Goal: Task Accomplishment & Management: Manage account settings

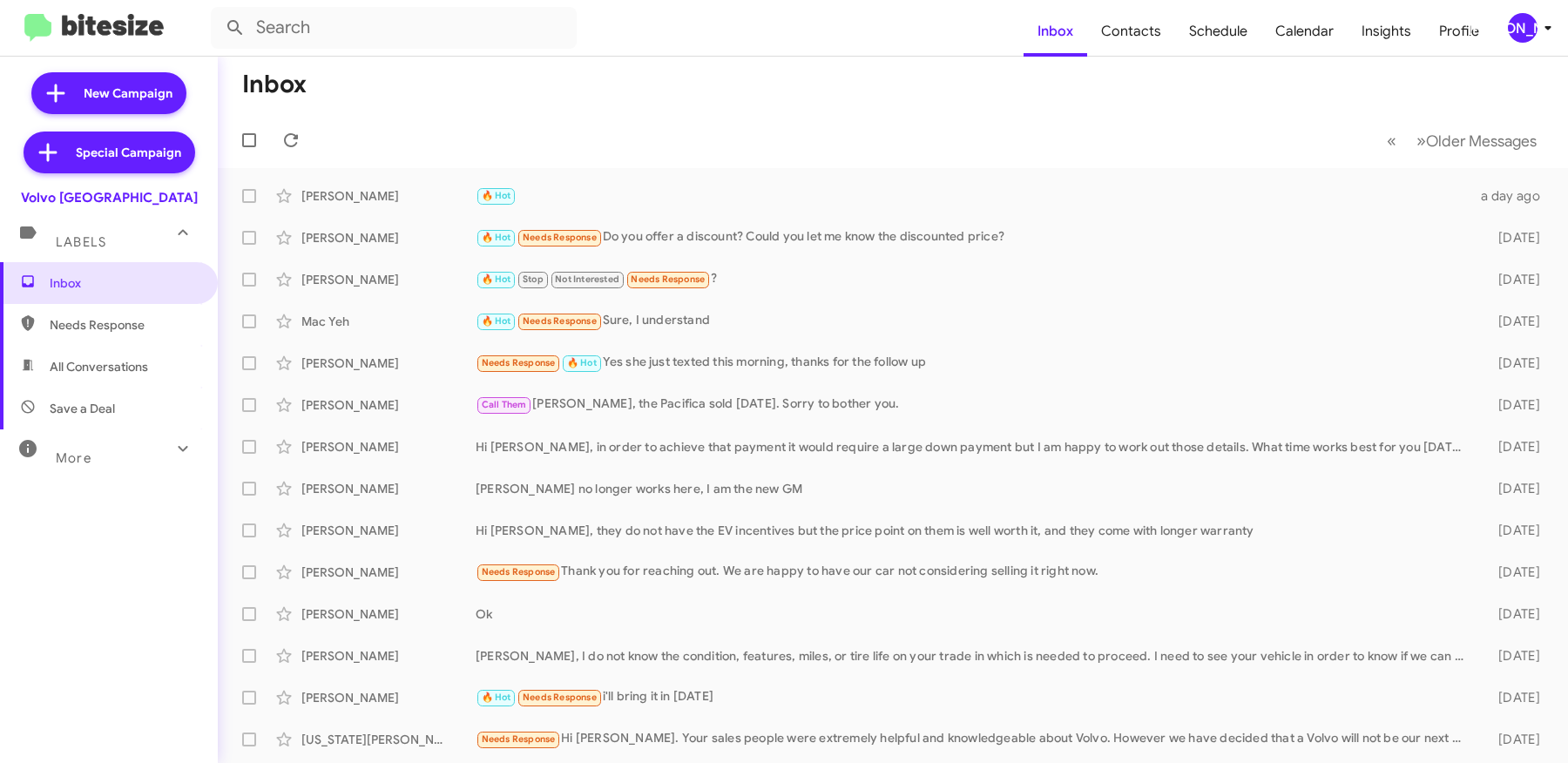
click at [1254, 26] on div "[PERSON_NAME]" at bounding box center [1522, 27] width 29 height 29
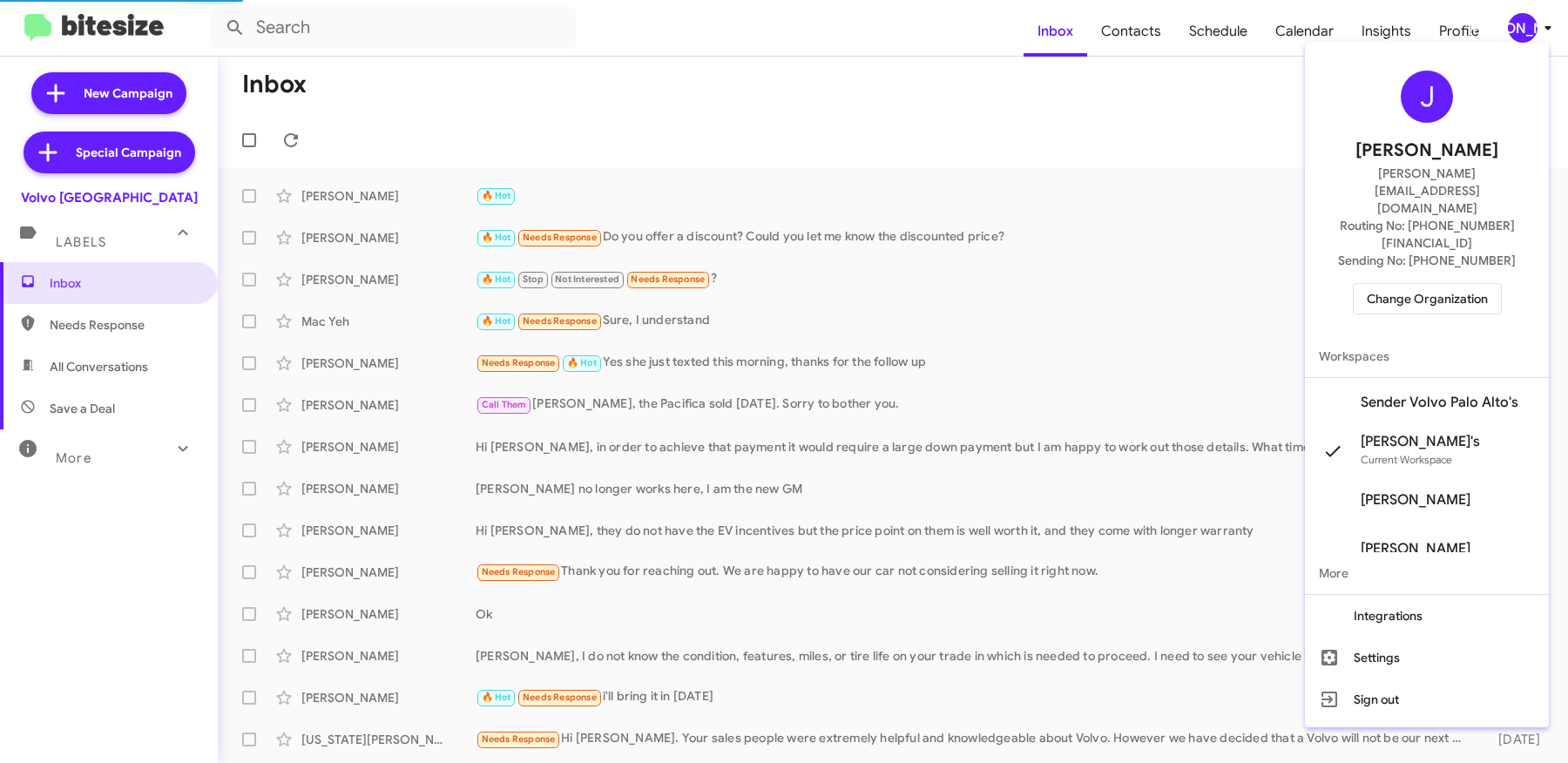
click at [1254, 284] on span "Change Organization" at bounding box center [1427, 299] width 121 height 29
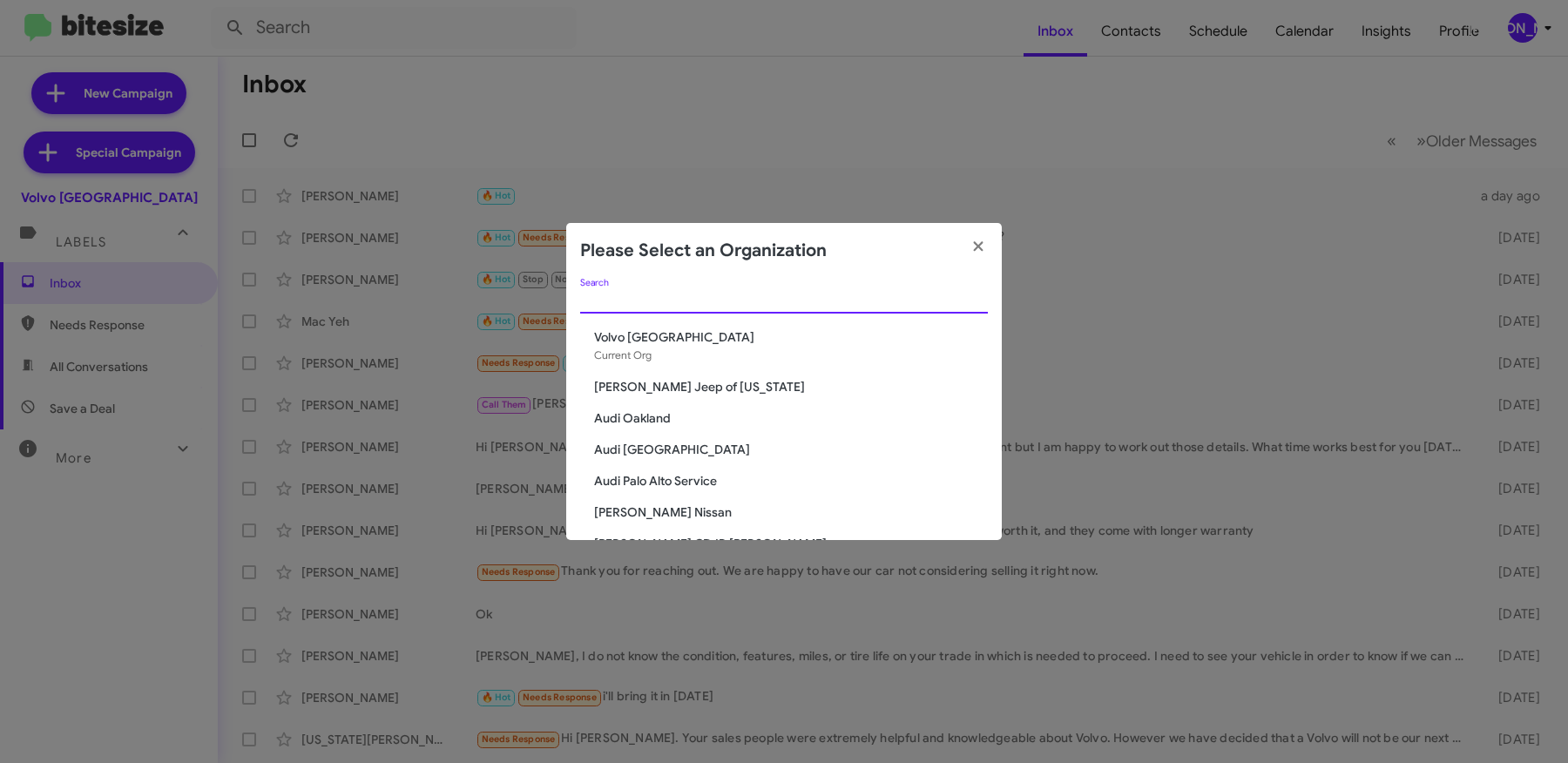
click at [893, 295] on input "Search" at bounding box center [784, 301] width 408 height 14
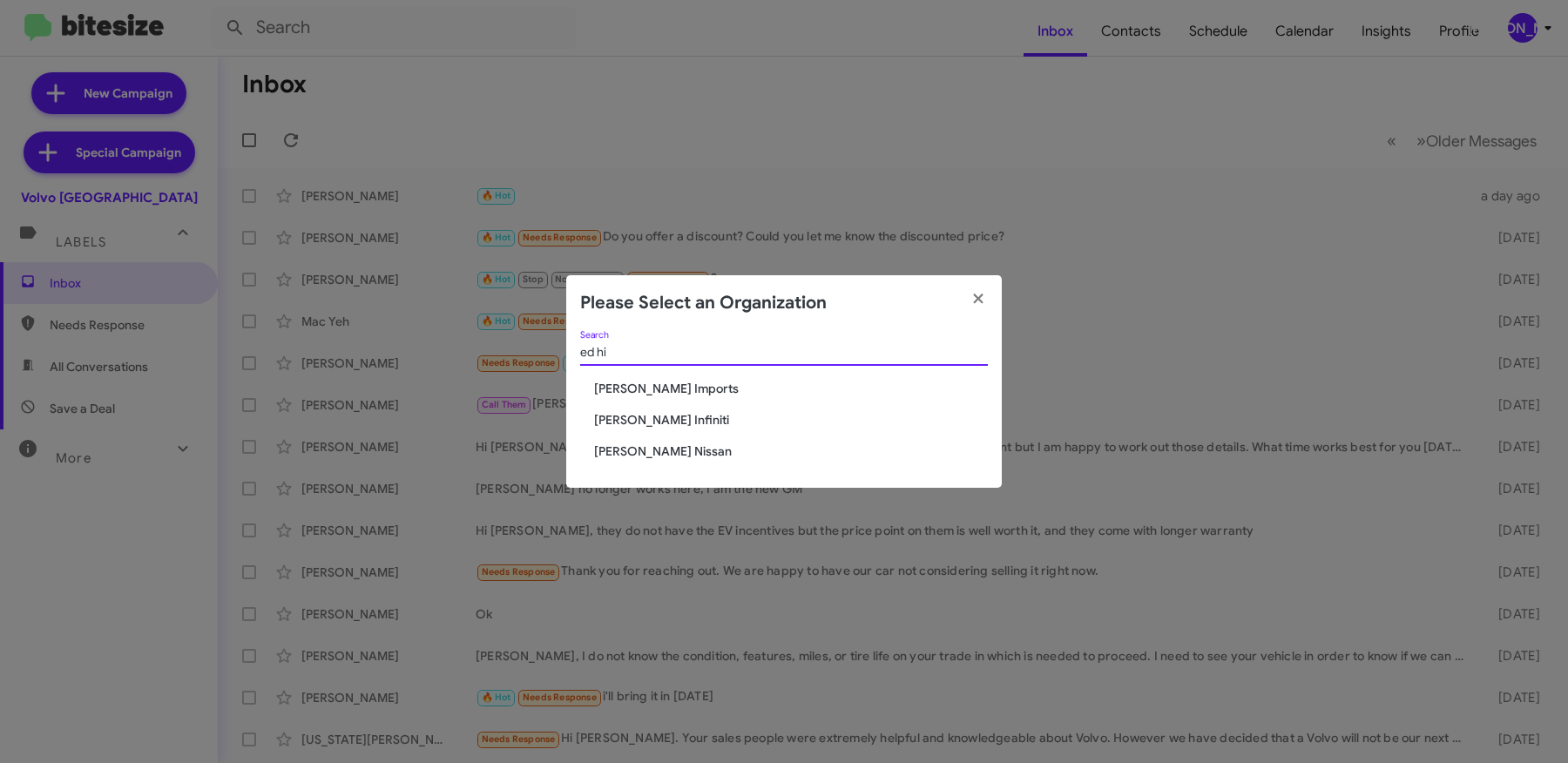
type input "ed hi"
click at [743, 385] on span "[PERSON_NAME] Imports" at bounding box center [790, 388] width 394 height 18
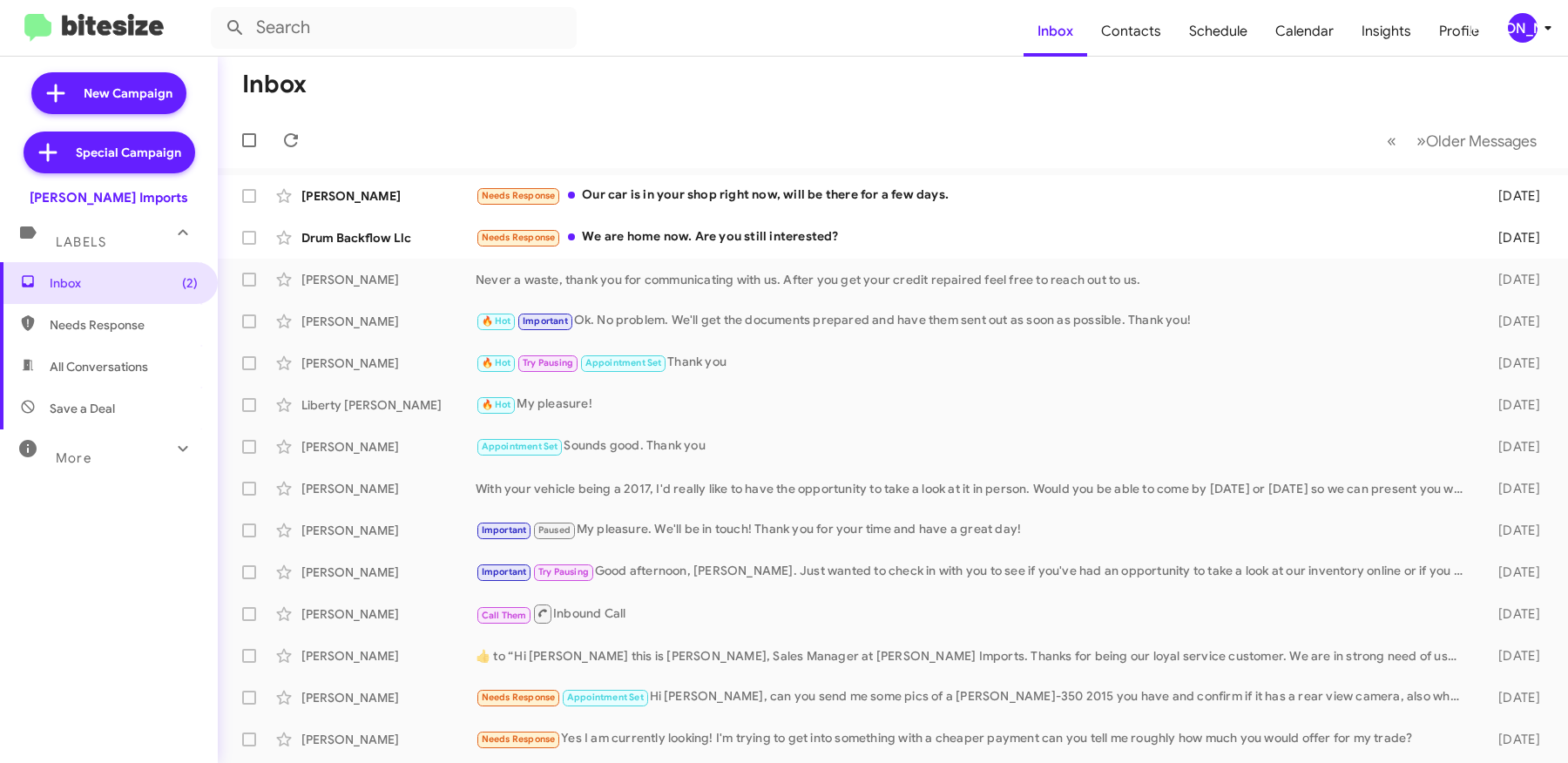
click at [1541, 20] on icon at bounding box center [1548, 27] width 20 height 20
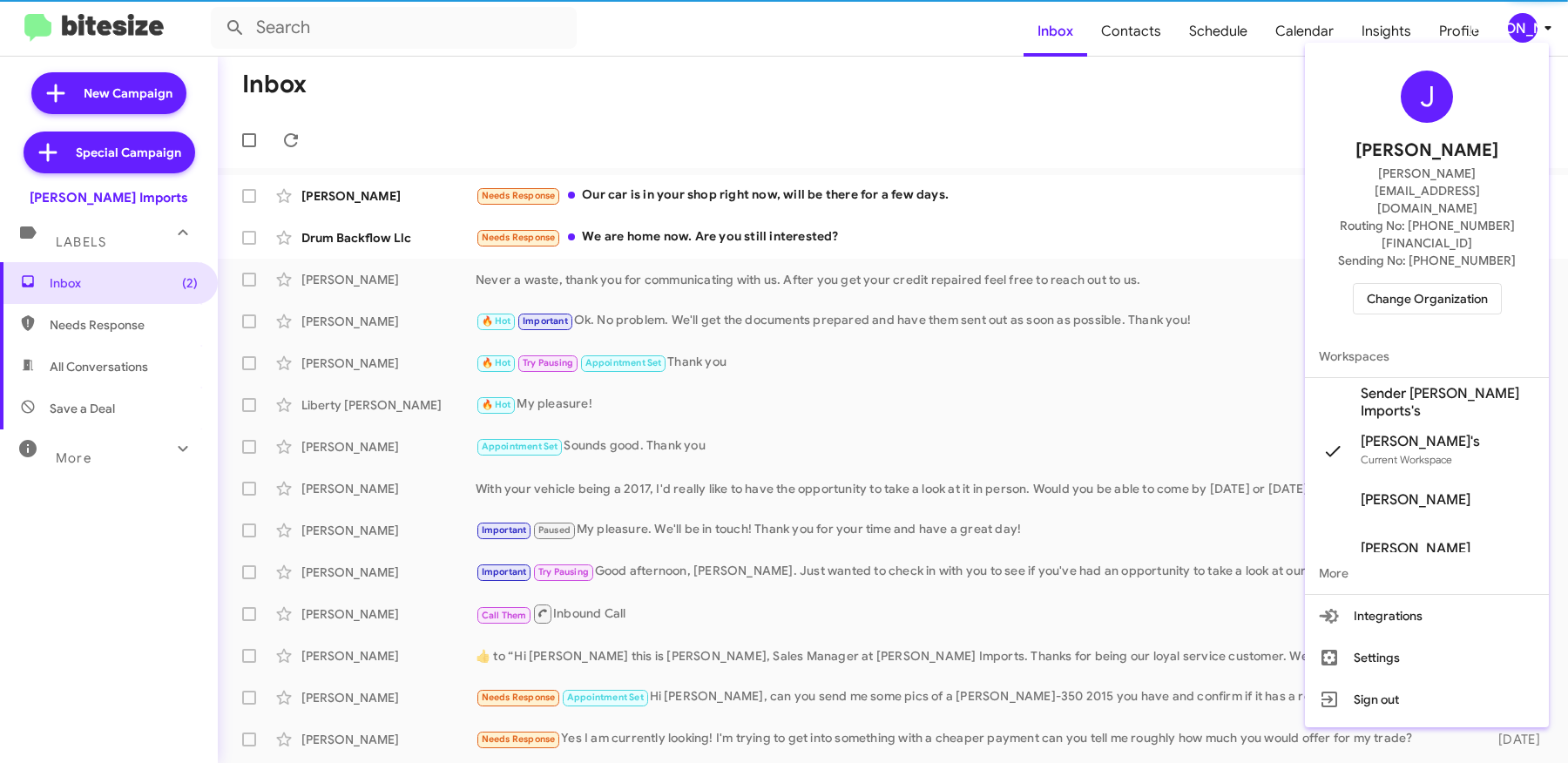
click at [1453, 385] on span "Sender Ed Hicks Imports's" at bounding box center [1447, 403] width 174 height 35
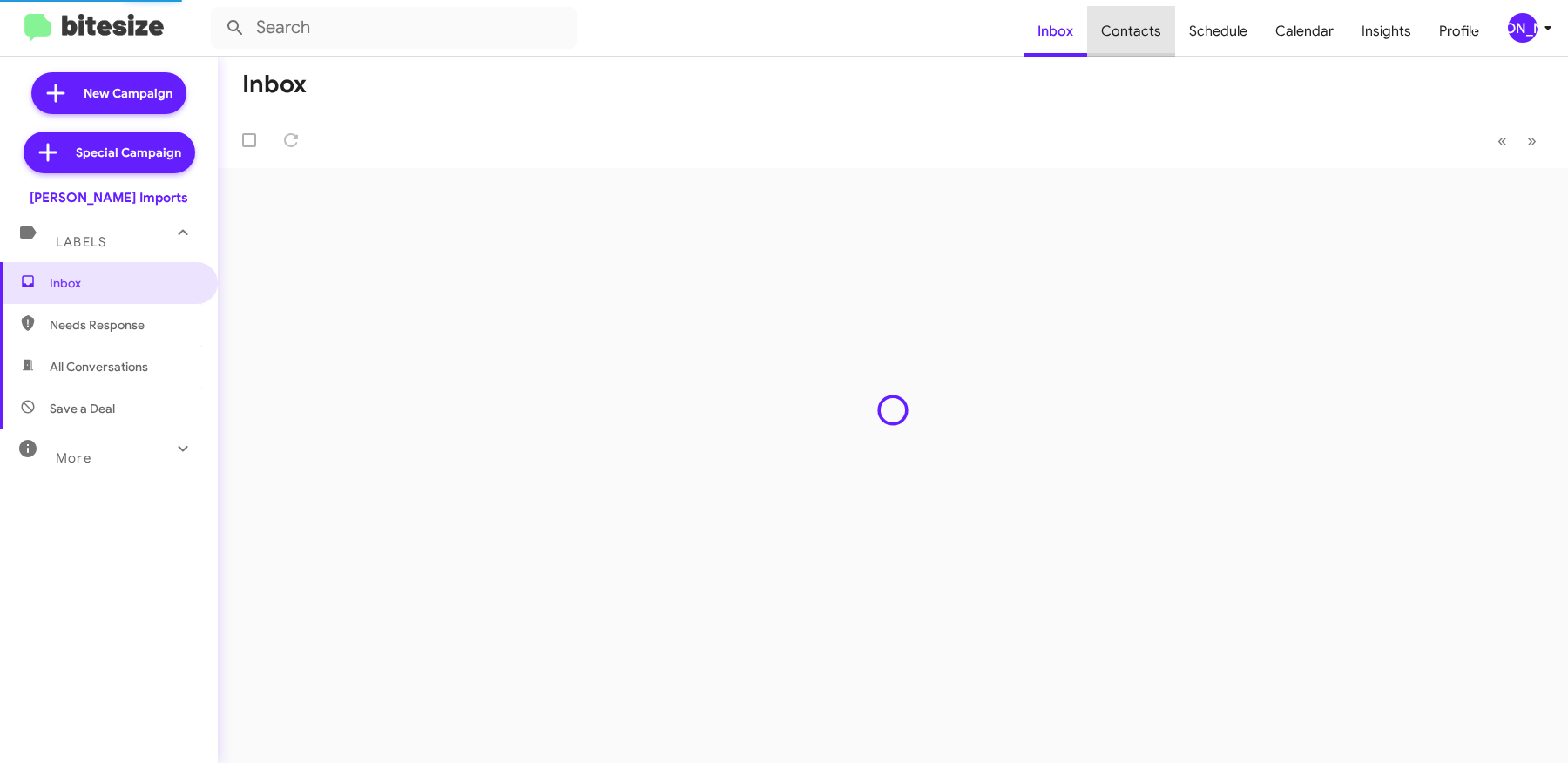
click at [1139, 42] on span "Contacts" at bounding box center [1131, 31] width 88 height 51
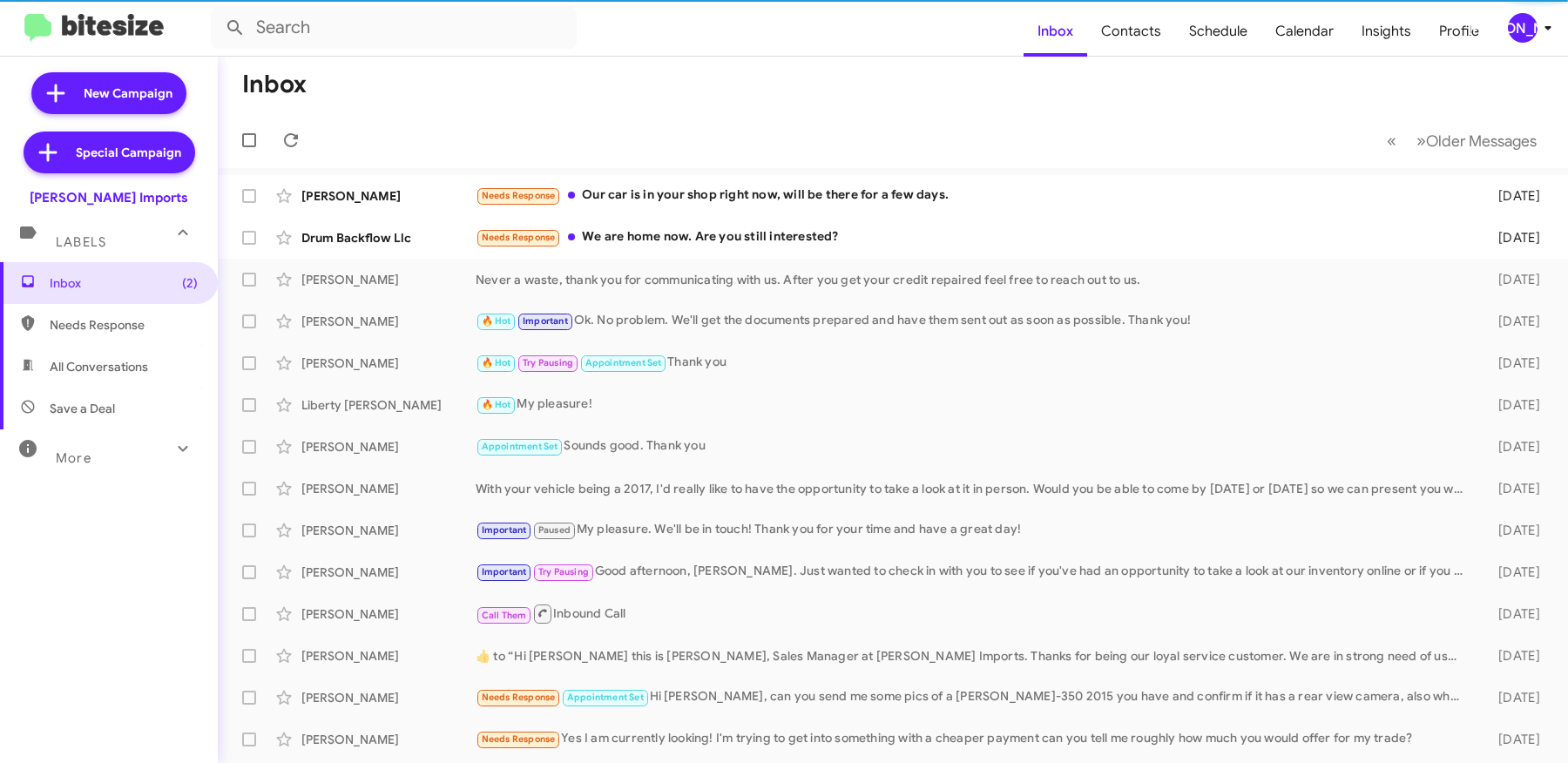
type input "in:groups"
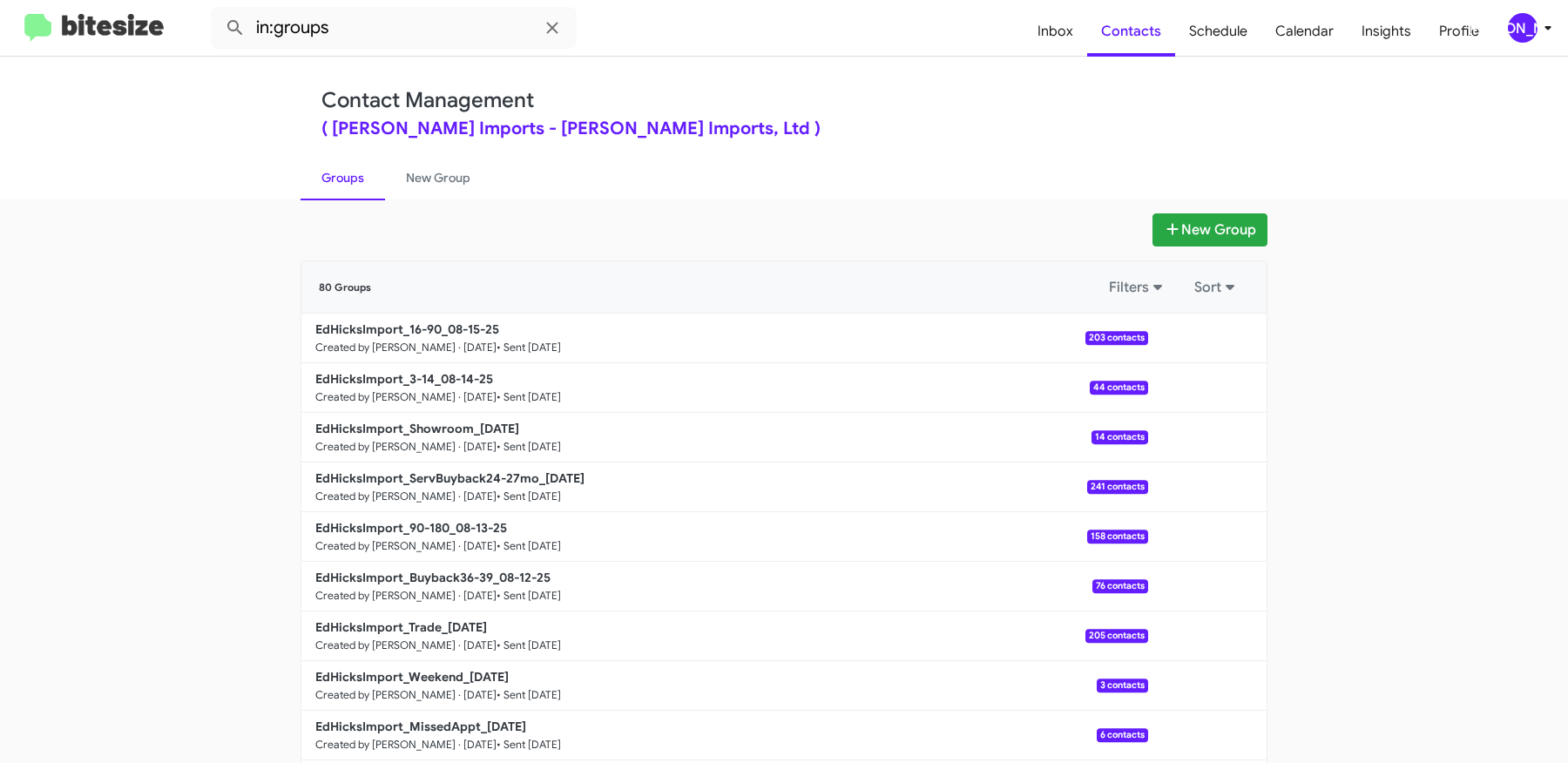
click at [1528, 43] on mat-toolbar "in:groups Inbox Contacts Schedule Calendar Insights Profile JA" at bounding box center [784, 27] width 1568 height 55
click at [1531, 31] on div "[PERSON_NAME]" at bounding box center [1522, 27] width 29 height 29
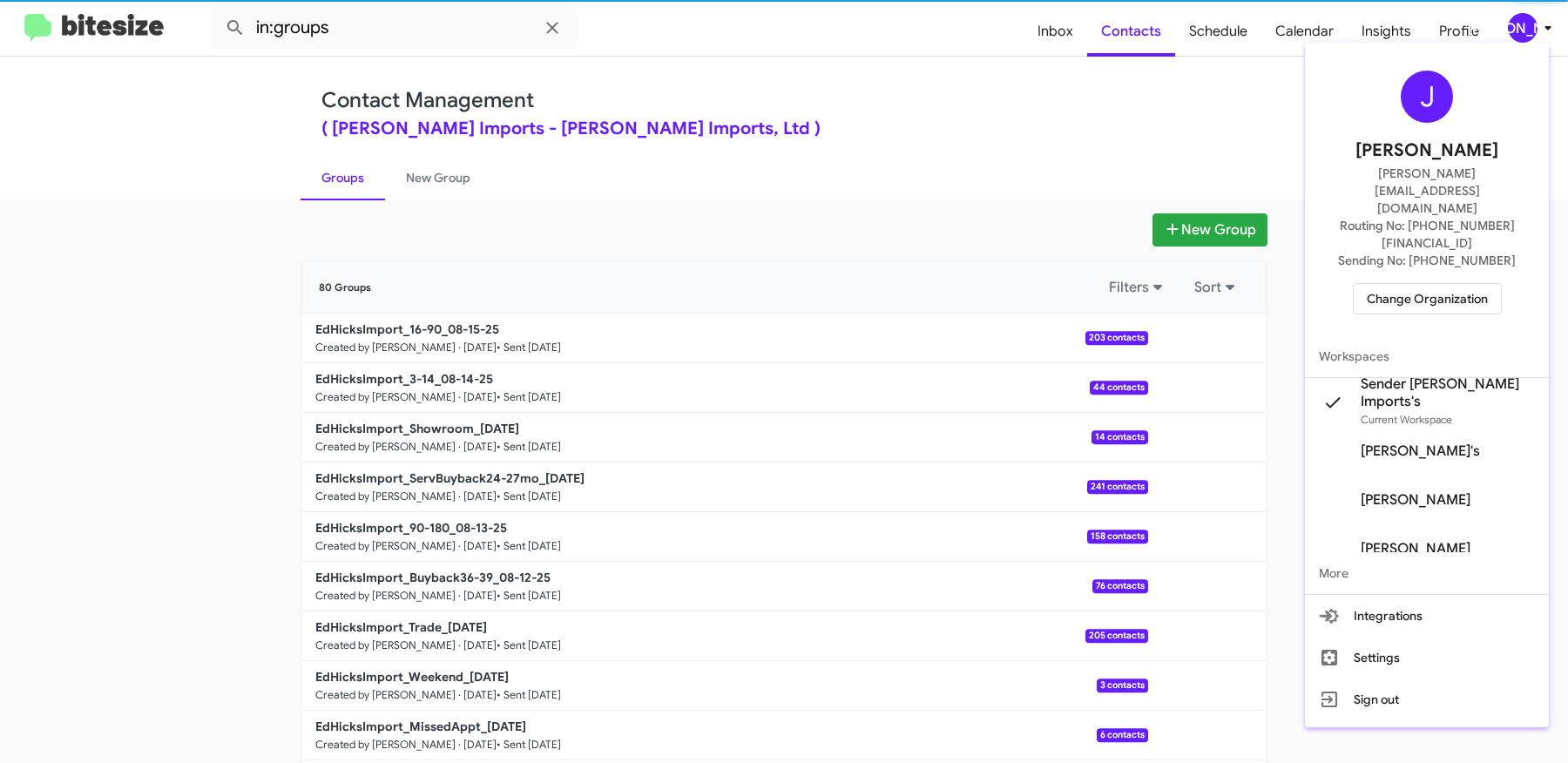
click at [1076, 138] on div at bounding box center [784, 382] width 1568 height 763
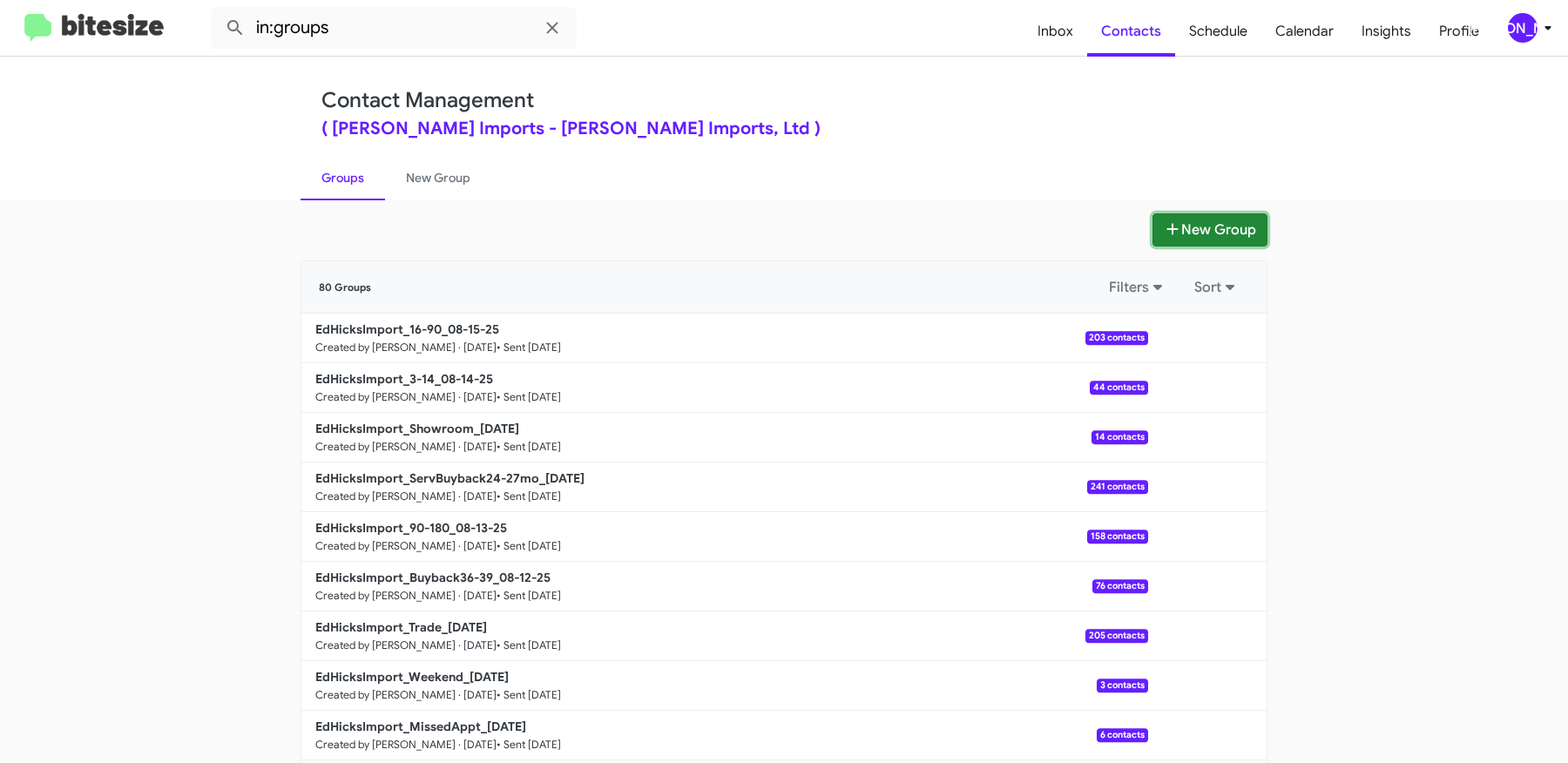
click at [1174, 226] on icon at bounding box center [1173, 229] width 18 height 14
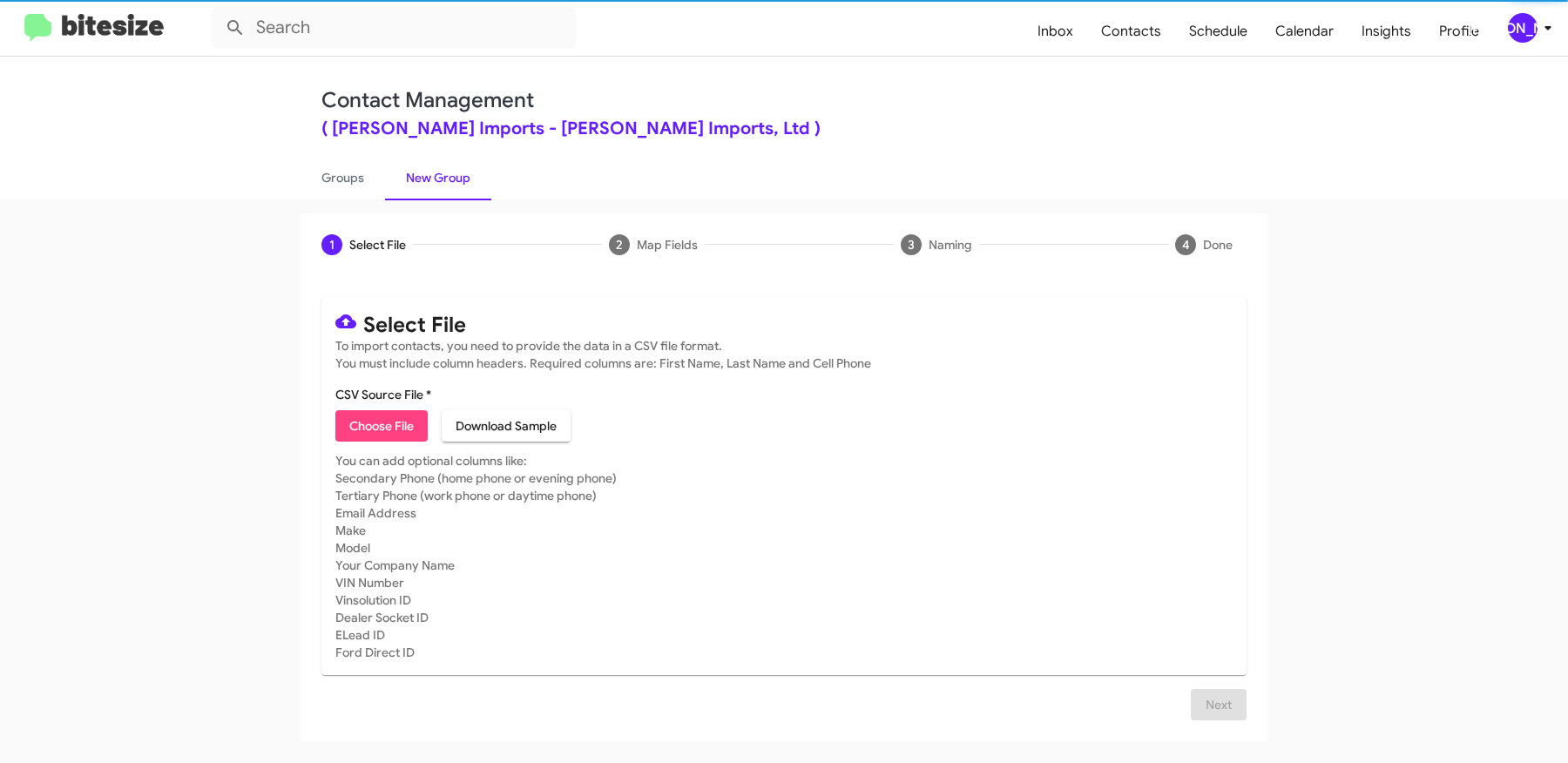
click at [393, 418] on span "Choose File" at bounding box center [382, 426] width 64 height 31
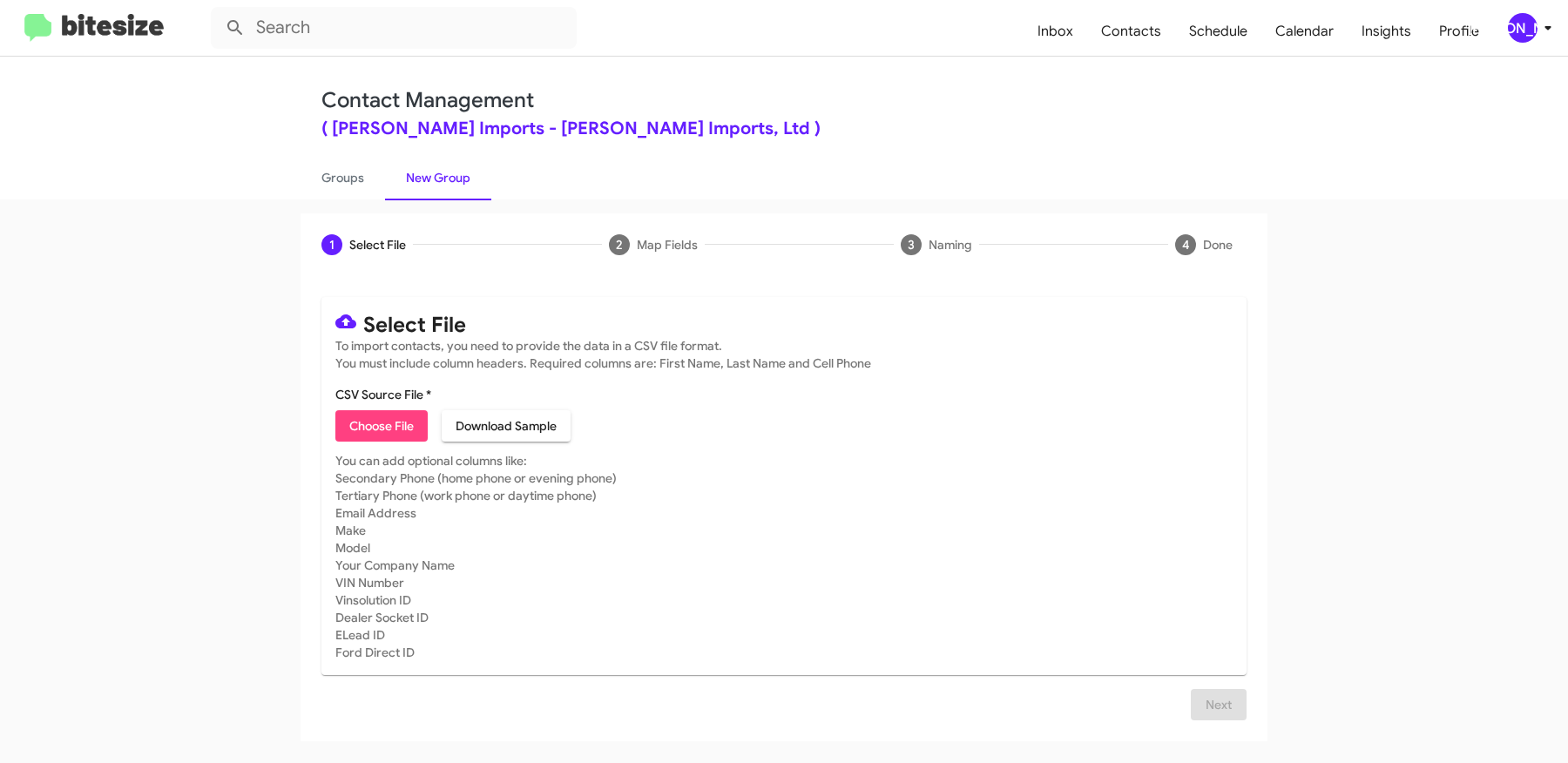
type input "EdHicksImport_MissedAppt_08-18-25"
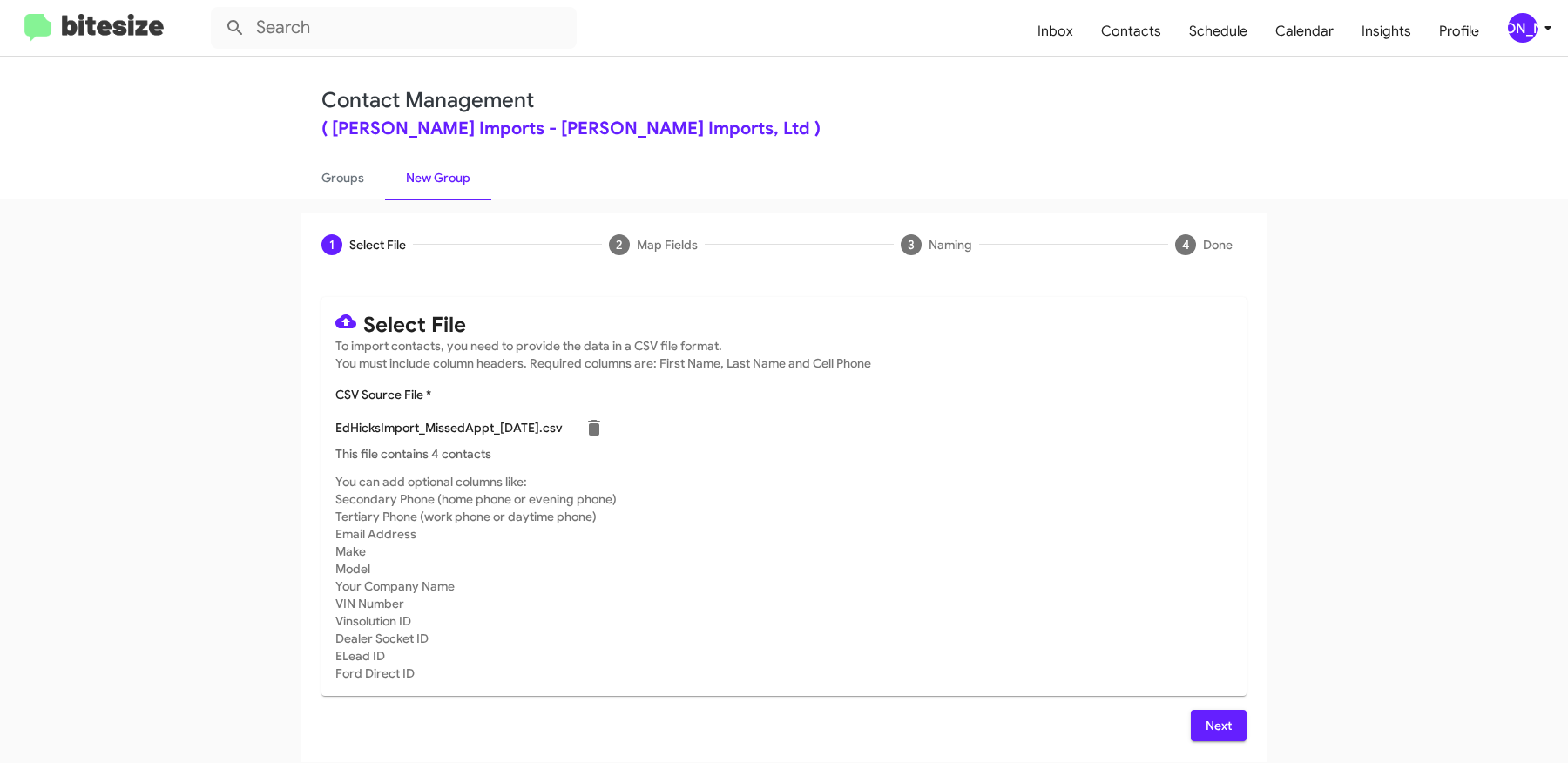
click at [1232, 722] on button "Next" at bounding box center [1219, 725] width 55 height 31
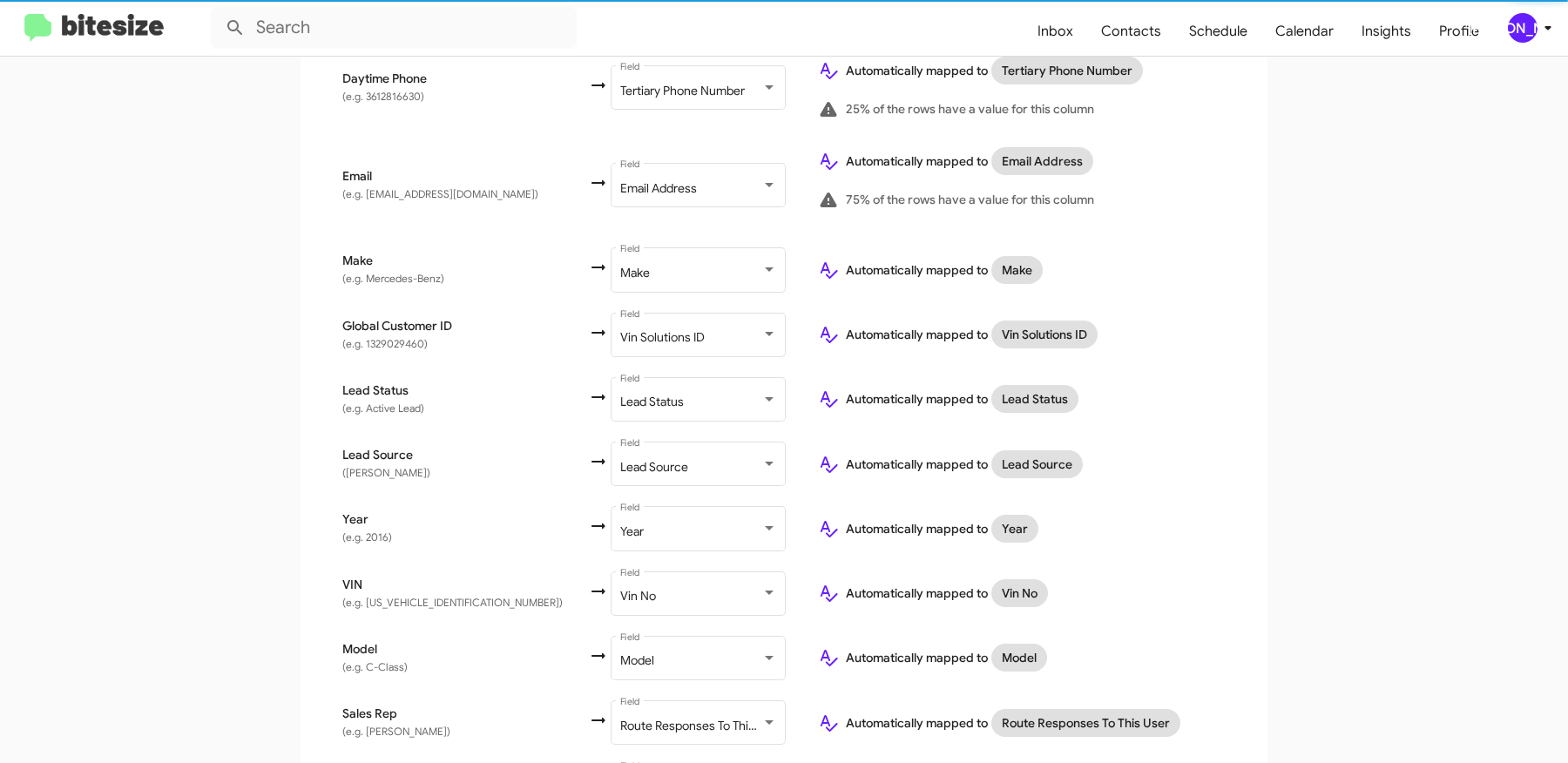
scroll to position [808, 0]
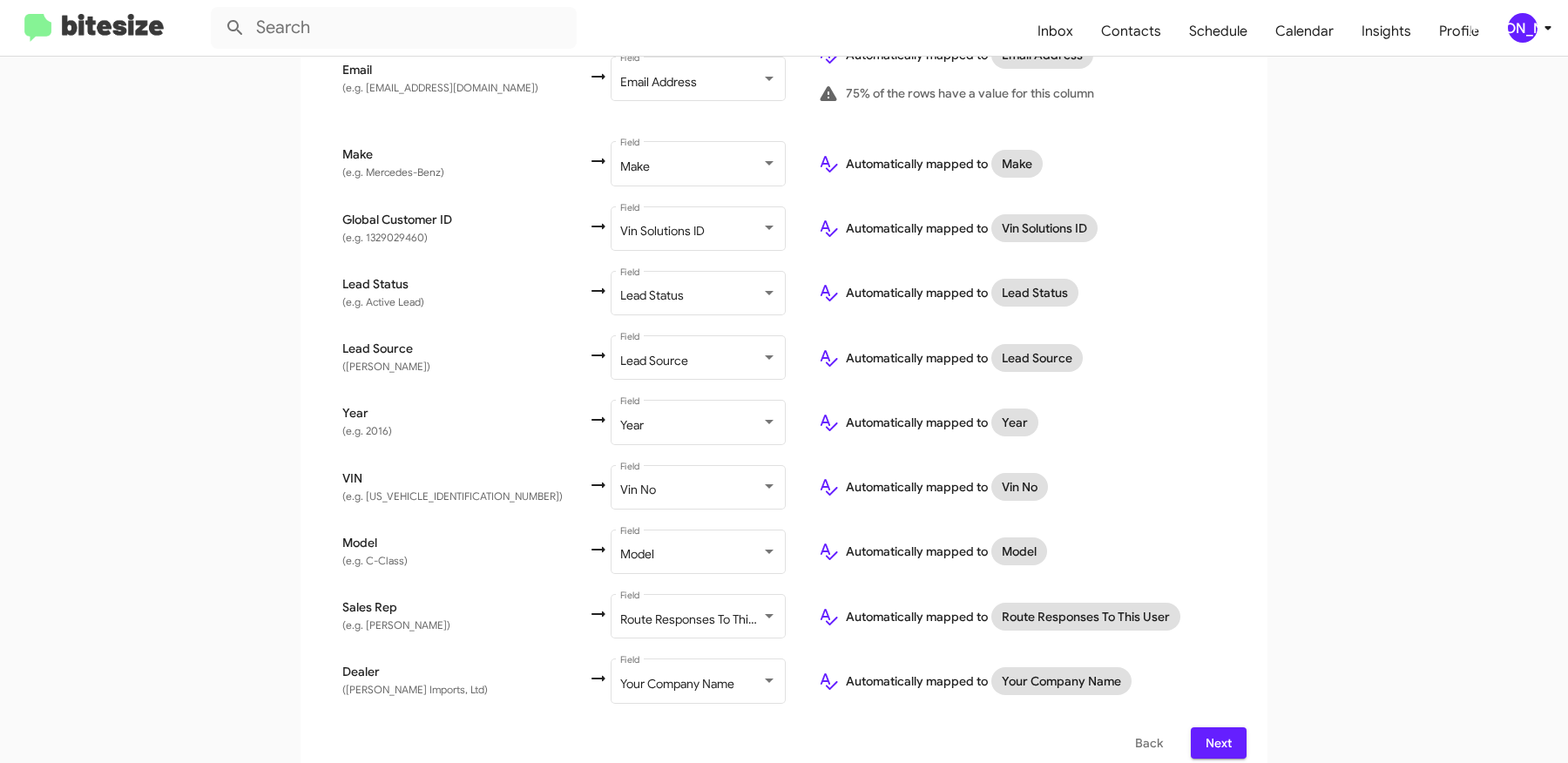
click at [1237, 727] on button "Next" at bounding box center [1219, 743] width 55 height 31
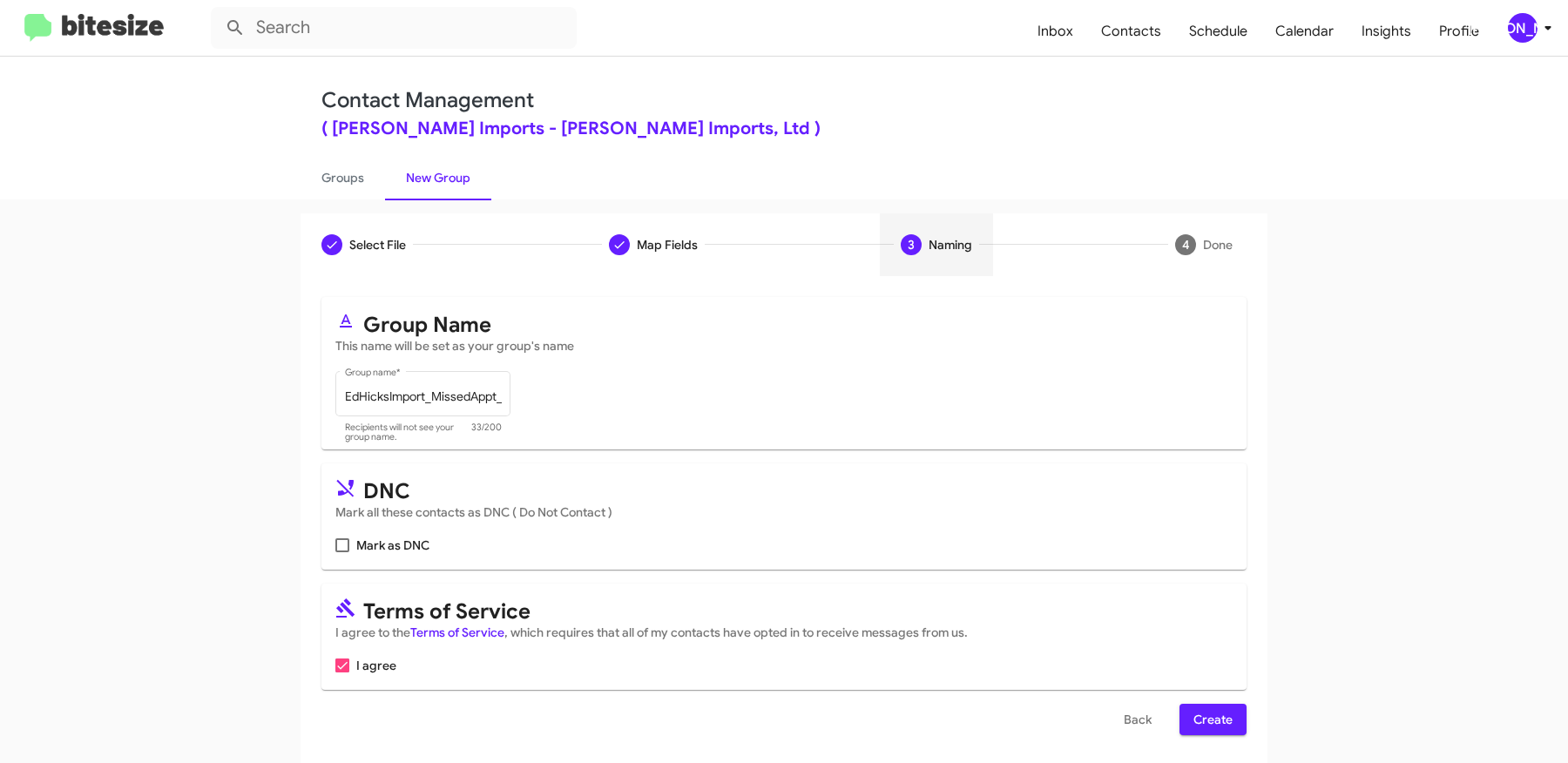
scroll to position [5, 0]
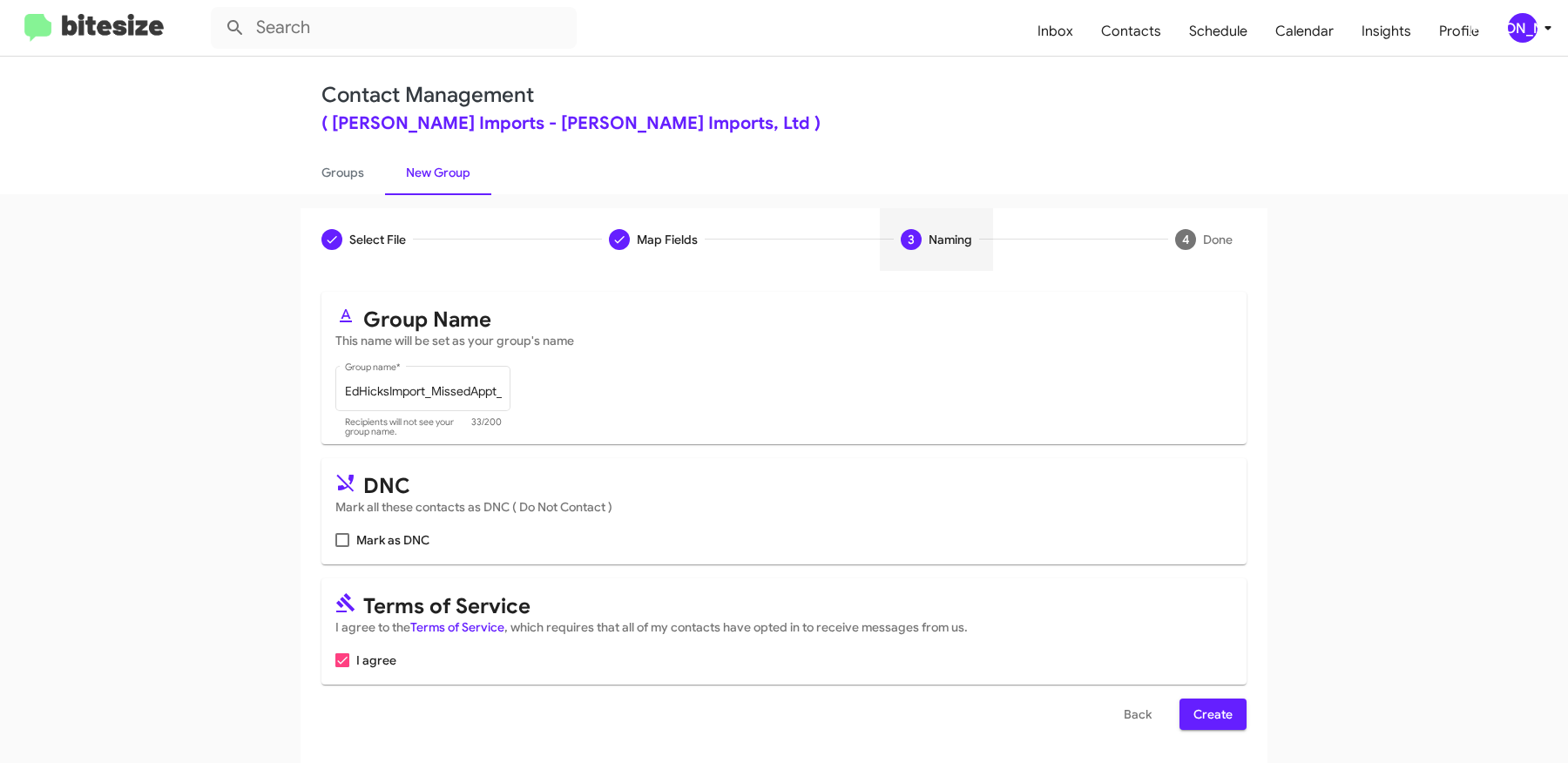
click at [1230, 714] on span "Create" at bounding box center [1213, 714] width 39 height 31
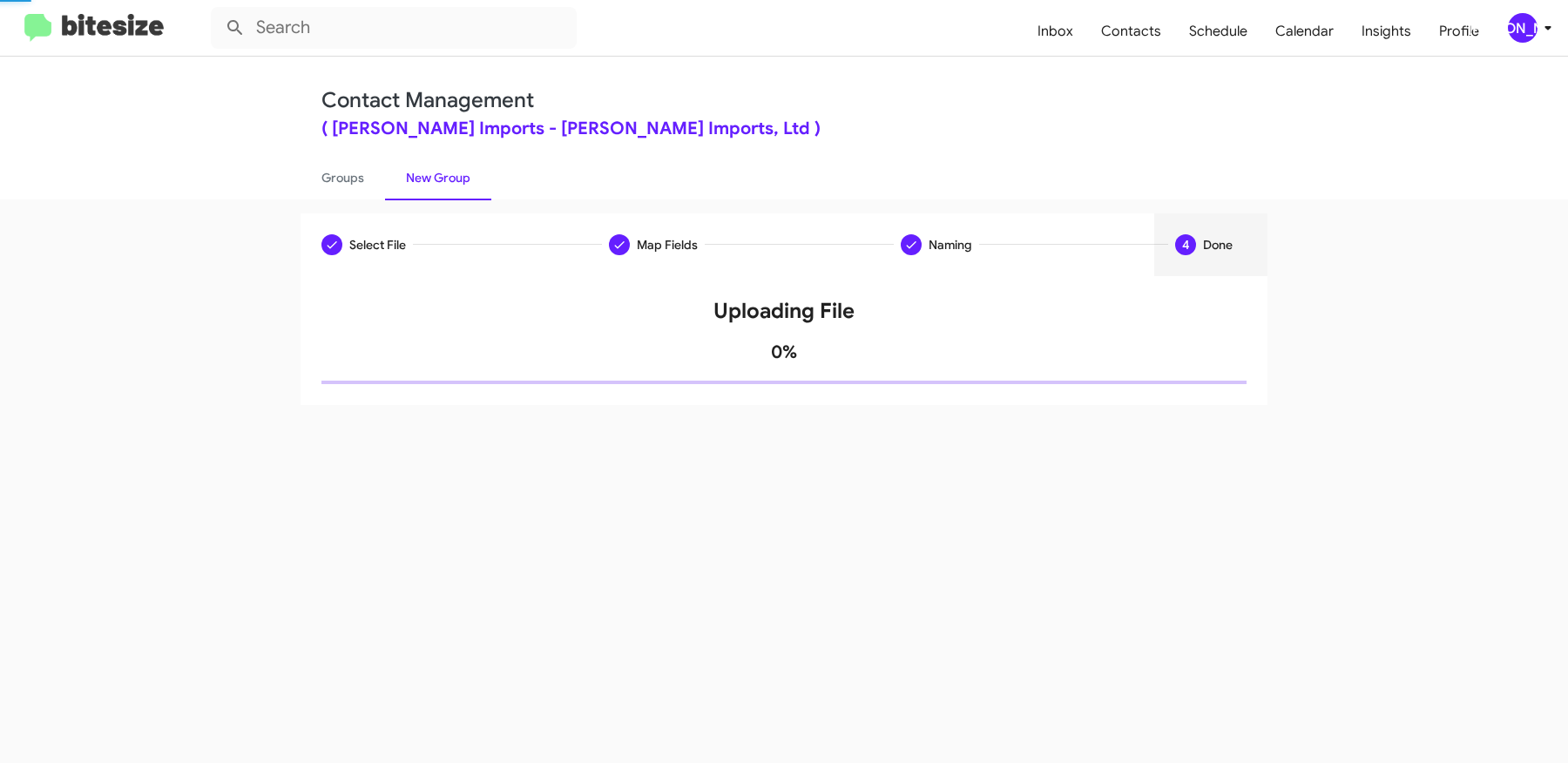
scroll to position [0, 0]
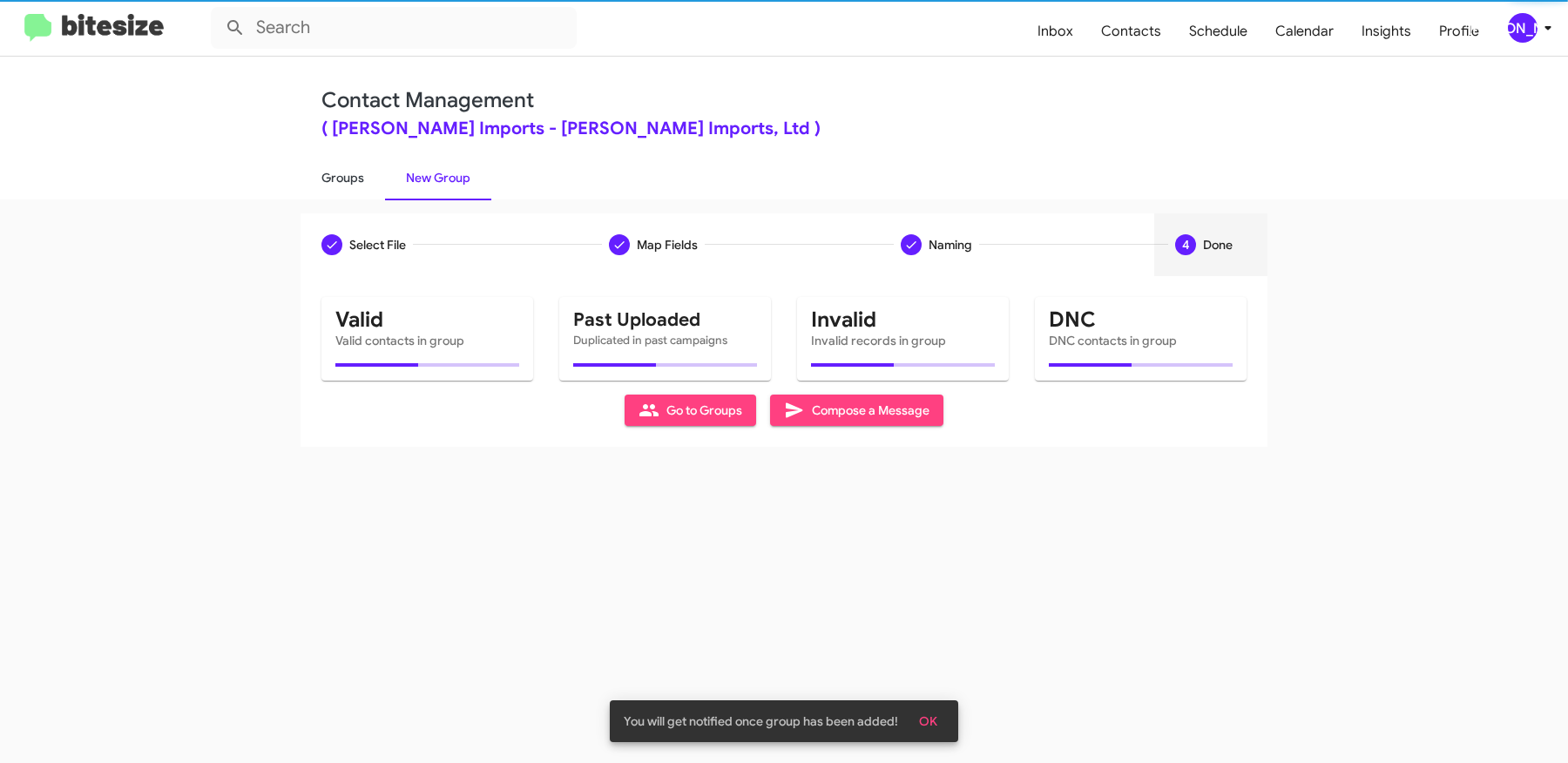
click at [366, 173] on link "Groups" at bounding box center [343, 177] width 85 height 46
type input "in:groups"
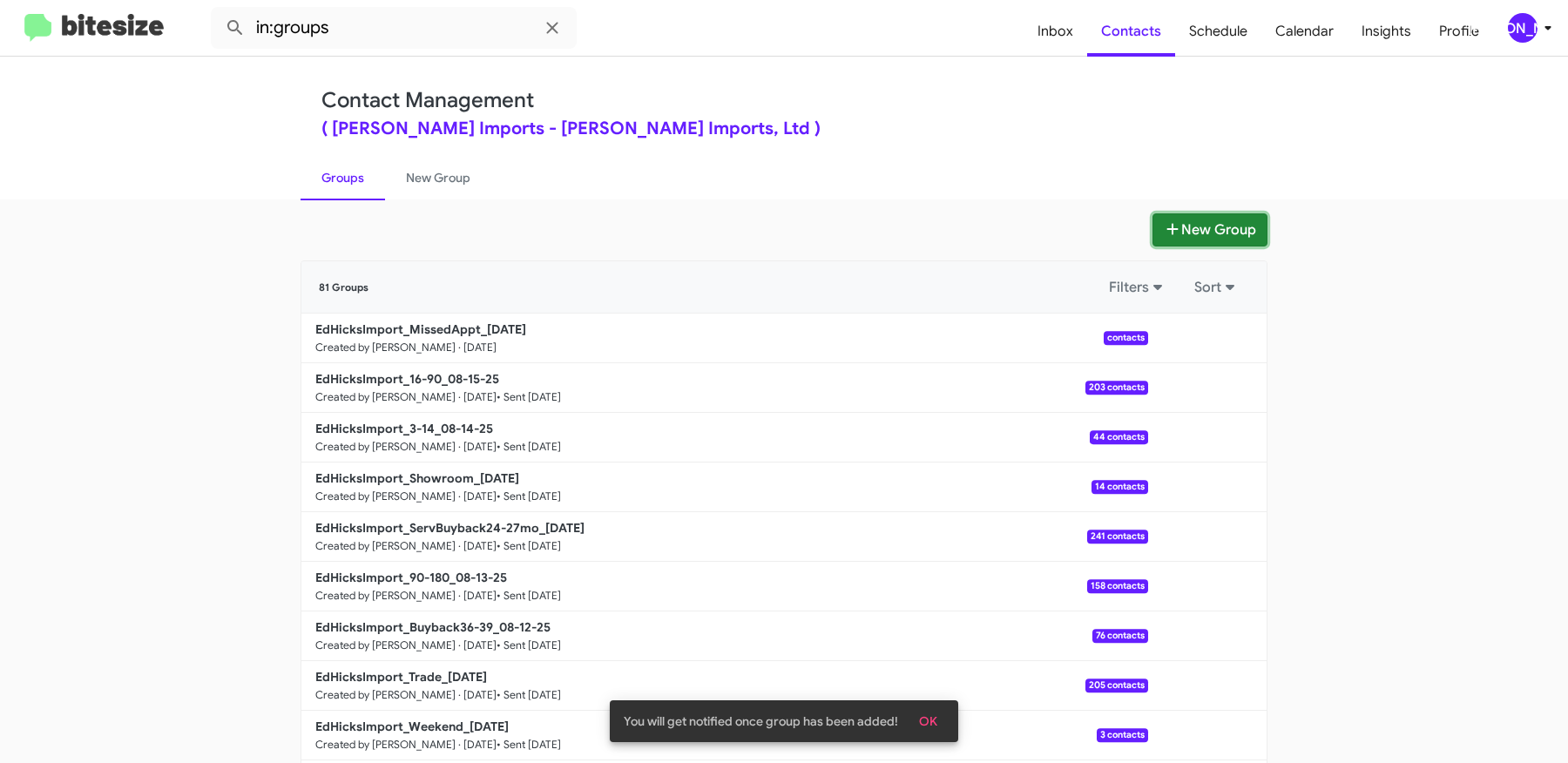
click at [1175, 227] on icon at bounding box center [1173, 229] width 18 height 14
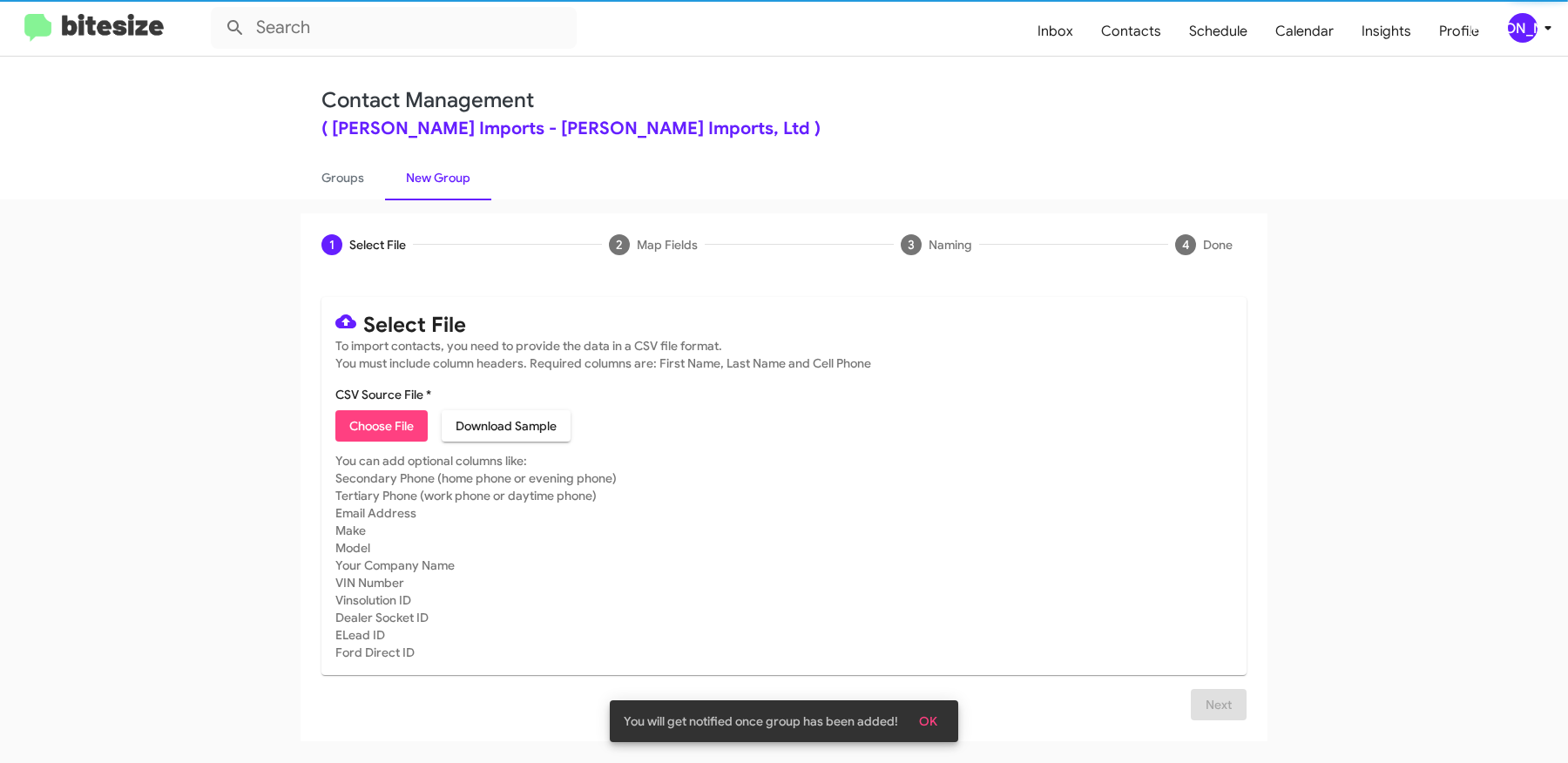
click at [409, 419] on span "Choose File" at bounding box center [382, 426] width 64 height 31
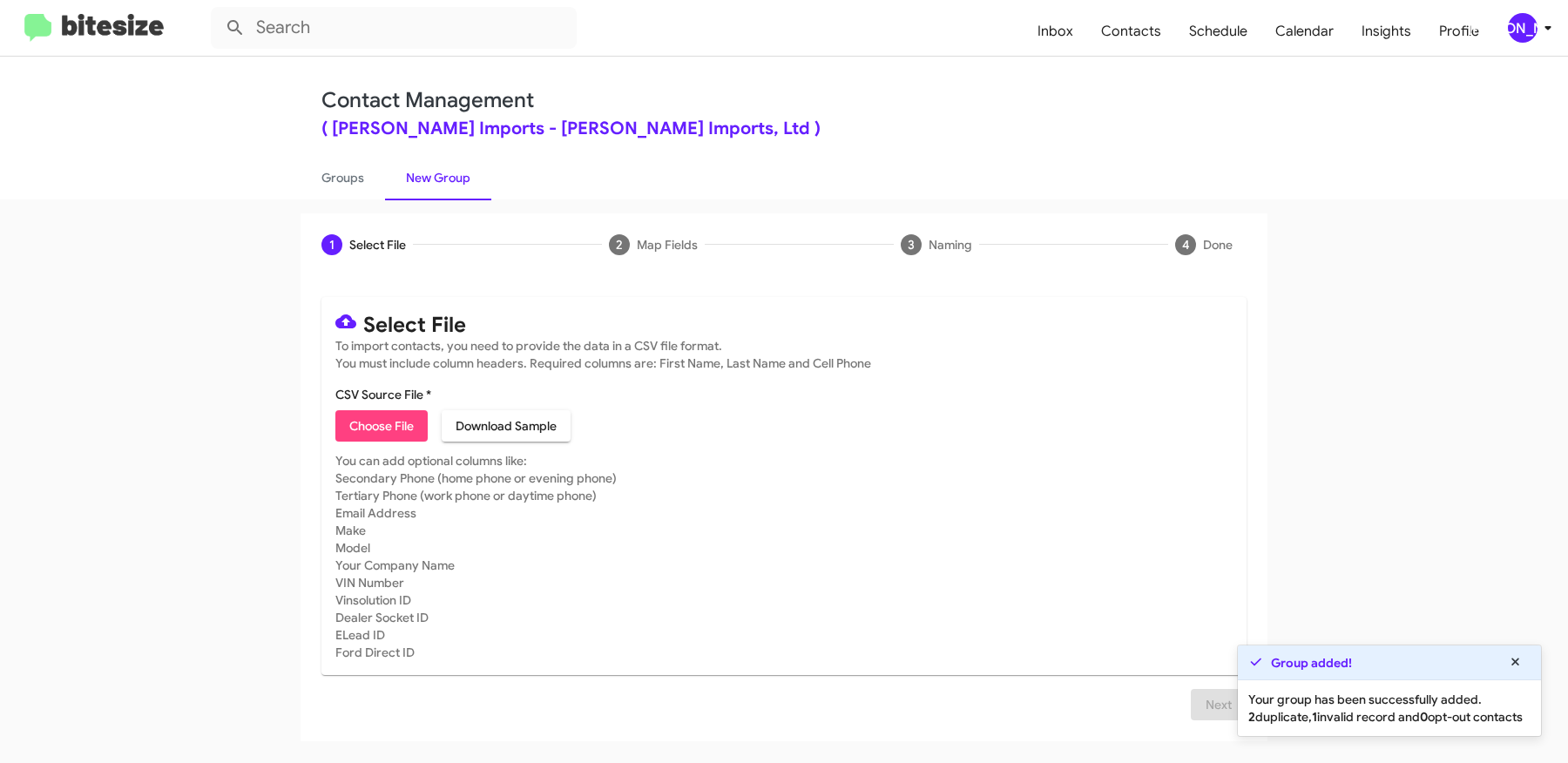
type input "EdHicksImport_Weekend_08-18-25"
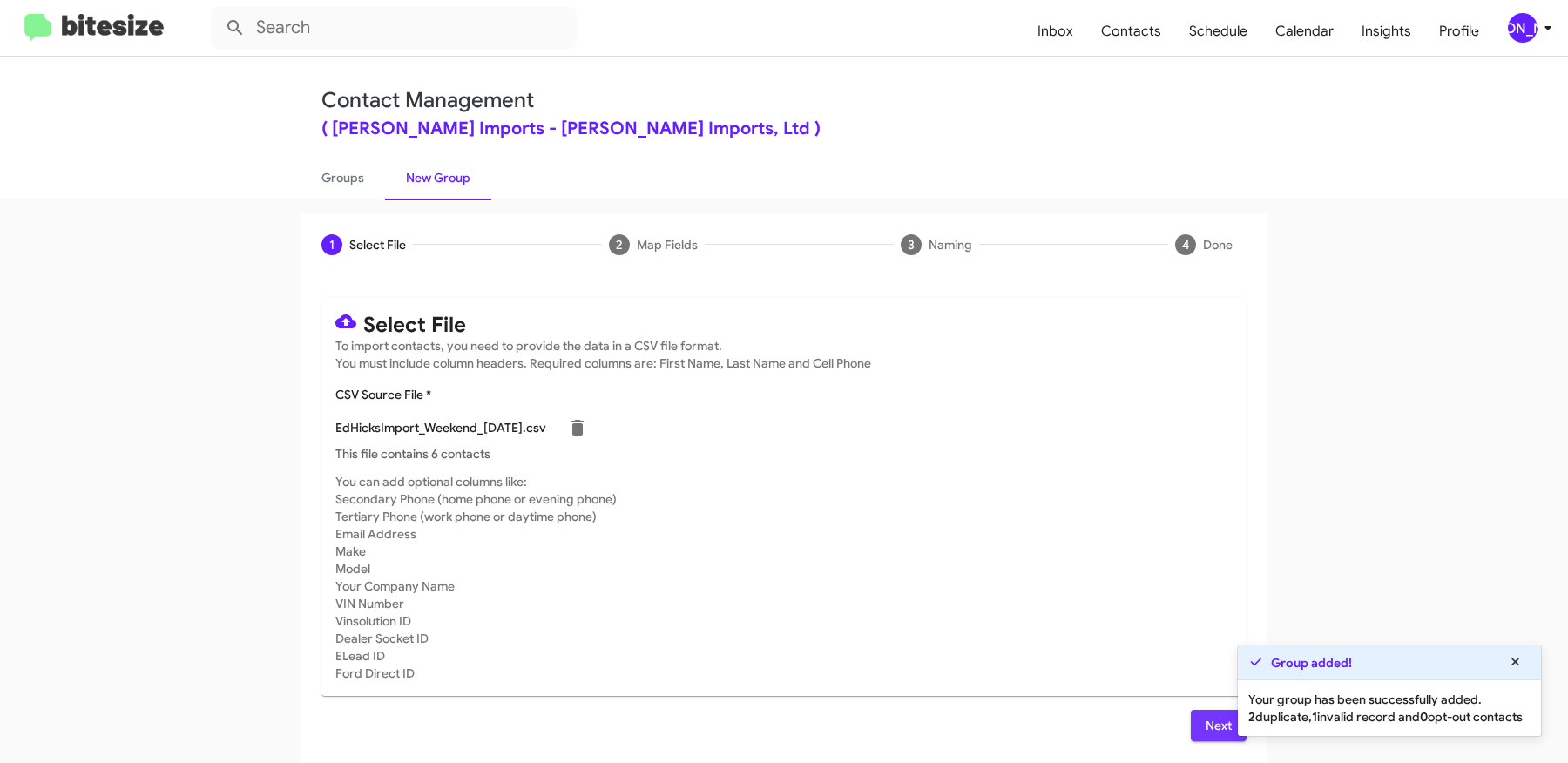
click at [1220, 730] on span "Next" at bounding box center [1219, 725] width 28 height 31
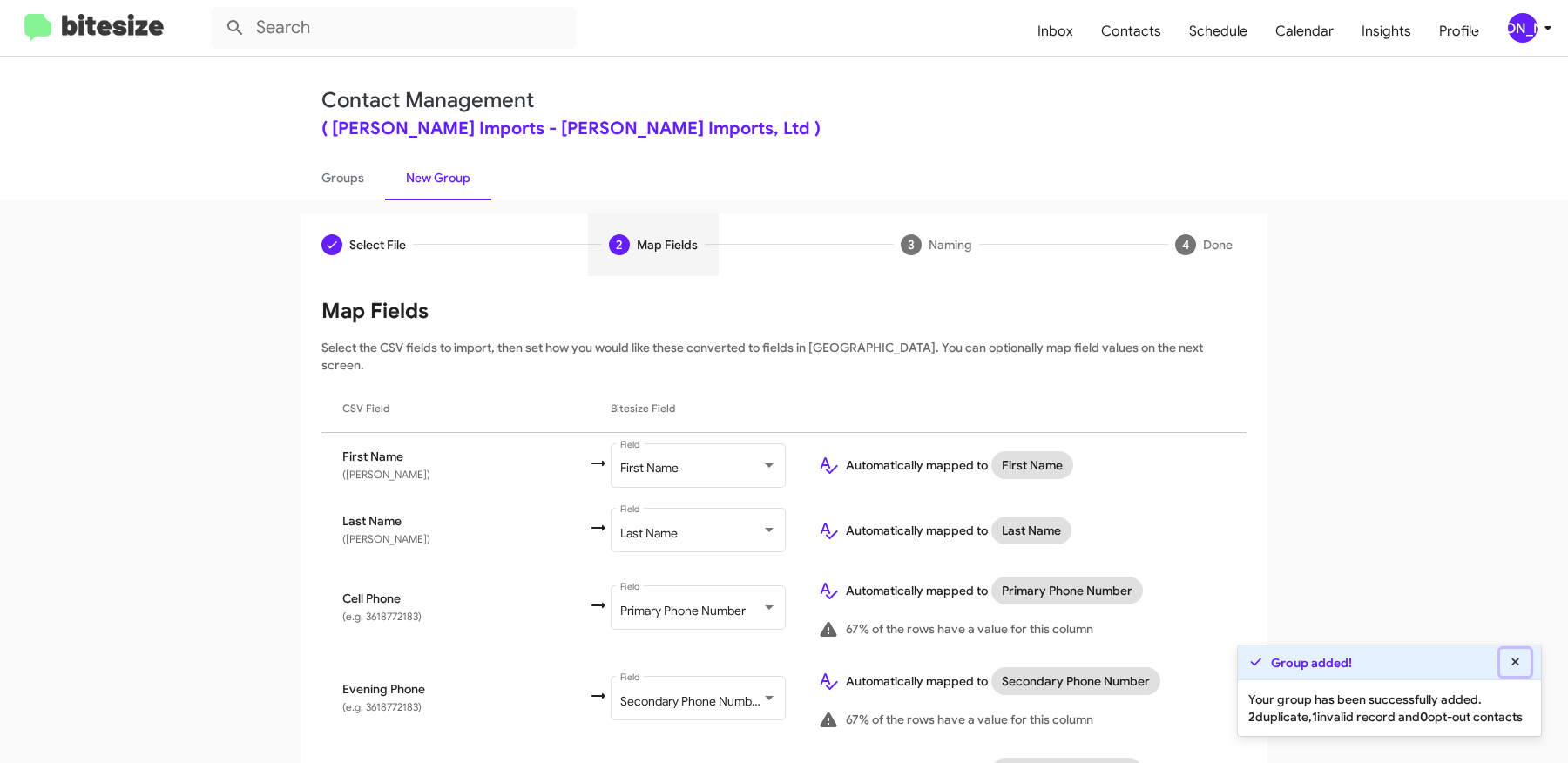
click at [1519, 656] on icon at bounding box center [1515, 662] width 16 height 13
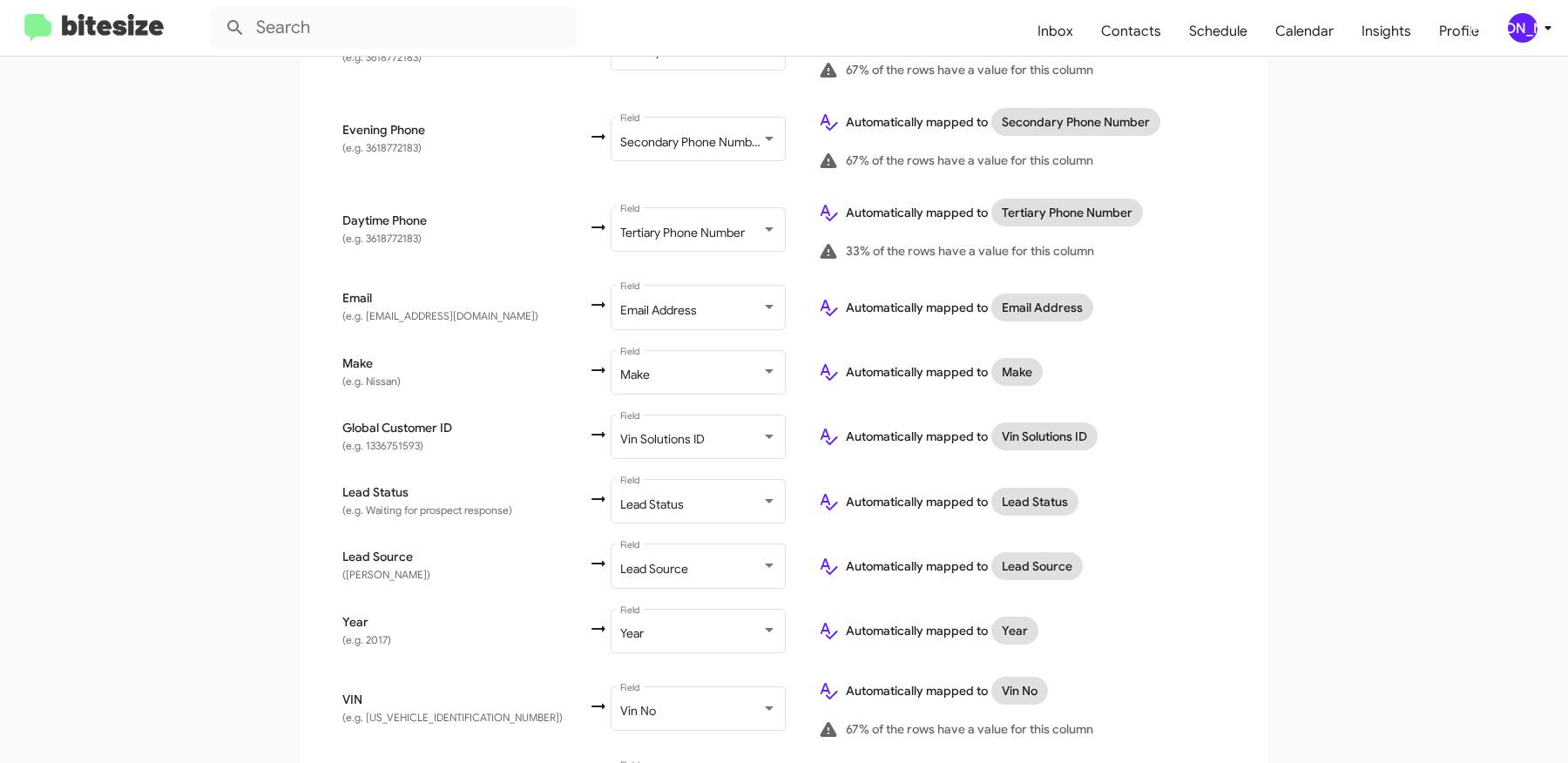
scroll to position [793, 0]
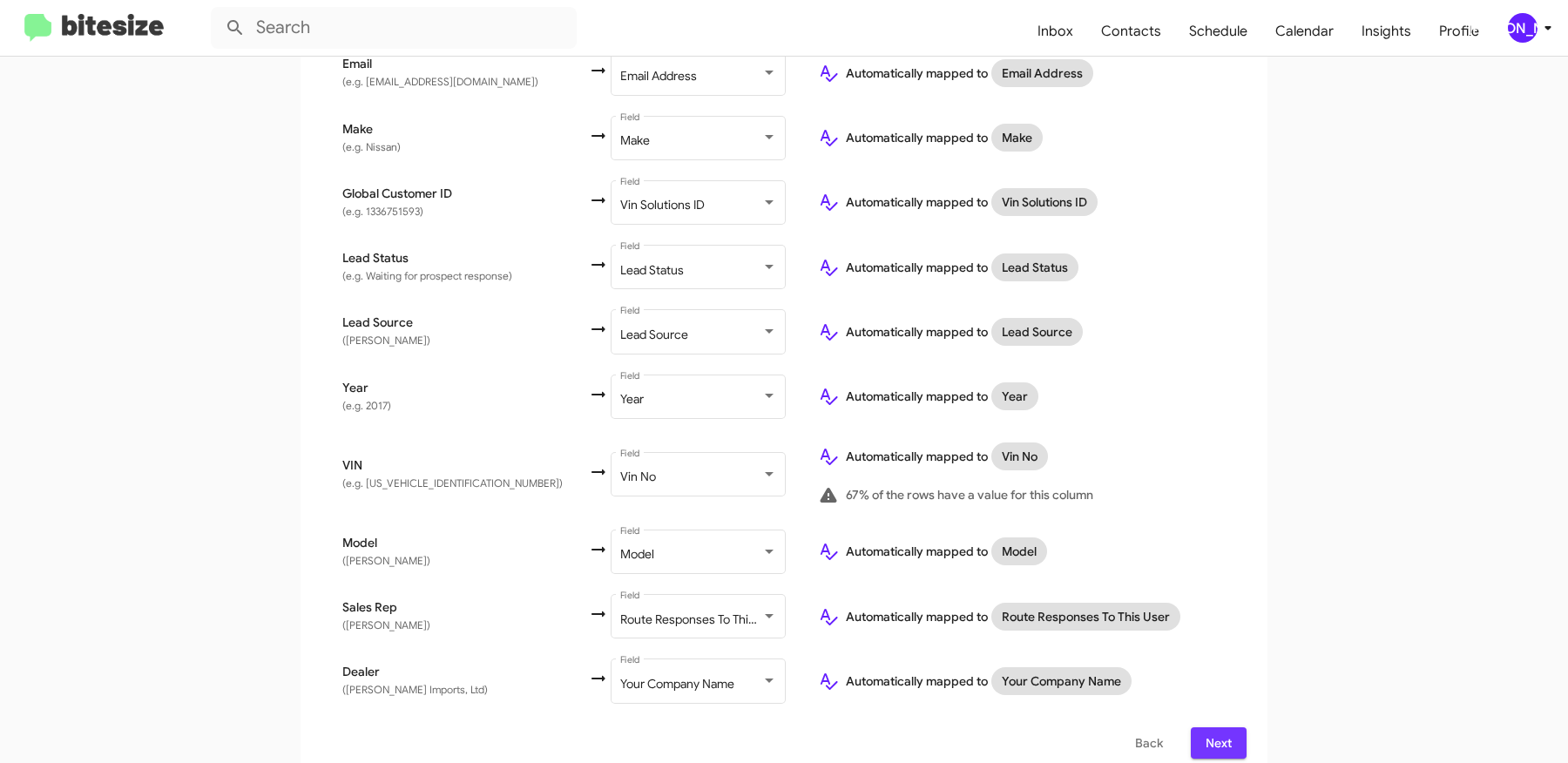
click at [1206, 727] on span "Next" at bounding box center [1219, 743] width 28 height 31
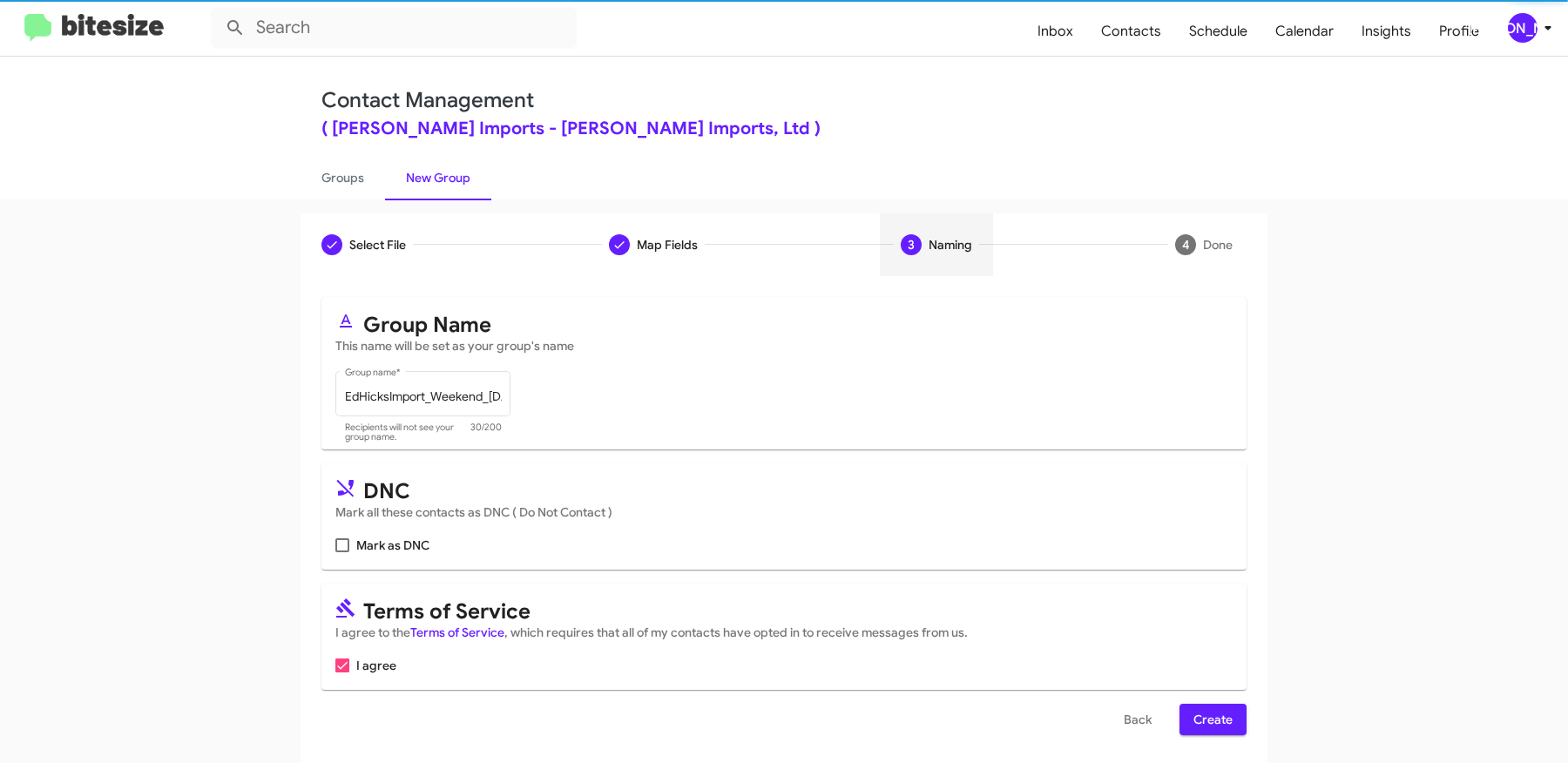
scroll to position [5, 0]
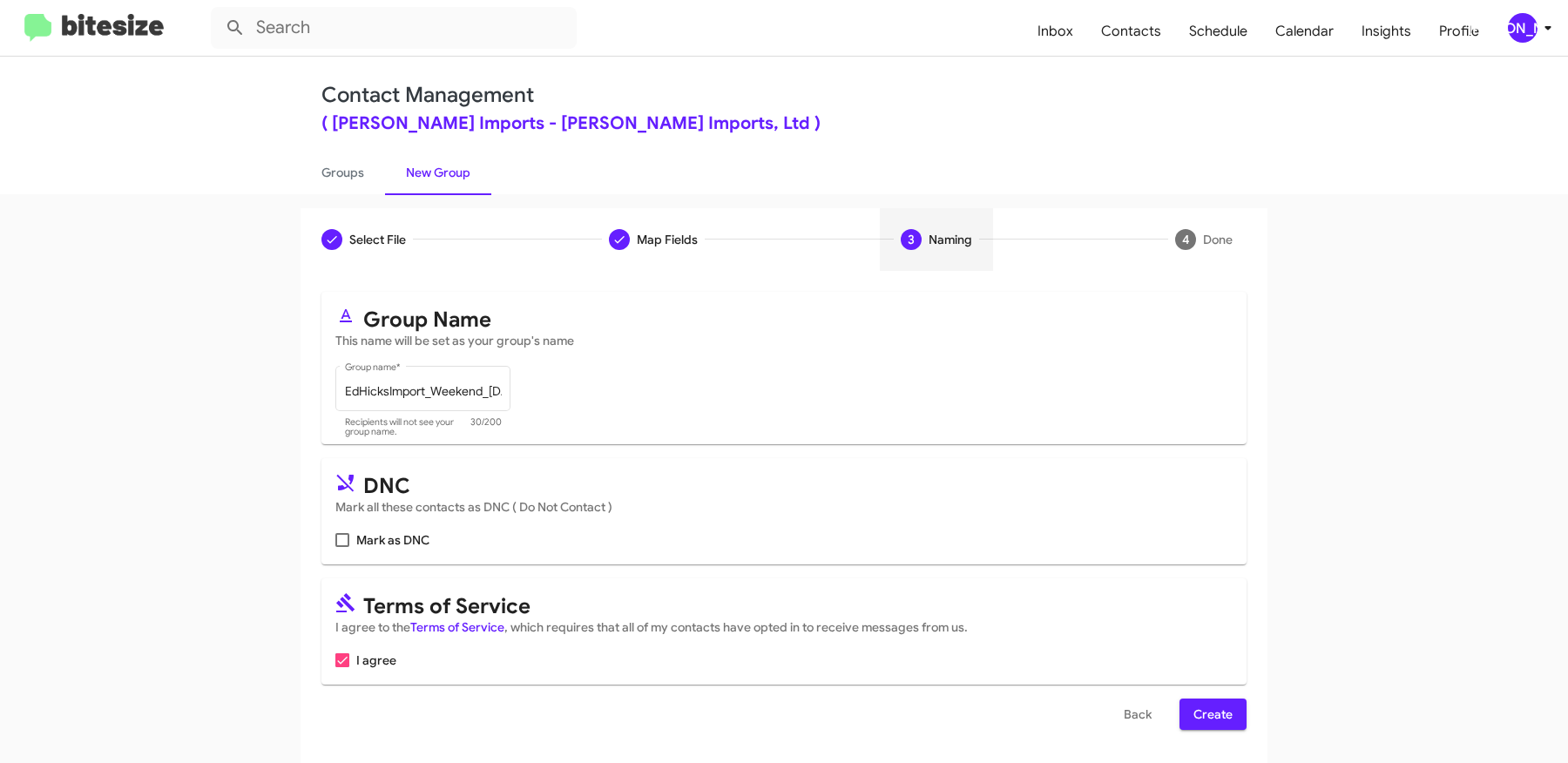
click at [1225, 707] on span "Create" at bounding box center [1213, 714] width 39 height 31
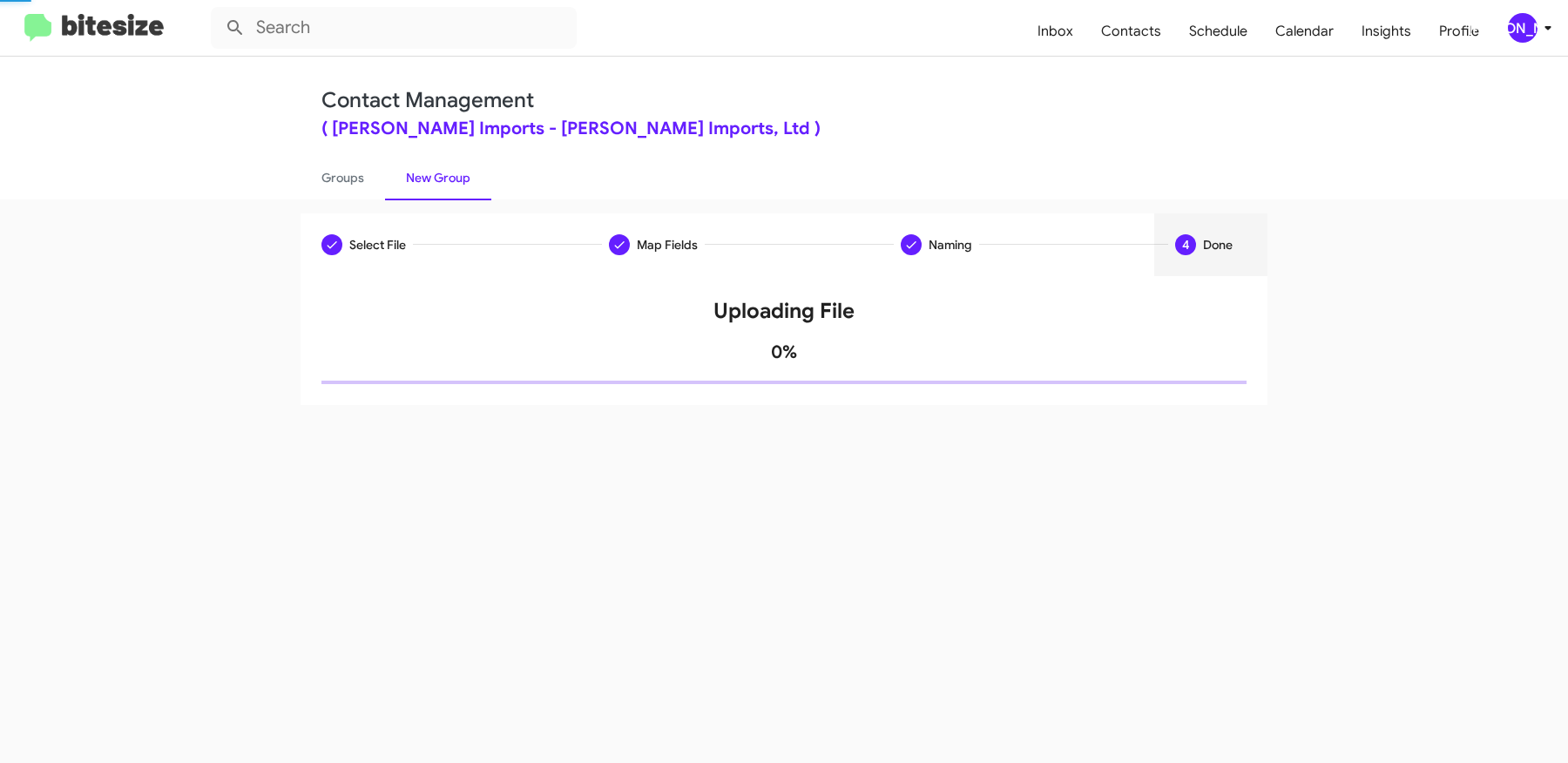
scroll to position [0, 0]
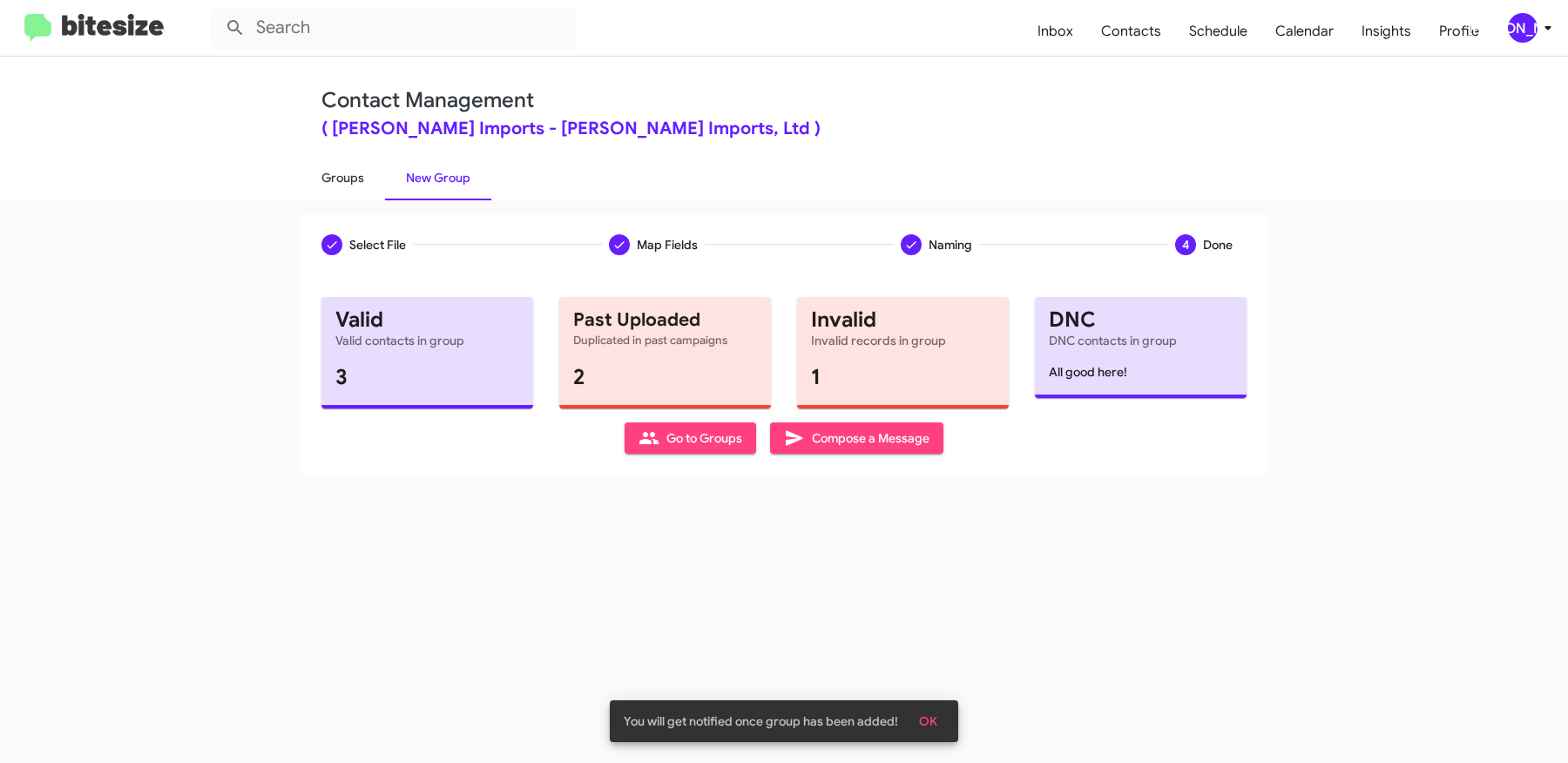
click at [352, 185] on link "Groups" at bounding box center [343, 177] width 85 height 46
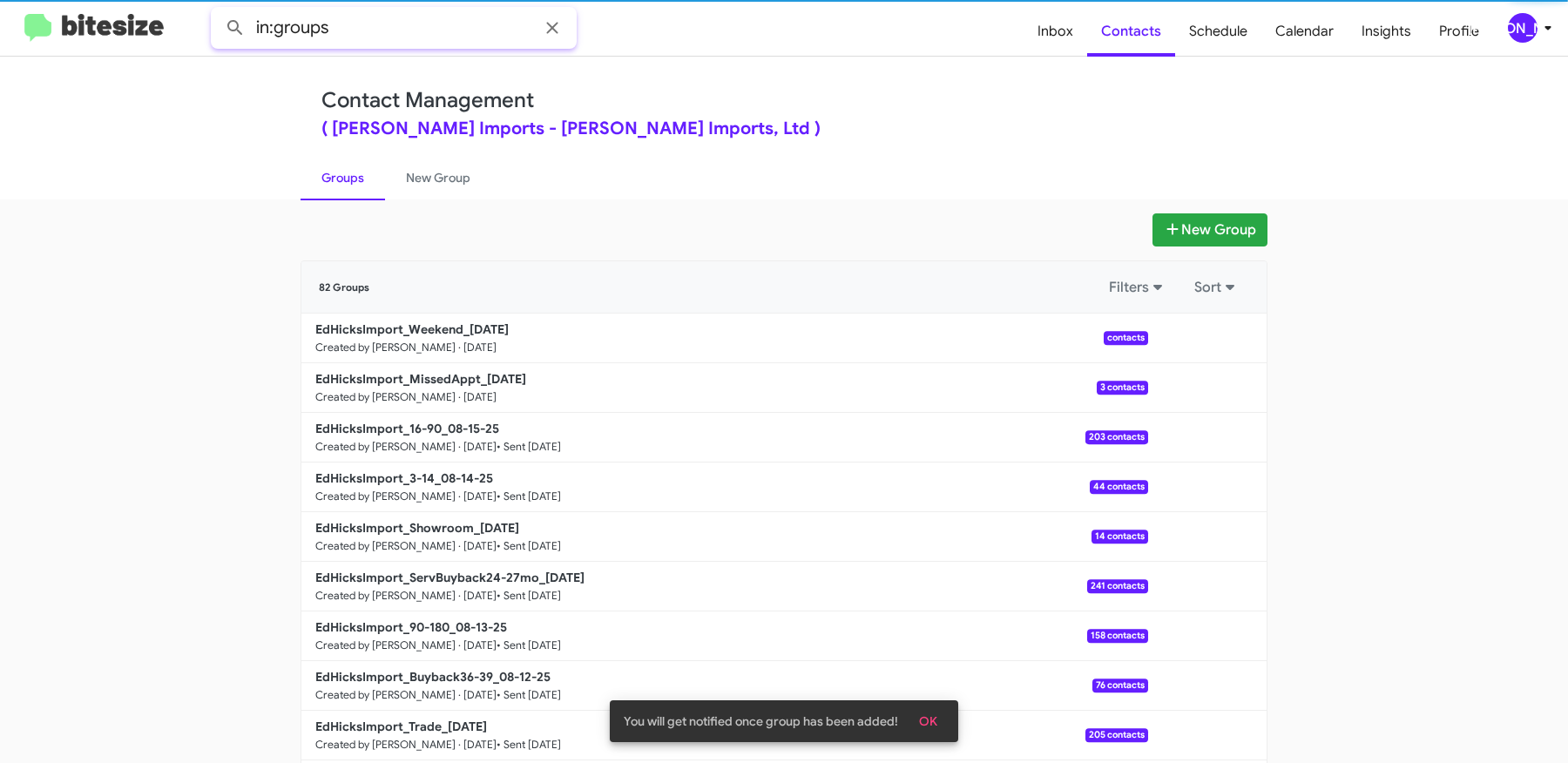
click at [389, 31] on input "in:groups" at bounding box center [394, 27] width 366 height 42
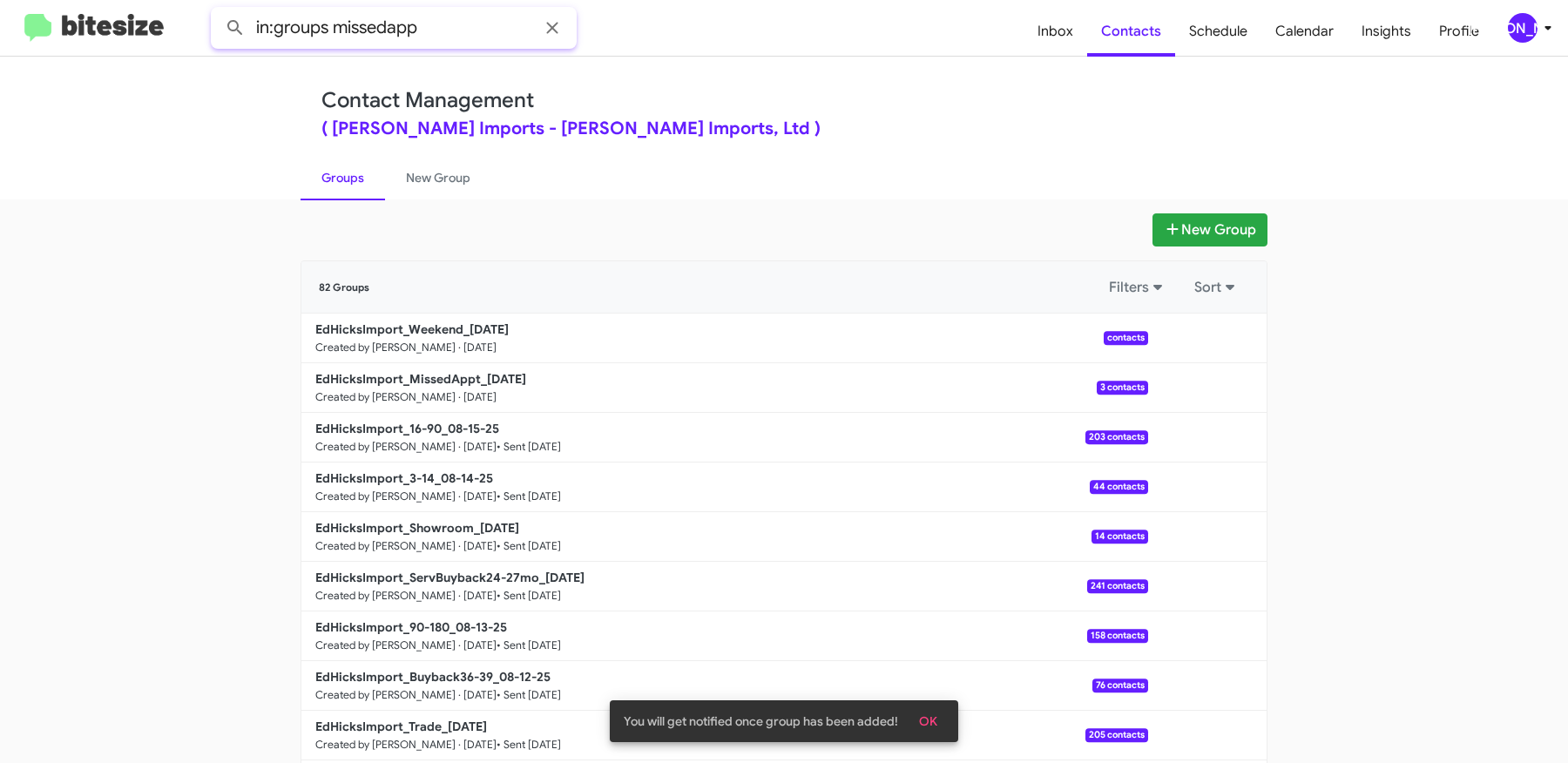
type input "in:groups missedapp"
click at [218, 11] on button at bounding box center [236, 28] width 35 height 35
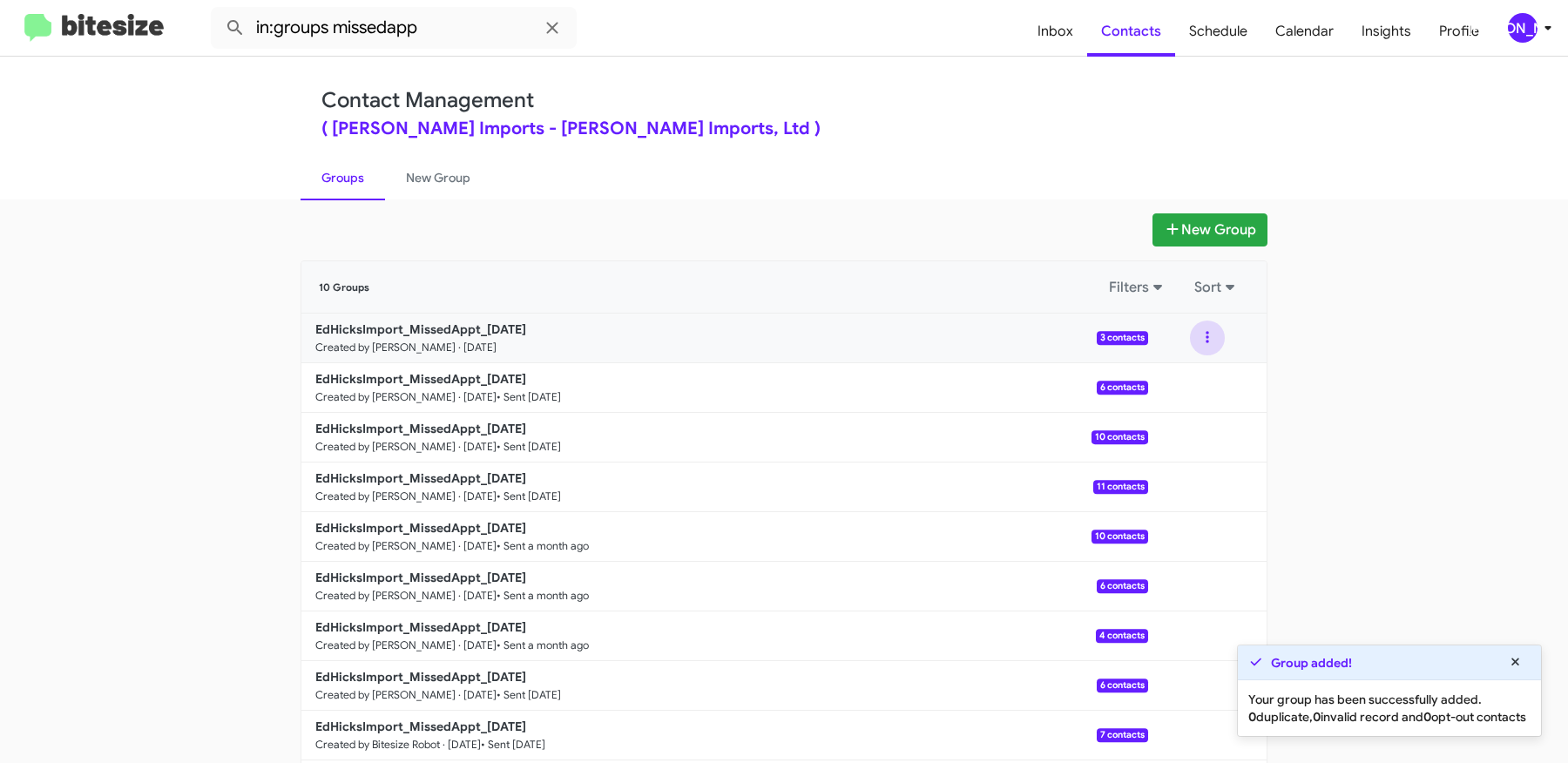
click at [1213, 332] on button at bounding box center [1208, 338] width 35 height 35
click at [1194, 376] on button "View contacts" at bounding box center [1154, 384] width 139 height 42
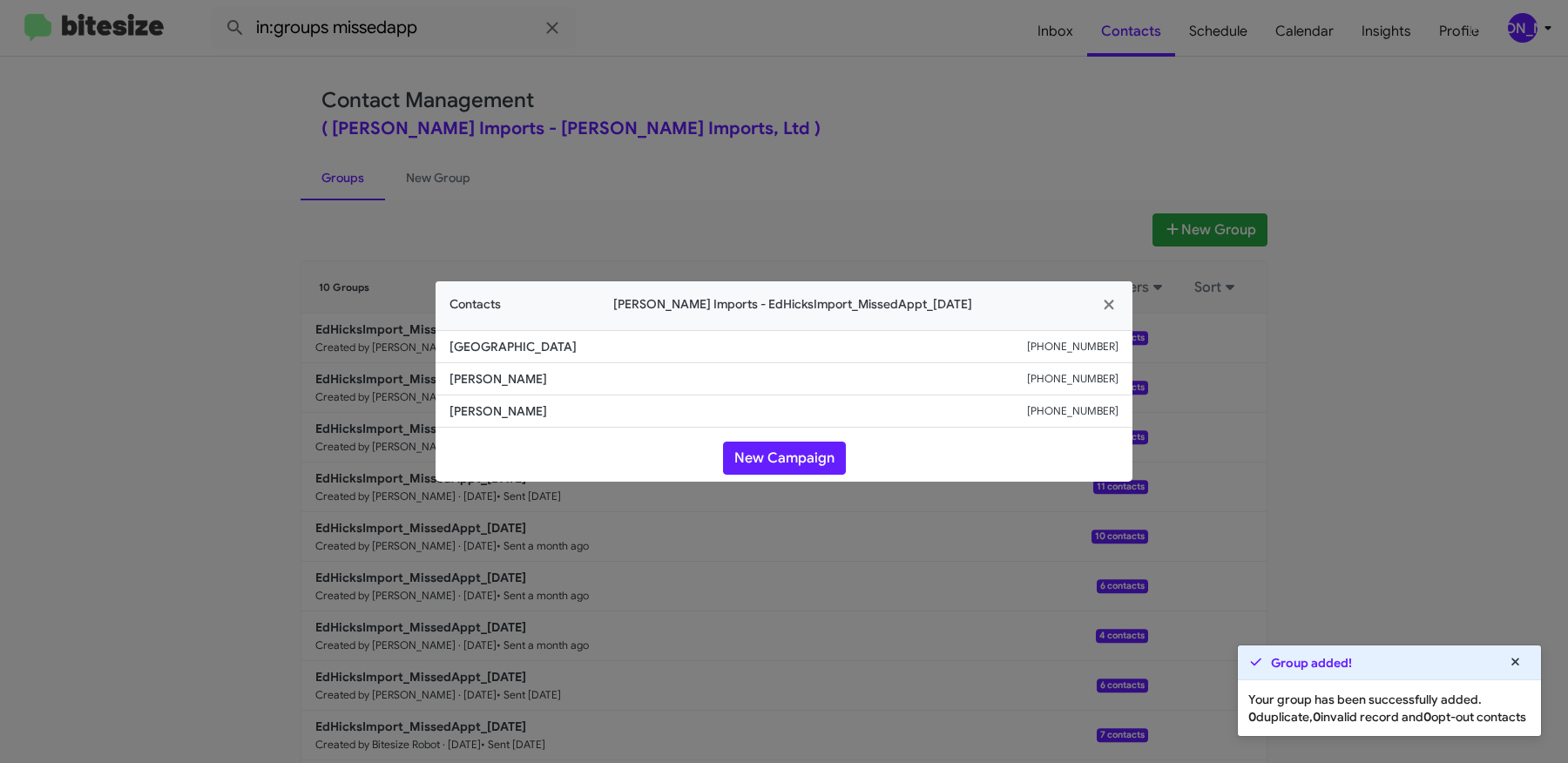
click at [462, 382] on span "James Ragan" at bounding box center [738, 379] width 577 height 18
click at [512, 375] on span "James Ragan" at bounding box center [738, 379] width 577 height 18
copy span "James Ragan"
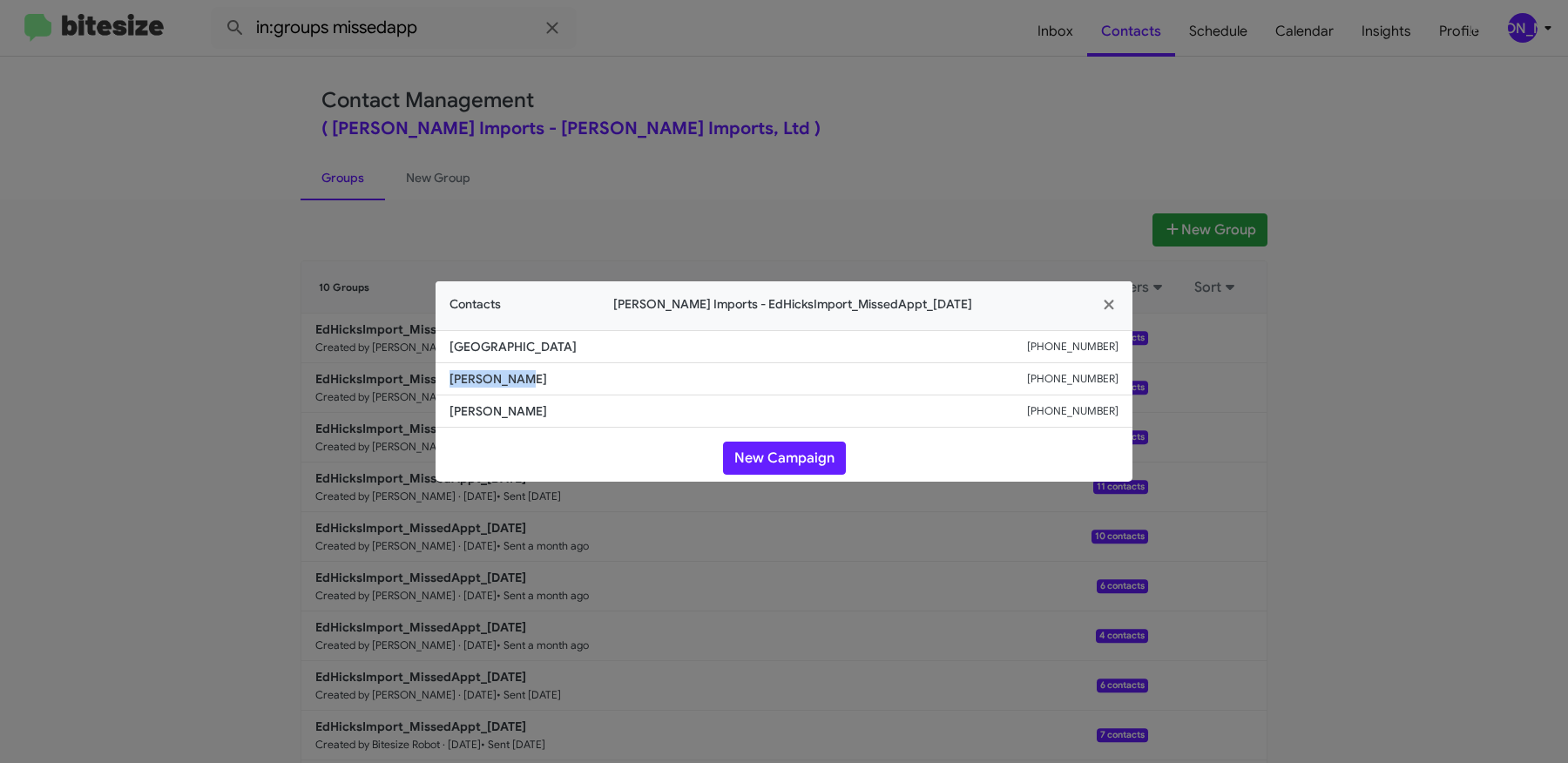
copy span "James Ragan"
click at [233, 383] on modal-container "Contacts Ed Hicks Imports - EdHicksImport_MissedAppt_08-18-25 Brishaye Lane +13…" at bounding box center [784, 382] width 1568 height 763
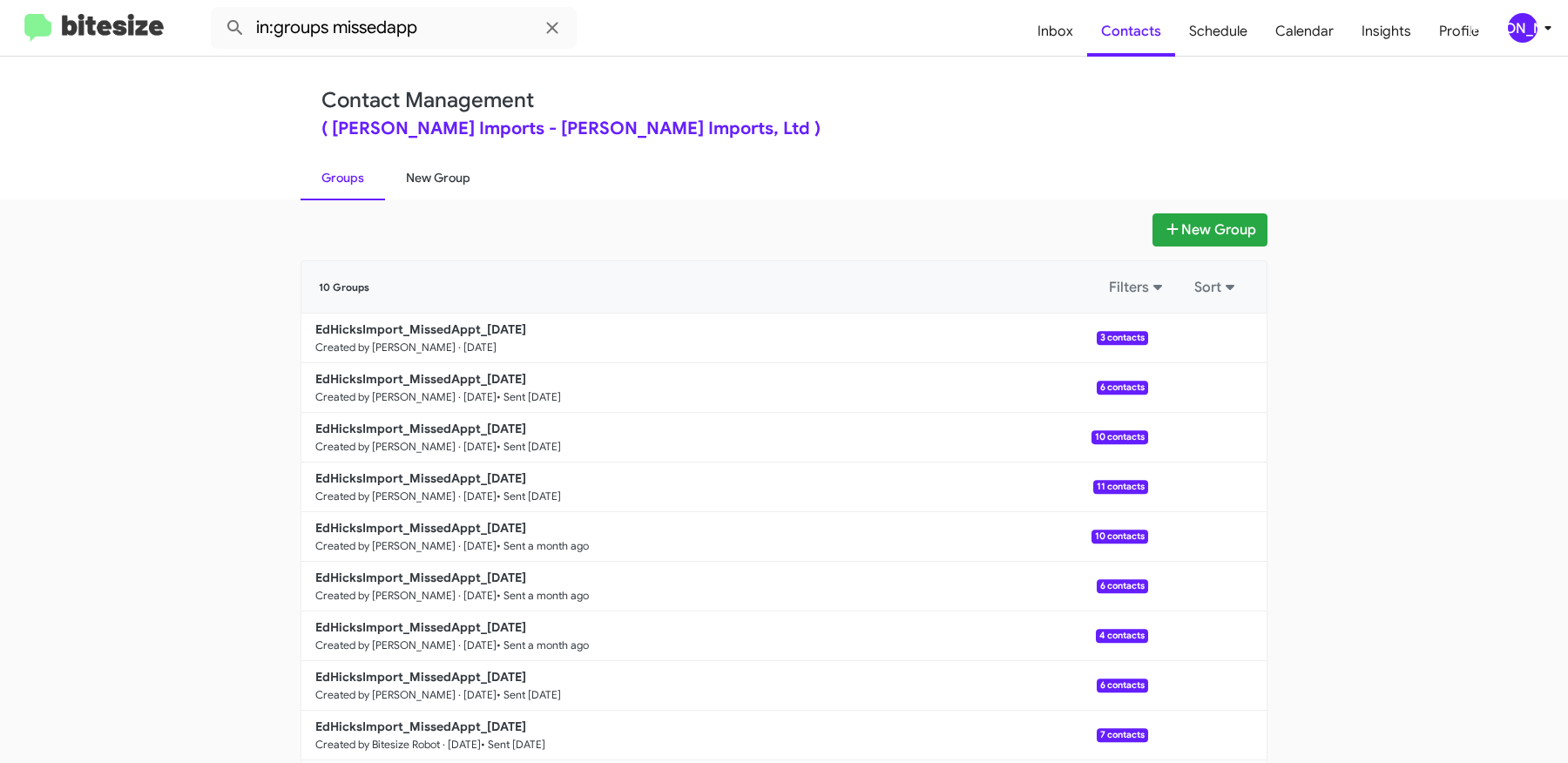
click at [448, 160] on link "New Group" at bounding box center [438, 177] width 106 height 46
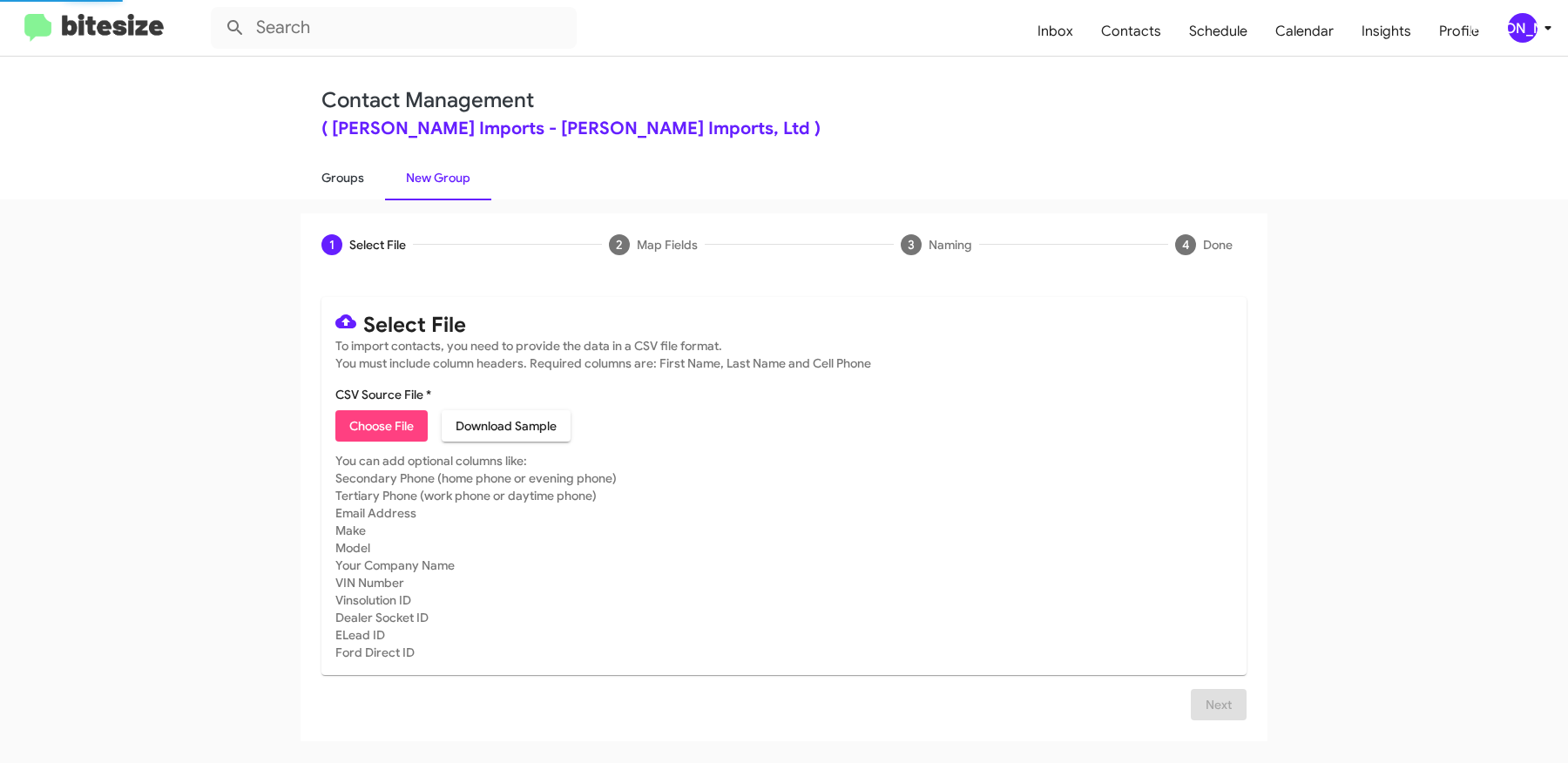
click at [336, 163] on link "Groups" at bounding box center [343, 177] width 85 height 46
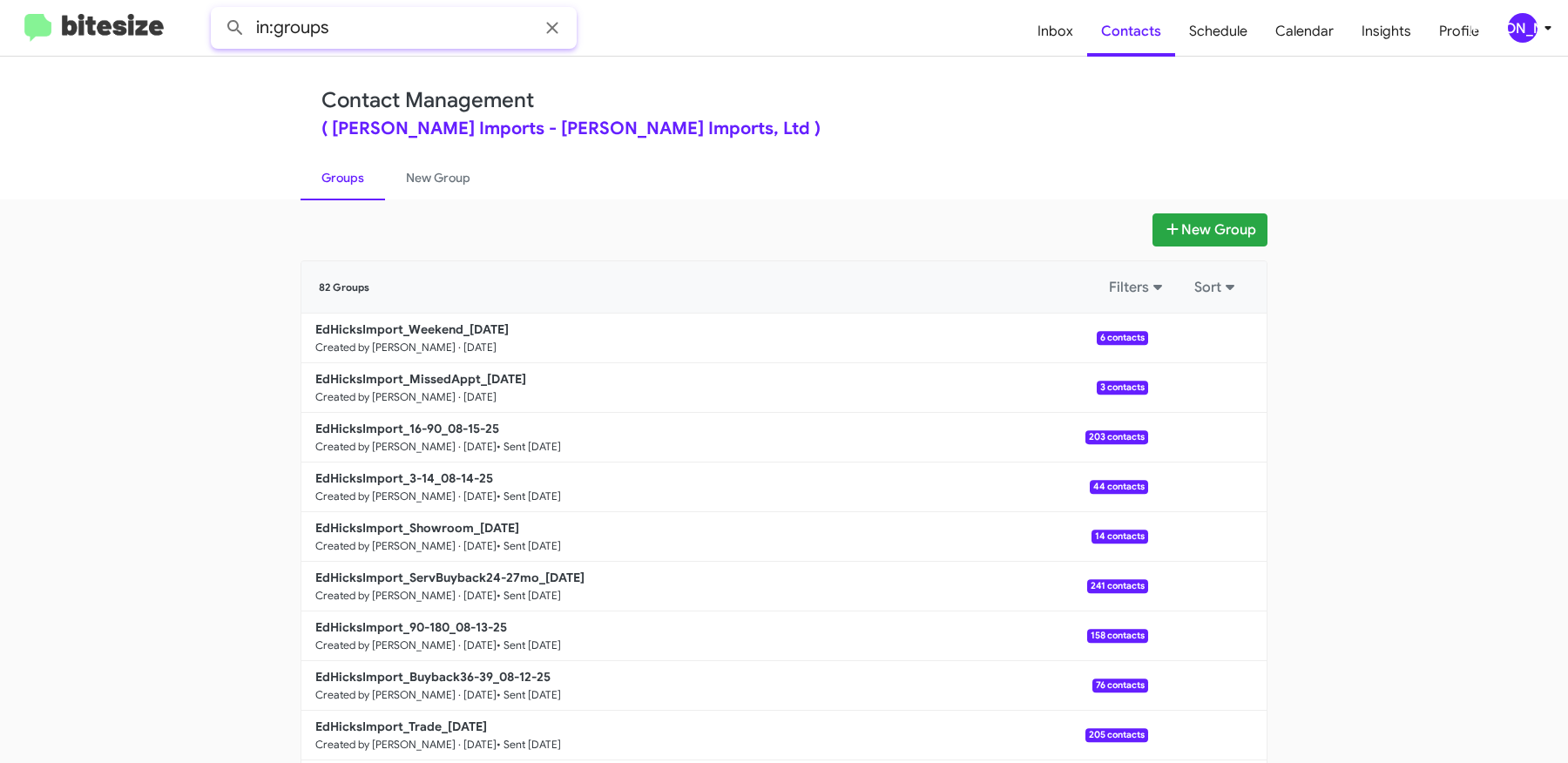
click at [411, 35] on input "in:groups" at bounding box center [394, 27] width 366 height 42
type input "in:groups weeken"
click at [218, 11] on button at bounding box center [236, 28] width 35 height 35
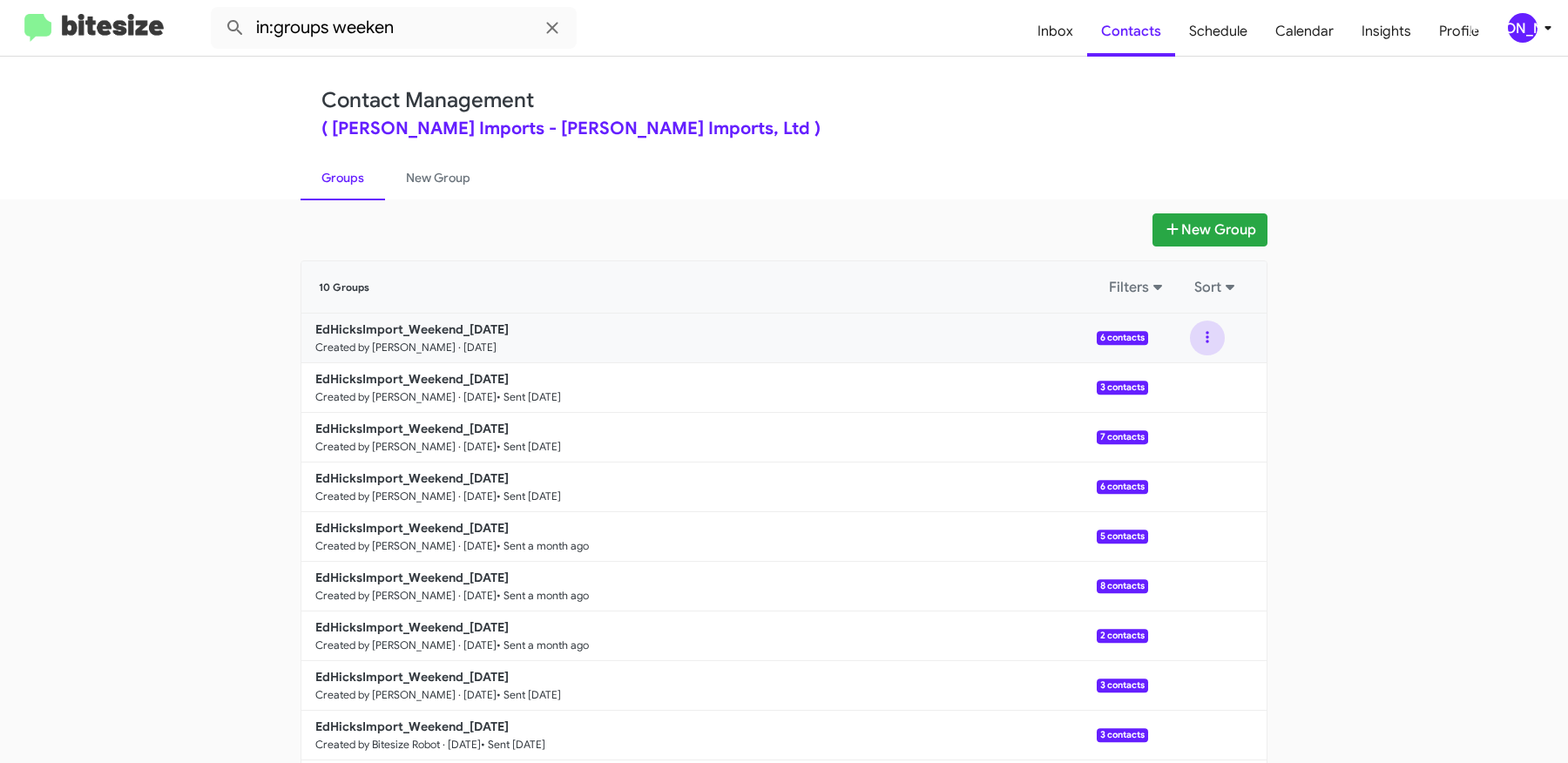
click at [1201, 330] on button at bounding box center [1208, 338] width 35 height 35
click at [1174, 387] on button "View contacts" at bounding box center [1154, 384] width 139 height 42
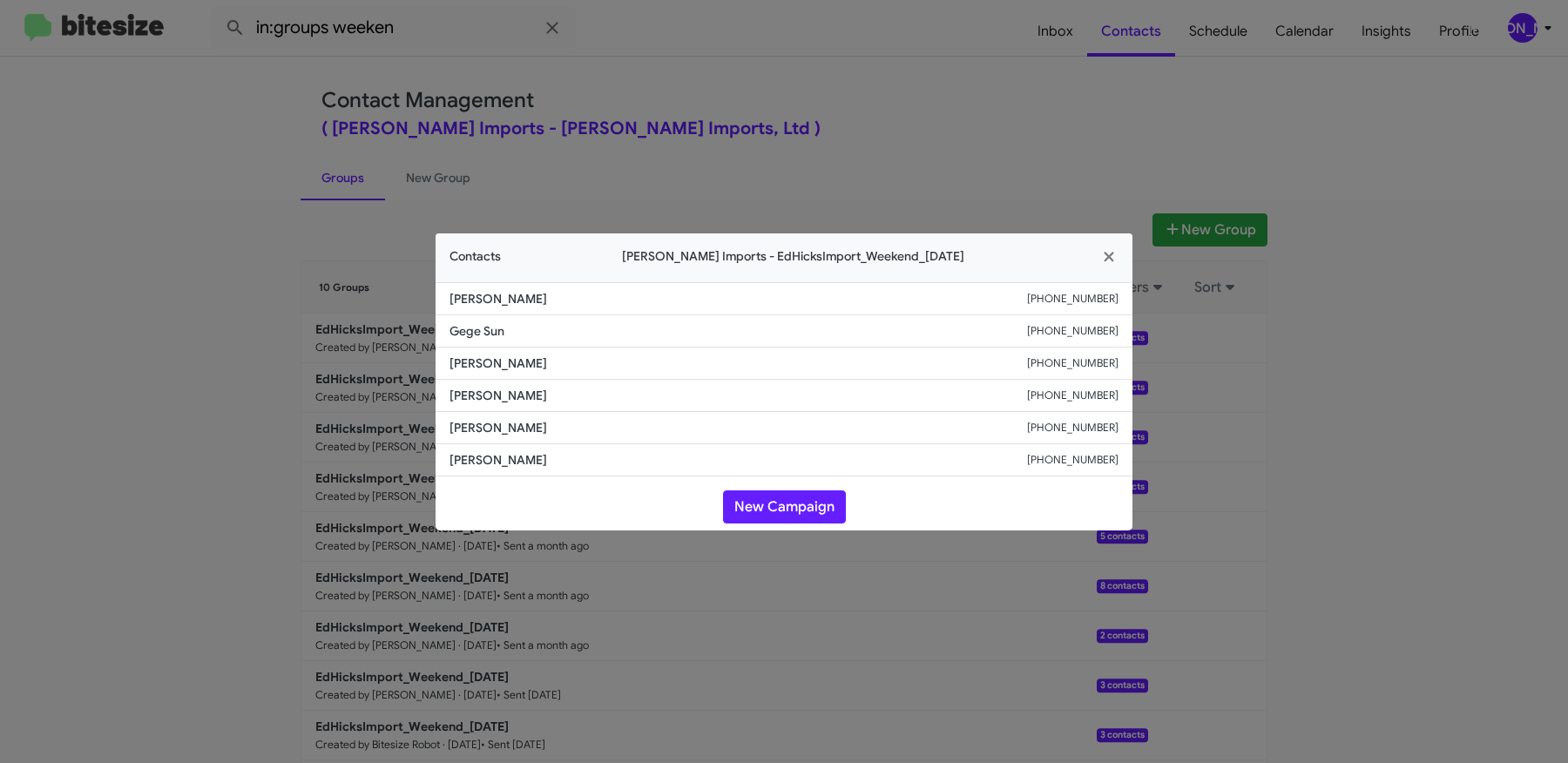
click at [461, 397] on span "Adrian Barron" at bounding box center [738, 395] width 577 height 18
click at [460, 397] on span "Adrian Barron" at bounding box center [738, 395] width 577 height 18
click at [531, 411] on li "Adrian Barron +12104619195" at bounding box center [784, 395] width 697 height 32
copy span "Adrian Barron"
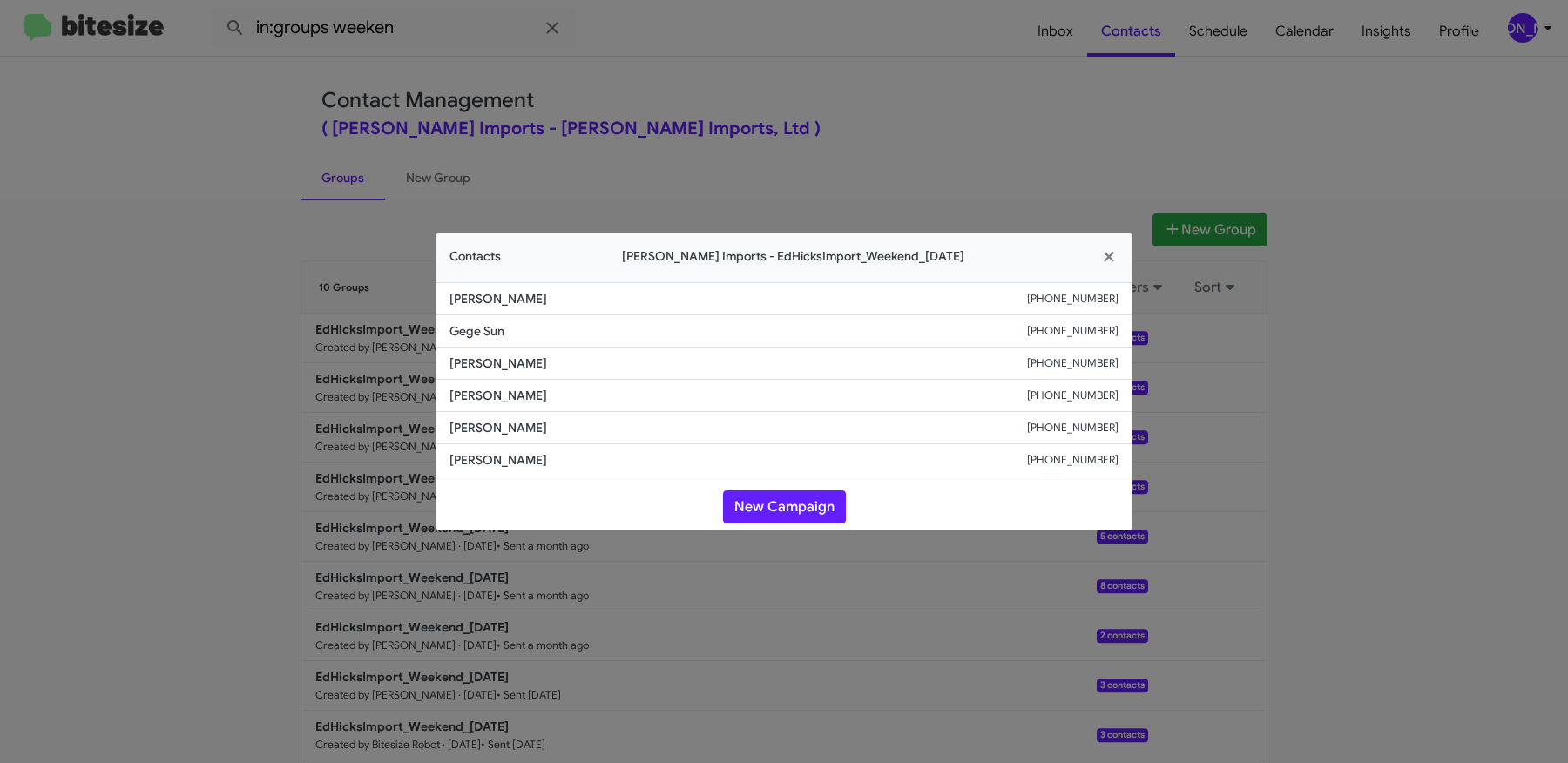
click at [211, 439] on modal-container "Contacts Ed Hicks Imports - EdHicksImport_Weekend_08-18-25 Linda Olguin +136179…" at bounding box center [784, 382] width 1568 height 763
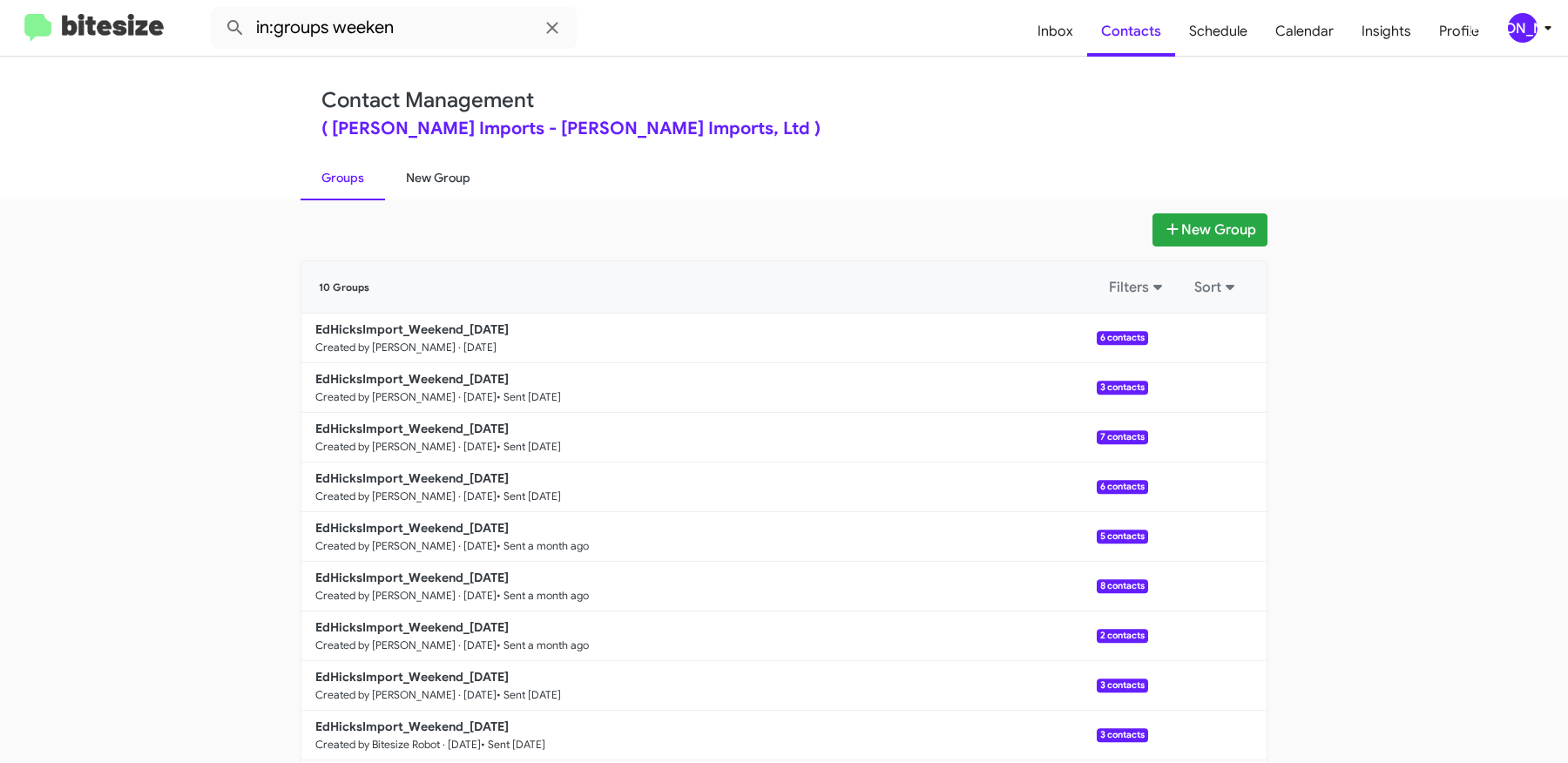
click at [464, 182] on link "New Group" at bounding box center [438, 177] width 106 height 46
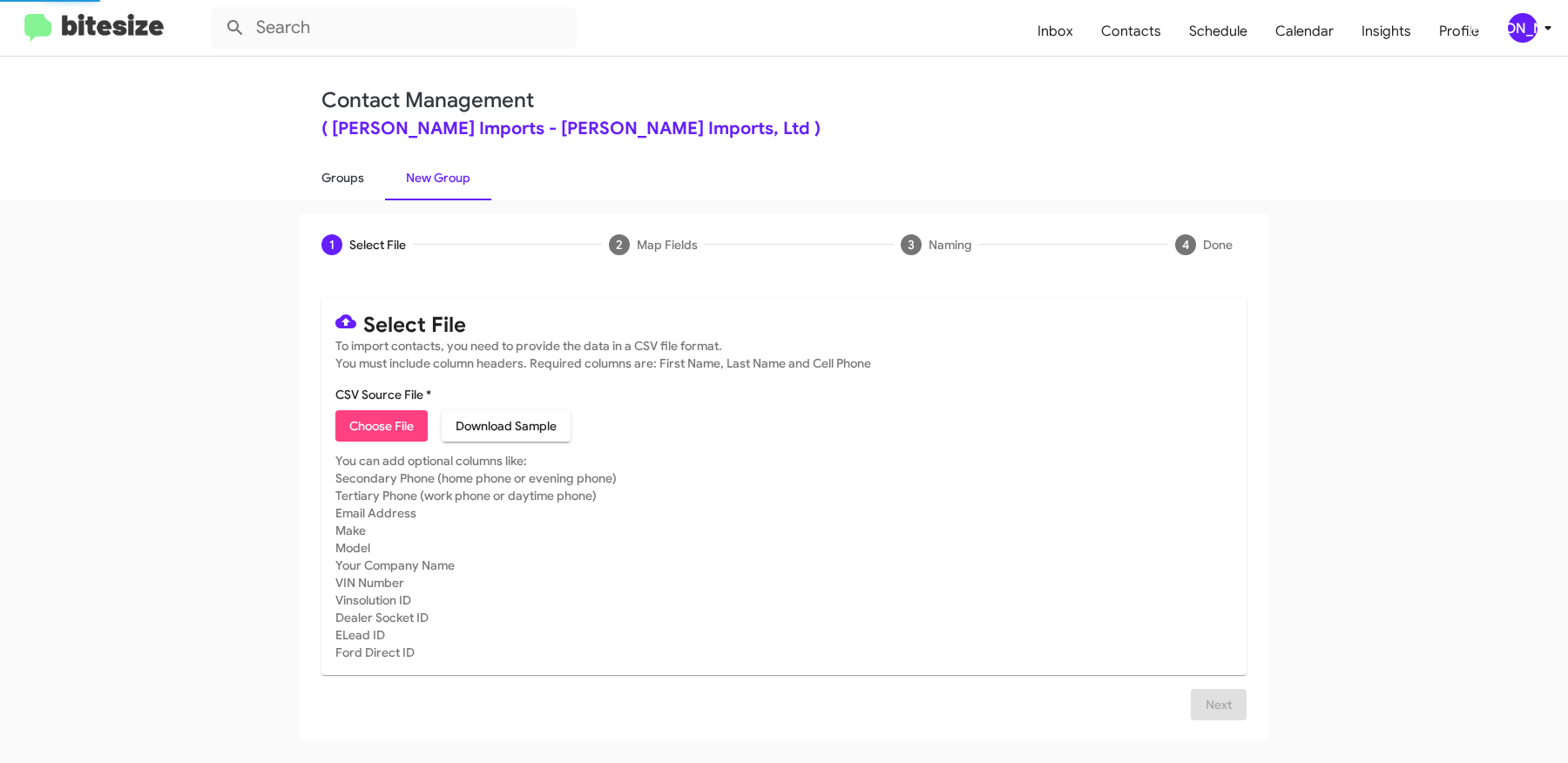
click at [346, 167] on link "Groups" at bounding box center [343, 177] width 85 height 46
type input "in:groups"
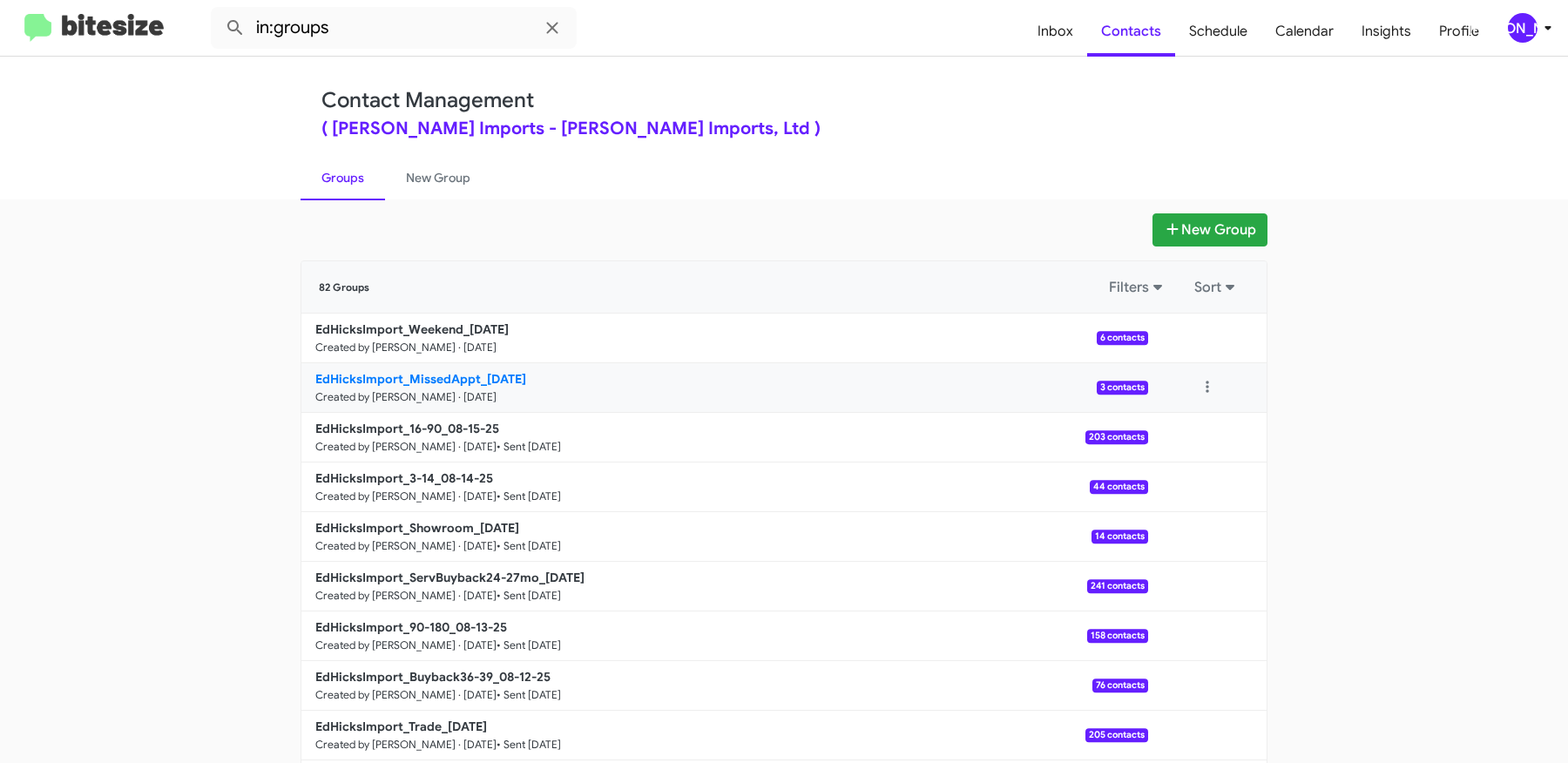
click at [468, 381] on b "EdHicksImport_MissedAppt_08-18-25" at bounding box center [420, 379] width 211 height 16
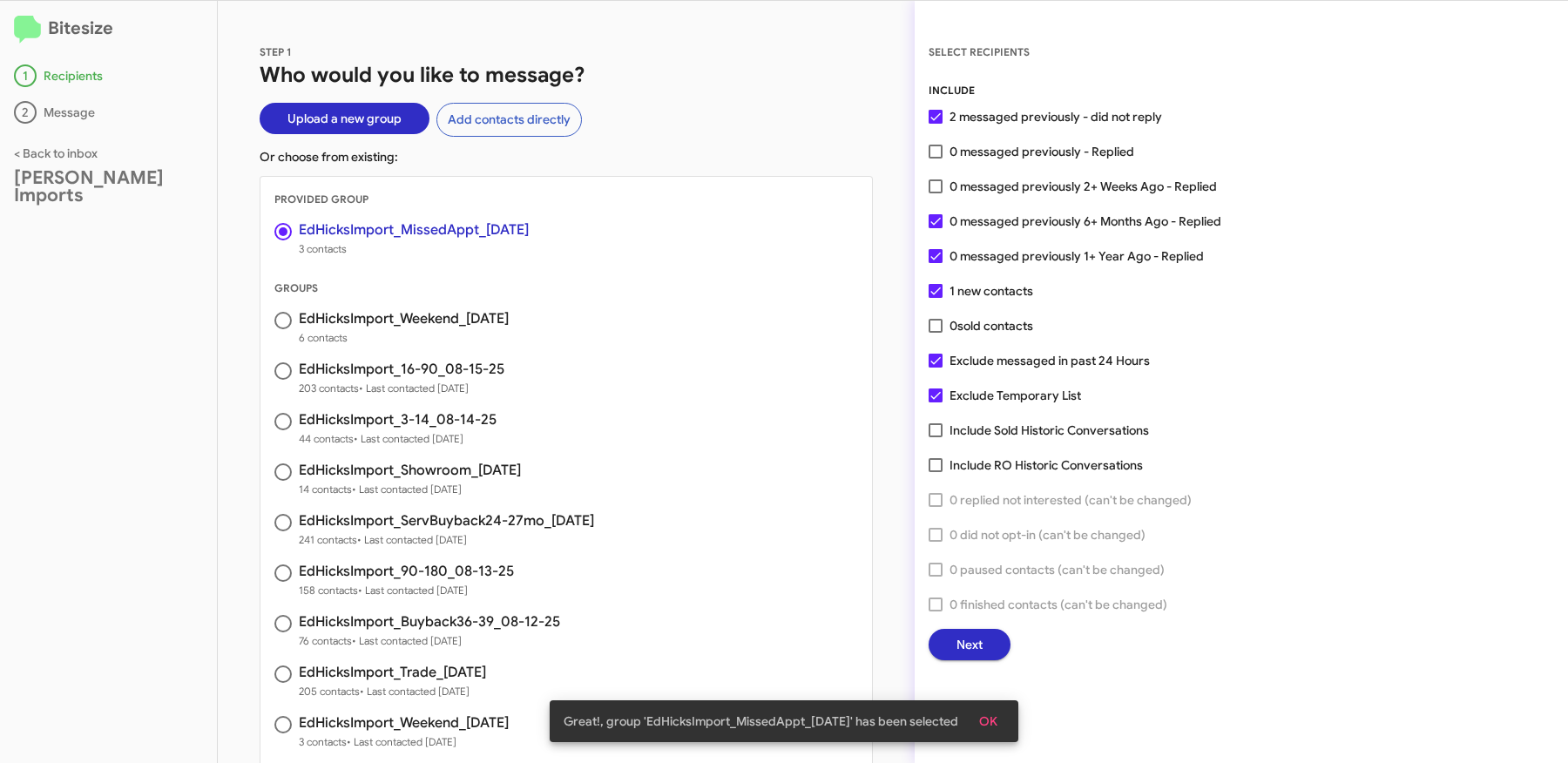
click at [1030, 245] on span "0 messaged previously 1+ Year Ago - Replied" at bounding box center [1076, 255] width 254 height 20
click at [935, 263] on input "0 messaged previously 1+ Year Ago - Replied" at bounding box center [934, 263] width 1 height 1
checkbox input "false"
click at [1033, 229] on span "0 messaged previously 6+ Months Ago - Replied" at bounding box center [1085, 221] width 272 height 20
click at [935, 229] on input "0 messaged previously 6+ Months Ago - Replied" at bounding box center [934, 228] width 1 height 1
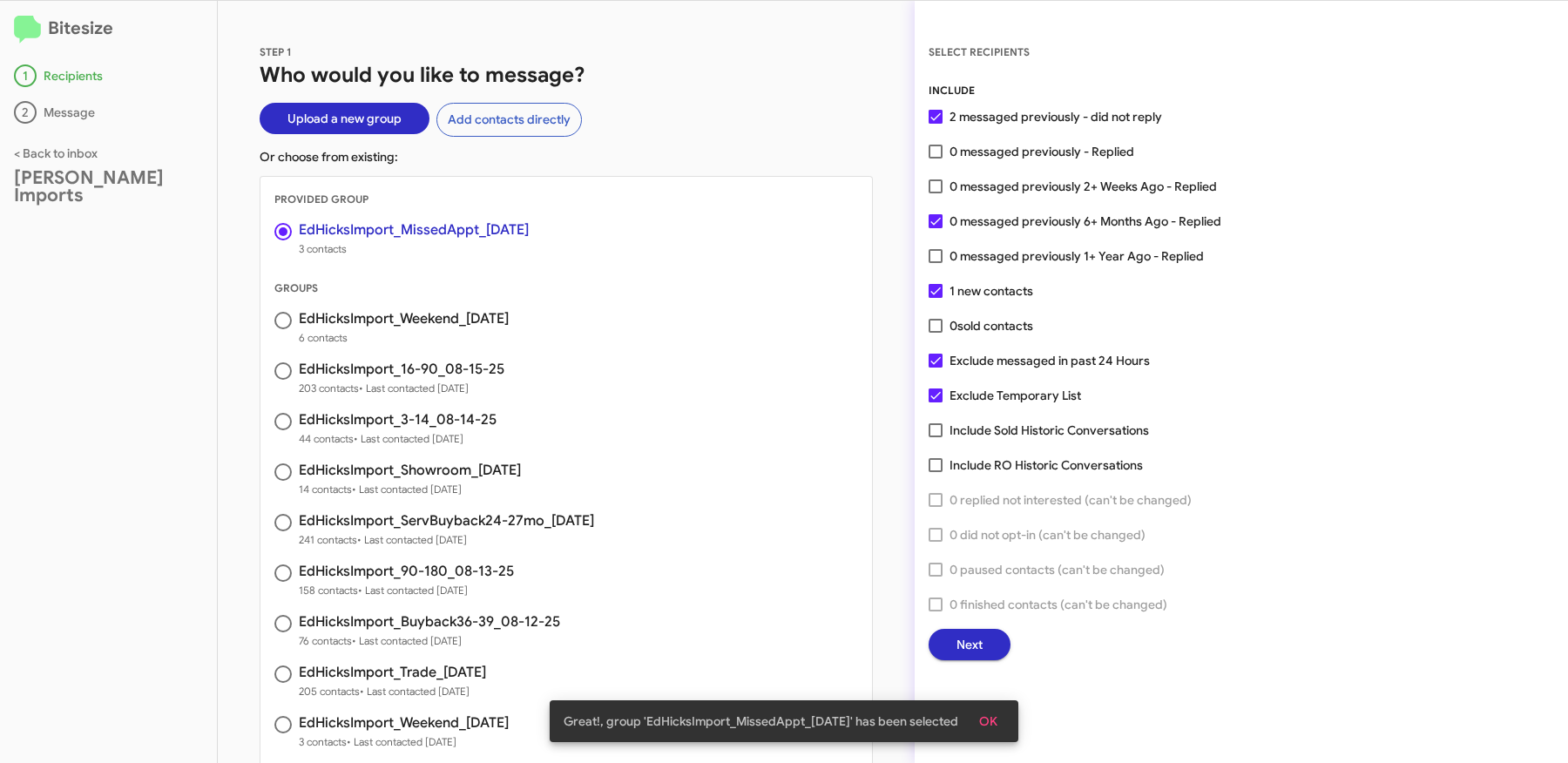
checkbox input "false"
click at [959, 649] on span "Next" at bounding box center [969, 644] width 26 height 31
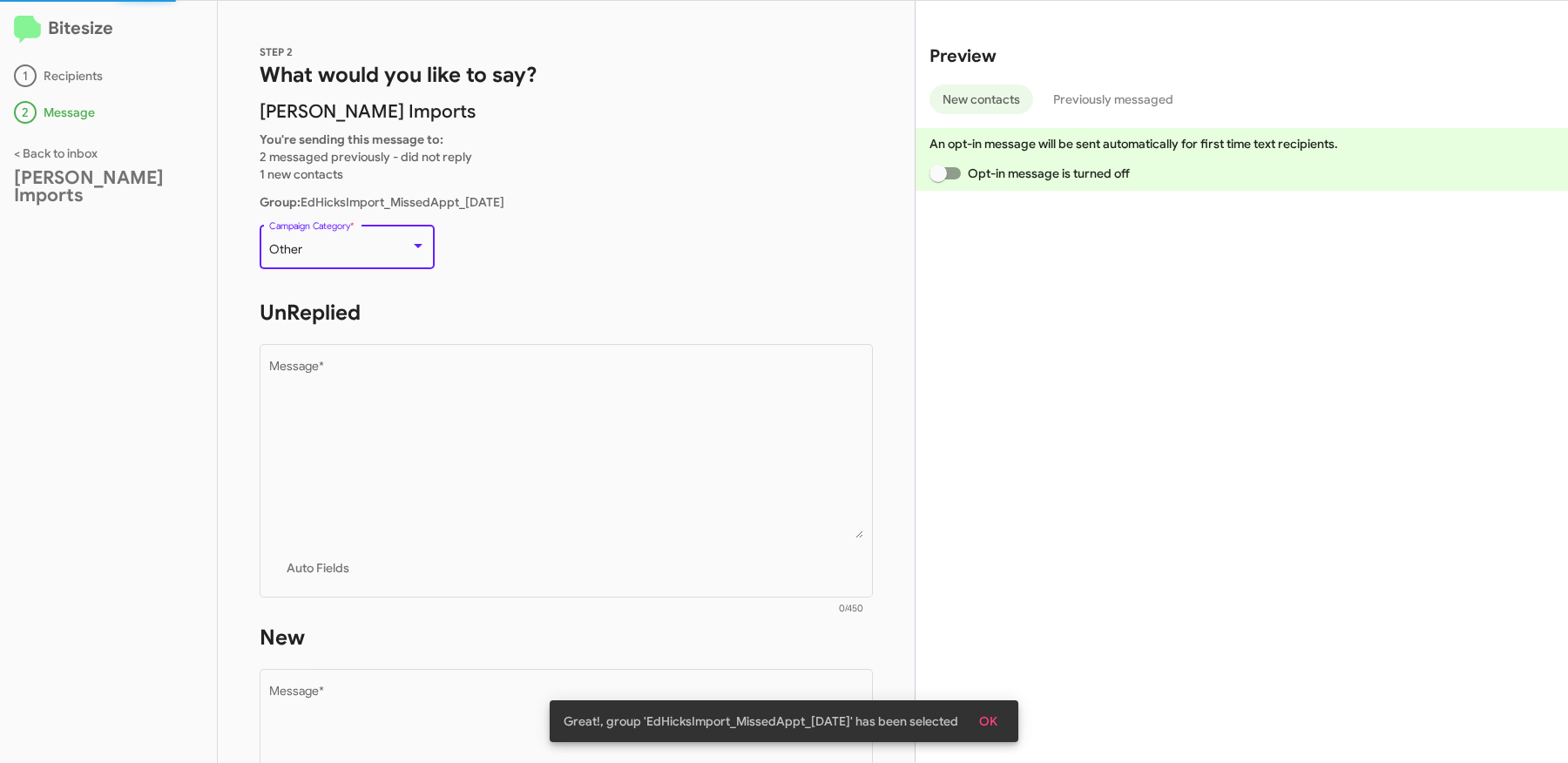
click at [384, 253] on div "Other" at bounding box center [340, 250] width 141 height 14
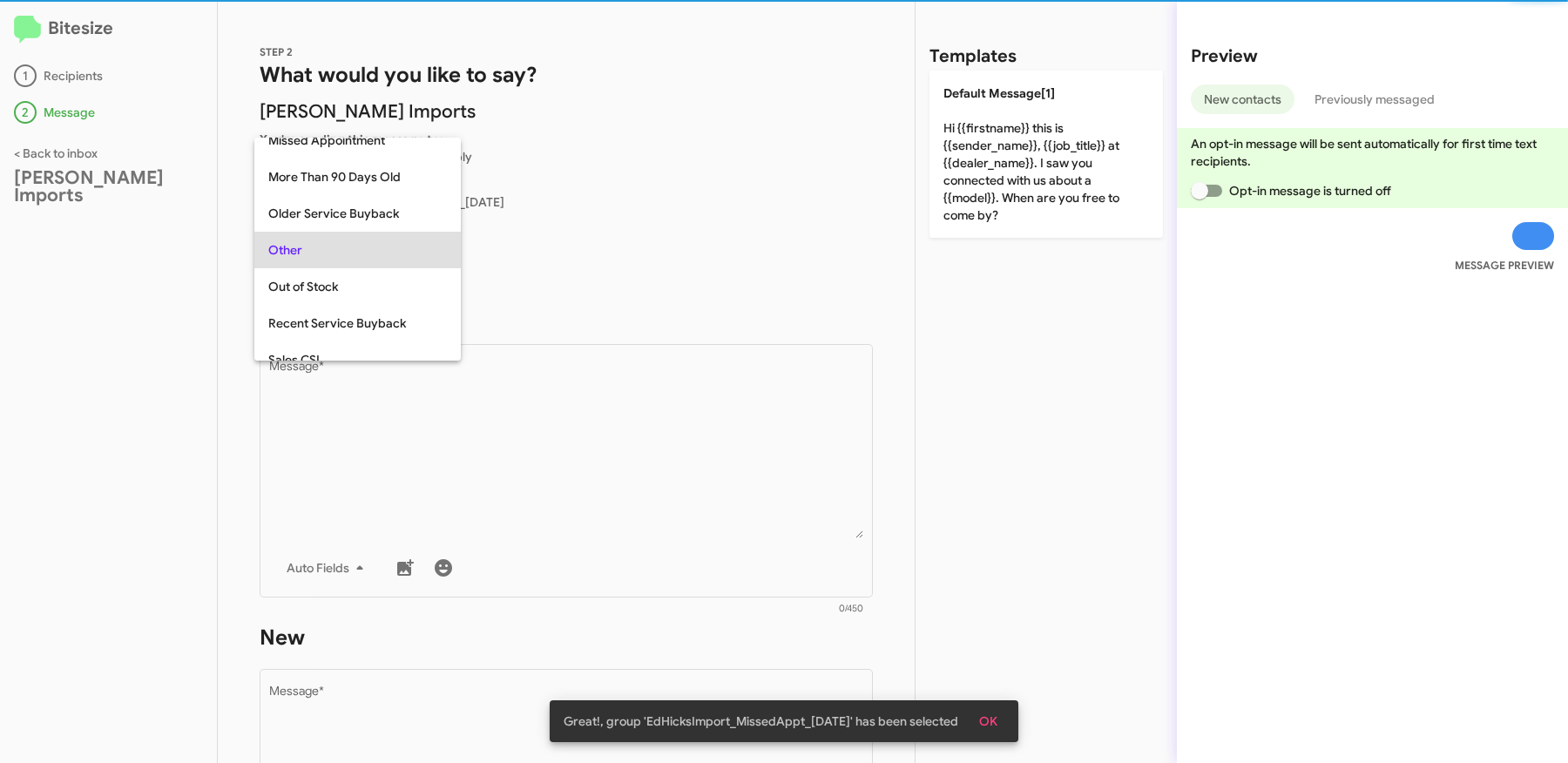
scroll to position [329, 0]
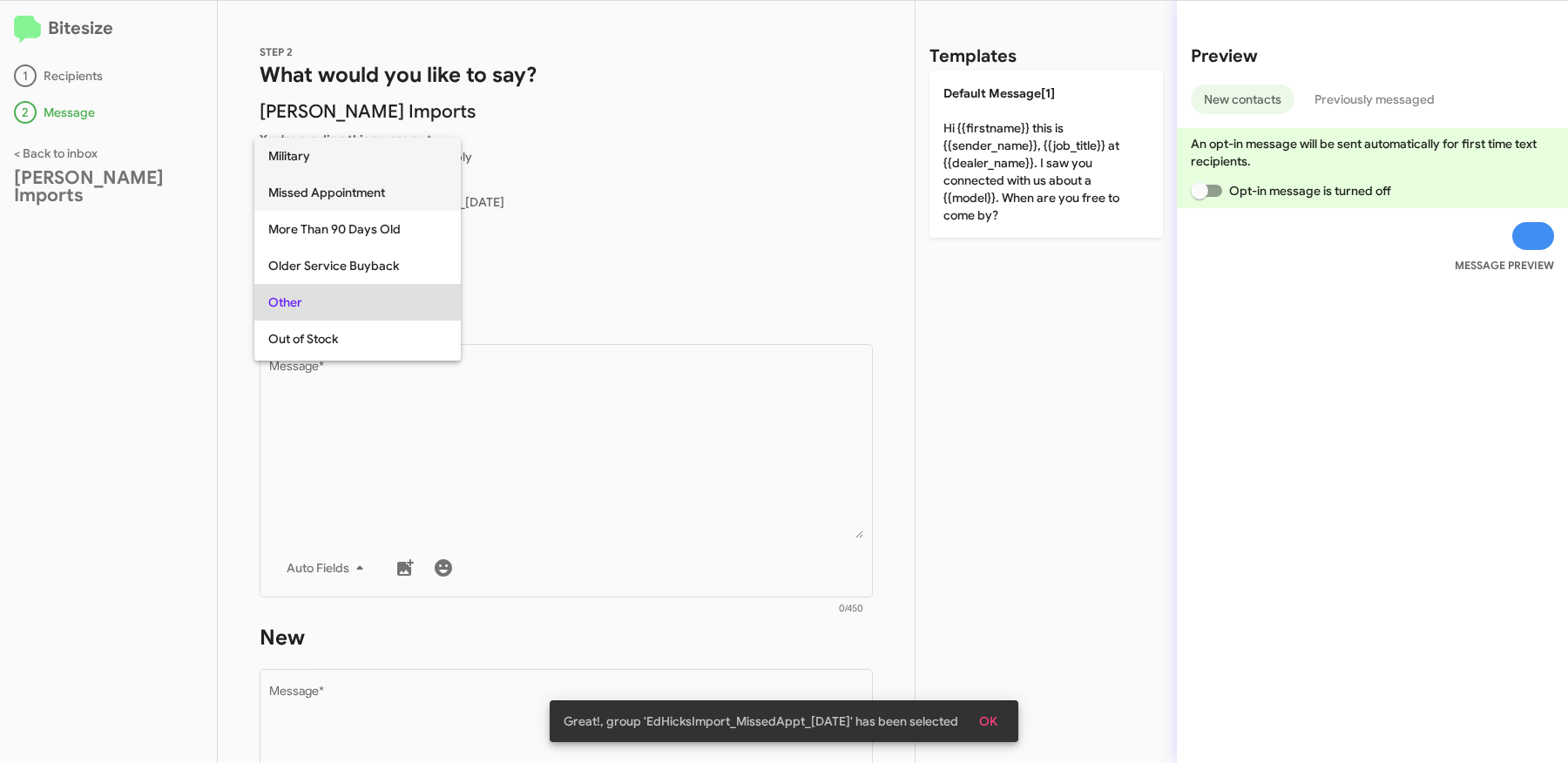
click at [377, 197] on span "Missed Appointment" at bounding box center [357, 193] width 178 height 37
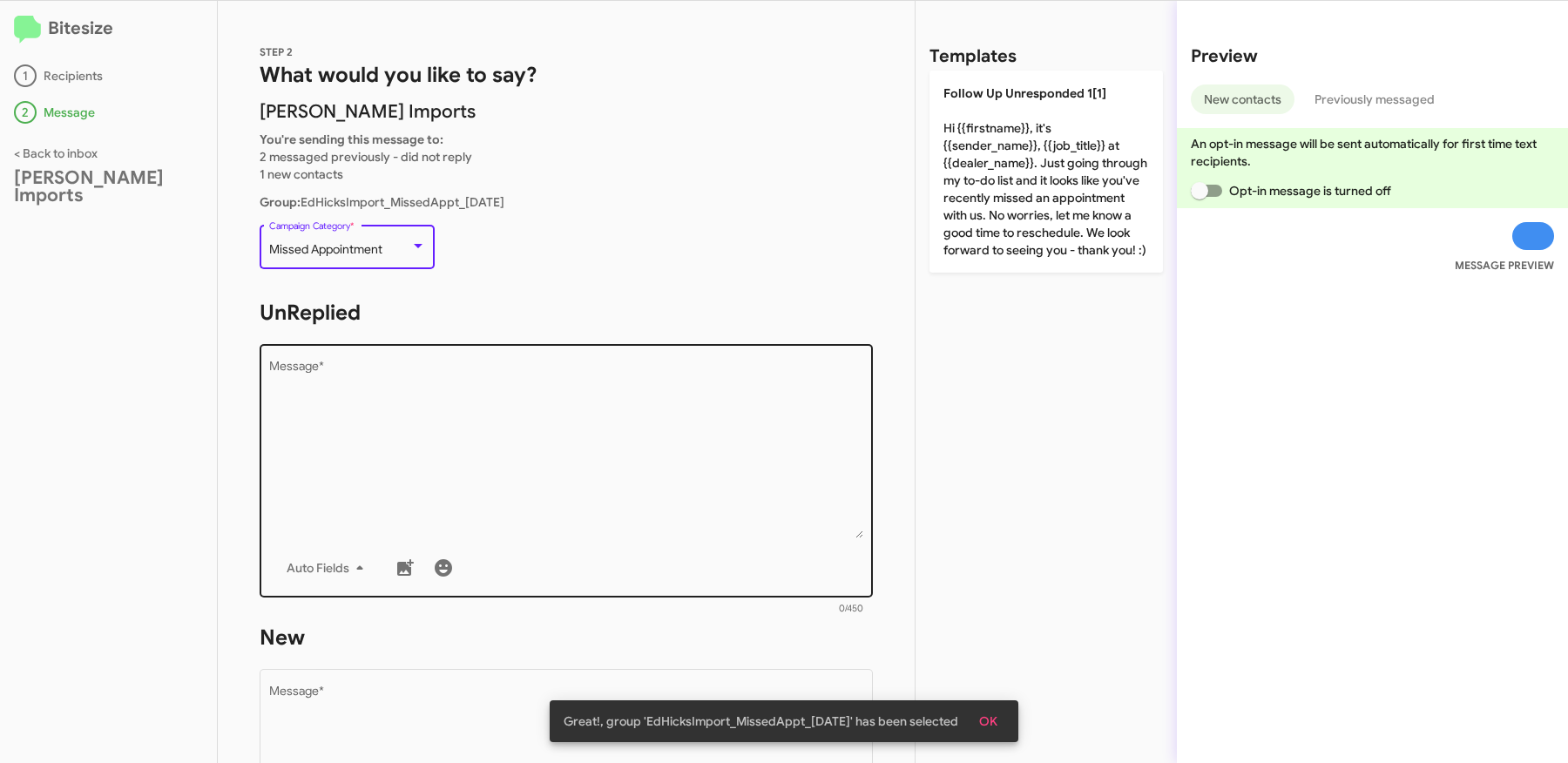
click at [514, 451] on textarea "Message *" at bounding box center [566, 450] width 595 height 178
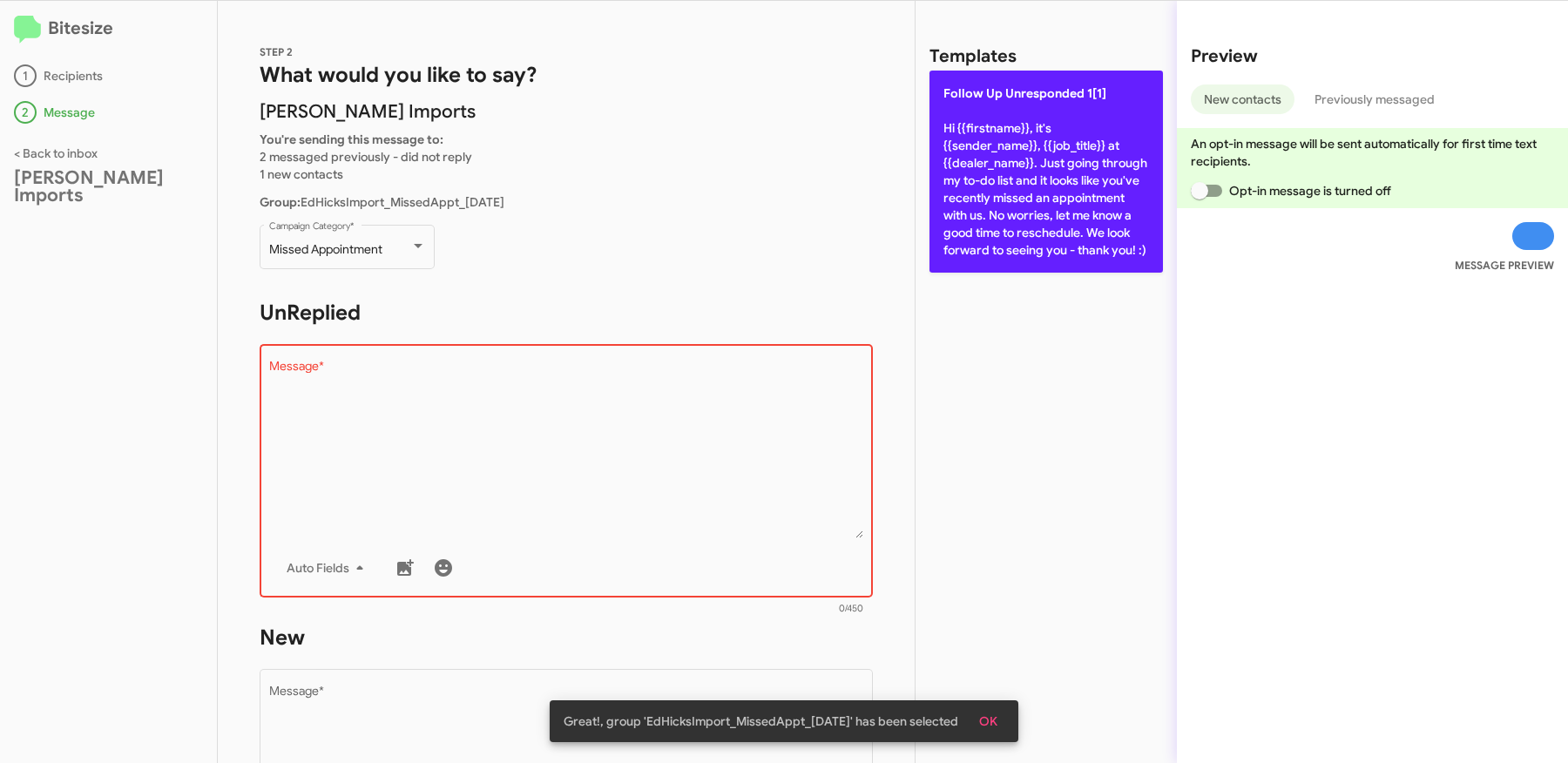
click at [1008, 219] on p "Follow Up Unresponded 1[1] Hi {{firstname}}, it's {{sender_name}}, {{job_title}…" at bounding box center [1046, 171] width 234 height 202
type textarea "Hi {{firstname}}, it's {{sender_name}}, {{job_title}} at {{dealer_name}}. Just …"
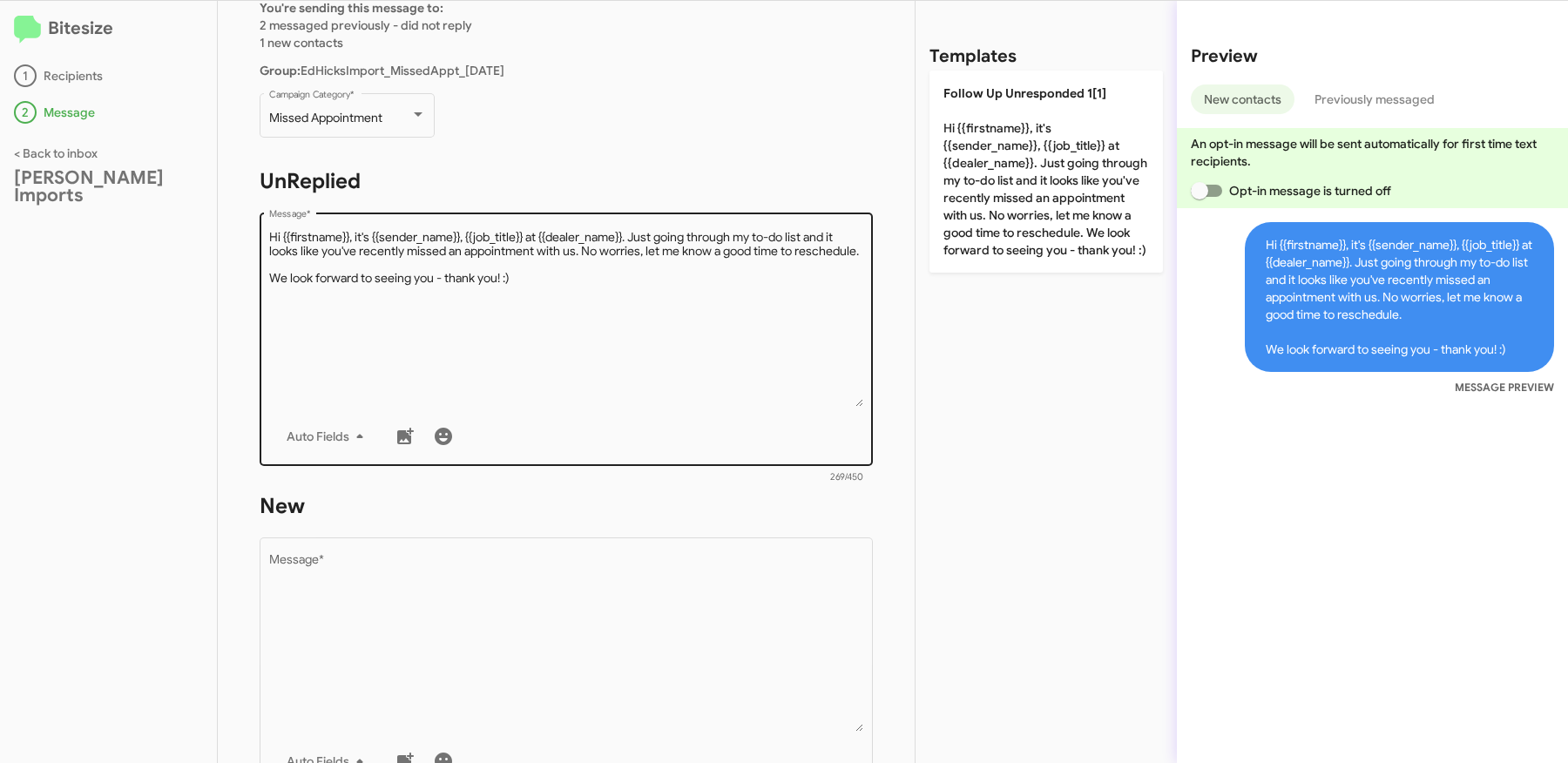
scroll to position [133, 0]
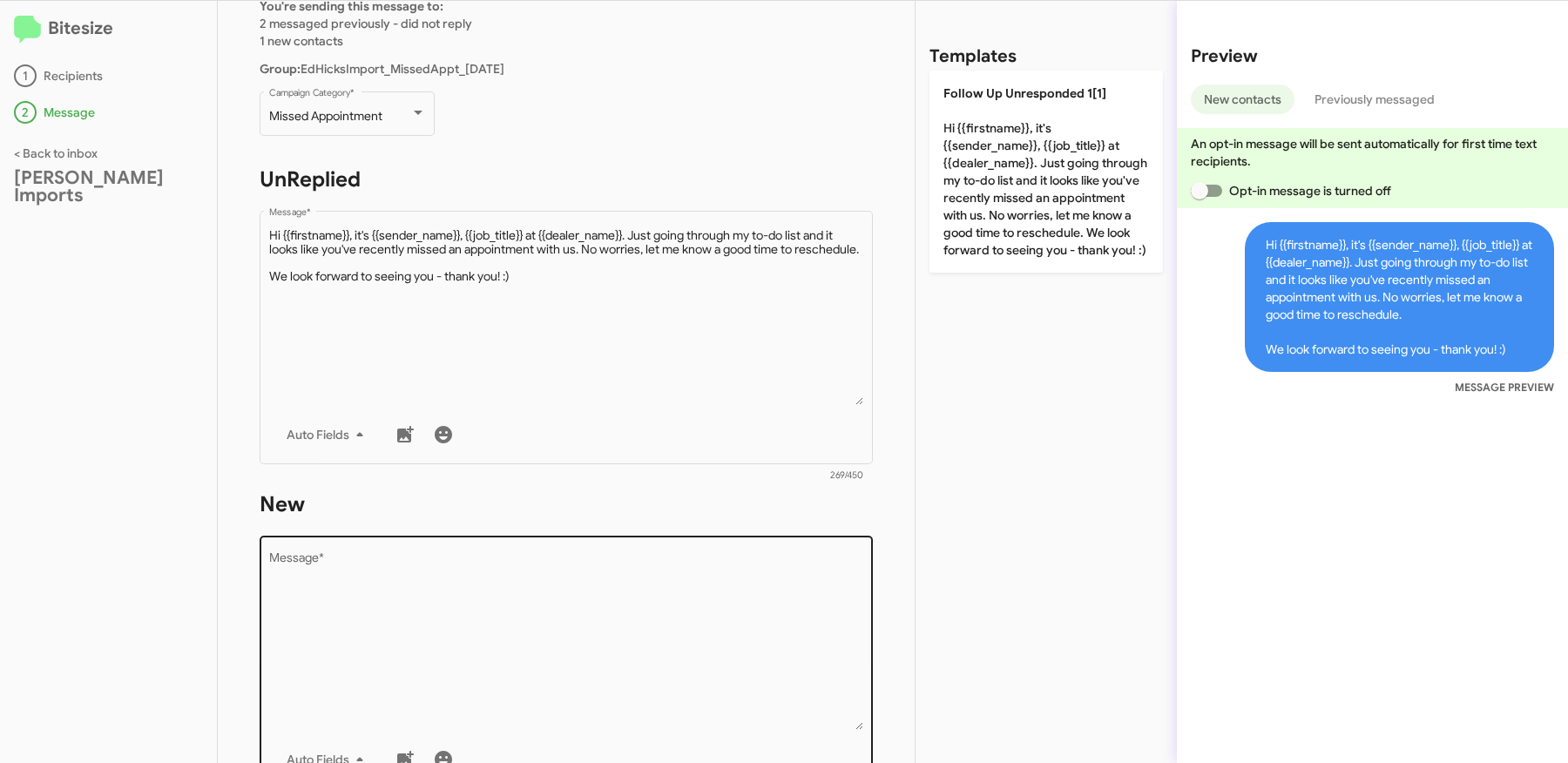
click at [599, 568] on textarea "Message *" at bounding box center [566, 640] width 595 height 178
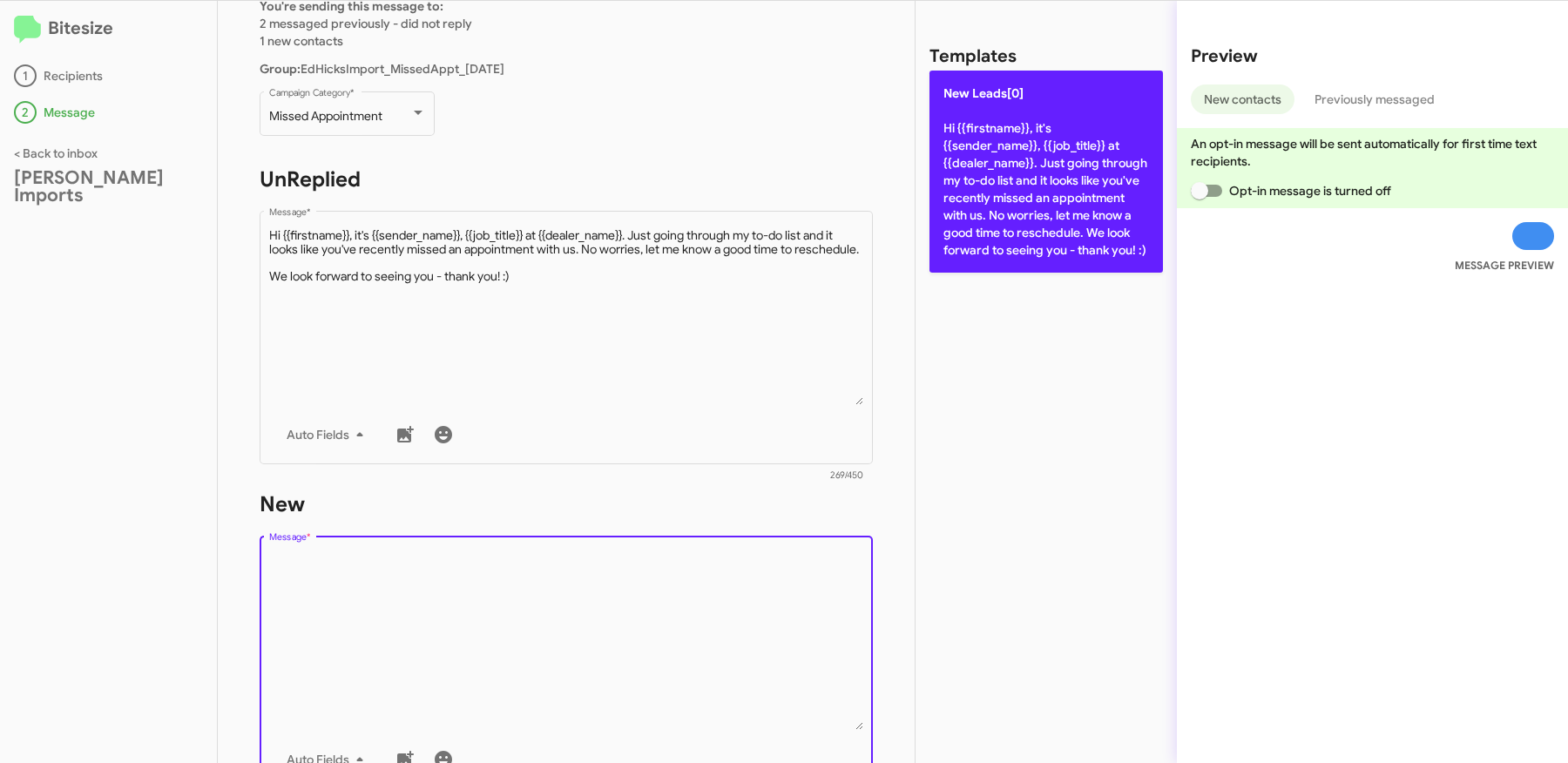
click at [1005, 216] on p "New Leads[0] Hi {{firstname}}, it's {{sender_name}}, {{job_title}} at {{dealer_…" at bounding box center [1046, 171] width 234 height 202
type textarea "Hi {{firstname}}, it's {{sender_name}}, {{job_title}} at {{dealer_name}}. Just …"
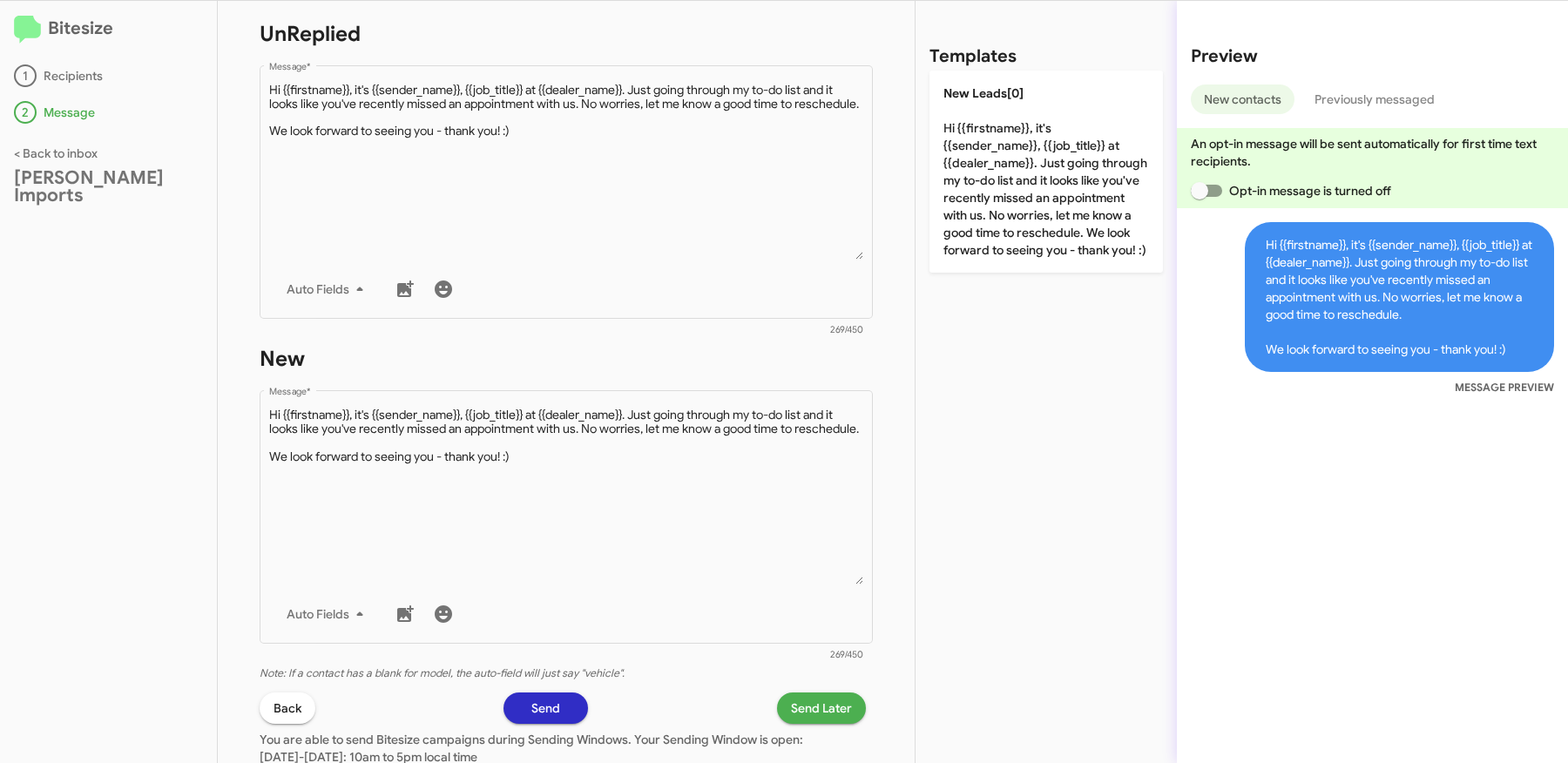
scroll to position [419, 0]
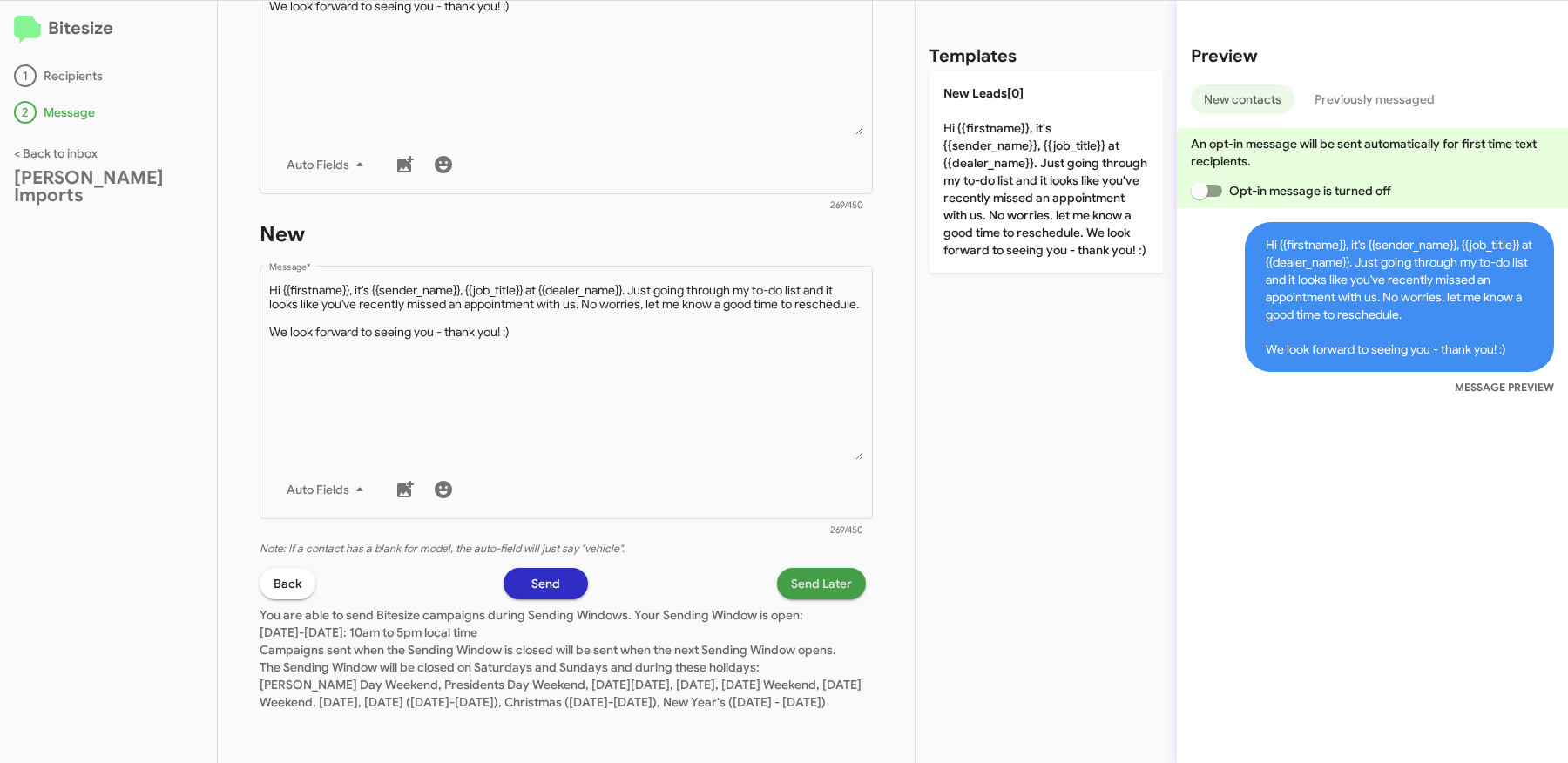
click at [805, 574] on span "Send Later" at bounding box center [821, 584] width 61 height 31
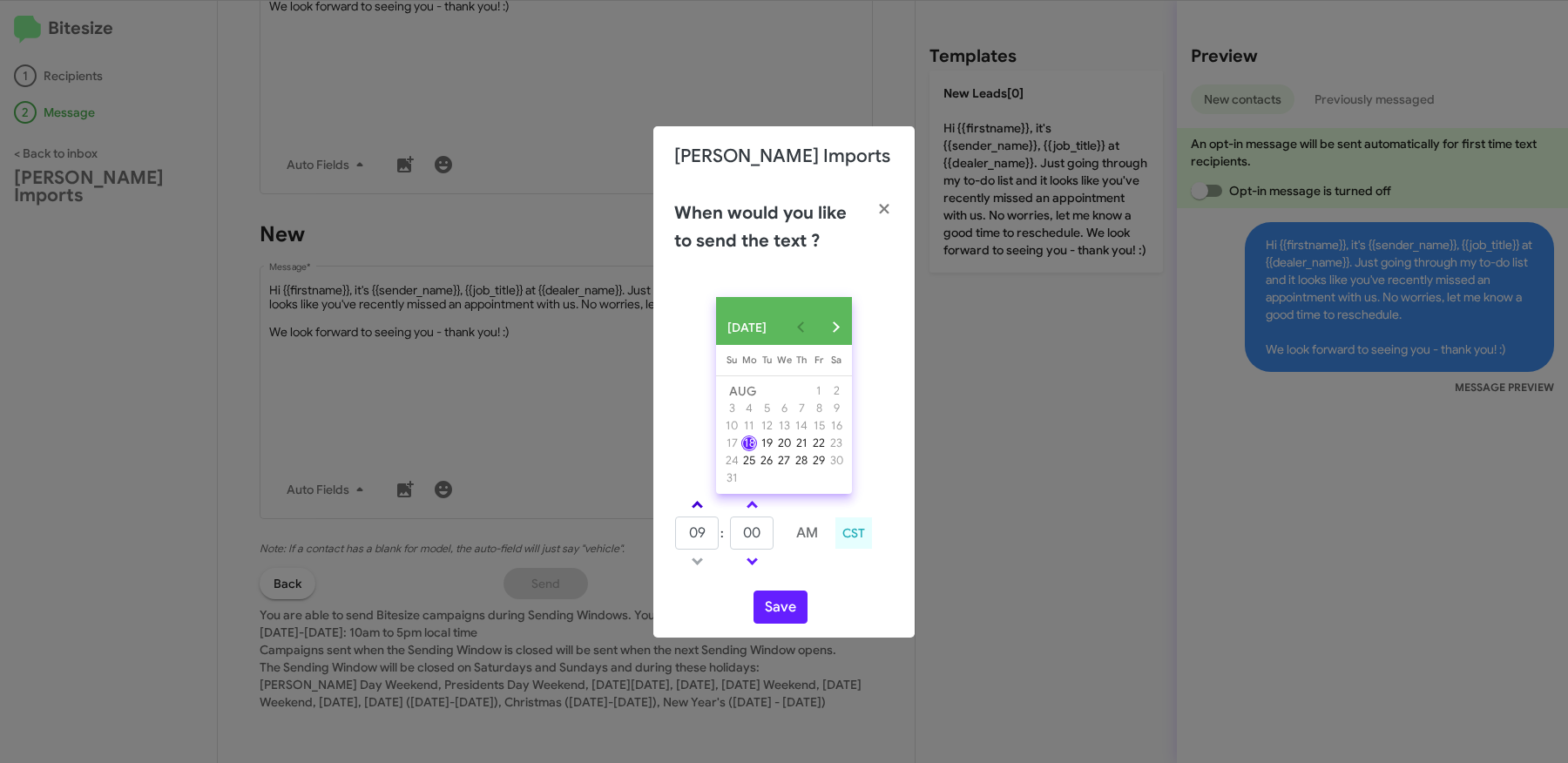
click at [695, 510] on link at bounding box center [697, 504] width 30 height 20
type input "10"
drag, startPoint x: 754, startPoint y: 542, endPoint x: 784, endPoint y: 542, distance: 30.0
click at [775, 542] on tr "10 : 00 AM" at bounding box center [752, 533] width 156 height 35
type input "09"
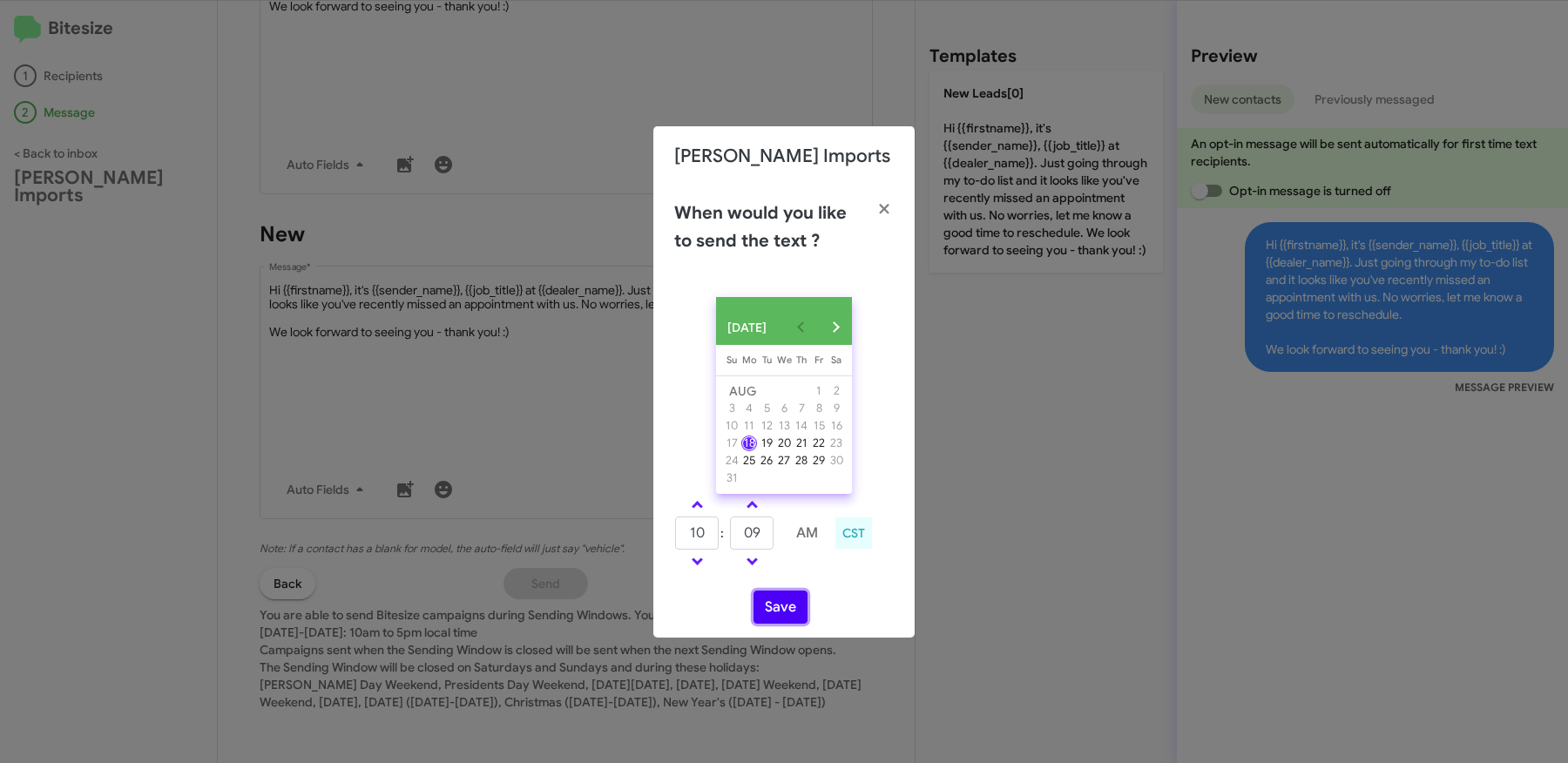
click at [768, 607] on button "Save" at bounding box center [780, 607] width 54 height 33
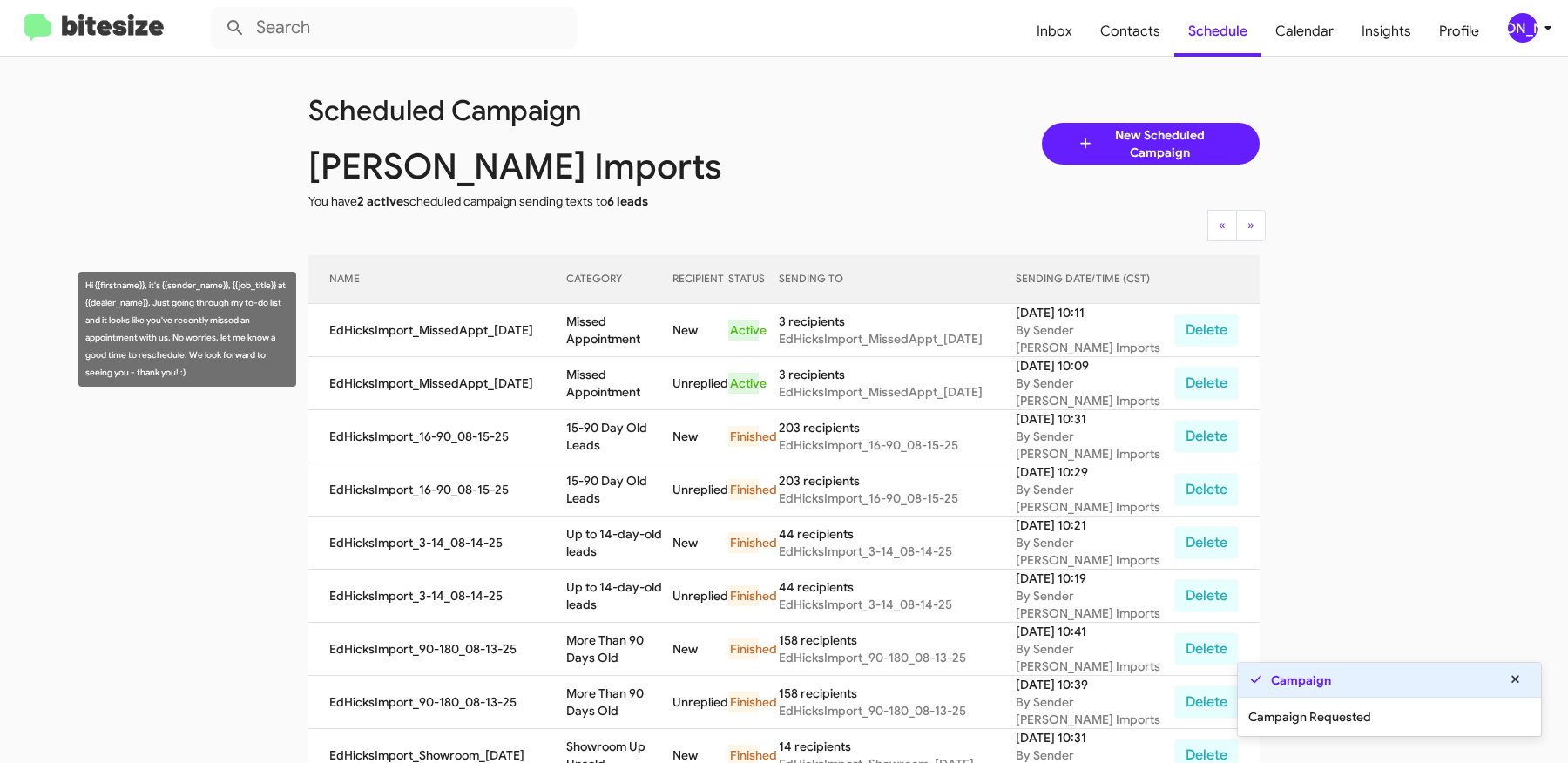
click at [585, 318] on td "Missed Appointment" at bounding box center [620, 330] width 107 height 54
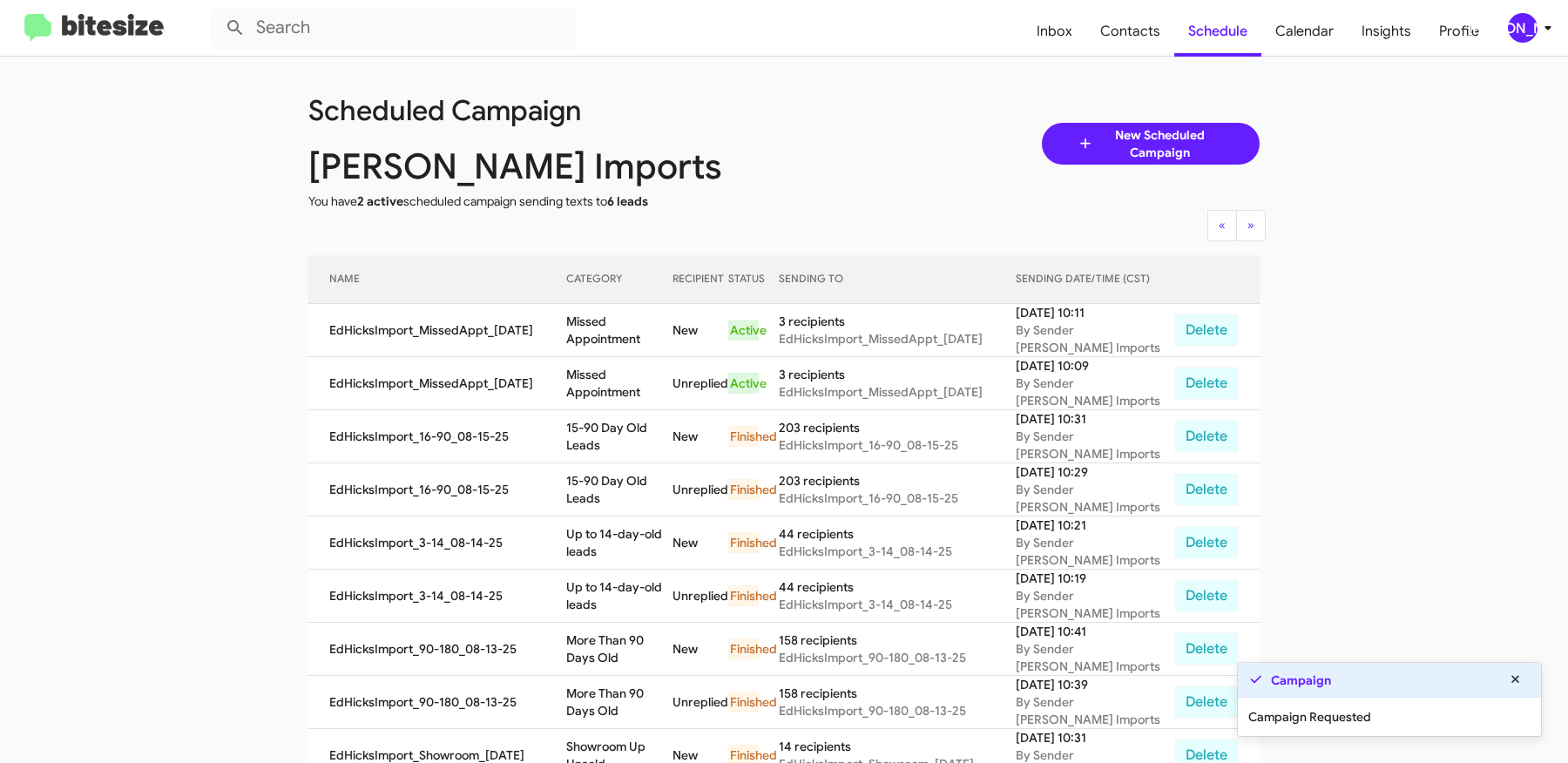
click at [585, 318] on td "Missed Appointment" at bounding box center [620, 330] width 107 height 54
click at [618, 329] on td "Missed Appointment" at bounding box center [620, 330] width 107 height 54
copy td "Missed Appointment"
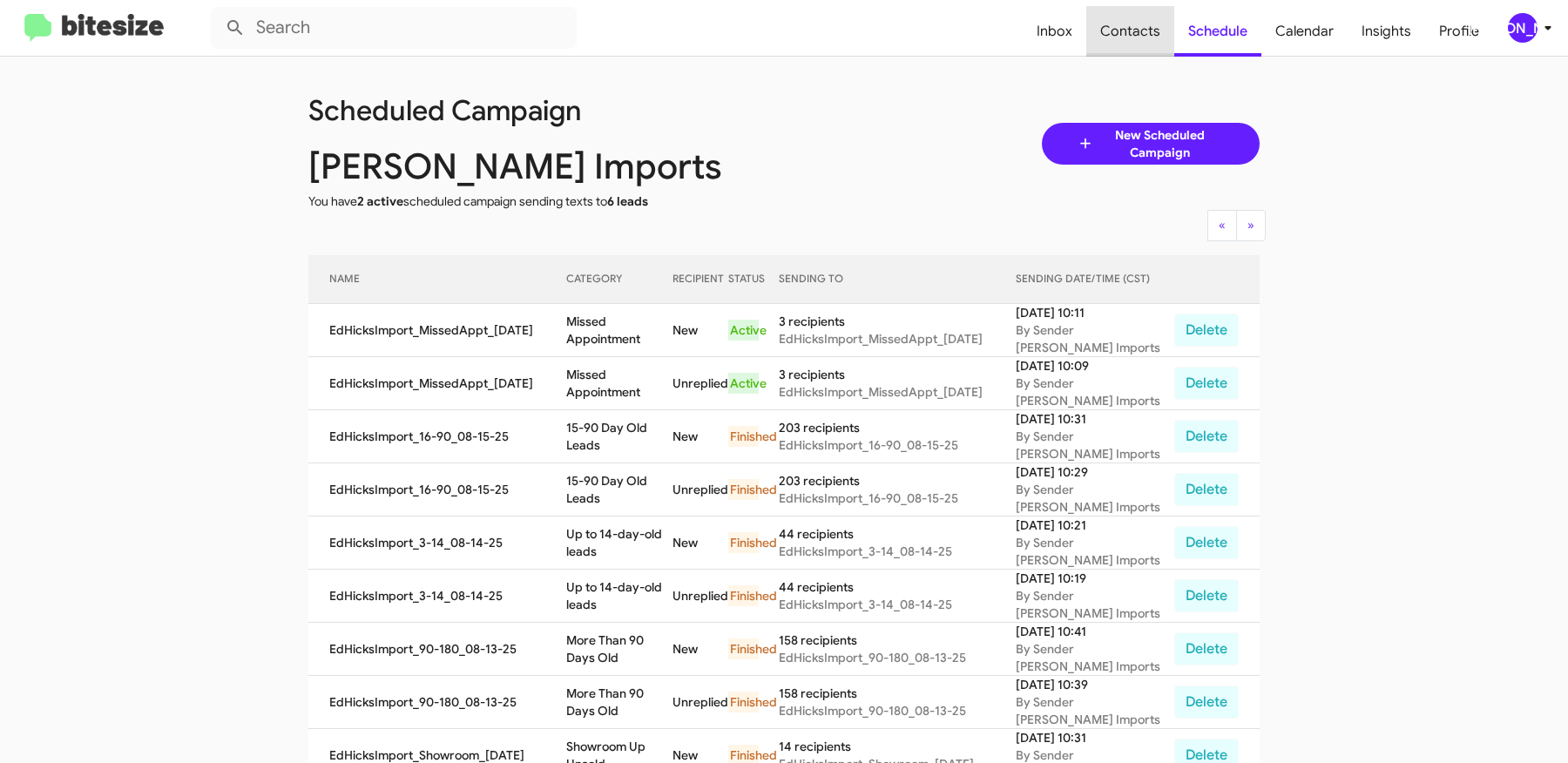
click at [1149, 37] on span "Contacts" at bounding box center [1130, 31] width 88 height 51
type input "in:groups"
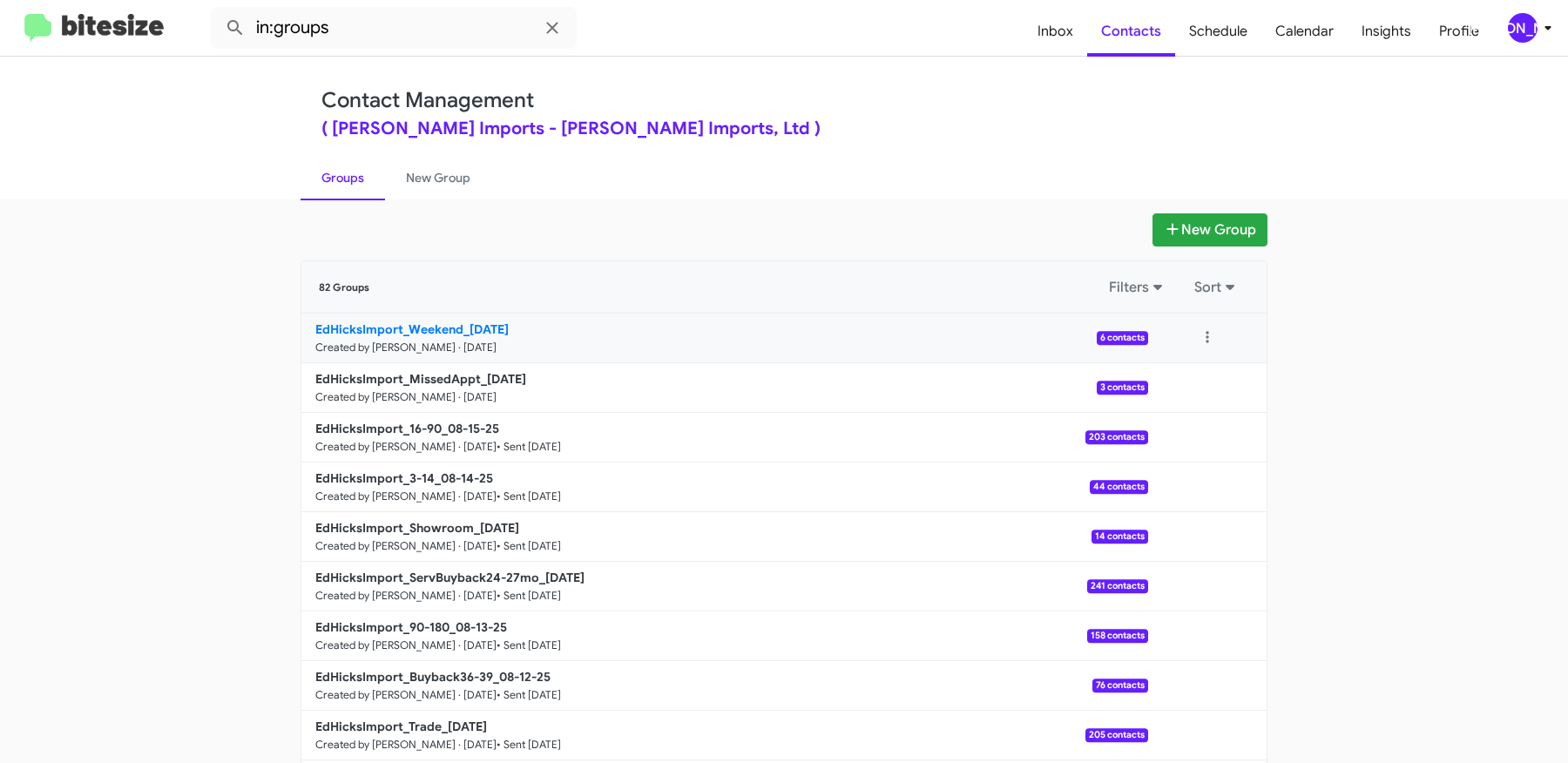
click at [469, 325] on b "EdHicksImport_Weekend_08-18-25" at bounding box center [412, 329] width 194 height 16
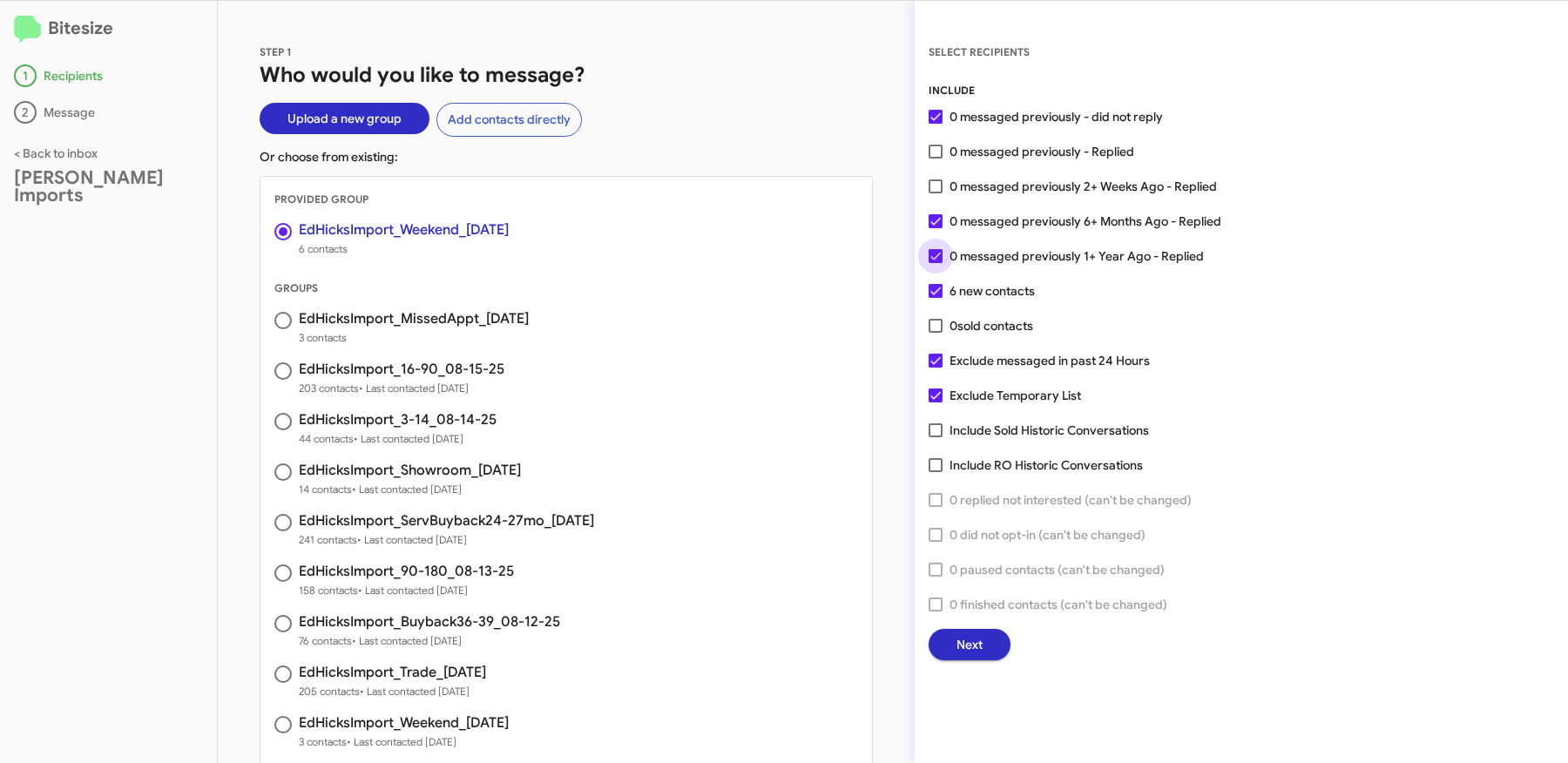
click at [992, 253] on span "0 messaged previously 1+ Year Ago - Replied" at bounding box center [1076, 255] width 254 height 20
click at [935, 263] on input "0 messaged previously 1+ Year Ago - Replied" at bounding box center [934, 263] width 1 height 1
checkbox input "false"
click at [996, 215] on span "0 messaged previously 6+ Months Ago - Replied" at bounding box center [1085, 221] width 272 height 20
click at [935, 228] on input "0 messaged previously 6+ Months Ago - Replied" at bounding box center [934, 228] width 1 height 1
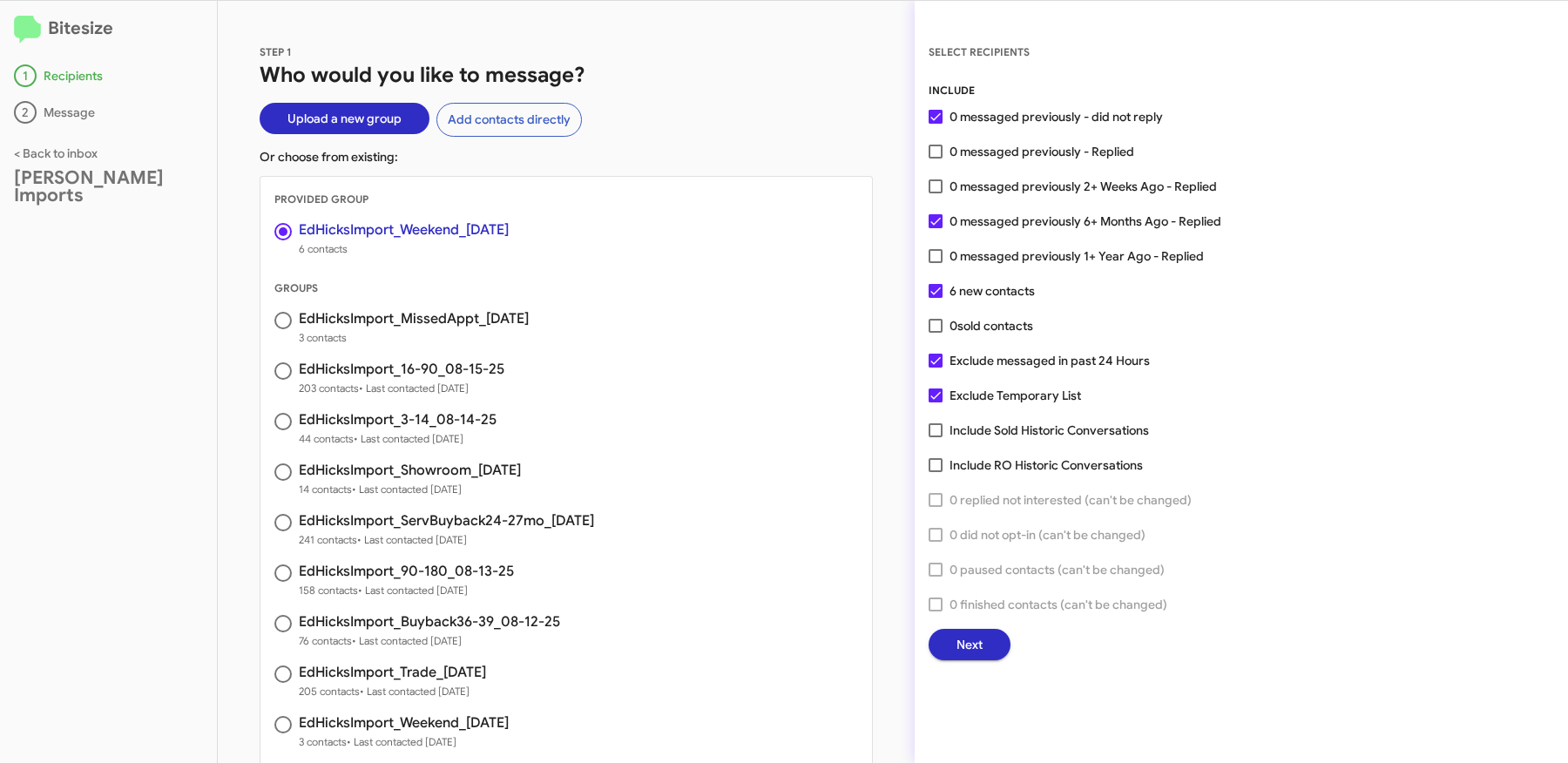
checkbox input "false"
click at [979, 636] on span "Next" at bounding box center [969, 644] width 26 height 31
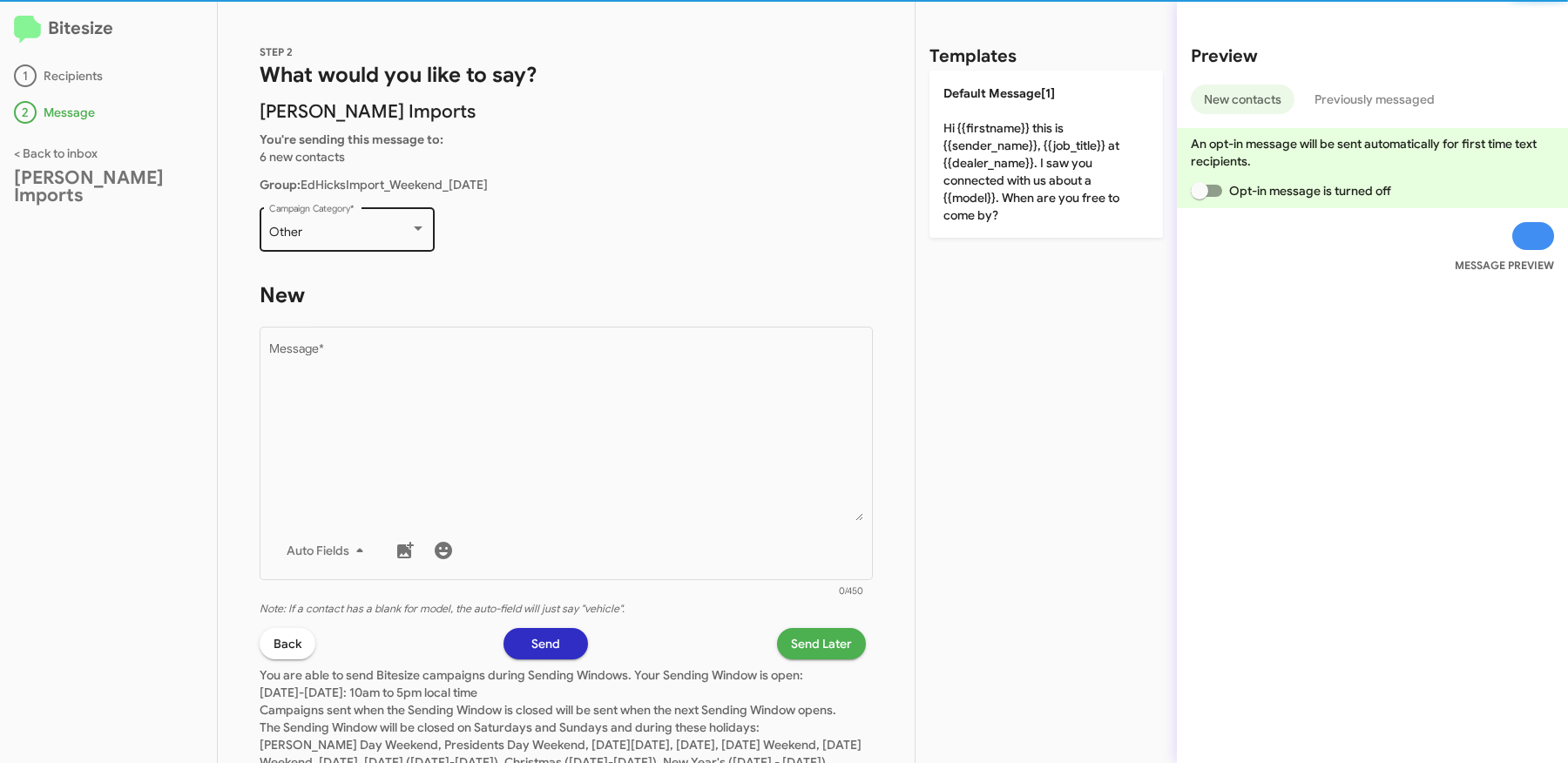
click at [364, 229] on div "Other" at bounding box center [340, 233] width 141 height 14
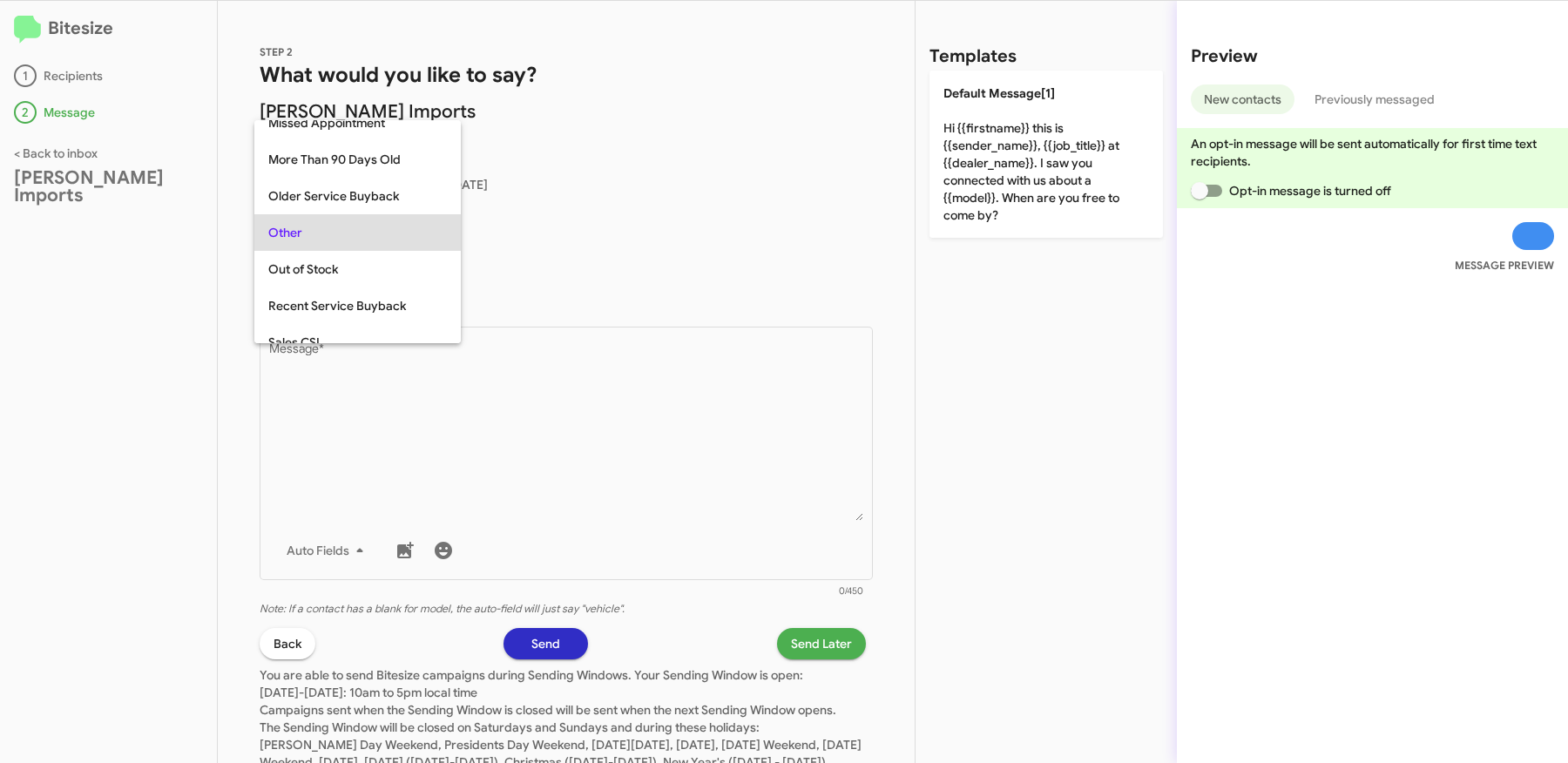
scroll to position [727, 0]
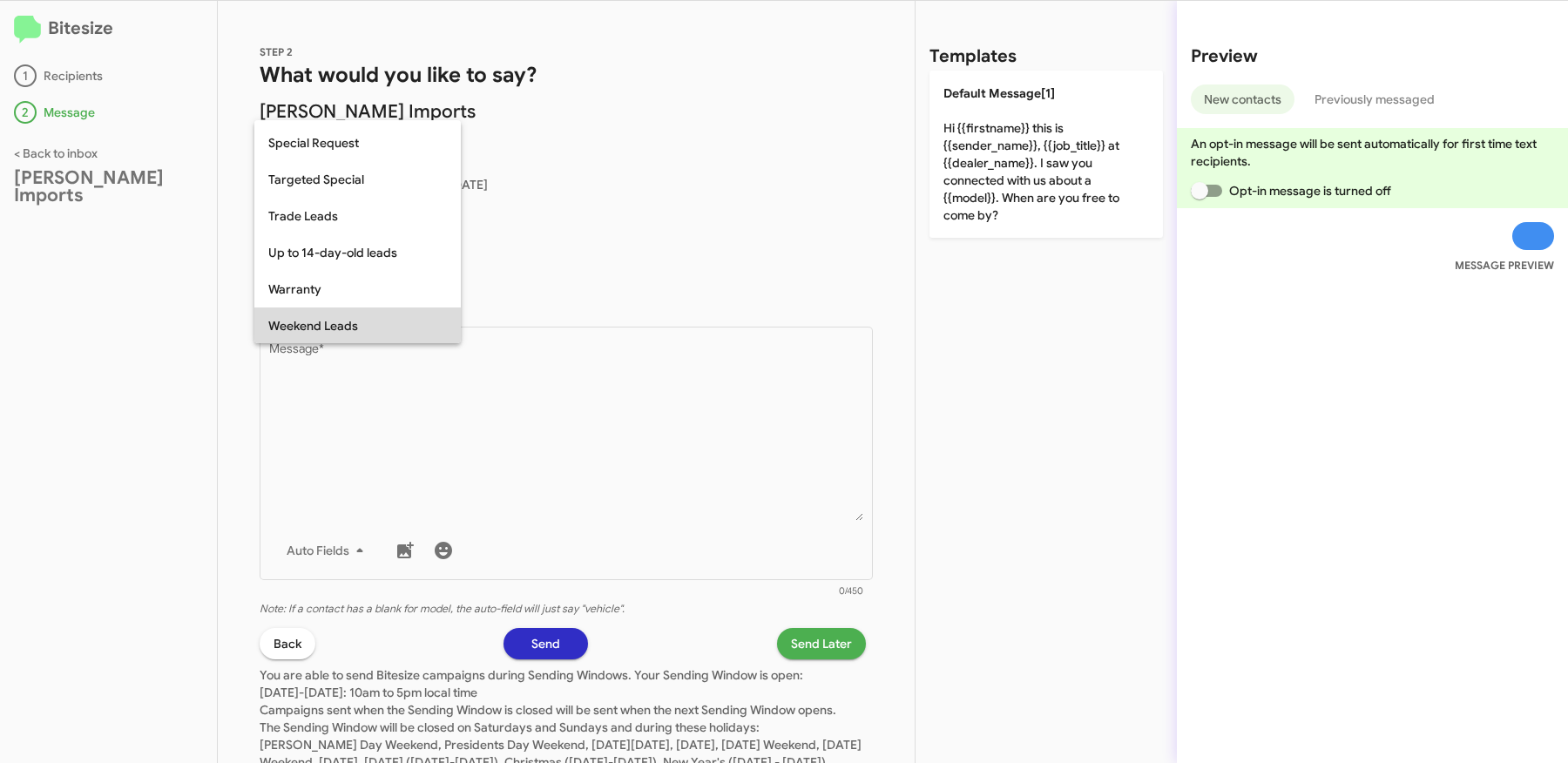
click at [335, 320] on span "Weekend Leads" at bounding box center [357, 326] width 178 height 37
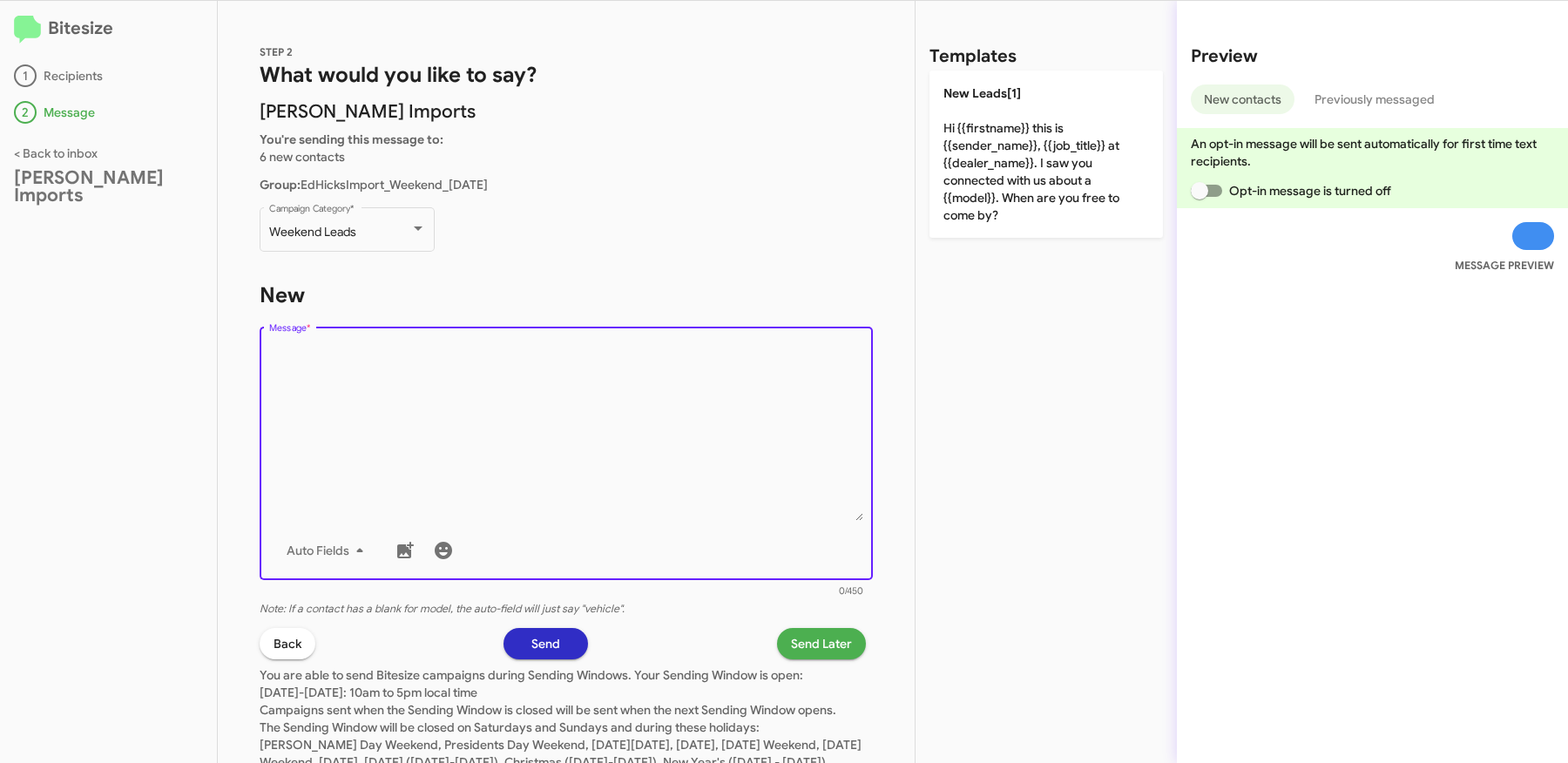
click at [424, 392] on textarea "Message *" at bounding box center [566, 432] width 595 height 178
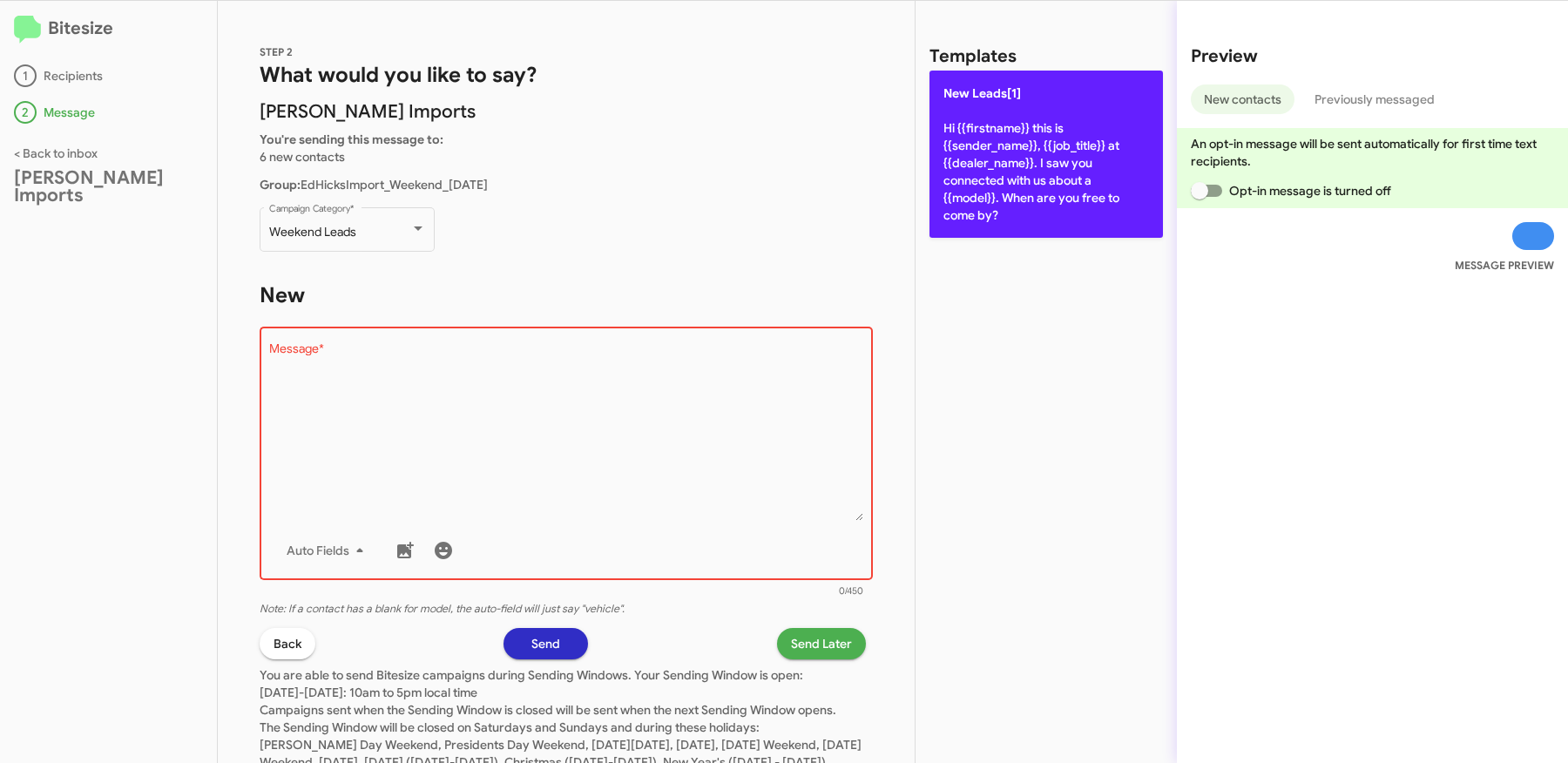
click at [1052, 144] on p "New Leads[1] Hi {{firstname}} this is {{sender_name}}, {{job_title}} at {{deale…" at bounding box center [1046, 154] width 234 height 167
type textarea "Hi {{firstname}} this is {{sender_name}}, {{job_title}} at {{dealer_name}}. I s…"
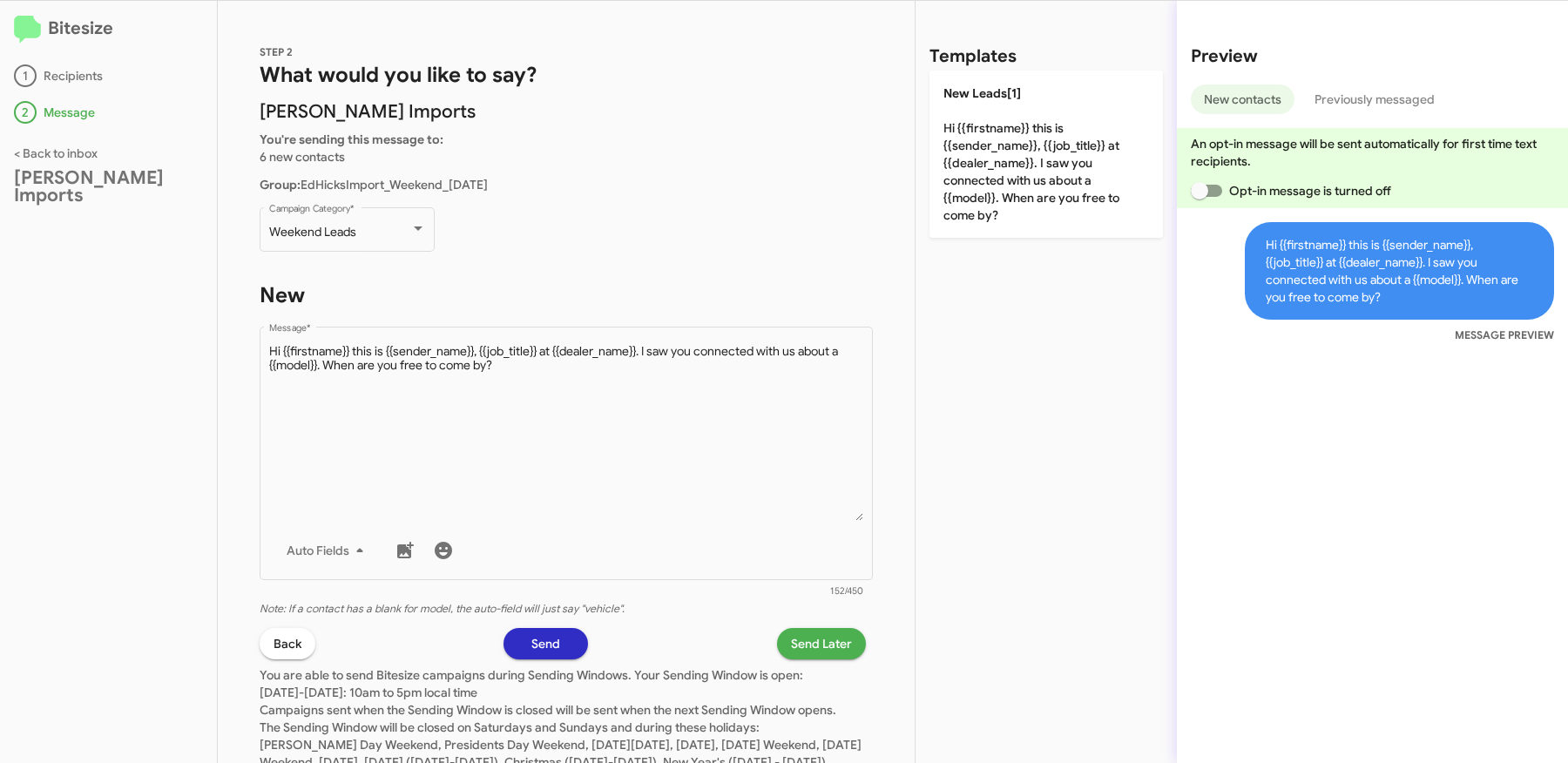
click at [828, 644] on span "Send Later" at bounding box center [821, 643] width 61 height 31
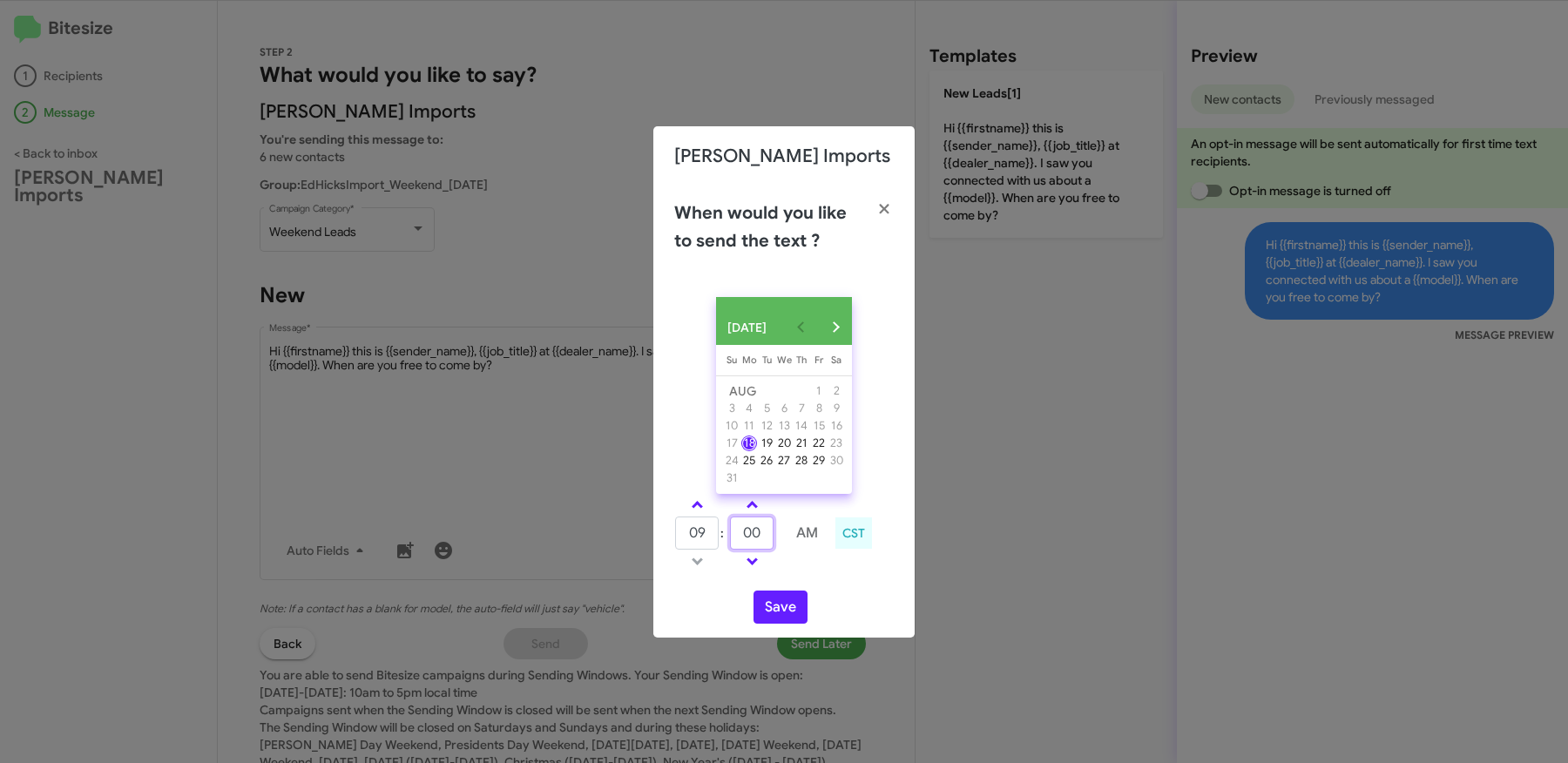
drag, startPoint x: 763, startPoint y: 541, endPoint x: 695, endPoint y: 541, distance: 68.0
click at [718, 541] on tr "09 : 00 AM" at bounding box center [752, 533] width 156 height 35
type input "49"
click at [773, 611] on button "Save" at bounding box center [780, 607] width 54 height 33
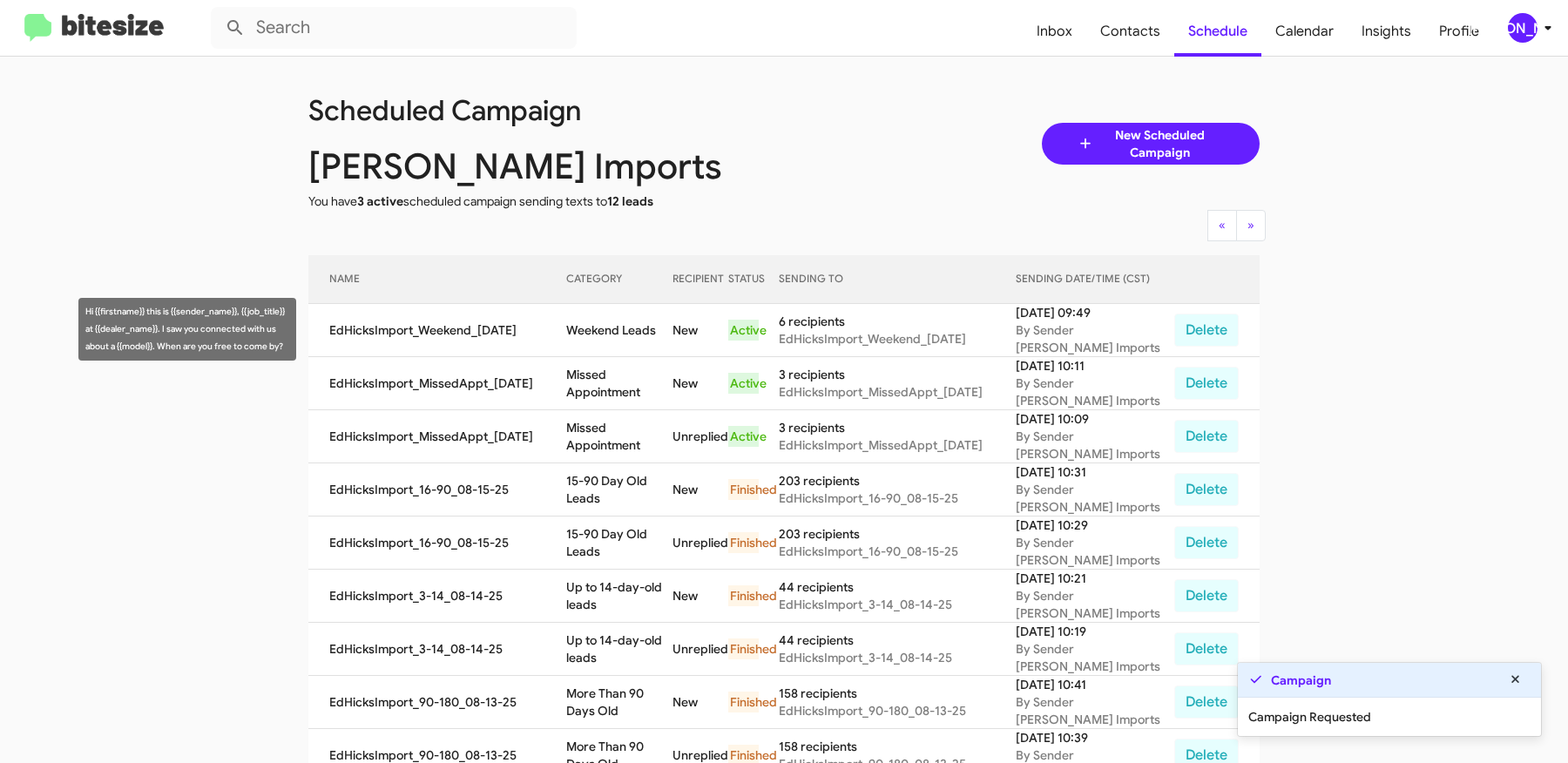
click at [581, 339] on td "Weekend Leads" at bounding box center [620, 330] width 107 height 54
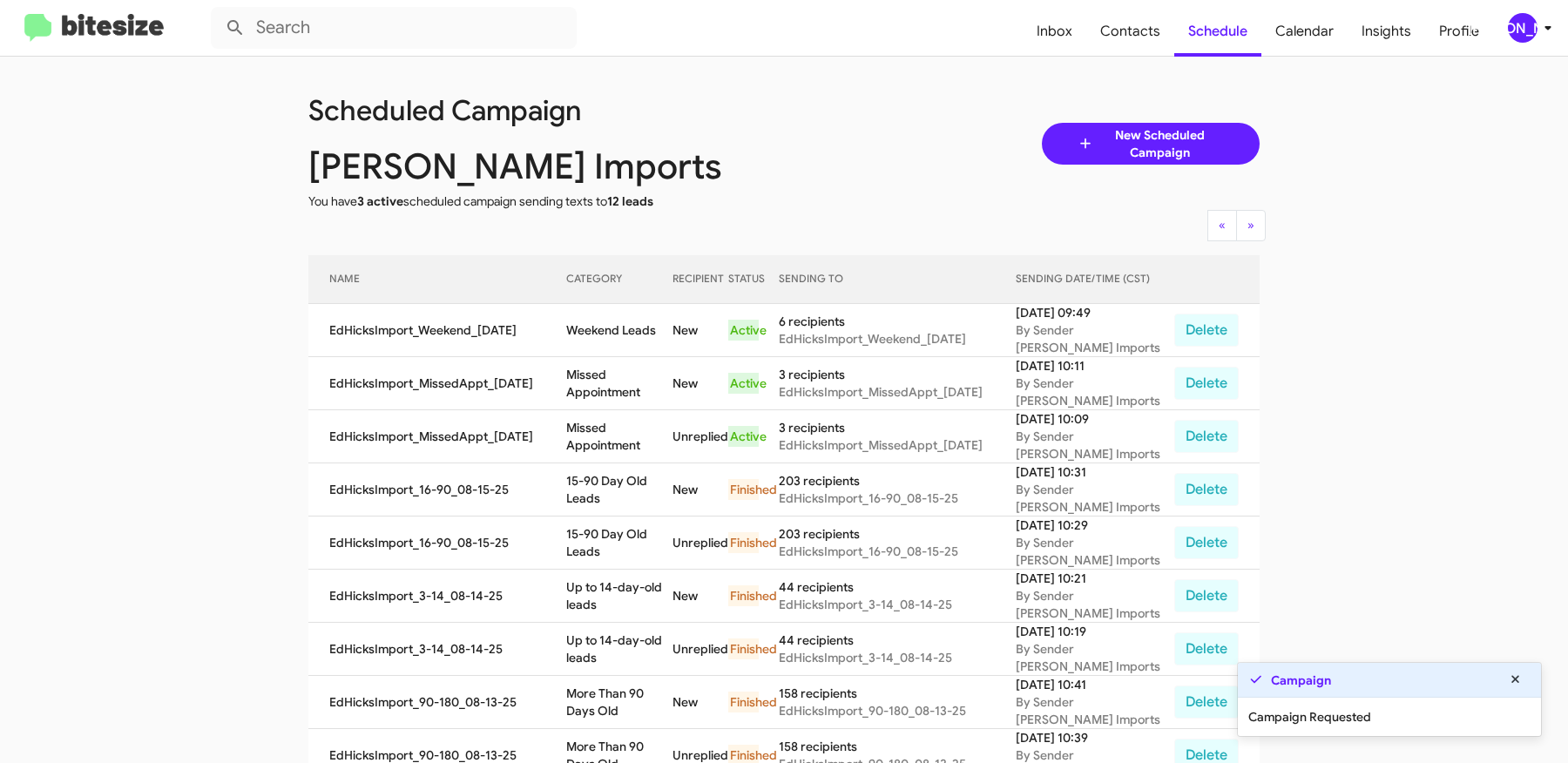
click at [581, 339] on td "Weekend Leads" at bounding box center [620, 330] width 107 height 54
click at [624, 333] on td "Weekend Leads" at bounding box center [620, 330] width 107 height 54
click at [624, 332] on td "Weekend Leads" at bounding box center [620, 330] width 107 height 54
click at [659, 332] on td "Weekend Leads" at bounding box center [620, 330] width 107 height 54
copy td "Weekend Leads"
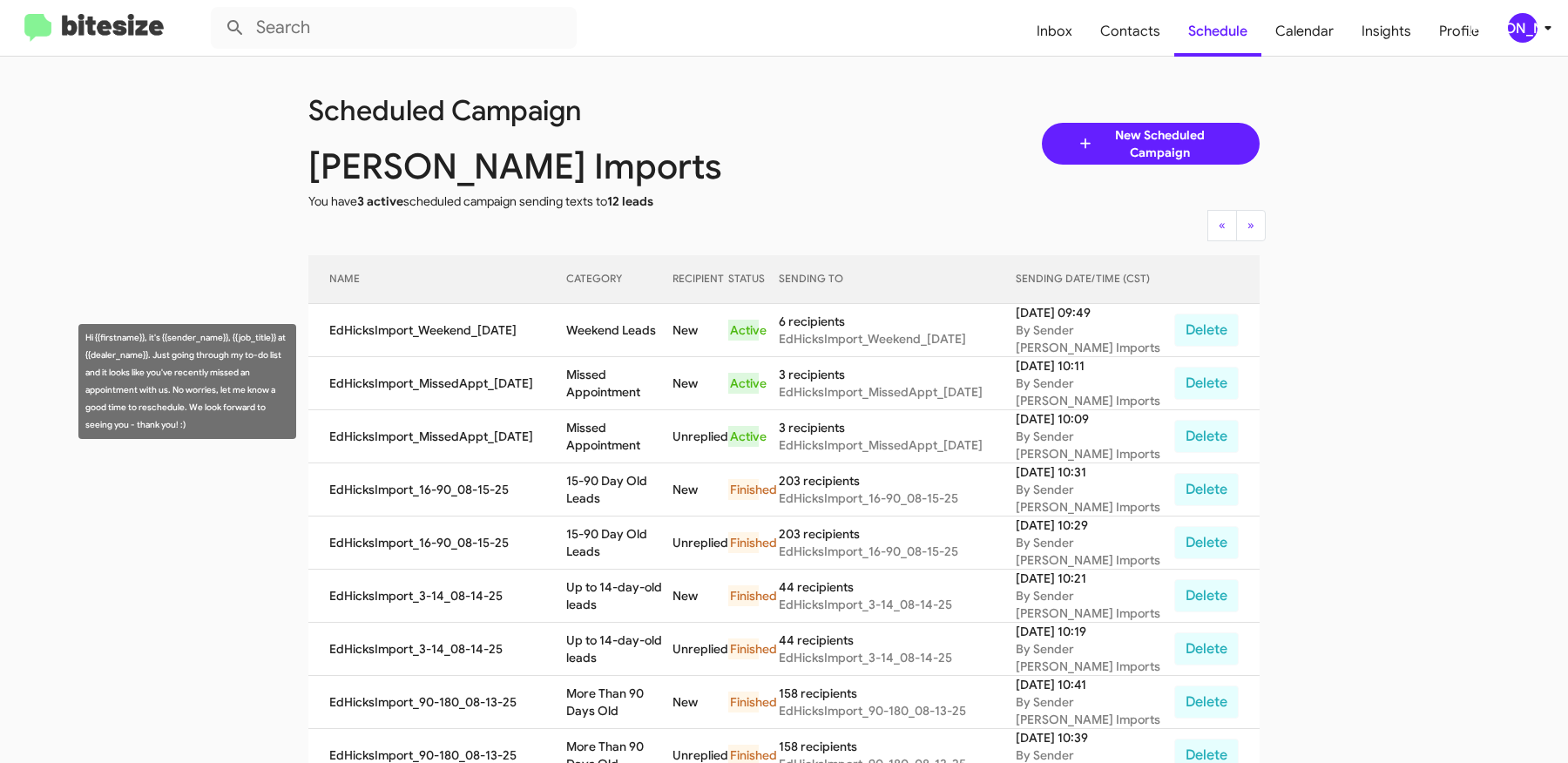
click at [219, 386] on div "Hi {{firstname}}, it's {{sender_name}}, {{job_title}} at {{dealer_name}}. Just …" at bounding box center [188, 382] width 218 height 115
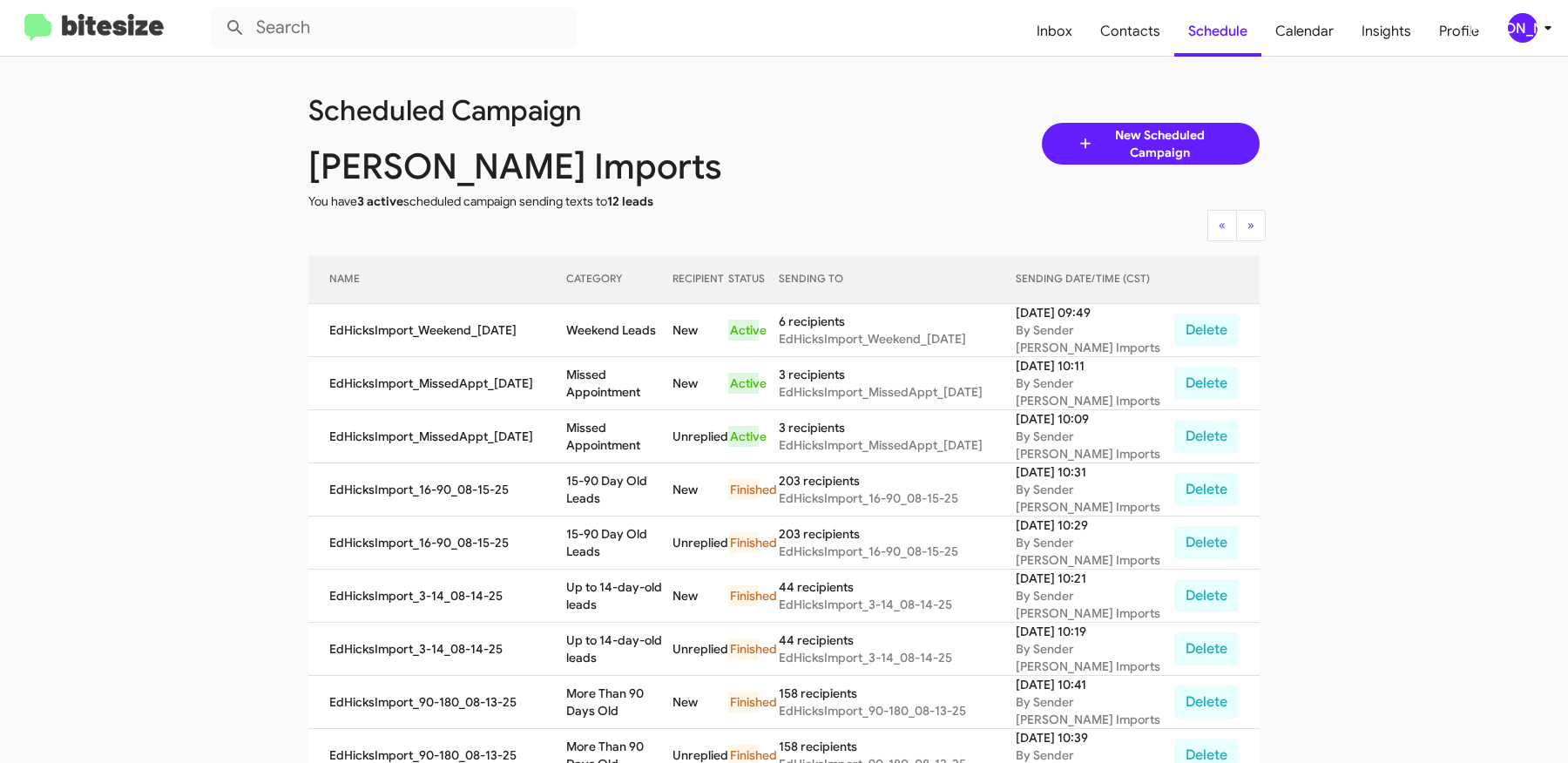
click at [1538, 25] on icon at bounding box center [1548, 27] width 20 height 20
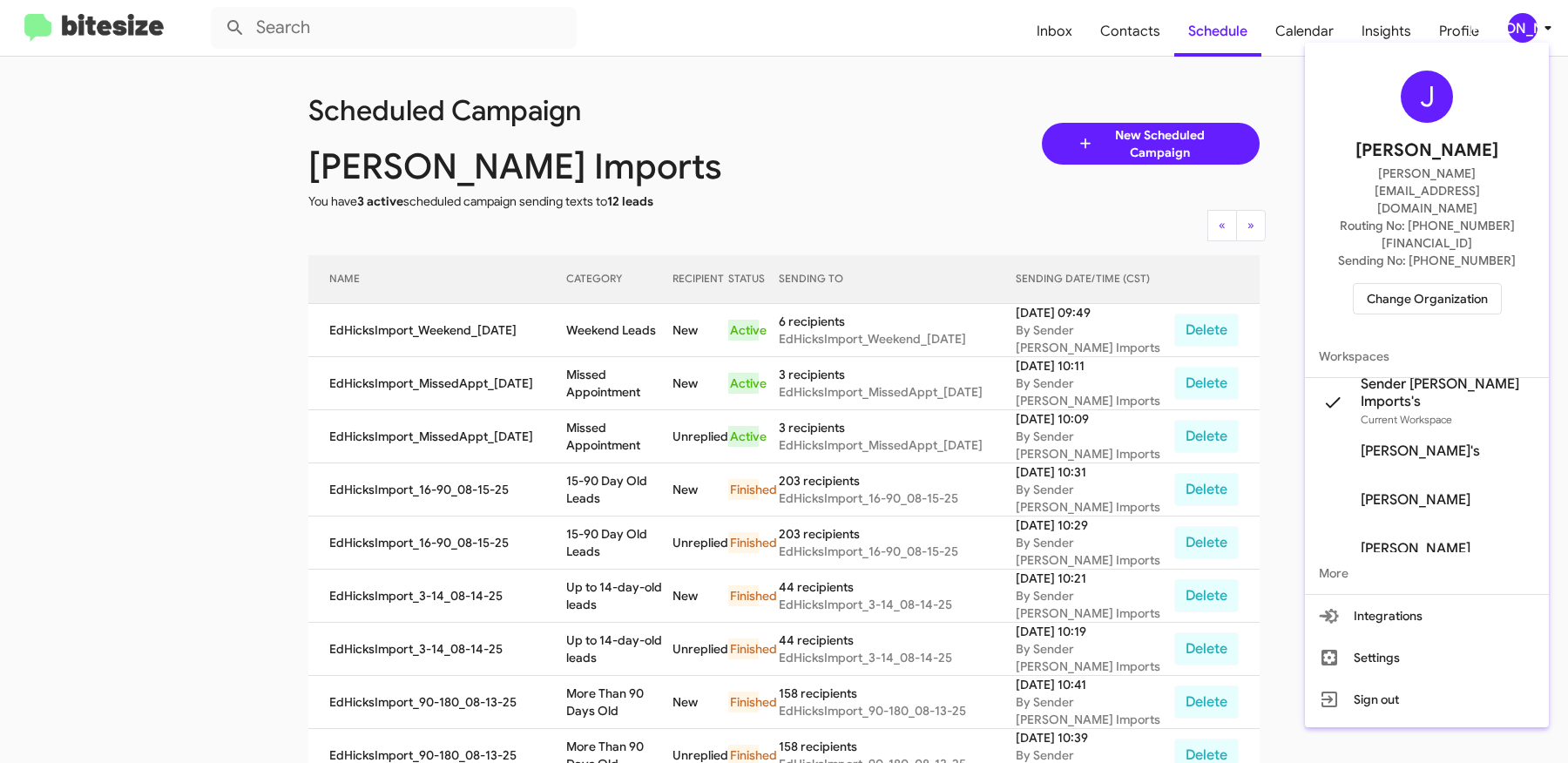
click at [794, 218] on div at bounding box center [784, 382] width 1568 height 763
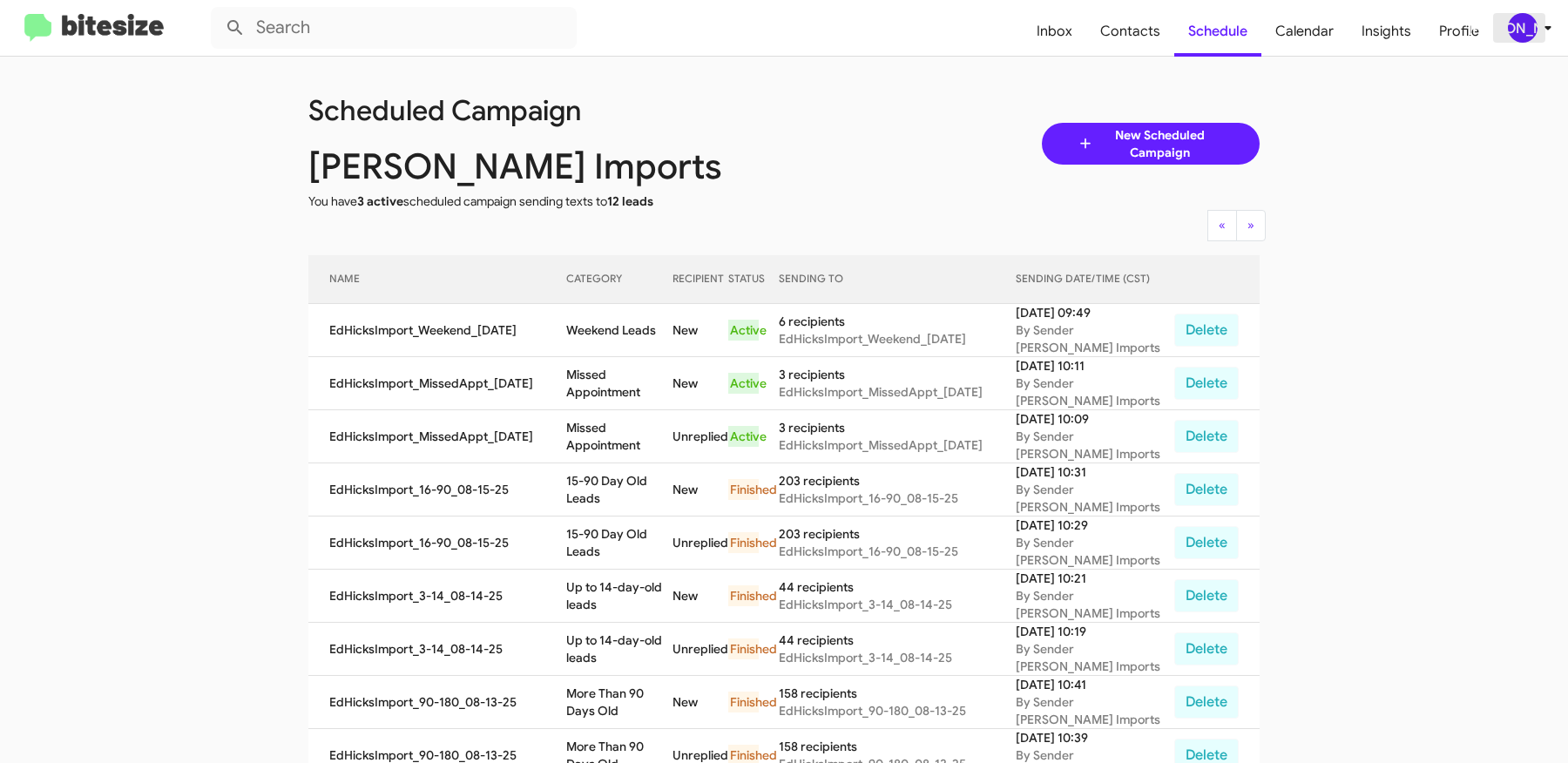
click at [1536, 36] on span "[PERSON_NAME]" at bounding box center [1533, 27] width 53 height 29
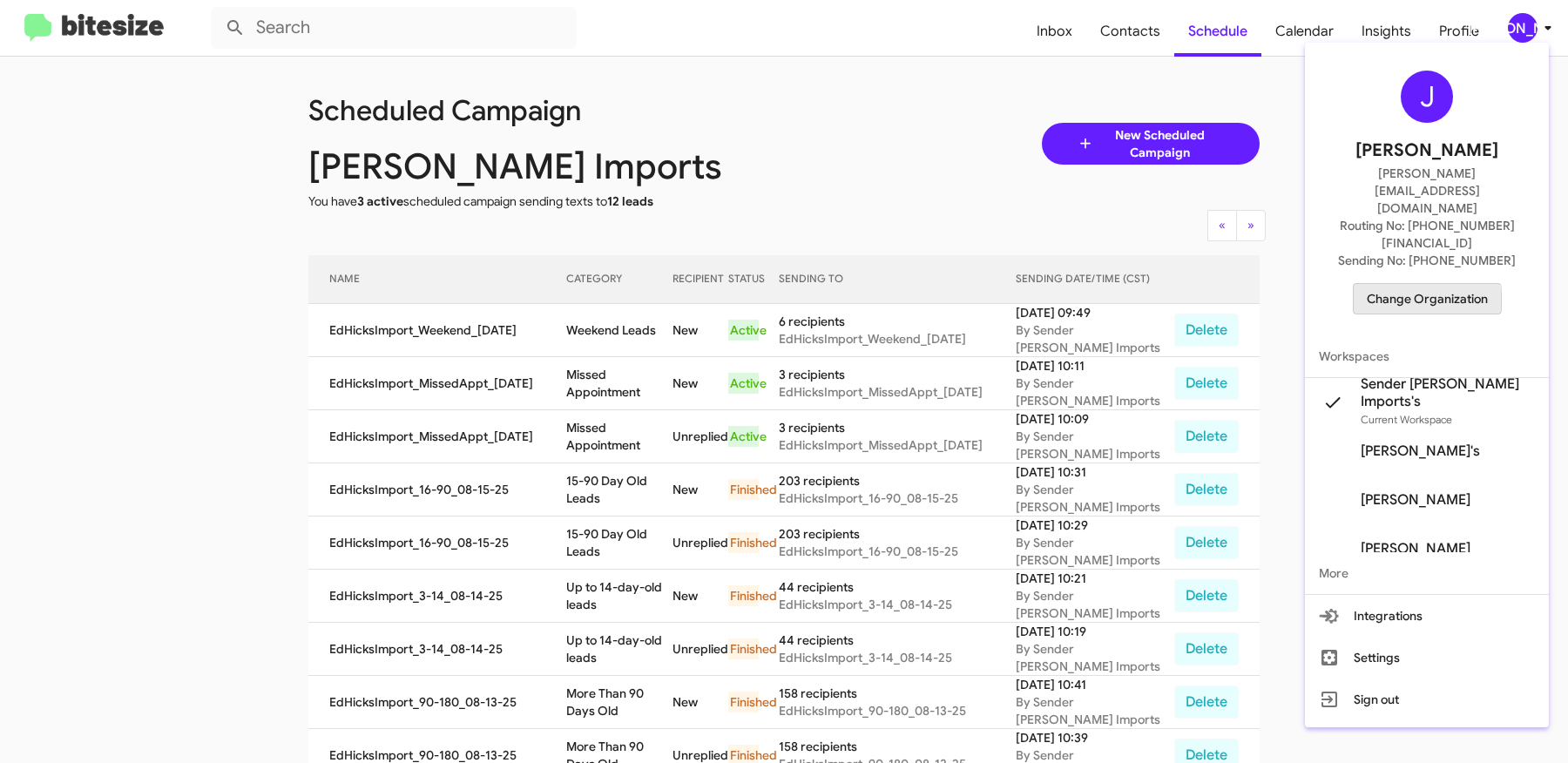
click at [1390, 284] on span "Change Organization" at bounding box center [1427, 299] width 121 height 29
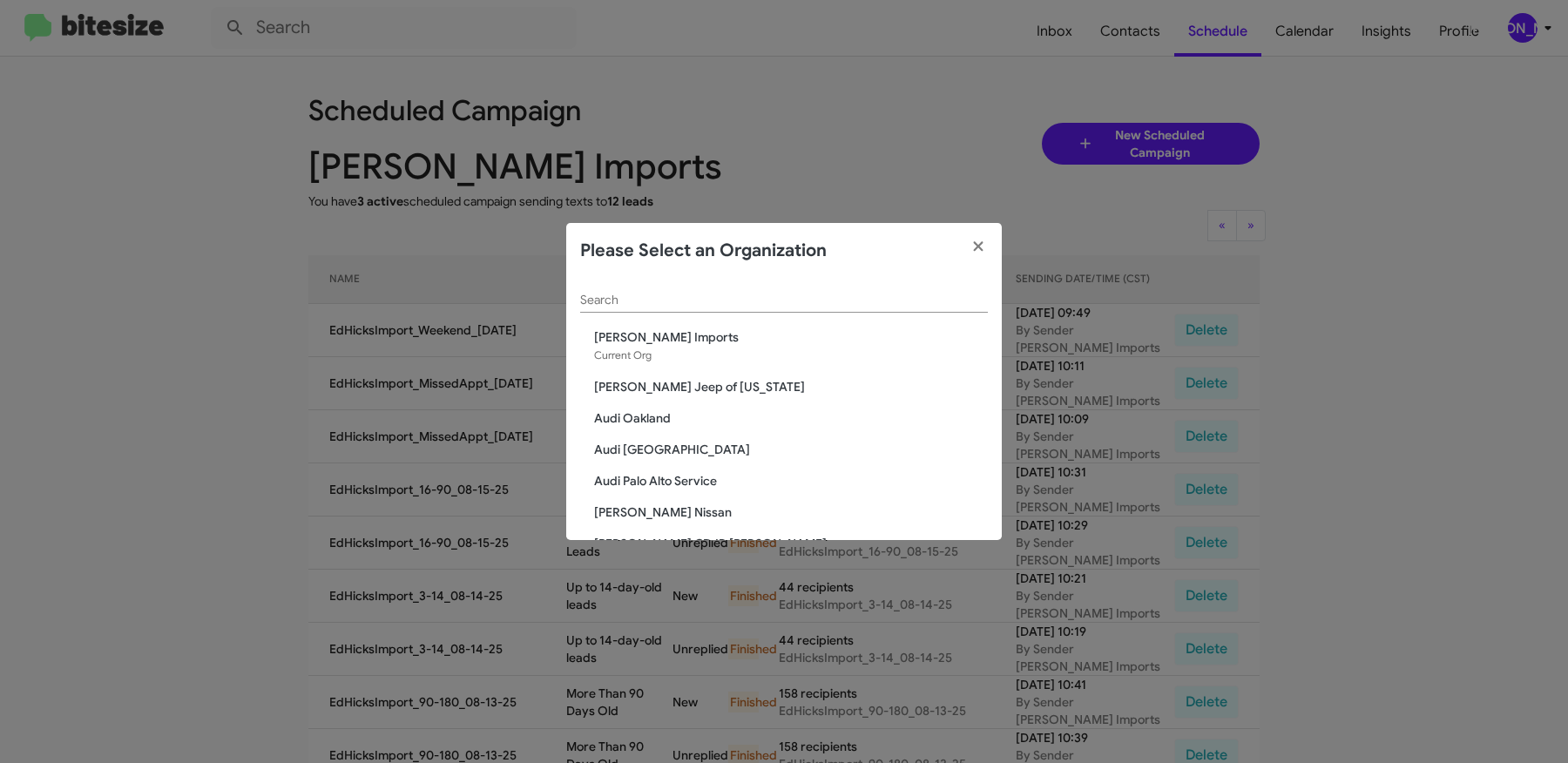
click at [734, 294] on input "Search" at bounding box center [784, 301] width 408 height 14
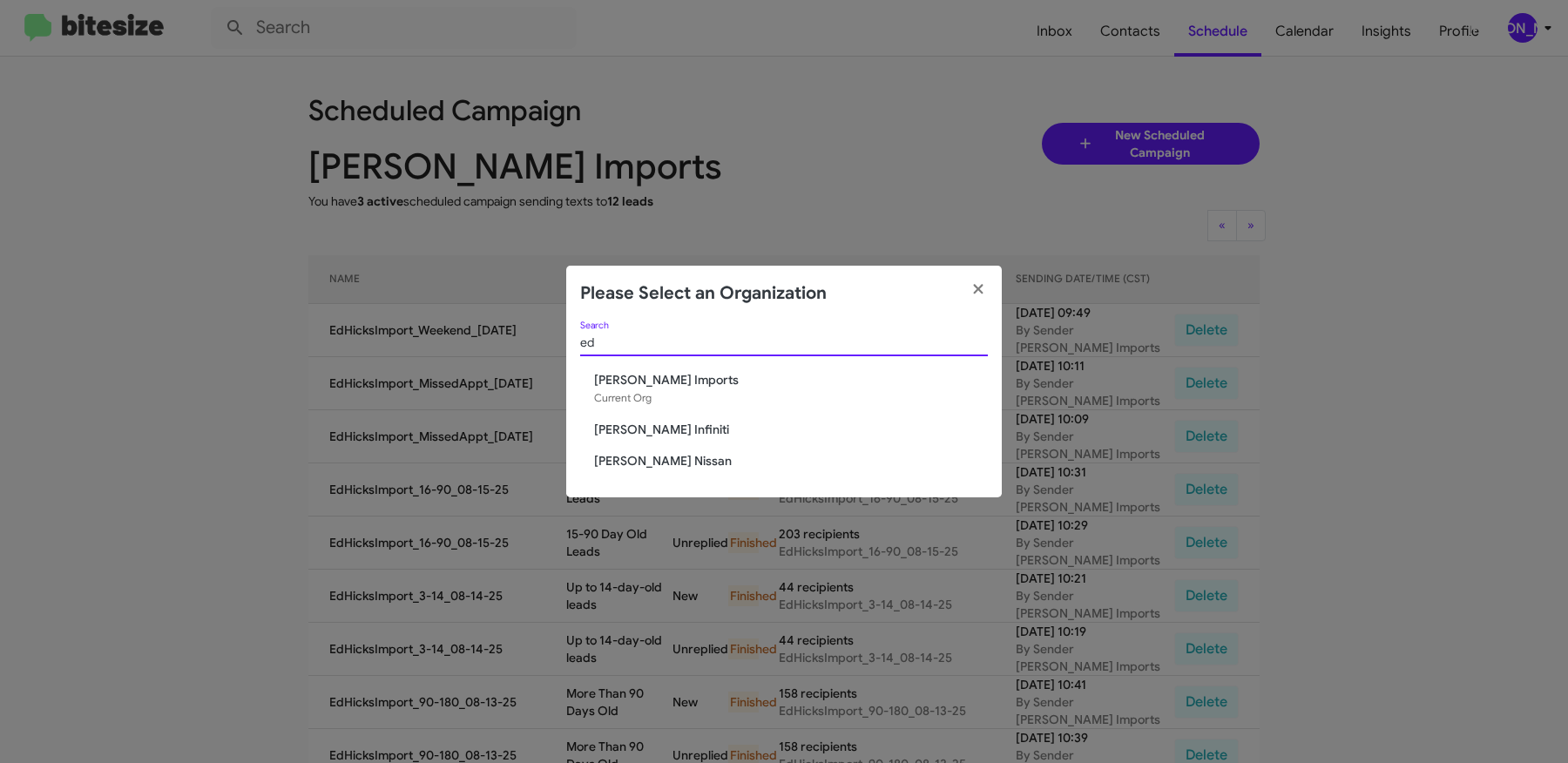
type input "ed"
click at [654, 436] on span "Ed Hicks Infiniti" at bounding box center [790, 429] width 394 height 18
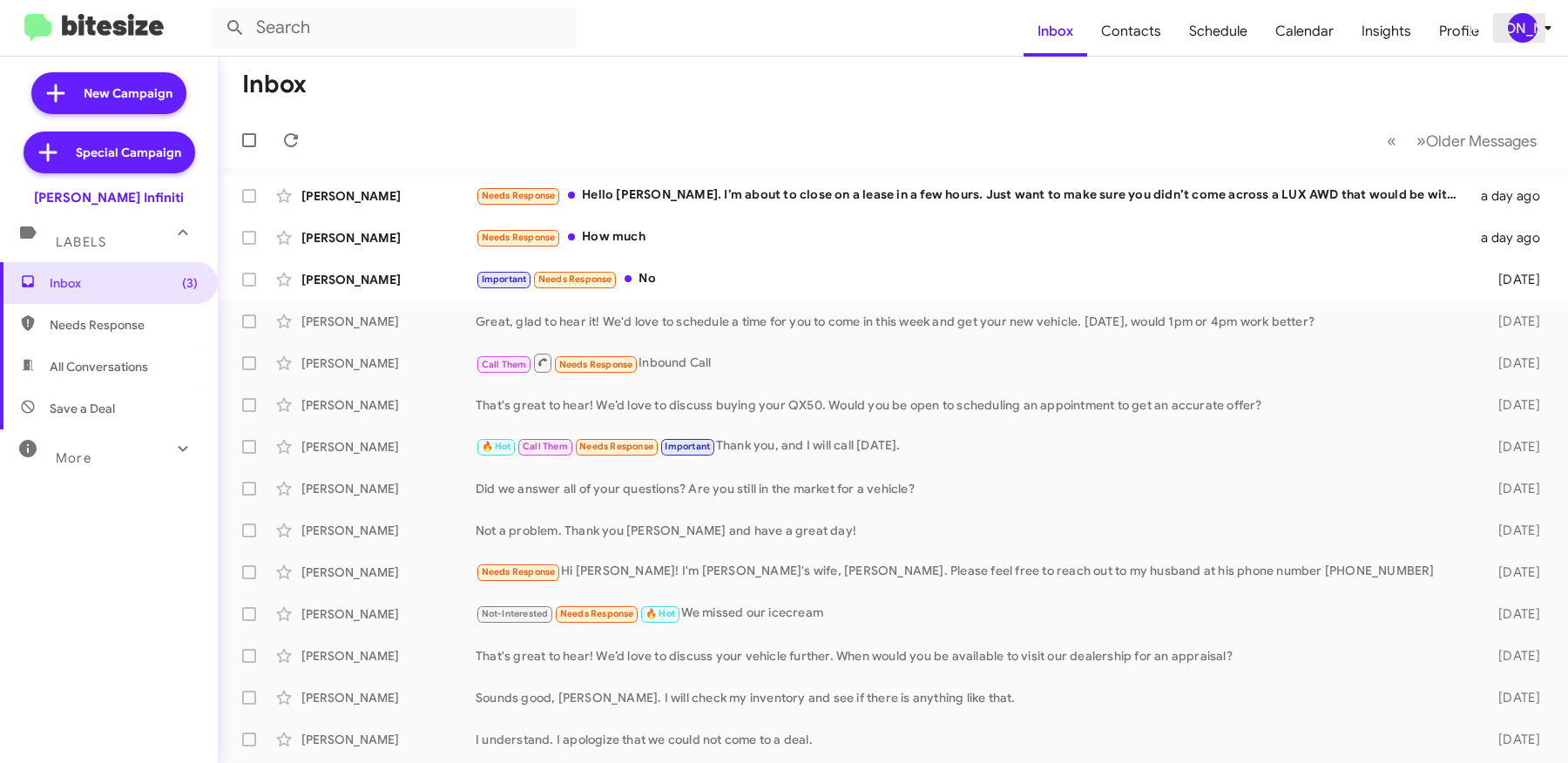
click at [1537, 21] on span "[PERSON_NAME]" at bounding box center [1533, 27] width 53 height 29
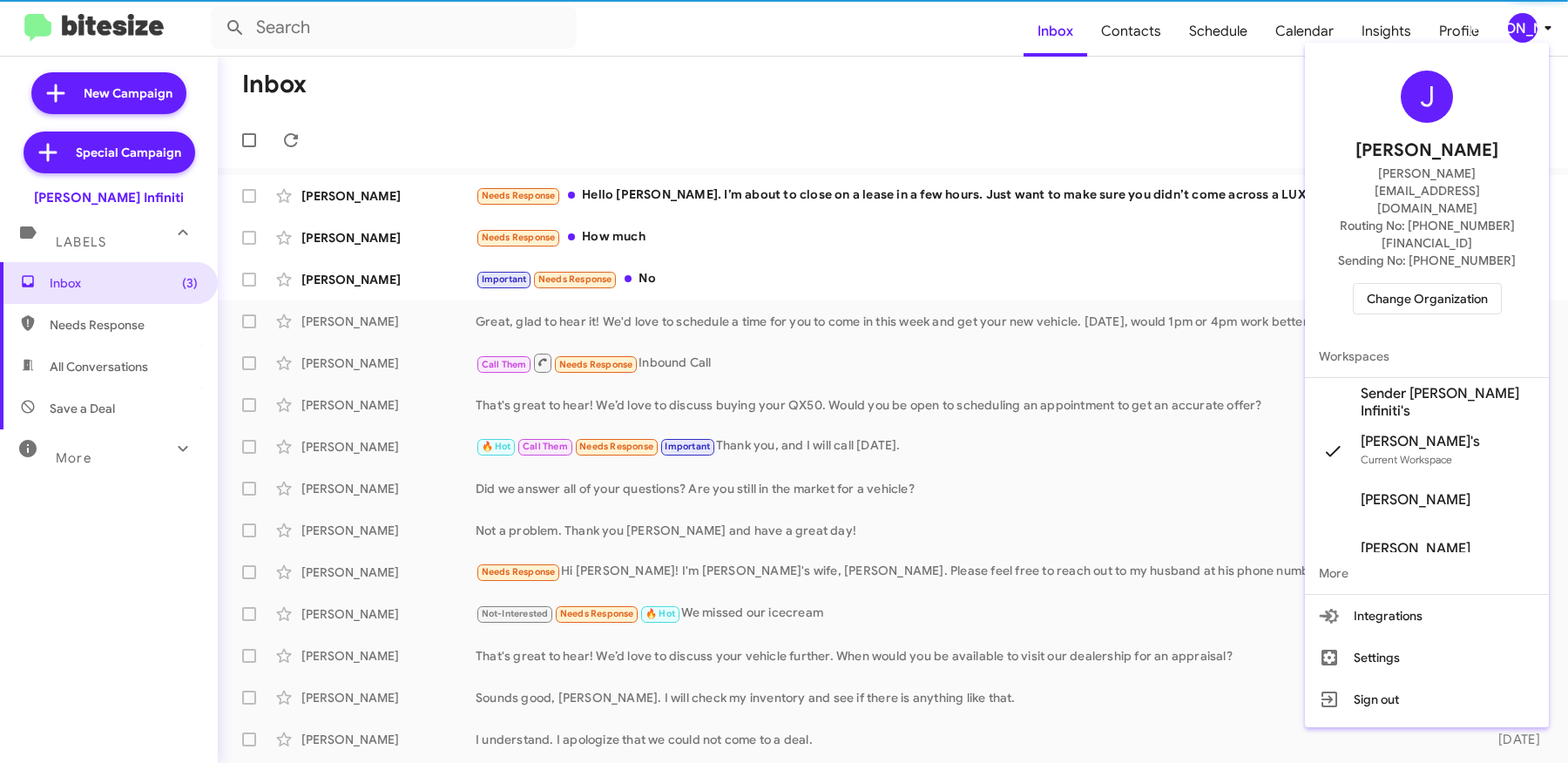
click at [1481, 385] on span "Sender Ed Hicks Infiniti's" at bounding box center [1447, 403] width 174 height 35
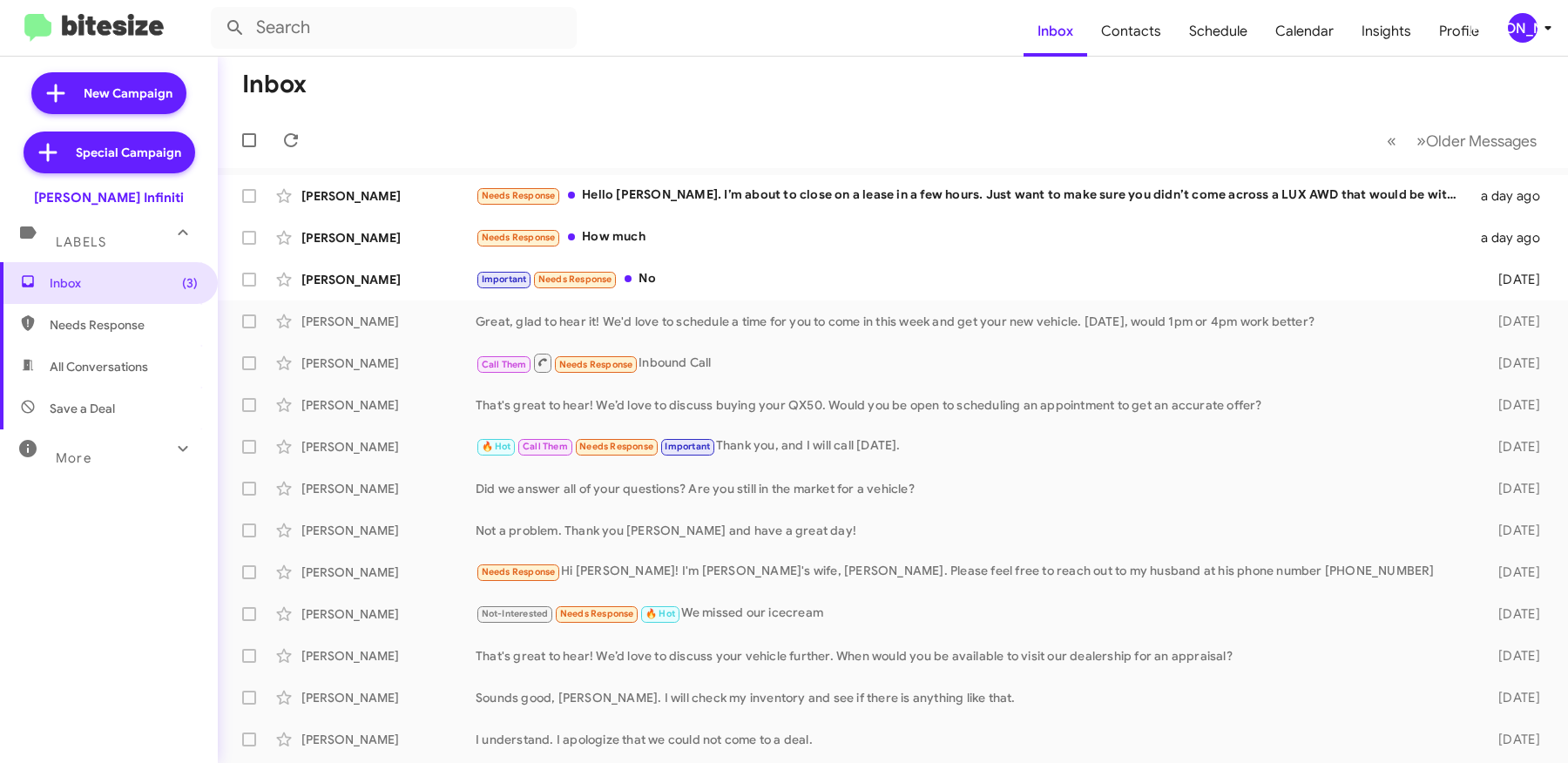
click at [1527, 41] on div "[PERSON_NAME]" at bounding box center [1522, 27] width 29 height 29
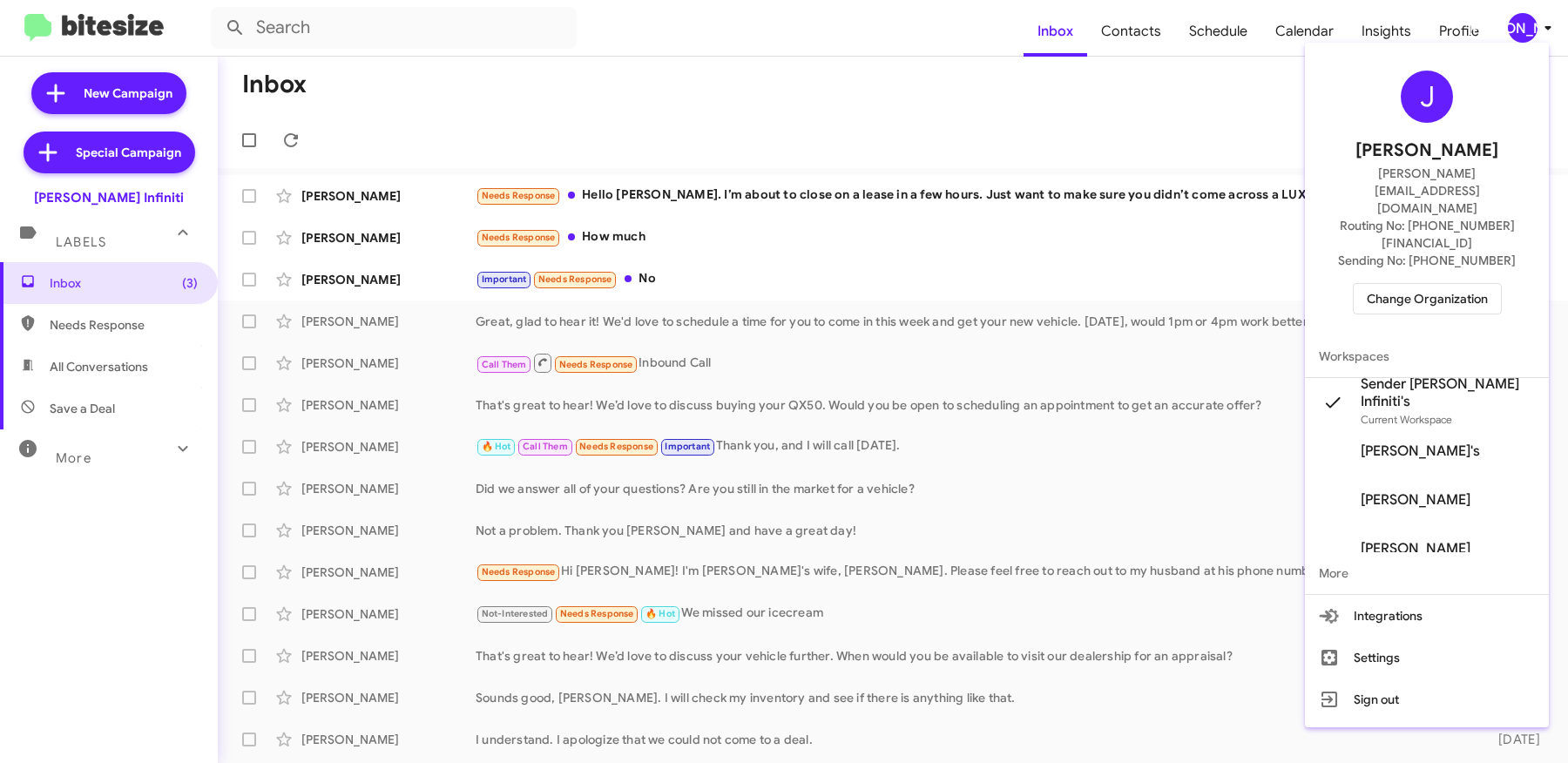
click at [1136, 37] on div at bounding box center [784, 382] width 1568 height 763
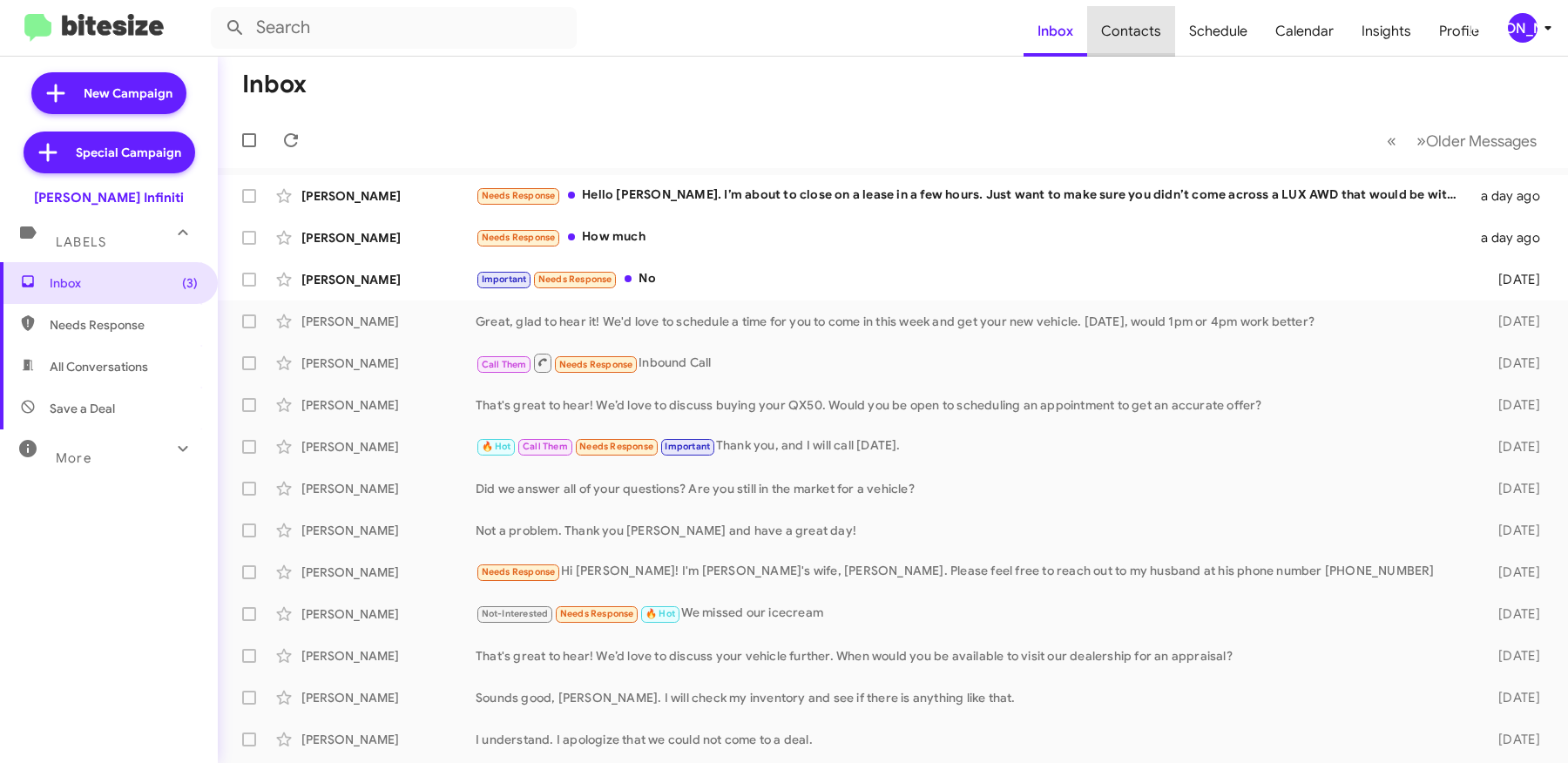
click at [1139, 35] on span "Contacts" at bounding box center [1131, 31] width 88 height 51
type input "in:groups"
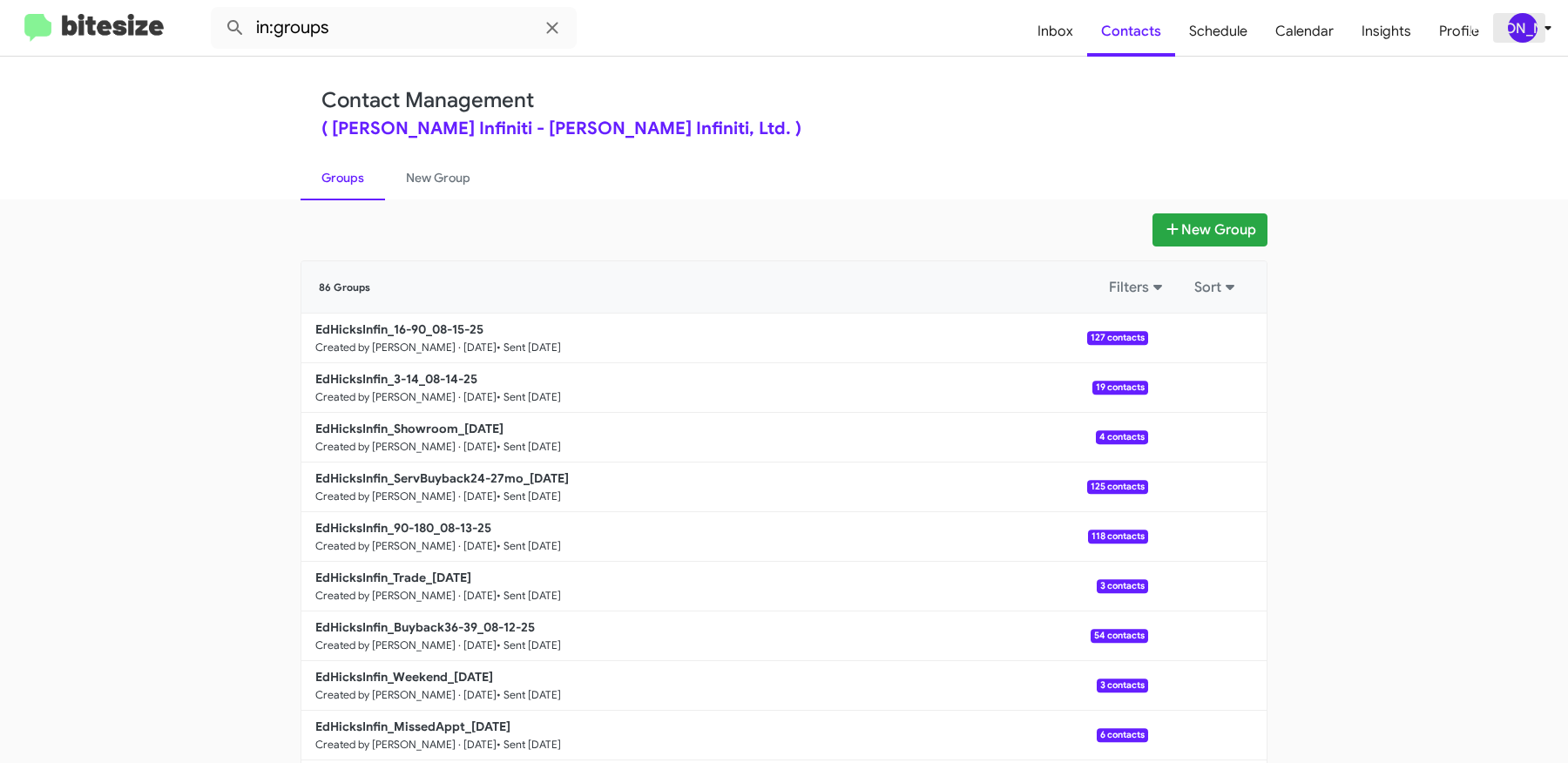
click at [1526, 32] on div "[PERSON_NAME]" at bounding box center [1522, 27] width 29 height 29
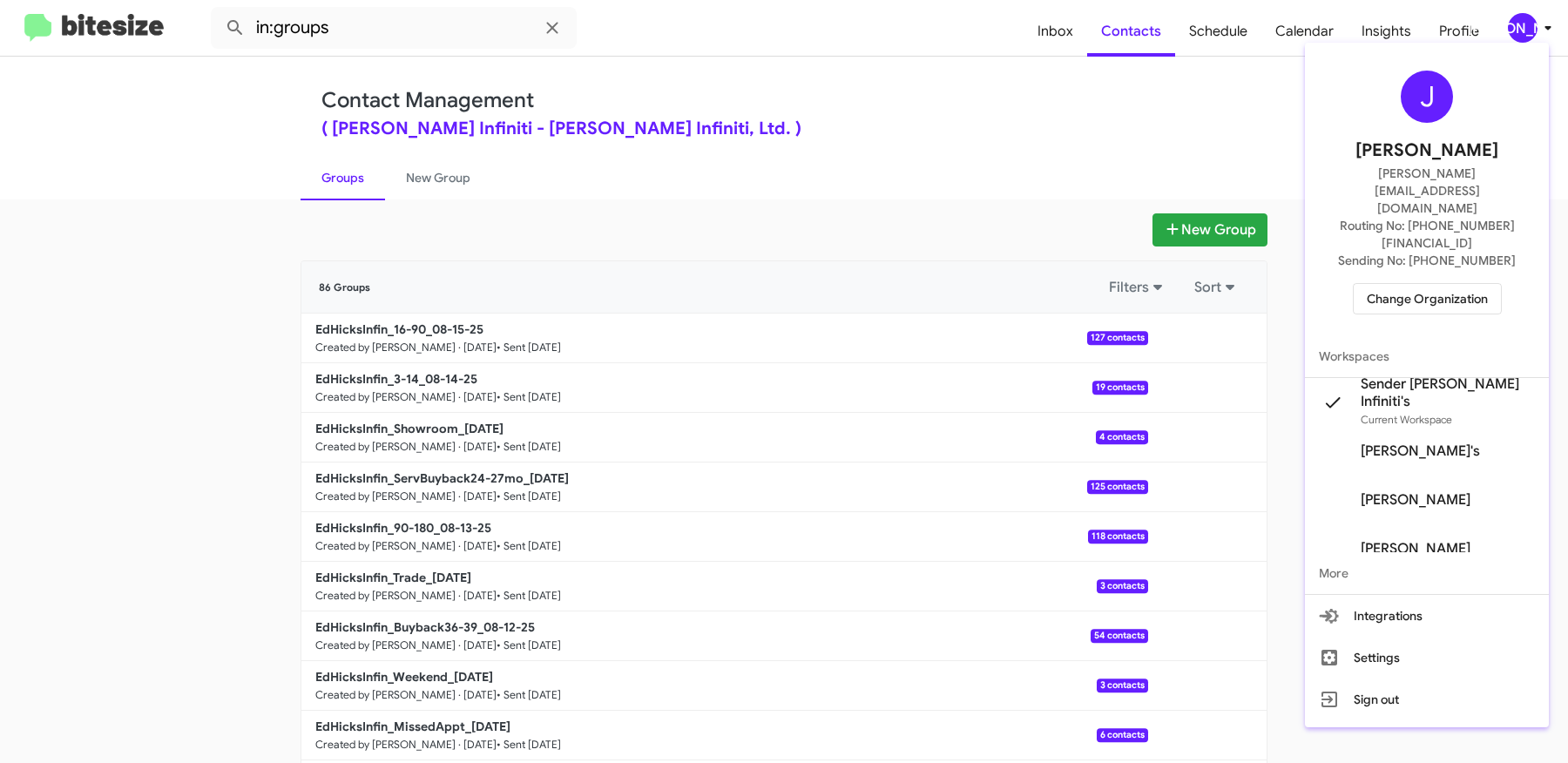
click at [945, 169] on div at bounding box center [784, 382] width 1568 height 763
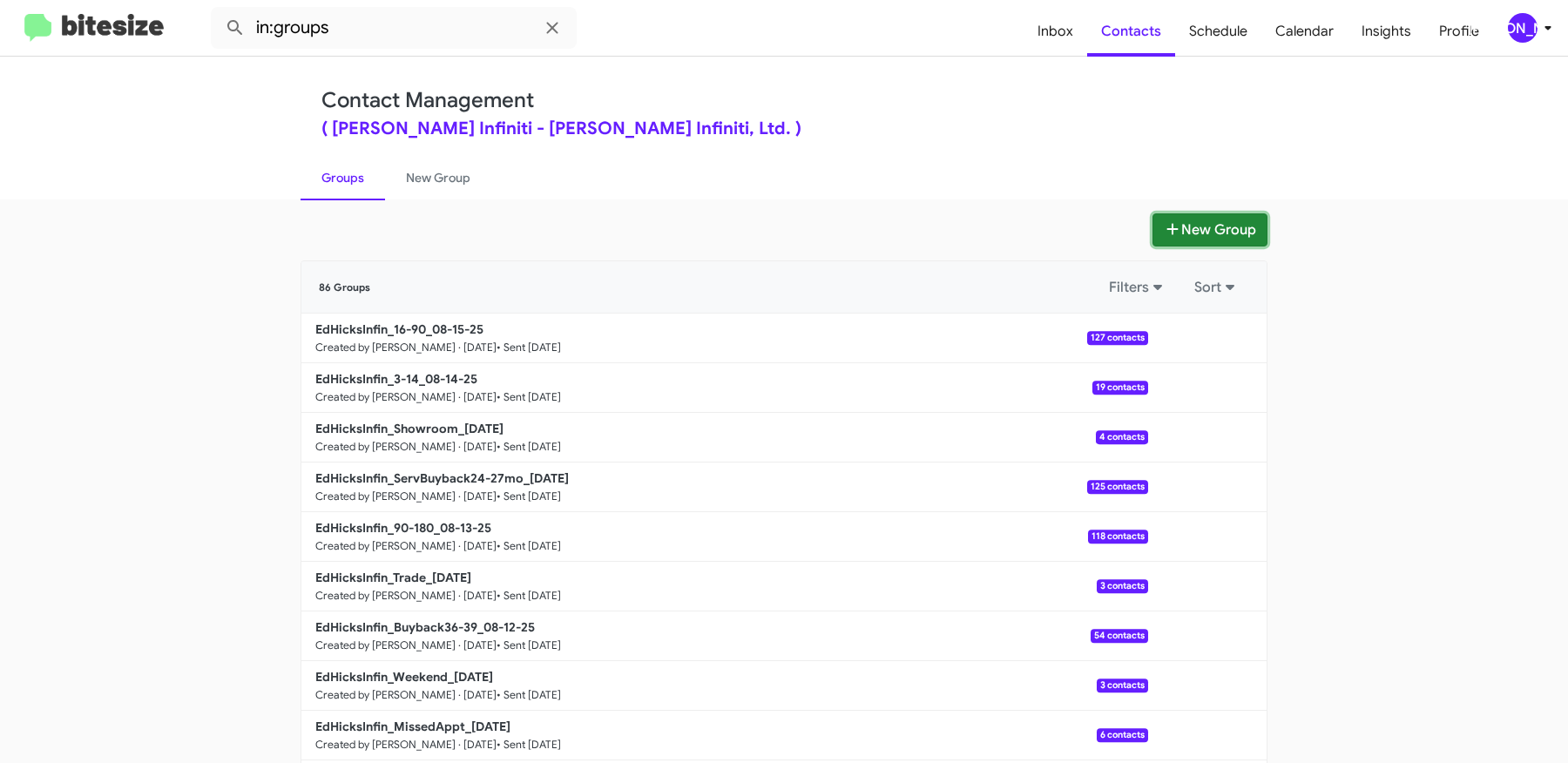
click at [1171, 228] on icon at bounding box center [1173, 229] width 12 height 12
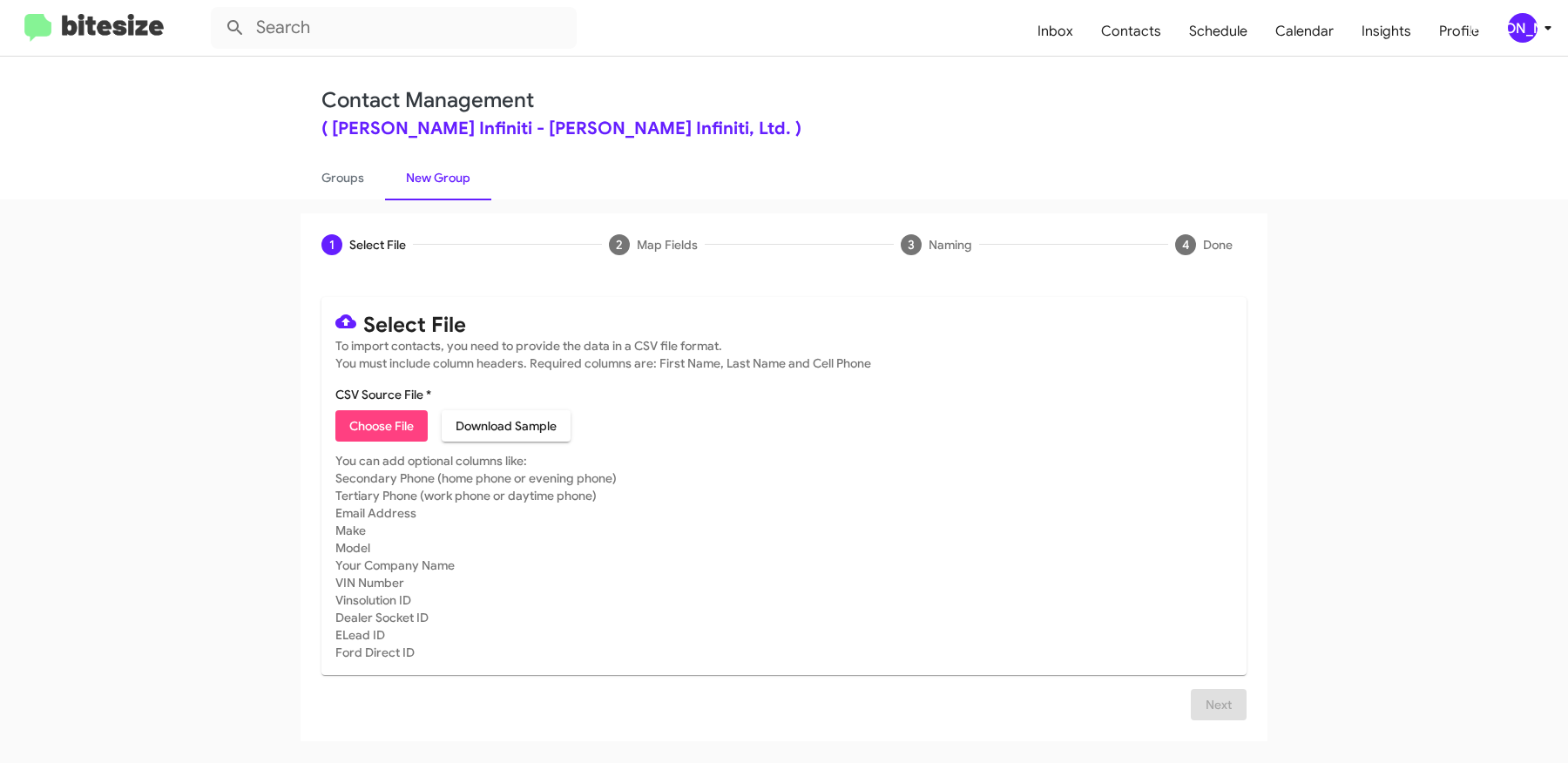
click at [403, 415] on span "Choose File" at bounding box center [382, 426] width 64 height 31
type input "EdHicksInfin_MissedAppt_08-18-25"
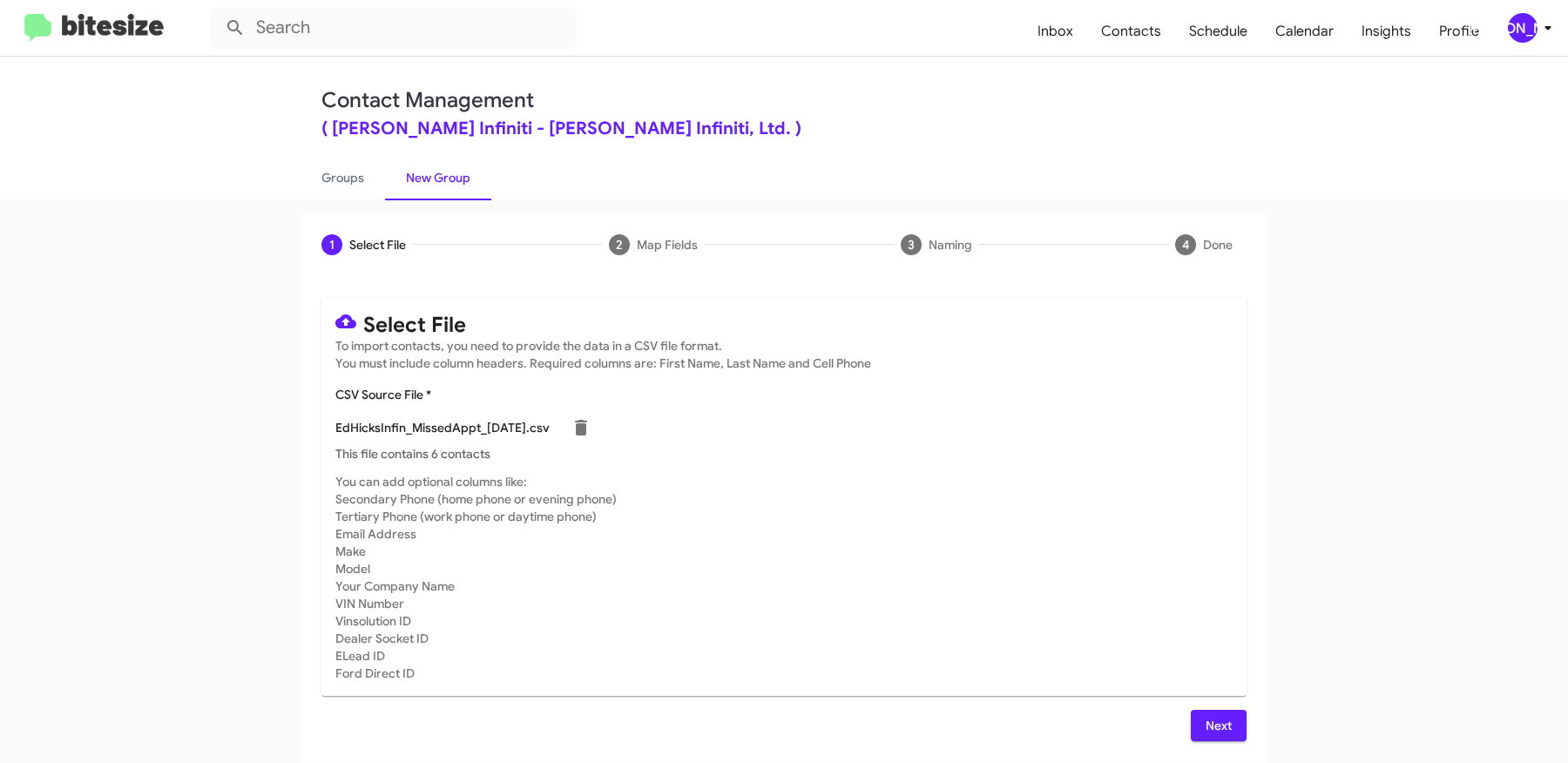
click at [1213, 723] on span "Next" at bounding box center [1219, 725] width 28 height 31
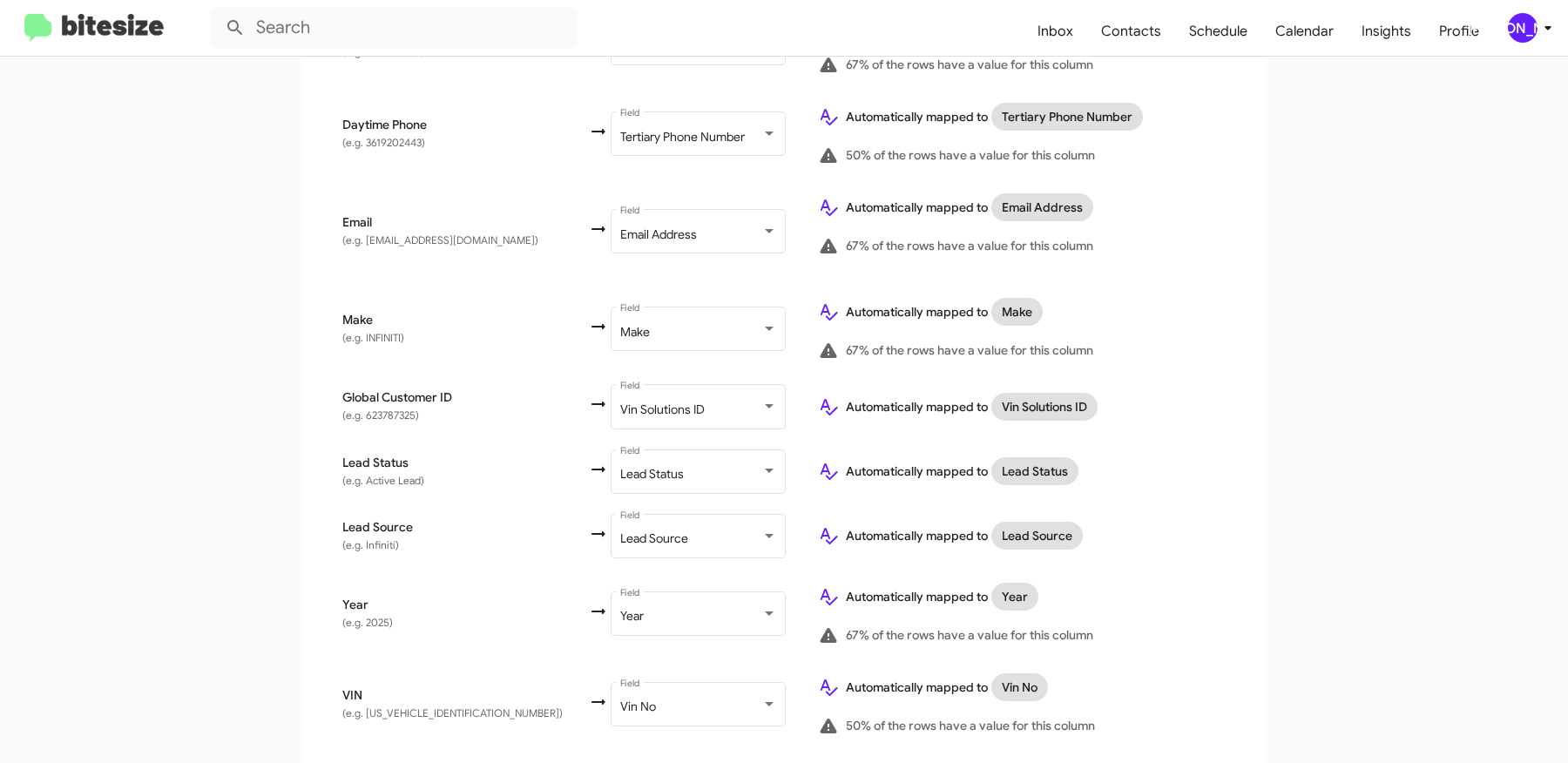
scroll to position [910, 0]
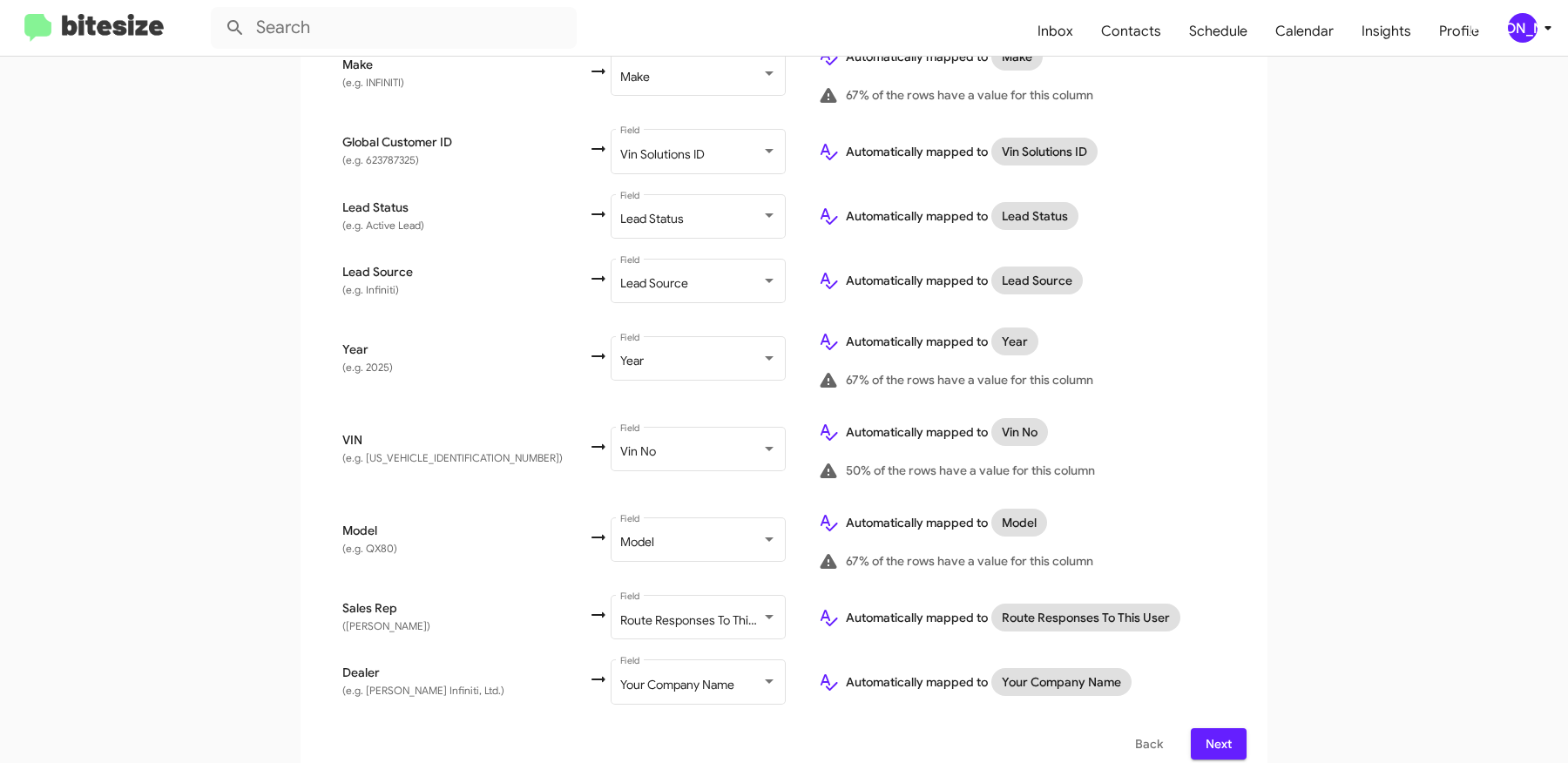
click at [1215, 731] on span "Next" at bounding box center [1219, 744] width 28 height 31
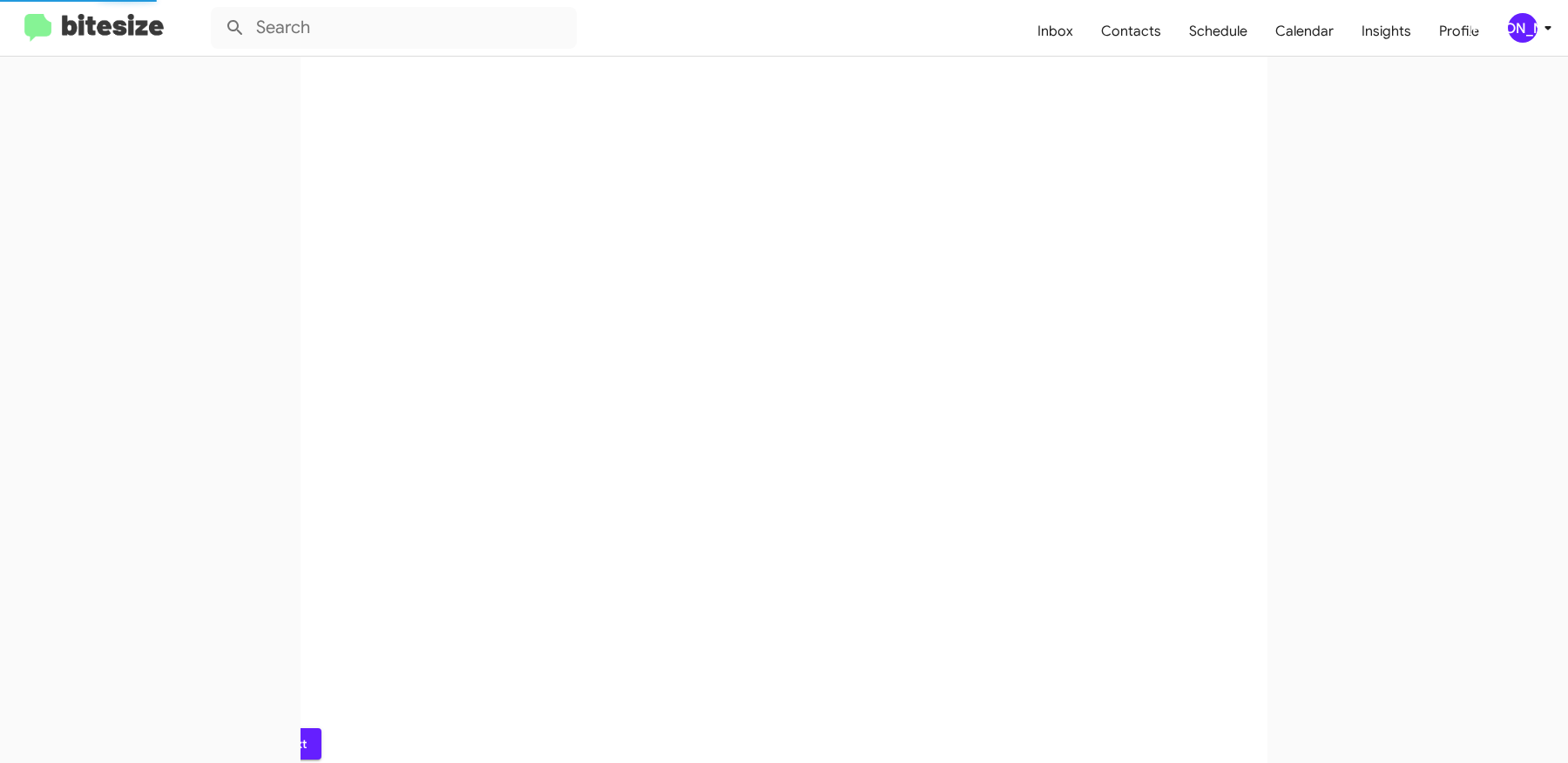
scroll to position [0, 0]
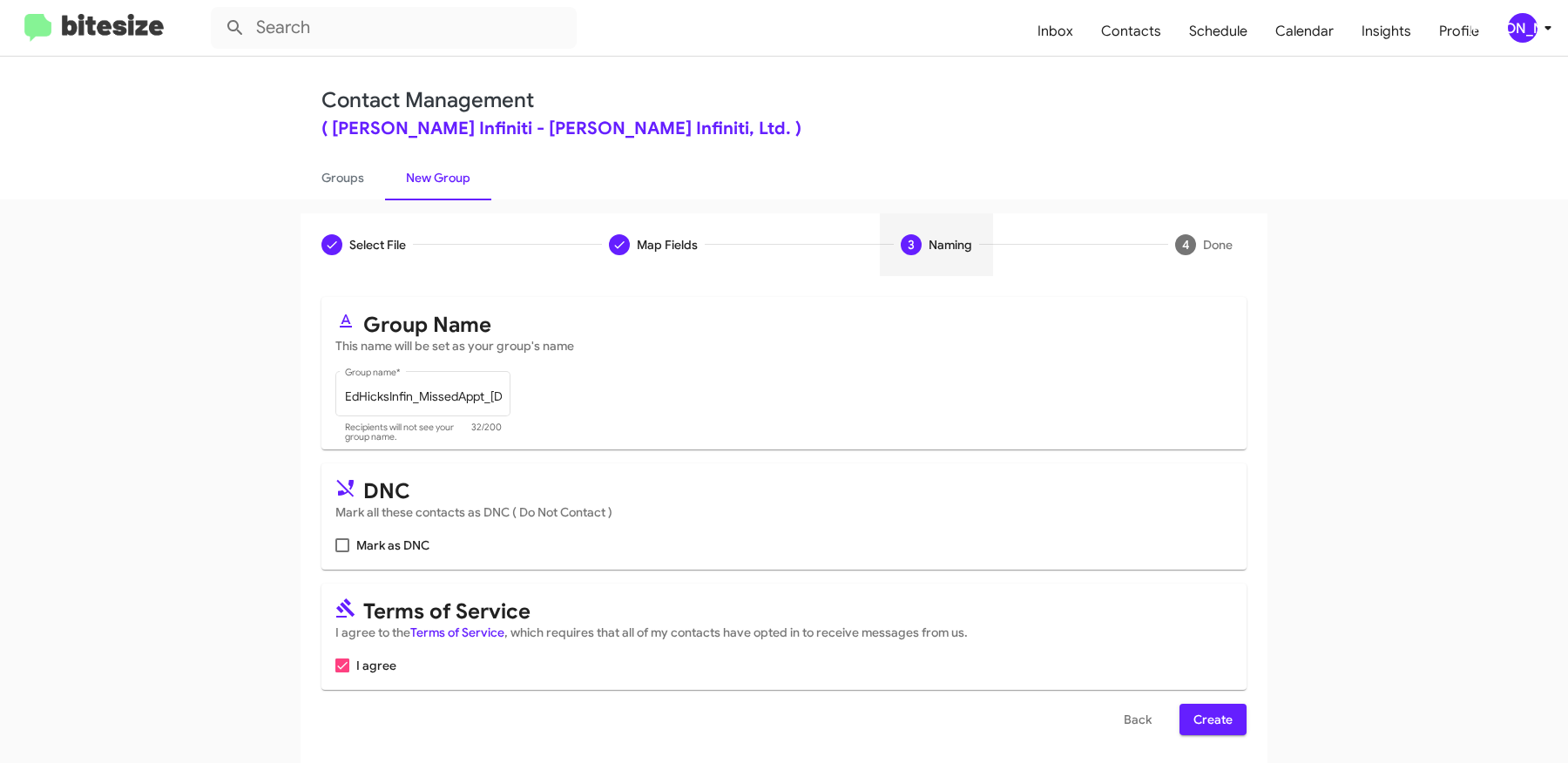
click at [1224, 723] on span "Create" at bounding box center [1213, 719] width 39 height 31
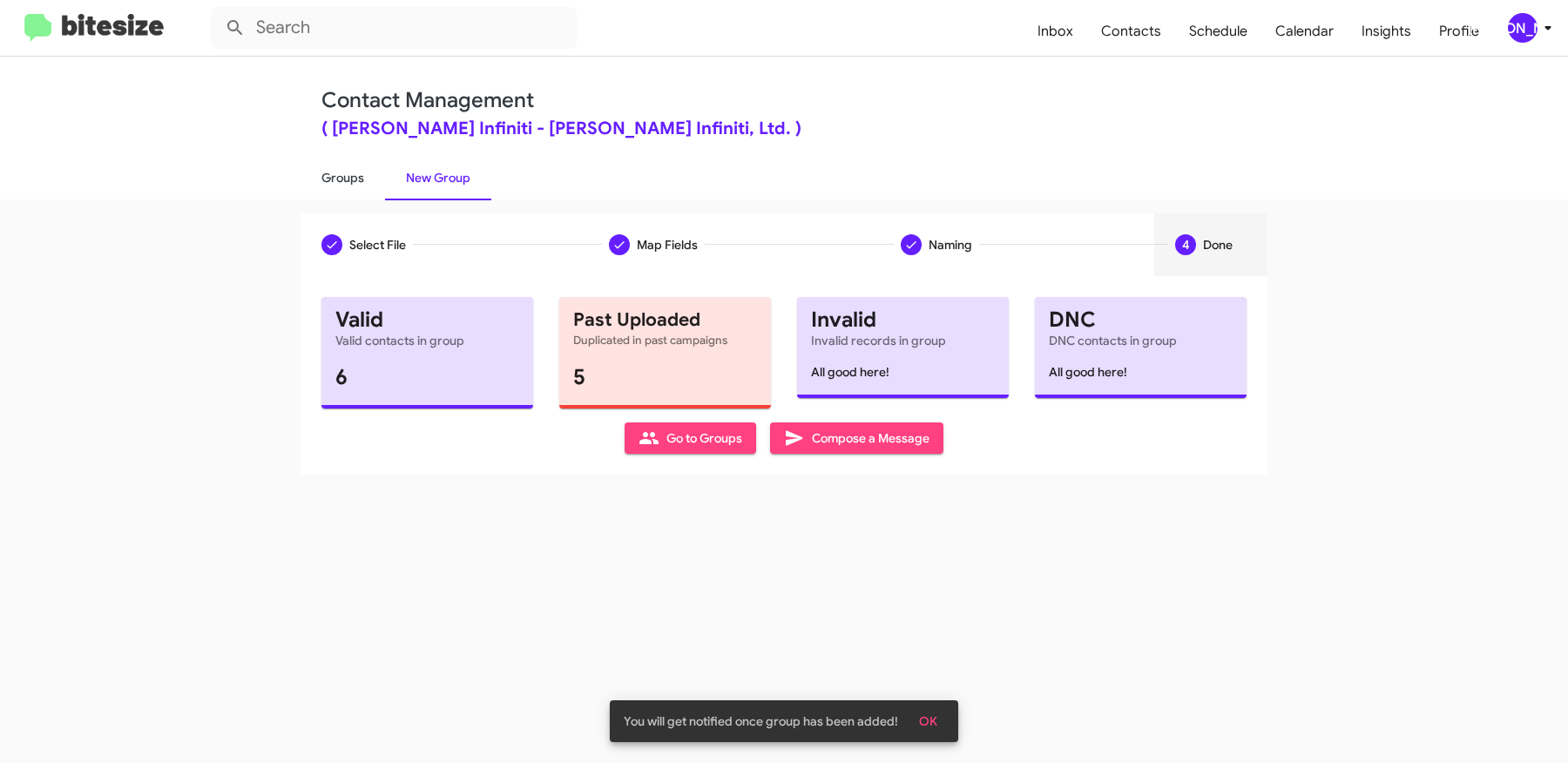
click at [360, 174] on link "Groups" at bounding box center [343, 177] width 85 height 46
type input "in:groups"
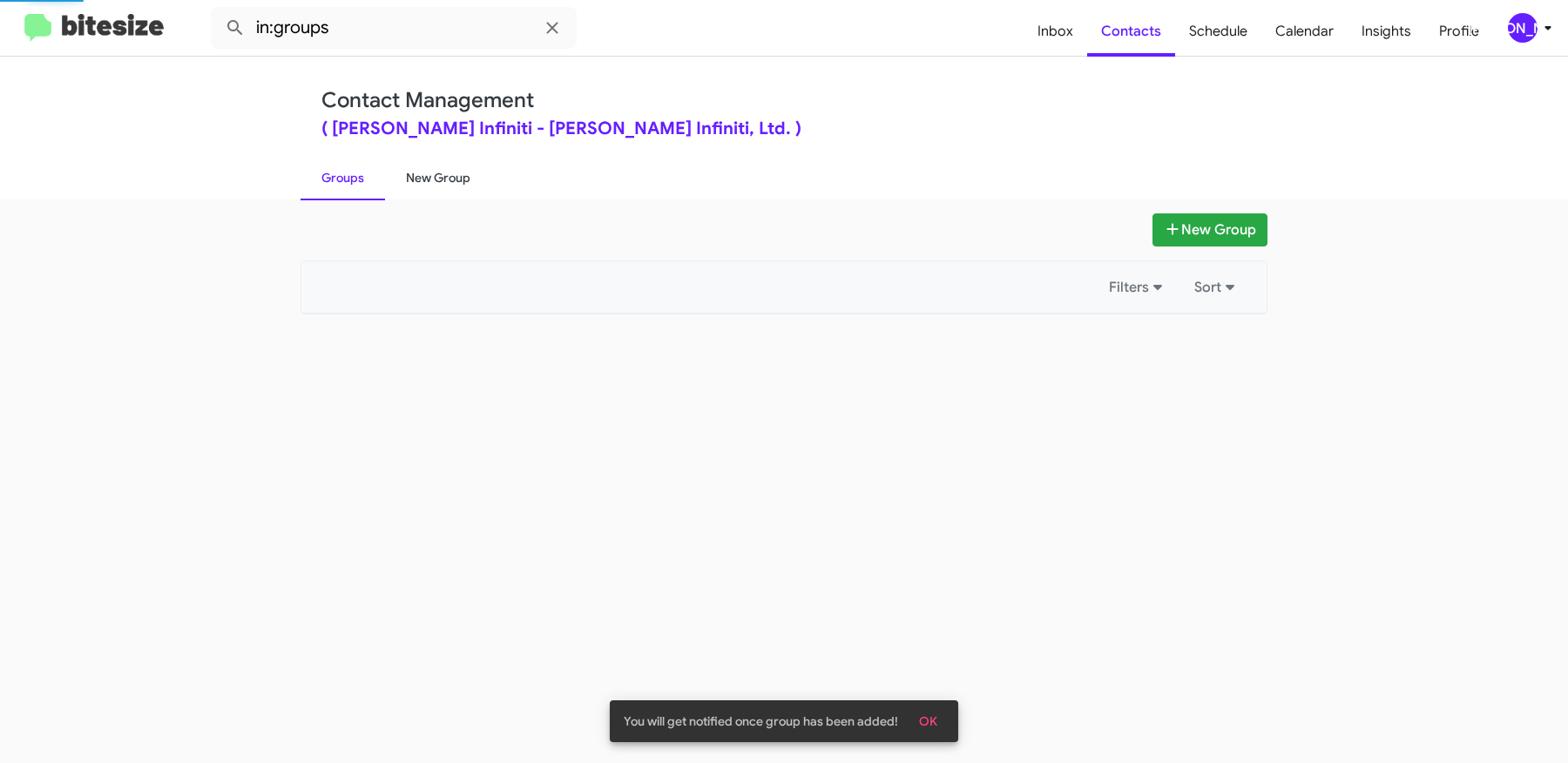
click at [433, 184] on link "New Group" at bounding box center [438, 177] width 106 height 46
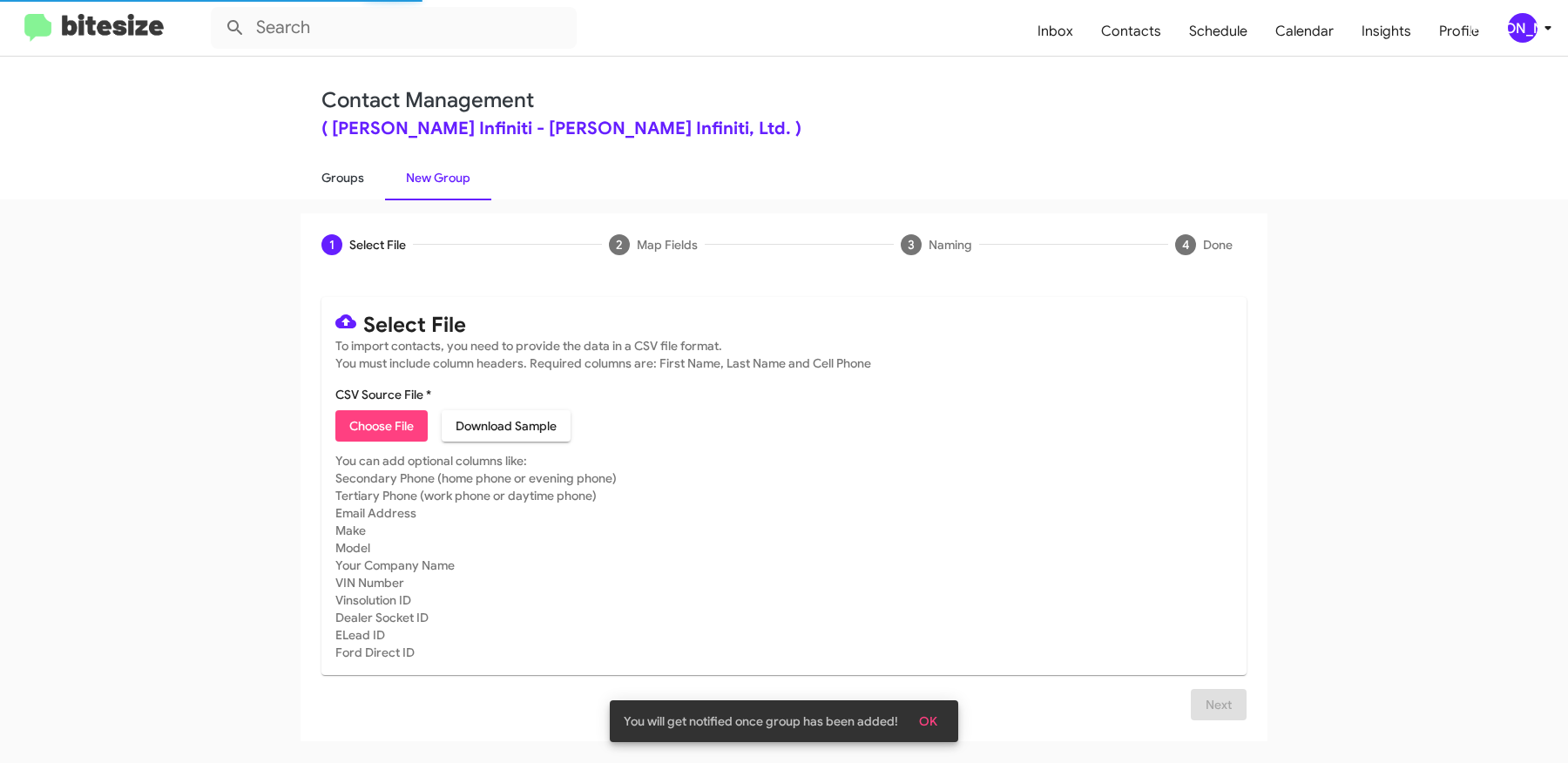
click at [345, 163] on link "Groups" at bounding box center [343, 177] width 85 height 46
type input "in:groups"
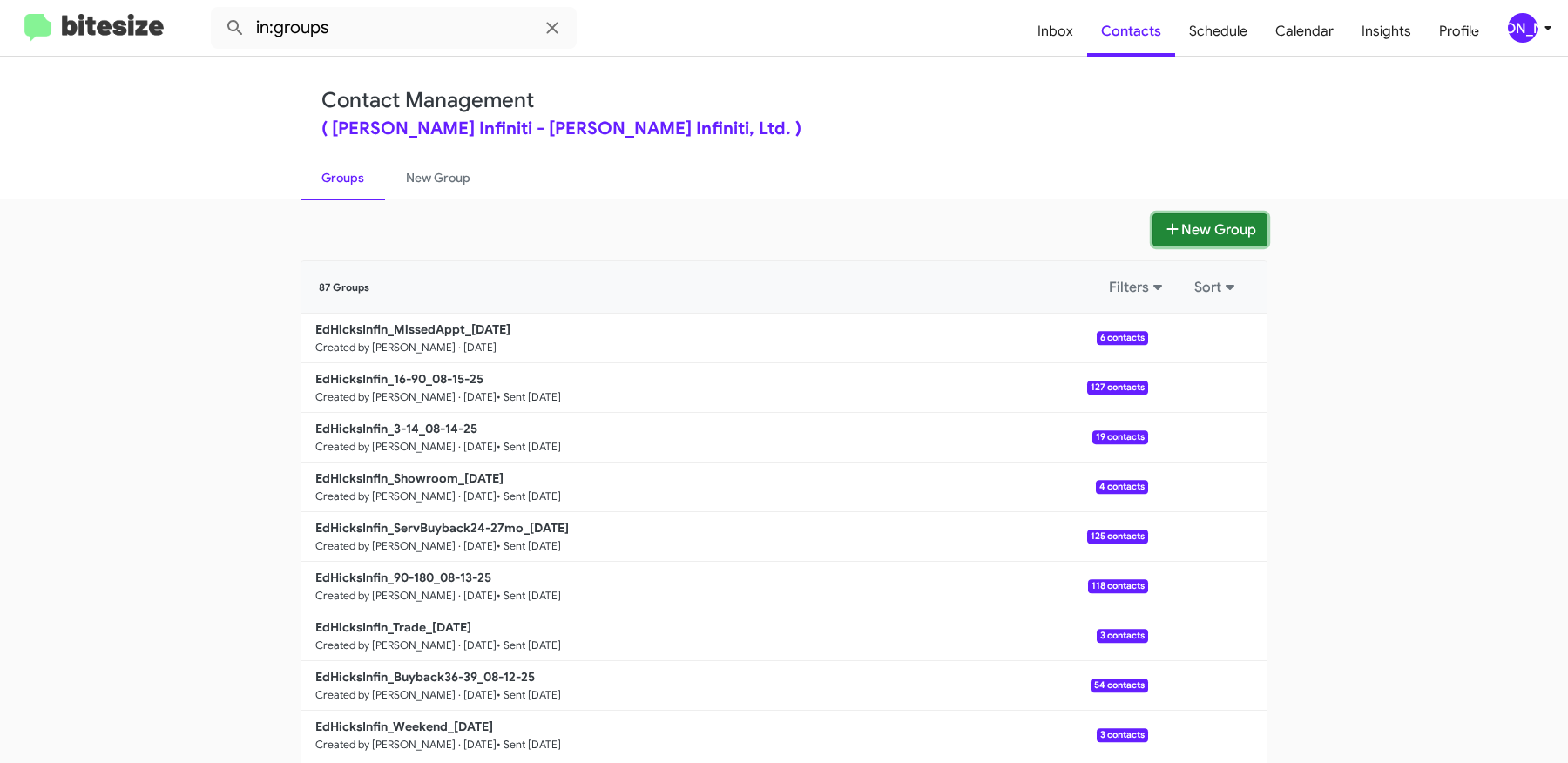
click at [1209, 231] on button "New Group" at bounding box center [1210, 230] width 115 height 33
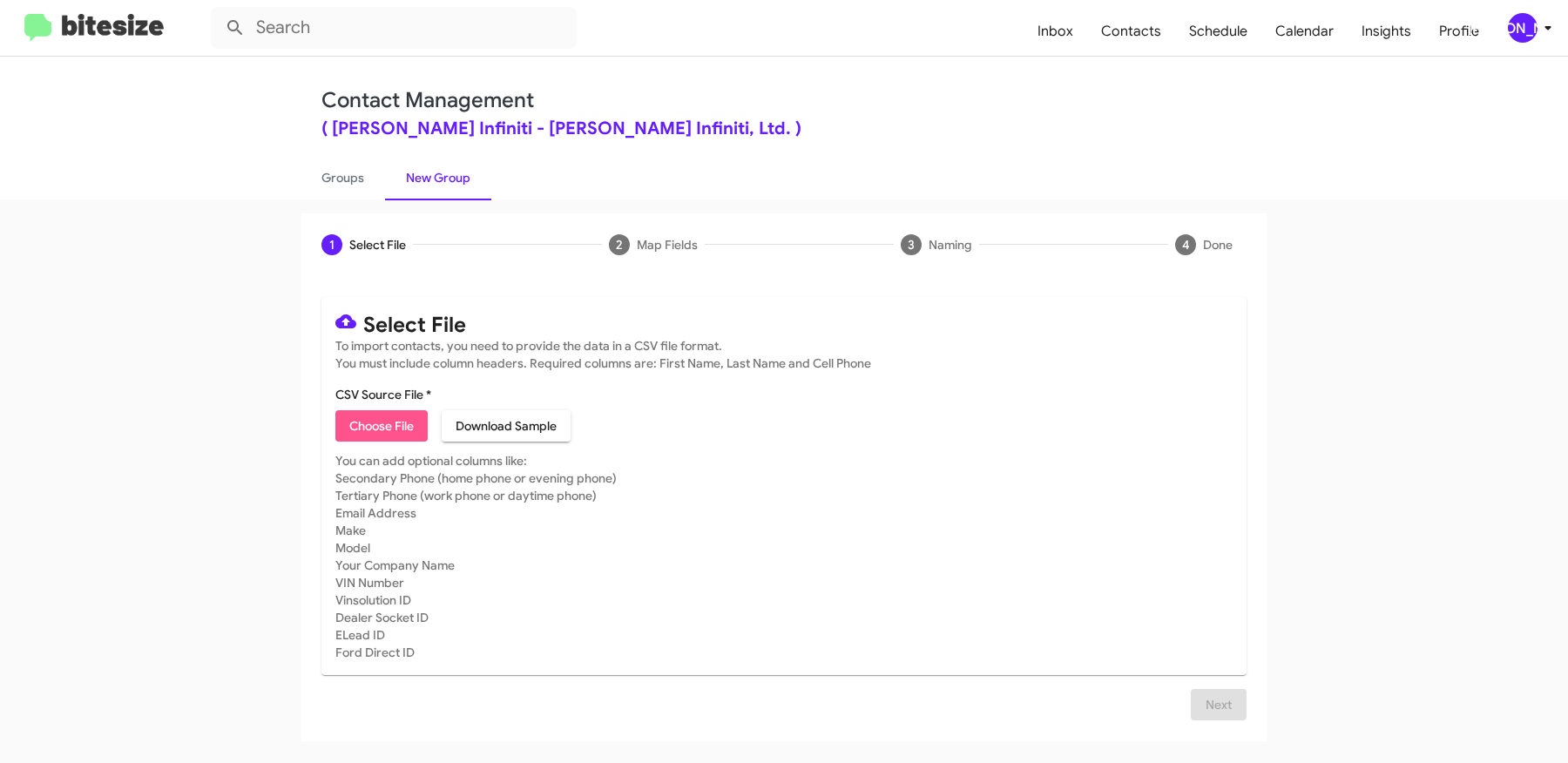
click at [398, 433] on span "Choose File" at bounding box center [382, 426] width 64 height 31
type input "EdHicksInfin_Weekend_08-18-25"
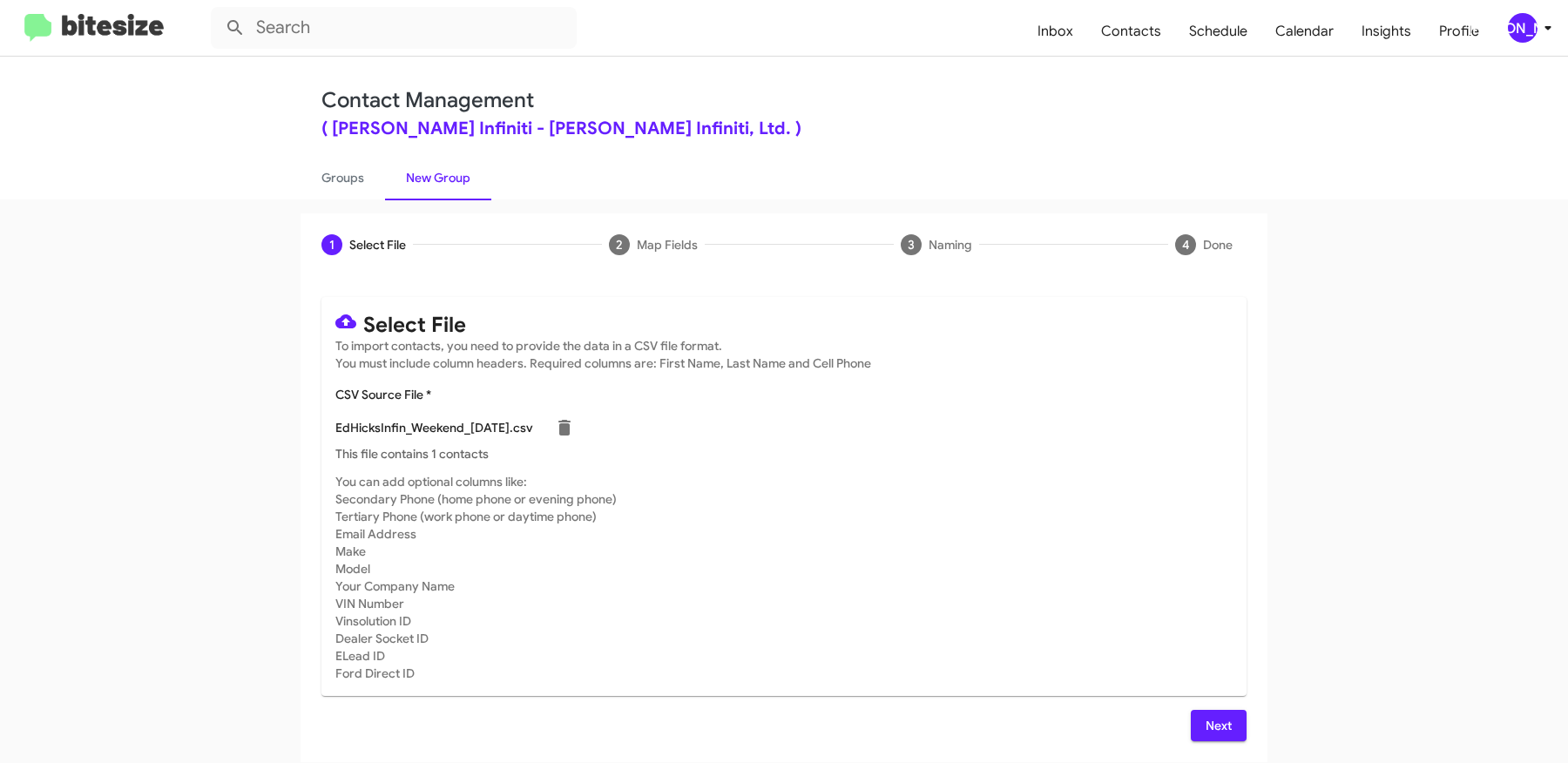
click at [1215, 718] on span "Next" at bounding box center [1219, 725] width 28 height 31
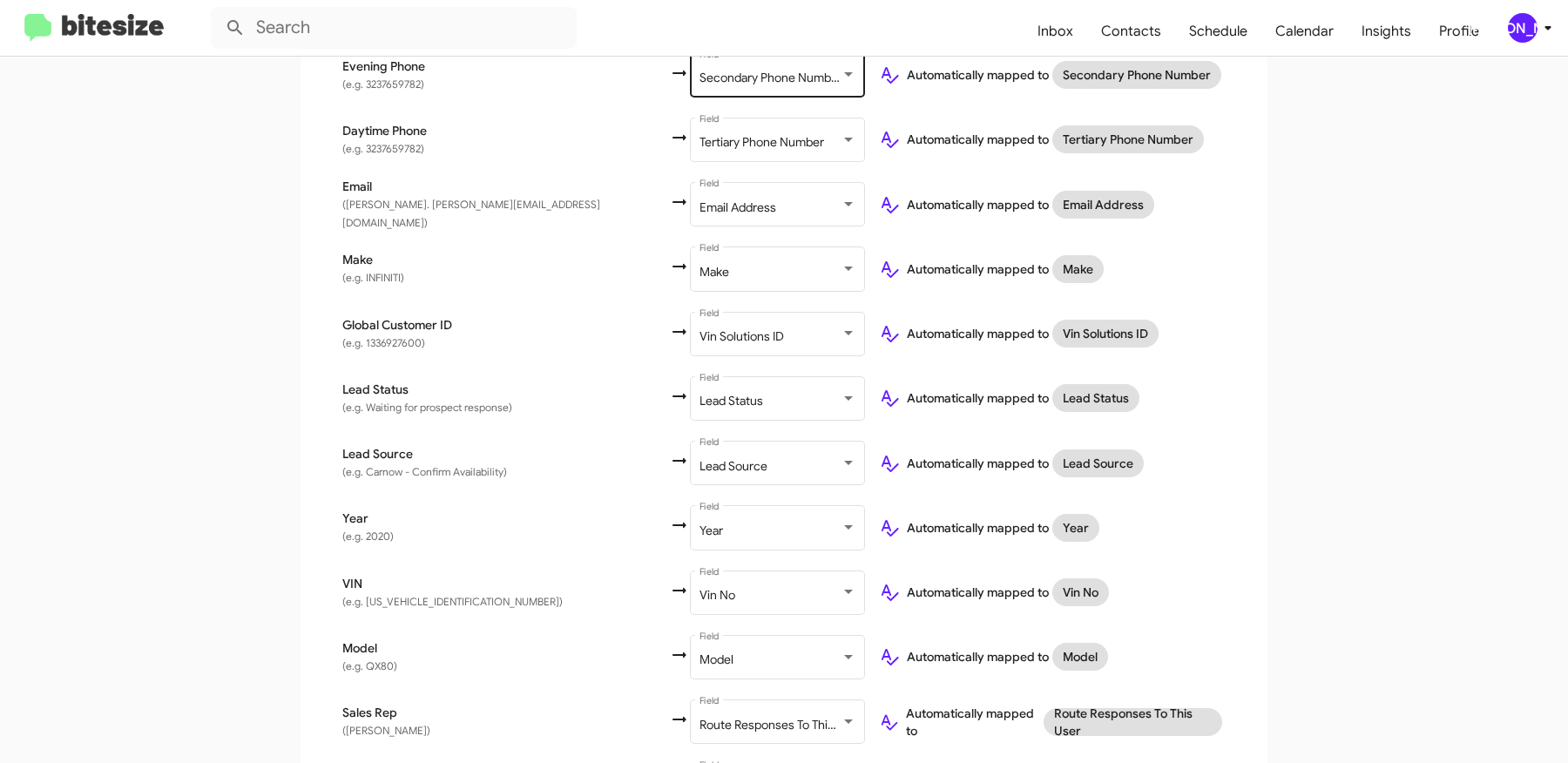
scroll to position [691, 0]
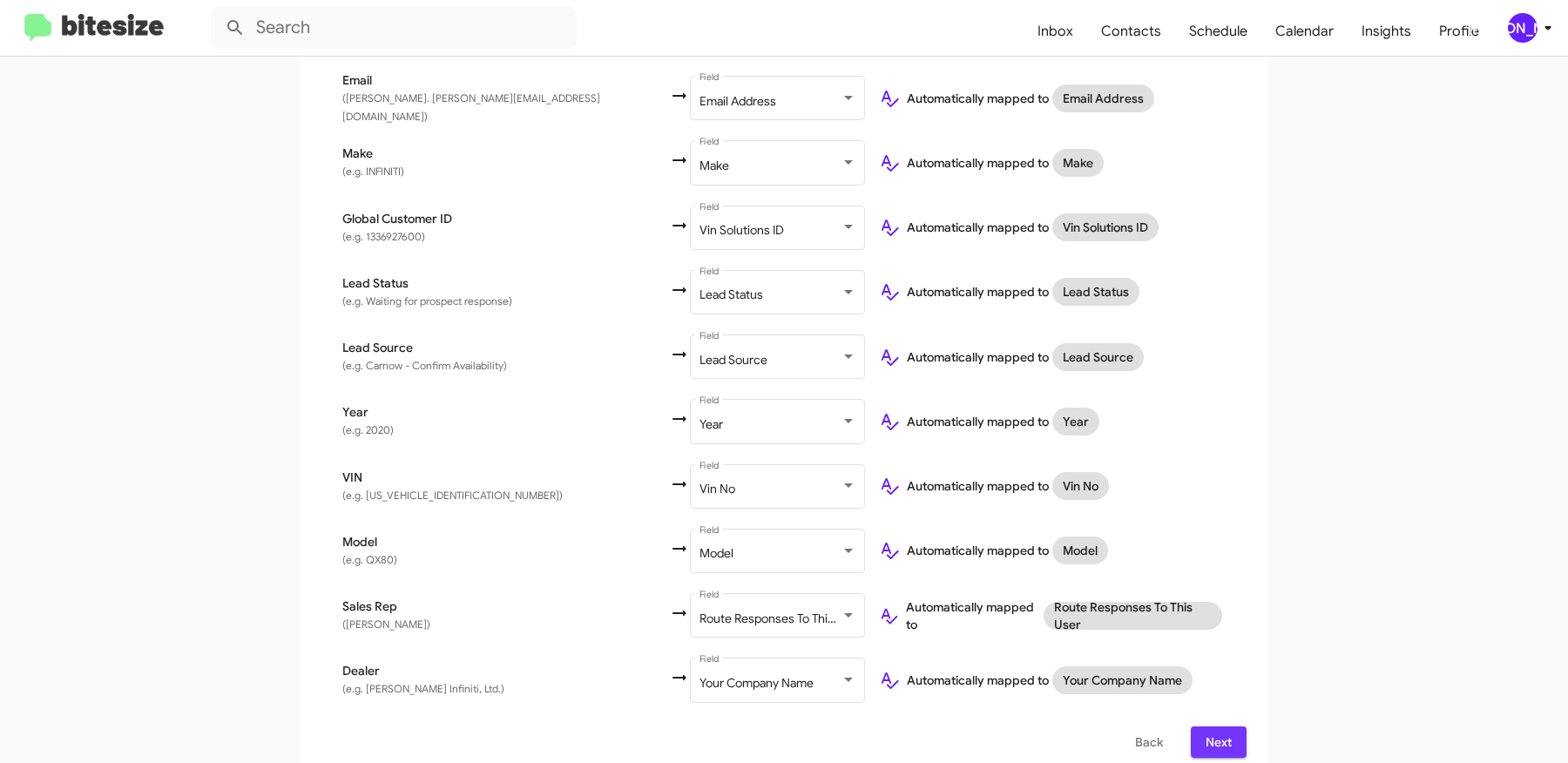
click at [1207, 726] on span "Next" at bounding box center [1219, 742] width 28 height 31
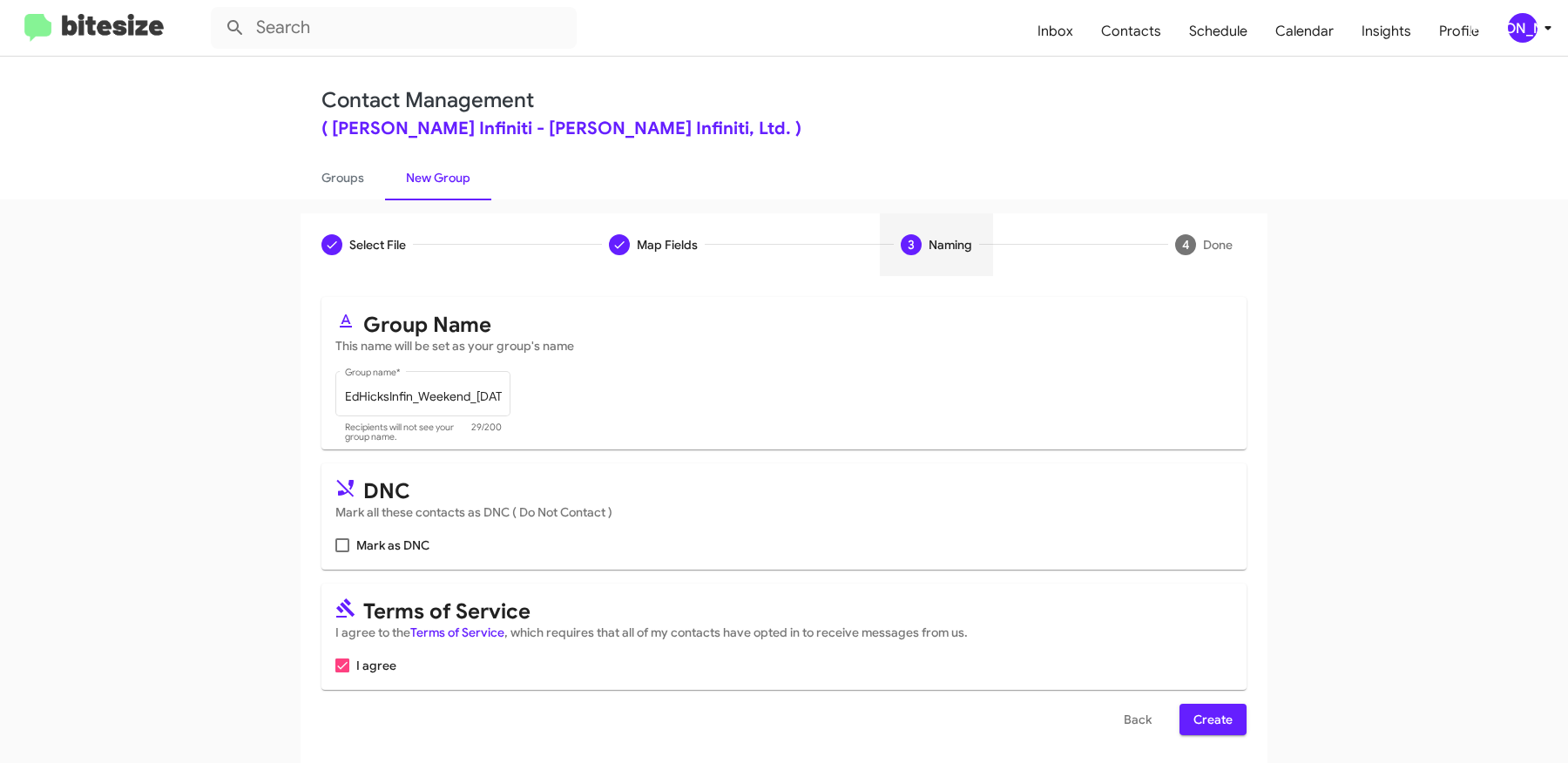
scroll to position [5, 0]
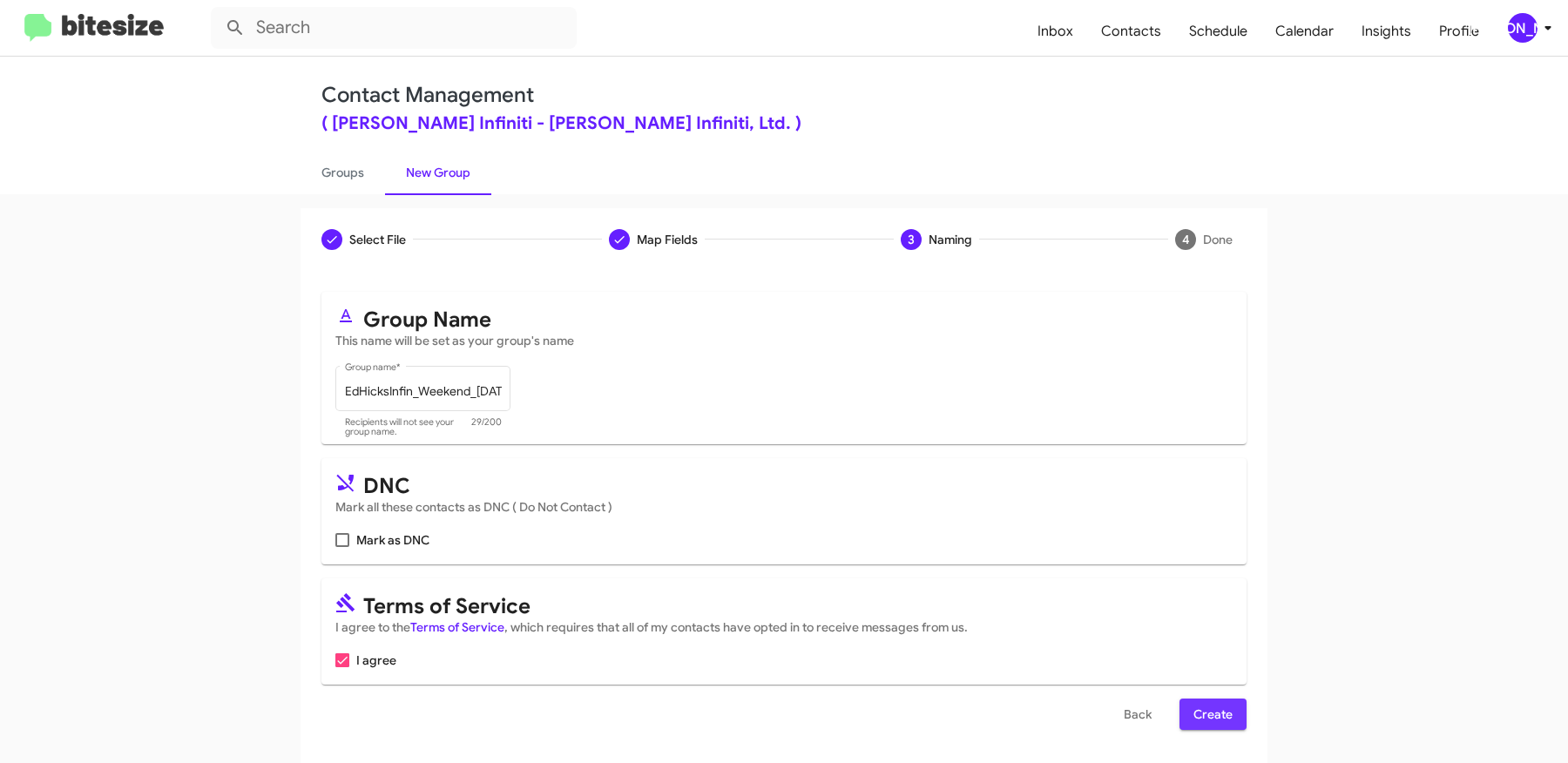
click at [1222, 704] on span "Create" at bounding box center [1213, 714] width 39 height 31
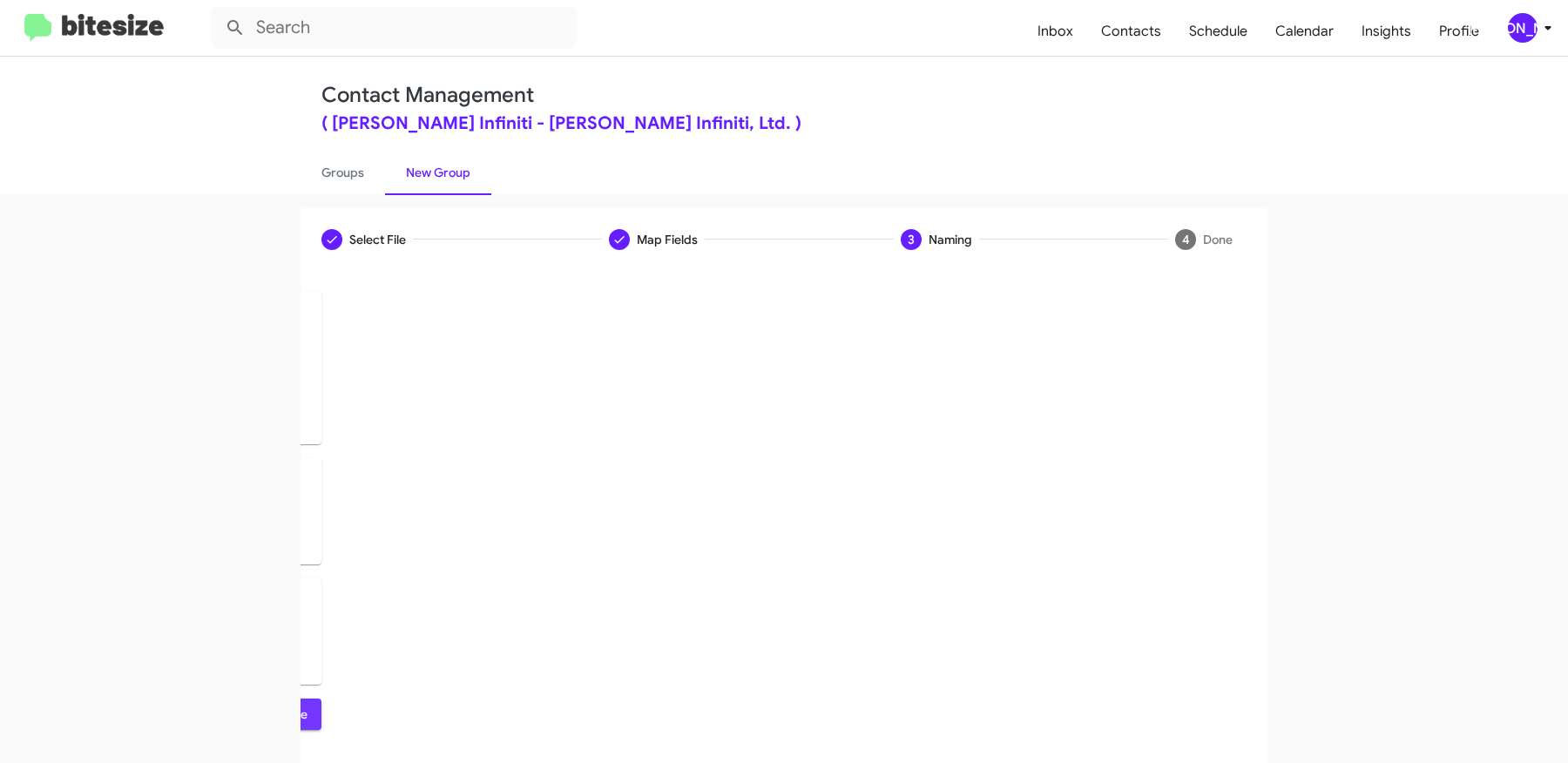
scroll to position [0, 0]
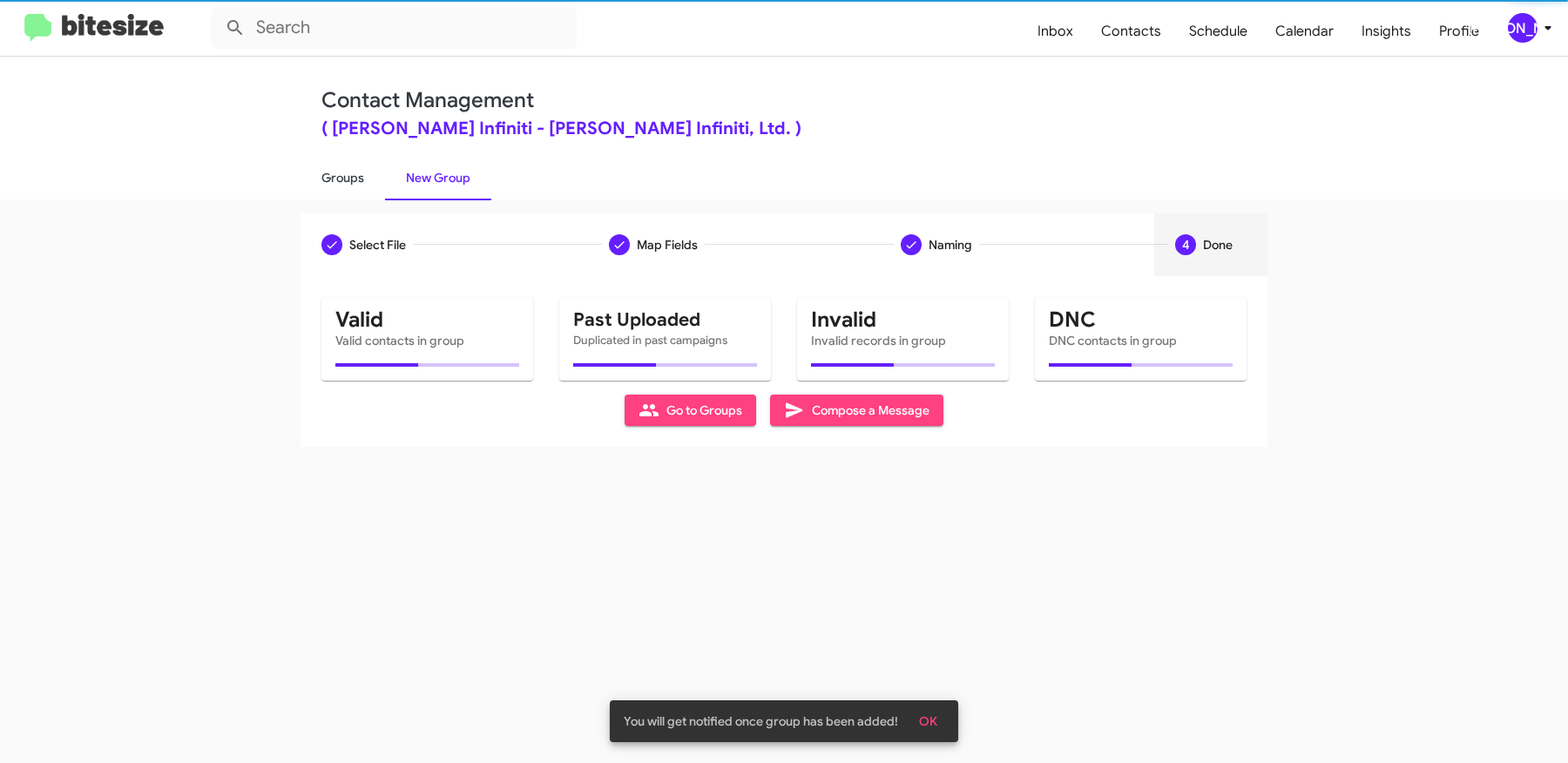
click at [362, 173] on link "Groups" at bounding box center [343, 177] width 85 height 46
type input "in:groups"
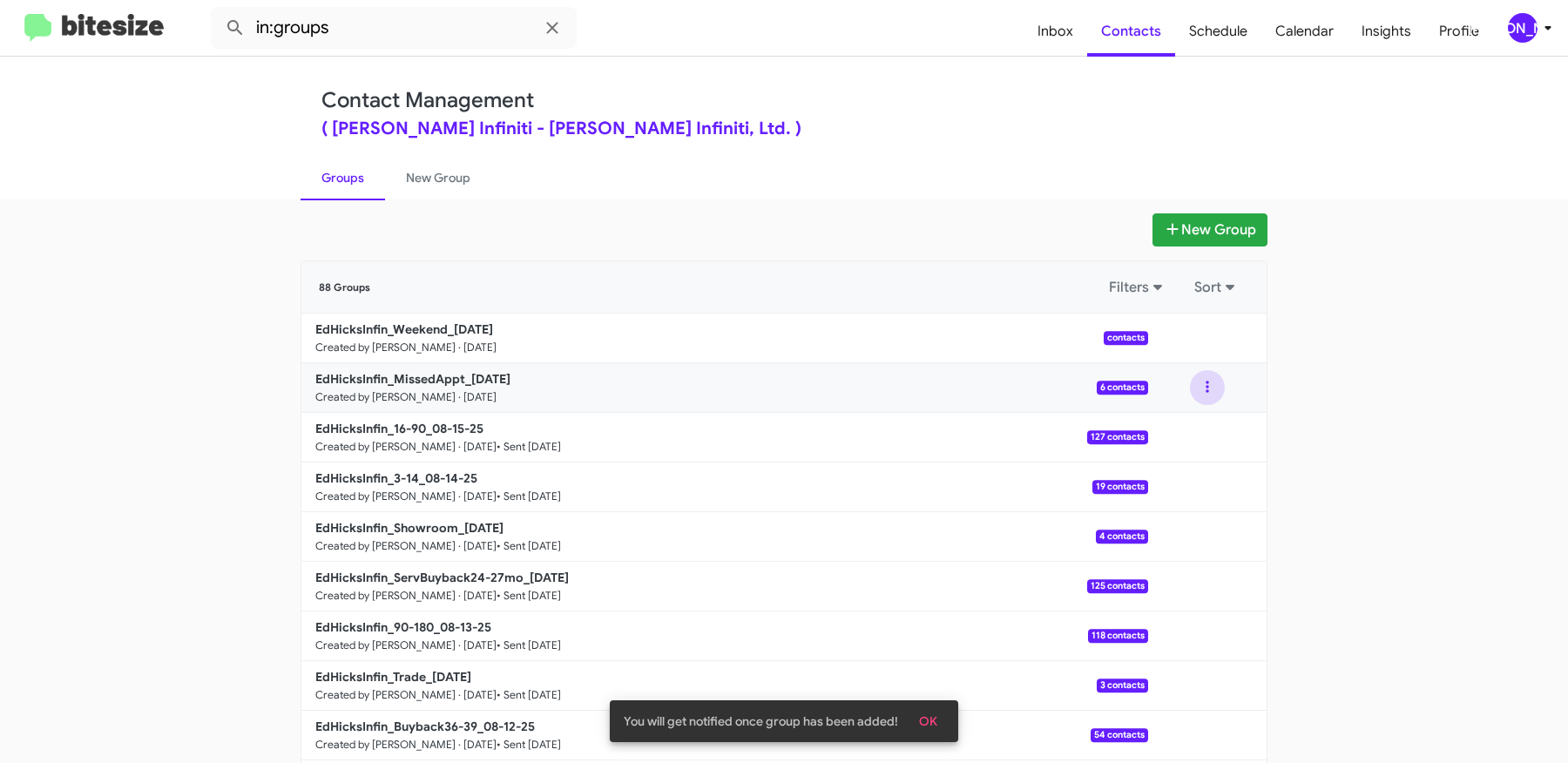
click at [1203, 383] on button at bounding box center [1208, 387] width 35 height 35
click at [1177, 425] on button "View contacts" at bounding box center [1154, 434] width 139 height 42
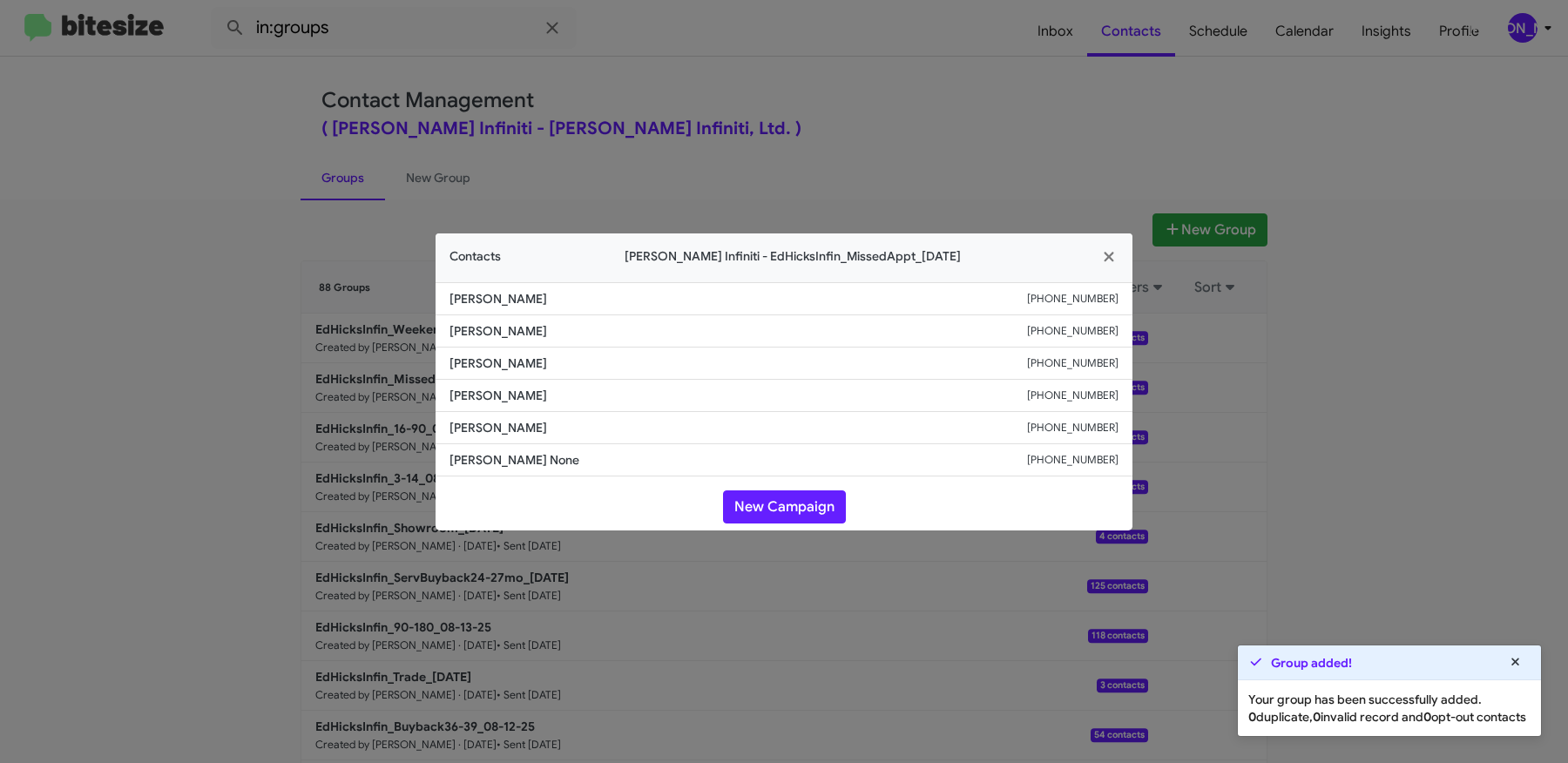
click at [461, 329] on span "Jeff Bowman" at bounding box center [738, 331] width 577 height 18
click at [462, 358] on span "Charles Fisher" at bounding box center [738, 363] width 577 height 18
click at [510, 361] on span "Charles Fisher" at bounding box center [738, 363] width 577 height 18
copy span "Charles Fisher"
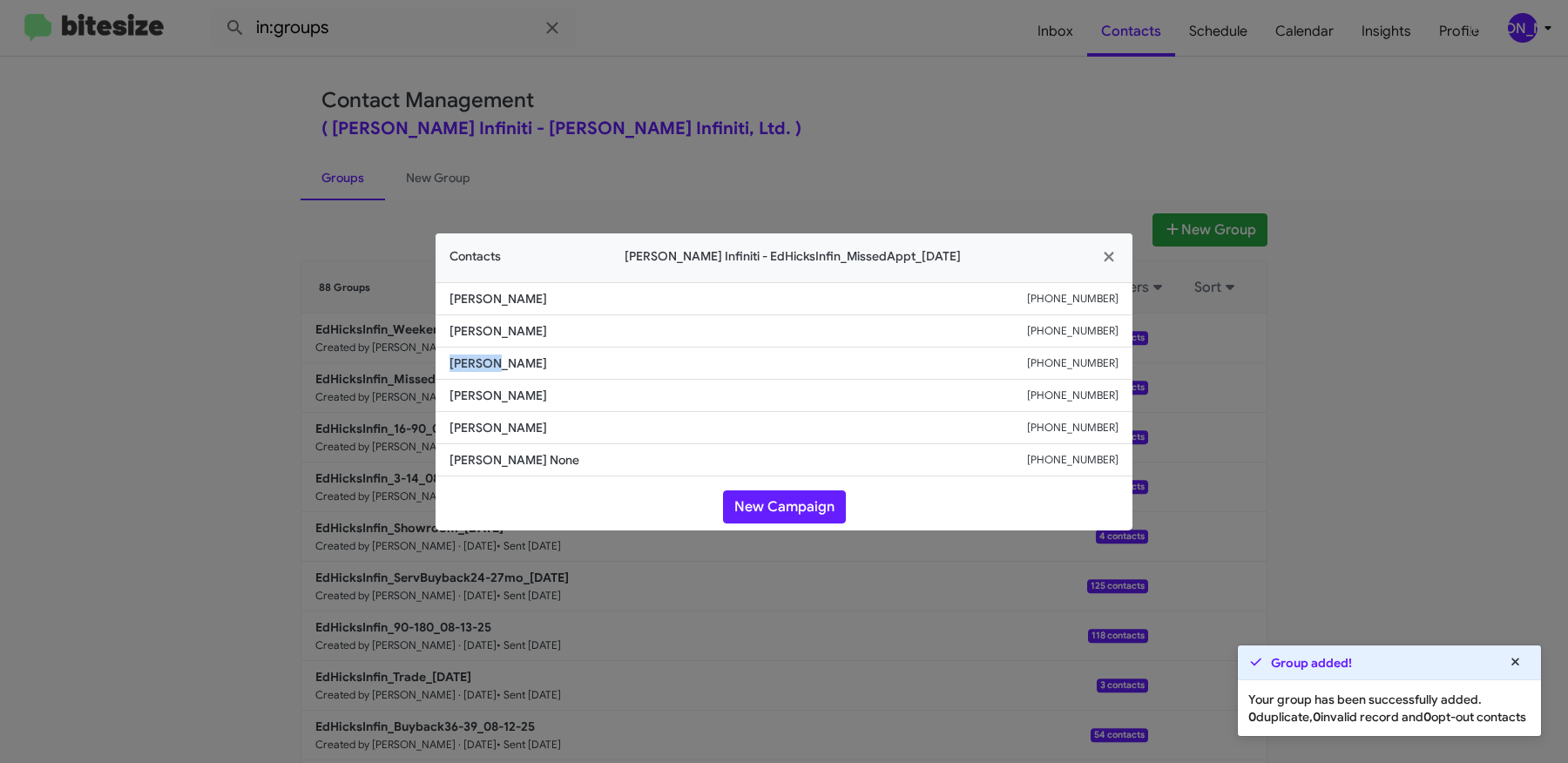
copy span "Charles Fisher"
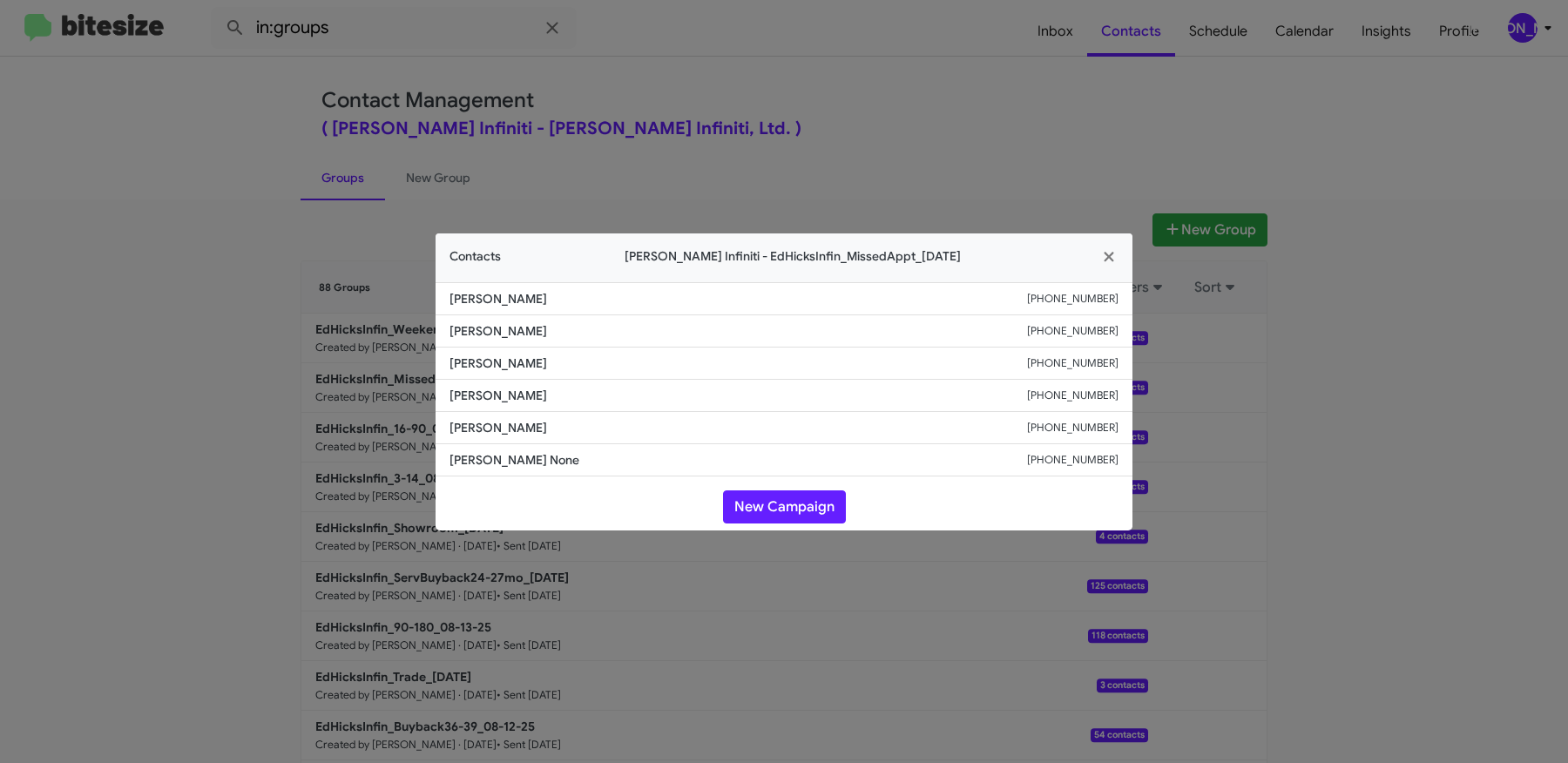
click at [215, 346] on modal-container "Contacts Ed Hicks Infiniti - EdHicksInfin_MissedAppt_08-18-25 Patricia Coym +13…" at bounding box center [784, 382] width 1568 height 763
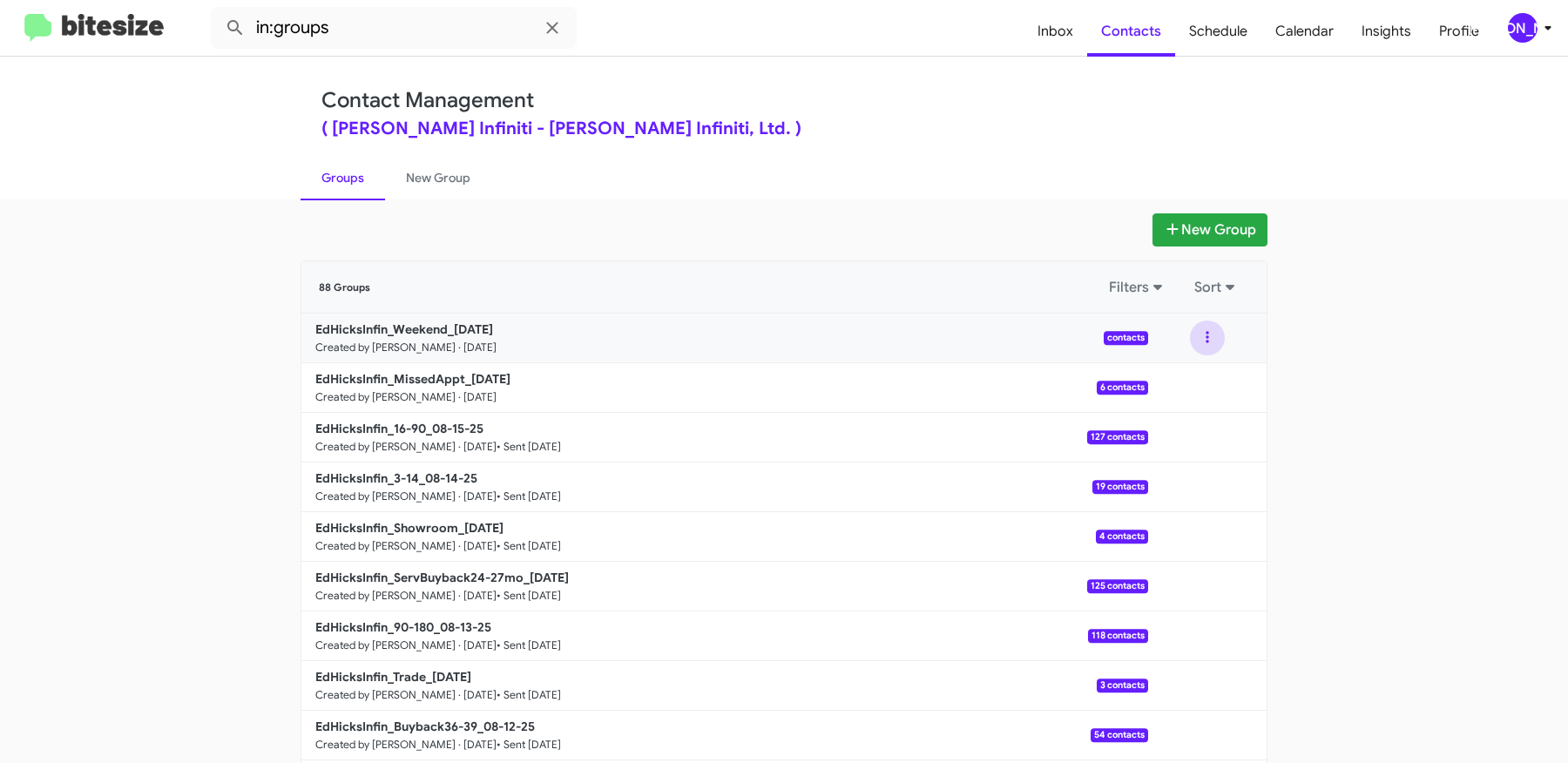
click at [1202, 328] on button at bounding box center [1208, 338] width 35 height 35
click at [1177, 388] on button "View contacts" at bounding box center [1154, 384] width 139 height 42
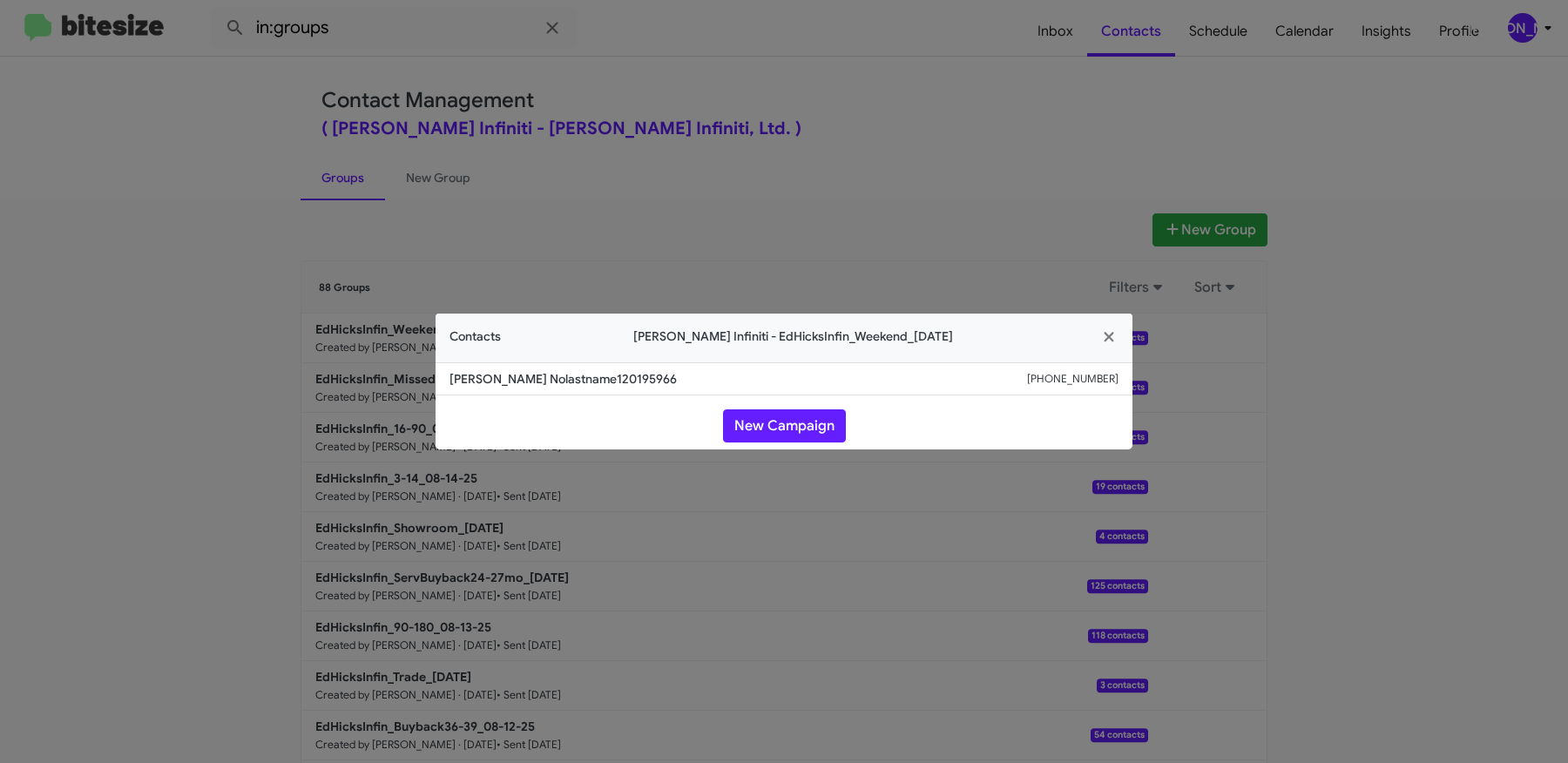
click at [461, 384] on span "Jeremy Nolastname120195966" at bounding box center [738, 379] width 577 height 18
drag, startPoint x: 1042, startPoint y: 383, endPoint x: 1183, endPoint y: 386, distance: 141.0
click at [1177, 385] on modal-container "Contacts Ed Hicks Infiniti - EdHicksInfin_Weekend_08-18-25 Jeremy Nolastname120…" at bounding box center [784, 382] width 1568 height 763
copy div "+13237659782"
click at [212, 459] on modal-container "Contacts Ed Hicks Infiniti - EdHicksInfin_Weekend_08-18-25 Jeremy Nolastname120…" at bounding box center [784, 382] width 1568 height 763
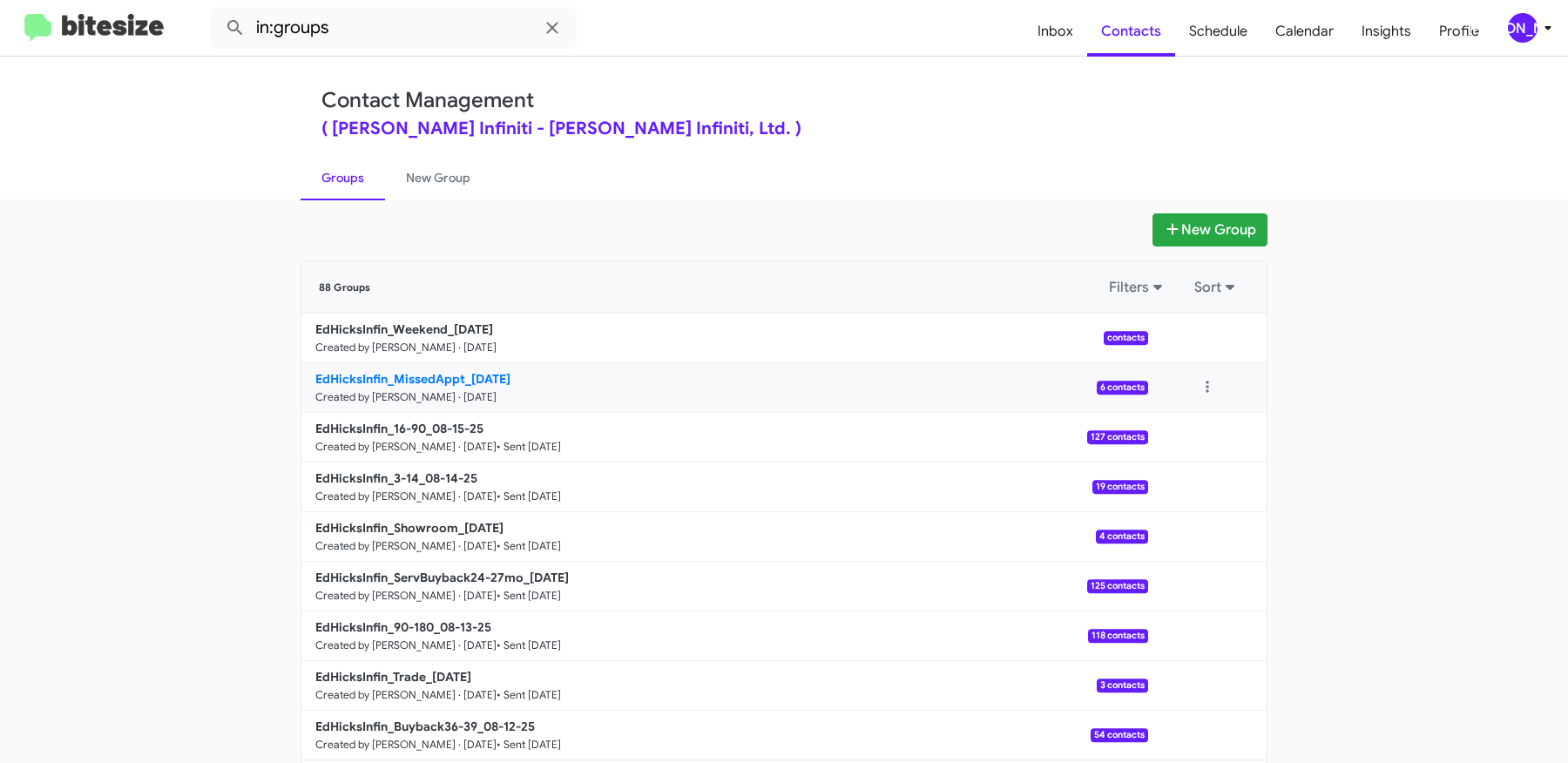
click at [451, 379] on b "EdHicksInfin_MissedAppt_08-18-25" at bounding box center [413, 379] width 195 height 16
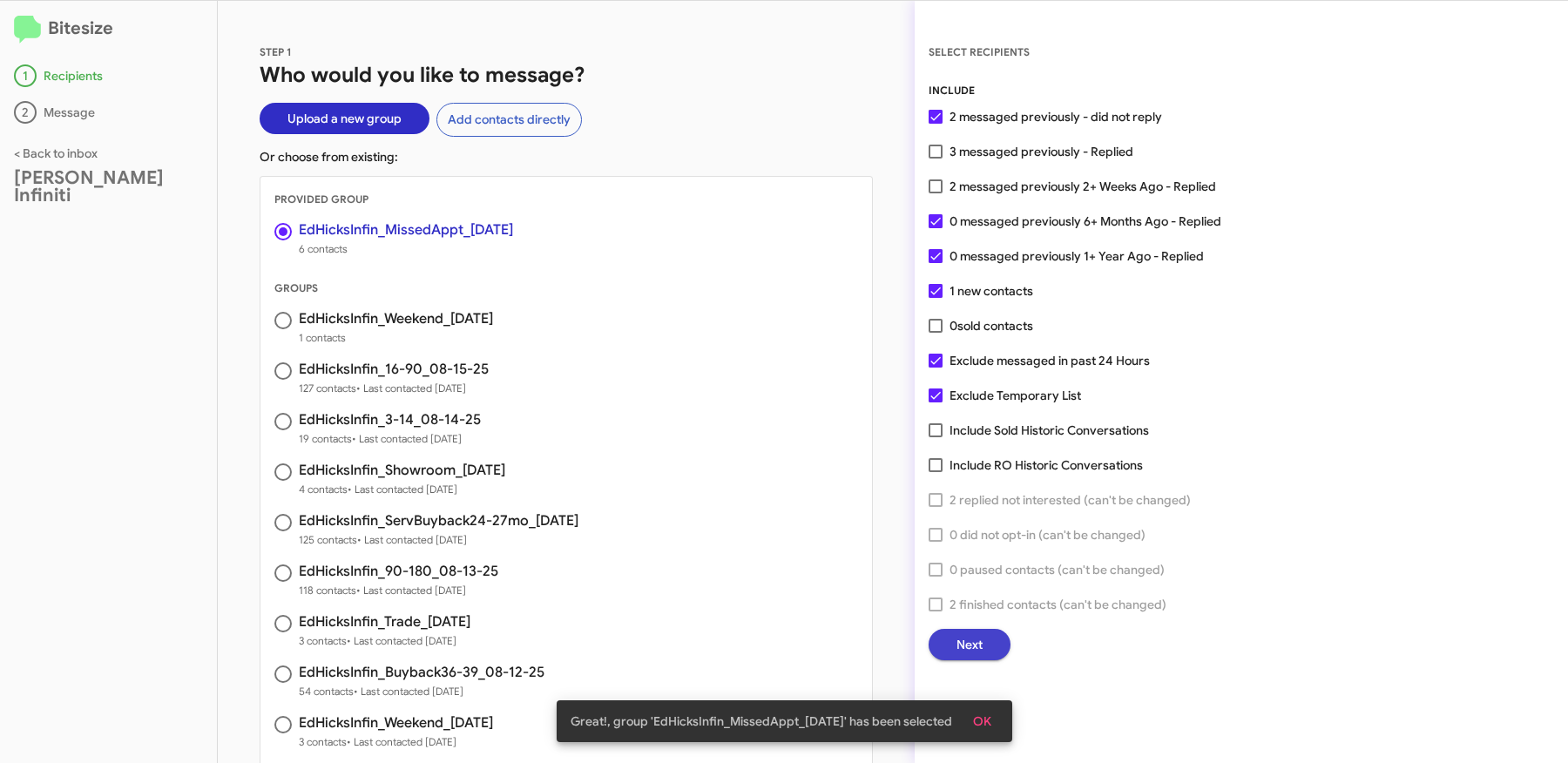
click at [983, 654] on button "Next" at bounding box center [969, 644] width 82 height 31
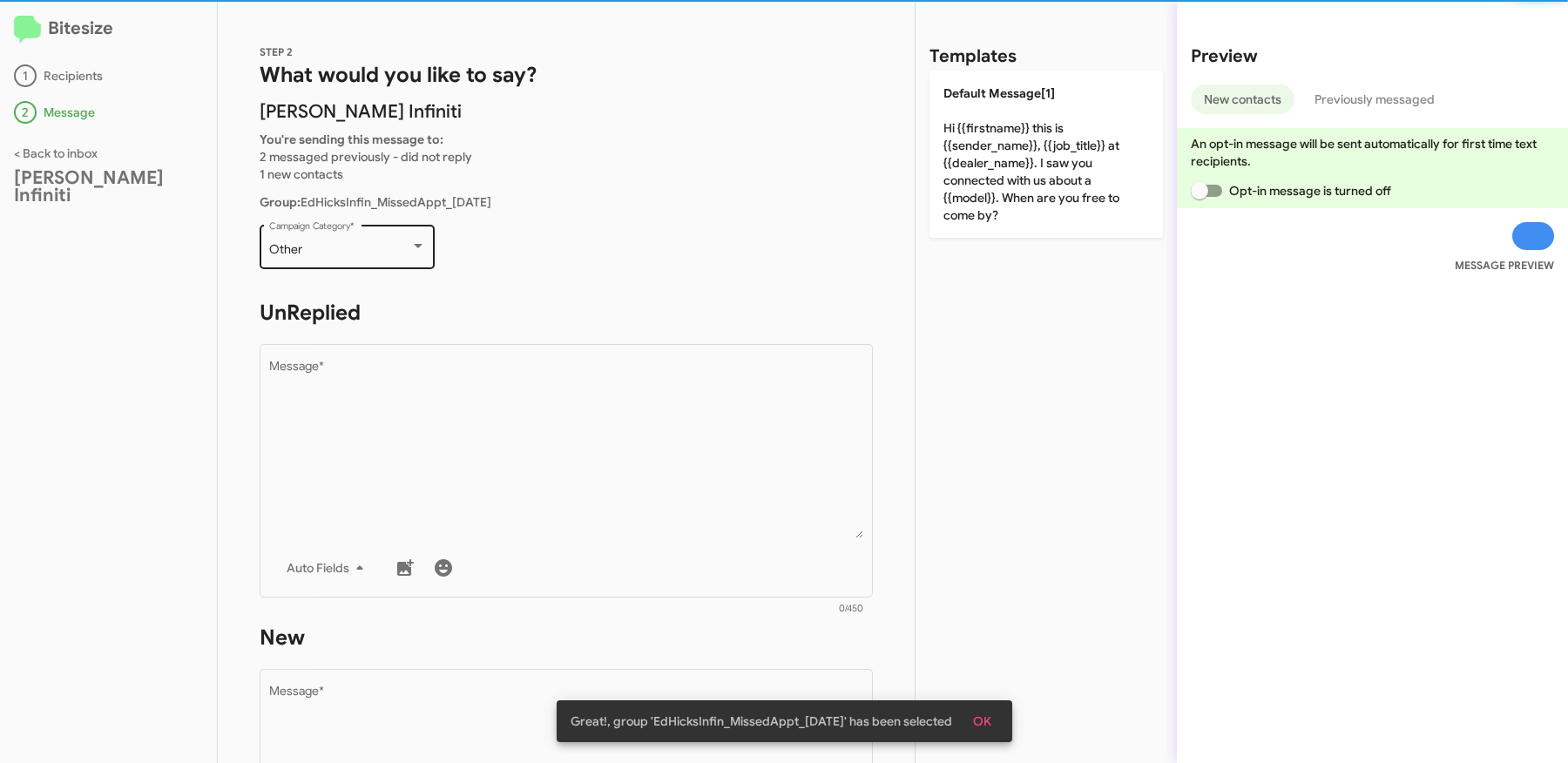
click at [406, 243] on div "Other" at bounding box center [340, 250] width 141 height 14
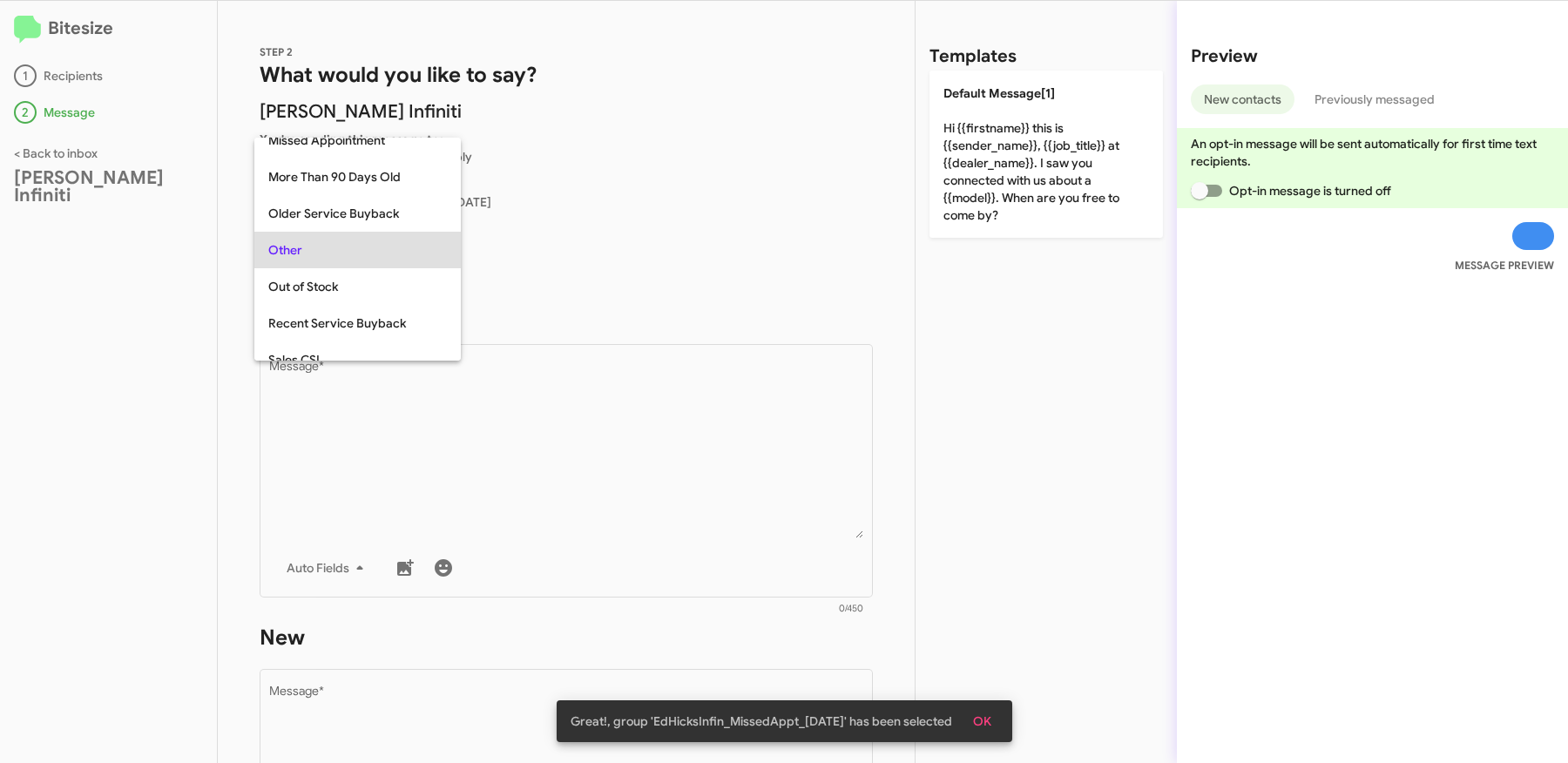
scroll to position [329, 0]
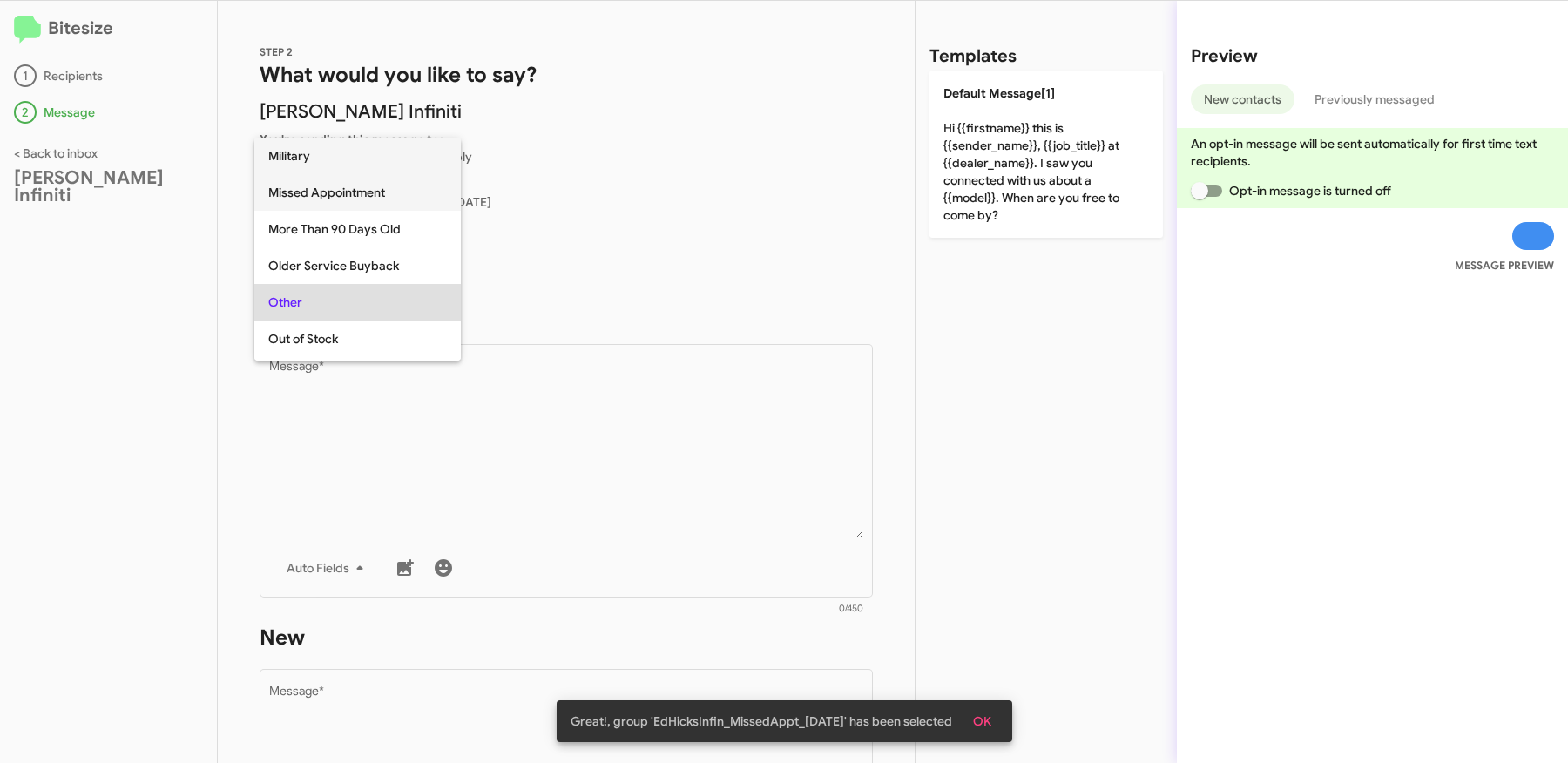
click at [335, 191] on span "Missed Appointment" at bounding box center [357, 193] width 178 height 37
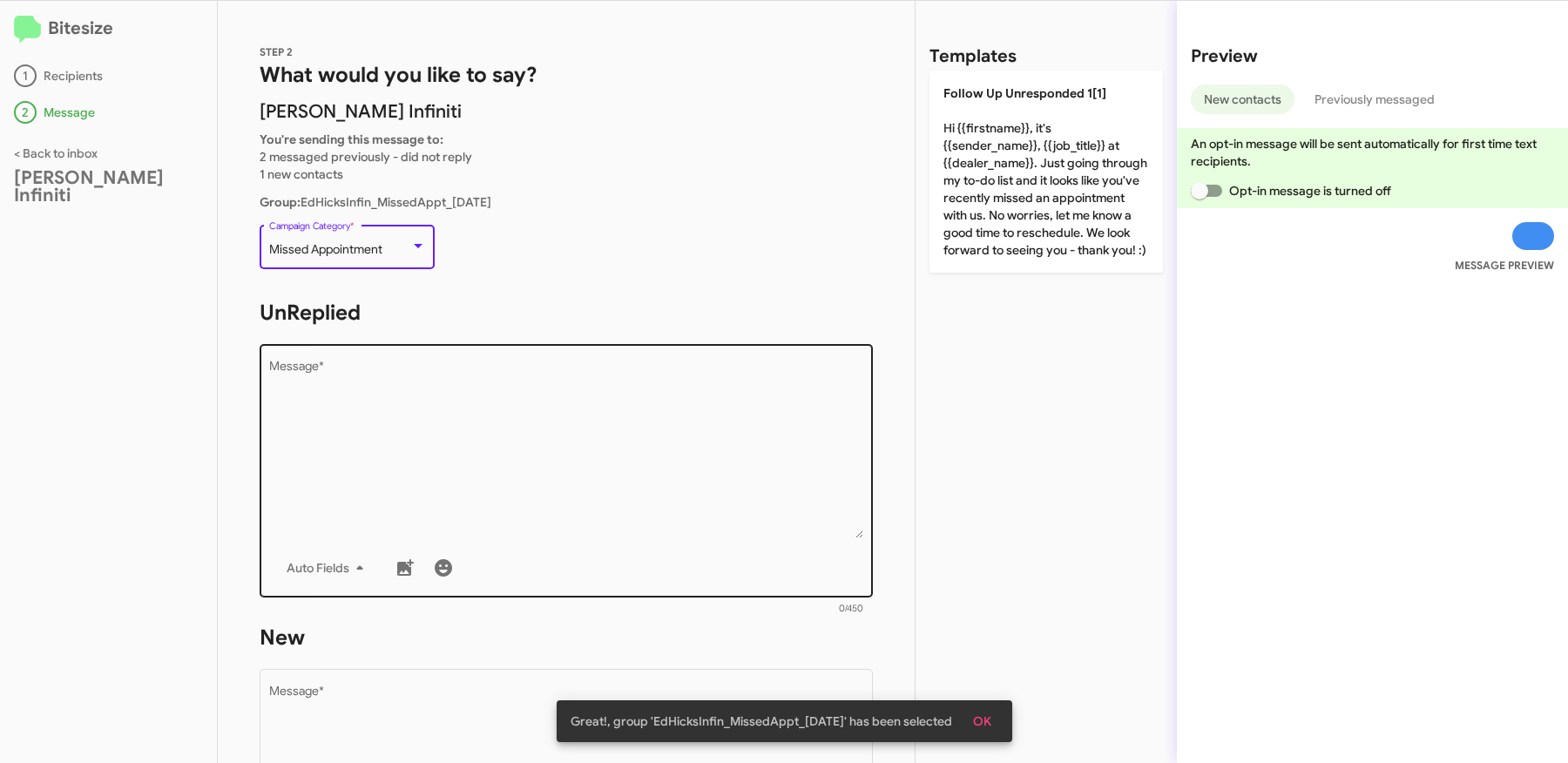
click at [551, 437] on textarea "Message *" at bounding box center [566, 450] width 595 height 178
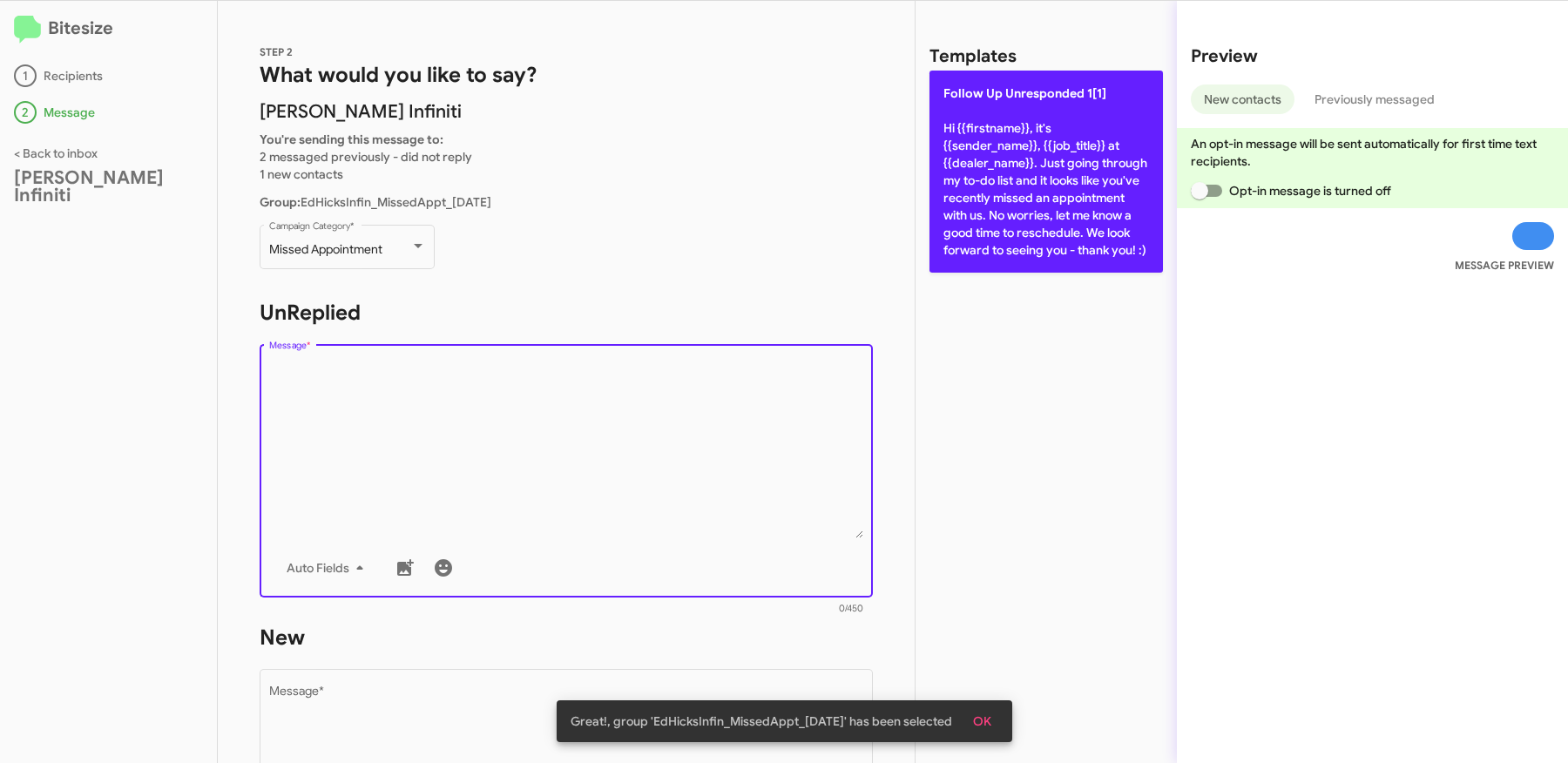
click at [1061, 217] on p "Follow Up Unresponded 1[1] Hi {{firstname}}, it's {{sender_name}}, {{job_title}…" at bounding box center [1046, 171] width 234 height 202
type textarea "Hi {{firstname}}, it's {{sender_name}}, {{job_title}} at {{dealer_name}}. Just …"
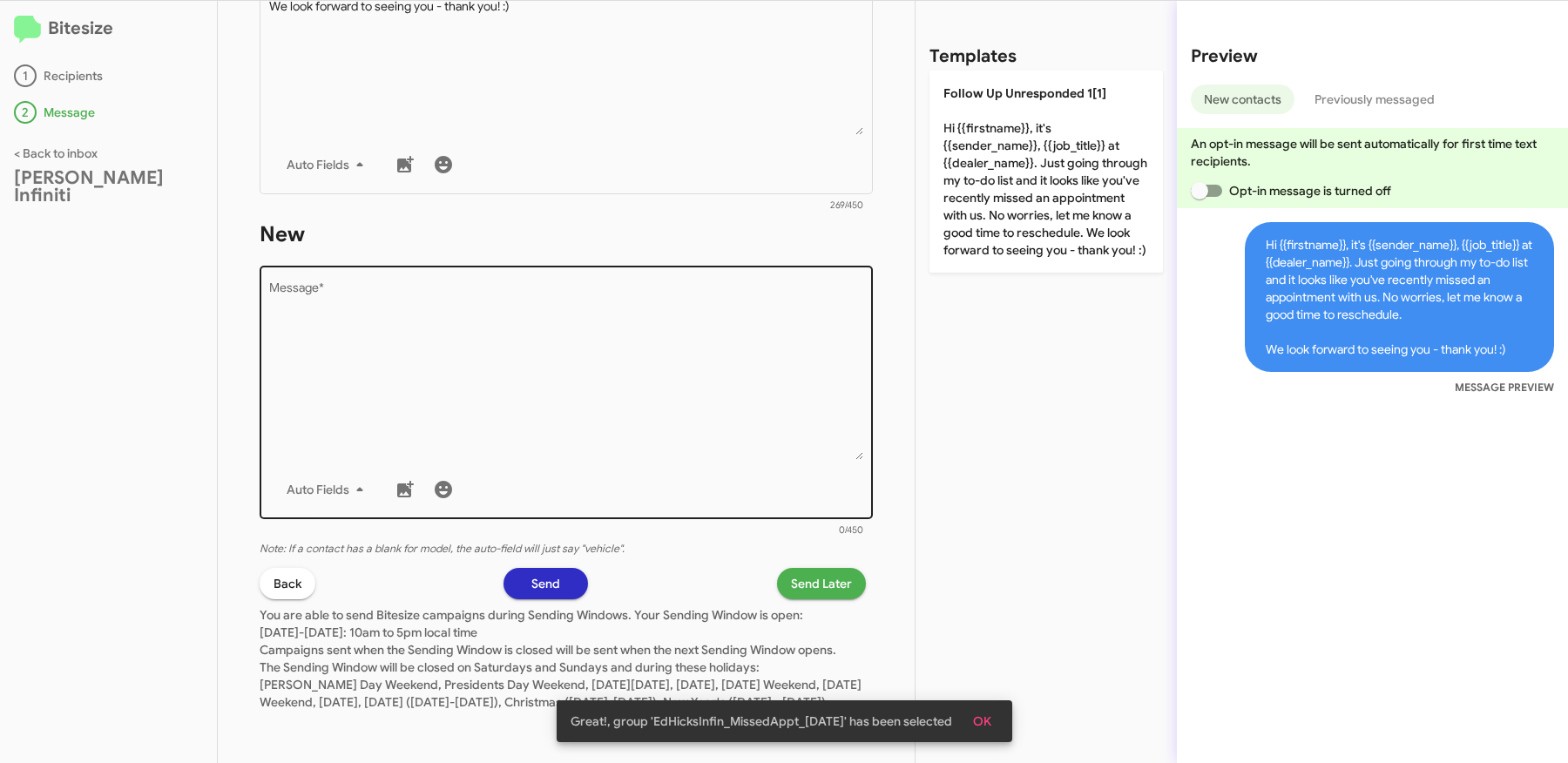
scroll to position [419, 0]
click at [661, 328] on textarea "Message *" at bounding box center [566, 371] width 595 height 178
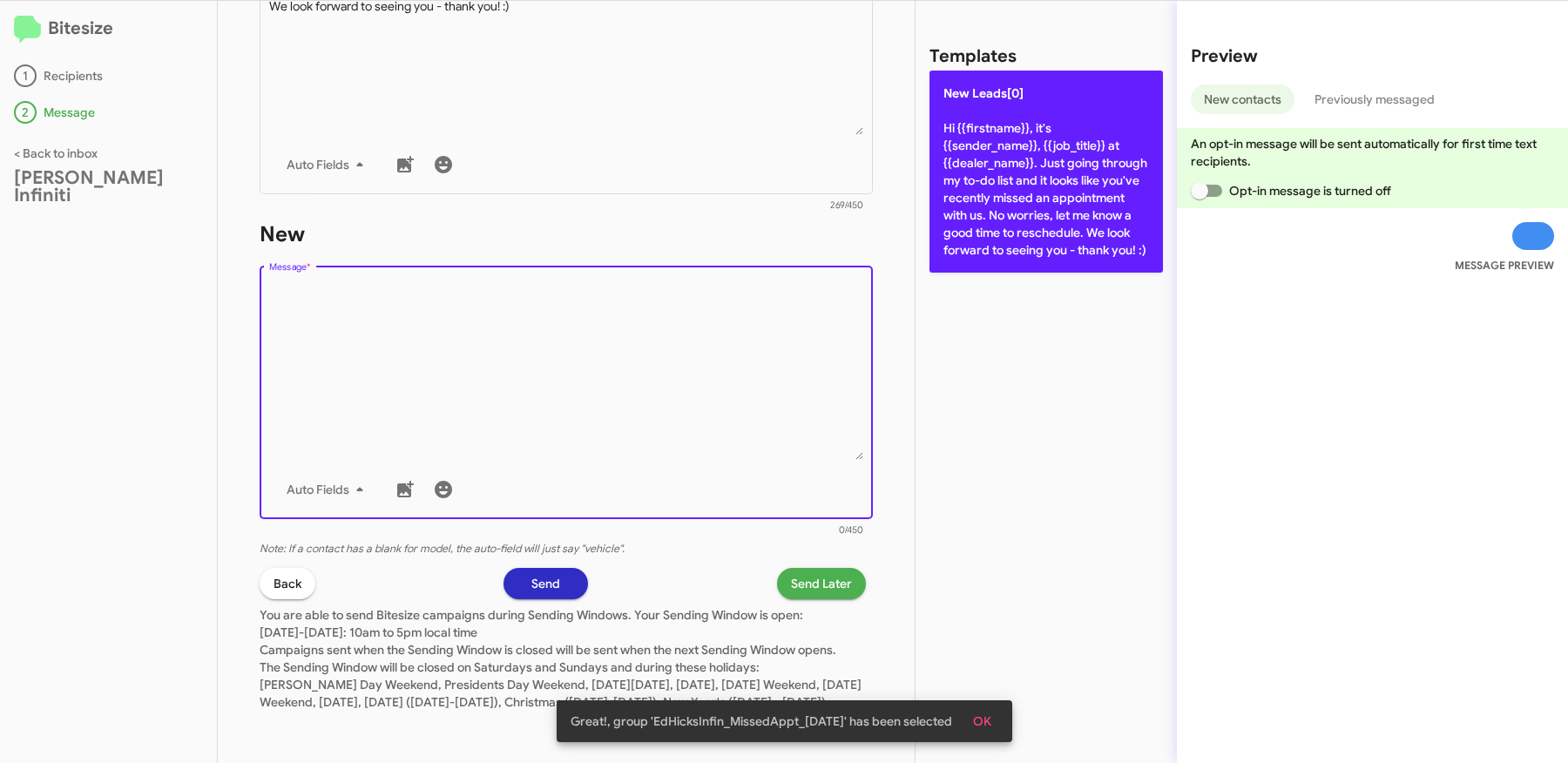
click at [1011, 154] on p "New Leads[0] Hi {{firstname}}, it's {{sender_name}}, {{job_title}} at {{dealer_…" at bounding box center [1046, 171] width 234 height 202
type textarea "Hi {{firstname}}, it's {{sender_name}}, {{job_title}} at {{dealer_name}}. Just …"
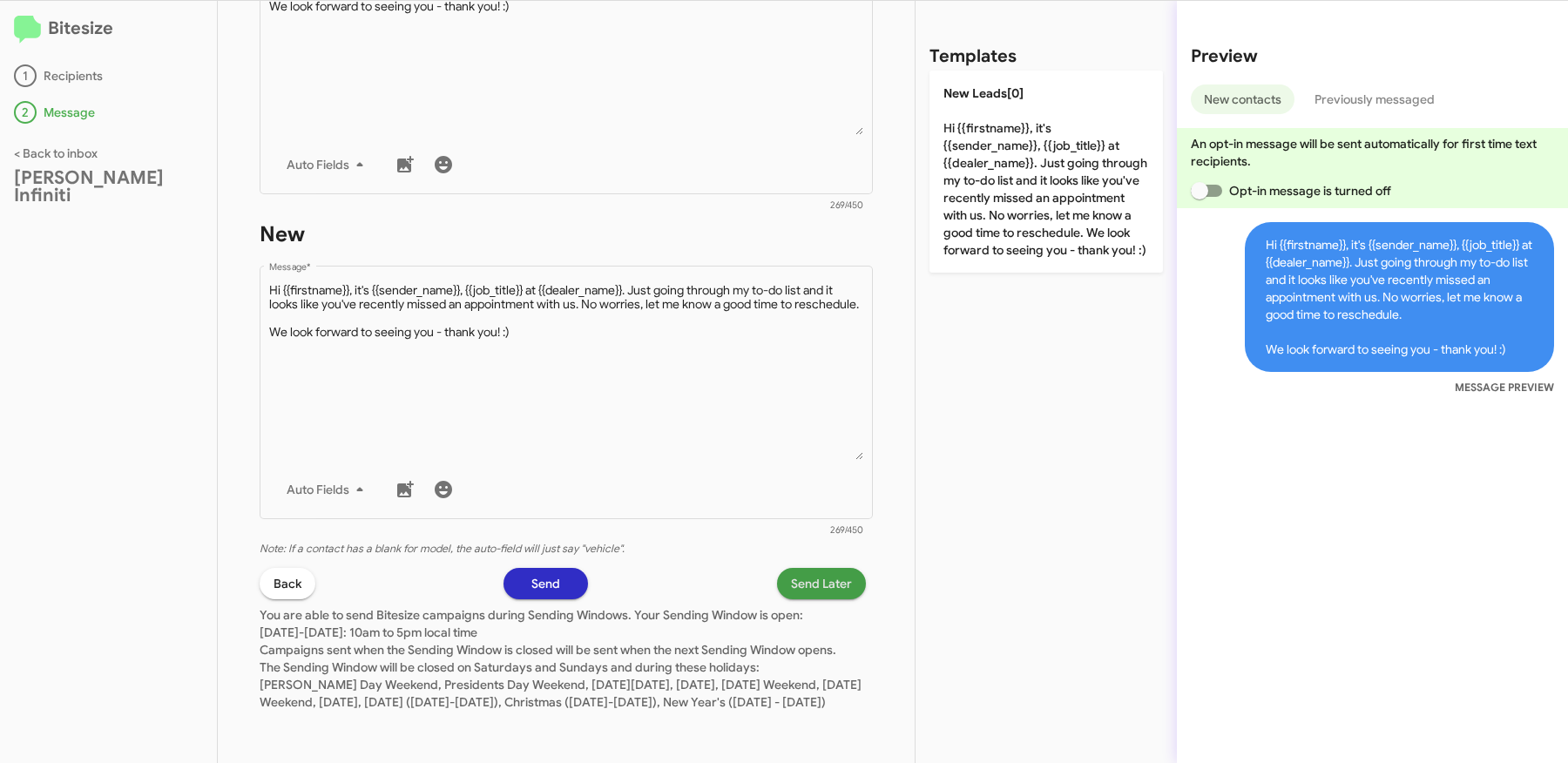
click at [802, 568] on span "Send Later" at bounding box center [821, 584] width 61 height 31
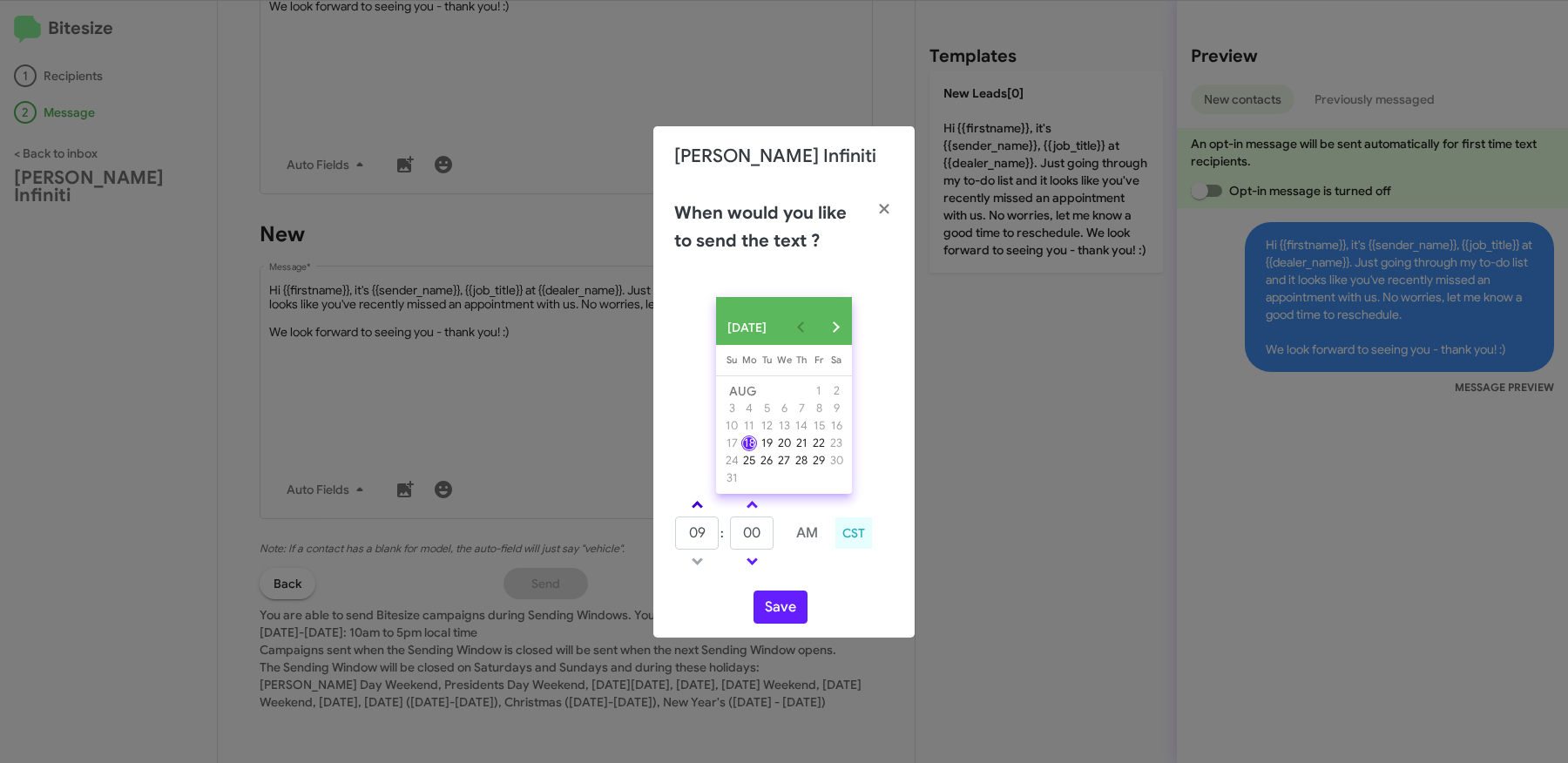
click at [700, 510] on link at bounding box center [697, 504] width 30 height 20
type input "10"
drag, startPoint x: 753, startPoint y: 537, endPoint x: 784, endPoint y: 537, distance: 31.0
click at [774, 537] on input "00" at bounding box center [751, 533] width 44 height 33
type input "08"
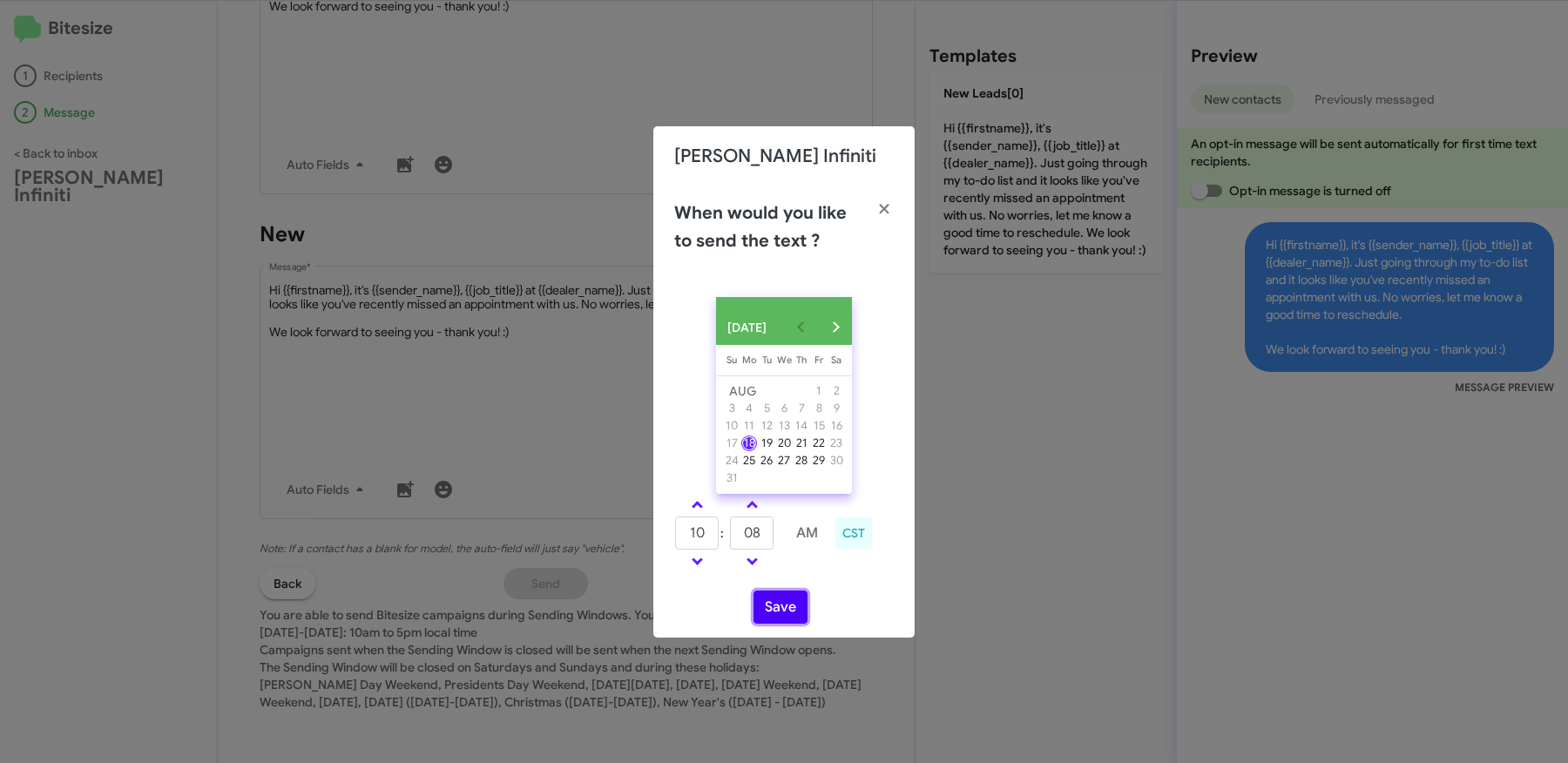
click at [782, 606] on button "Save" at bounding box center [780, 607] width 54 height 33
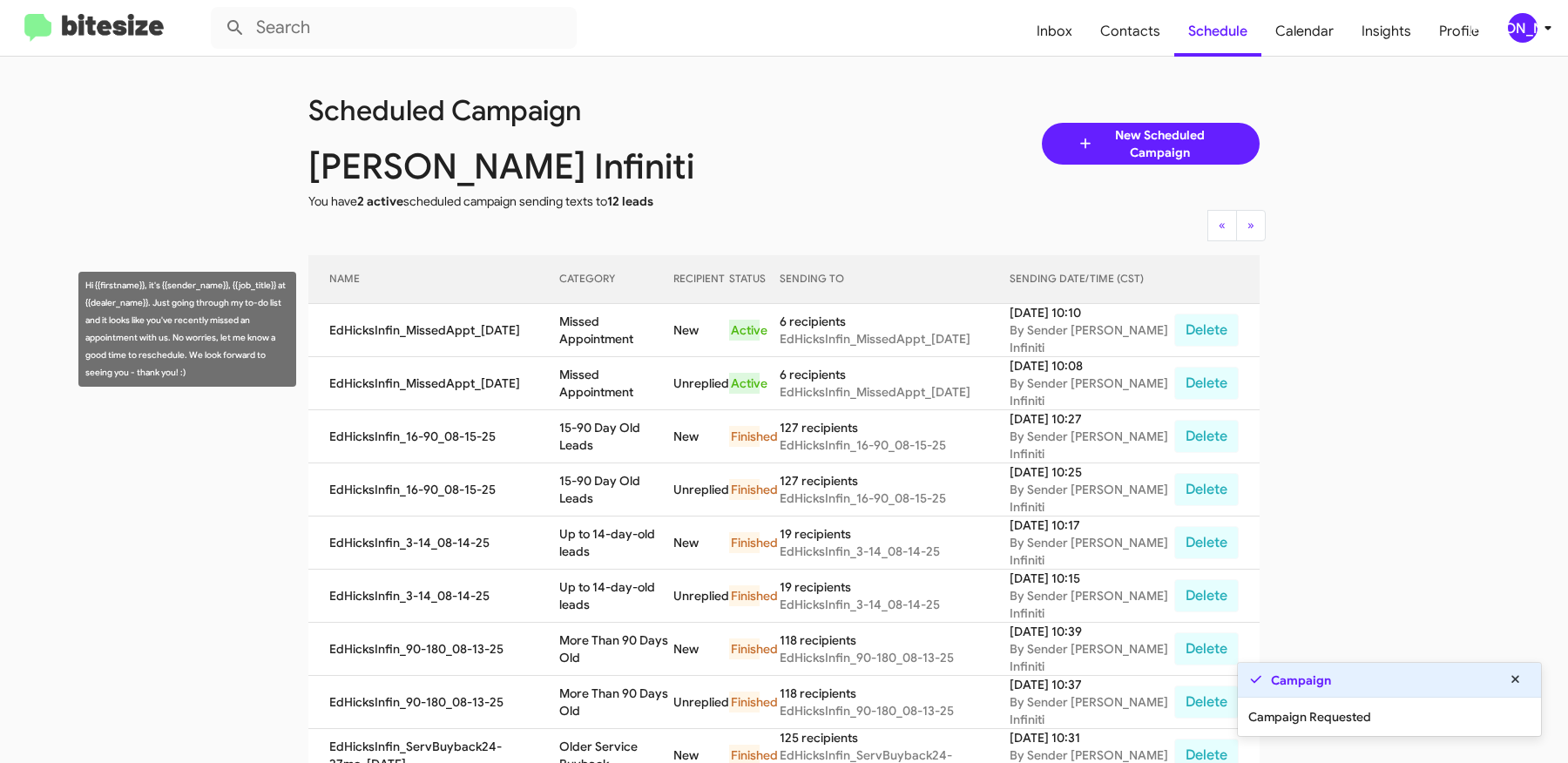
click at [590, 328] on td "Missed Appointment" at bounding box center [616, 330] width 113 height 54
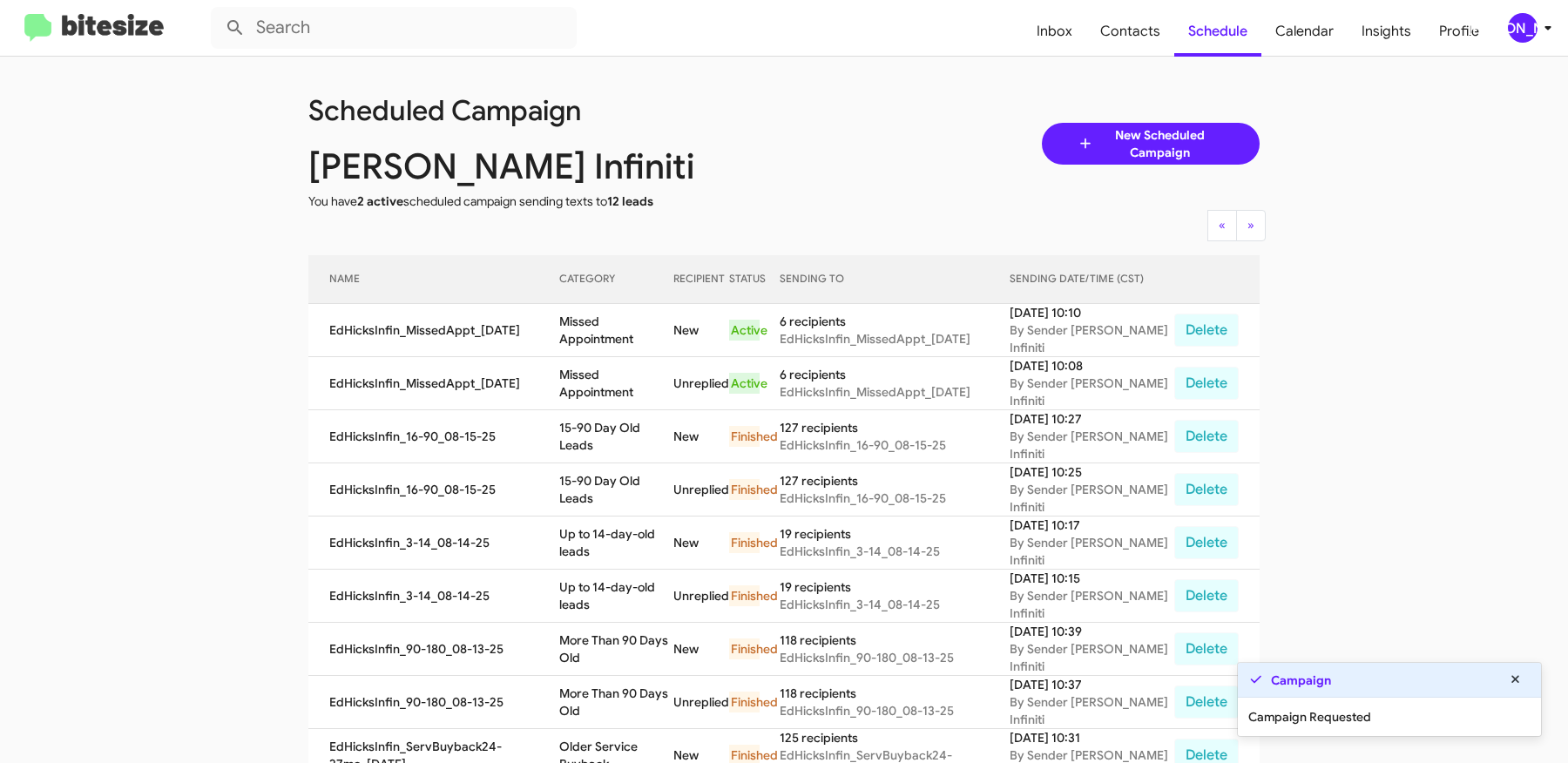
click at [590, 328] on td "Missed Appointment" at bounding box center [616, 330] width 113 height 54
click at [672, 328] on td "Missed Appointment" at bounding box center [616, 330] width 113 height 54
copy td "Missed Appointment"
click at [1136, 29] on span "Contacts" at bounding box center [1130, 31] width 88 height 51
type input "in:groups"
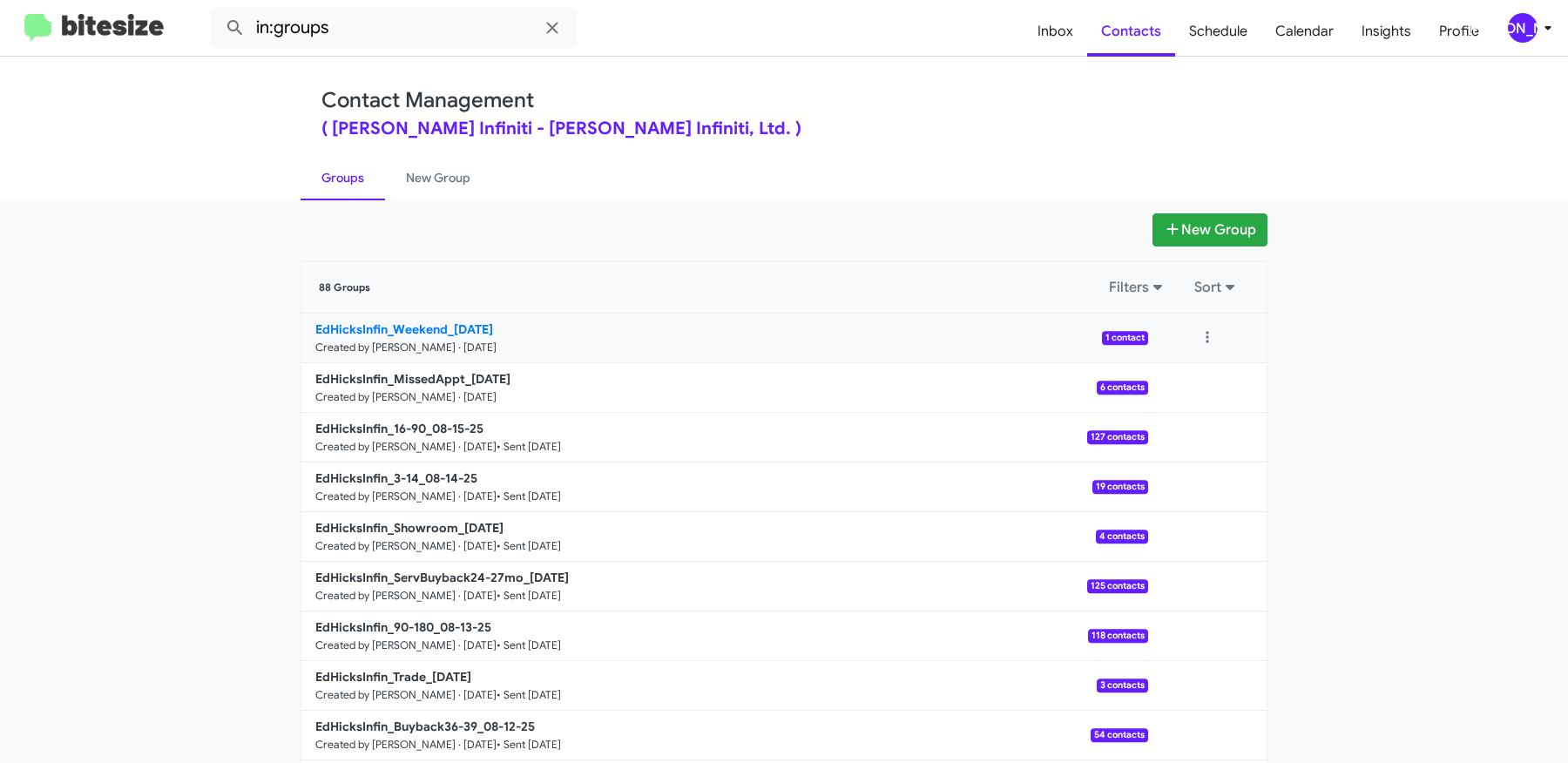
click at [475, 330] on b "EdHicksInfin_Weekend_08-18-25" at bounding box center [404, 329] width 178 height 16
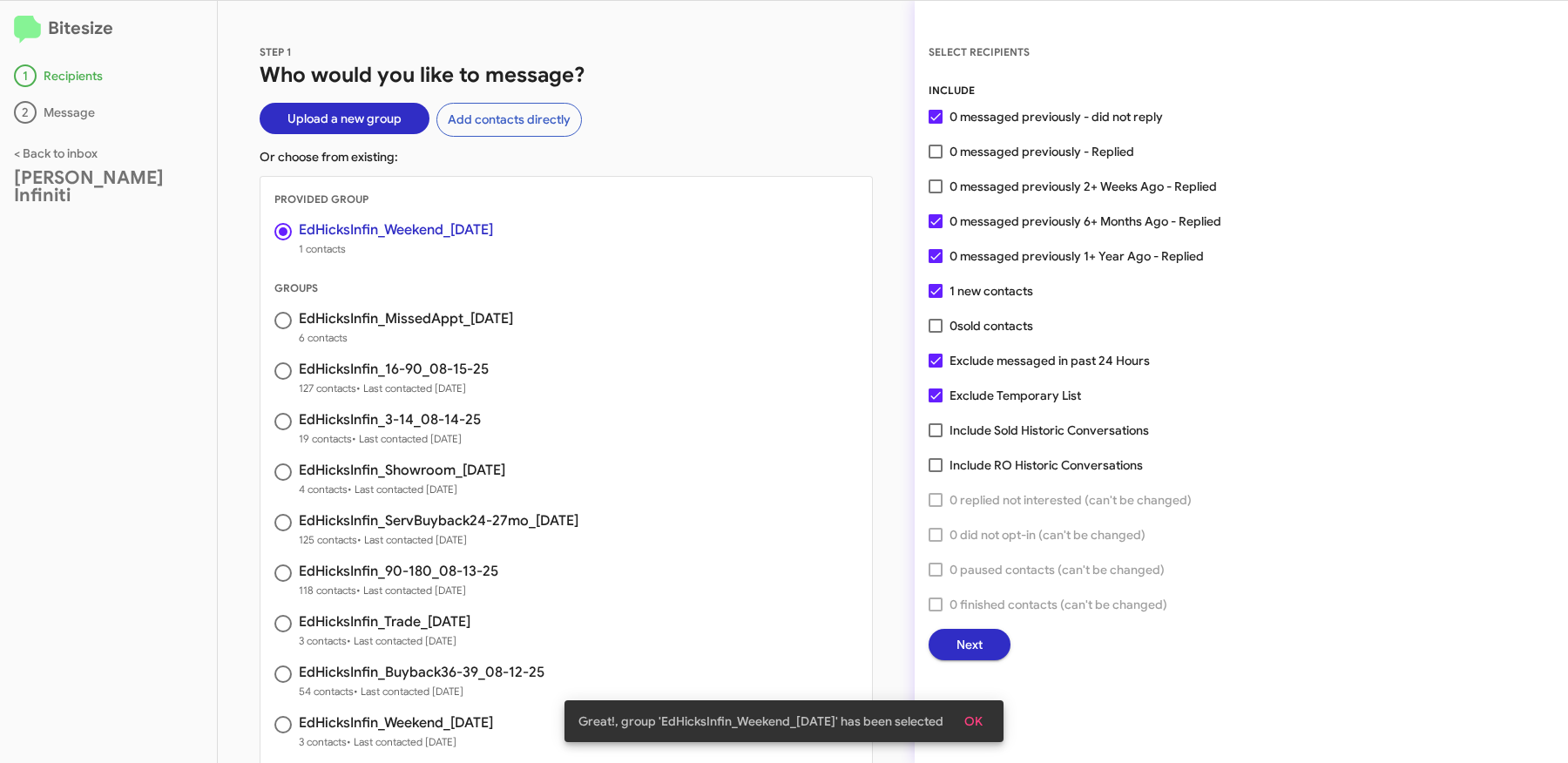
click at [962, 641] on span "Next" at bounding box center [969, 644] width 26 height 31
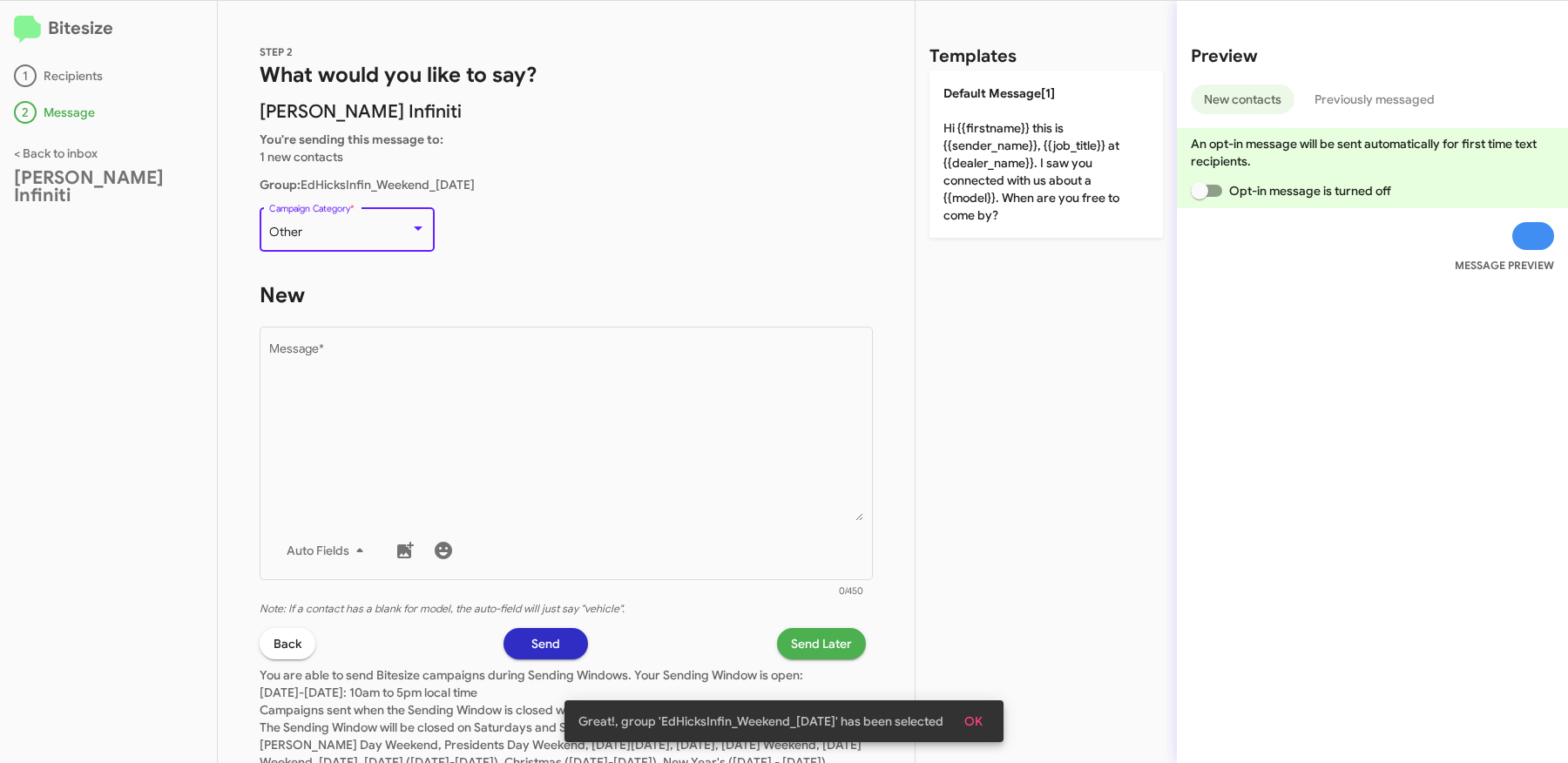
click at [369, 235] on div "Other" at bounding box center [340, 233] width 141 height 14
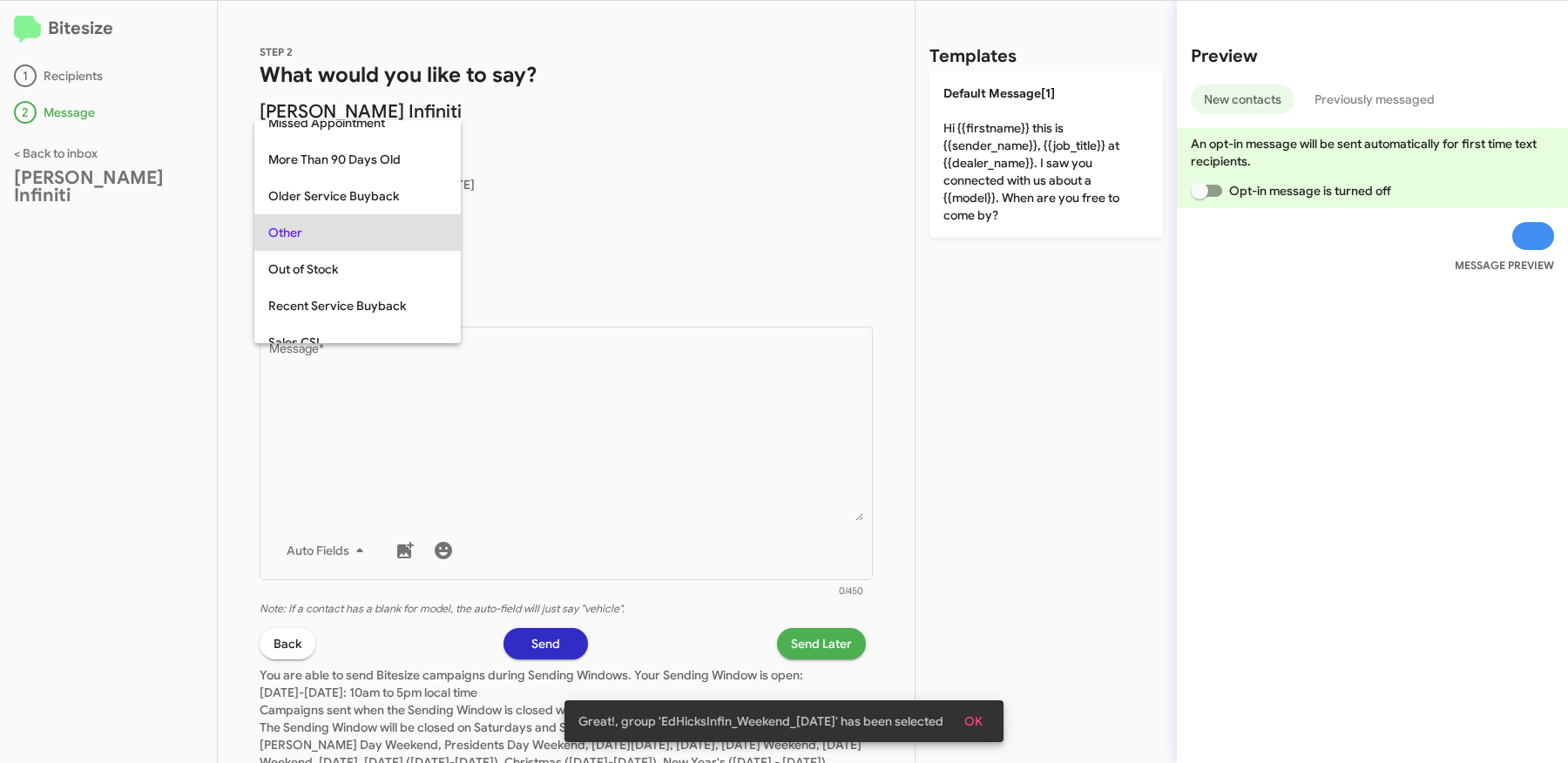
scroll to position [727, 0]
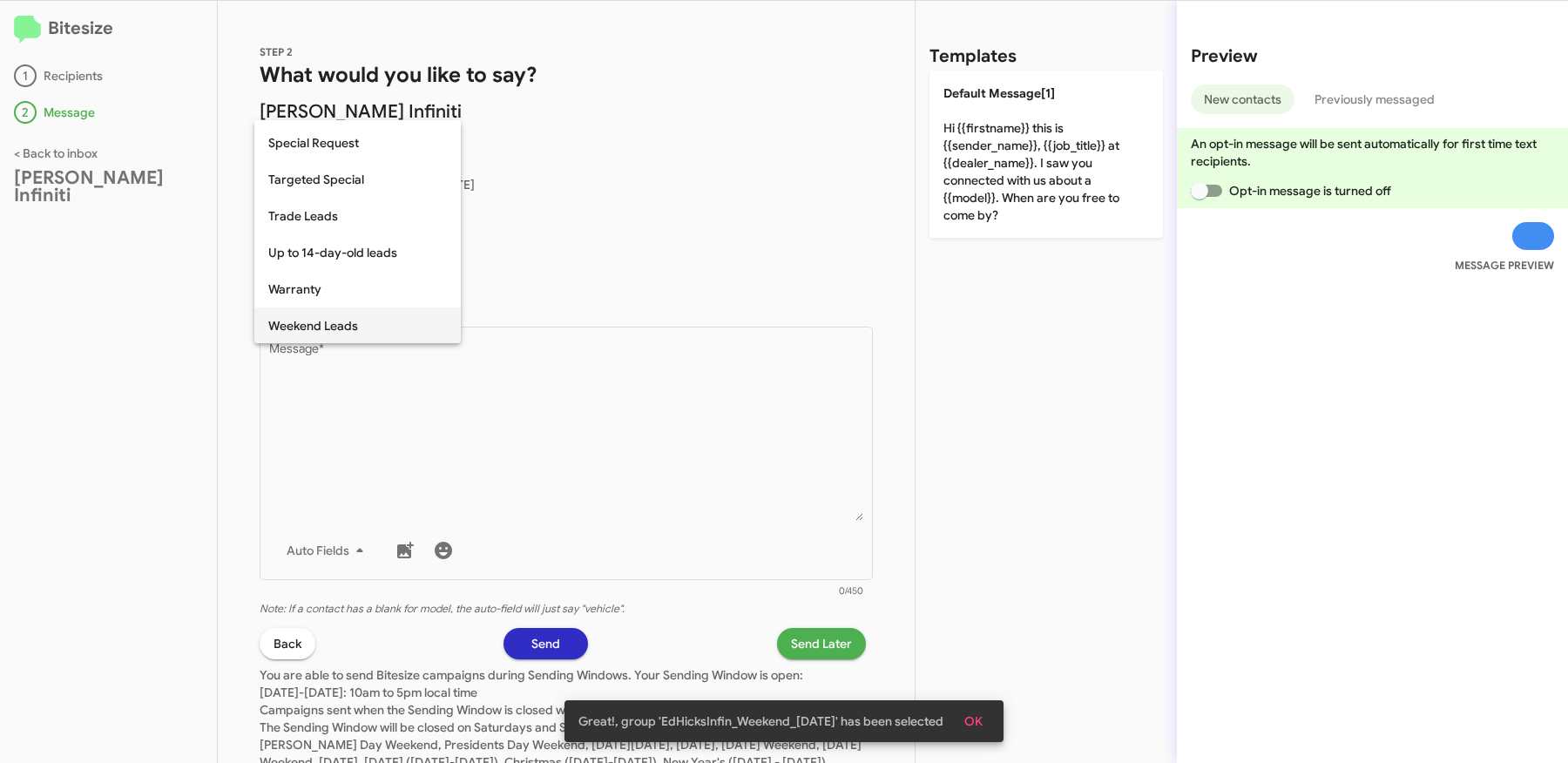
click at [331, 331] on span "Weekend Leads" at bounding box center [357, 326] width 178 height 37
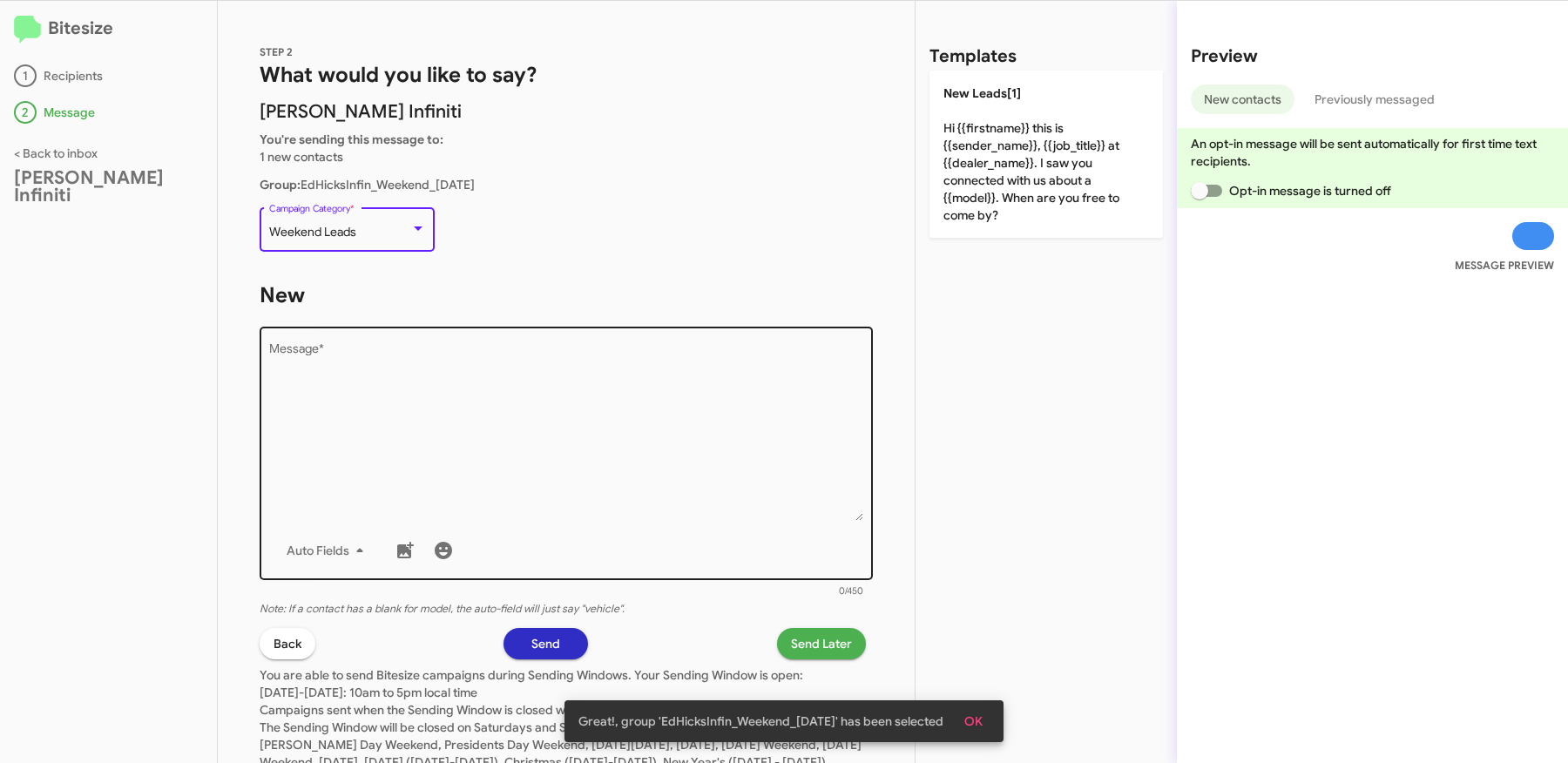
click at [476, 443] on textarea "Message *" at bounding box center [566, 432] width 595 height 178
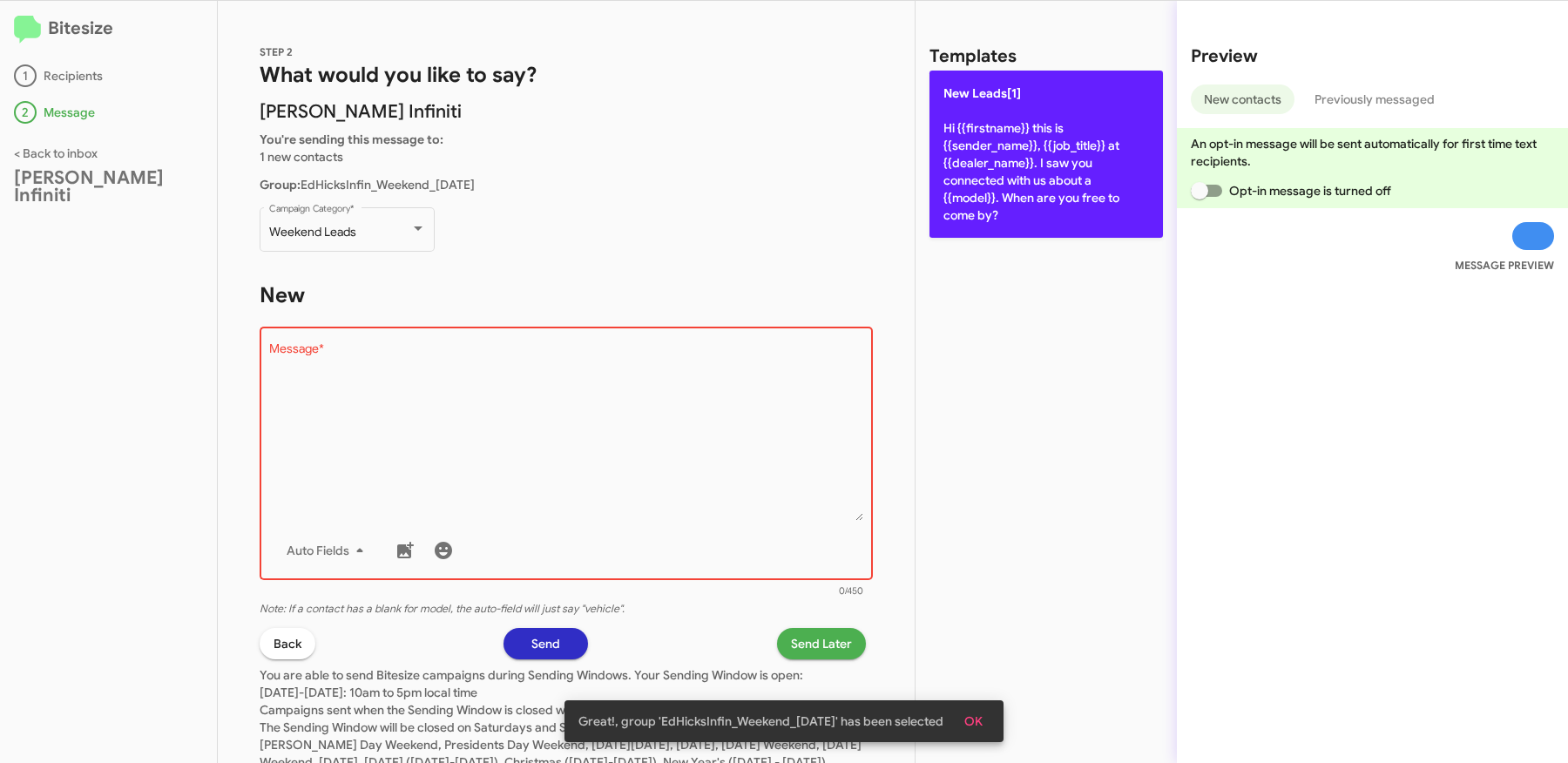
click at [975, 192] on p "New Leads[1] Hi {{firstname}} this is {{sender_name}}, {{job_title}} at {{deale…" at bounding box center [1046, 154] width 234 height 167
type textarea "Hi {{firstname}} this is {{sender_name}}, {{job_title}} at {{dealer_name}}. I s…"
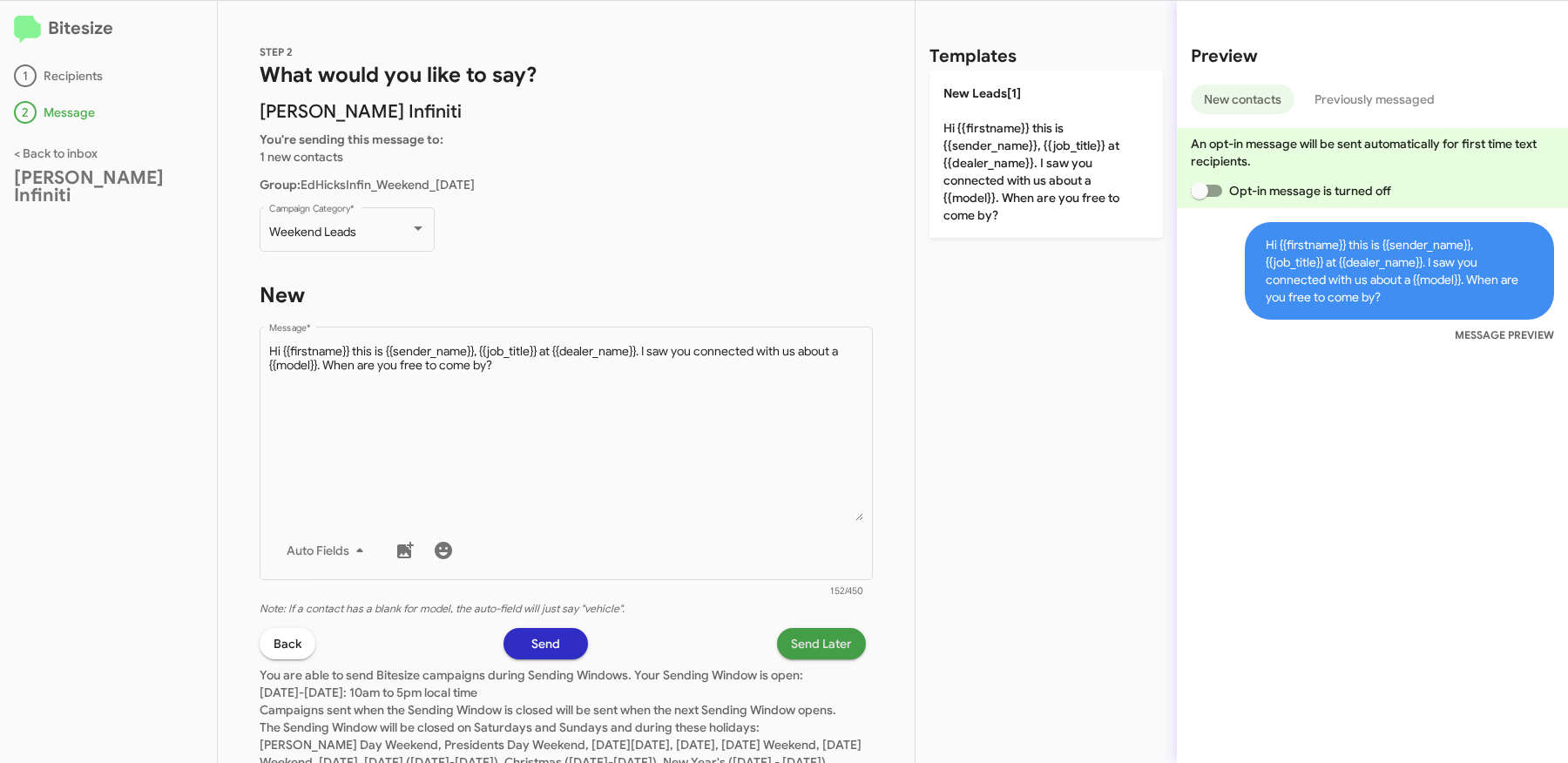
click at [847, 645] on span "Send Later" at bounding box center [821, 643] width 61 height 31
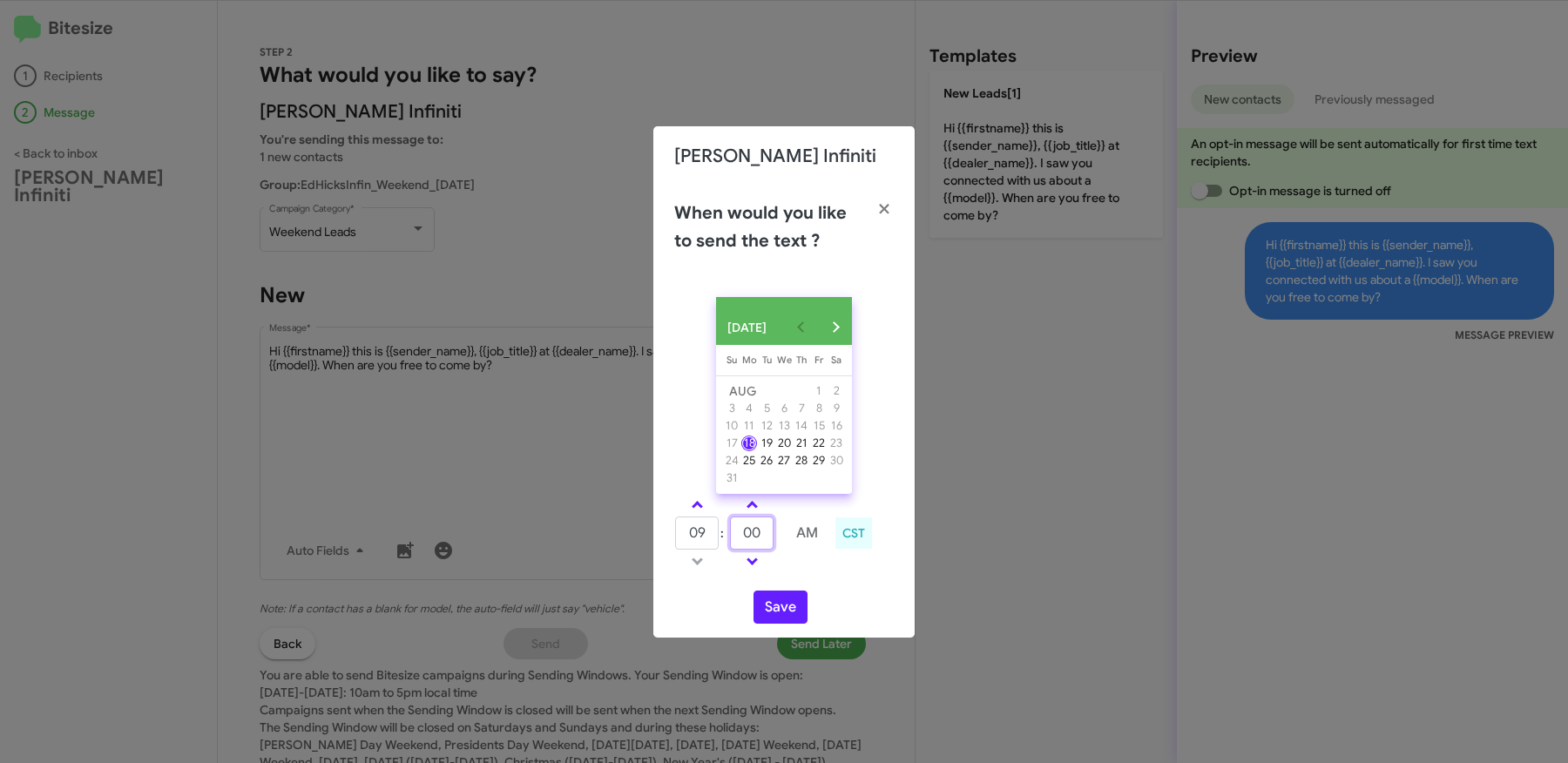
drag, startPoint x: 765, startPoint y: 540, endPoint x: 711, endPoint y: 535, distance: 54.2
click at [718, 535] on tr "09 : 00 AM" at bounding box center [752, 533] width 156 height 35
type input "49"
click at [784, 618] on button "Save" at bounding box center [780, 607] width 54 height 33
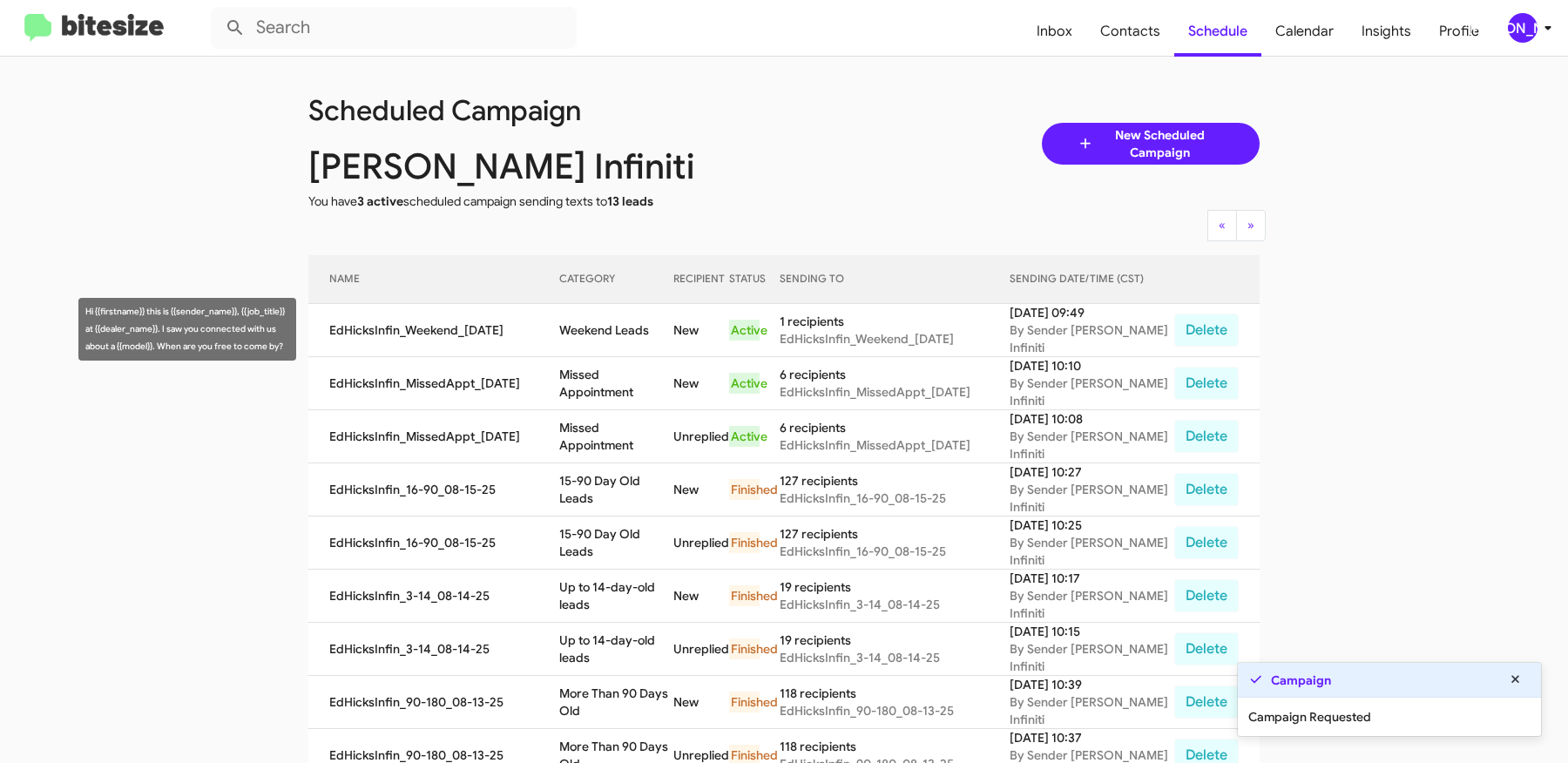
click at [590, 327] on td "Weekend Leads" at bounding box center [616, 330] width 113 height 54
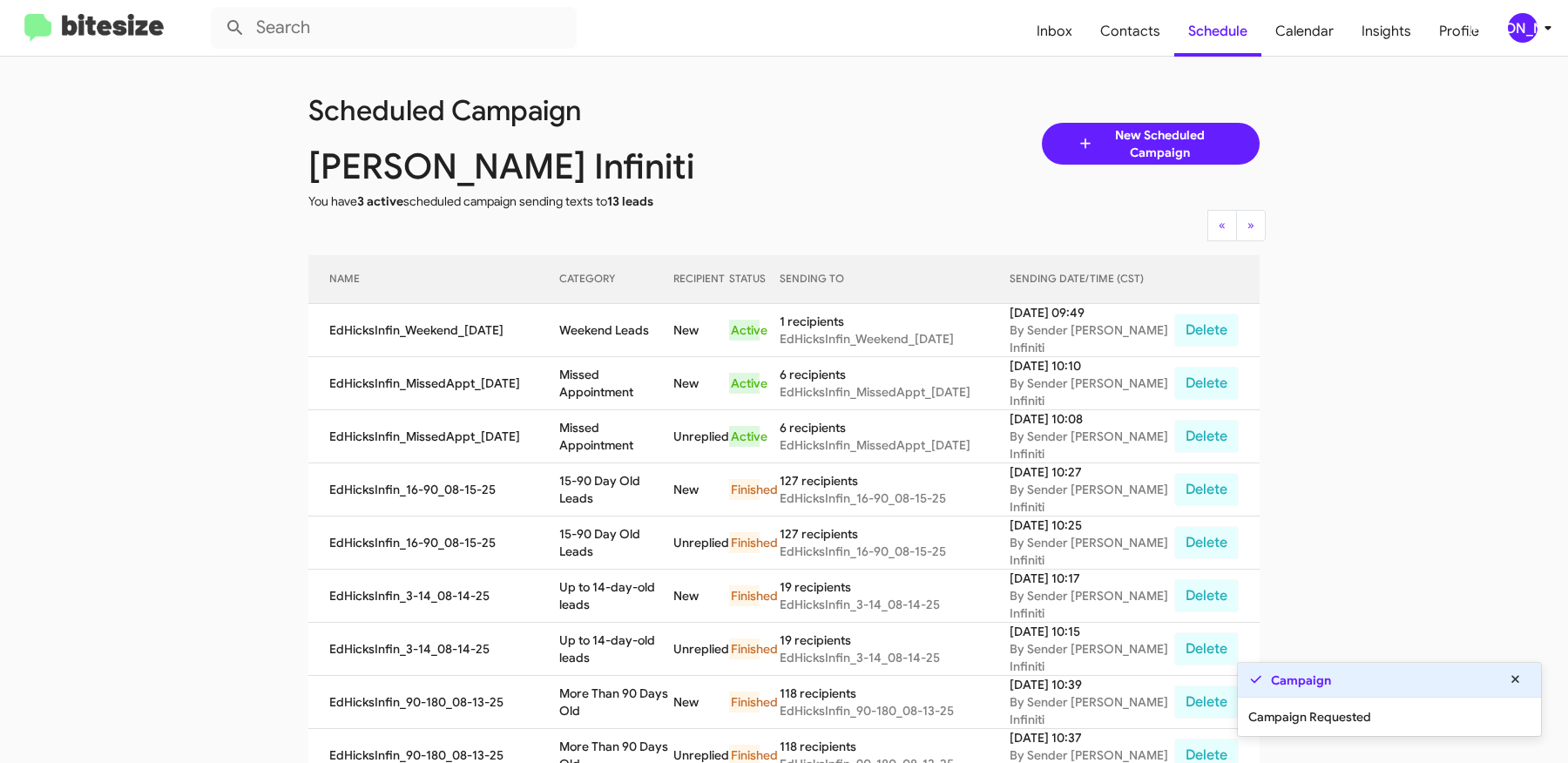
click at [590, 327] on td "Weekend Leads" at bounding box center [616, 330] width 113 height 54
click at [654, 328] on td "Weekend Leads" at bounding box center [616, 330] width 113 height 54
copy td "Weekend Leads"
click at [213, 296] on app-scheduler "Scheduled Campaign Ed Hicks Infiniti You have 3 active scheduled campaign sendi…" at bounding box center [784, 722] width 1568 height 1331
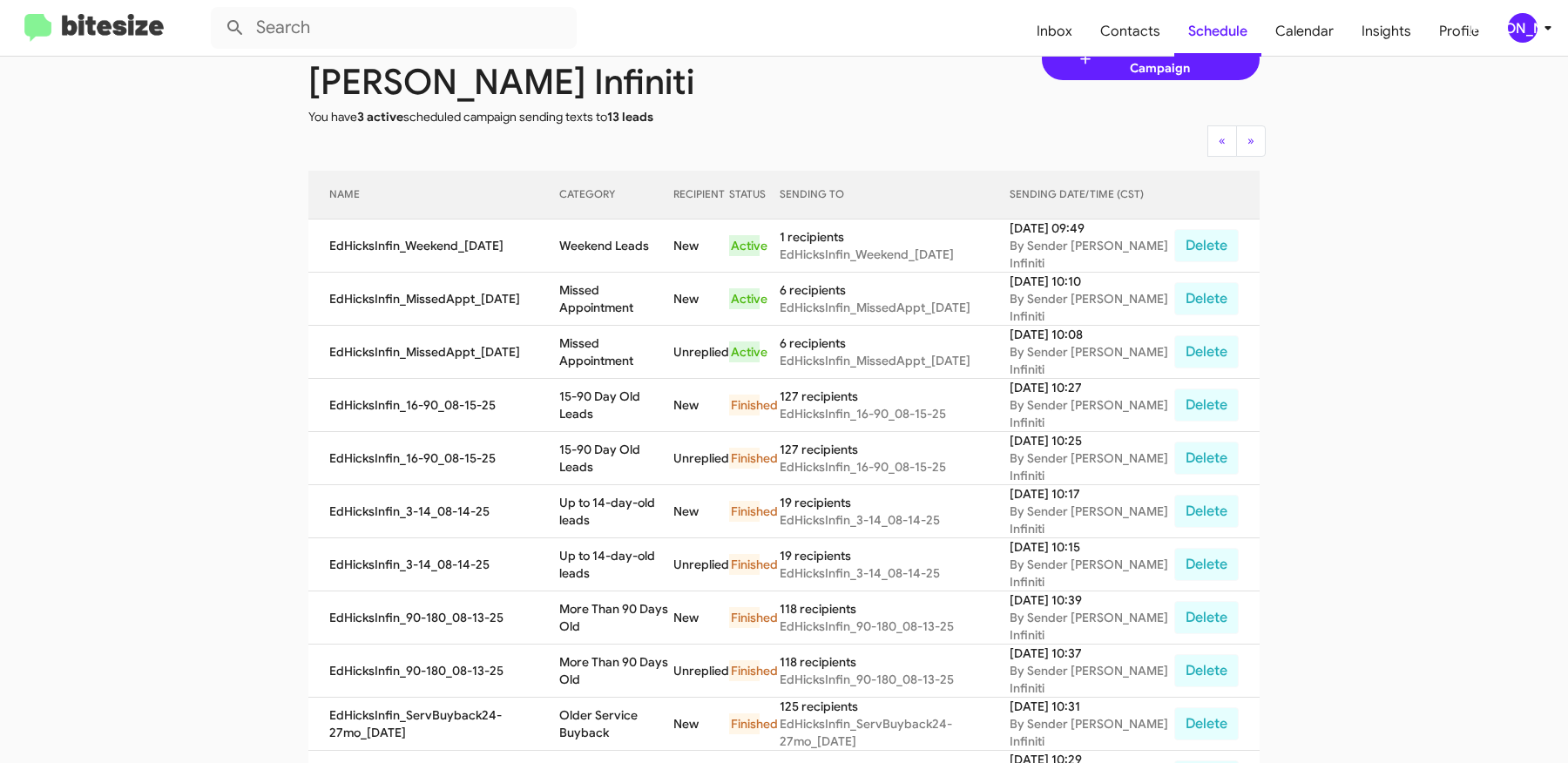
scroll to position [88, 0]
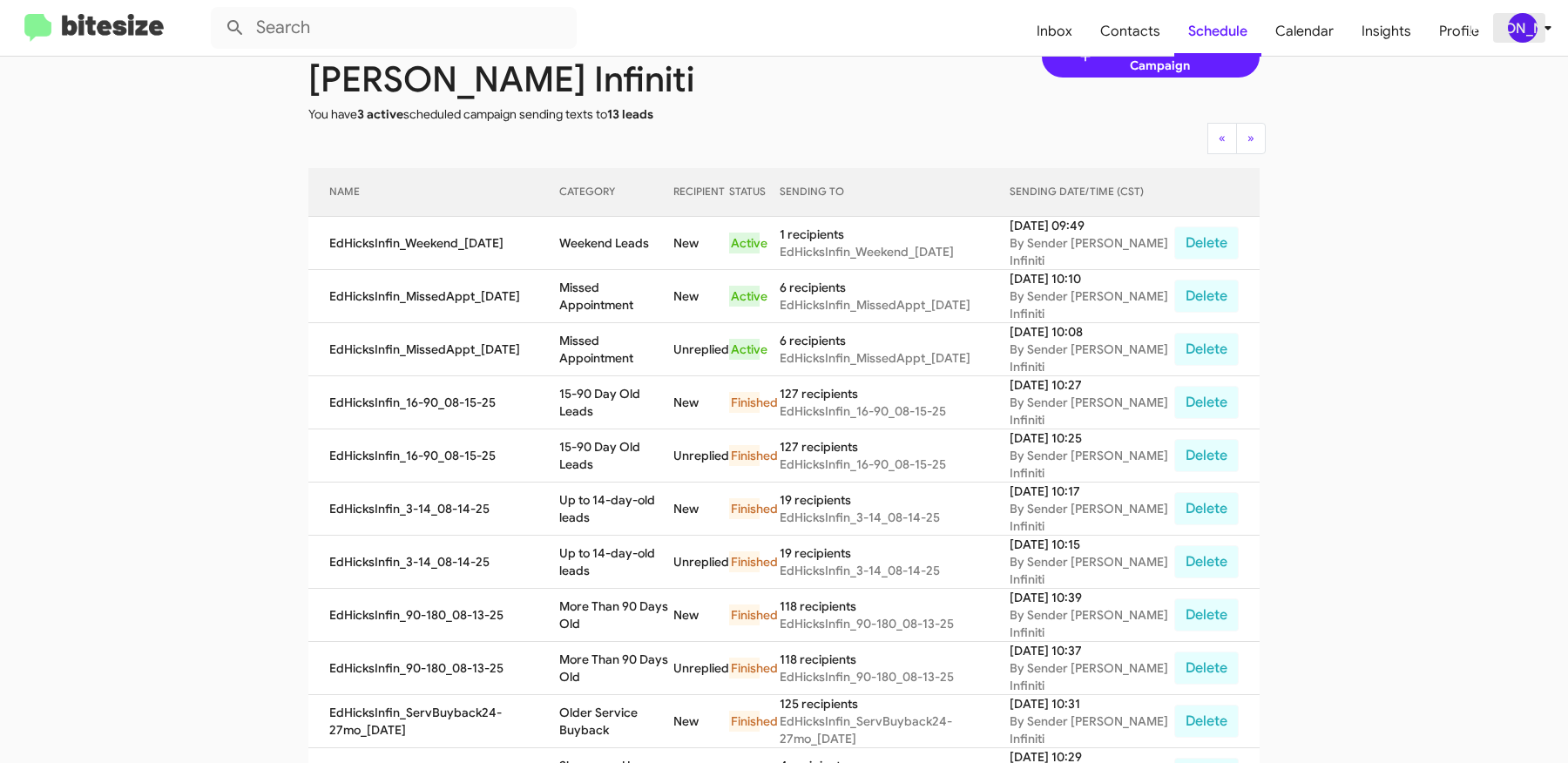
click at [1528, 29] on div "[PERSON_NAME]" at bounding box center [1522, 27] width 29 height 29
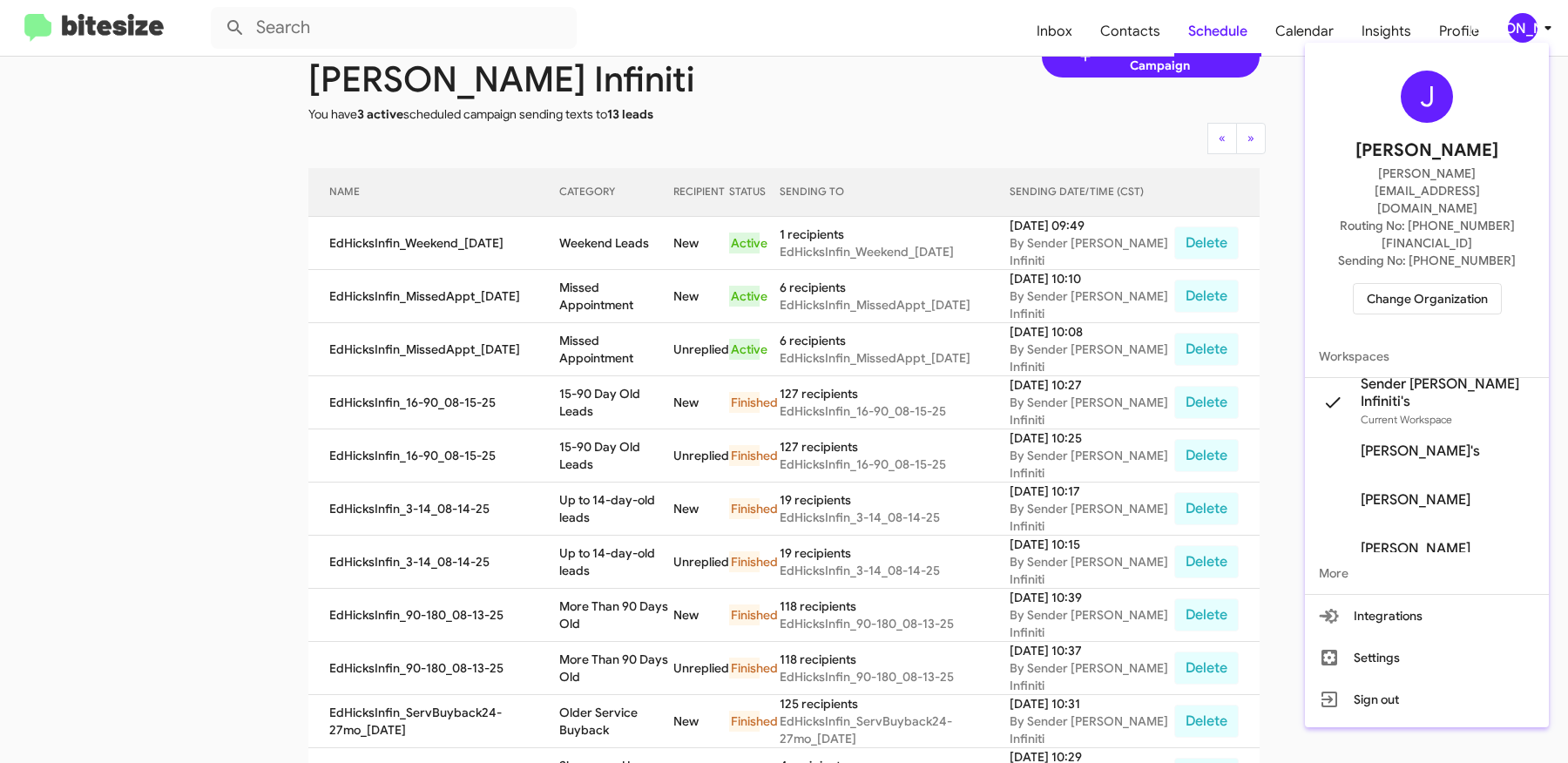
click at [1442, 284] on span "Change Organization" at bounding box center [1427, 299] width 121 height 29
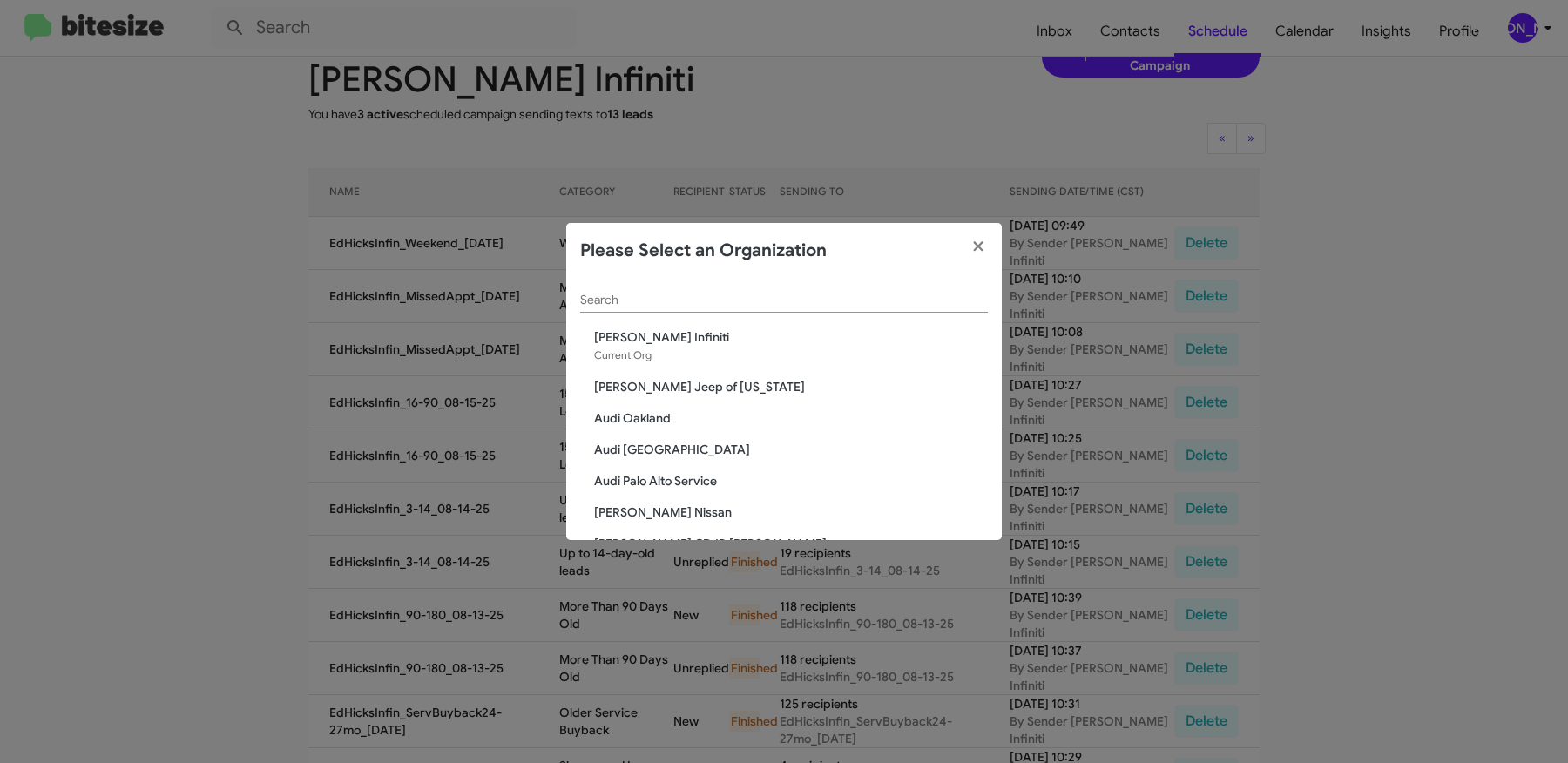
click at [916, 284] on div "Search" at bounding box center [784, 295] width 408 height 34
type input "d"
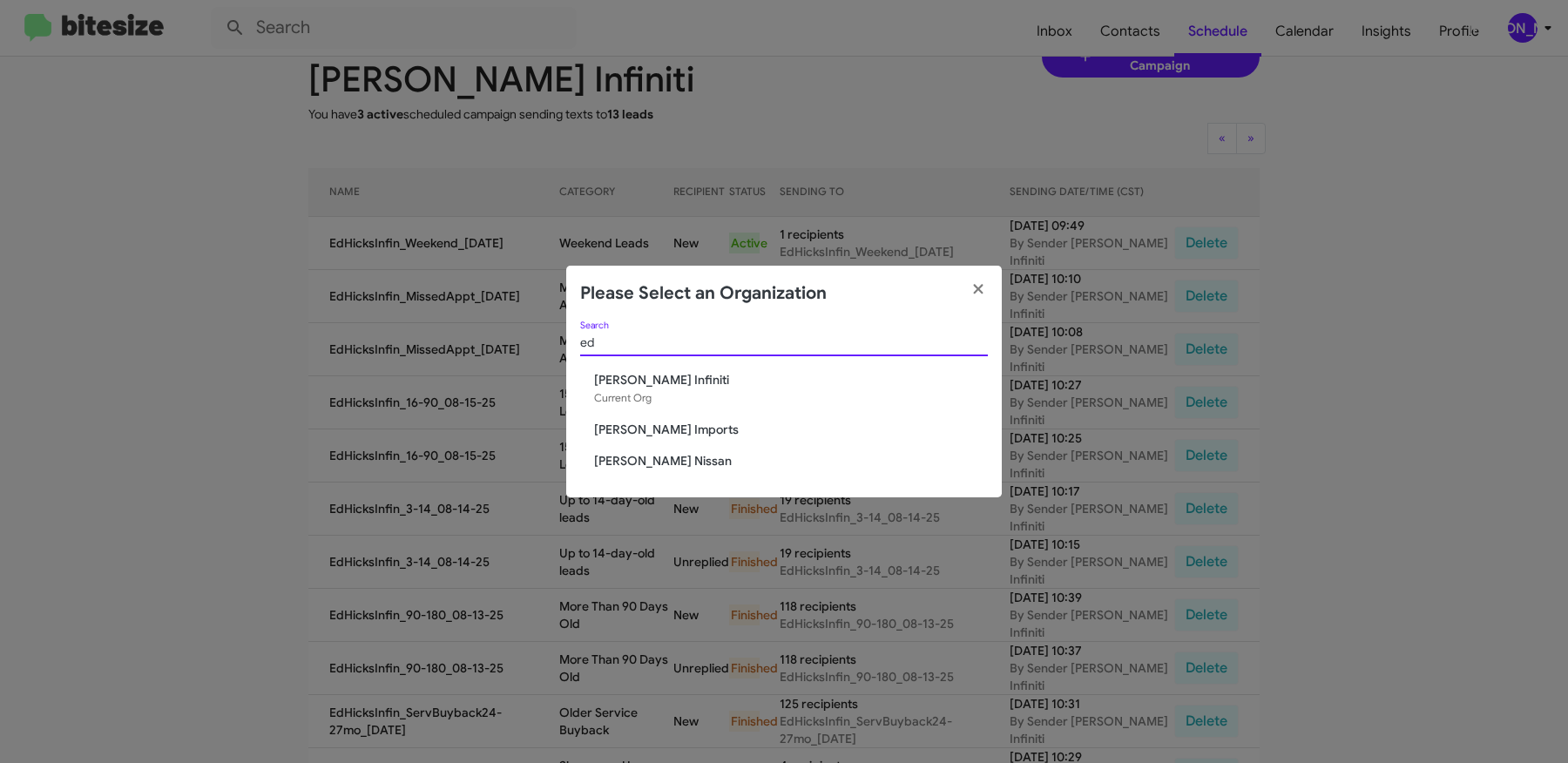
type input "ed"
click at [665, 459] on span "[PERSON_NAME] Nissan" at bounding box center [790, 461] width 394 height 18
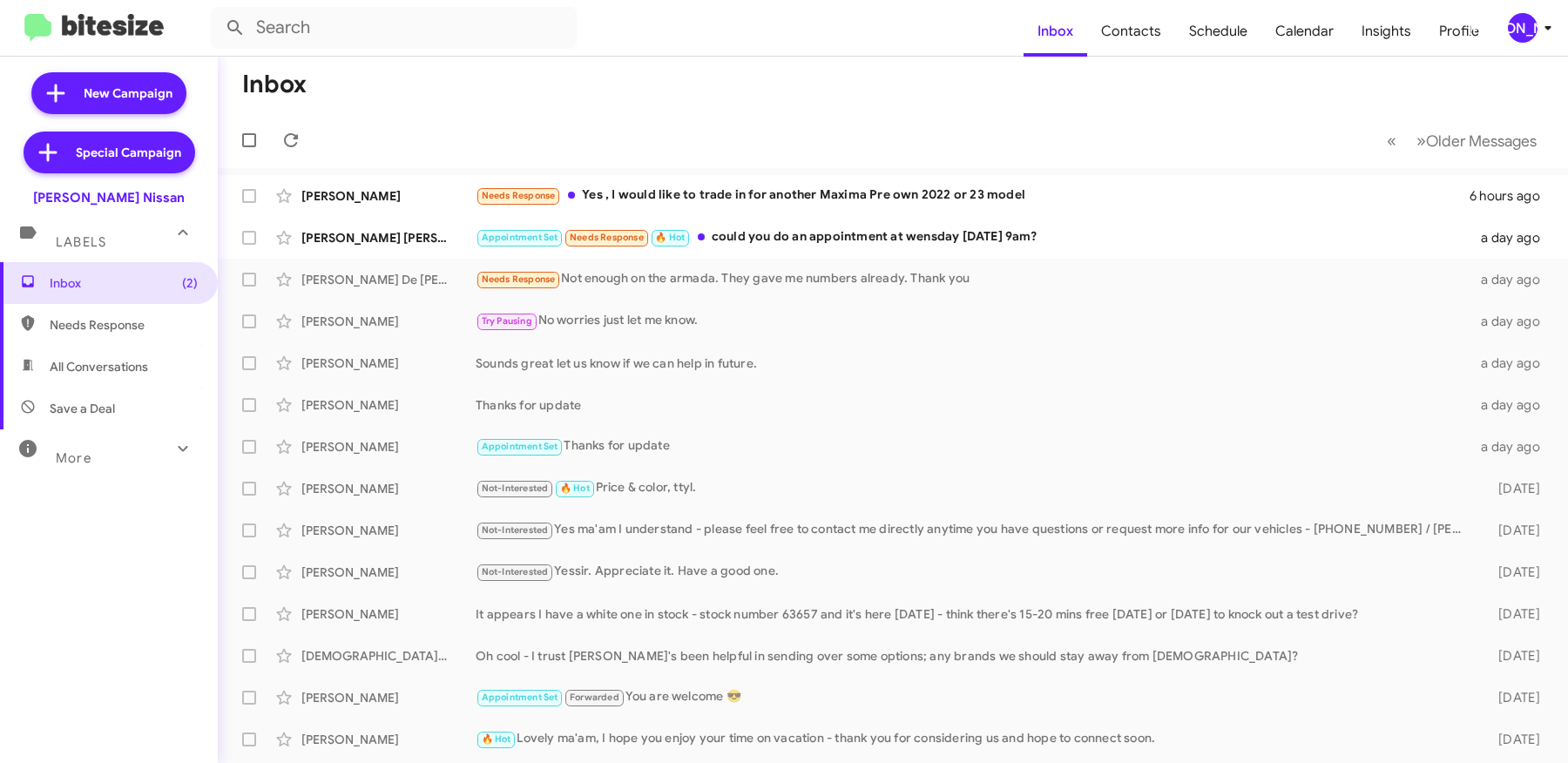
click at [1530, 33] on div "[PERSON_NAME]" at bounding box center [1522, 27] width 29 height 29
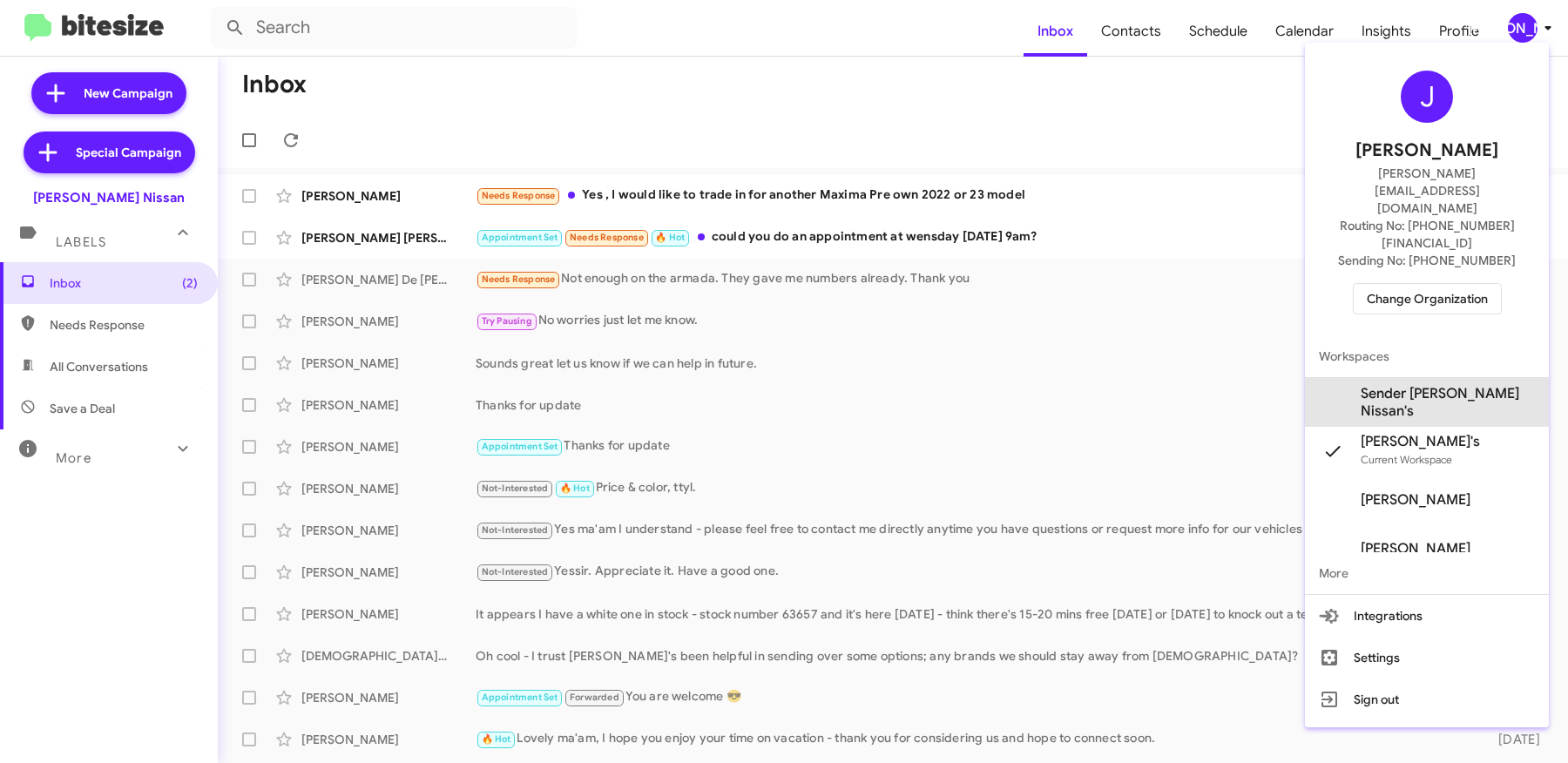
click at [1442, 385] on span "Sender [PERSON_NAME] Nissan's" at bounding box center [1447, 403] width 174 height 35
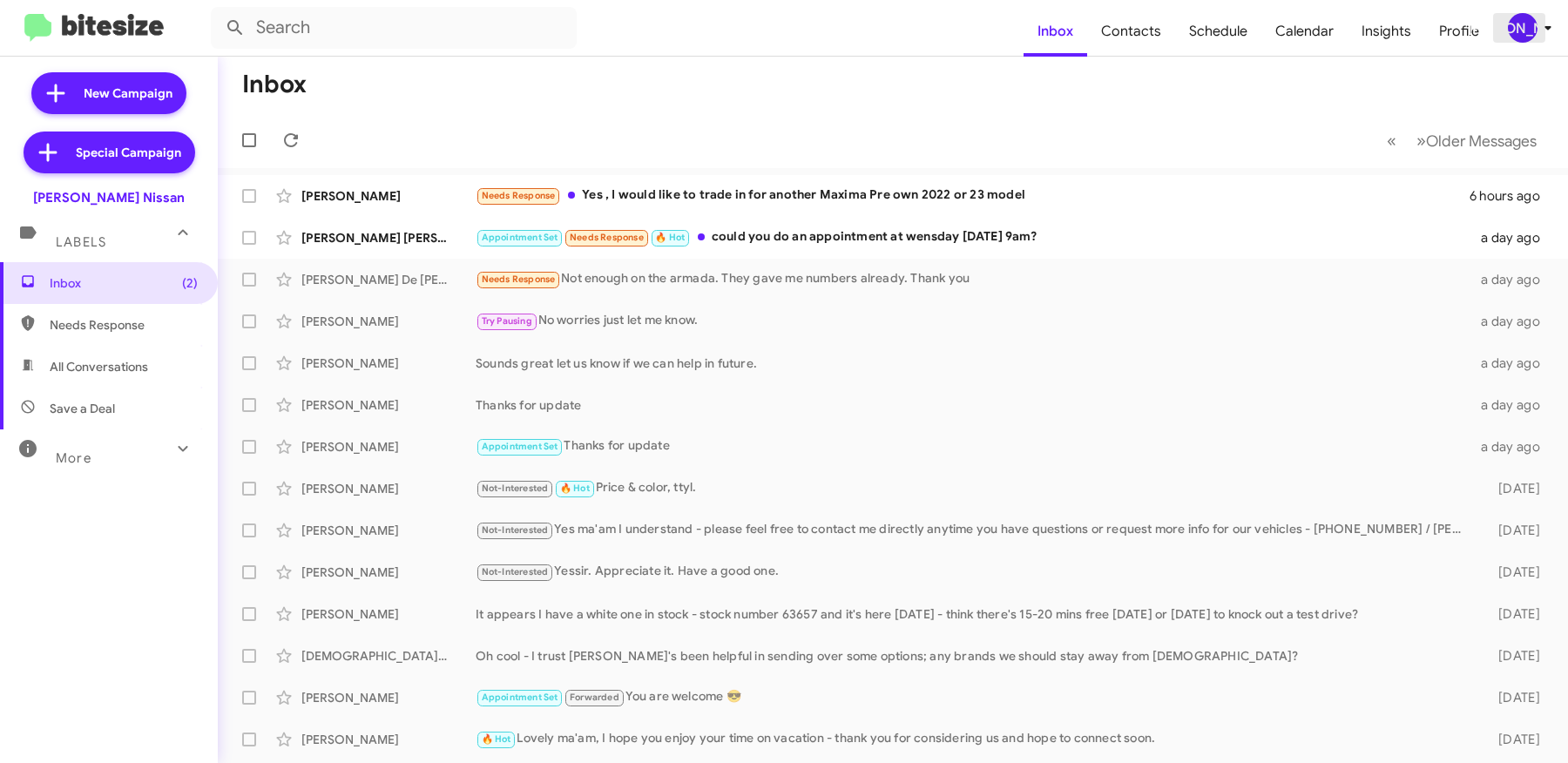
click at [1527, 22] on div "[PERSON_NAME]" at bounding box center [1522, 27] width 29 height 29
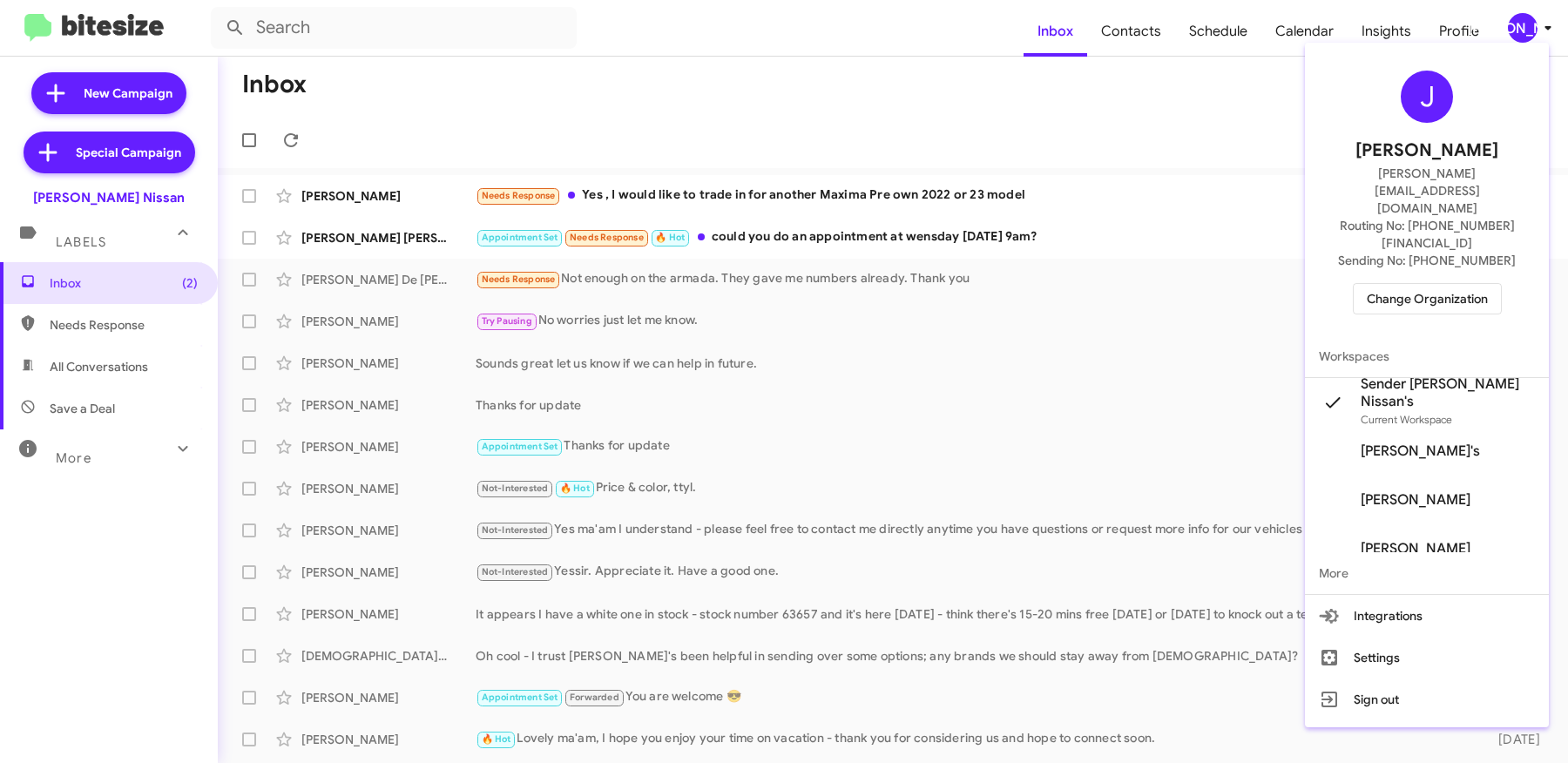
click at [1195, 114] on div at bounding box center [784, 382] width 1568 height 763
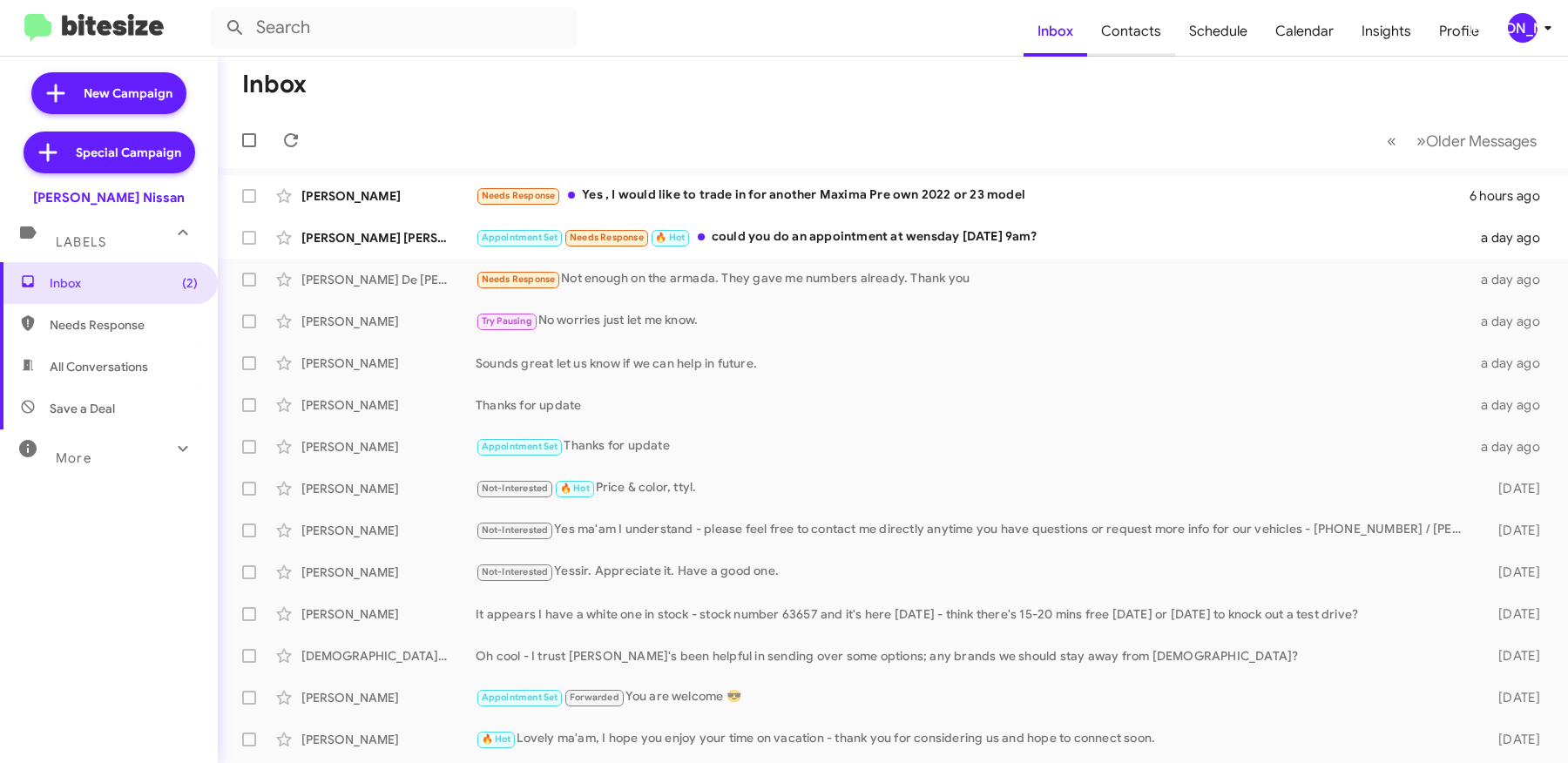
click at [1148, 47] on span "Contacts" at bounding box center [1131, 31] width 88 height 51
type input "in:groups"
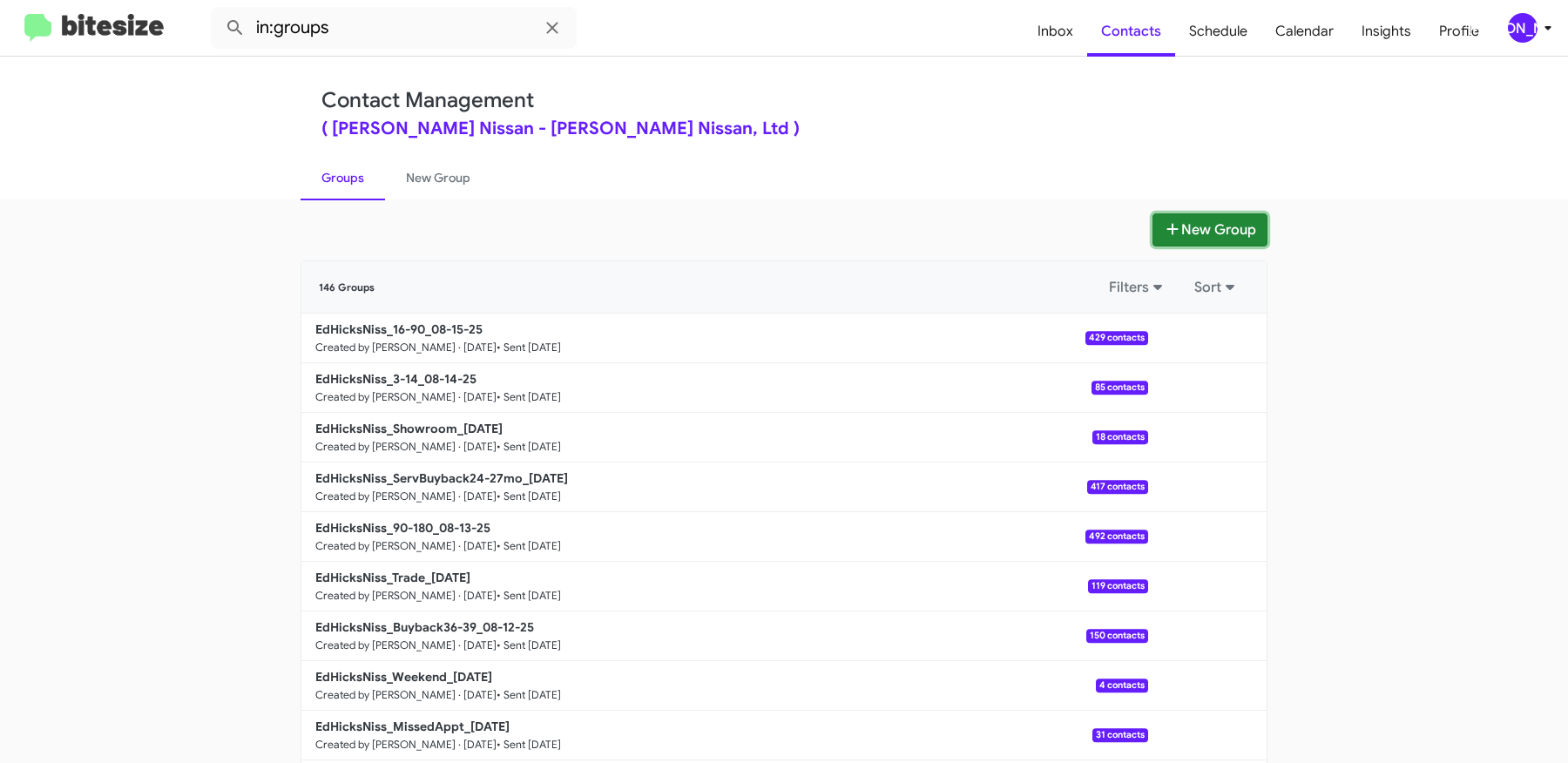
click at [1186, 230] on button "New Group" at bounding box center [1210, 230] width 115 height 33
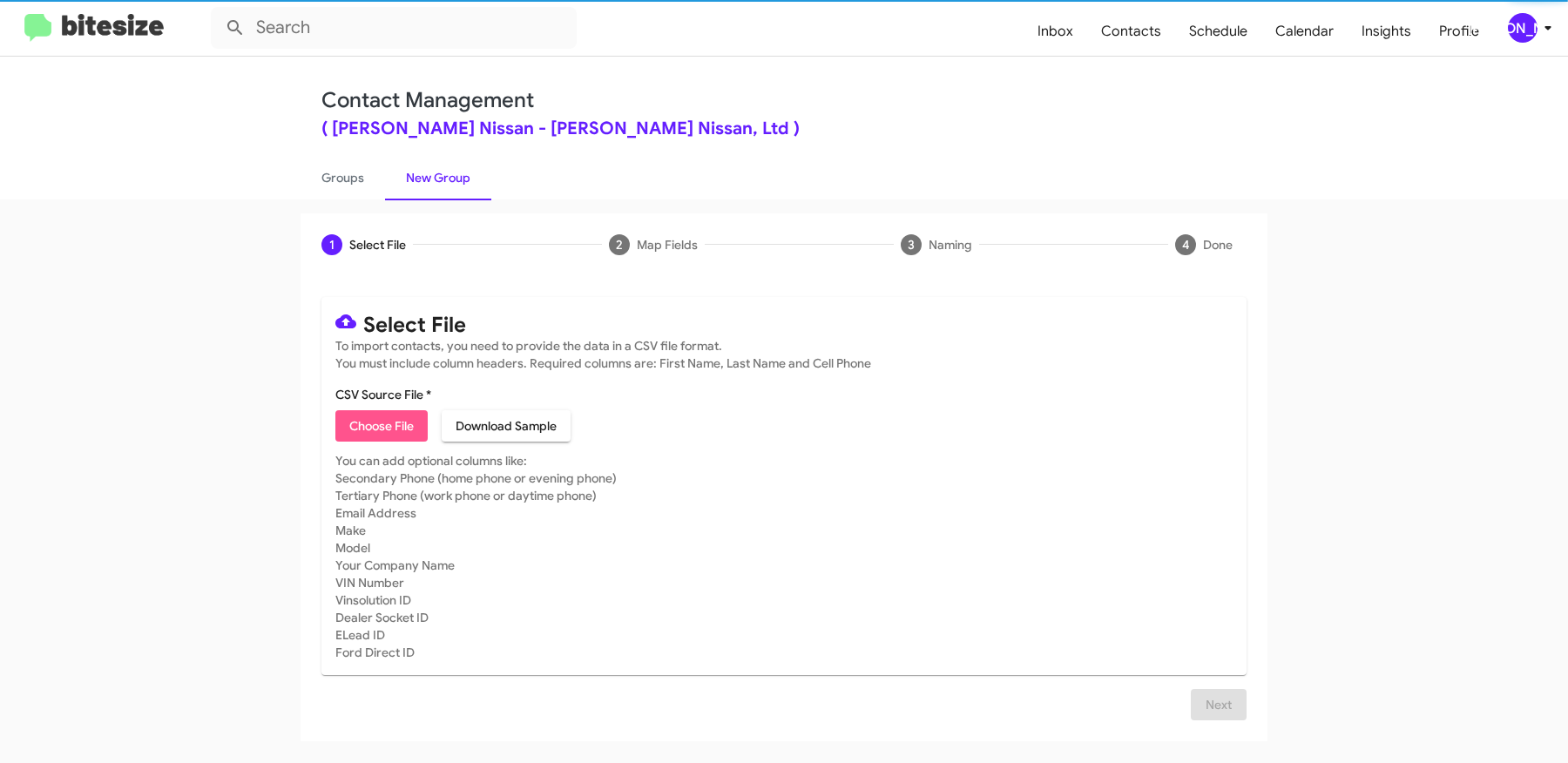
click at [398, 432] on span "Choose File" at bounding box center [382, 426] width 64 height 31
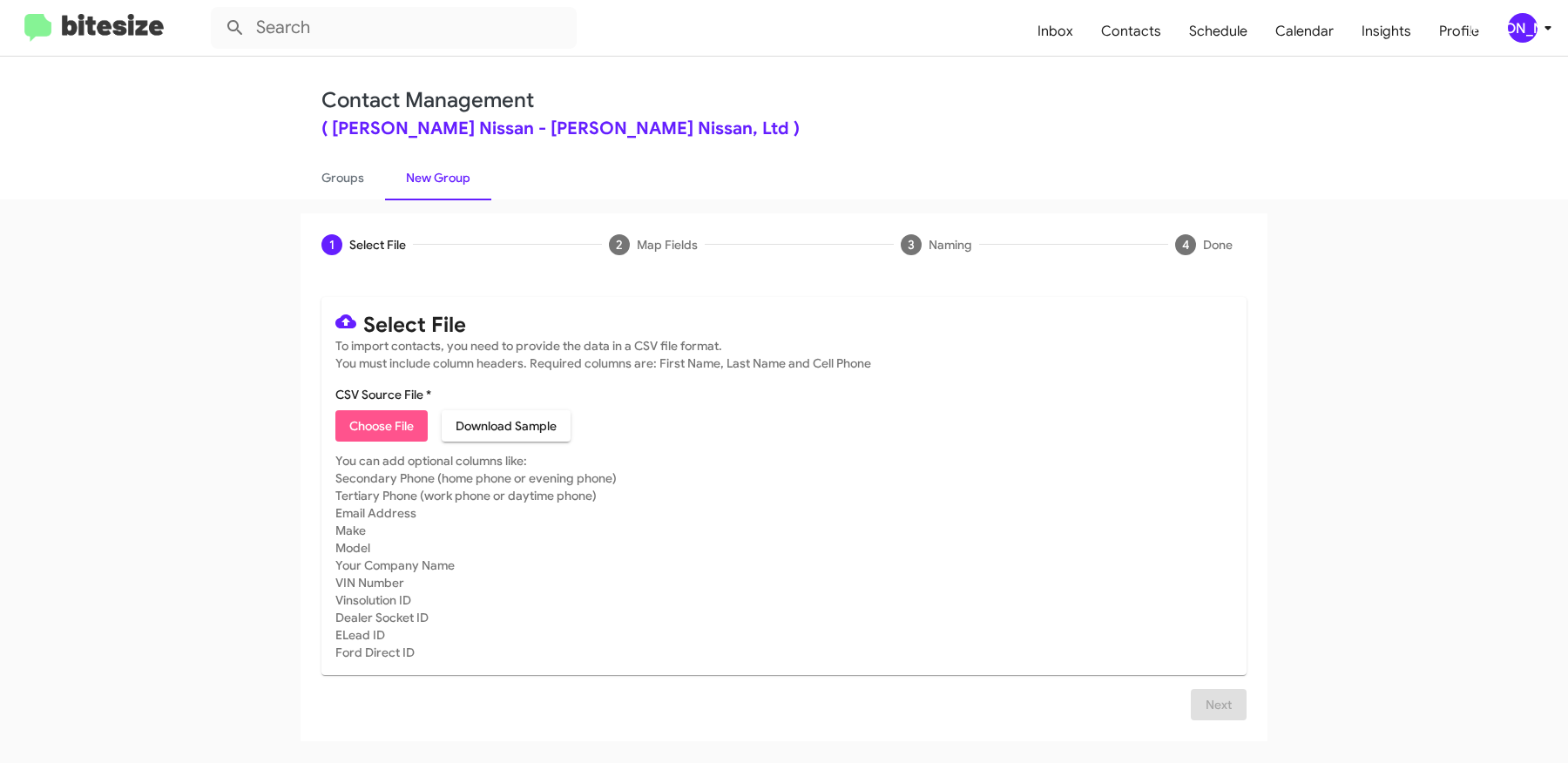
click at [368, 436] on span "Choose File" at bounding box center [382, 426] width 64 height 31
type input "EdHicksNiss_MissedAppt_[DATE]"
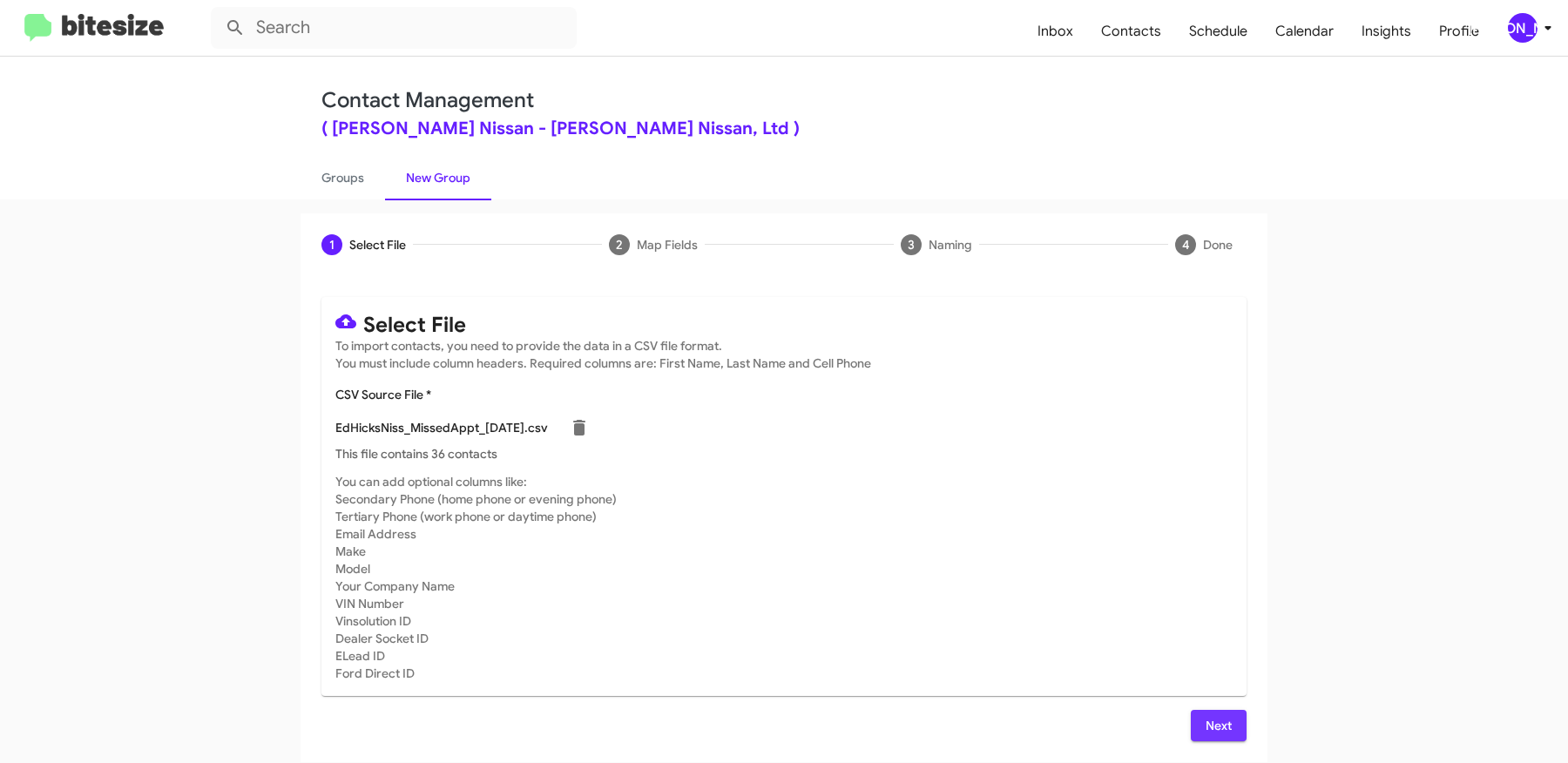
click at [1210, 716] on span "Next" at bounding box center [1219, 725] width 28 height 31
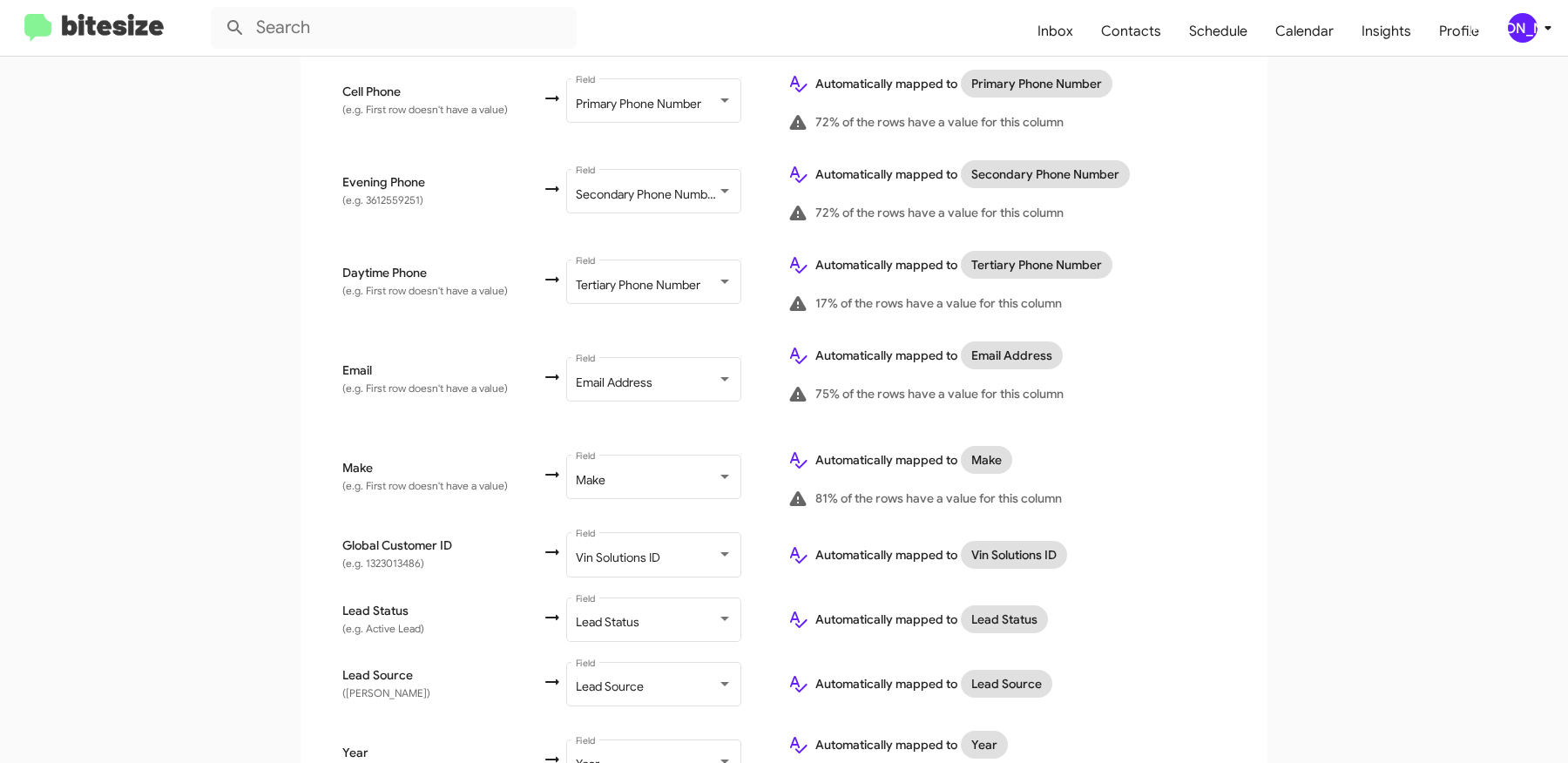
scroll to position [910, 0]
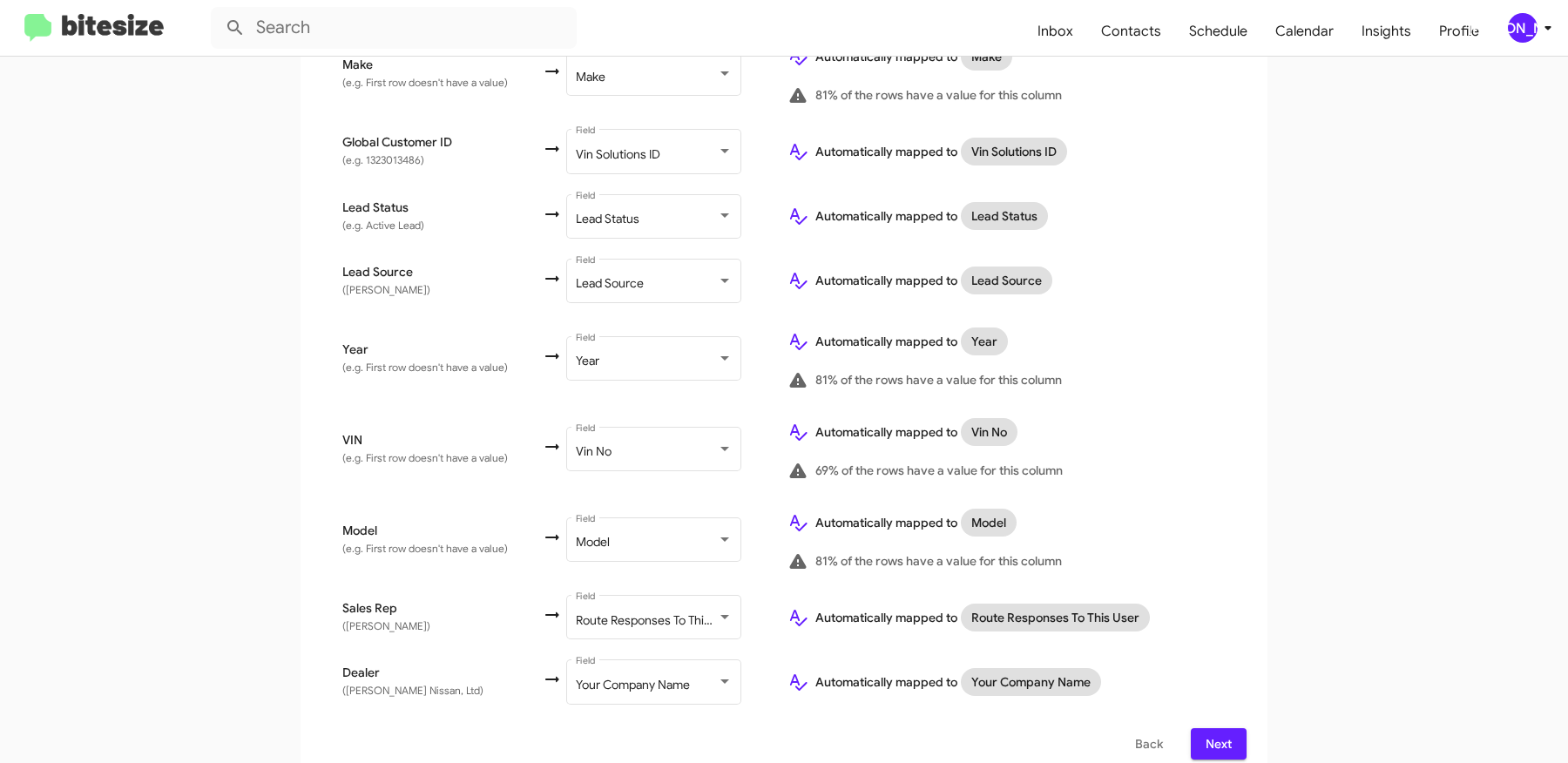
click at [1217, 728] on span "Next" at bounding box center [1219, 744] width 28 height 31
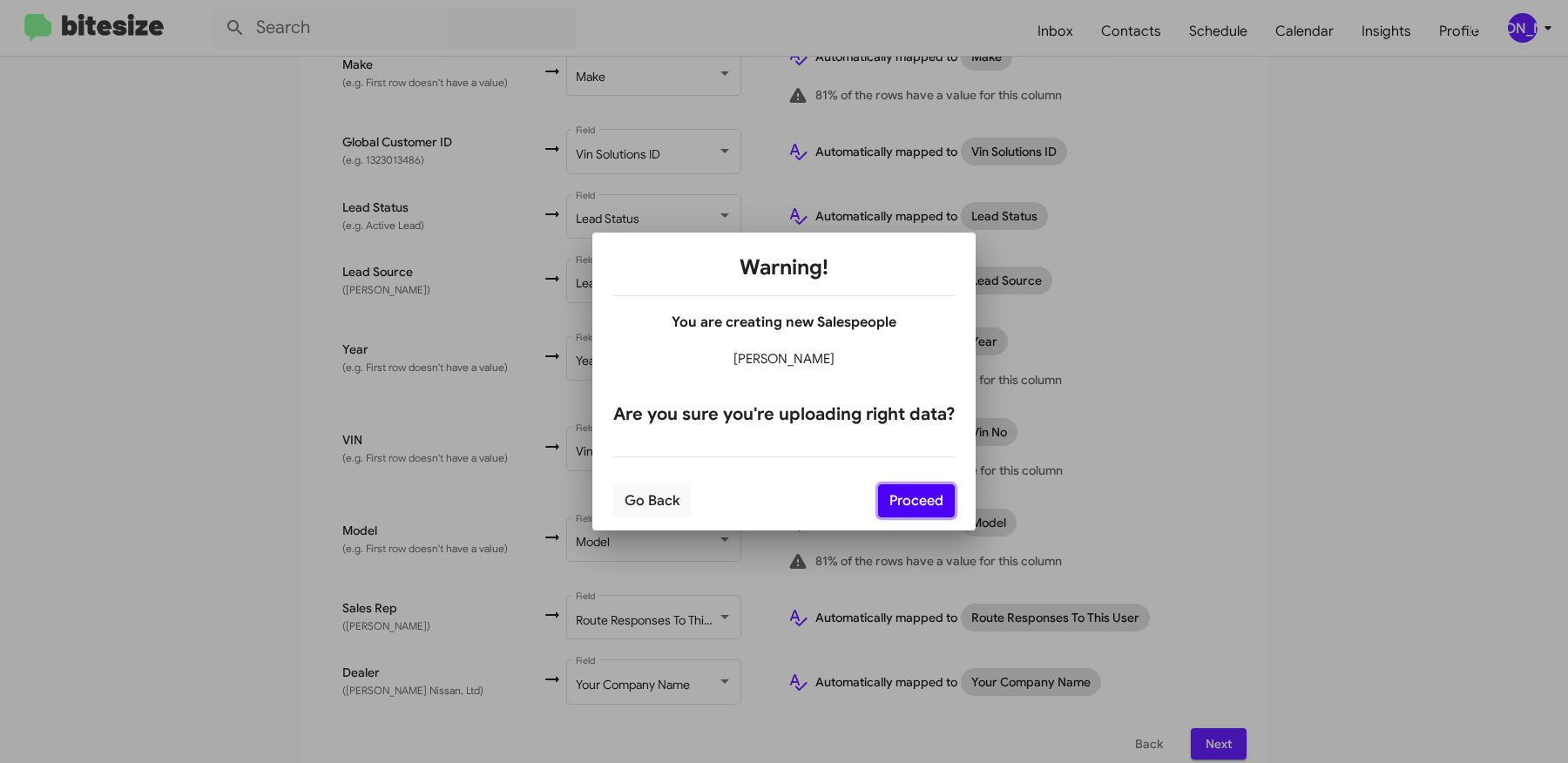
click at [933, 507] on button "Proceed" at bounding box center [916, 501] width 77 height 33
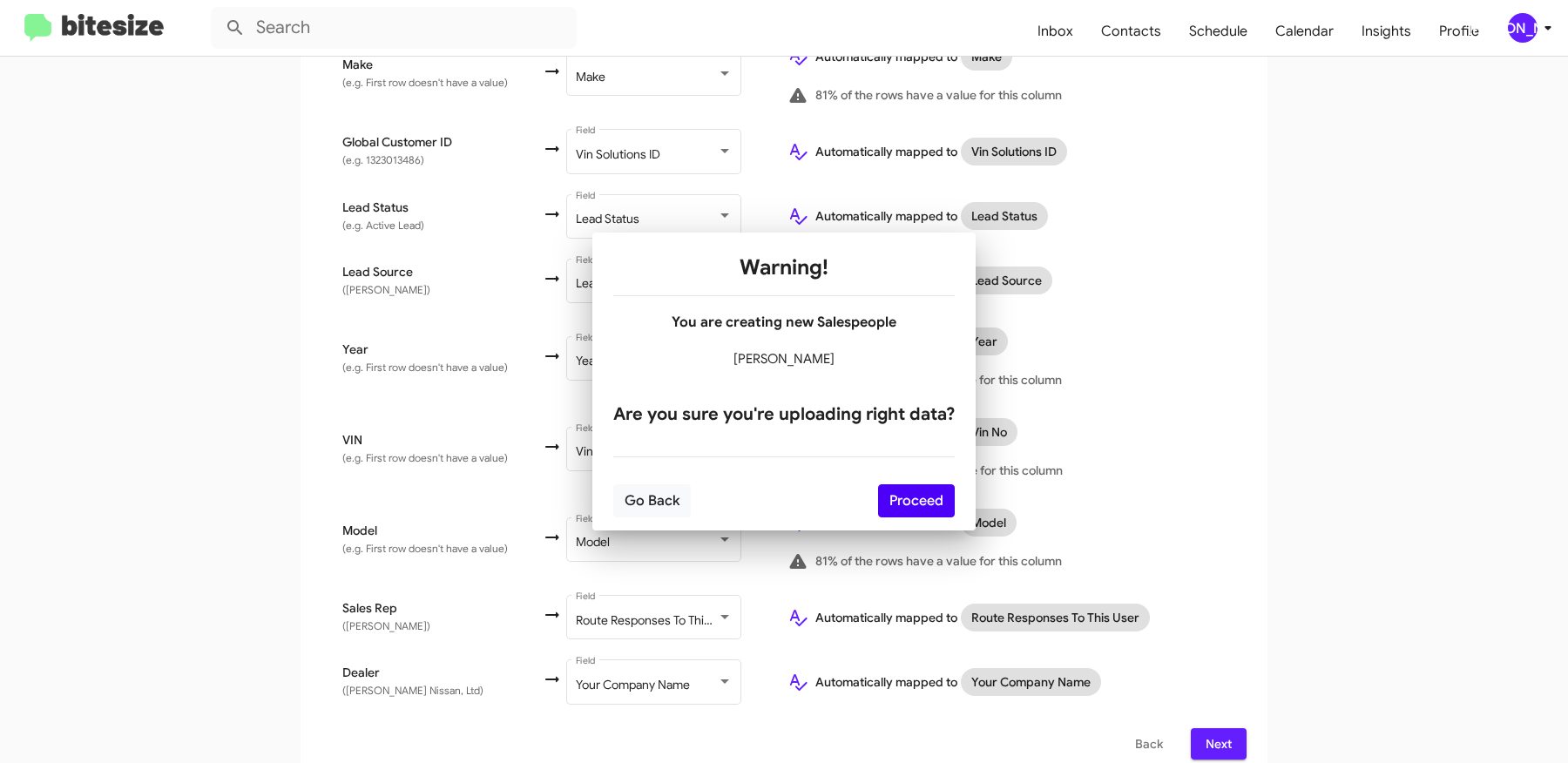
scroll to position [0, 0]
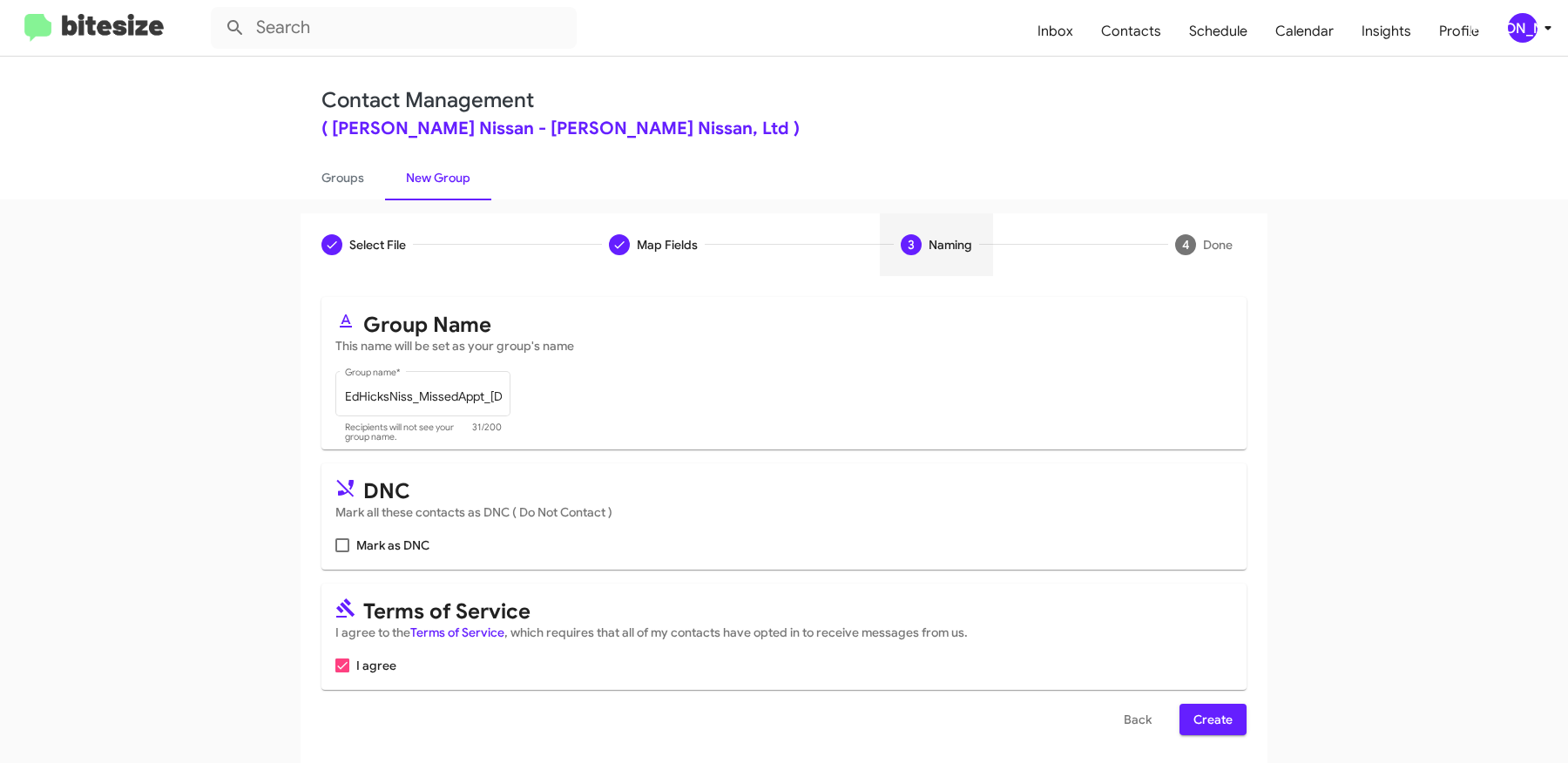
click at [1224, 718] on span "Create" at bounding box center [1213, 719] width 39 height 31
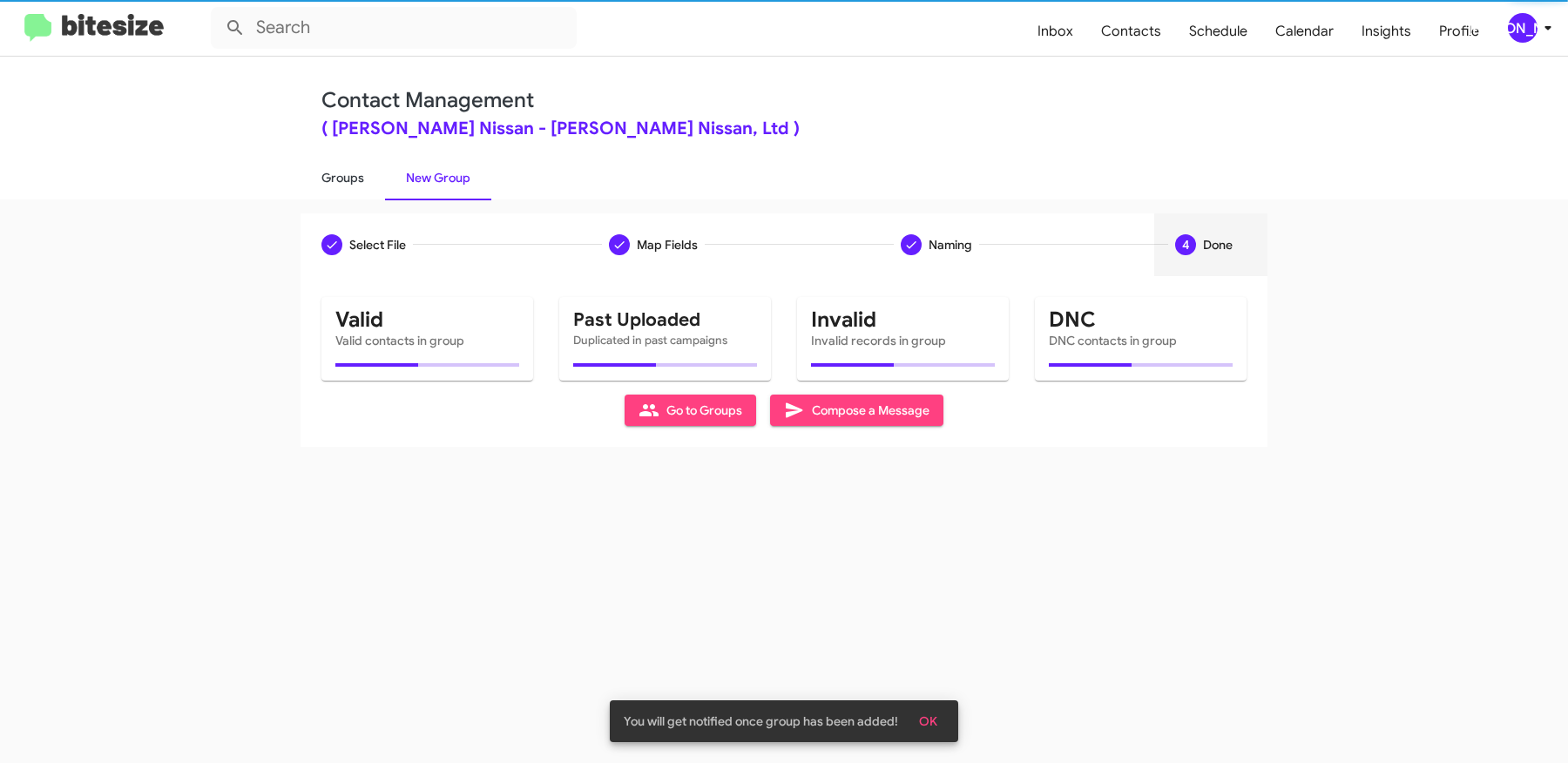
click at [343, 177] on link "Groups" at bounding box center [343, 177] width 85 height 46
type input "in:groups"
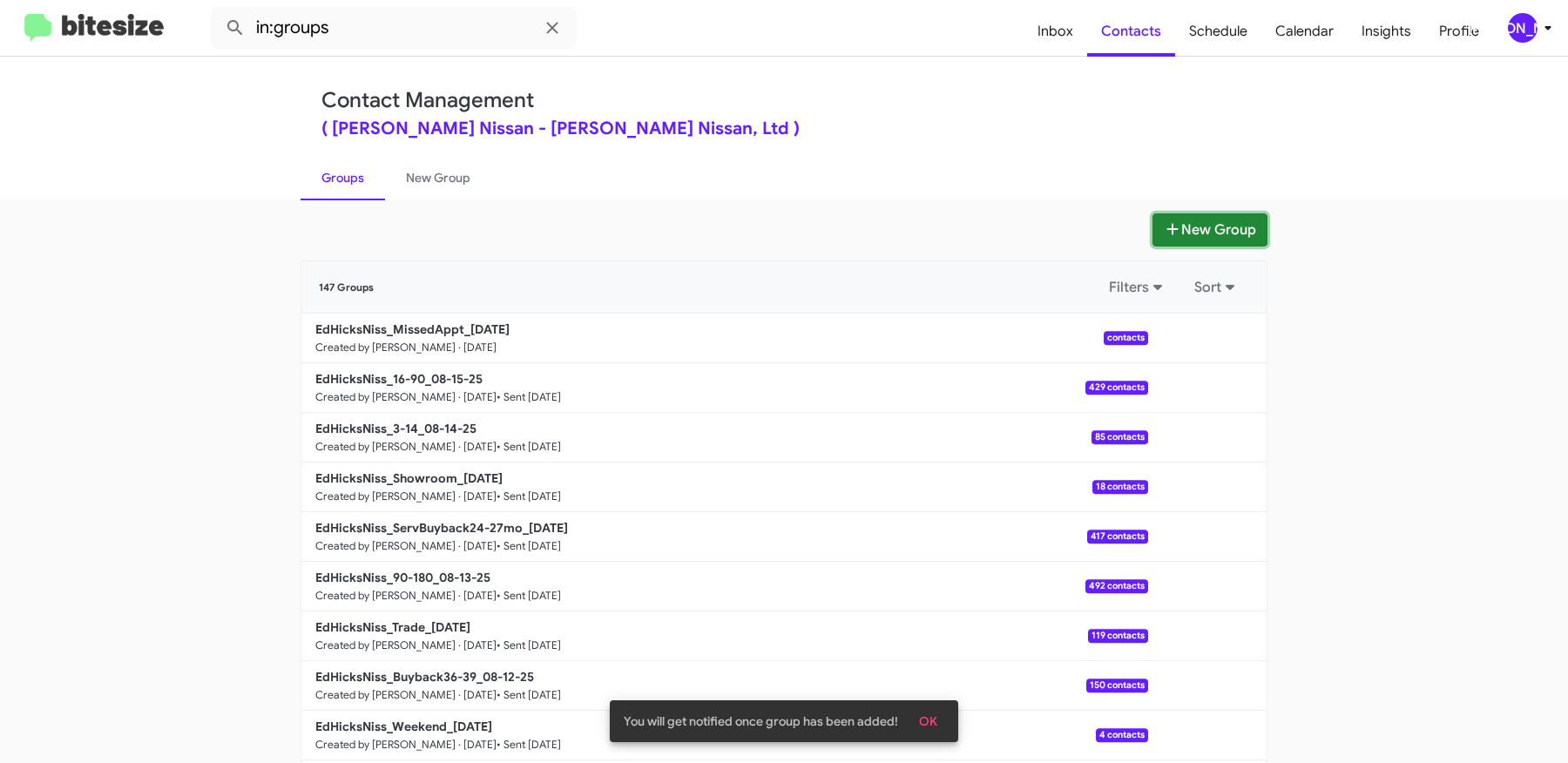
click at [1238, 227] on button "New Group" at bounding box center [1210, 230] width 115 height 33
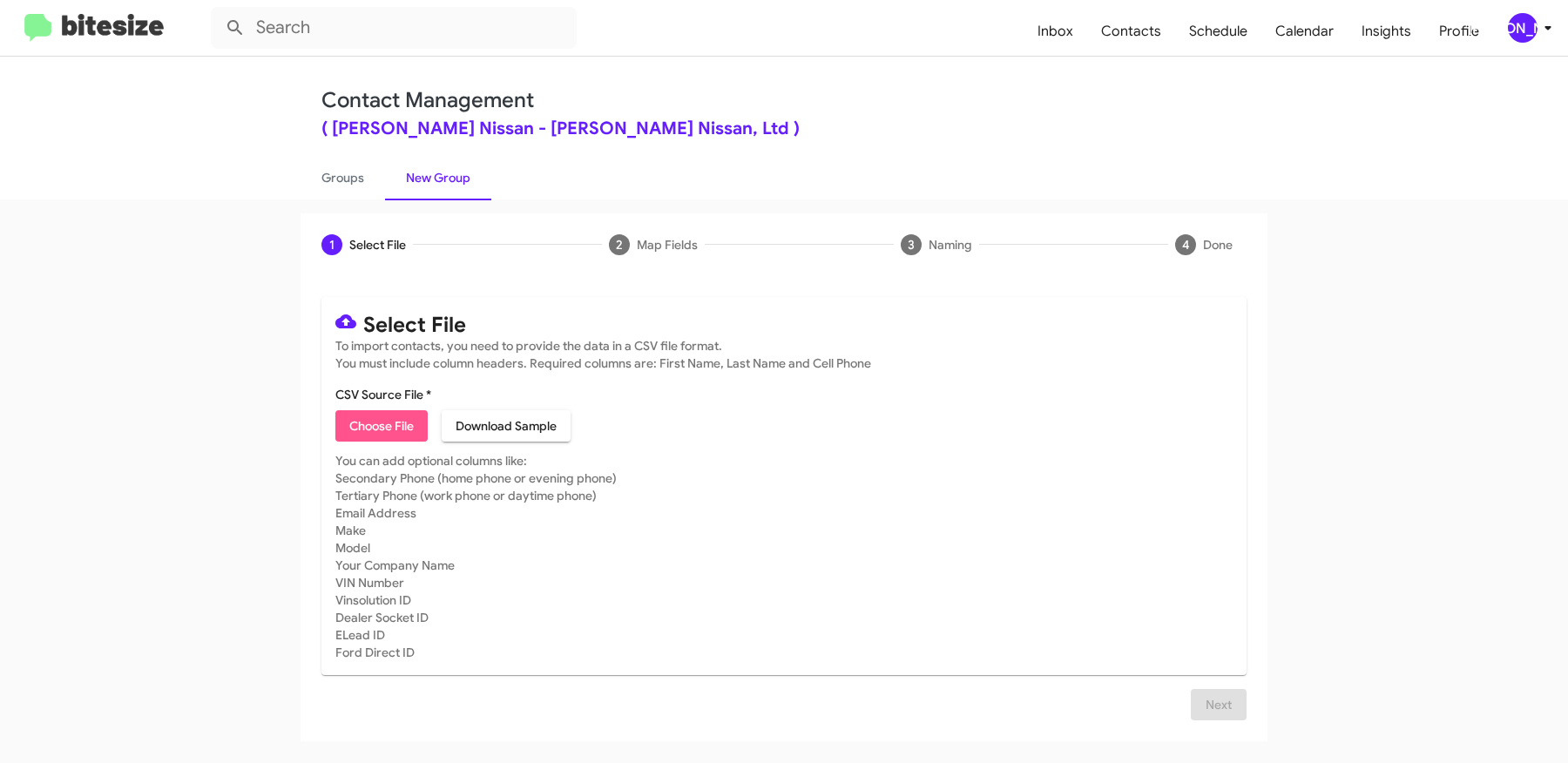
click at [380, 419] on span "Choose File" at bounding box center [382, 426] width 64 height 31
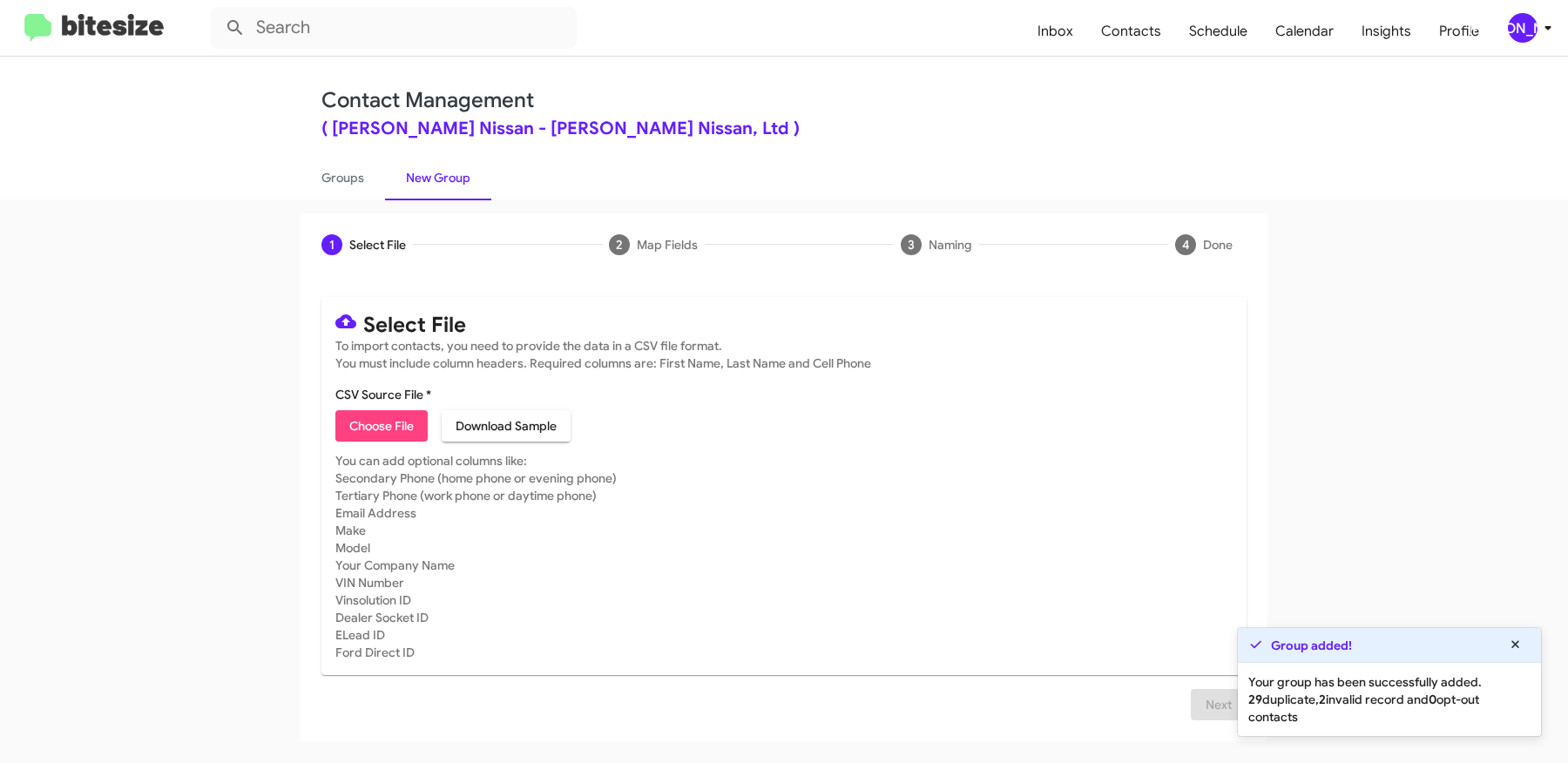
type input "EdHicksNiss_Weekend_08-18-25"
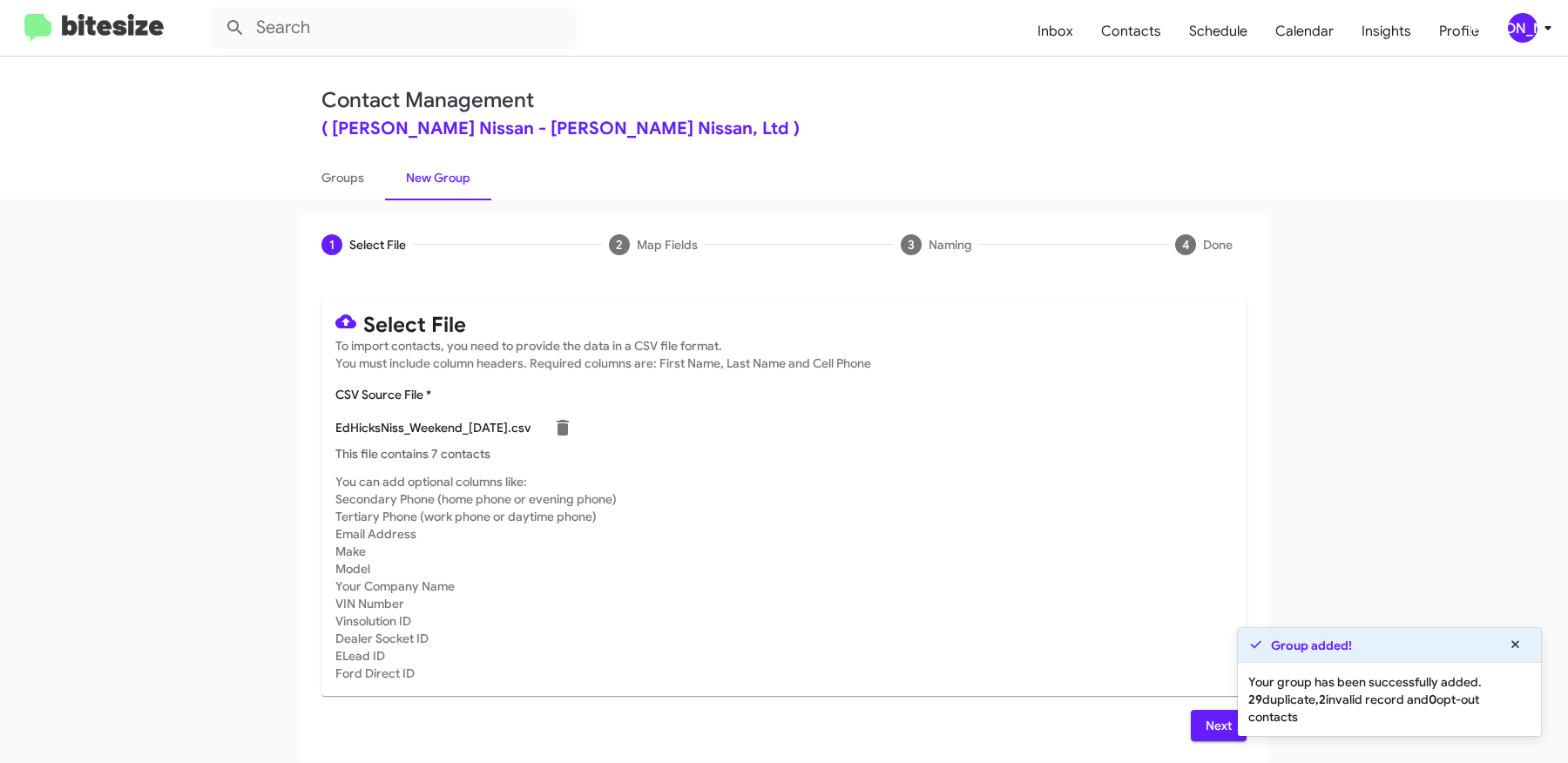
click at [1208, 727] on span "Next" at bounding box center [1219, 725] width 28 height 31
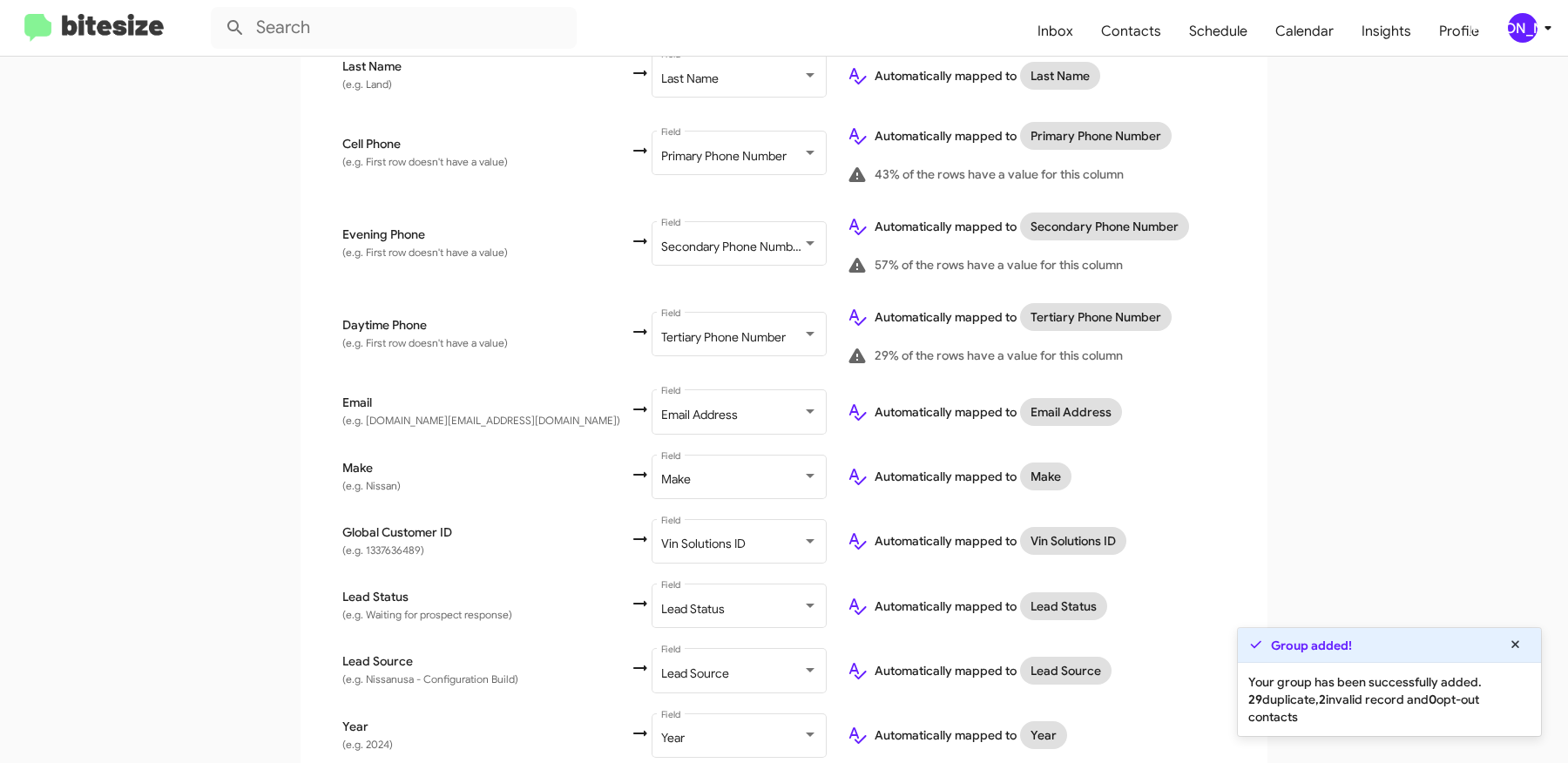
scroll to position [793, 0]
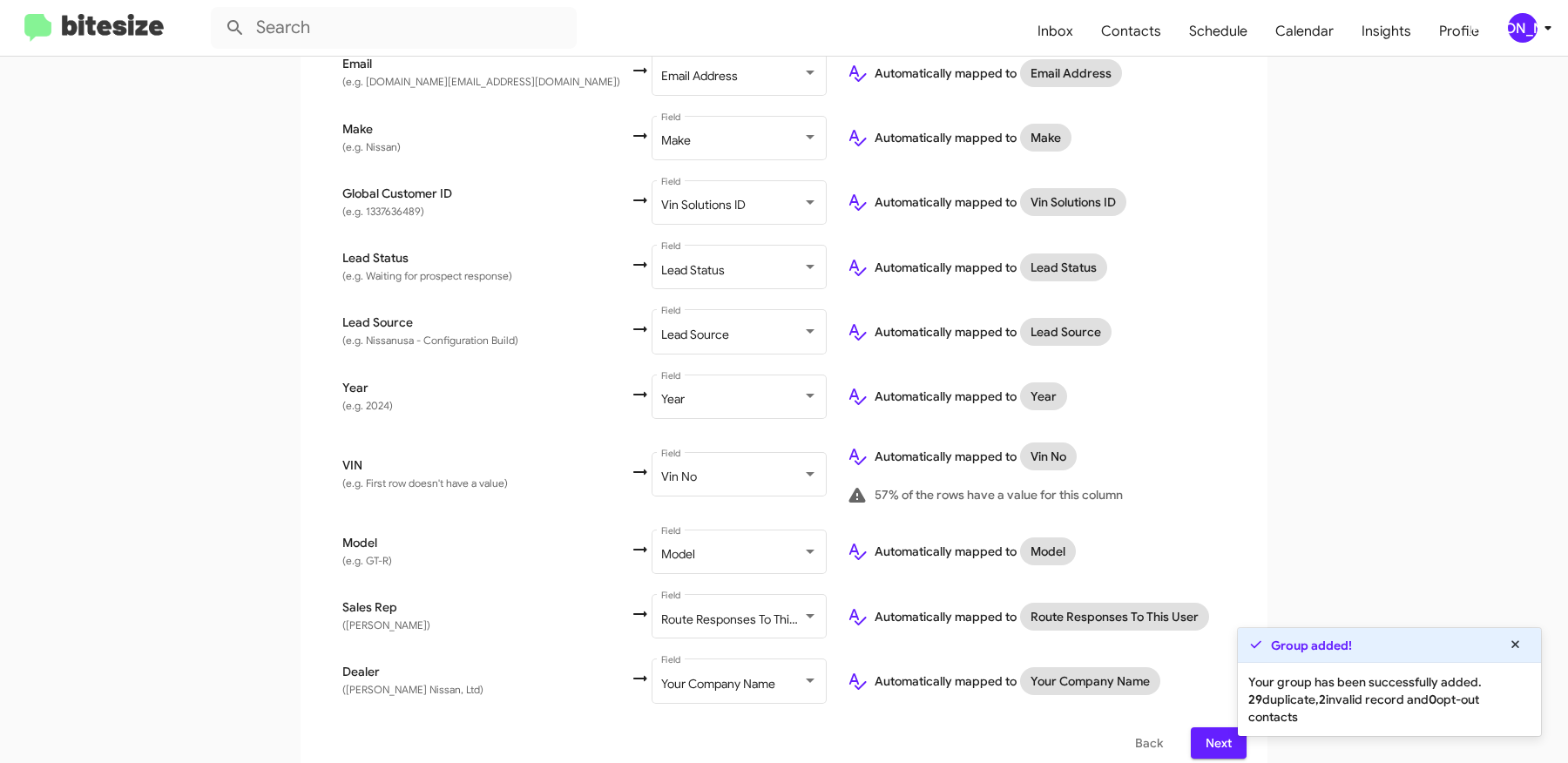
click at [1206, 727] on span "Next" at bounding box center [1219, 743] width 28 height 31
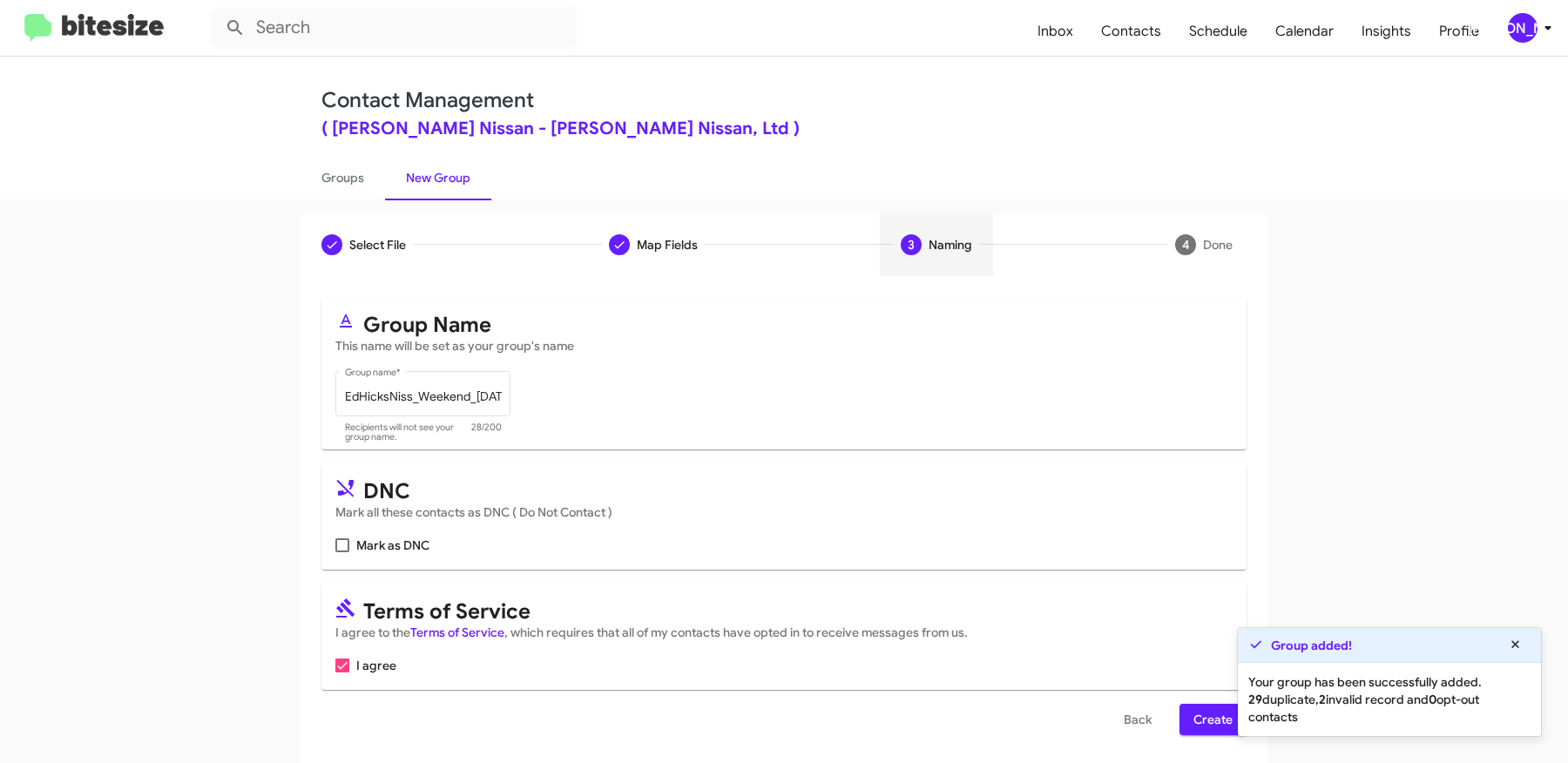
scroll to position [5, 0]
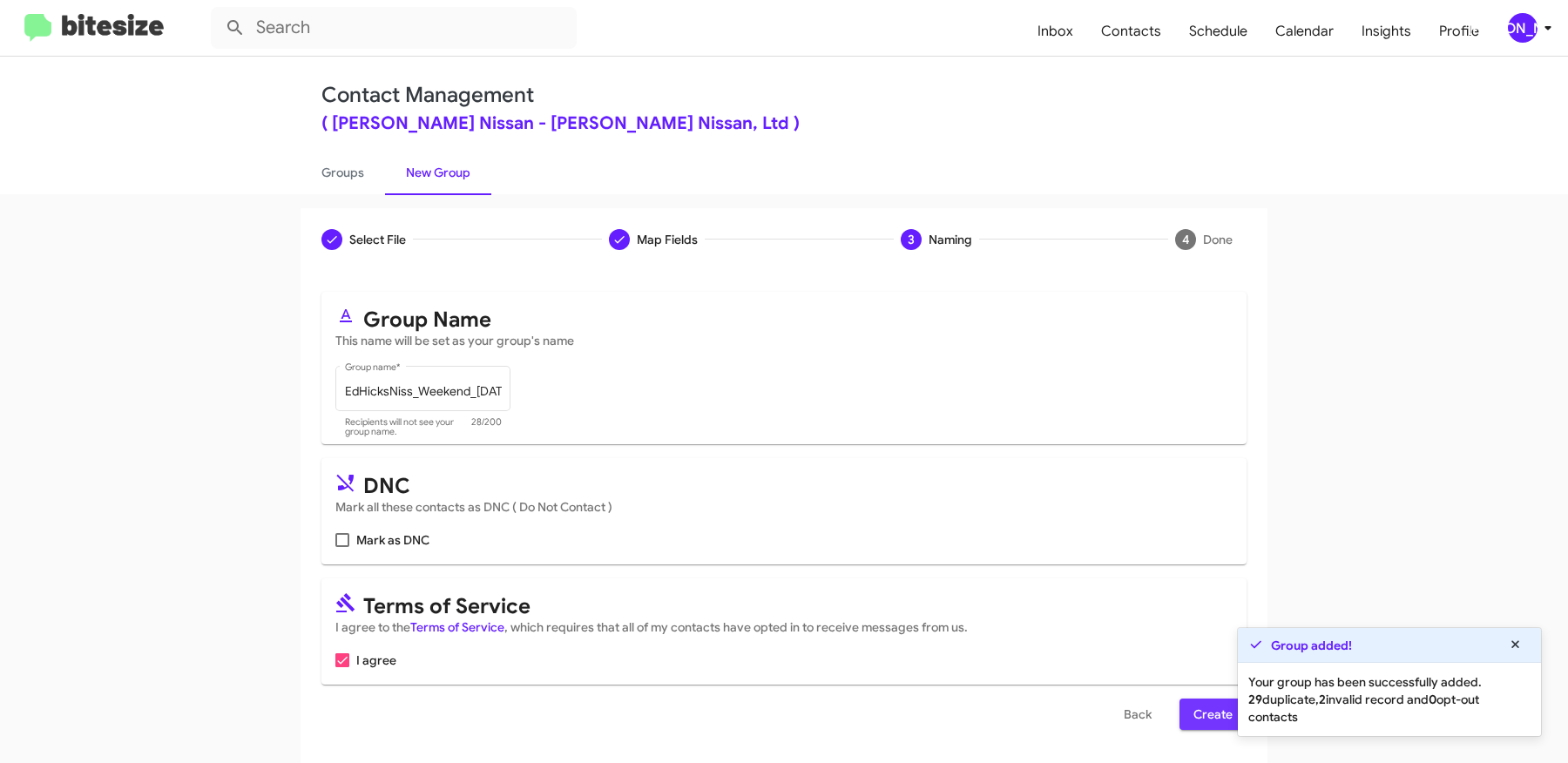
click at [1205, 706] on span "Create" at bounding box center [1213, 714] width 39 height 31
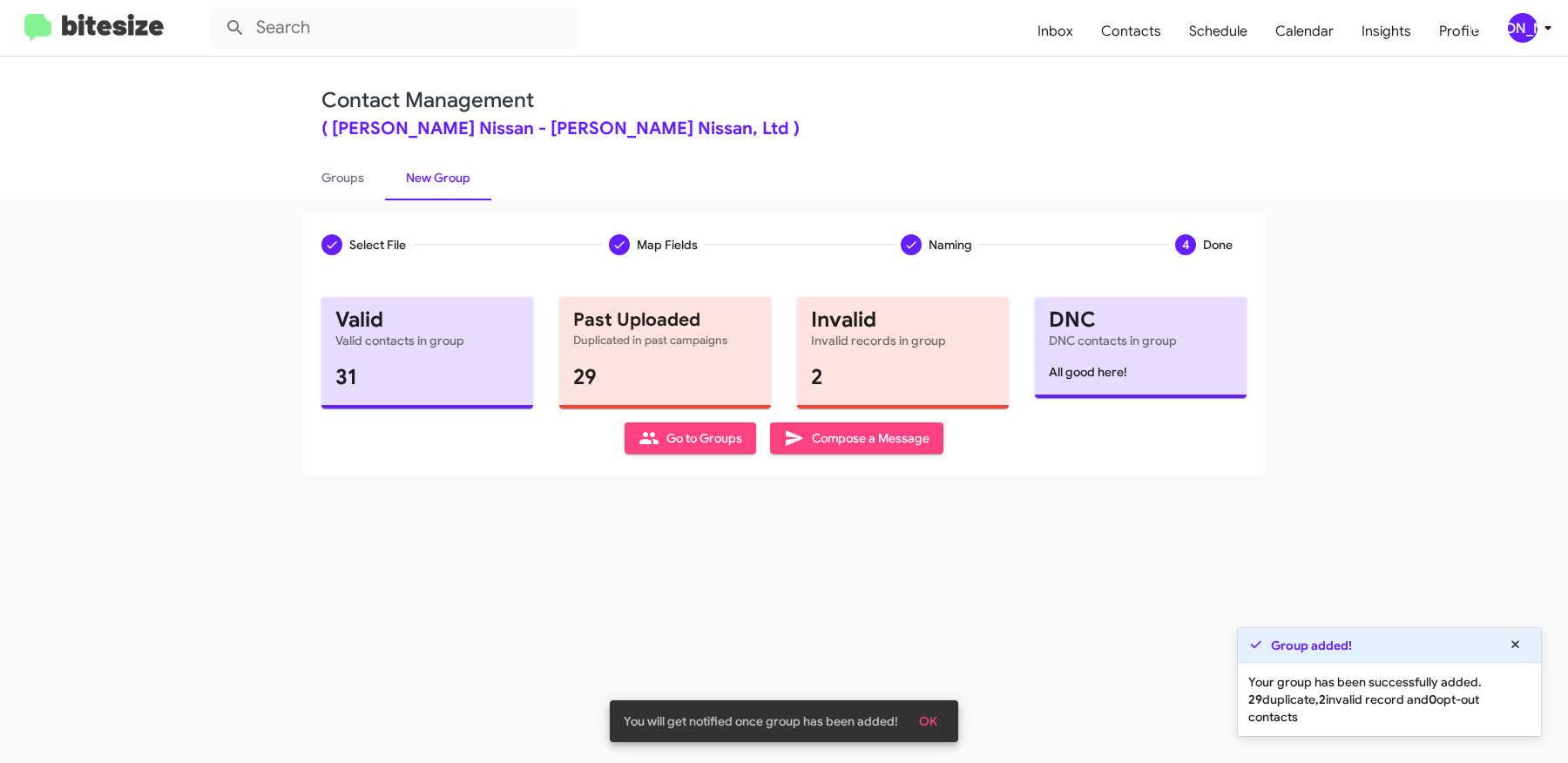
click at [345, 154] on div "Contact Management ( Ed Hicks Nissan - Ed Hicks Nissan, Ltd ) Groups New Group" at bounding box center [784, 127] width 993 height 143
click at [343, 172] on link "Groups" at bounding box center [343, 177] width 85 height 46
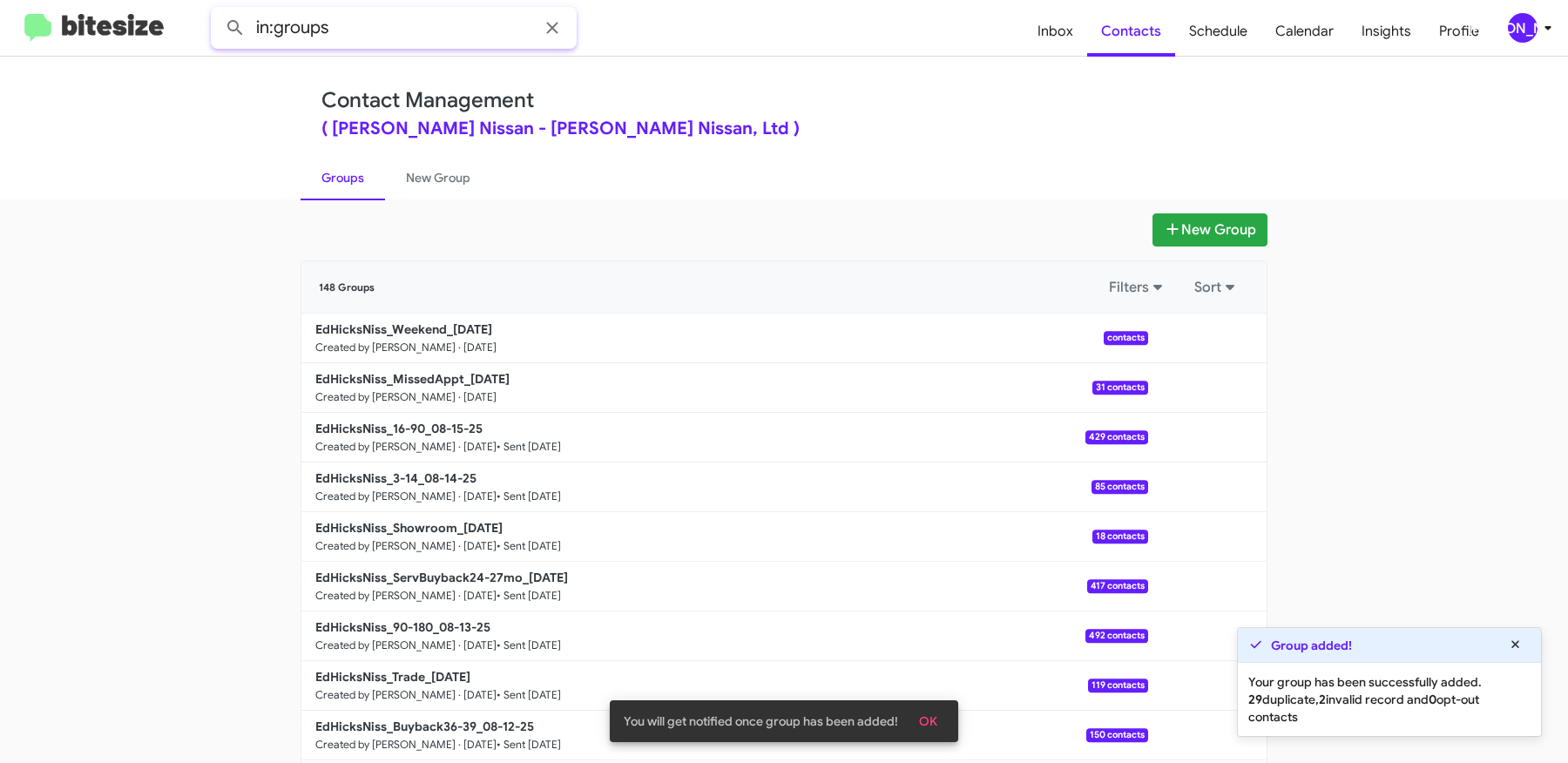
click at [378, 35] on input "in:groups" at bounding box center [394, 27] width 366 height 42
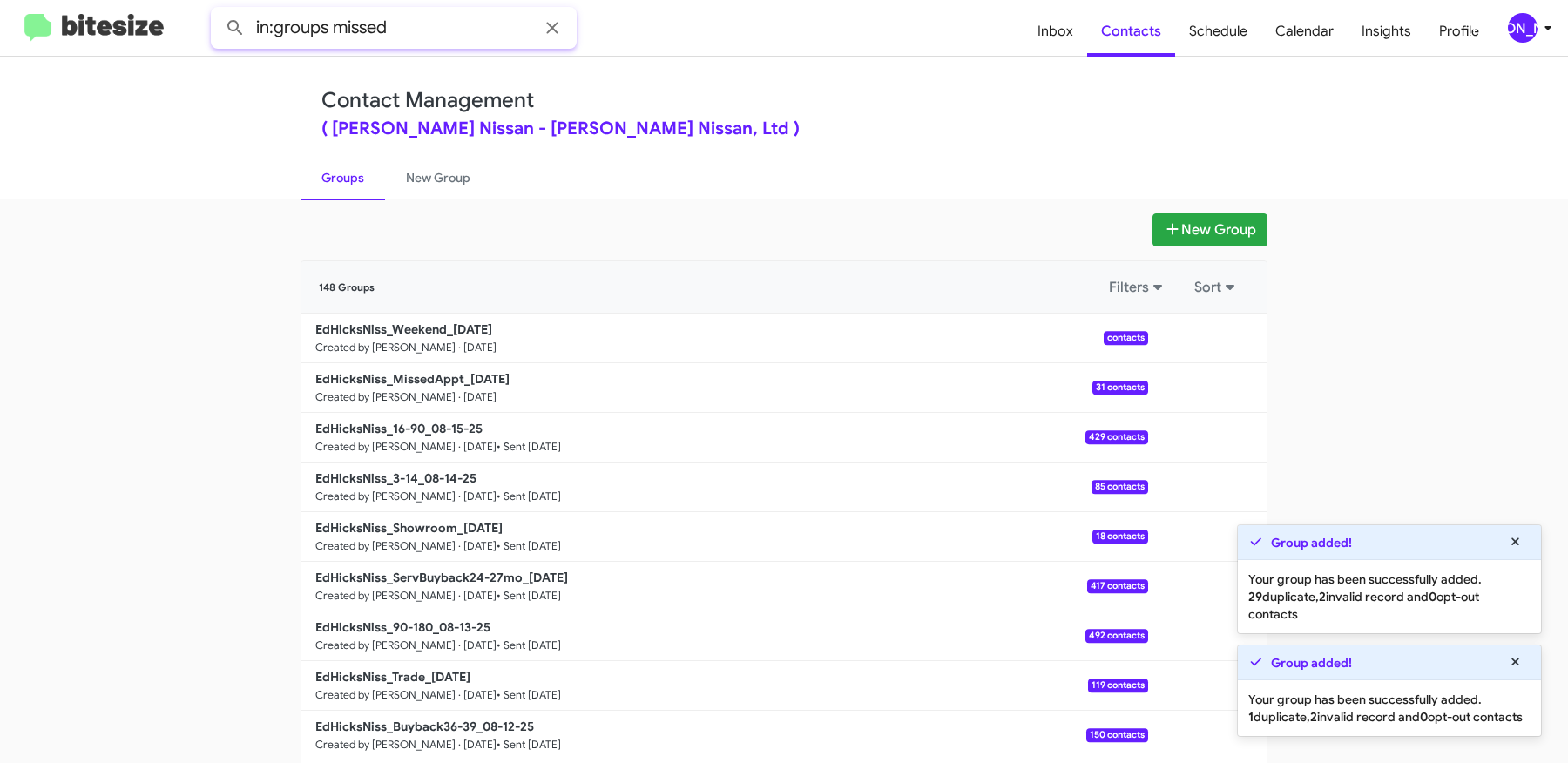
type input "in:groups missed"
click at [218, 11] on button at bounding box center [236, 28] width 35 height 35
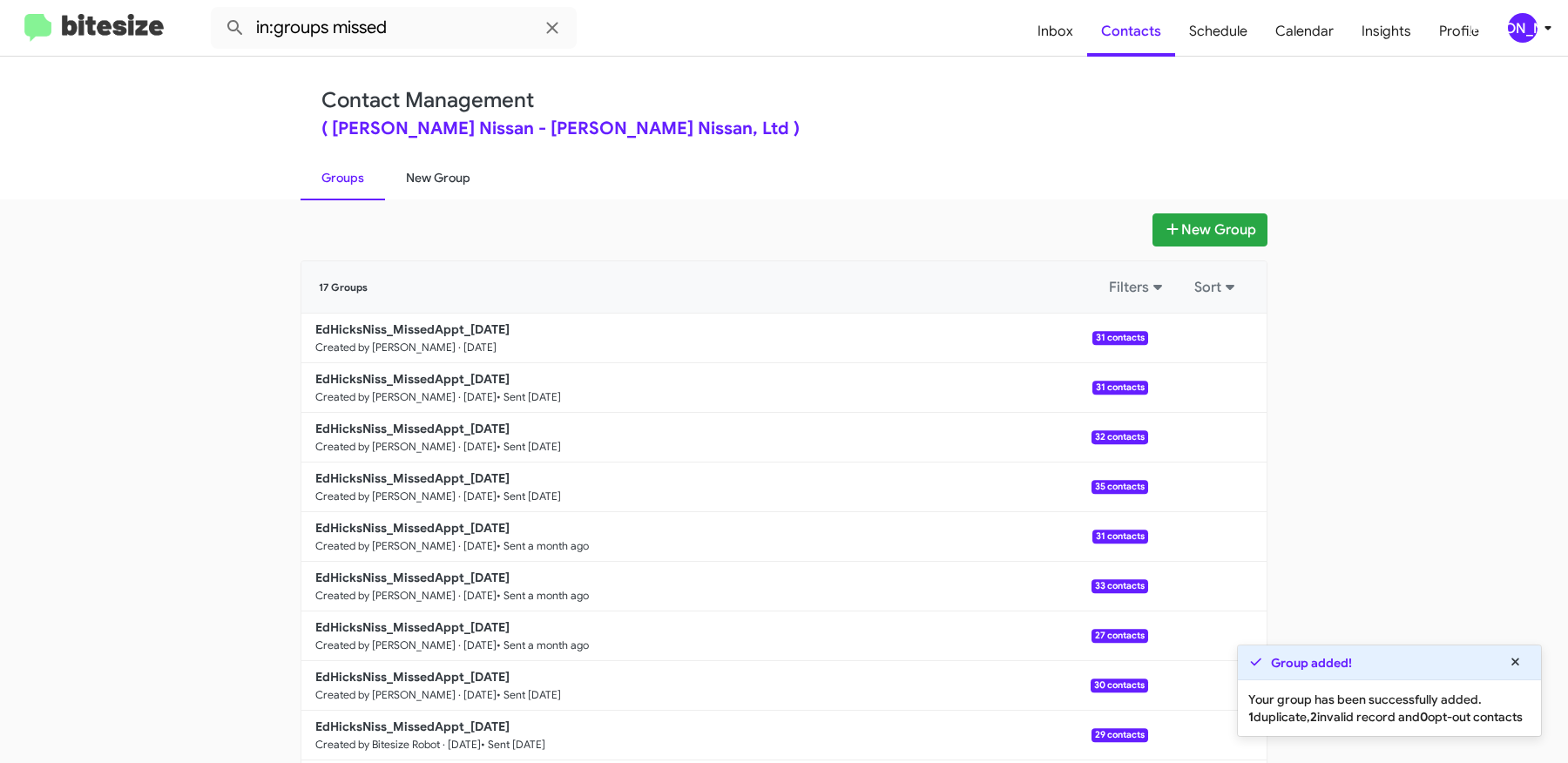
click at [439, 164] on link "New Group" at bounding box center [438, 177] width 106 height 46
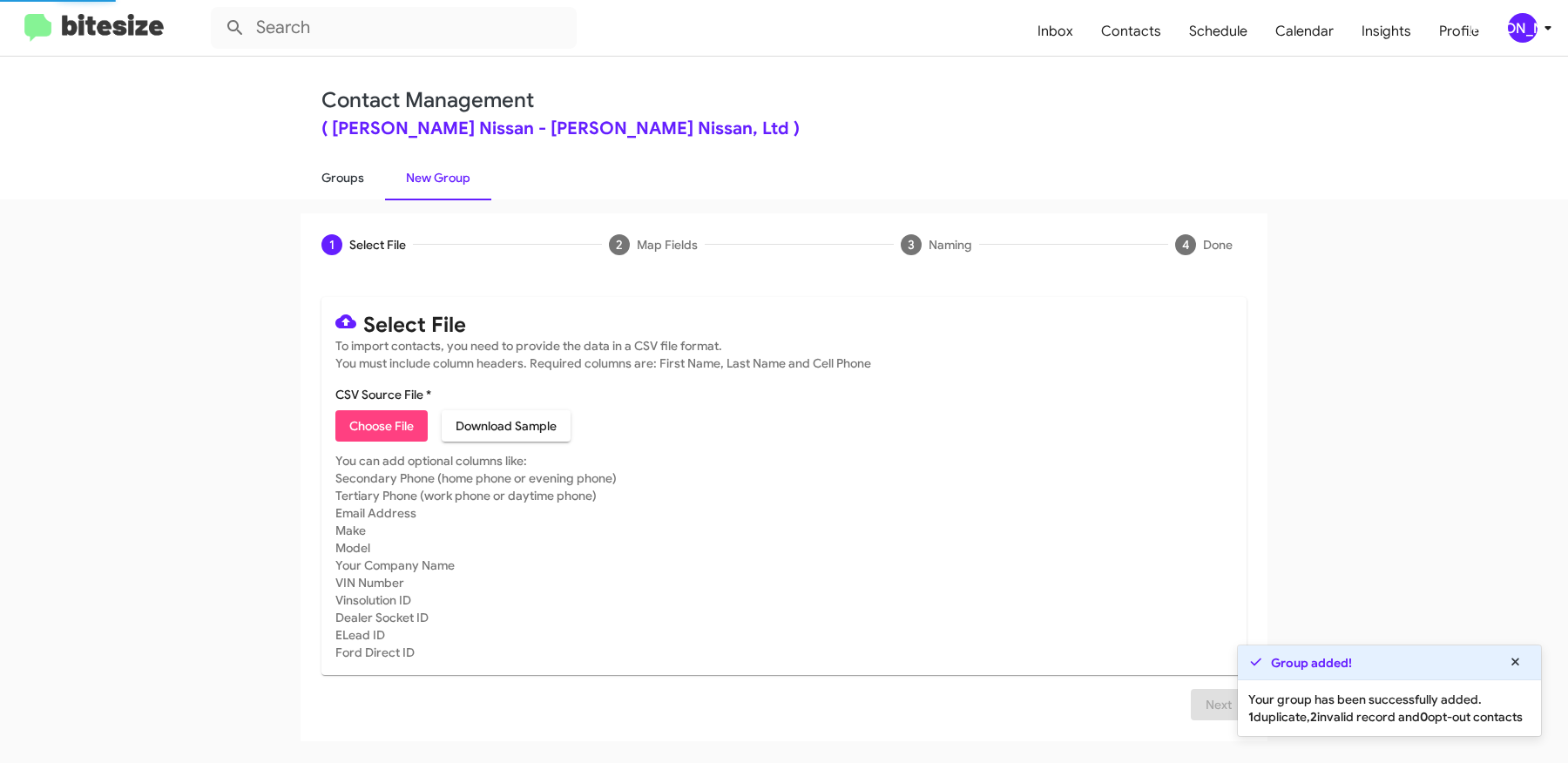
click at [335, 159] on link "Groups" at bounding box center [343, 177] width 85 height 46
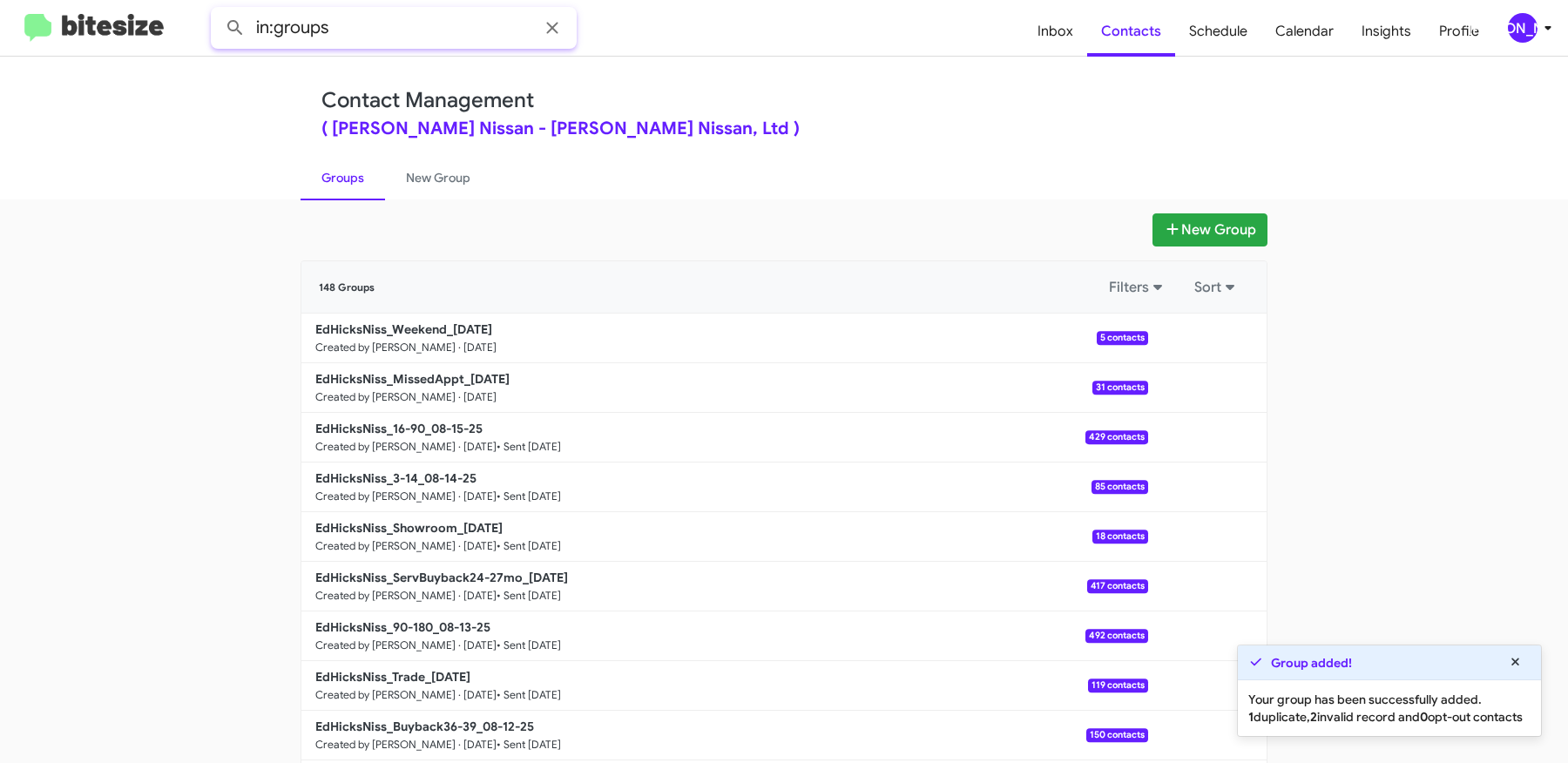
click at [369, 13] on input "in:groups" at bounding box center [394, 27] width 366 height 42
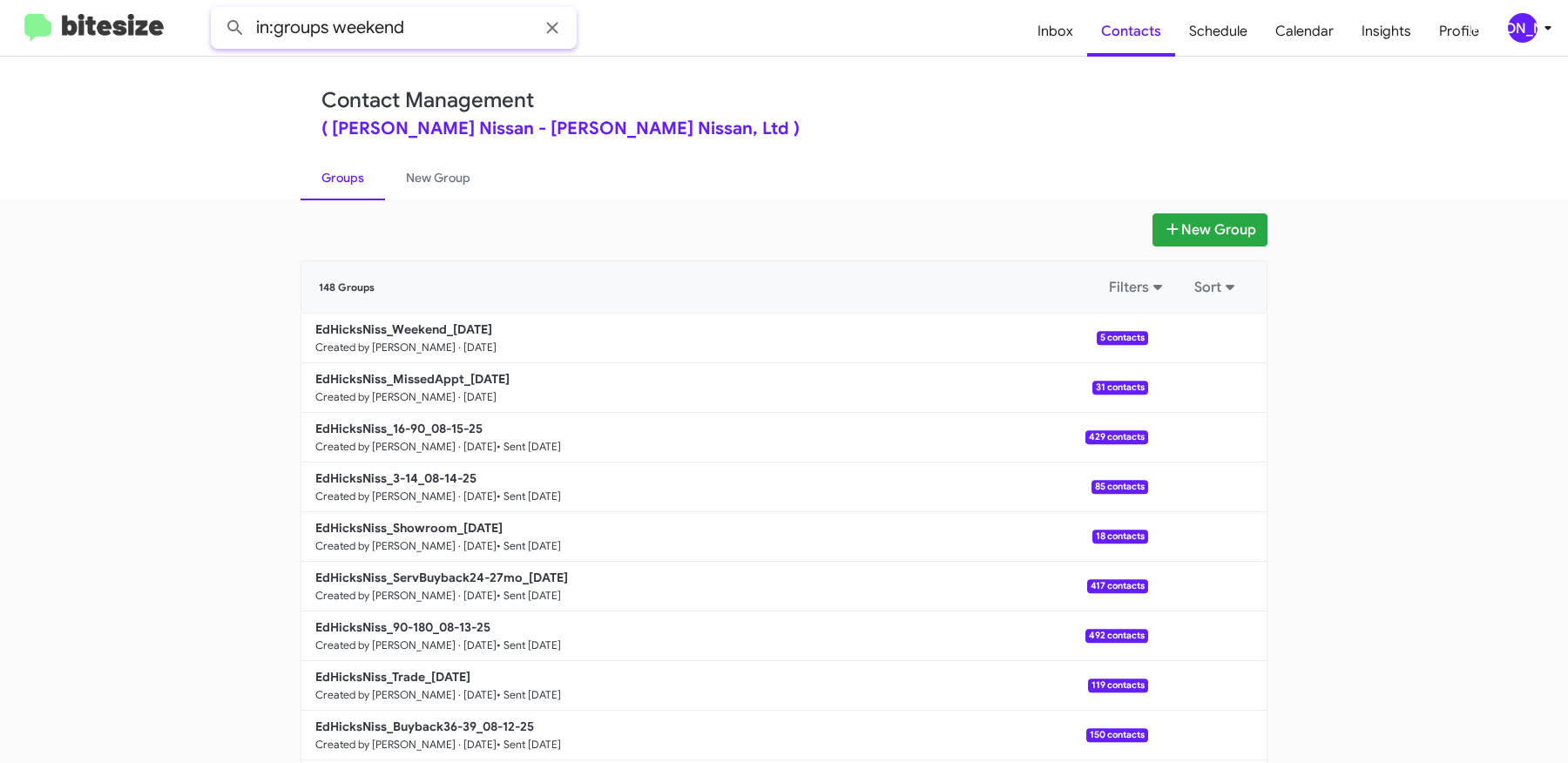
type input "in:groups weekend"
click at [218, 11] on button at bounding box center [236, 28] width 35 height 35
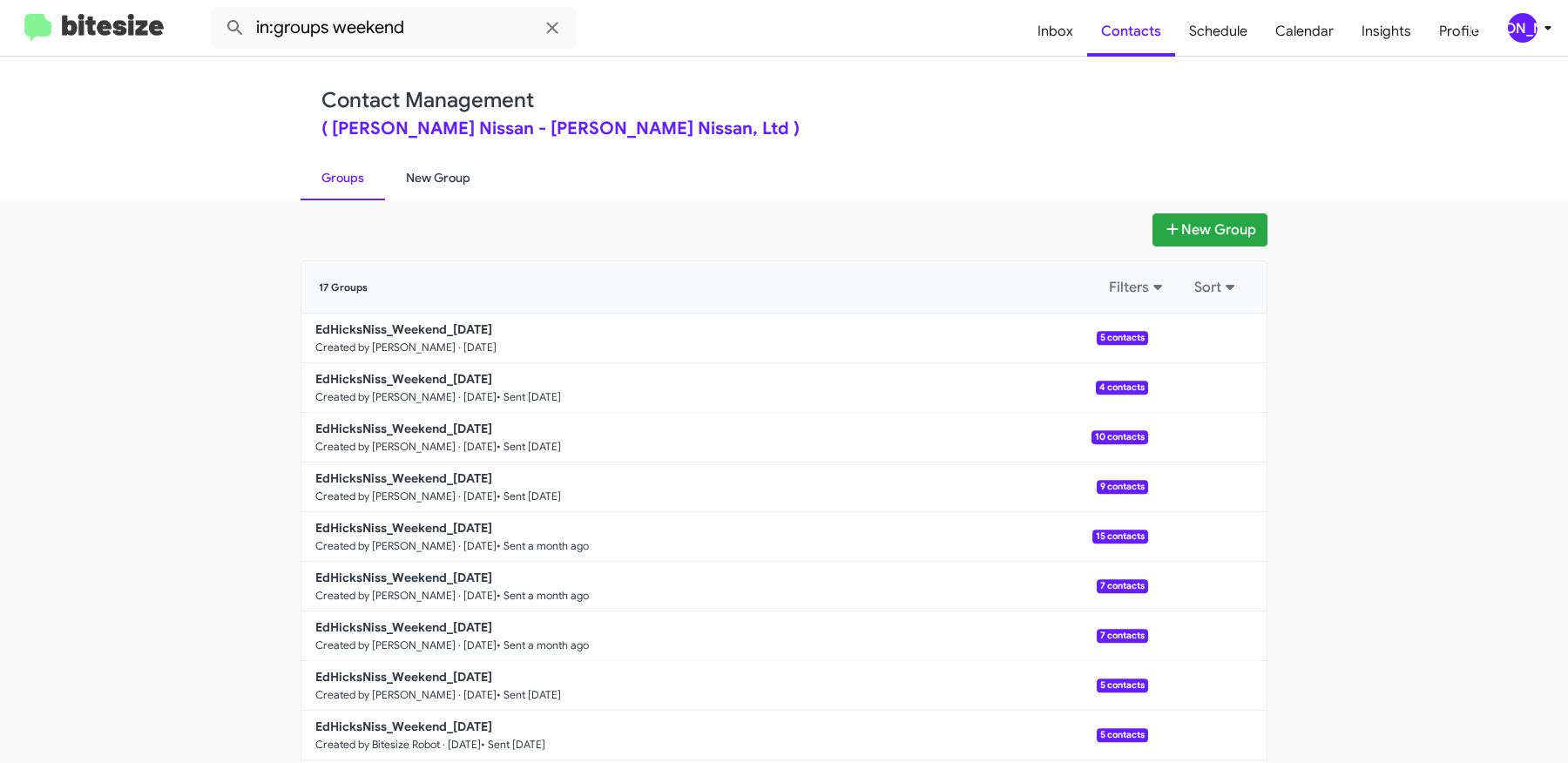
click at [460, 160] on link "New Group" at bounding box center [438, 177] width 106 height 46
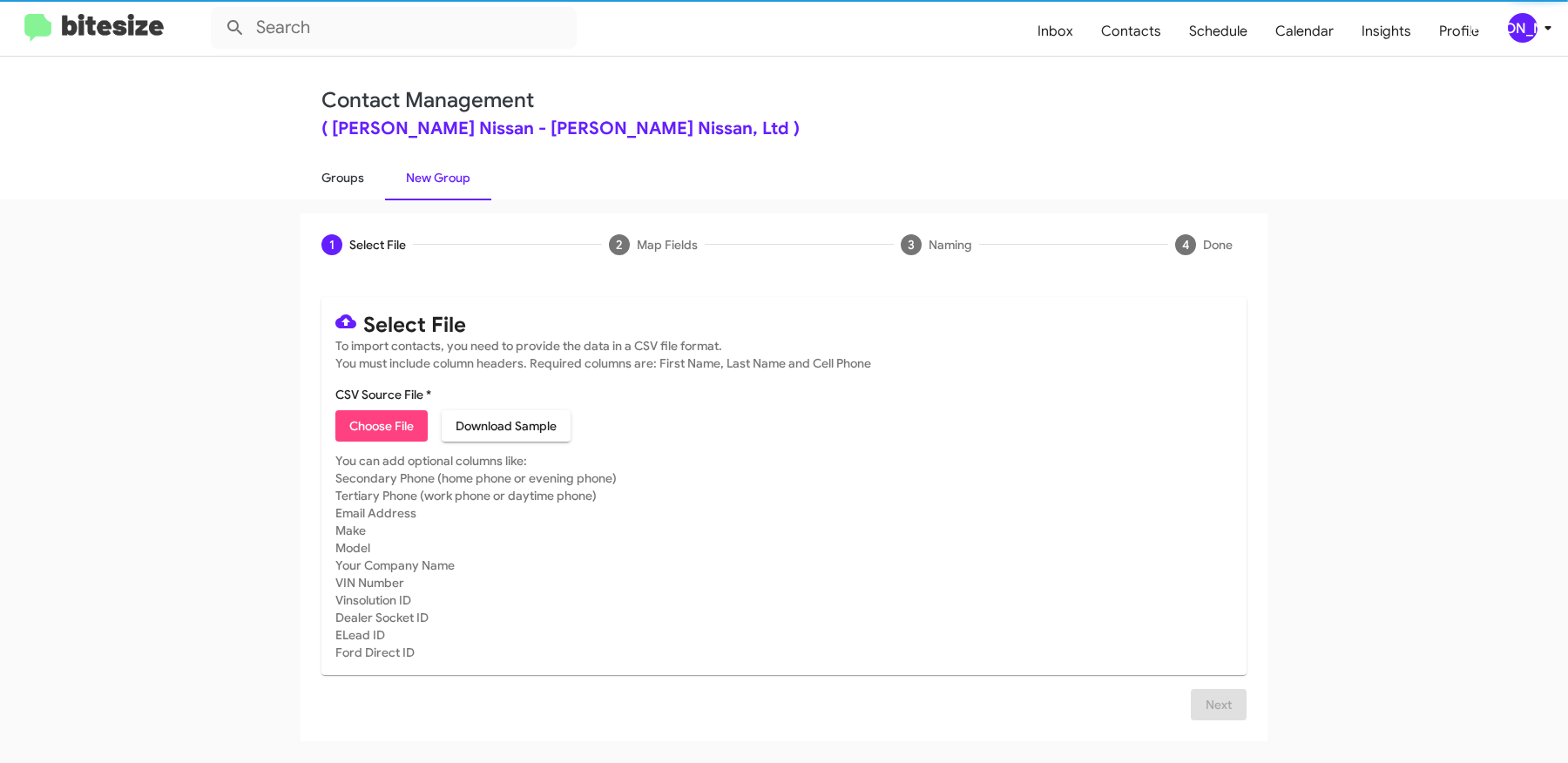
click at [365, 175] on link "Groups" at bounding box center [343, 177] width 85 height 46
type input "in:groups"
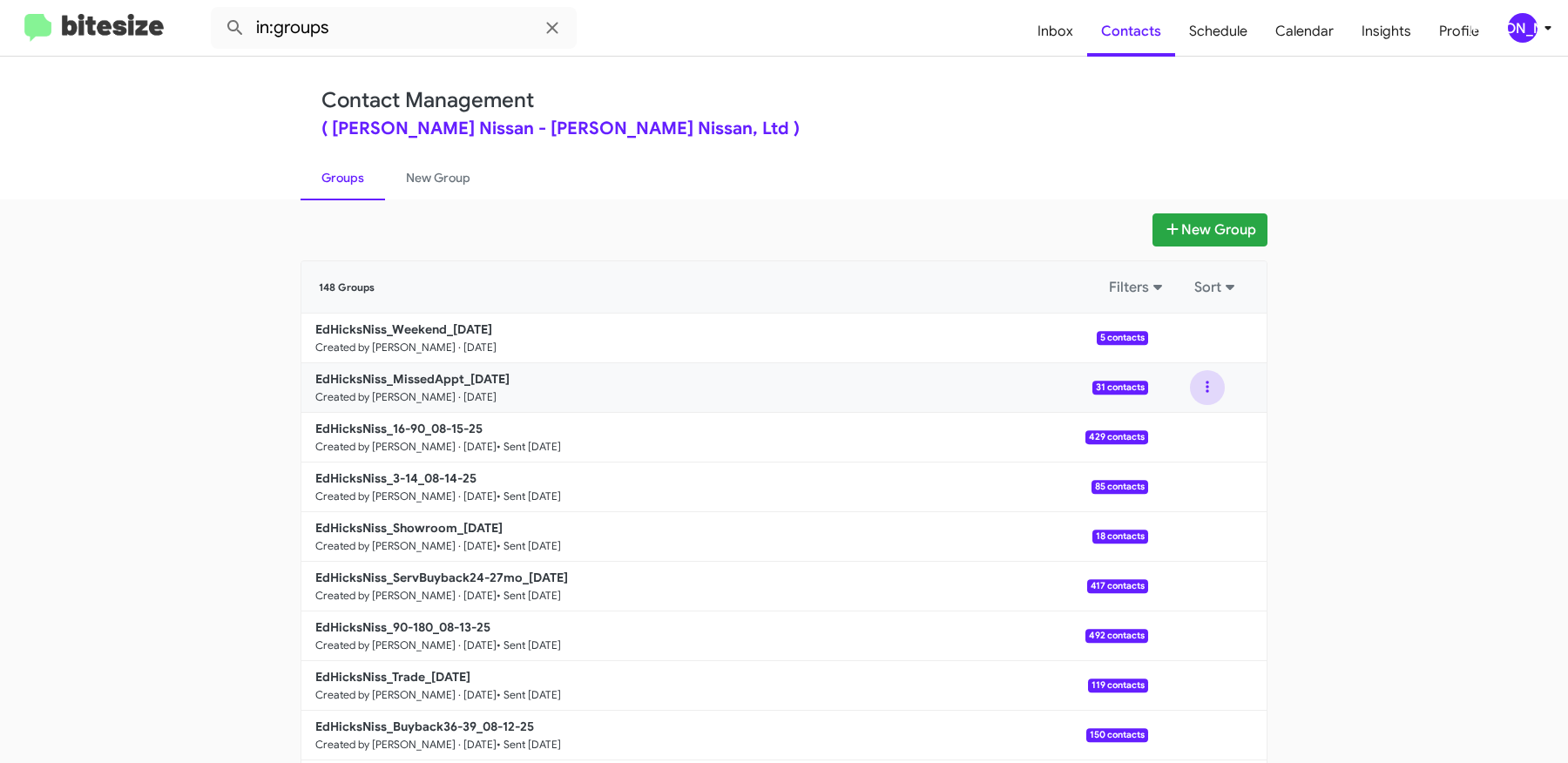
click at [1203, 382] on button at bounding box center [1208, 387] width 35 height 35
click at [1182, 418] on button "View contacts" at bounding box center [1154, 434] width 139 height 42
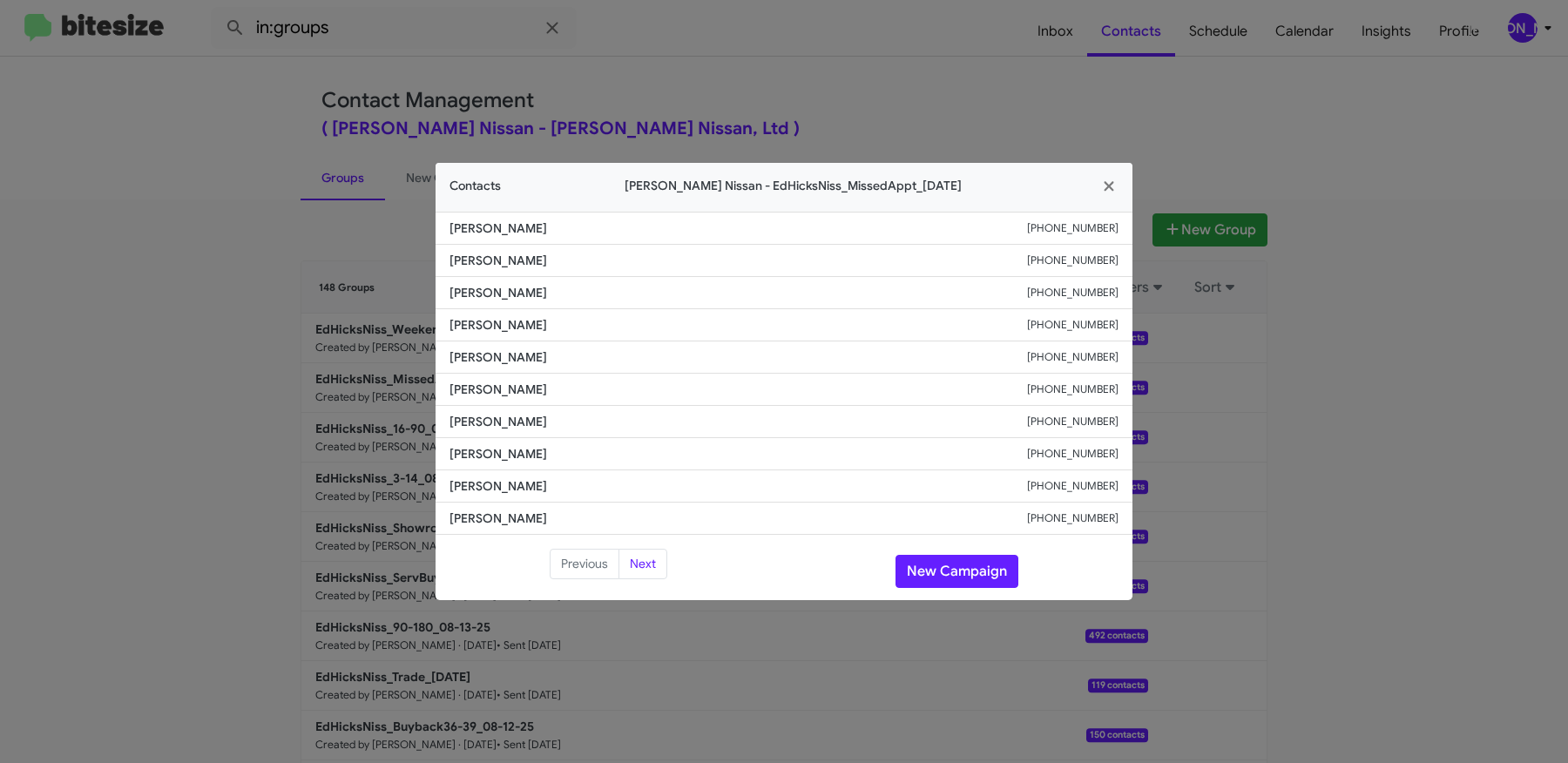
click at [451, 361] on span "David Chagoya" at bounding box center [738, 357] width 577 height 18
click at [450, 361] on span "David Chagoya" at bounding box center [738, 357] width 577 height 18
click at [520, 361] on span "David Chagoya" at bounding box center [738, 357] width 577 height 18
copy span "David Chagoya"
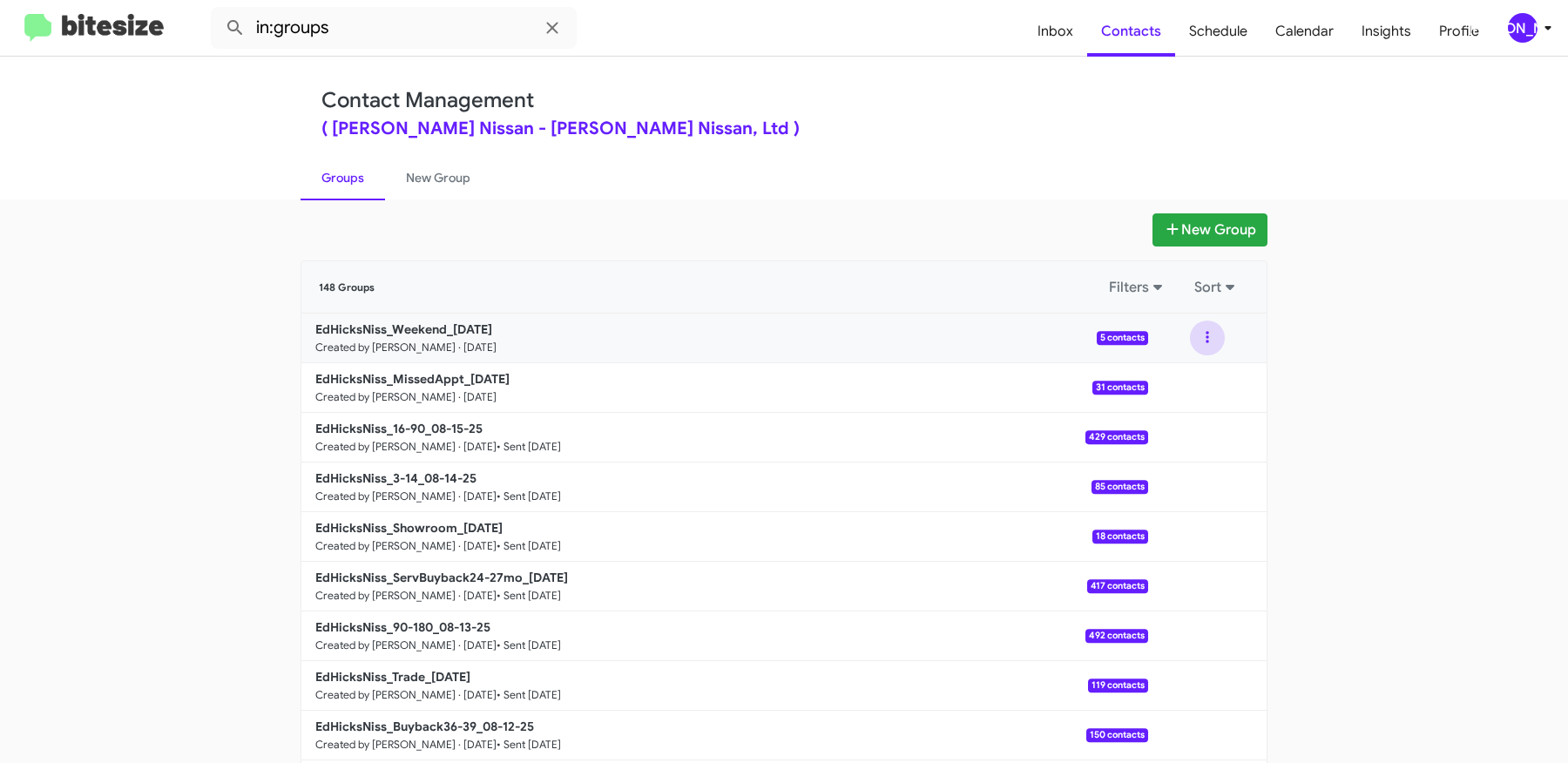
click at [1217, 337] on button at bounding box center [1208, 338] width 35 height 35
click at [1199, 382] on button "View contacts" at bounding box center [1154, 384] width 139 height 42
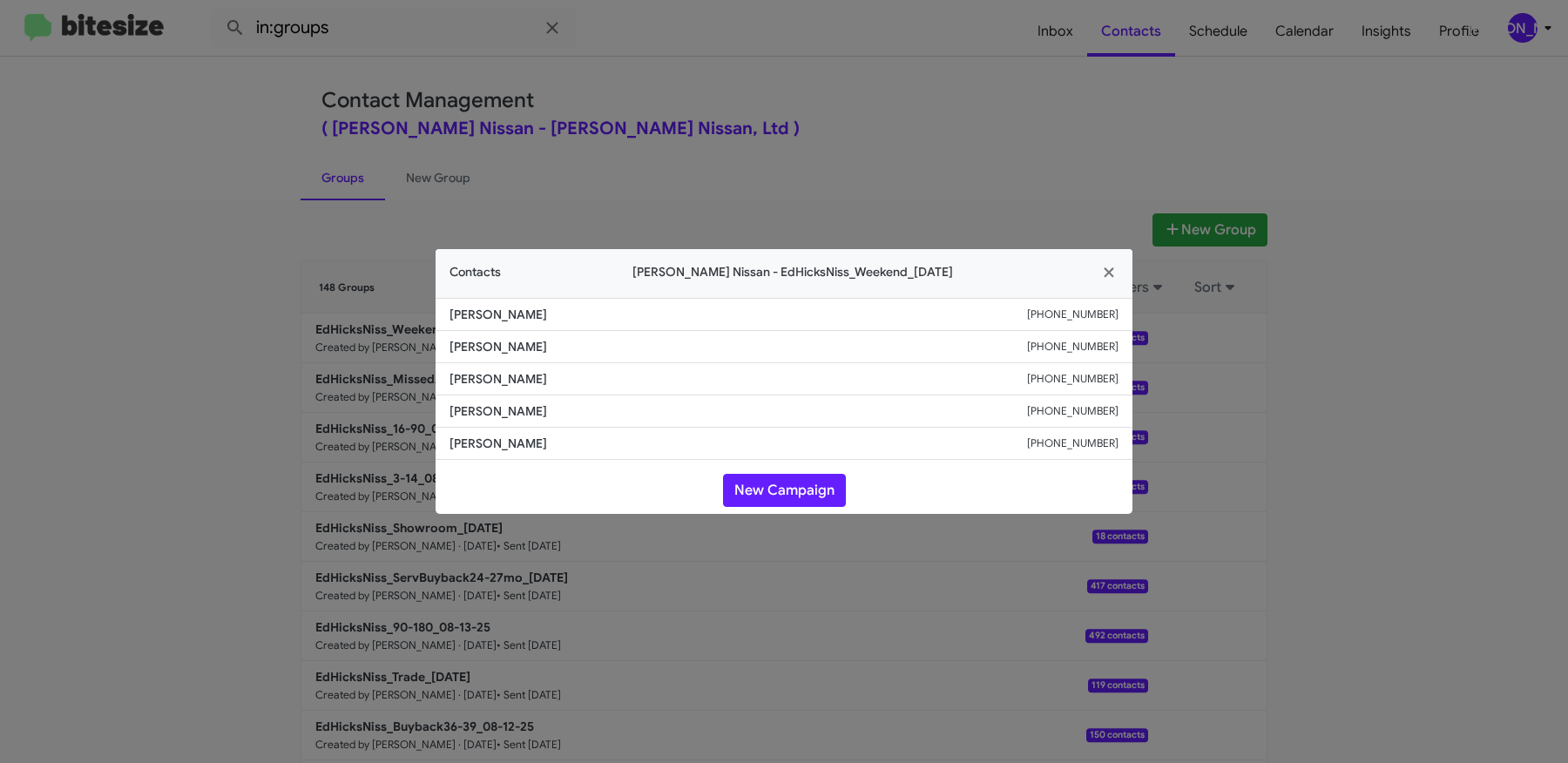
click at [1077, 339] on small "+13614461218" at bounding box center [1073, 346] width 91 height 18
drag, startPoint x: 550, startPoint y: 346, endPoint x: 371, endPoint y: 344, distance: 179.0
click at [371, 344] on modal-container "Contacts Ed Hicks Nissan - EdHicksNiss_Weekend_08-18-25 Ann White +13612594103 …" at bounding box center [784, 382] width 1568 height 763
copy span "Delilah Bennett"
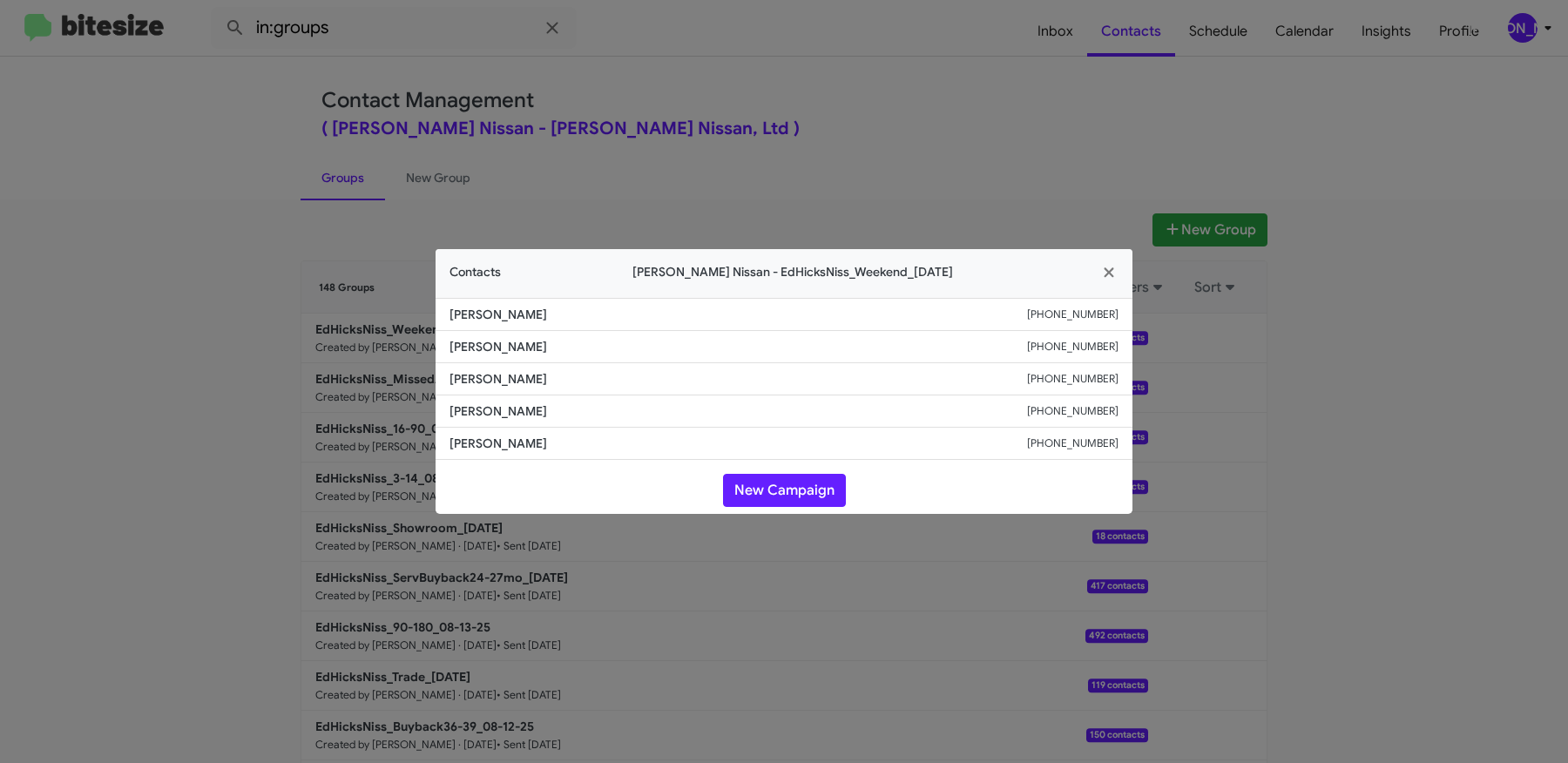
click at [199, 481] on modal-container "Contacts Ed Hicks Nissan - EdHicksNiss_Weekend_08-18-25 Ann White +13612594103 …" at bounding box center [784, 382] width 1568 height 763
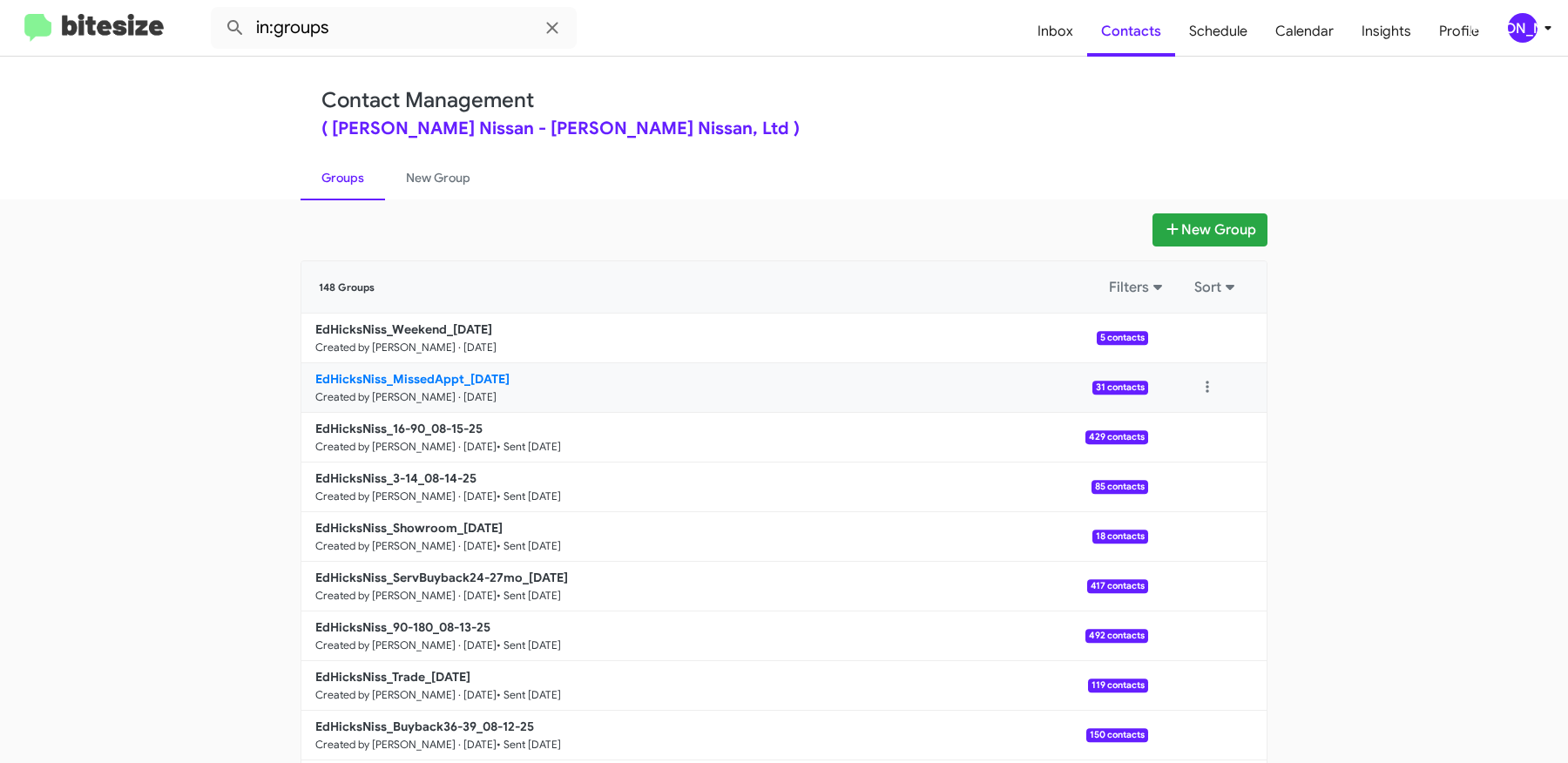
click at [453, 382] on b "EdHicksNiss_MissedAppt_08-18-25" at bounding box center [413, 379] width 195 height 16
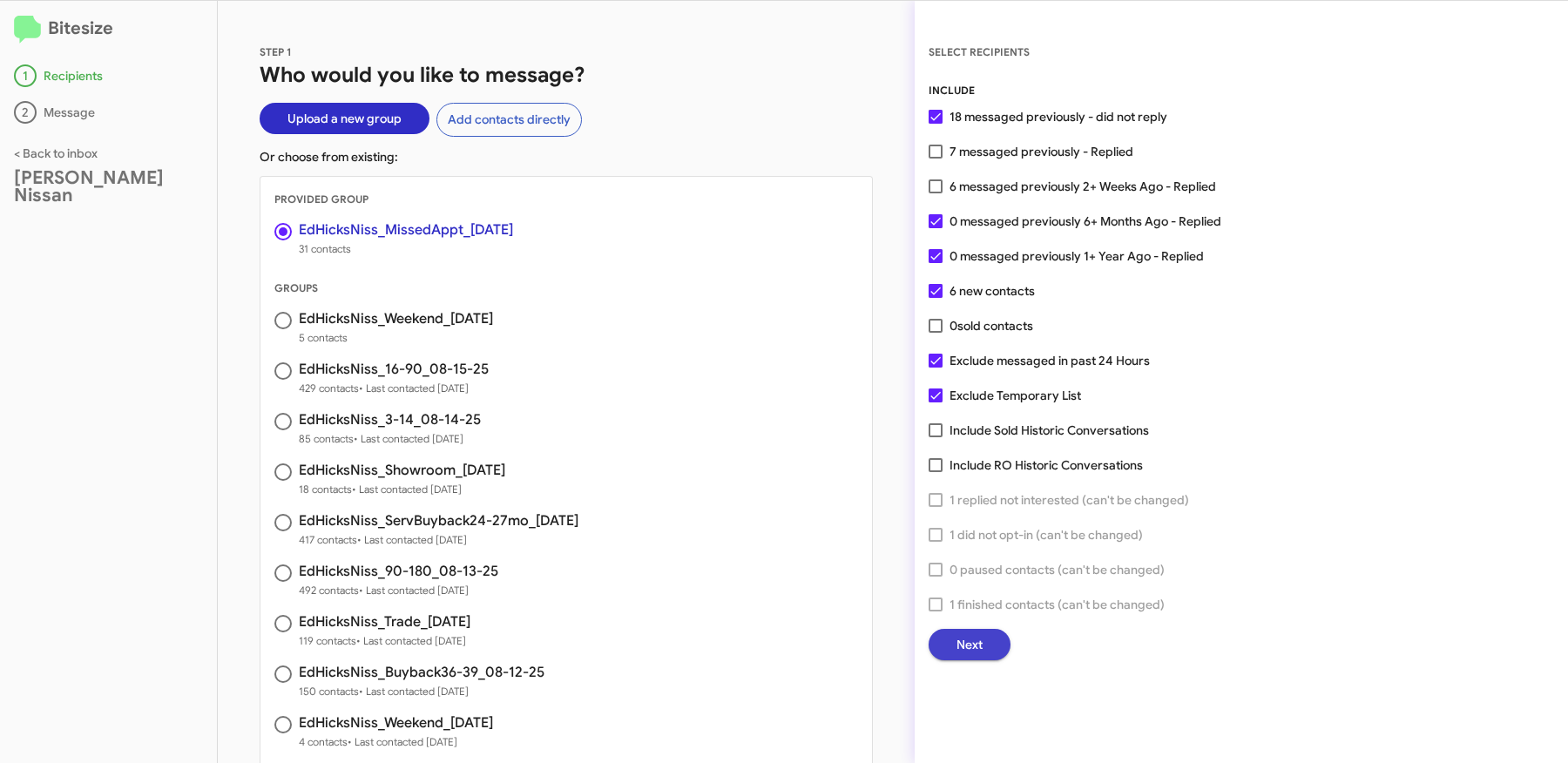
click at [976, 639] on span "Next" at bounding box center [969, 644] width 26 height 31
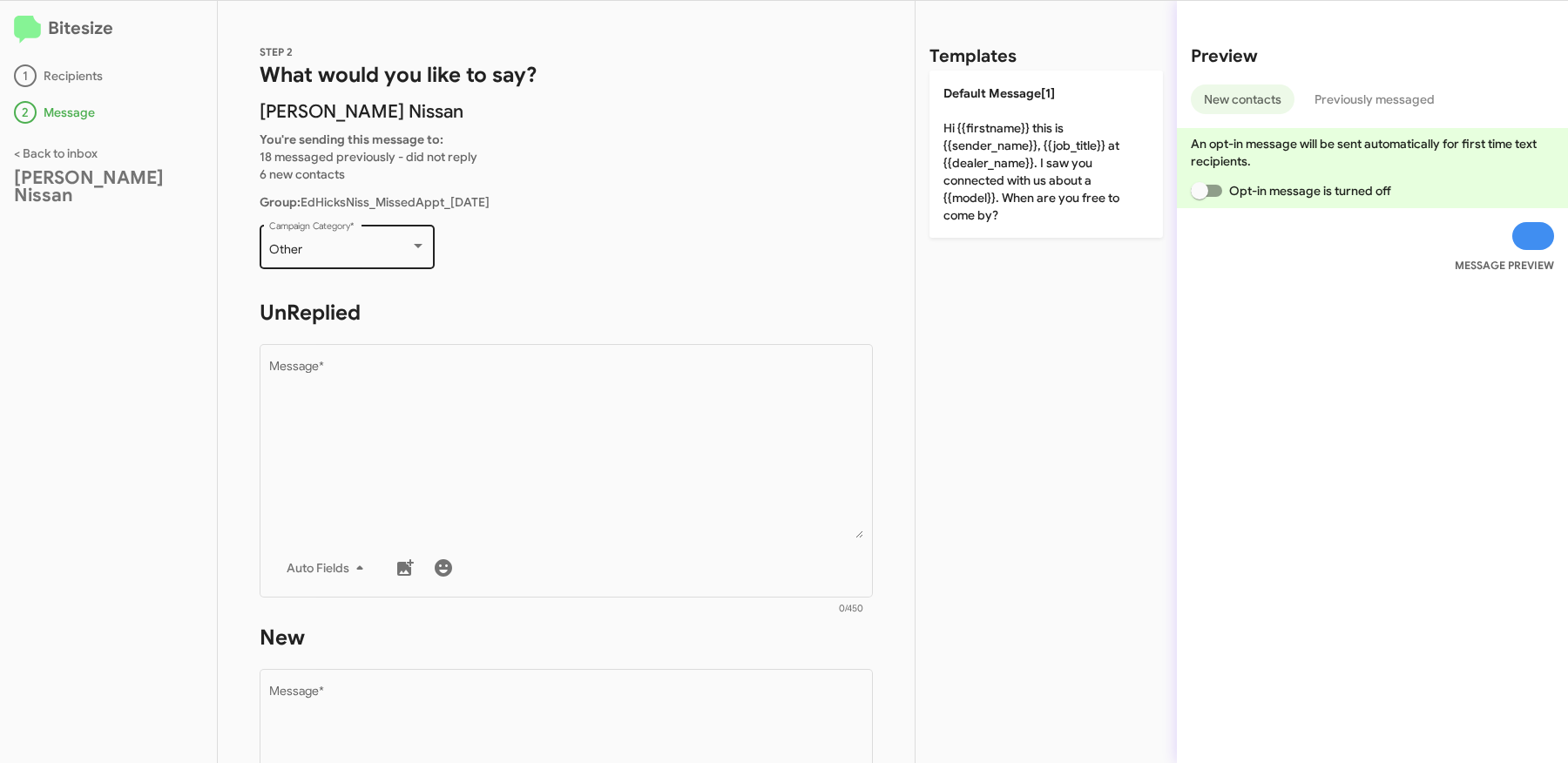
click at [397, 257] on div "Other Campaign Category *" at bounding box center [347, 244] width 157 height 48
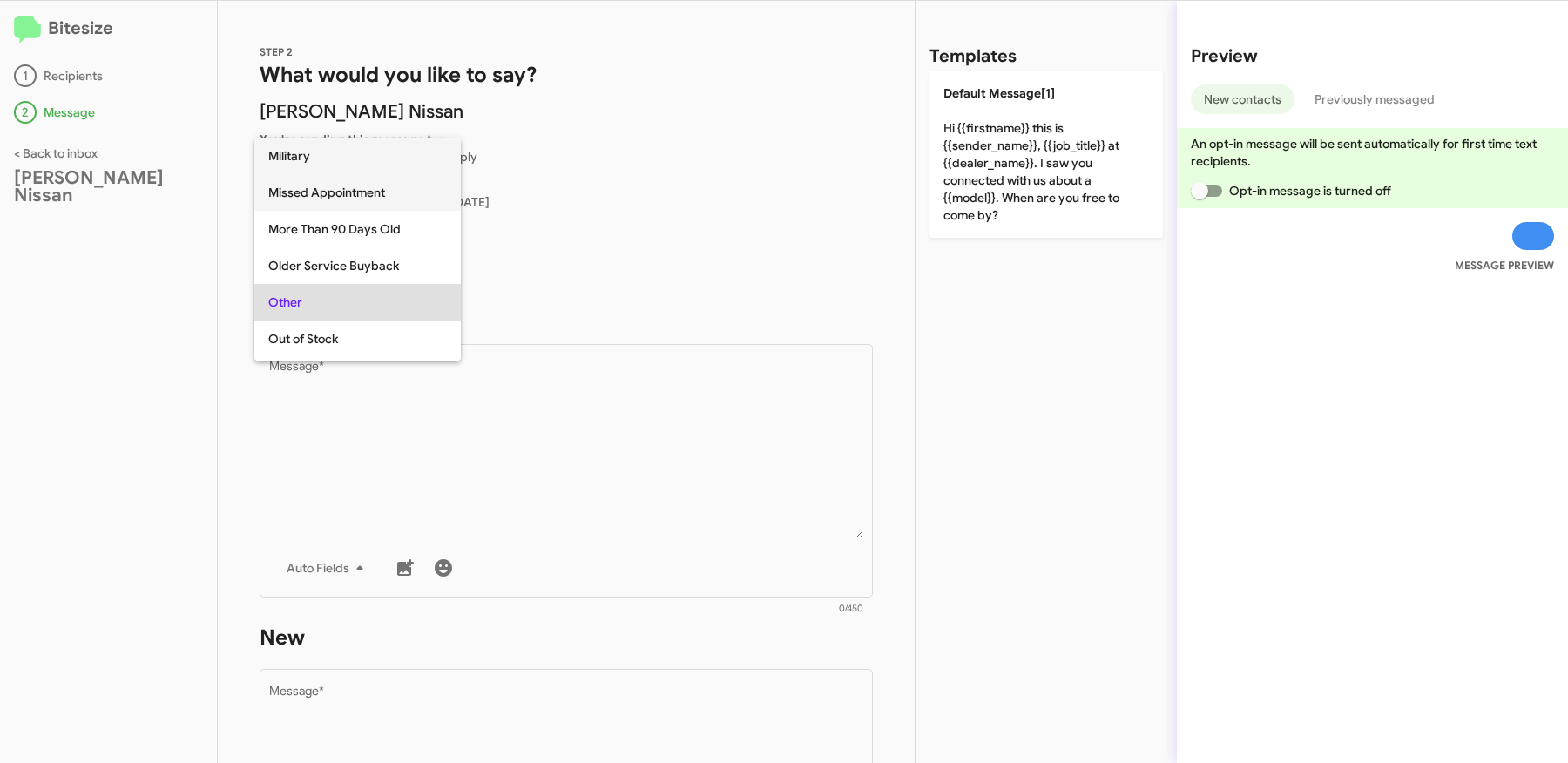
scroll to position [299, 0]
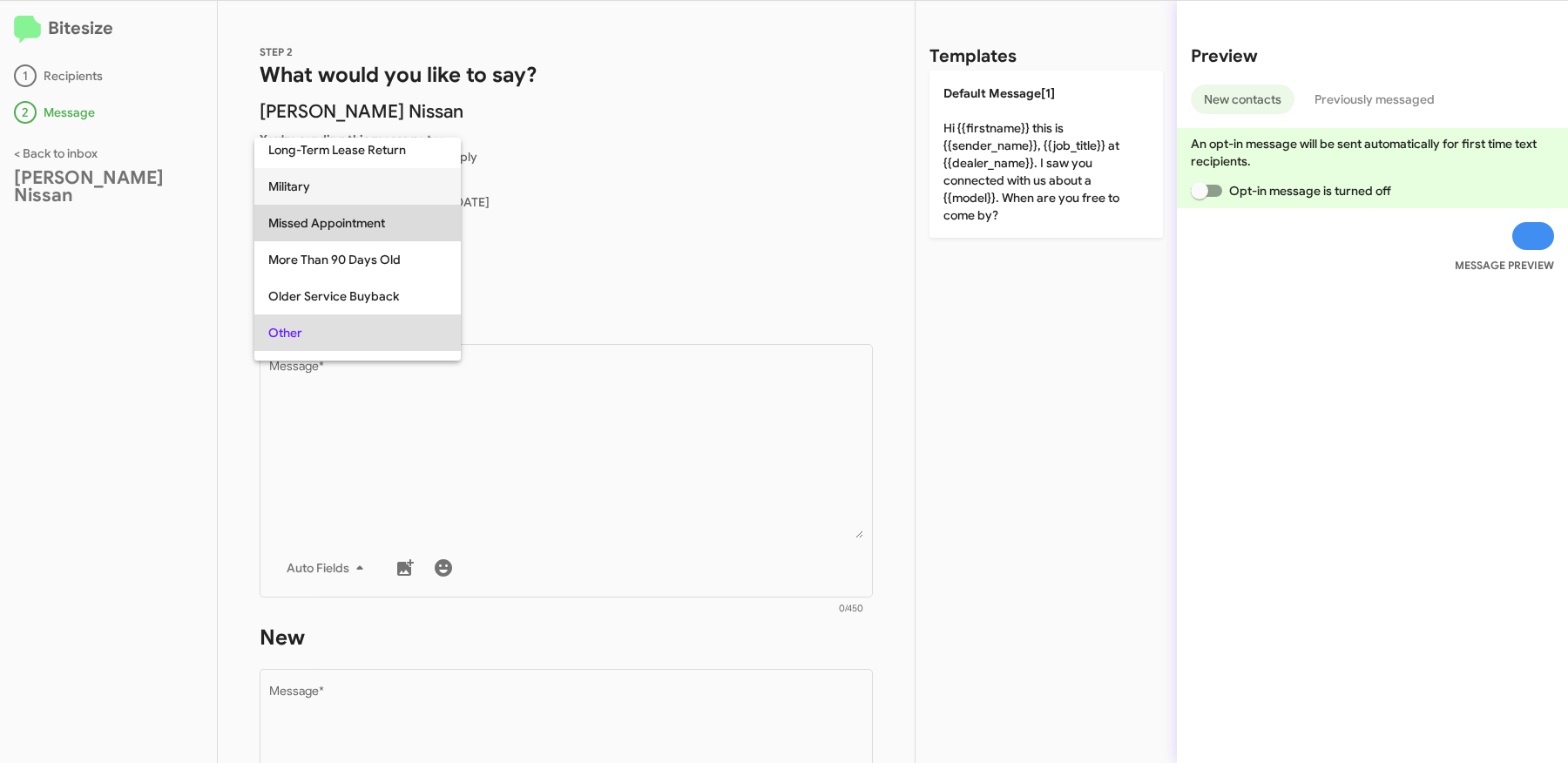
click at [361, 217] on span "Missed Appointment" at bounding box center [357, 223] width 178 height 37
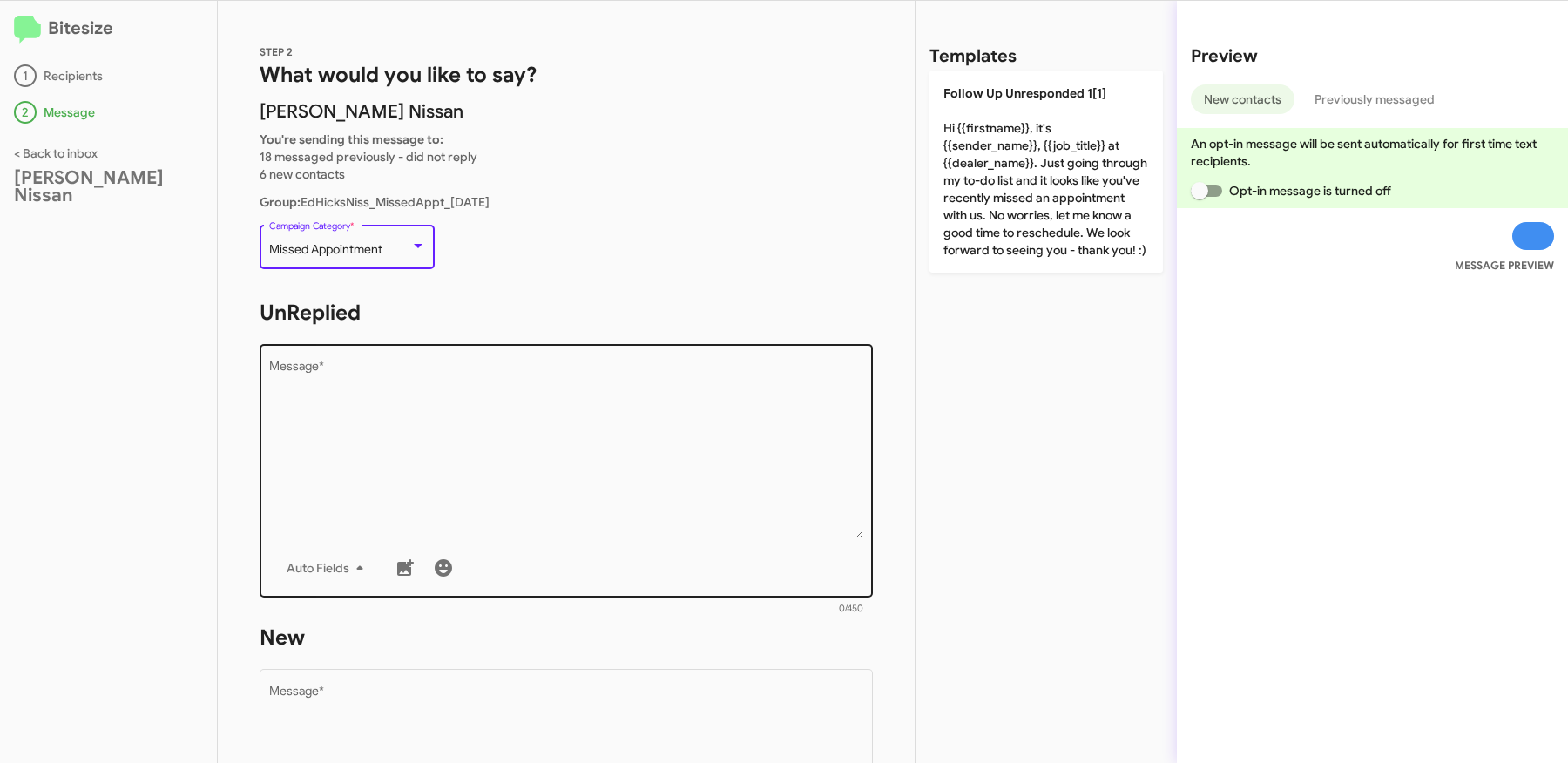
click at [528, 426] on textarea "Message *" at bounding box center [566, 450] width 595 height 178
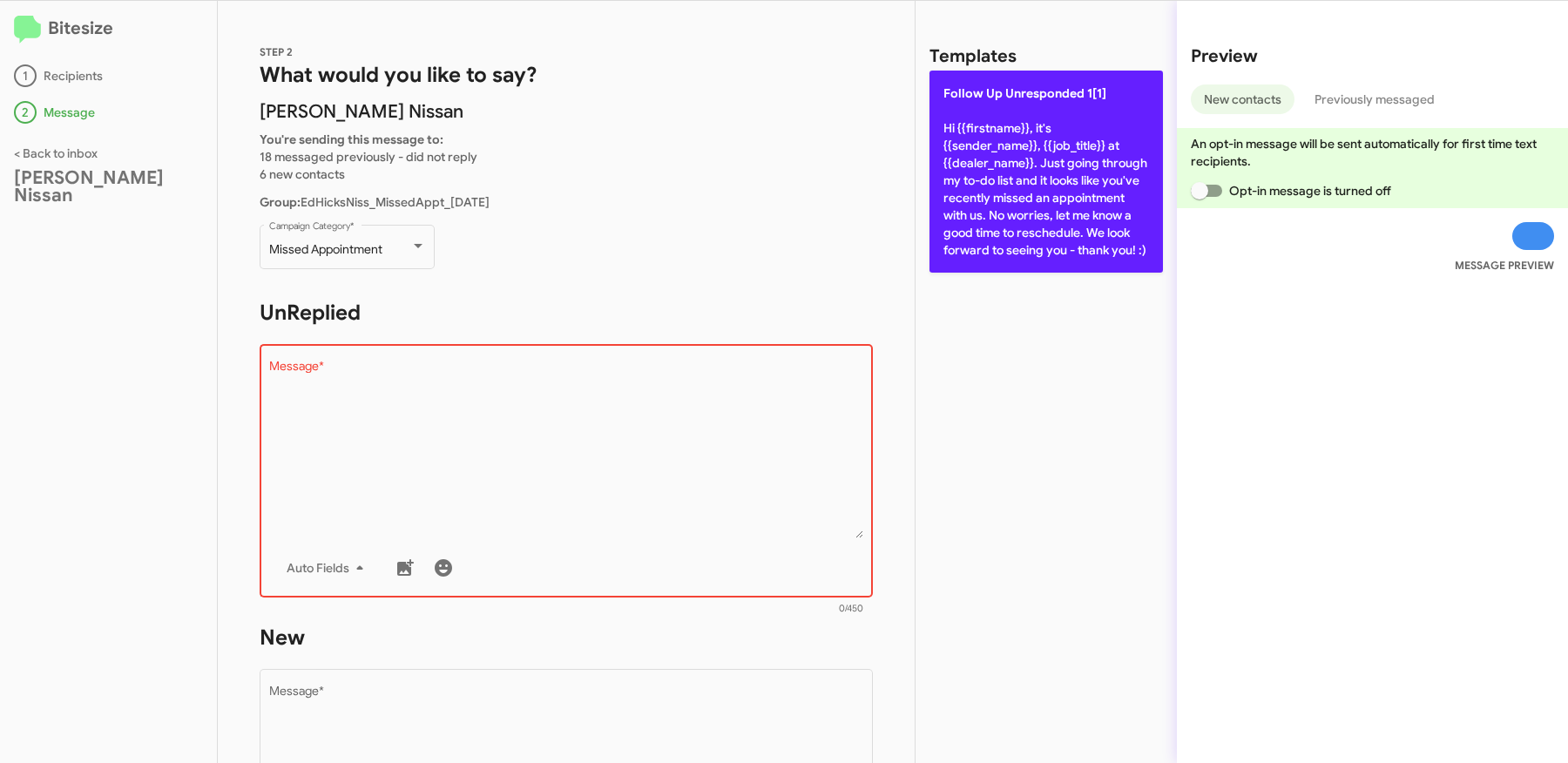
click at [1097, 182] on p "Follow Up Unresponded 1[1] Hi {{firstname}}, it's {{sender_name}}, {{job_title}…" at bounding box center [1046, 171] width 234 height 202
type textarea "Hi {{firstname}}, it's {{sender_name}}, {{job_title}} at {{dealer_name}}. Just …"
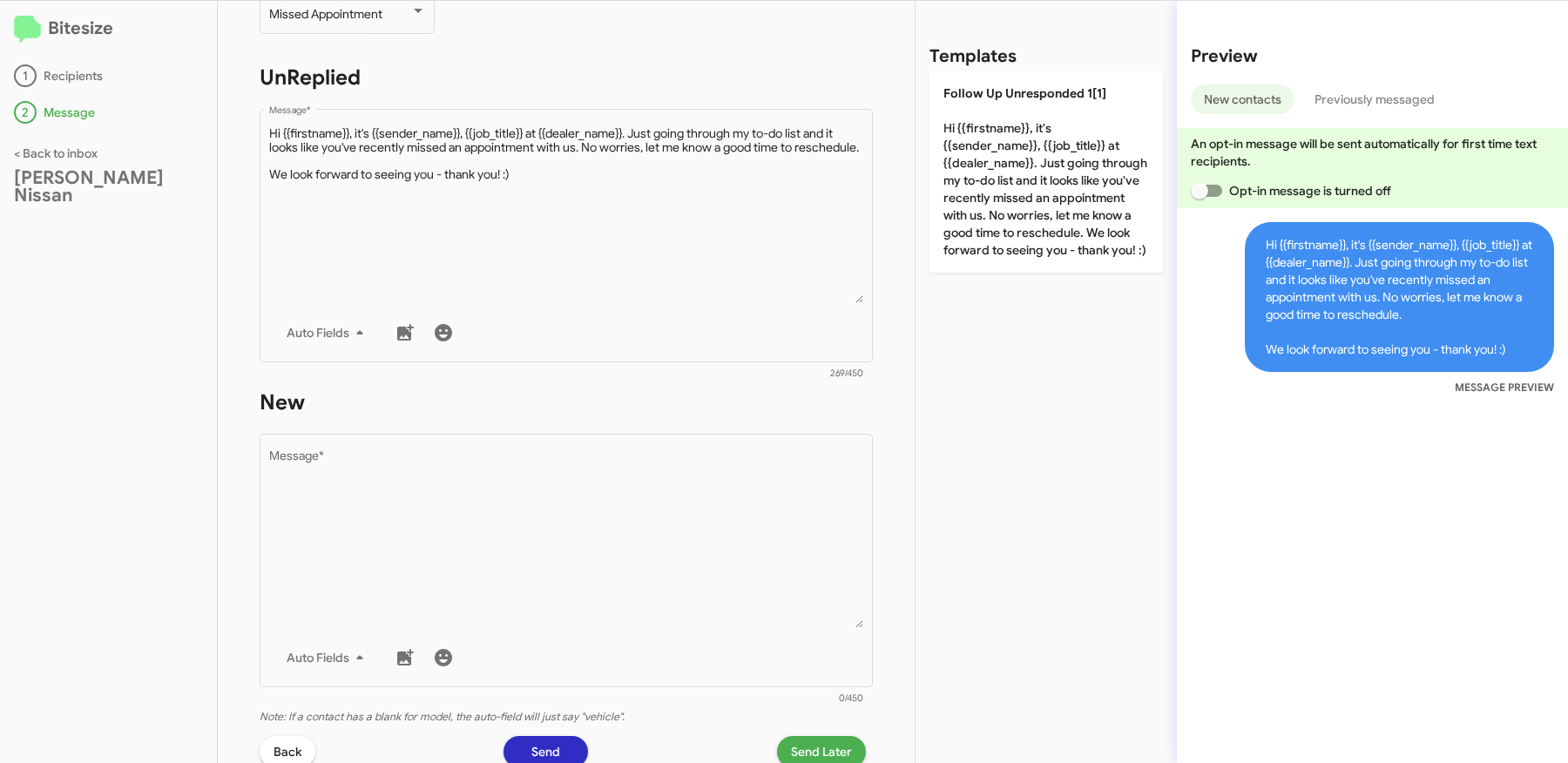
scroll to position [266, 0]
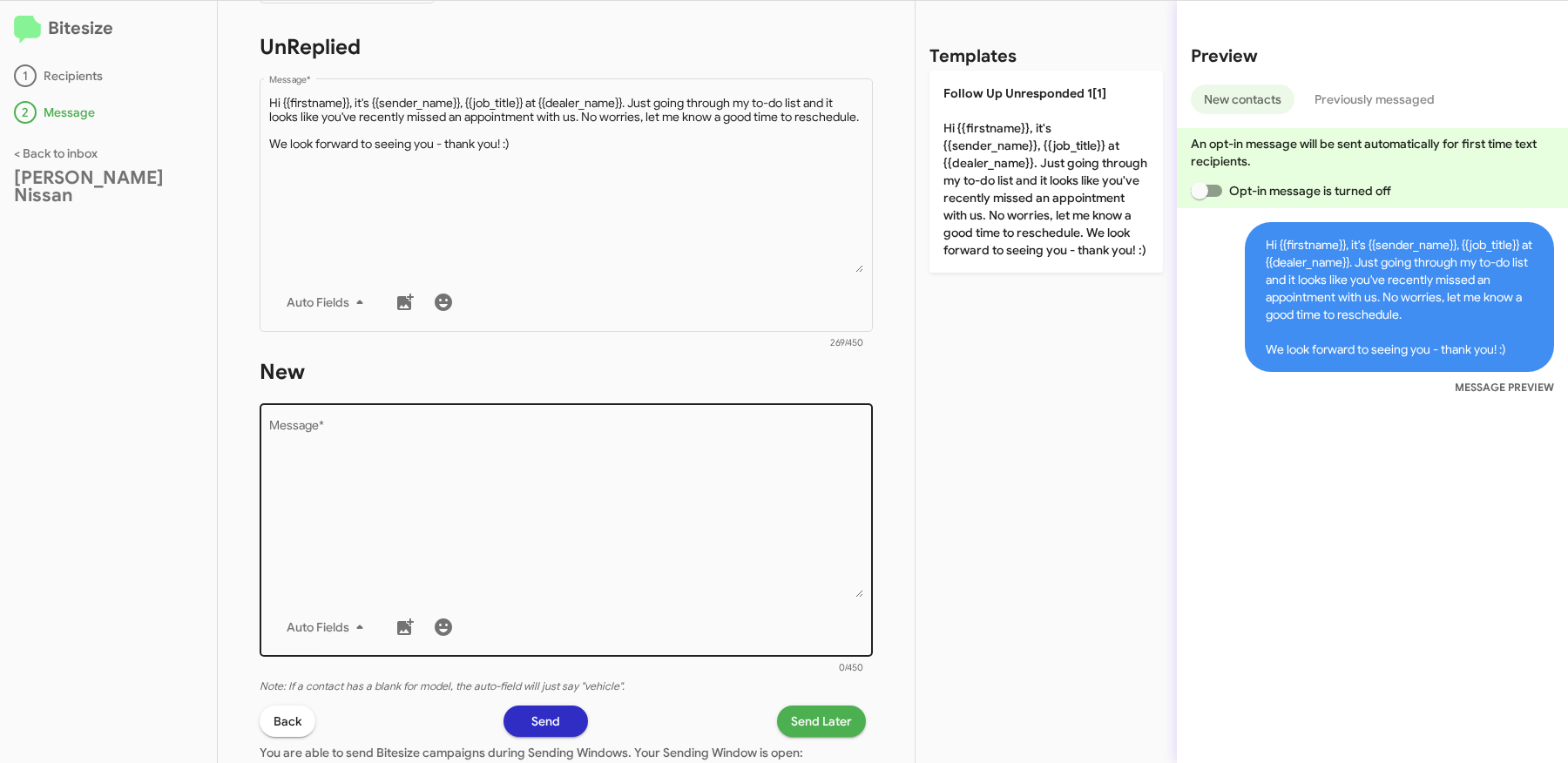
click at [691, 508] on textarea "Message *" at bounding box center [566, 508] width 595 height 178
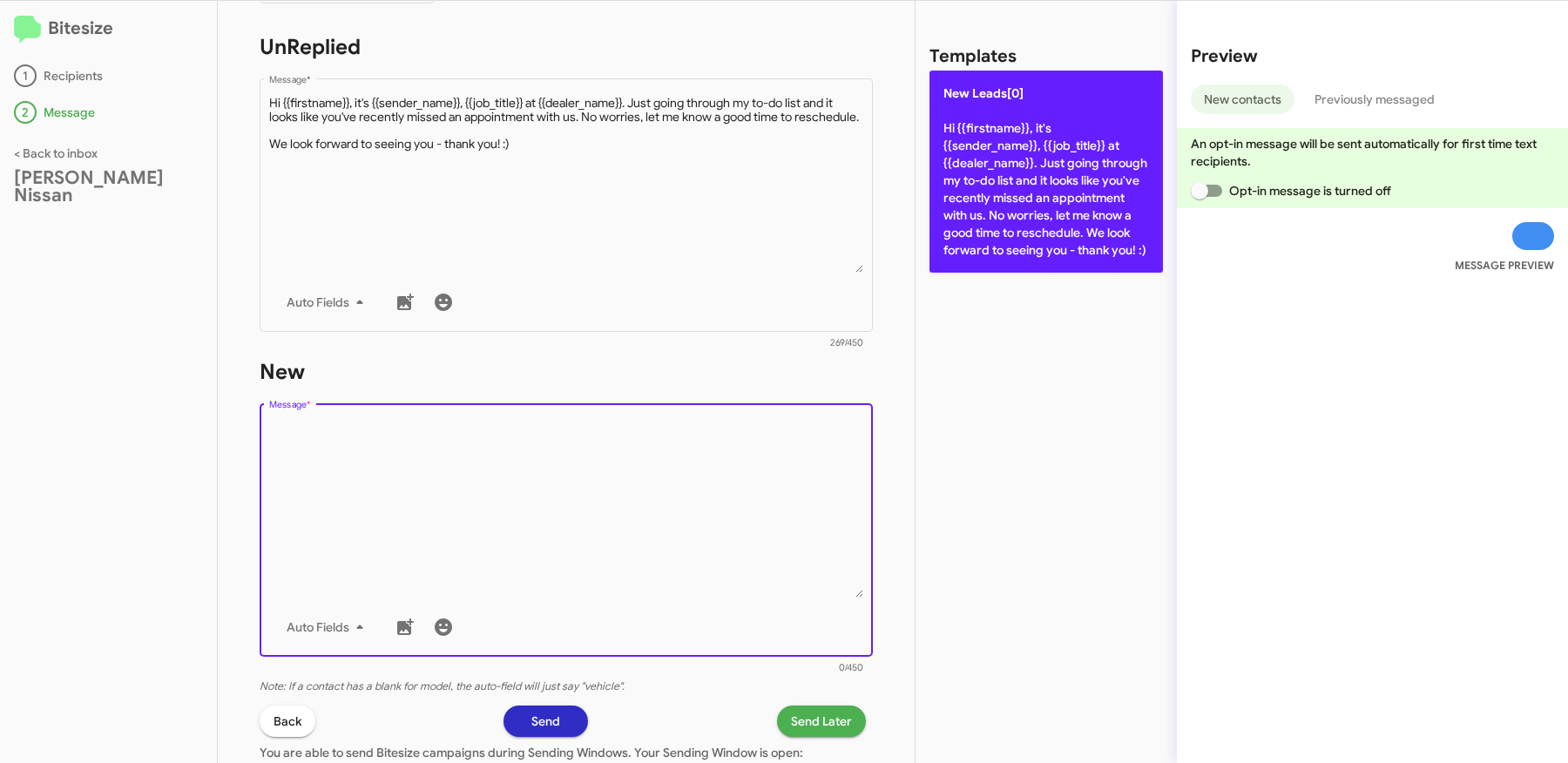
click at [1003, 202] on p "New Leads[0] Hi {{firstname}}, it's {{sender_name}}, {{job_title}} at {{dealer_…" at bounding box center [1046, 171] width 234 height 202
type textarea "Hi {{firstname}}, it's {{sender_name}}, {{job_title}} at {{dealer_name}}. Just …"
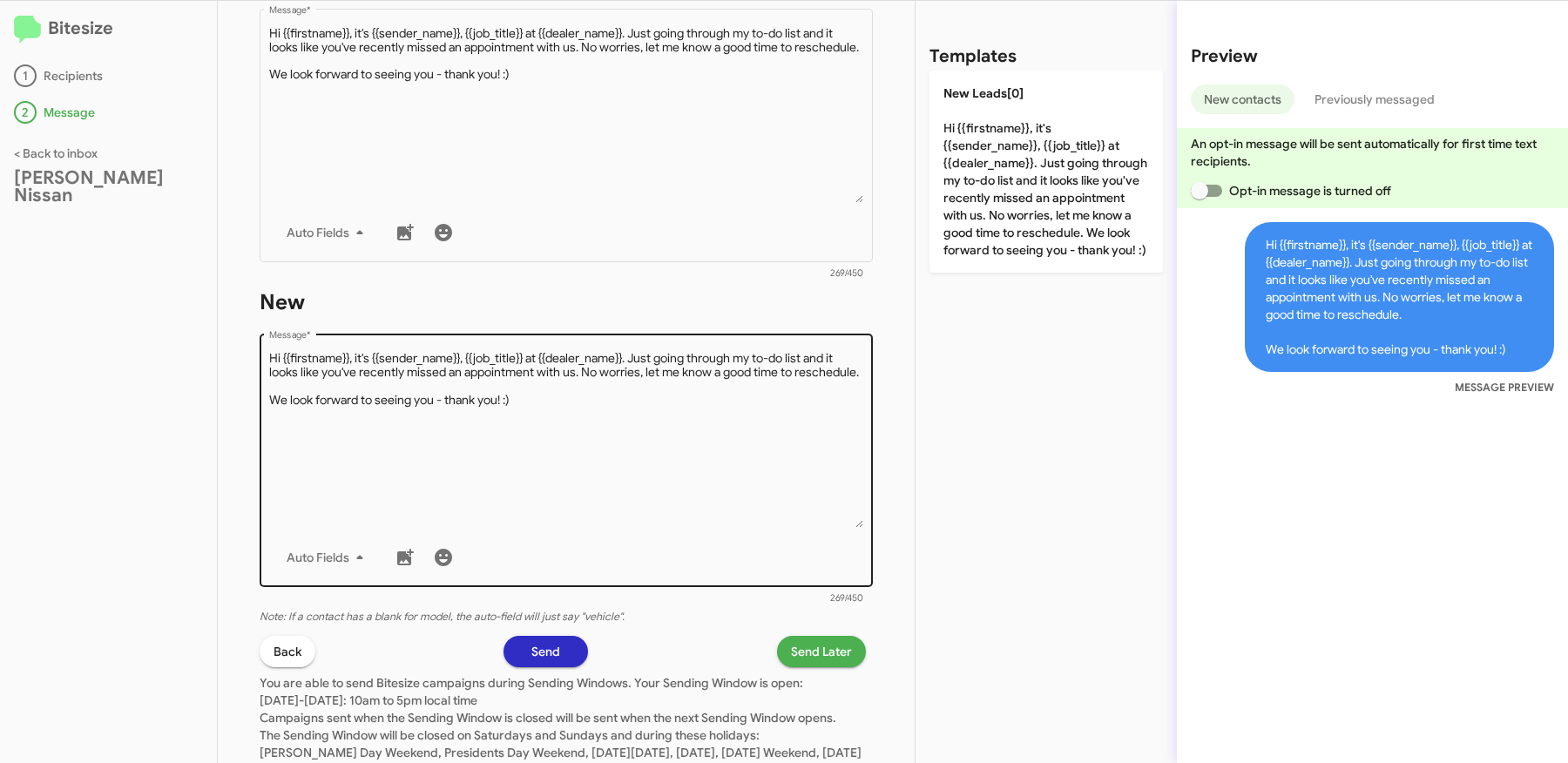
scroll to position [399, 0]
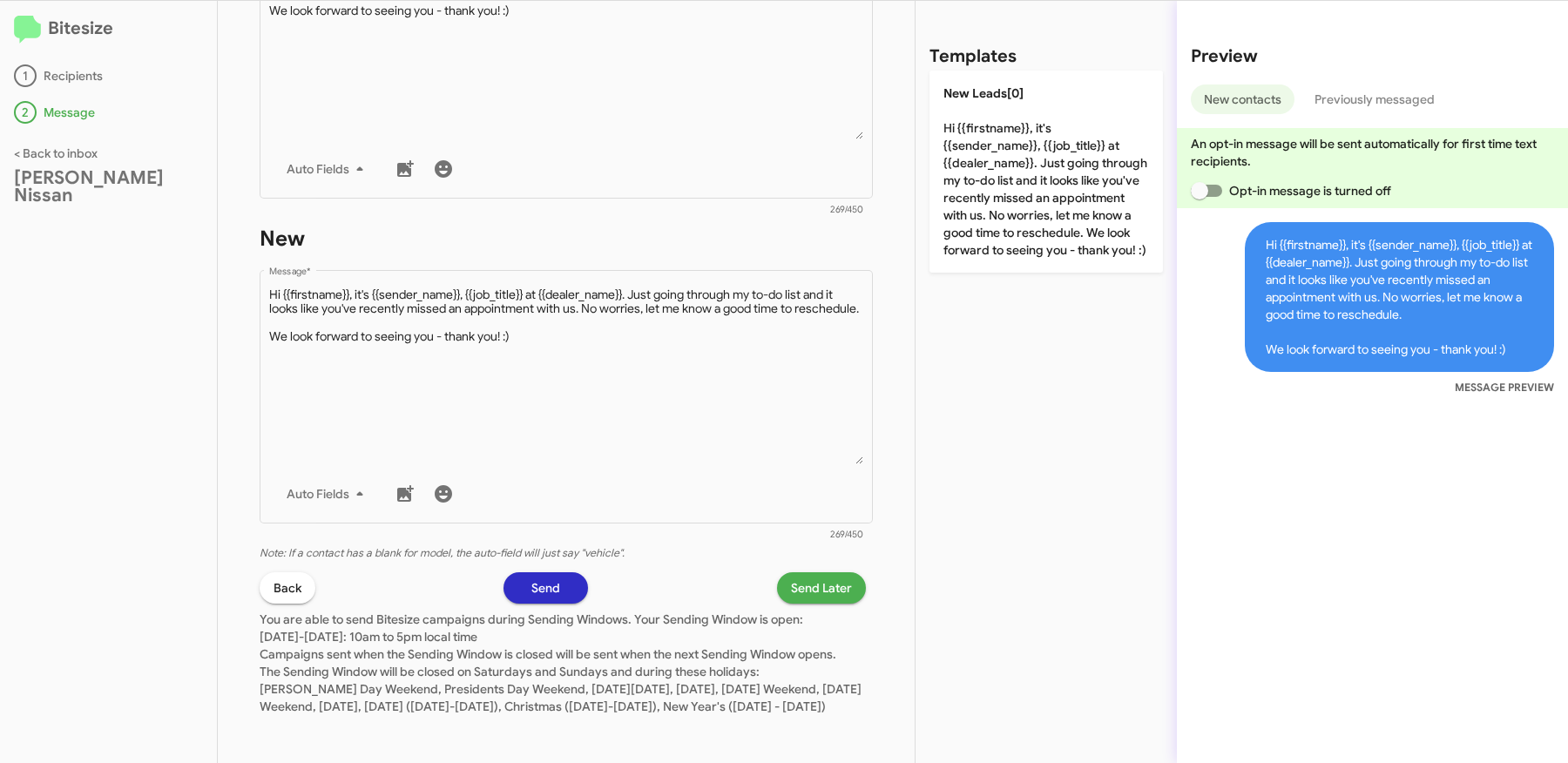
click at [819, 594] on span "Send Later" at bounding box center [821, 588] width 61 height 31
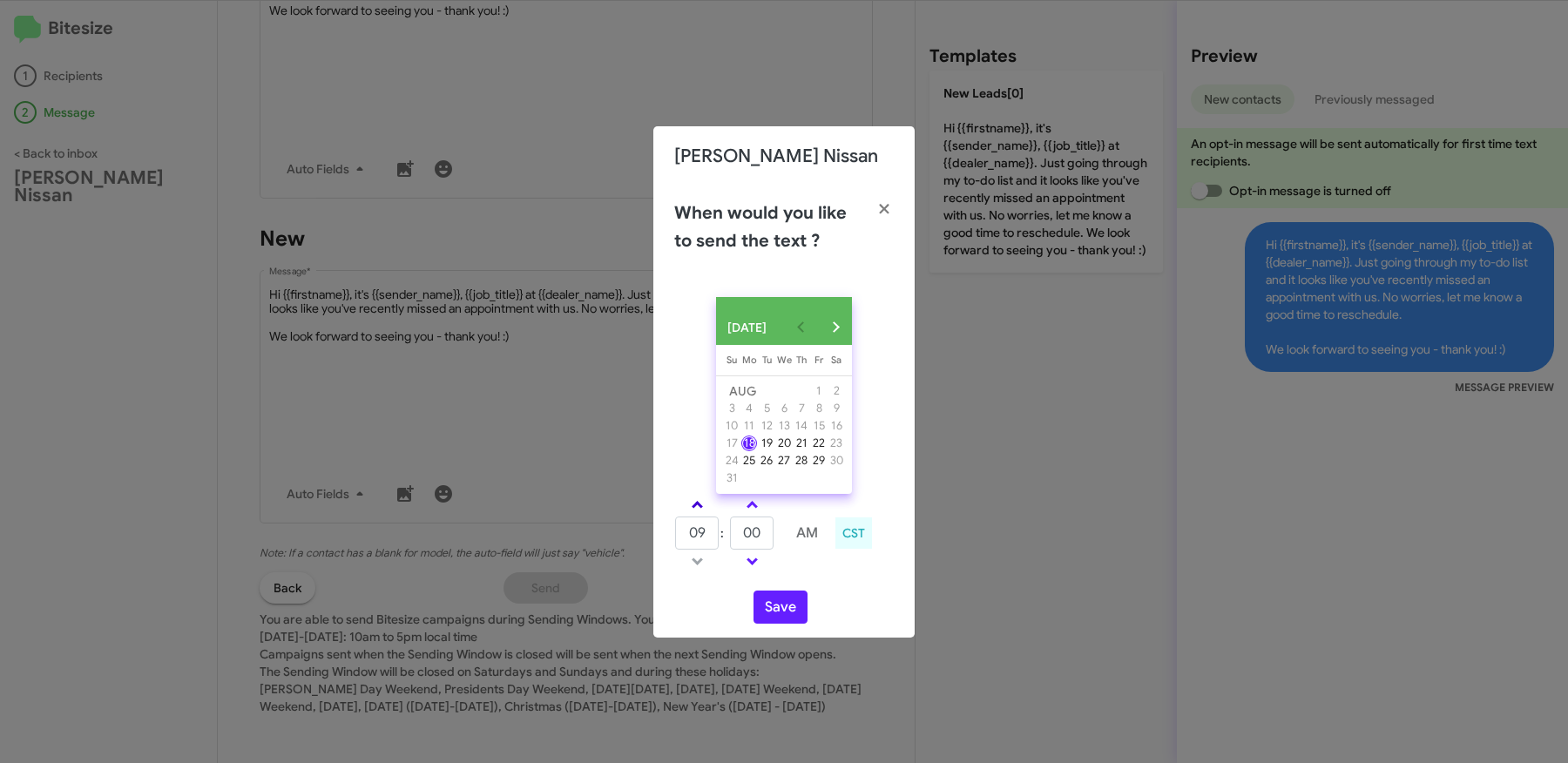
click at [697, 509] on link at bounding box center [697, 504] width 30 height 20
click at [695, 509] on link at bounding box center [697, 504] width 30 height 20
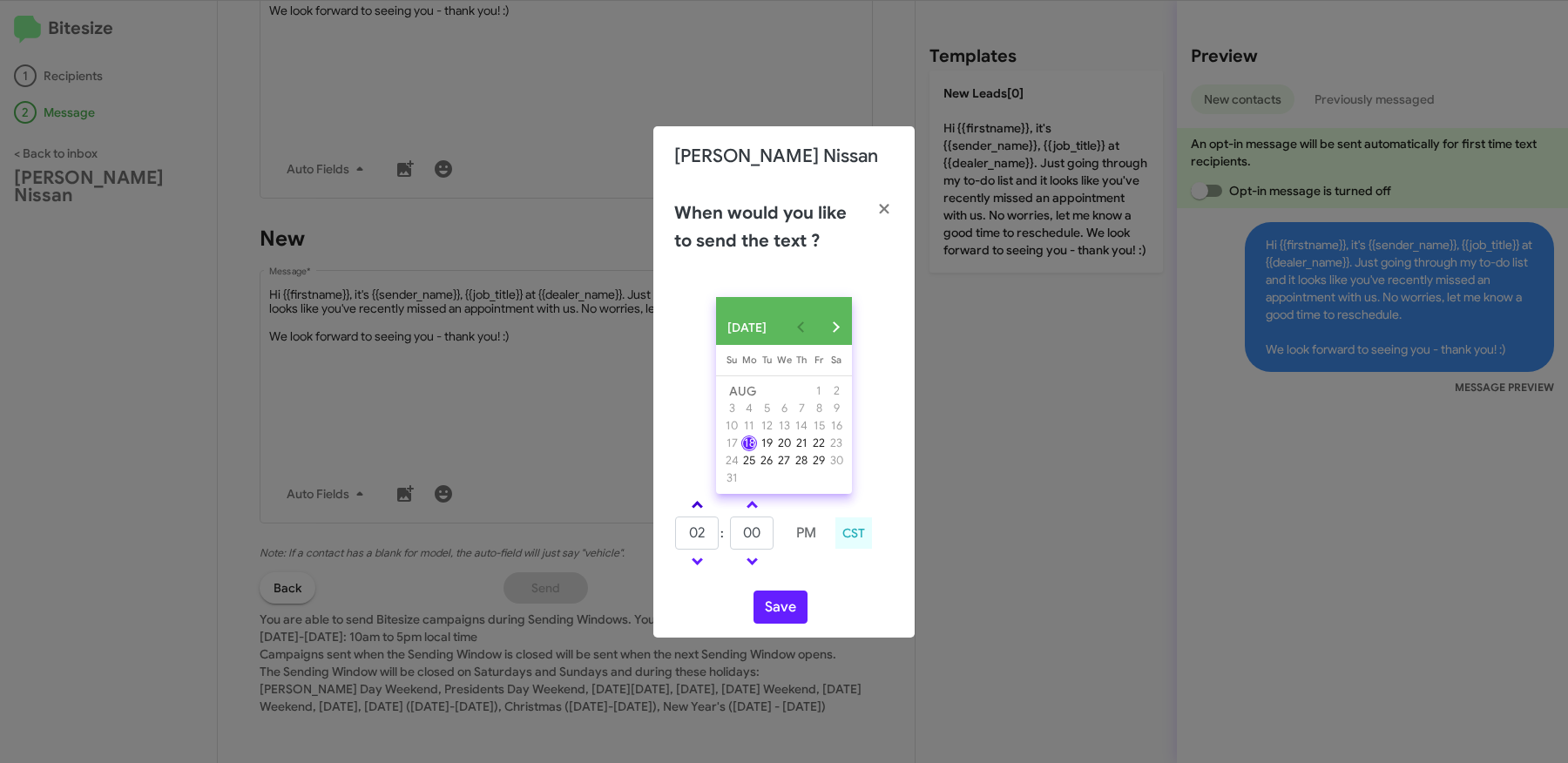
click at [695, 509] on link at bounding box center [697, 504] width 30 height 20
type input "06"
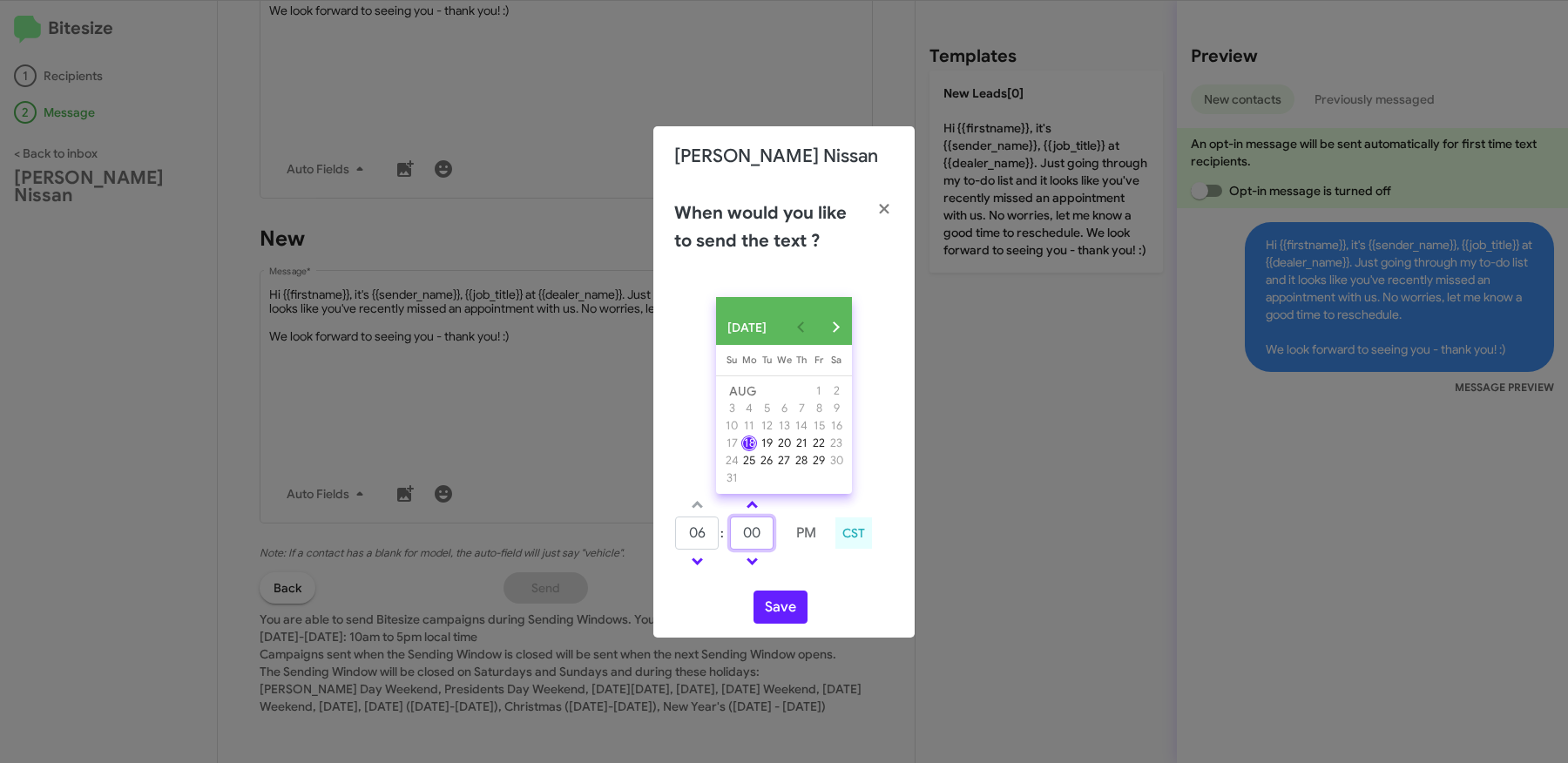
drag, startPoint x: 754, startPoint y: 543, endPoint x: 775, endPoint y: 543, distance: 21.0
click at [766, 543] on input "00" at bounding box center [751, 533] width 44 height 33
type input "03"
click at [790, 619] on button "Save" at bounding box center [780, 607] width 54 height 33
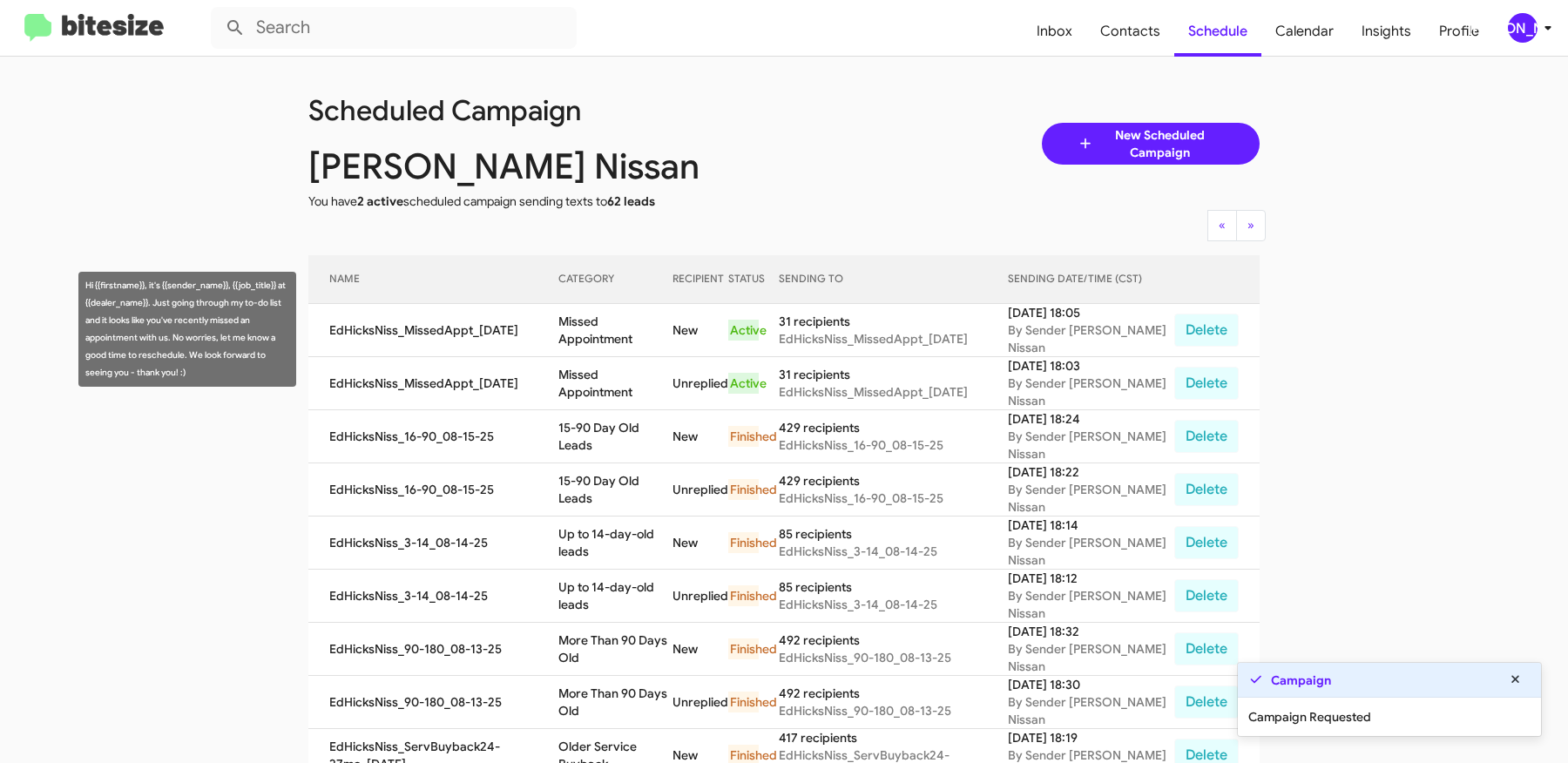
click at [590, 325] on td "Missed Appointment" at bounding box center [615, 330] width 114 height 54
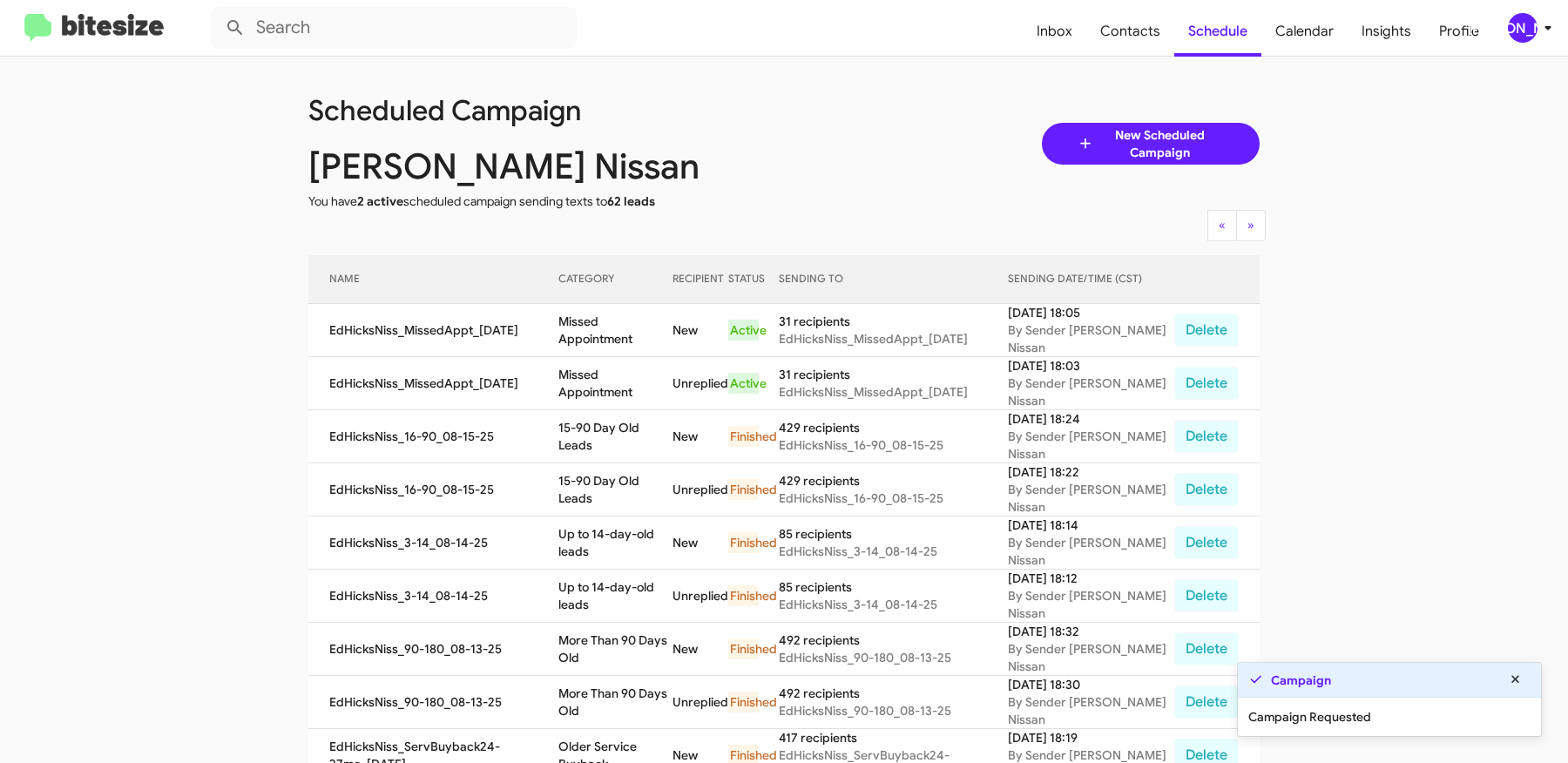
click at [590, 325] on td "Missed Appointment" at bounding box center [615, 330] width 114 height 54
click at [650, 321] on td "Missed Appointment" at bounding box center [615, 330] width 114 height 54
copy td "Missed Appointment"
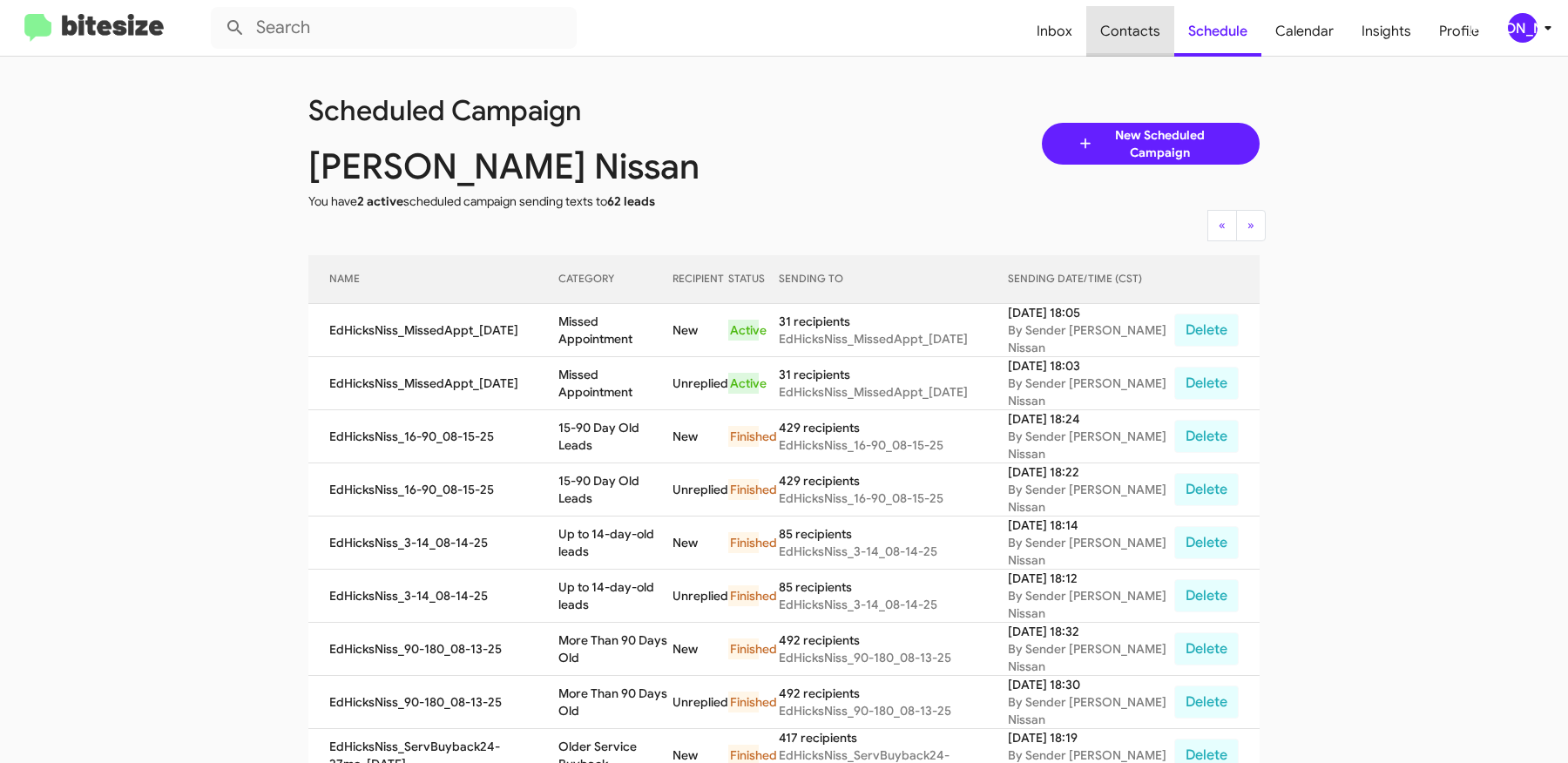
click at [1150, 28] on span "Contacts" at bounding box center [1130, 31] width 88 height 51
type input "in:groups"
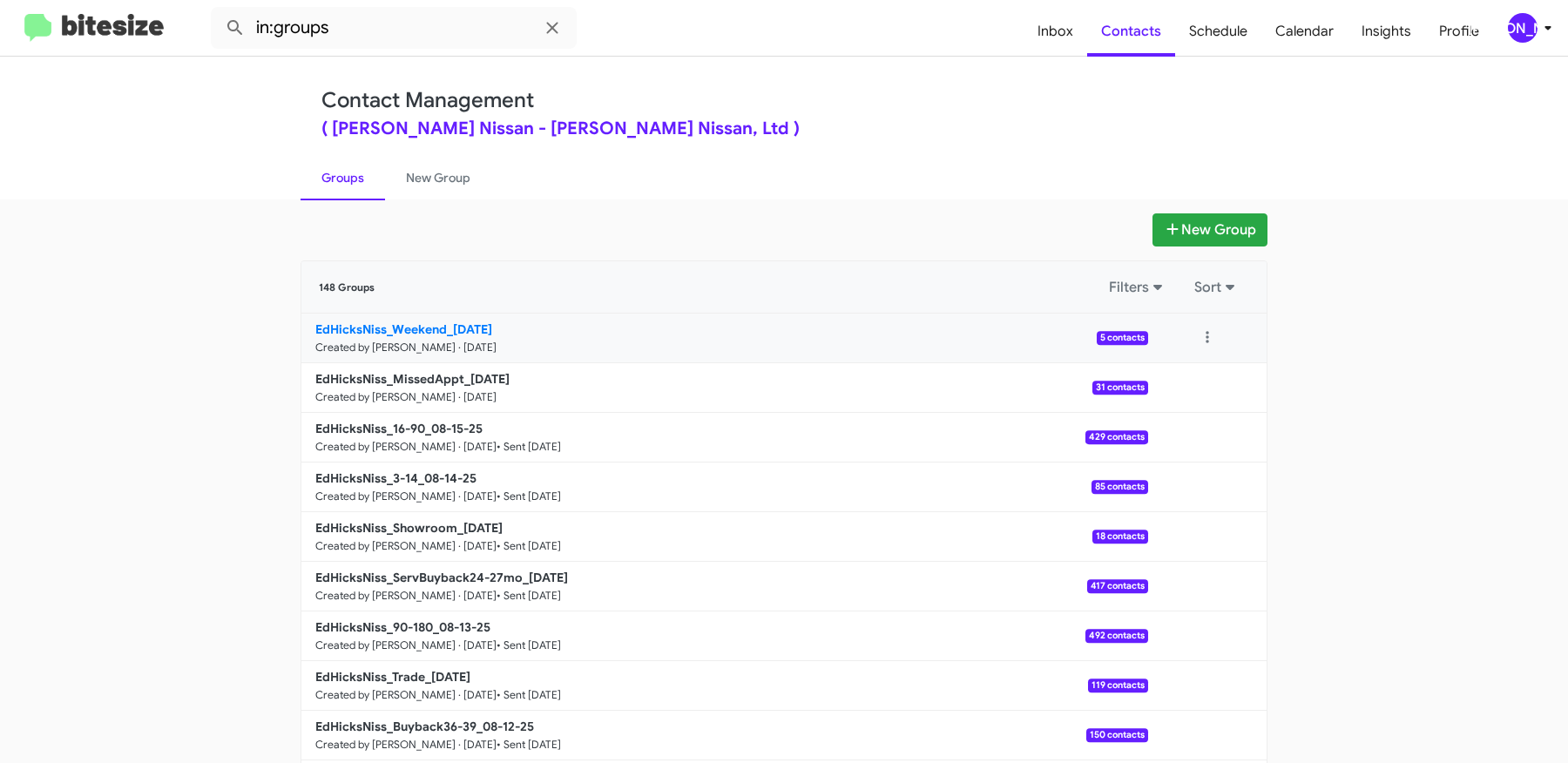
click at [427, 328] on b "EdHicksNiss_Weekend_08-18-25" at bounding box center [404, 329] width 177 height 16
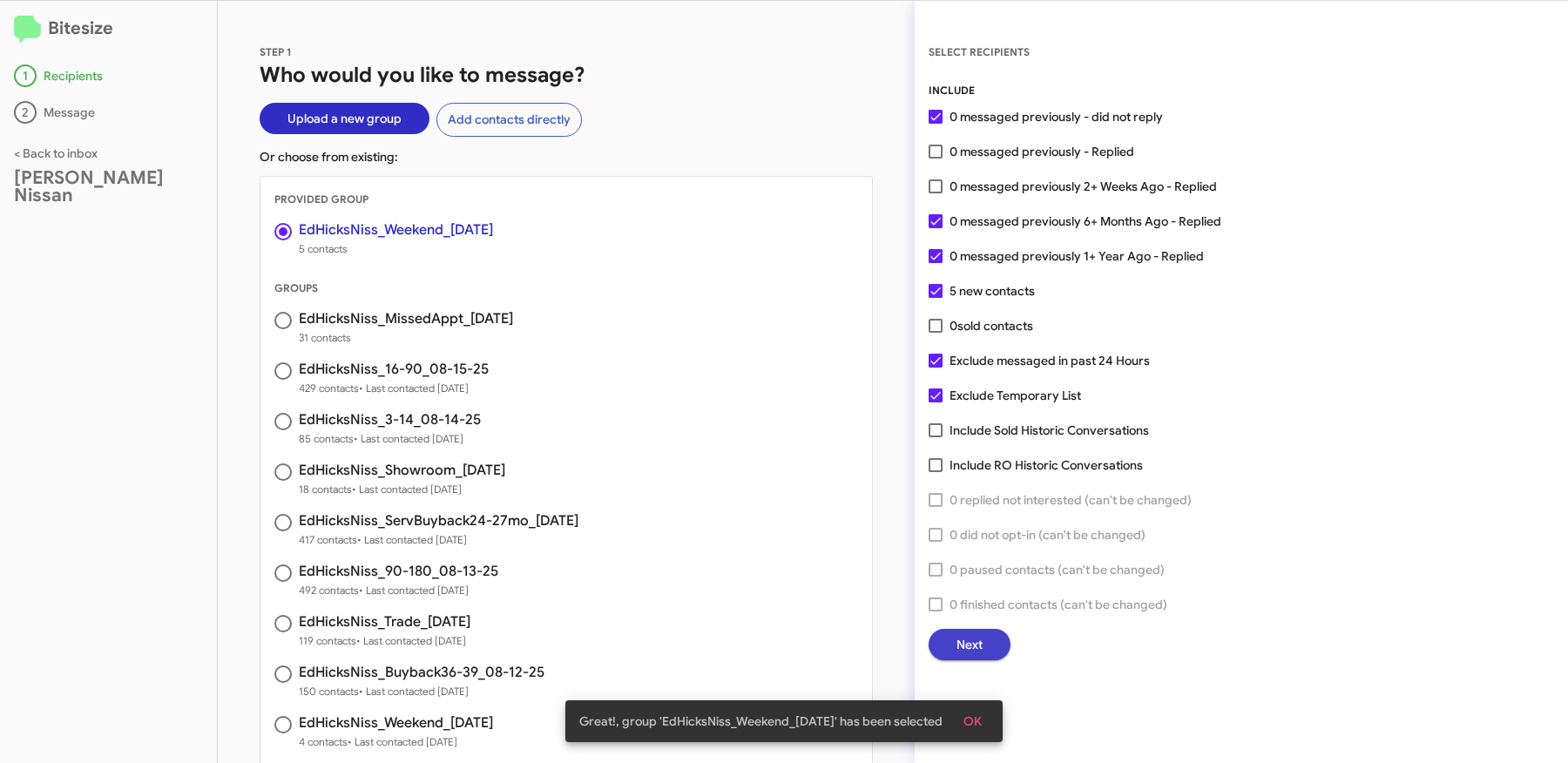
click at [972, 644] on span "Next" at bounding box center [969, 644] width 26 height 31
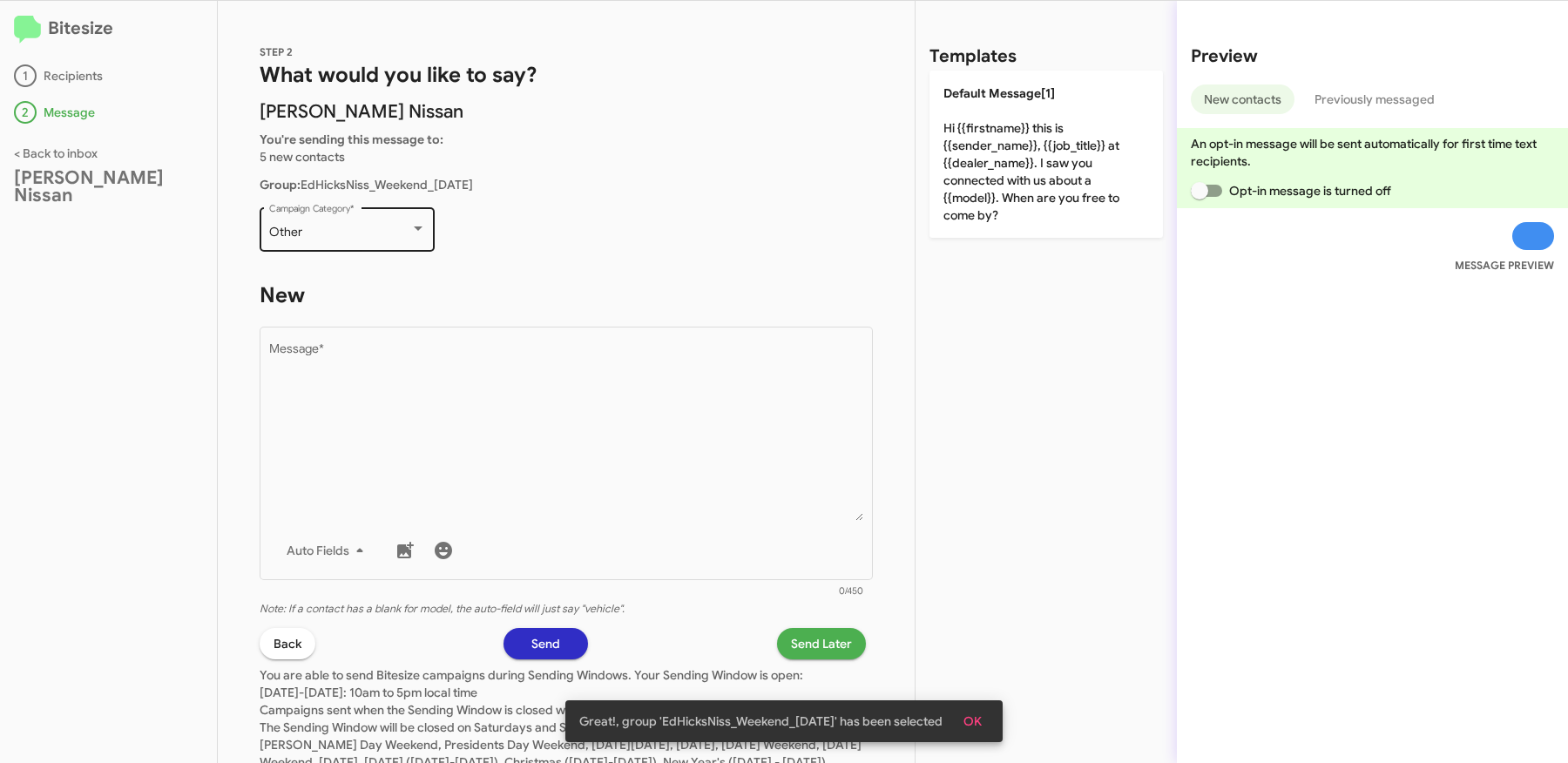
click at [387, 220] on div "Other Campaign Category *" at bounding box center [347, 227] width 157 height 48
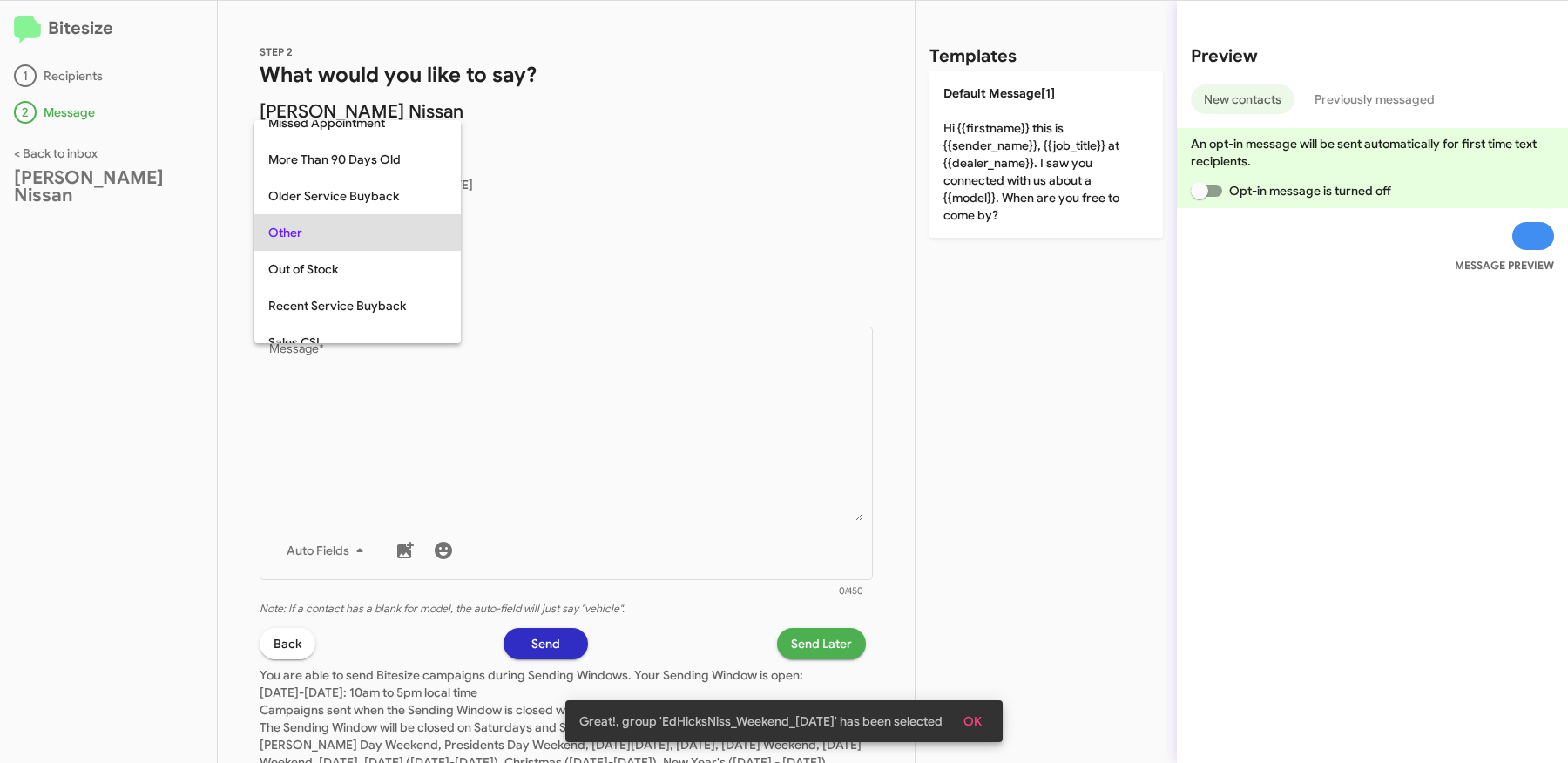
scroll to position [727, 0]
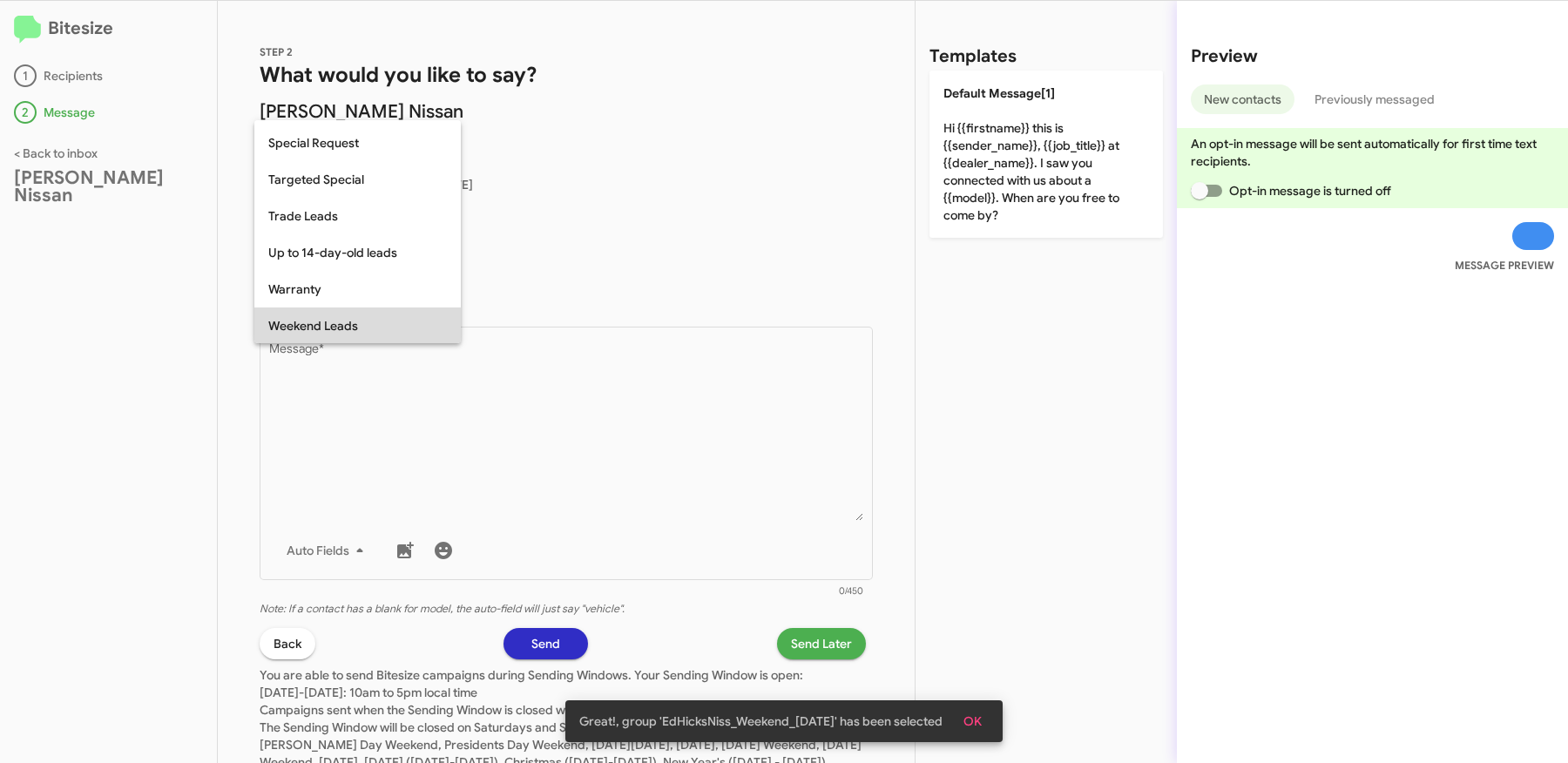
click at [340, 321] on span "Weekend Leads" at bounding box center [357, 326] width 178 height 37
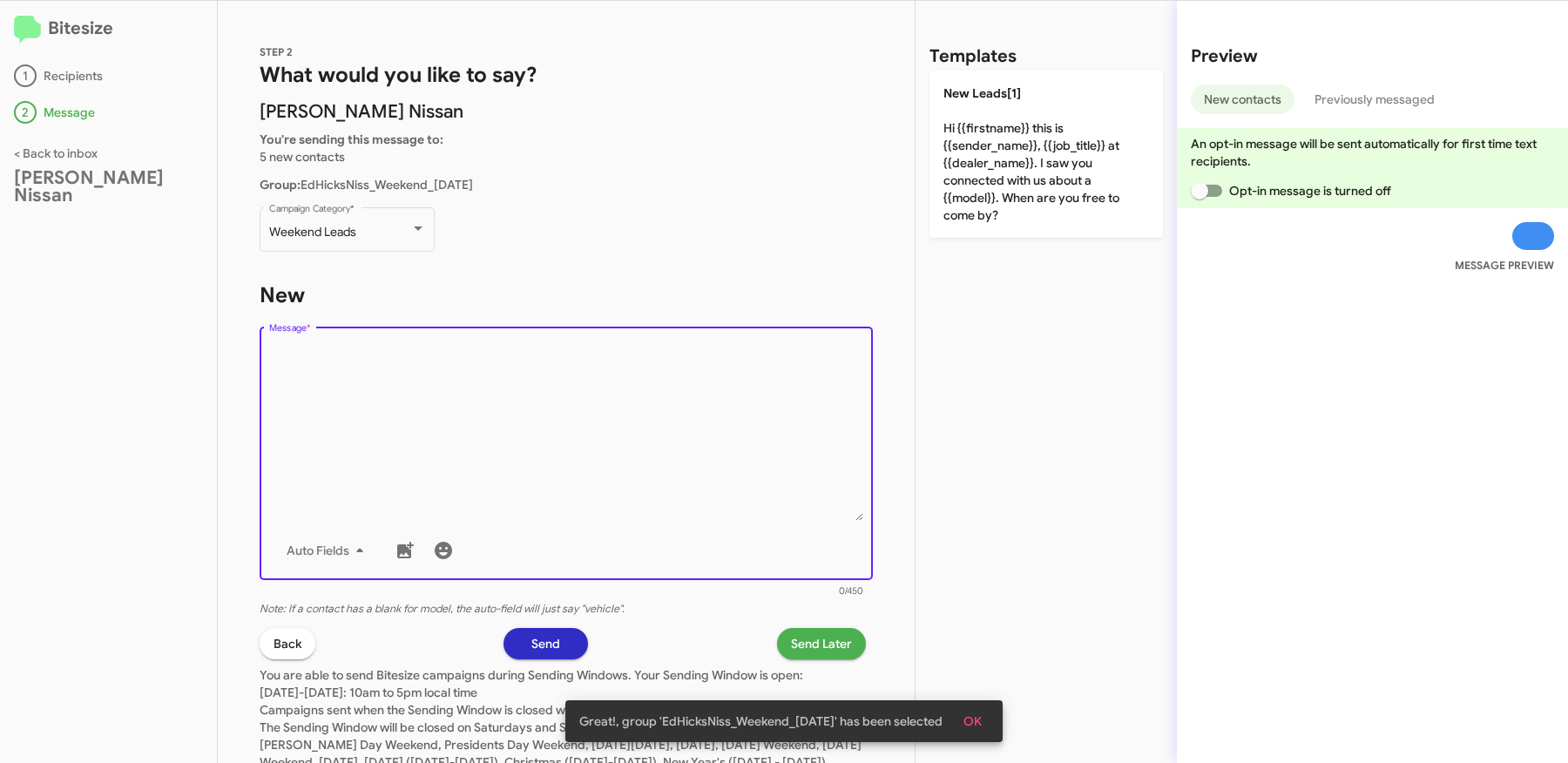
click at [481, 469] on textarea "Message *" at bounding box center [566, 432] width 595 height 178
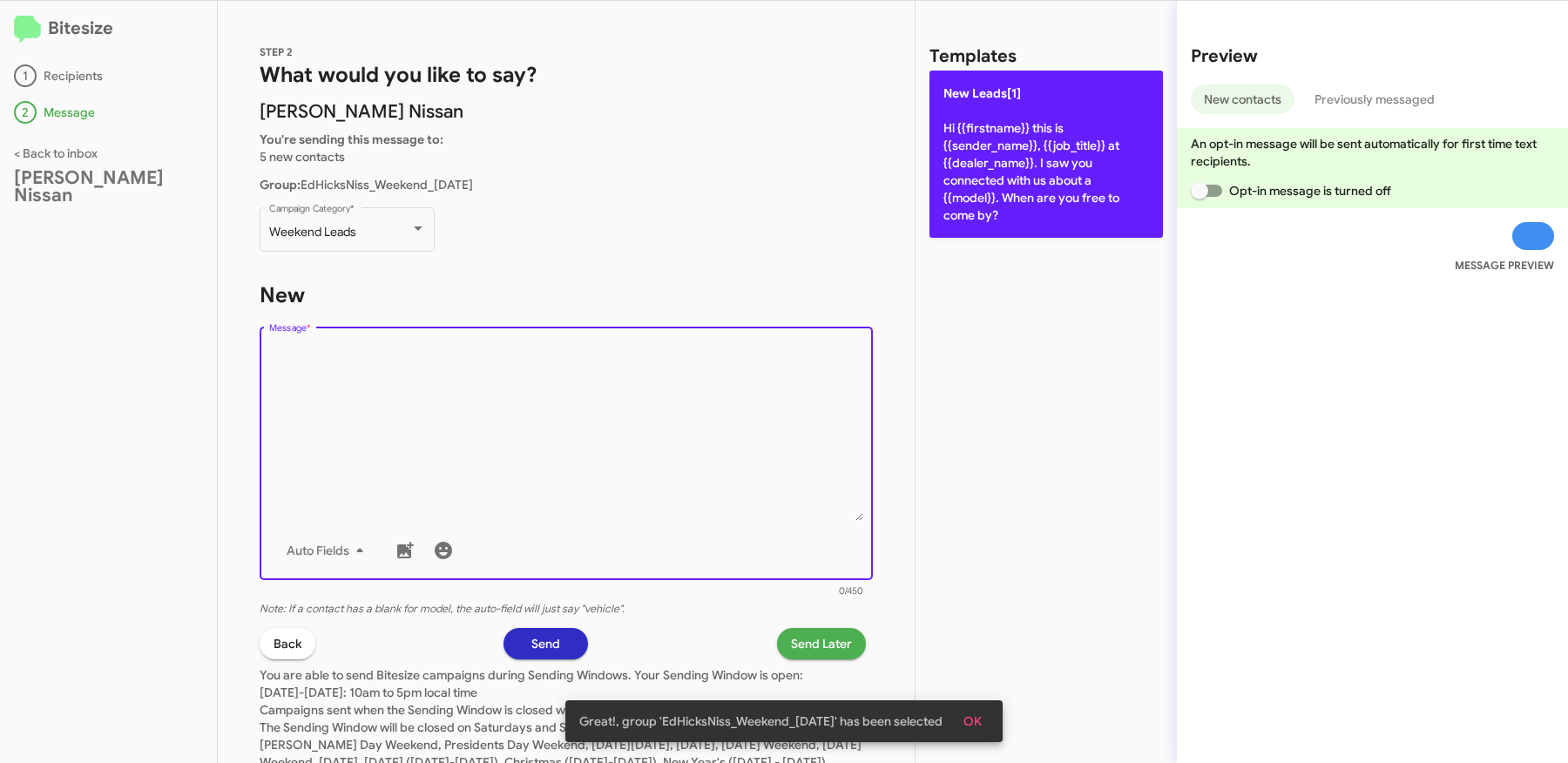
click at [1070, 184] on p "New Leads[1] Hi {{firstname}} this is {{sender_name}}, {{job_title}} at {{deale…" at bounding box center [1046, 154] width 234 height 167
type textarea "Hi {{firstname}} this is {{sender_name}}, {{job_title}} at {{dealer_name}}. I s…"
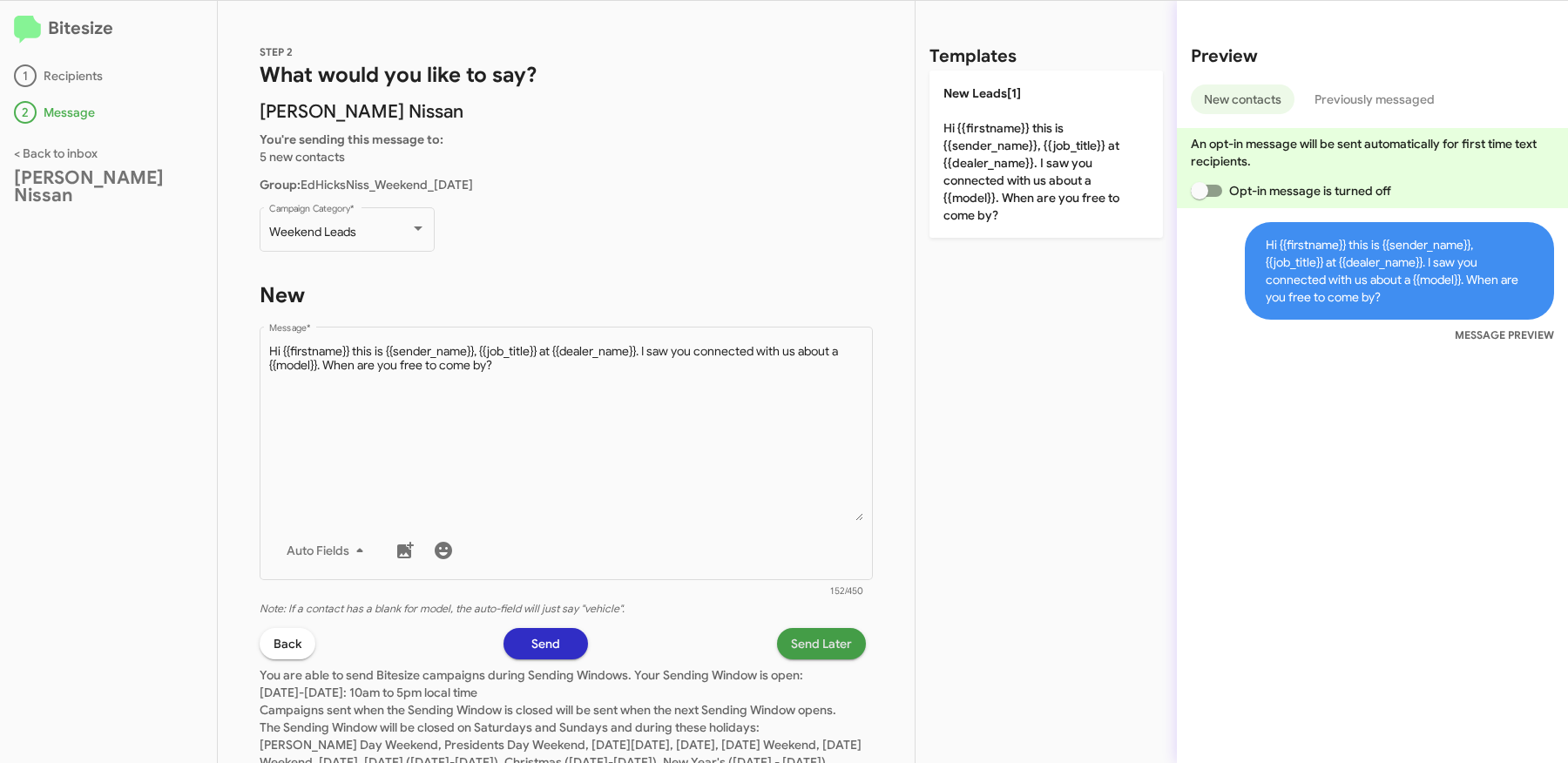
click at [812, 653] on span "Send Later" at bounding box center [821, 643] width 61 height 31
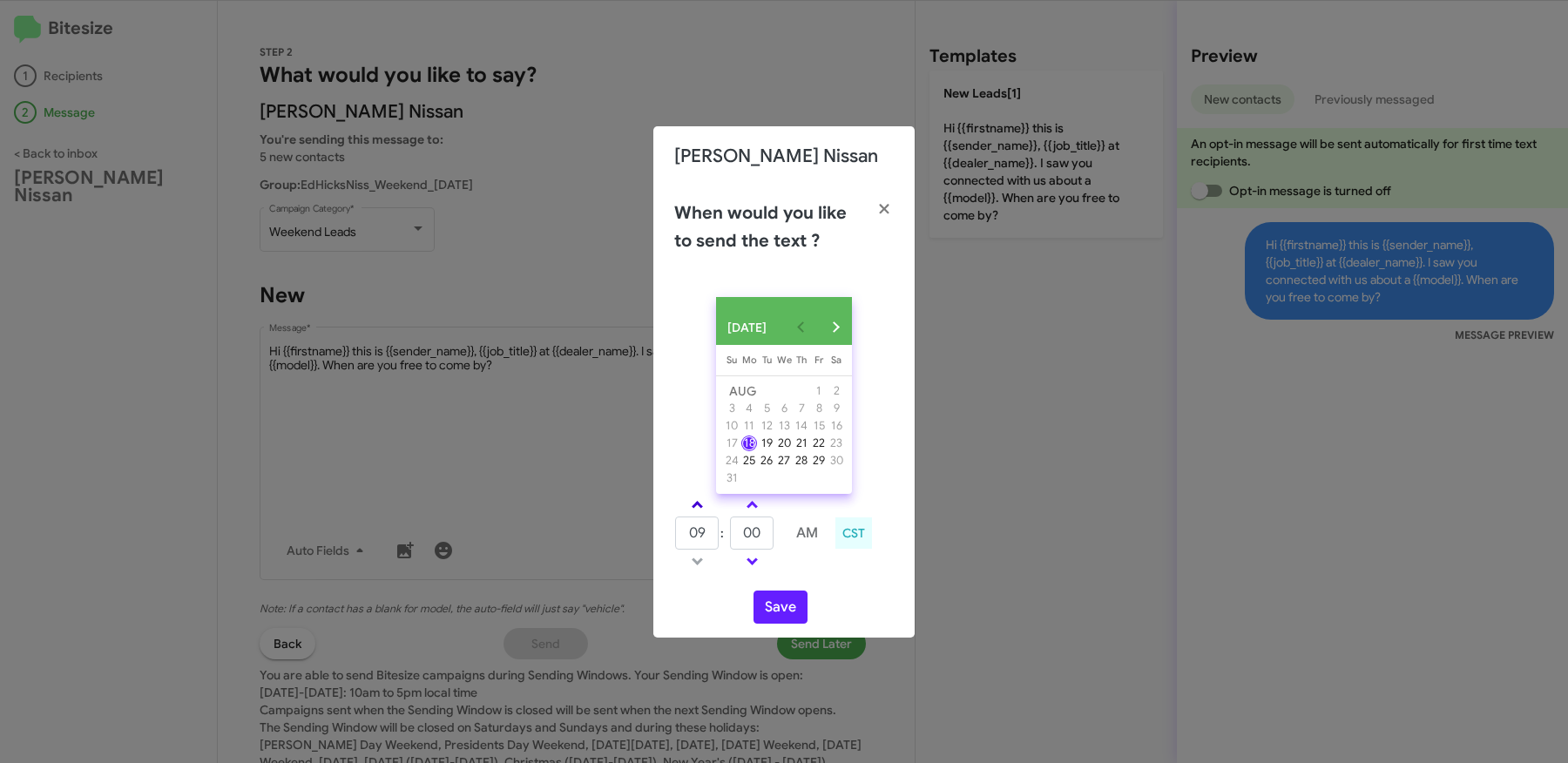
click at [710, 515] on link at bounding box center [697, 504] width 30 height 20
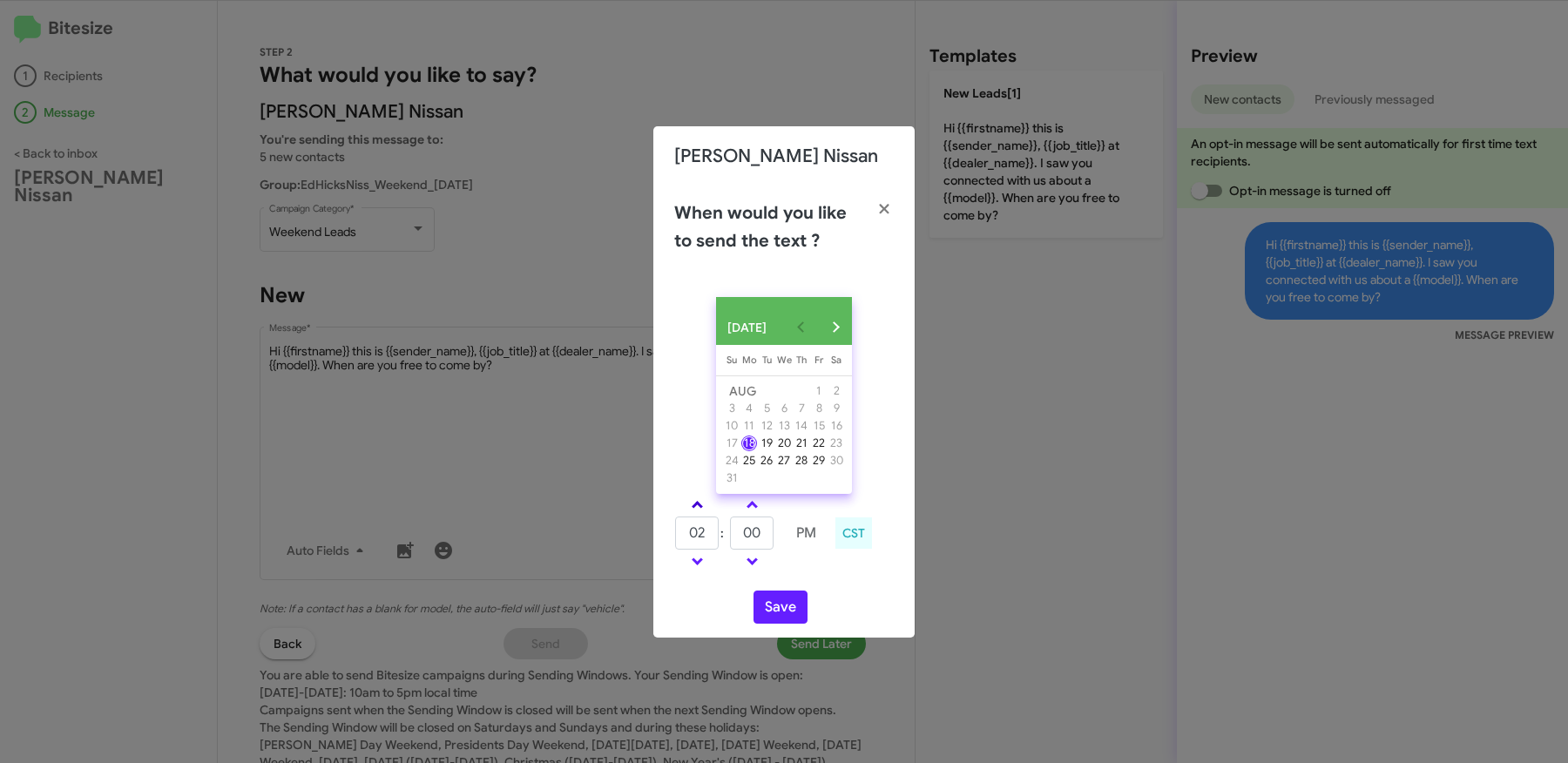
click at [710, 515] on link at bounding box center [697, 504] width 30 height 20
type input "06"
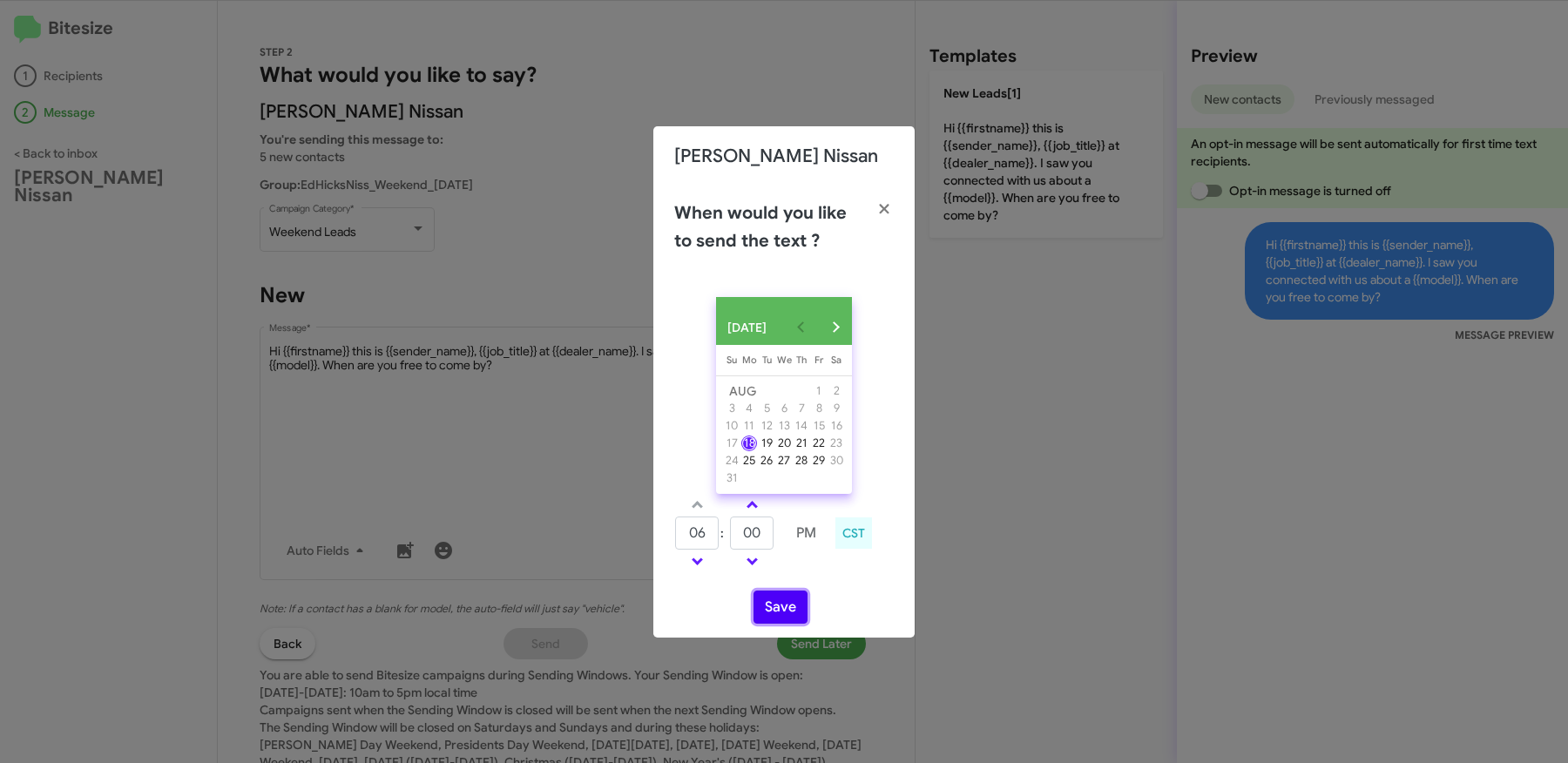
click at [791, 611] on button "Save" at bounding box center [780, 607] width 54 height 33
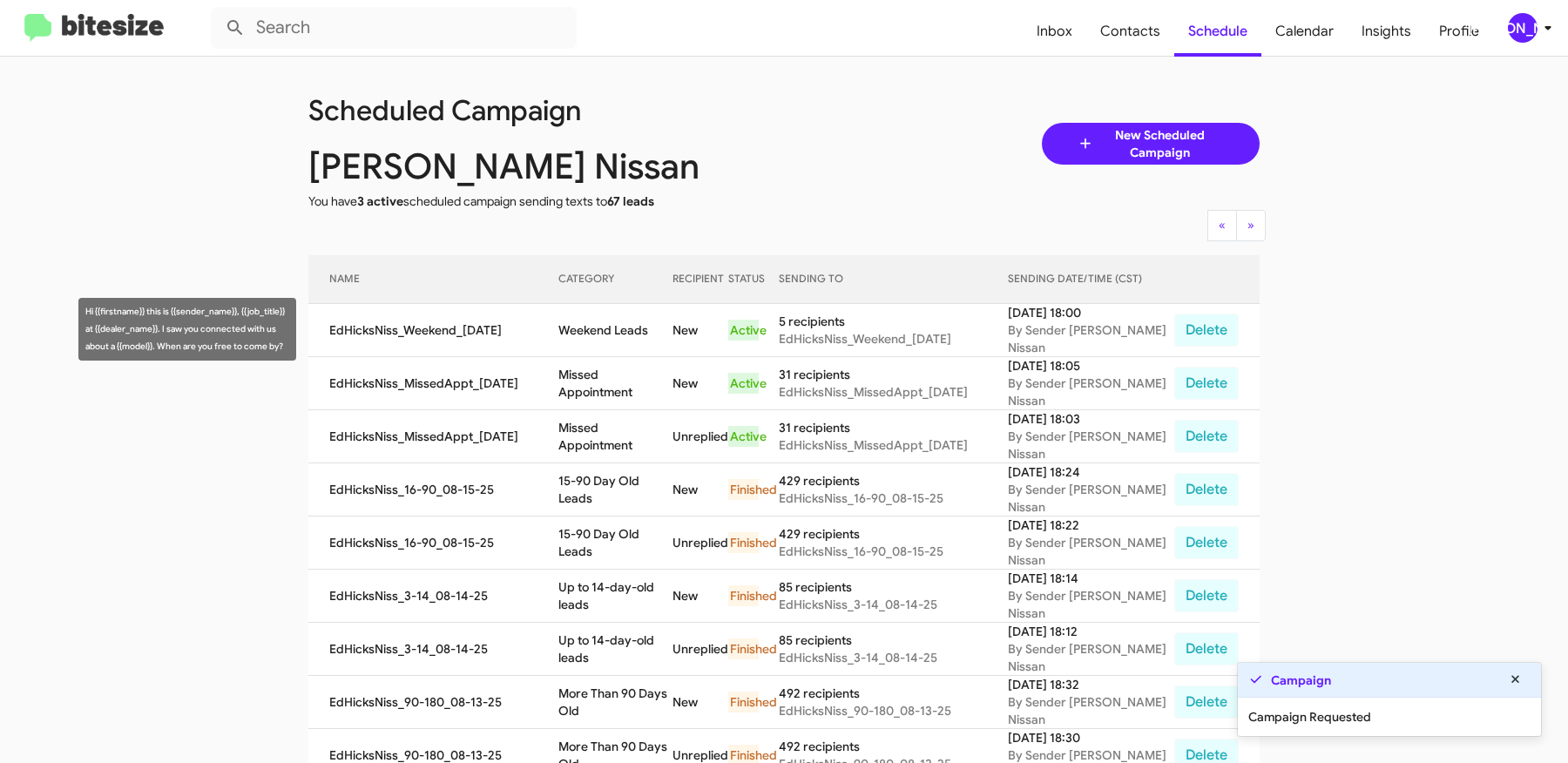
click at [579, 331] on td "Weekend Leads" at bounding box center [615, 330] width 114 height 54
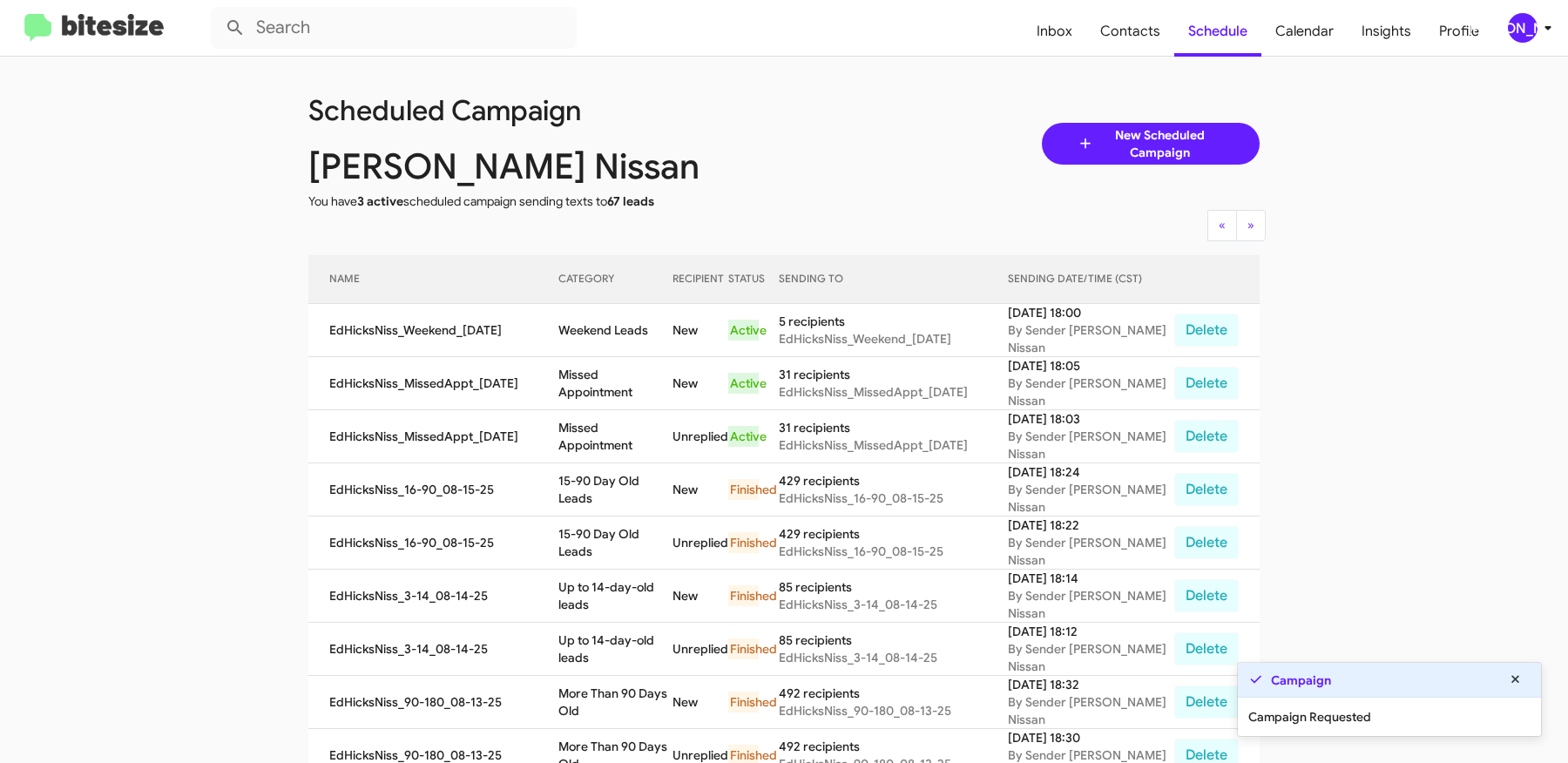
click at [579, 331] on td "Weekend Leads" at bounding box center [615, 330] width 114 height 54
click at [643, 325] on td "Weekend Leads" at bounding box center [615, 330] width 114 height 54
copy td "Weekend Leads"
click at [205, 323] on app-scheduler "Scheduled Campaign Ed Hicks Nissan You have 3 active scheduled campaign sending…" at bounding box center [784, 722] width 1568 height 1331
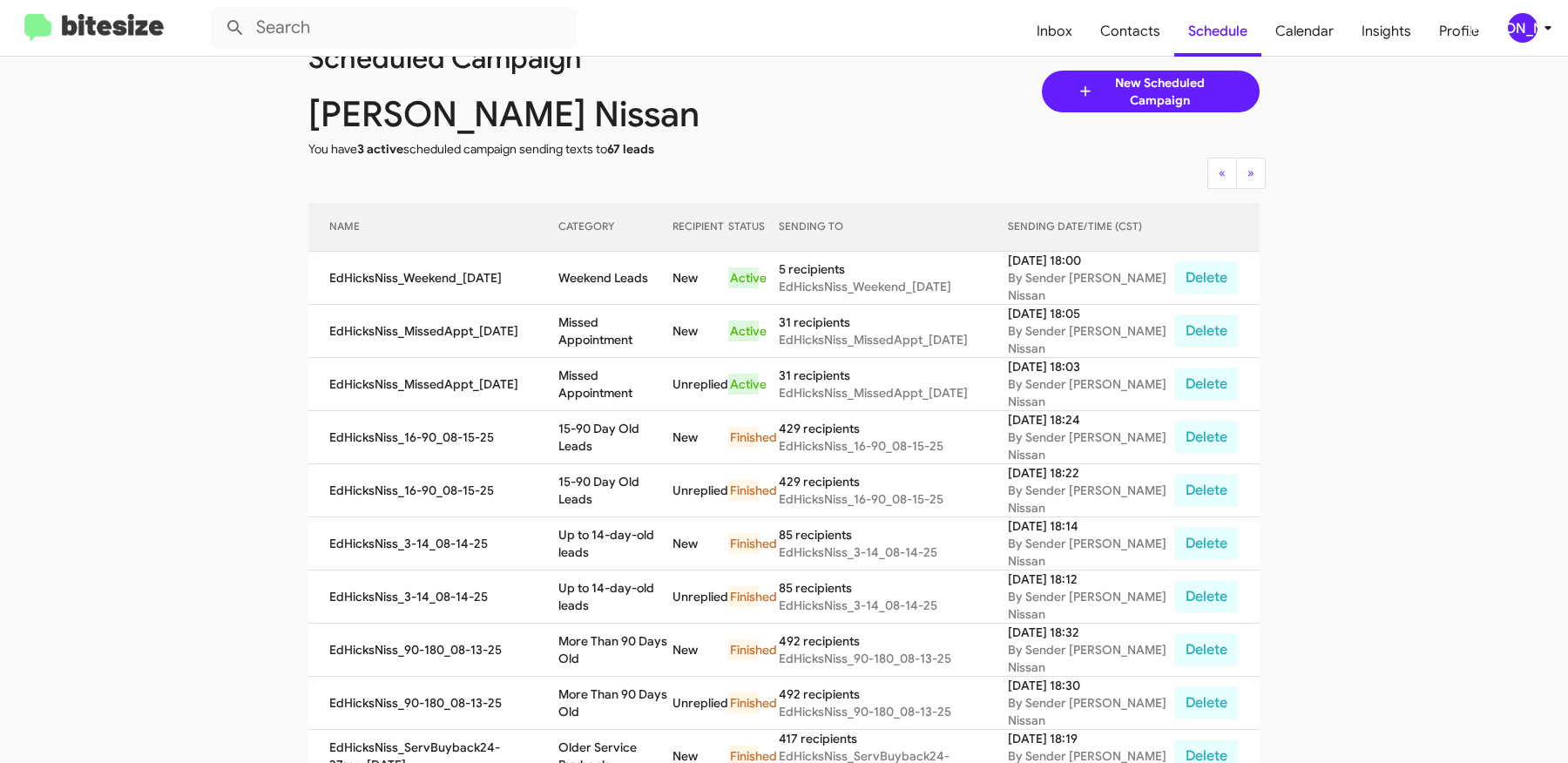
scroll to position [84, 0]
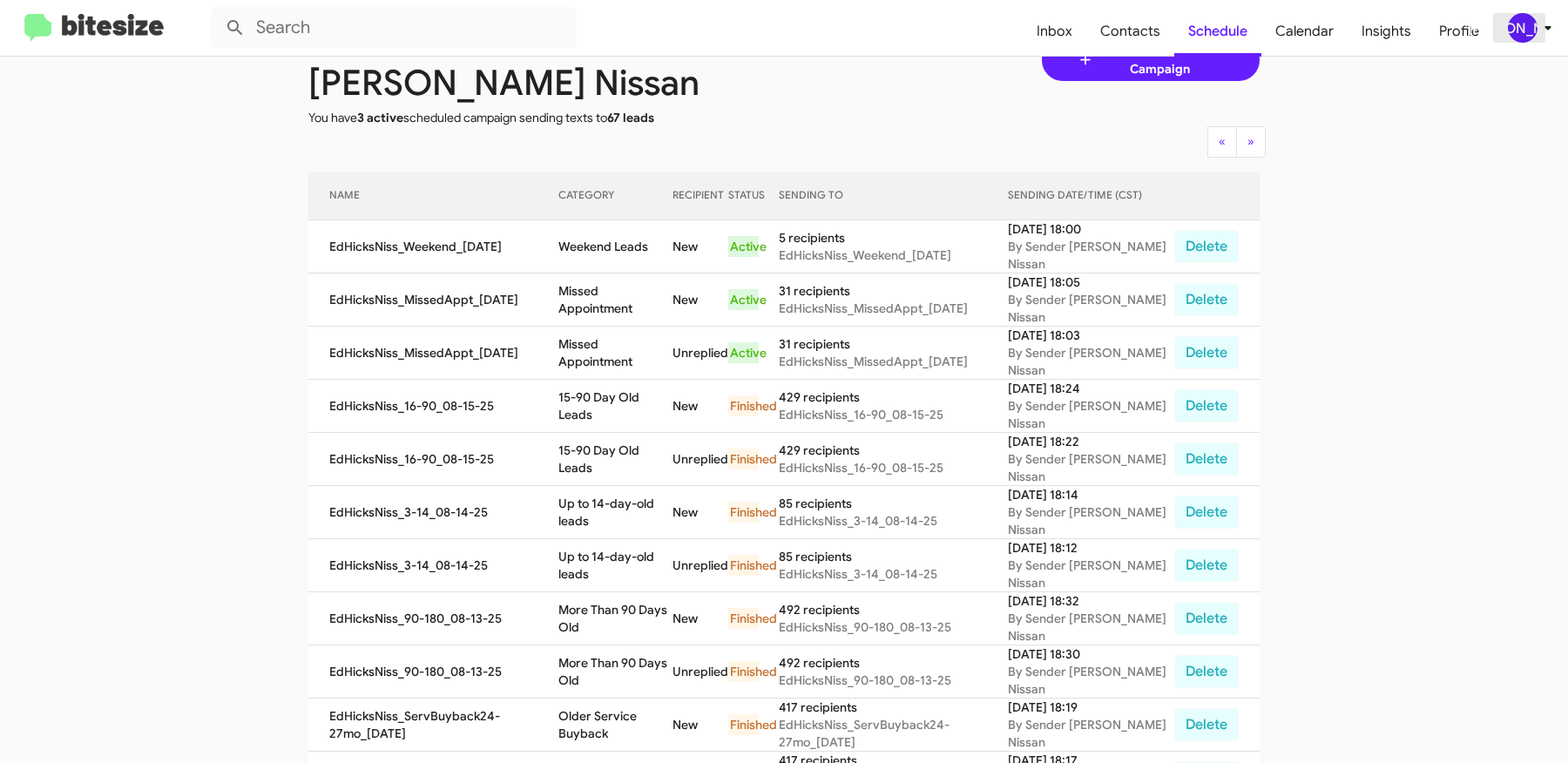
click at [1545, 34] on icon at bounding box center [1548, 27] width 20 height 20
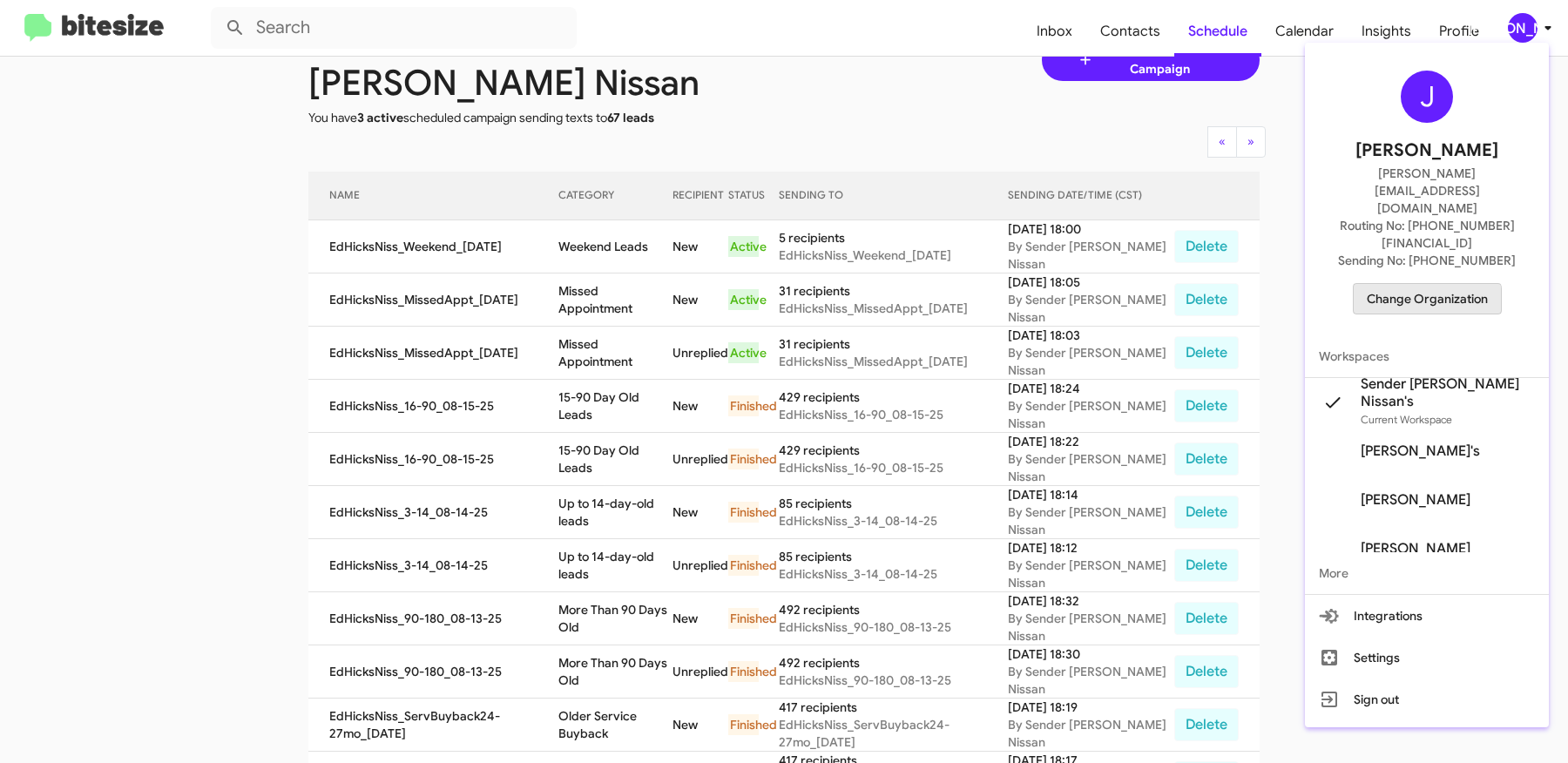
click at [1432, 284] on span "Change Organization" at bounding box center [1427, 299] width 121 height 29
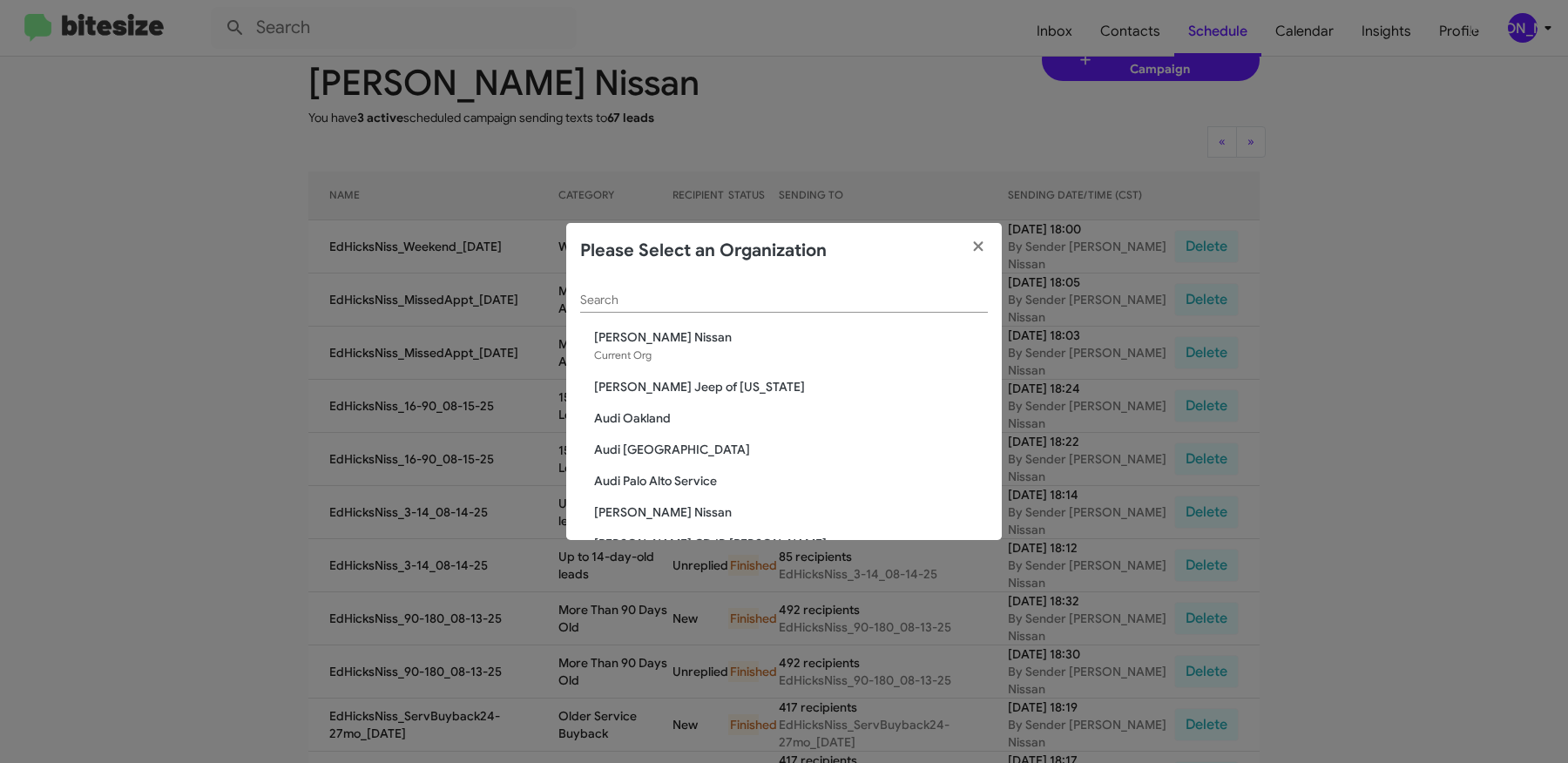
click at [788, 295] on input "Search" at bounding box center [784, 301] width 408 height 14
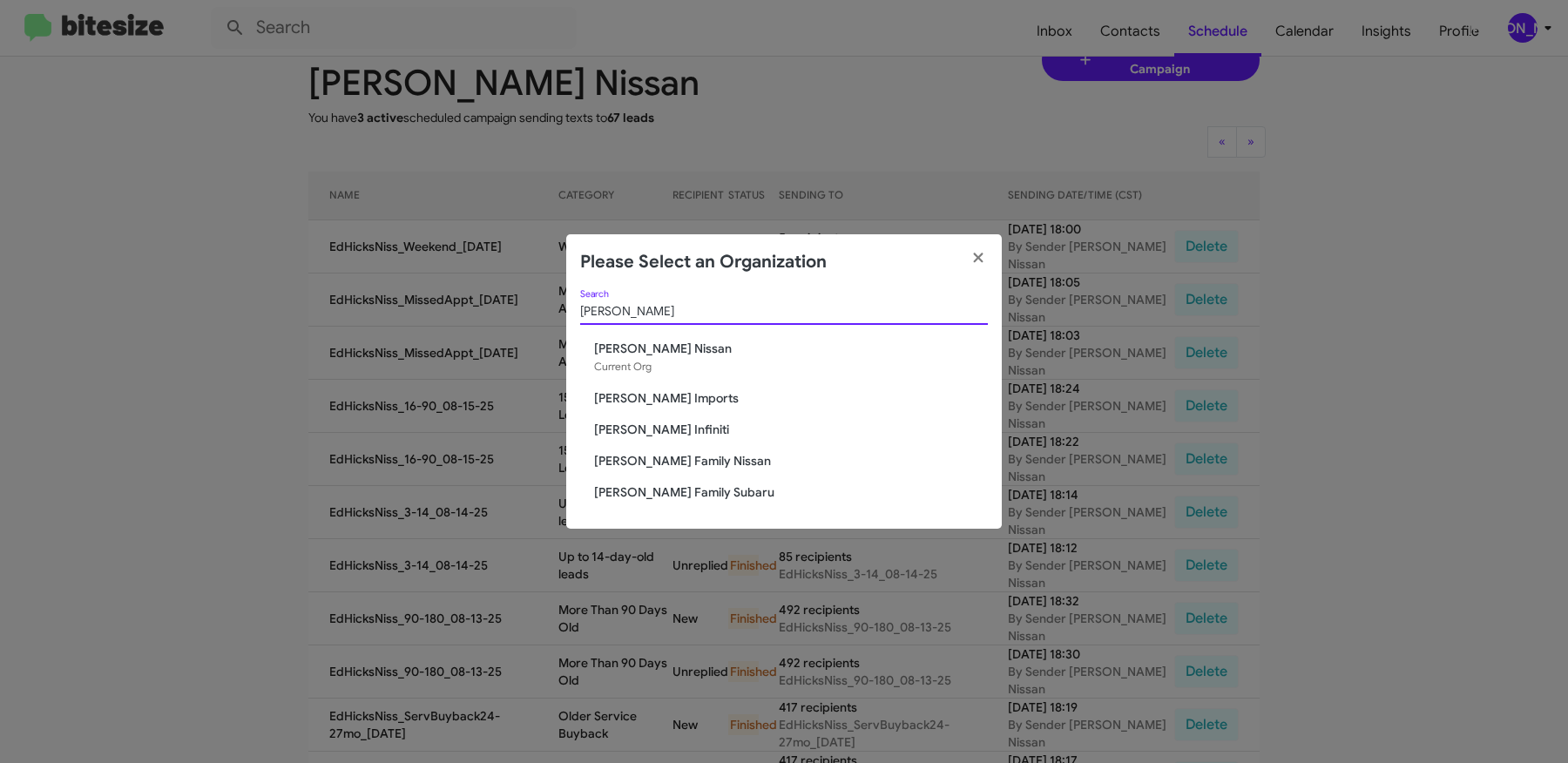
type input "hicks"
click at [685, 464] on span "[PERSON_NAME] Family Nissan" at bounding box center [790, 461] width 394 height 18
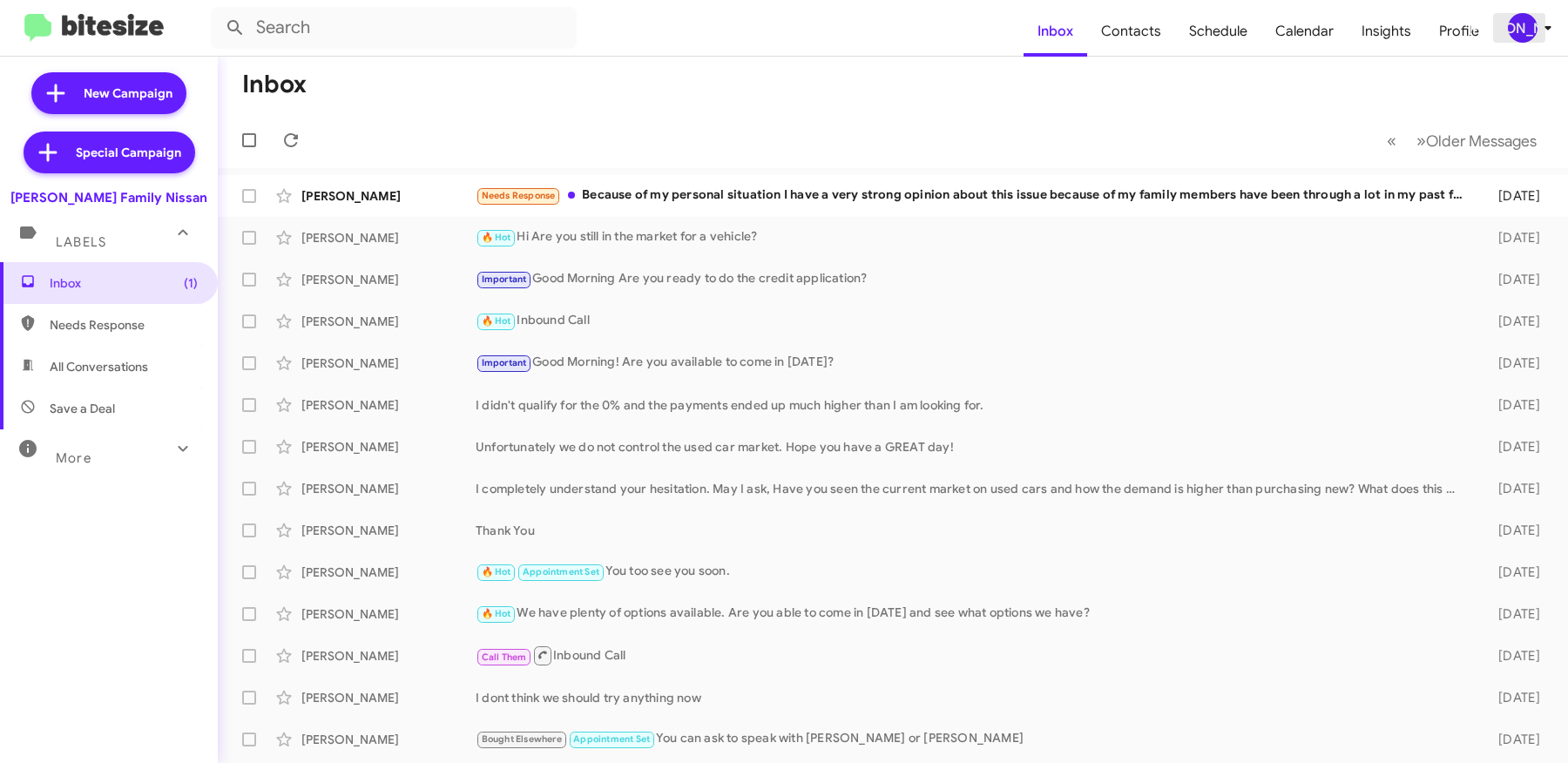
click at [1522, 29] on div "[PERSON_NAME]" at bounding box center [1522, 27] width 29 height 29
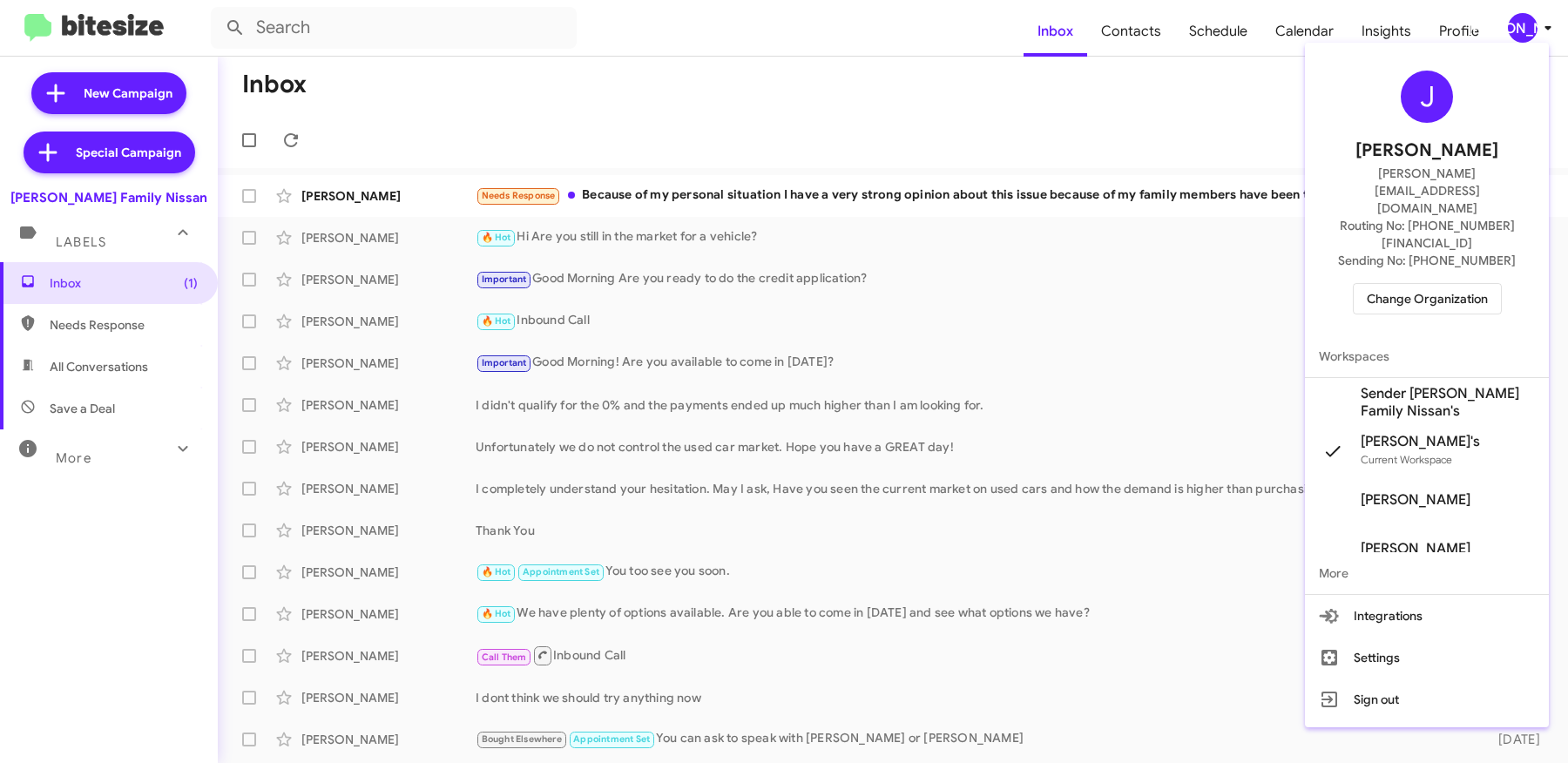
click at [1433, 385] on span "Sender [PERSON_NAME] Family Nissan's" at bounding box center [1447, 403] width 174 height 35
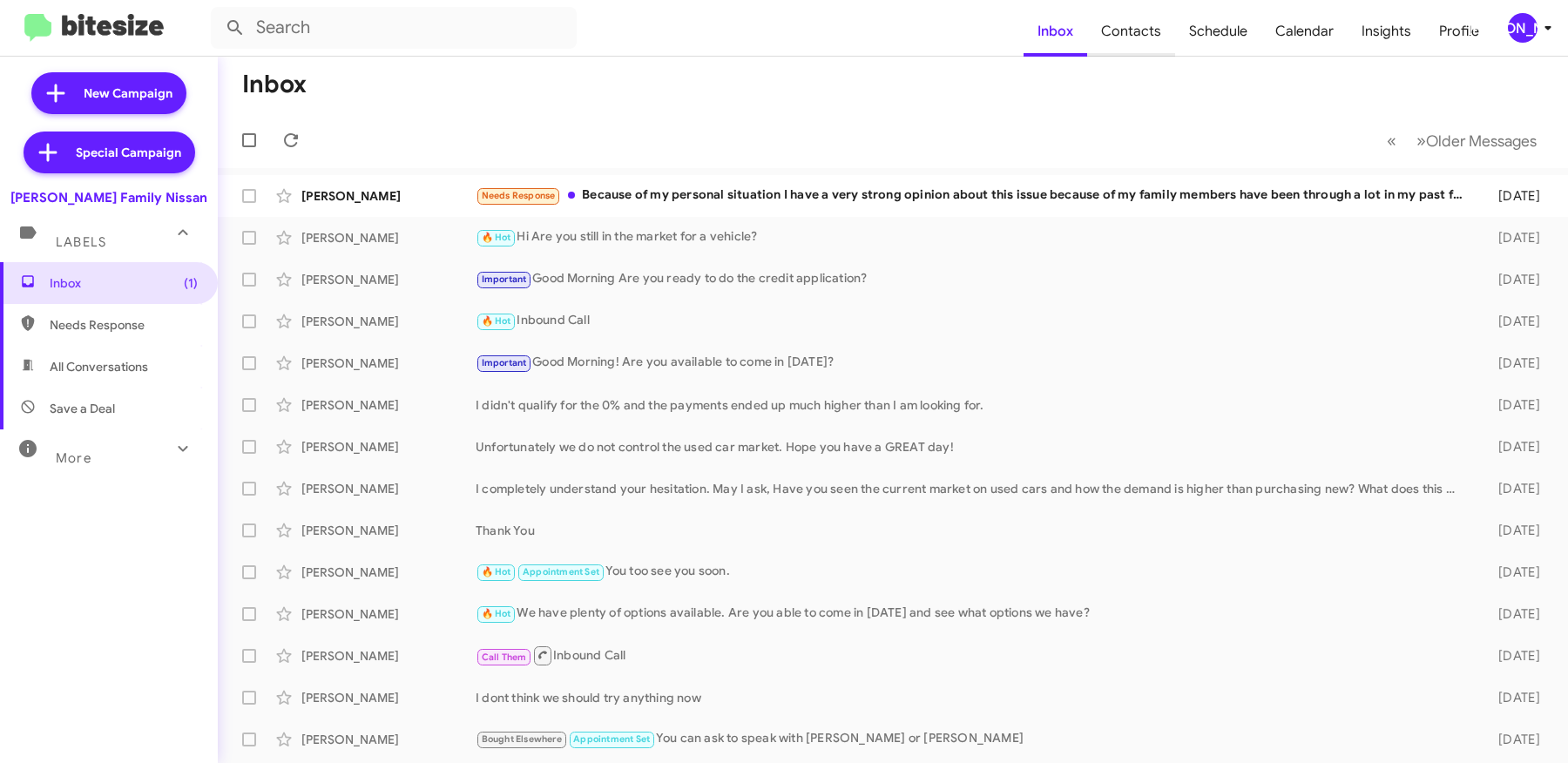
click at [1138, 29] on span "Contacts" at bounding box center [1131, 31] width 88 height 51
type input "in:groups"
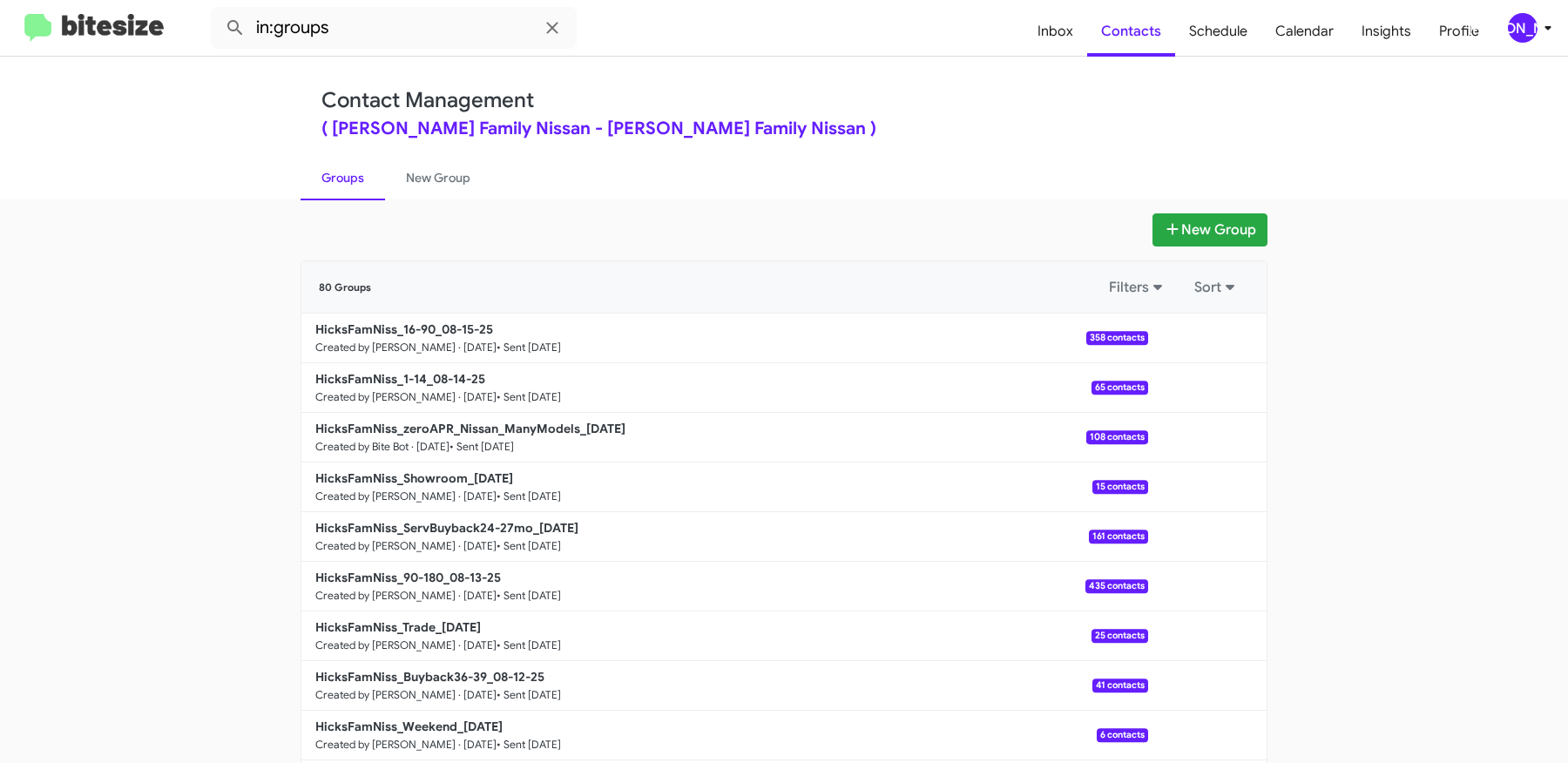
click at [1546, 36] on icon at bounding box center [1548, 27] width 20 height 20
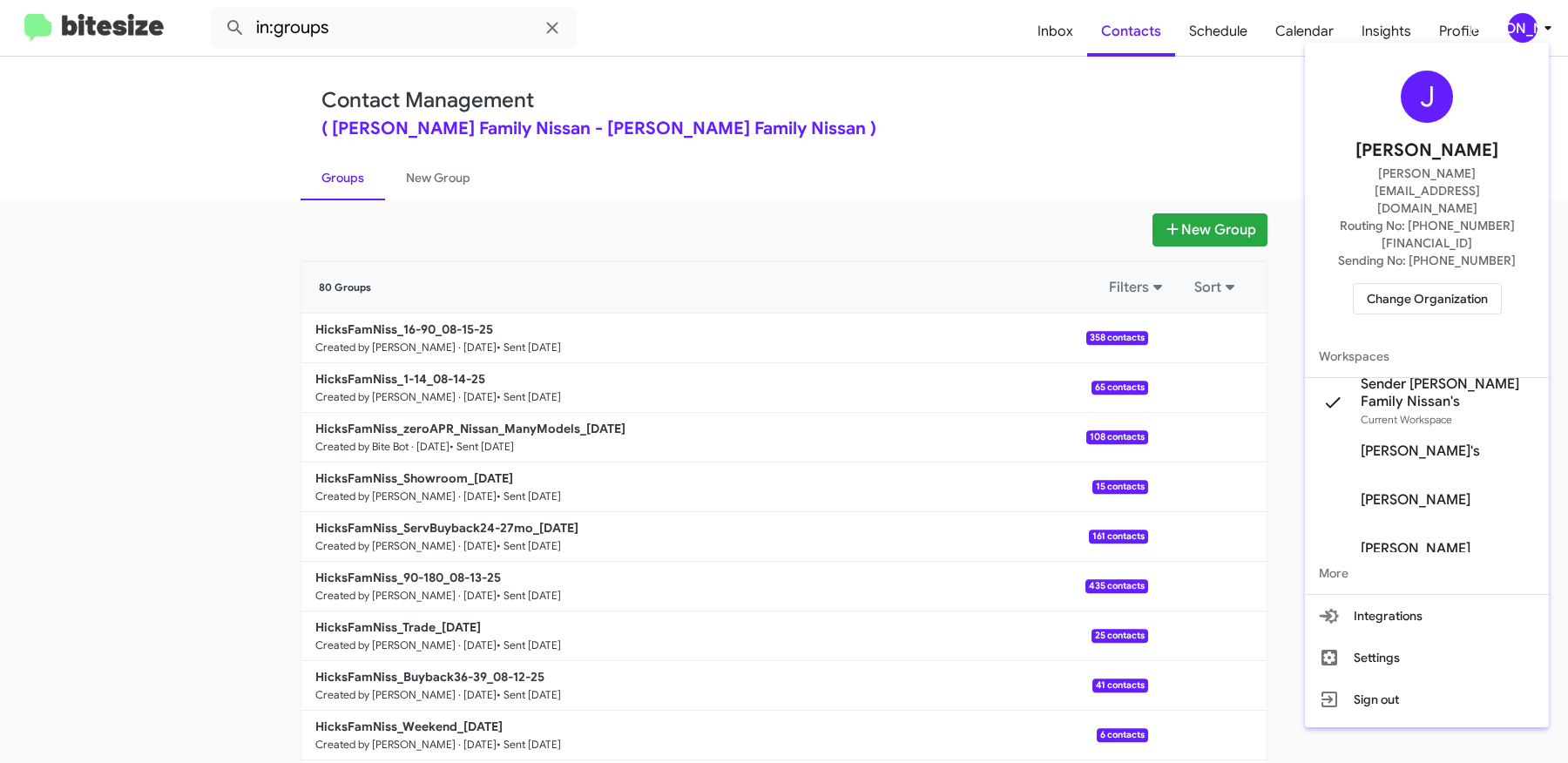
click at [1016, 96] on div at bounding box center [784, 382] width 1568 height 763
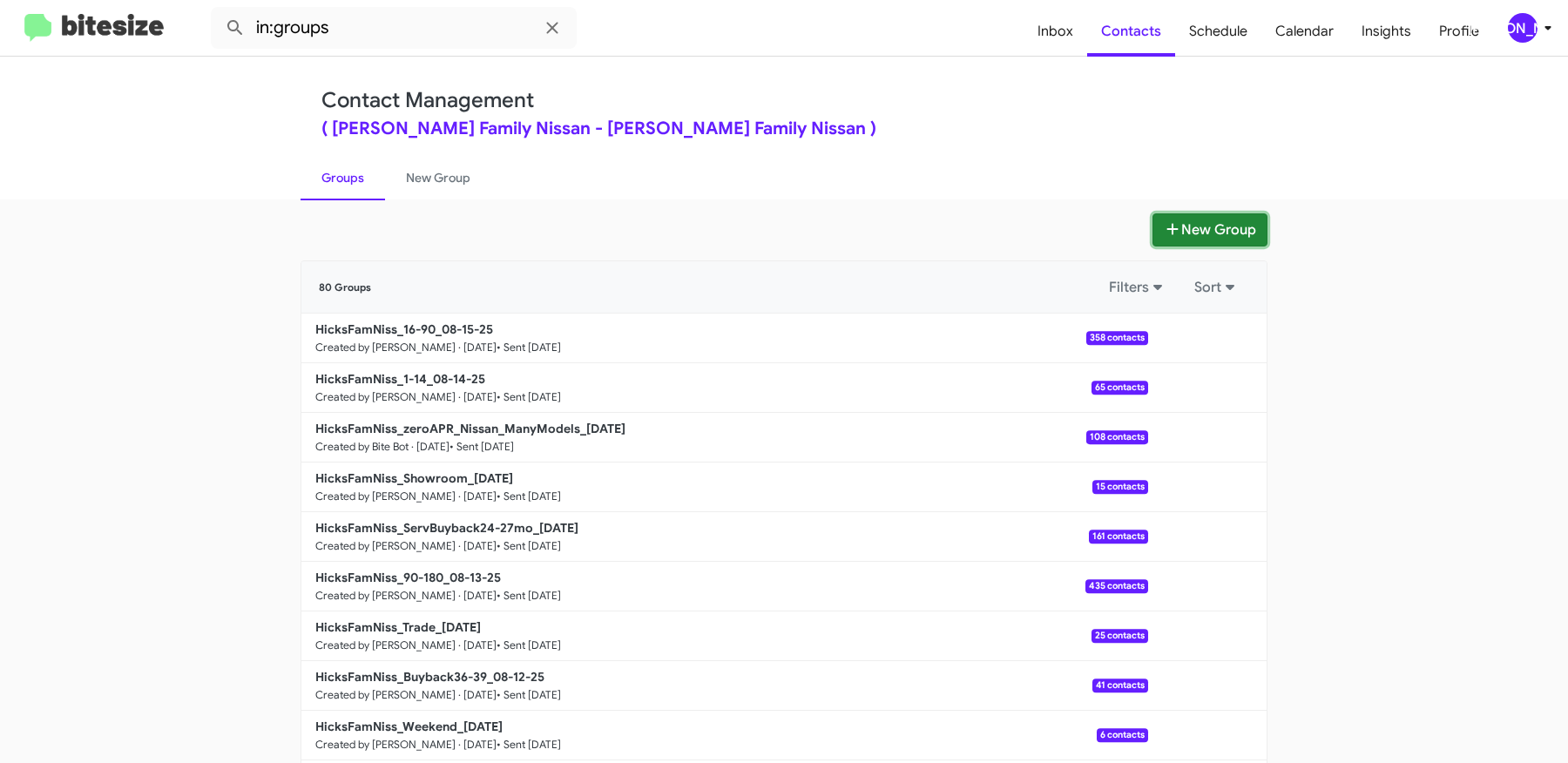
click at [1203, 230] on button "New Group" at bounding box center [1210, 230] width 115 height 33
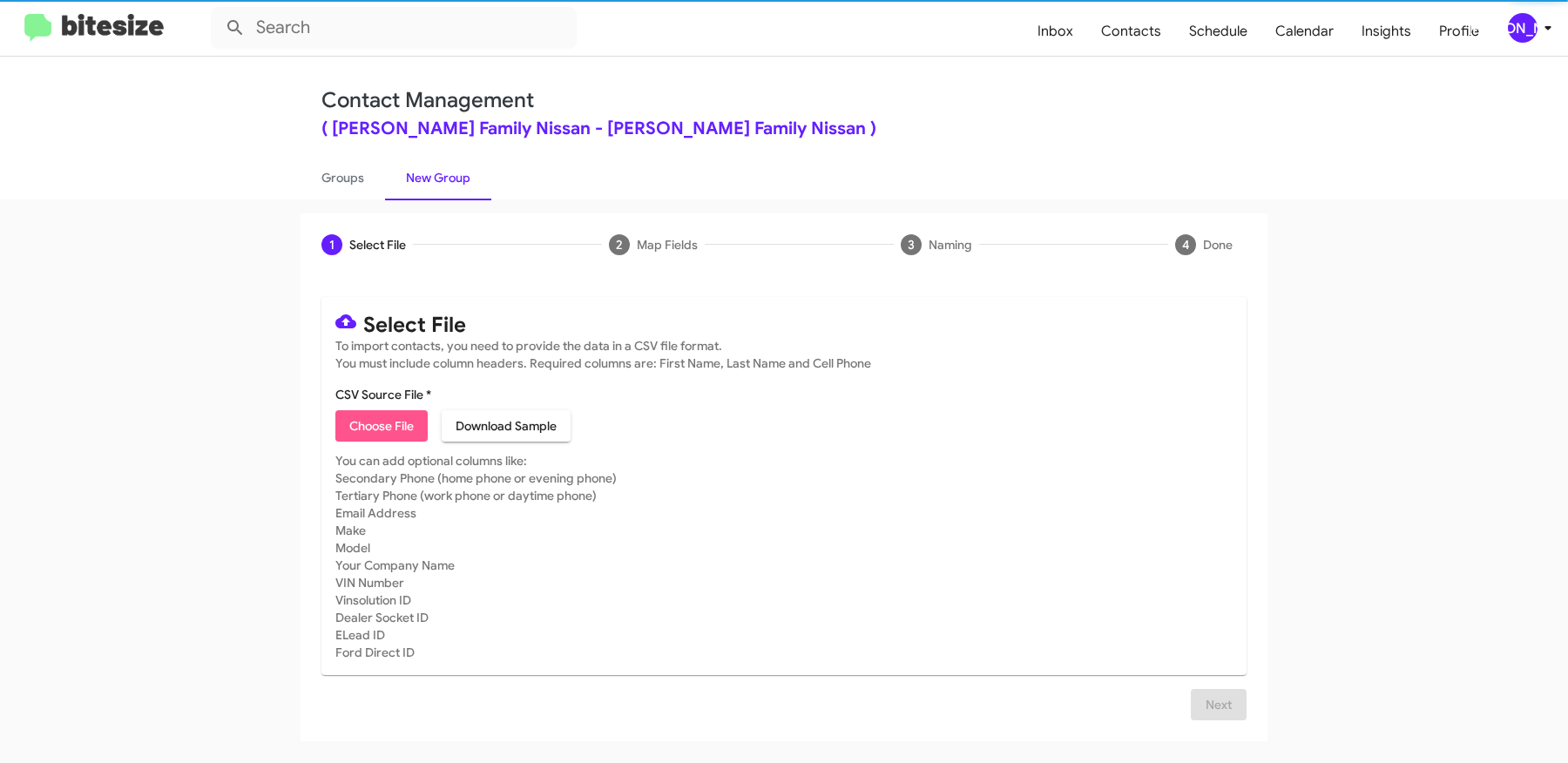
click at [403, 431] on span "Choose File" at bounding box center [382, 426] width 64 height 31
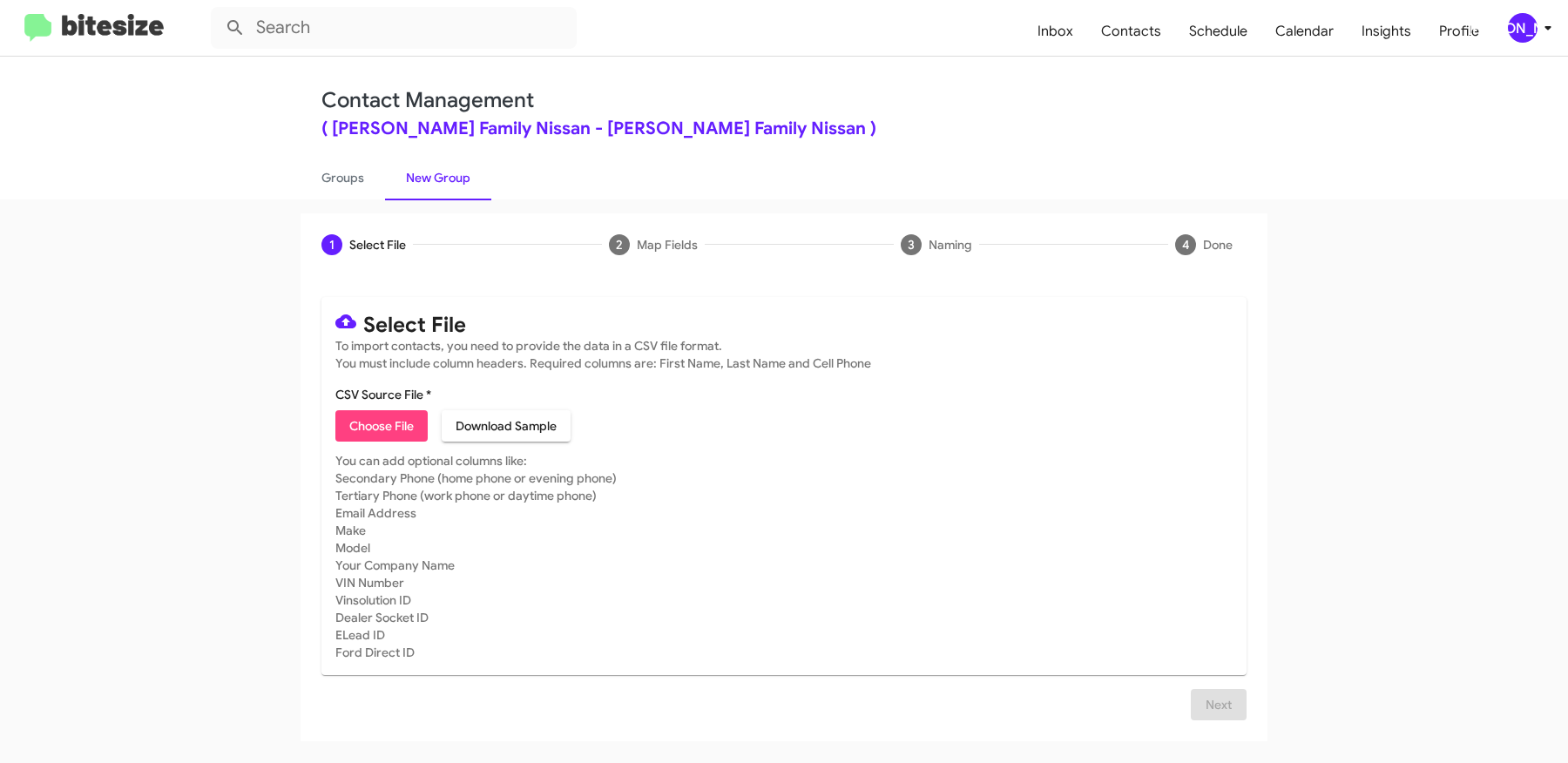
type input "HicksFamNiss_MissedAppt_08-18-25"
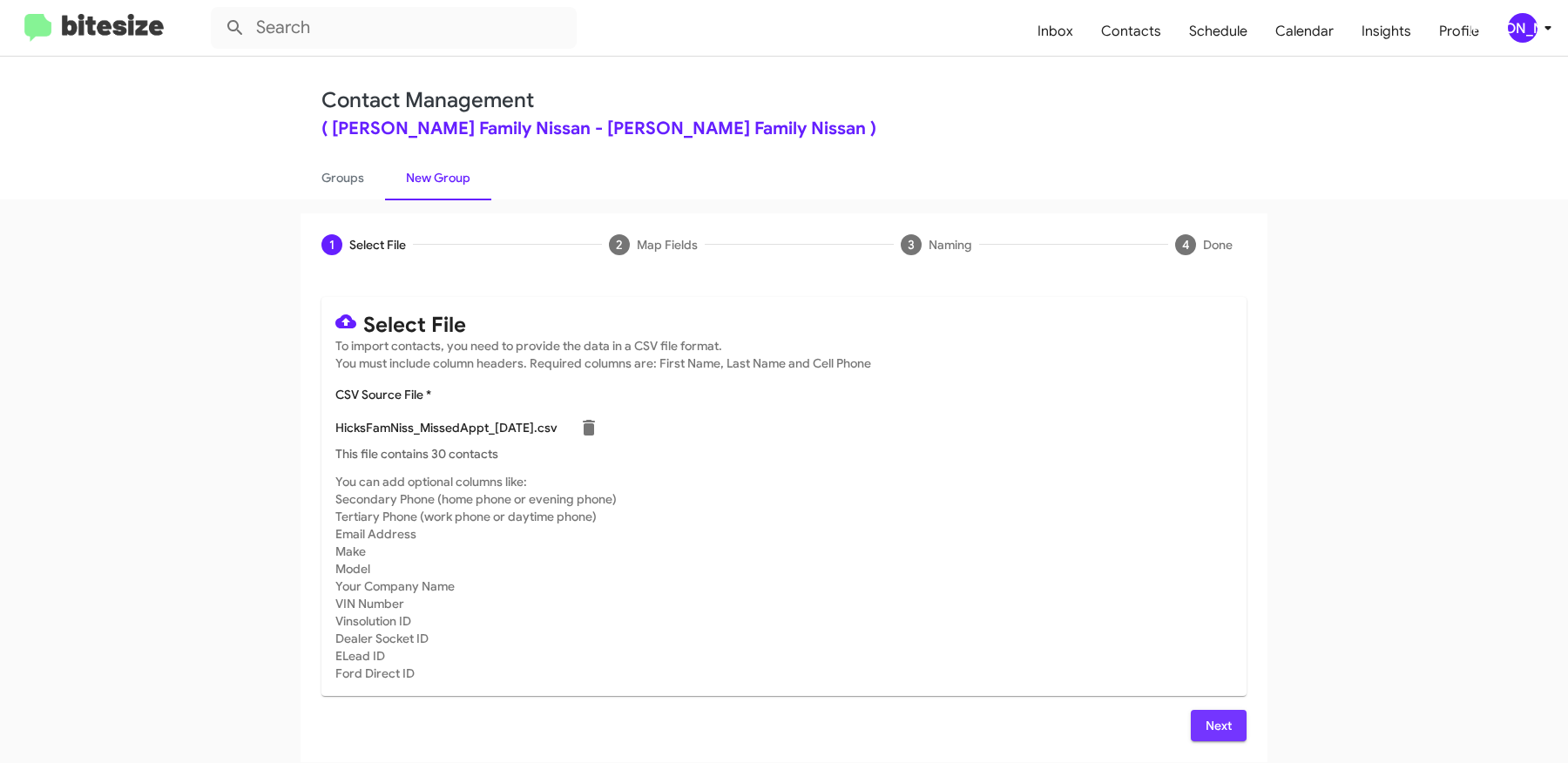
click at [1224, 731] on span "Next" at bounding box center [1219, 725] width 28 height 31
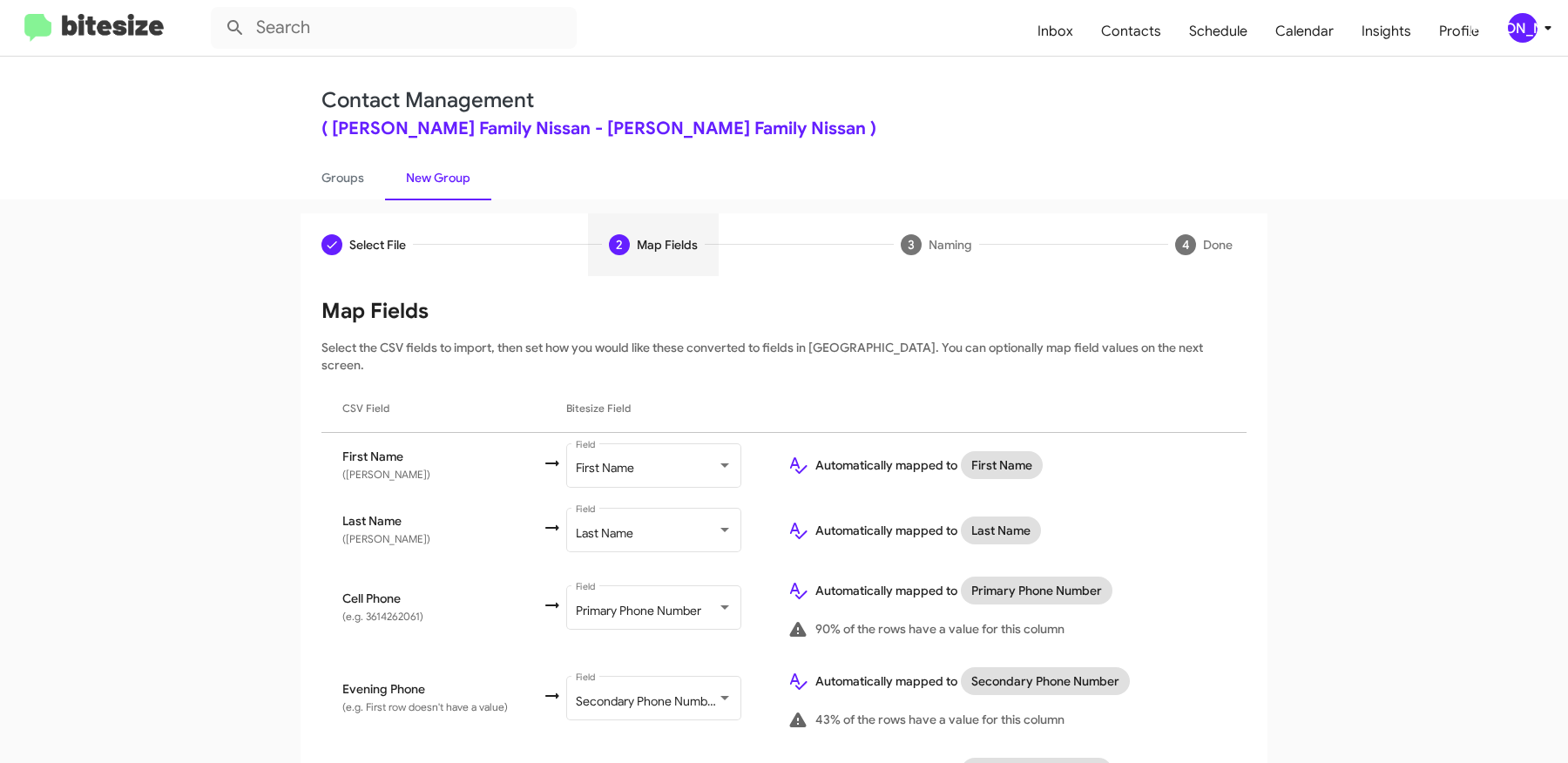
scroll to position [910, 0]
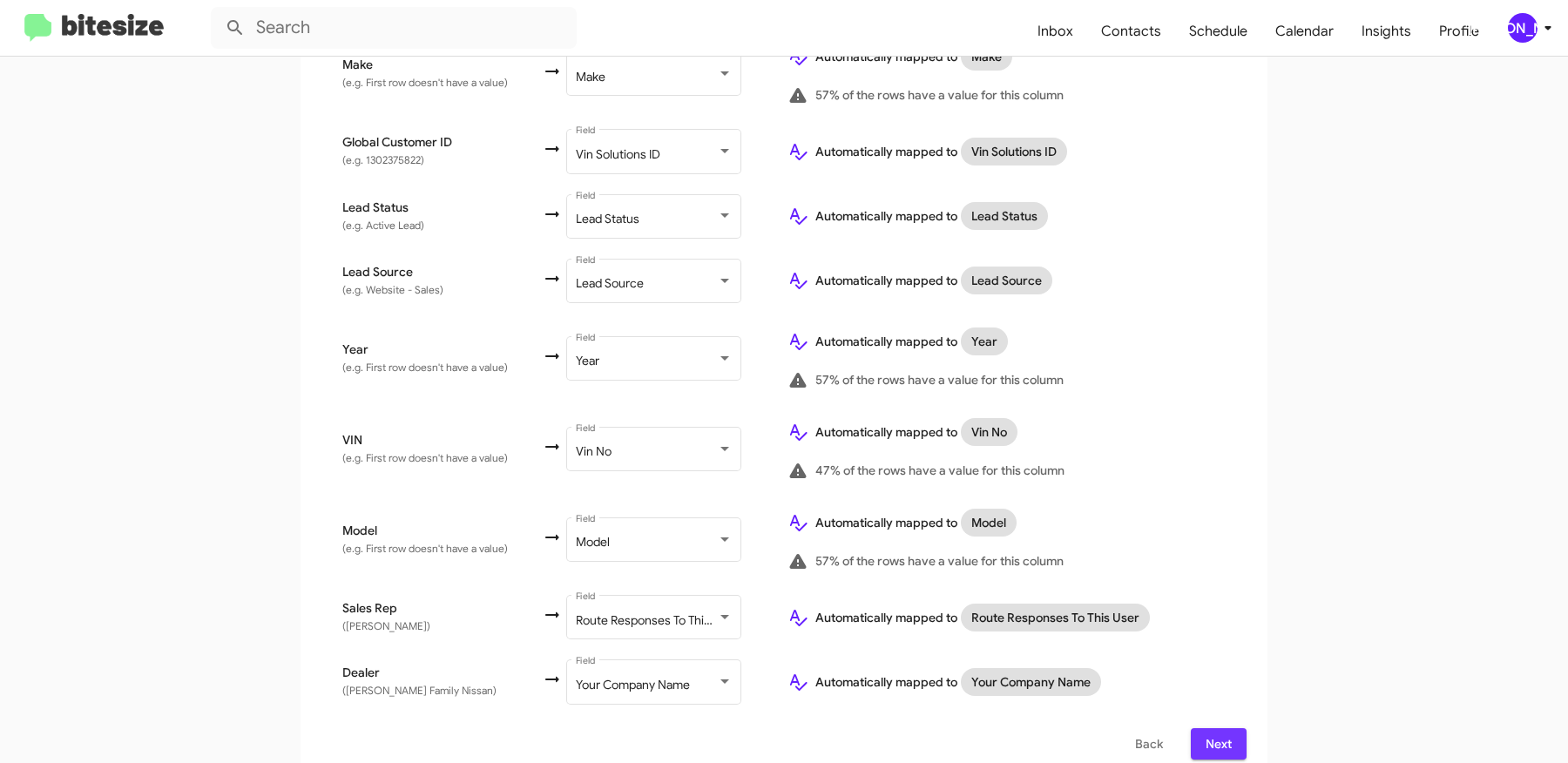
click at [1226, 728] on span "Next" at bounding box center [1219, 744] width 28 height 31
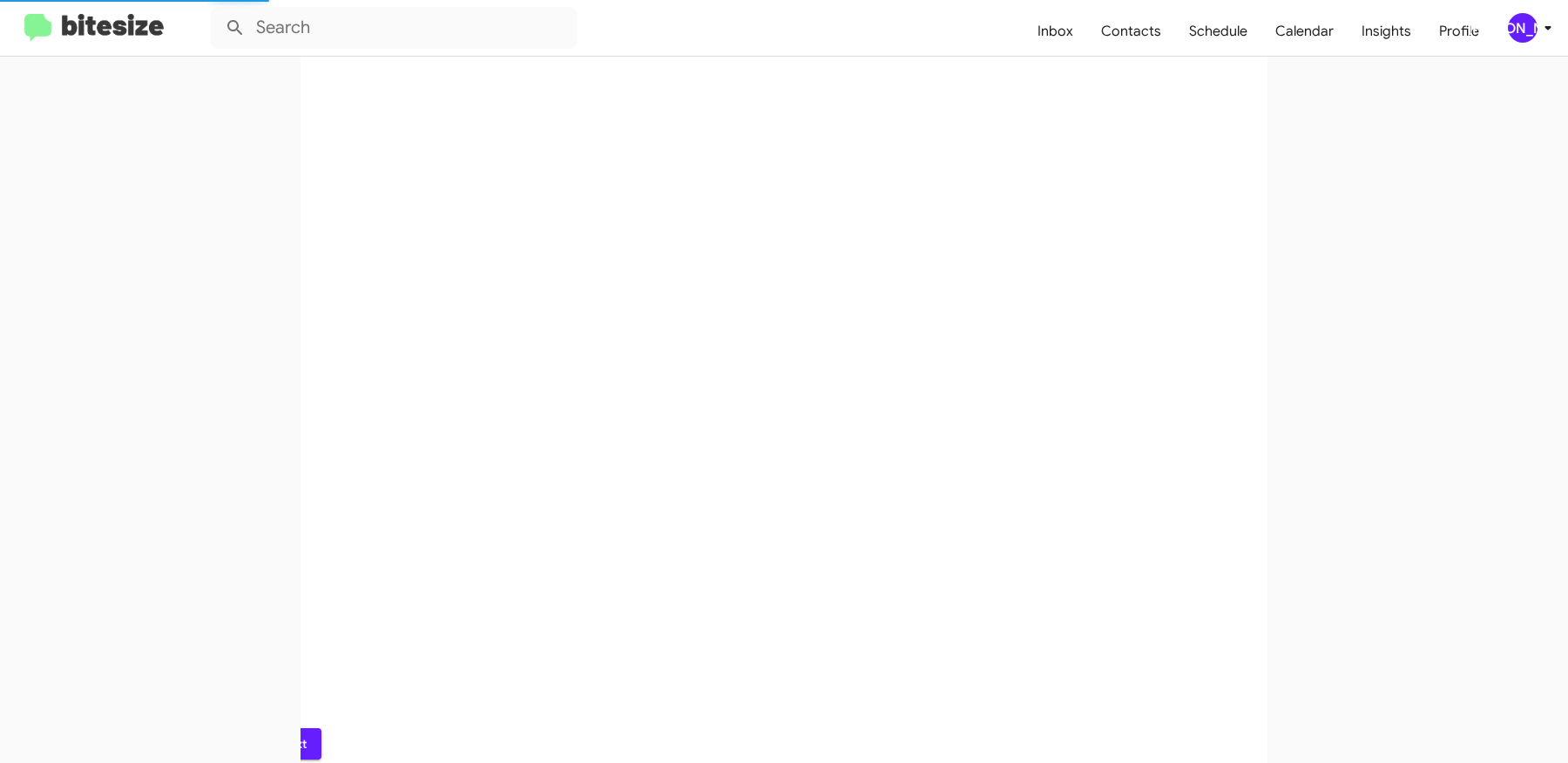
scroll to position [0, 0]
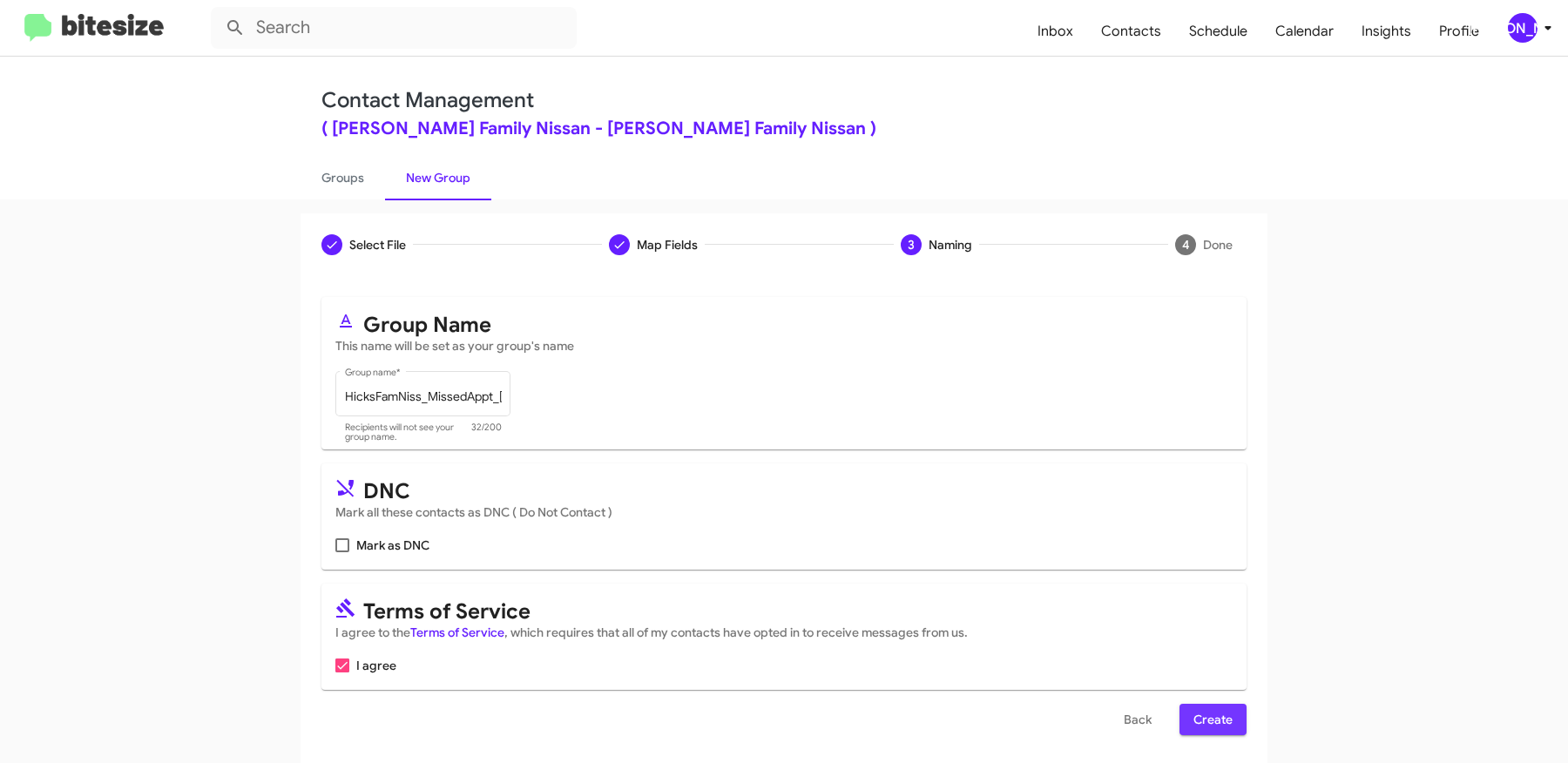
click at [1205, 722] on span "Create" at bounding box center [1213, 719] width 39 height 31
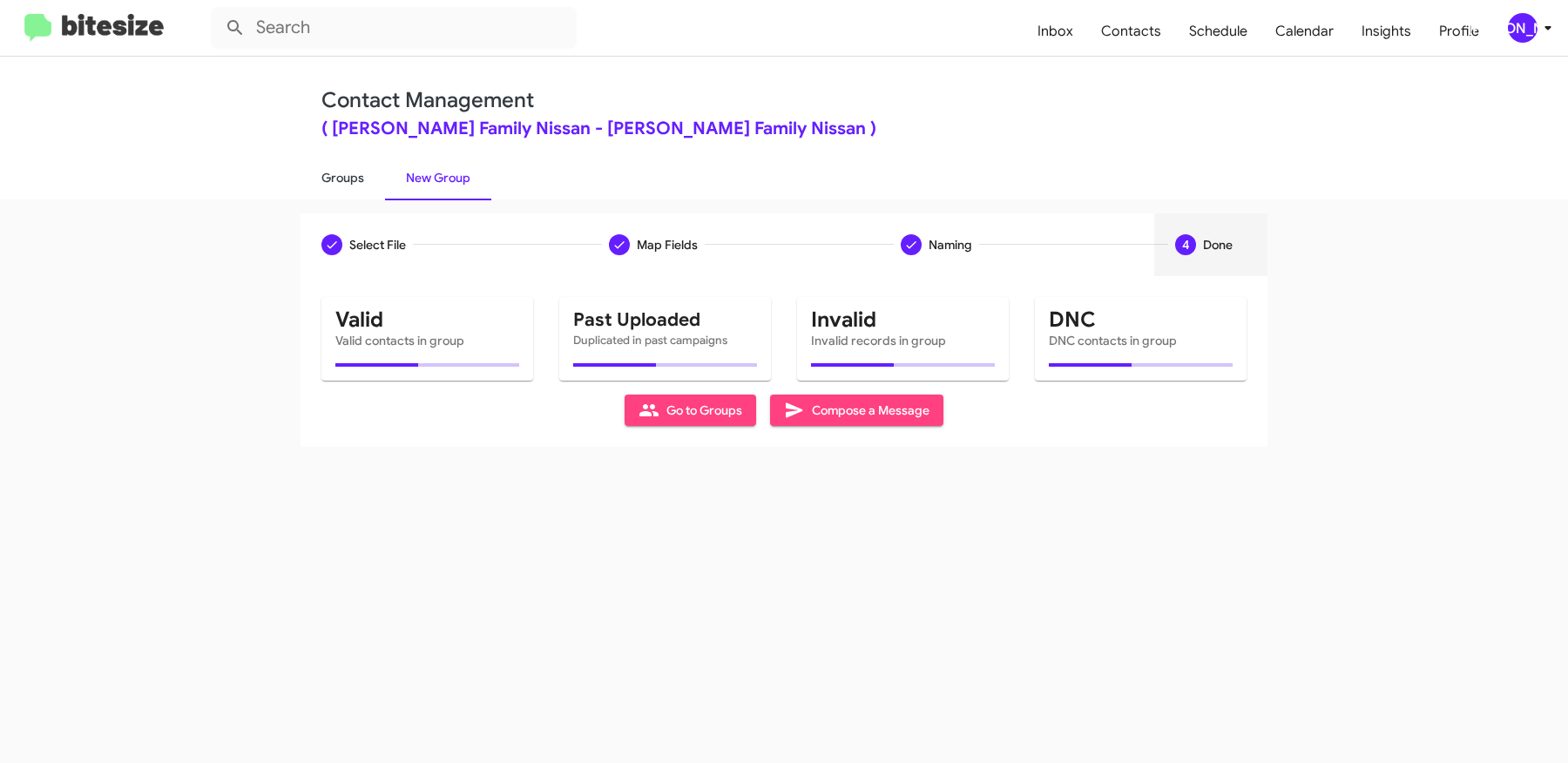
click at [349, 169] on link "Groups" at bounding box center [343, 177] width 85 height 46
type input "in:groups"
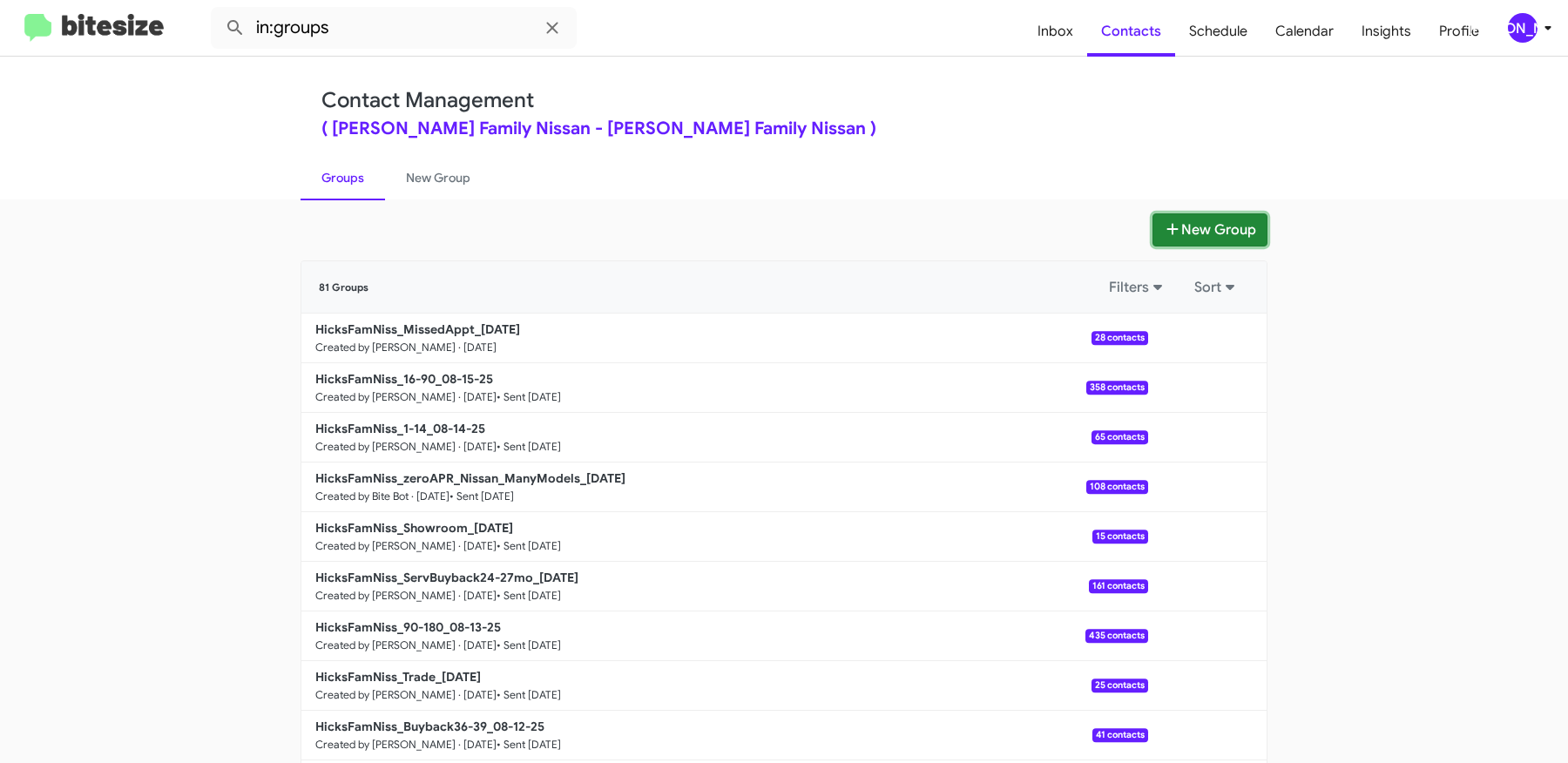
click at [1248, 236] on button "New Group" at bounding box center [1210, 230] width 115 height 33
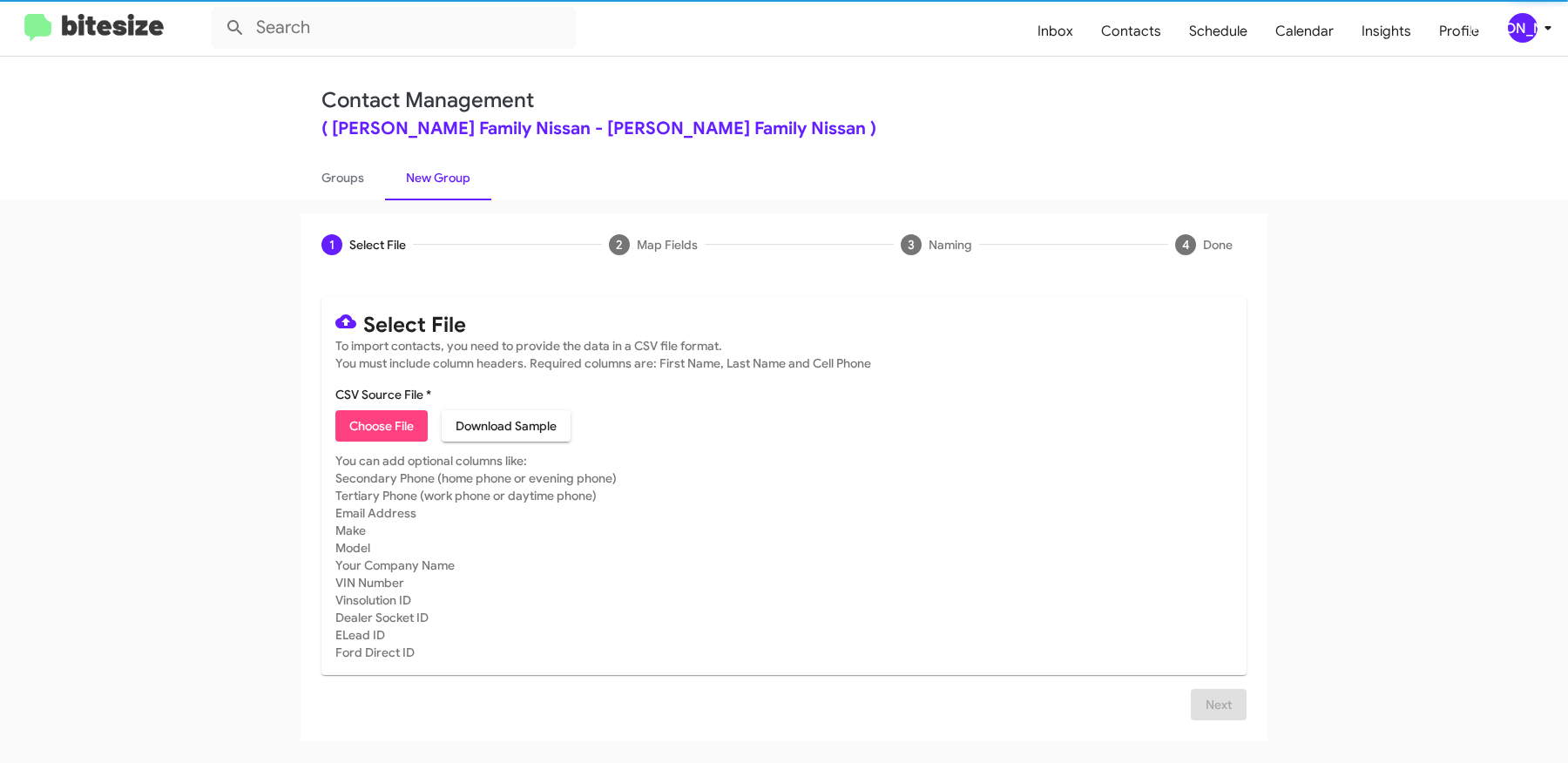
click at [375, 424] on span "Choose File" at bounding box center [382, 426] width 64 height 31
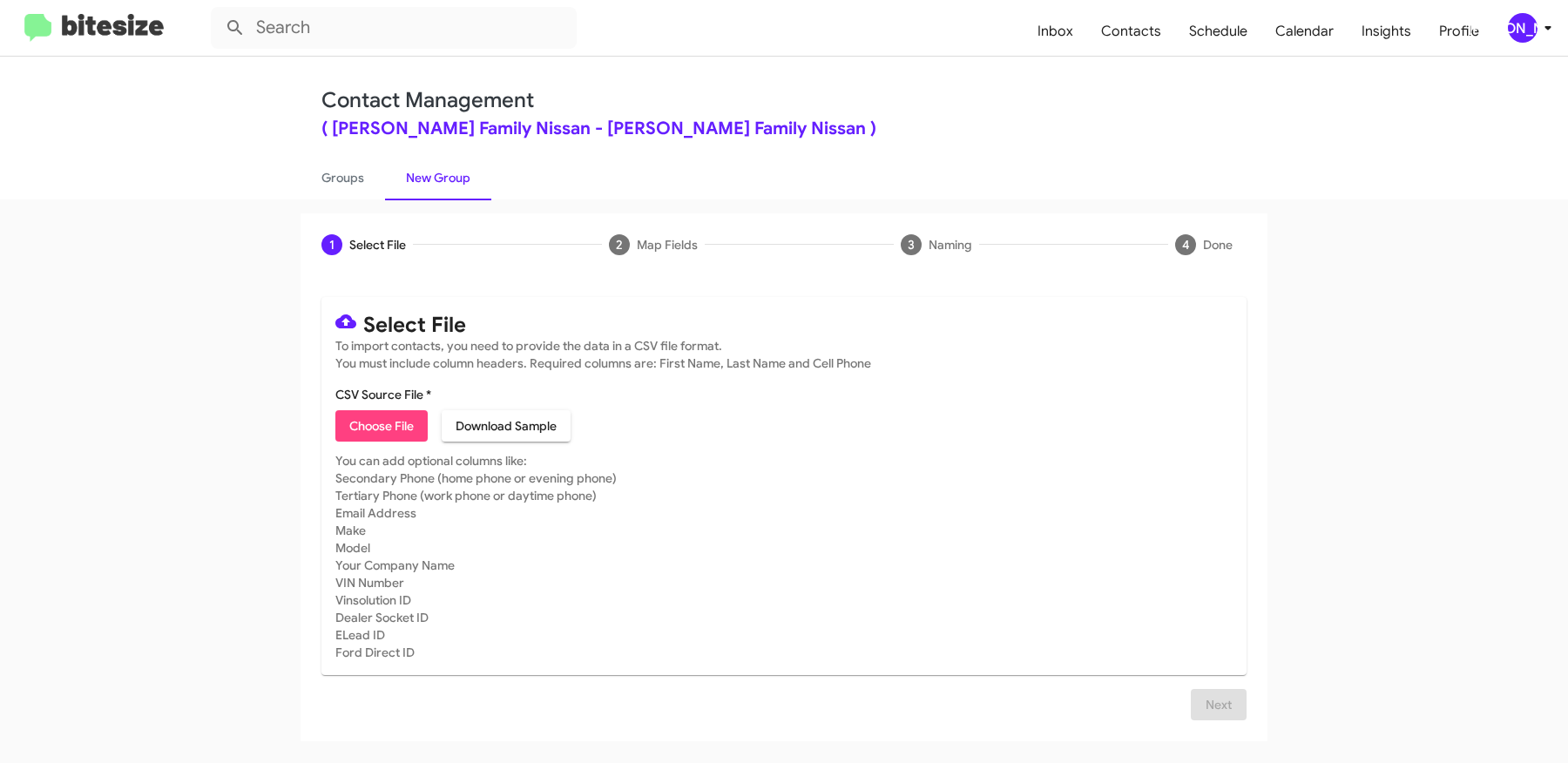
type input "HicksFamNiss_Weekend_08-18-25"
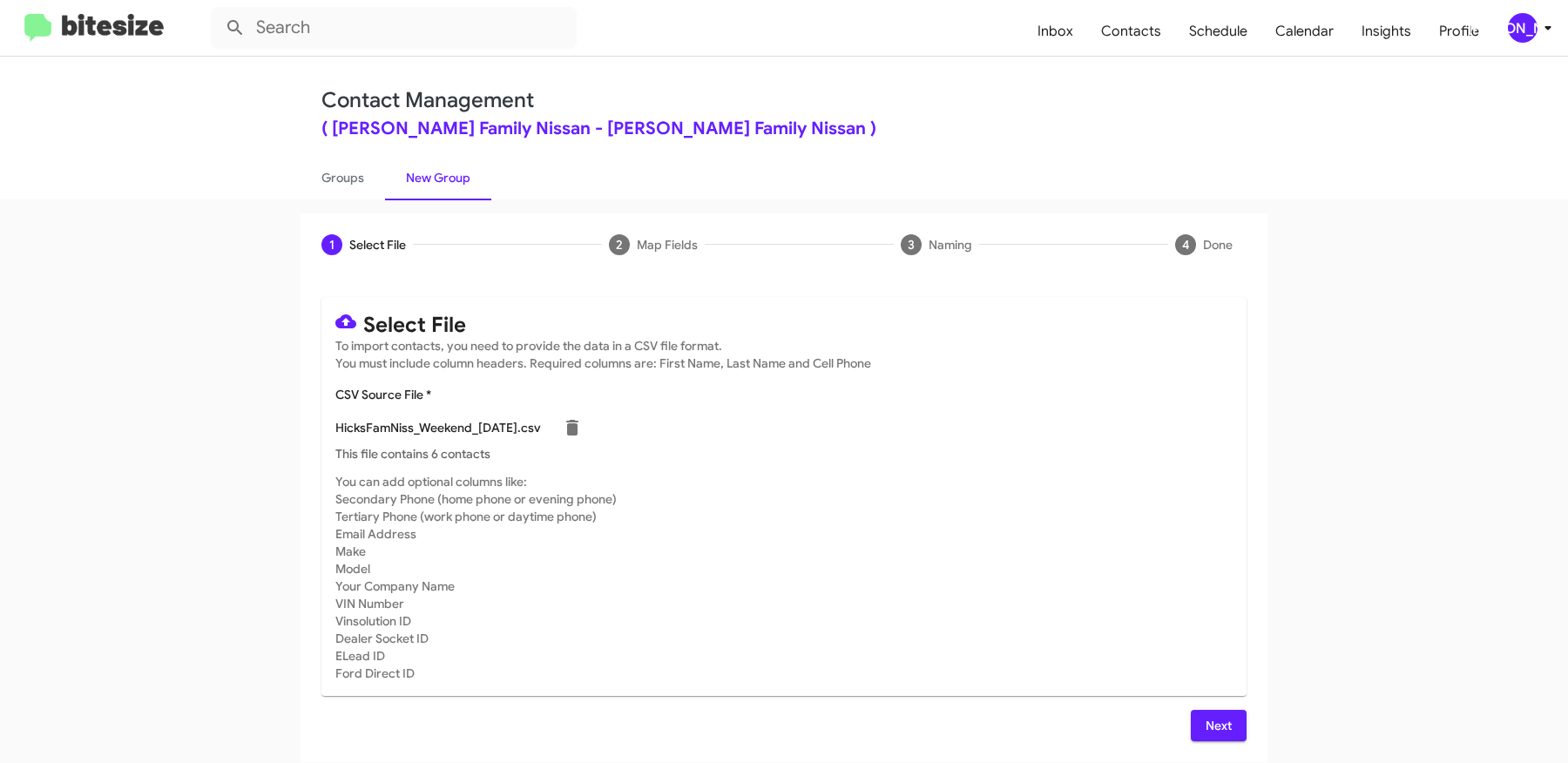
click at [1318, 632] on app-new-group "1 Select File 2 Map Fields 3 Naming 4 Done Select File To import contacts, you …" at bounding box center [784, 488] width 1568 height 549
click at [1242, 723] on button "Next" at bounding box center [1219, 725] width 55 height 31
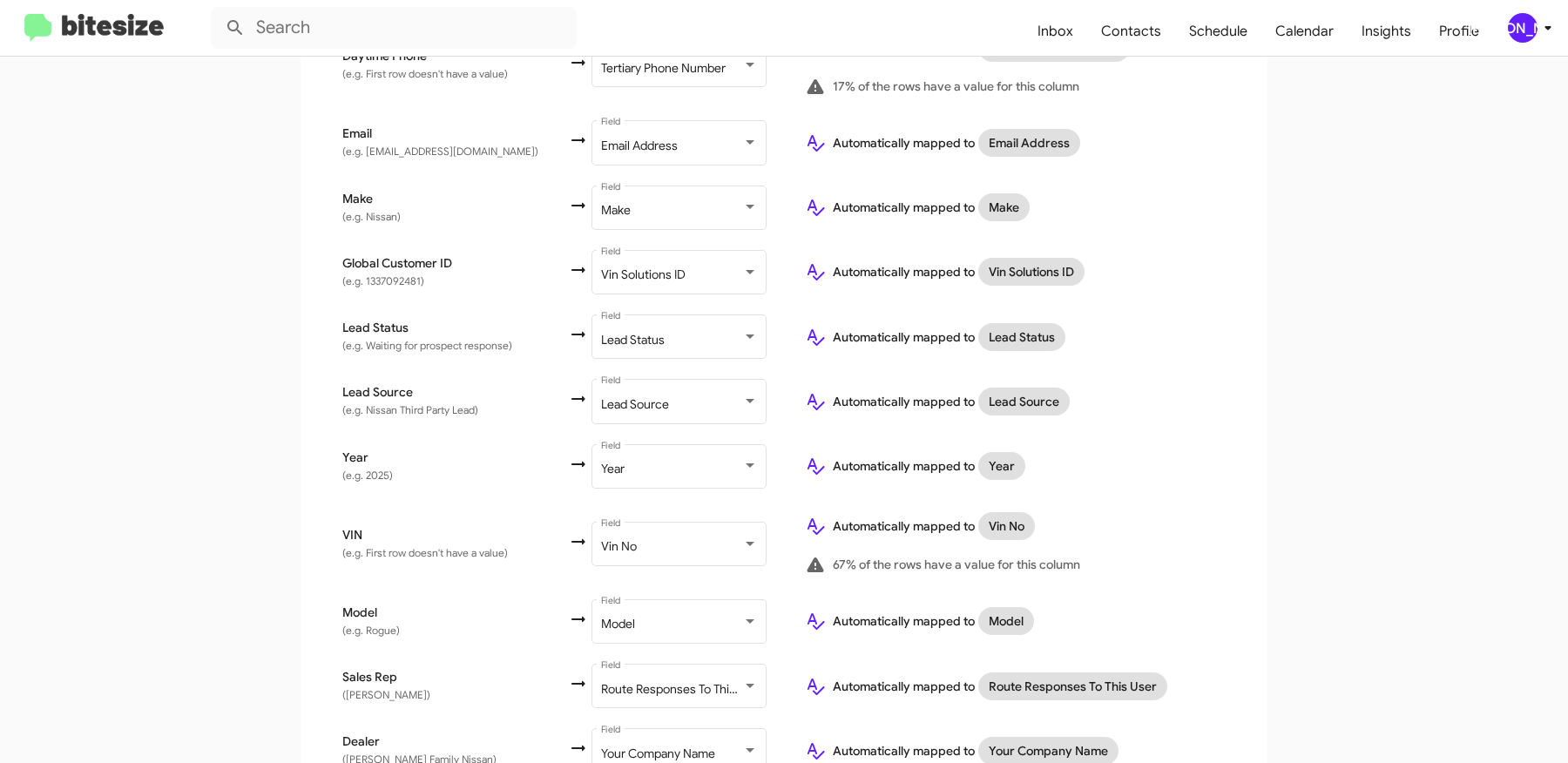
scroll to position [793, 0]
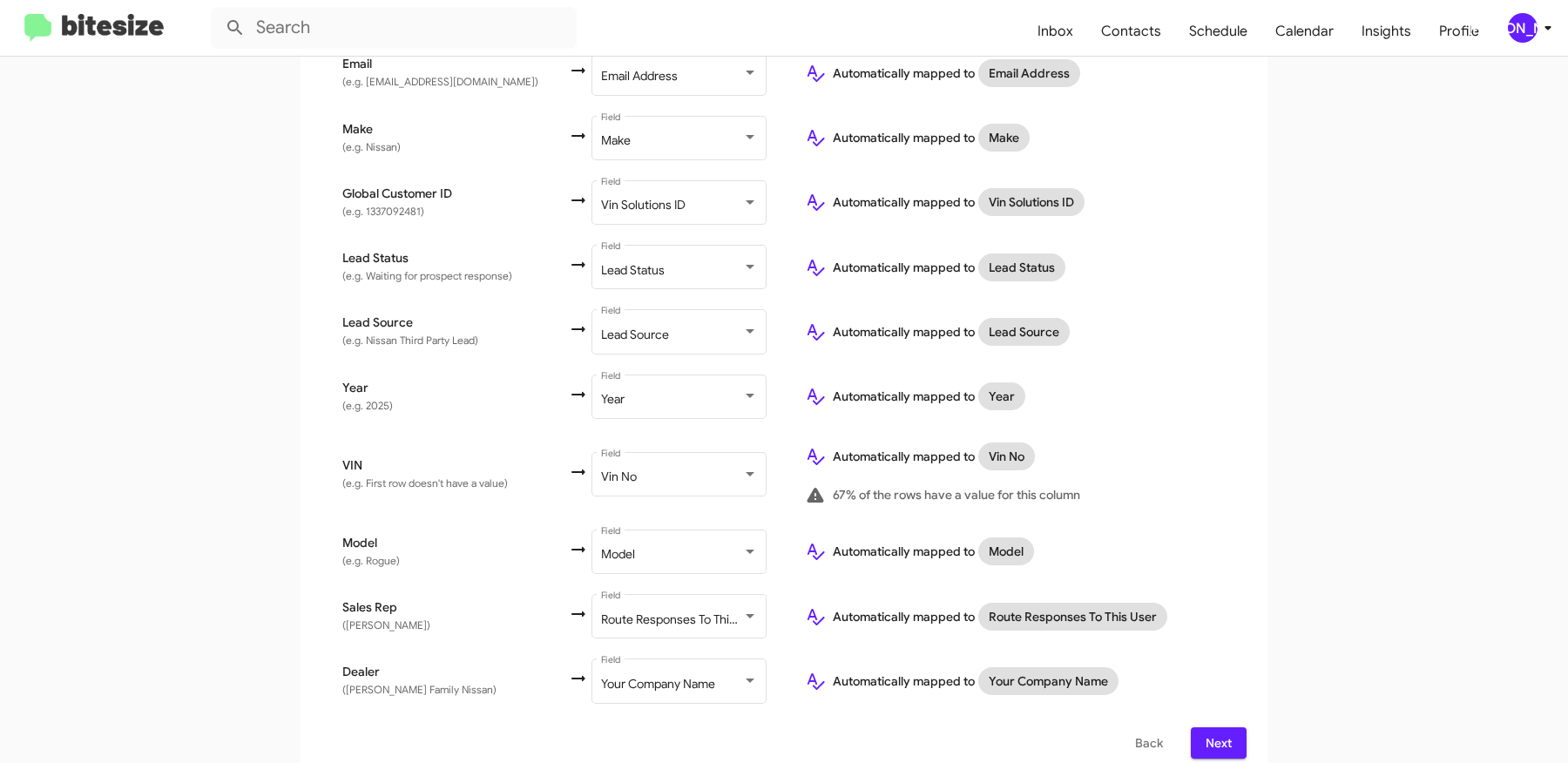
click at [1228, 727] on span "Next" at bounding box center [1219, 743] width 28 height 31
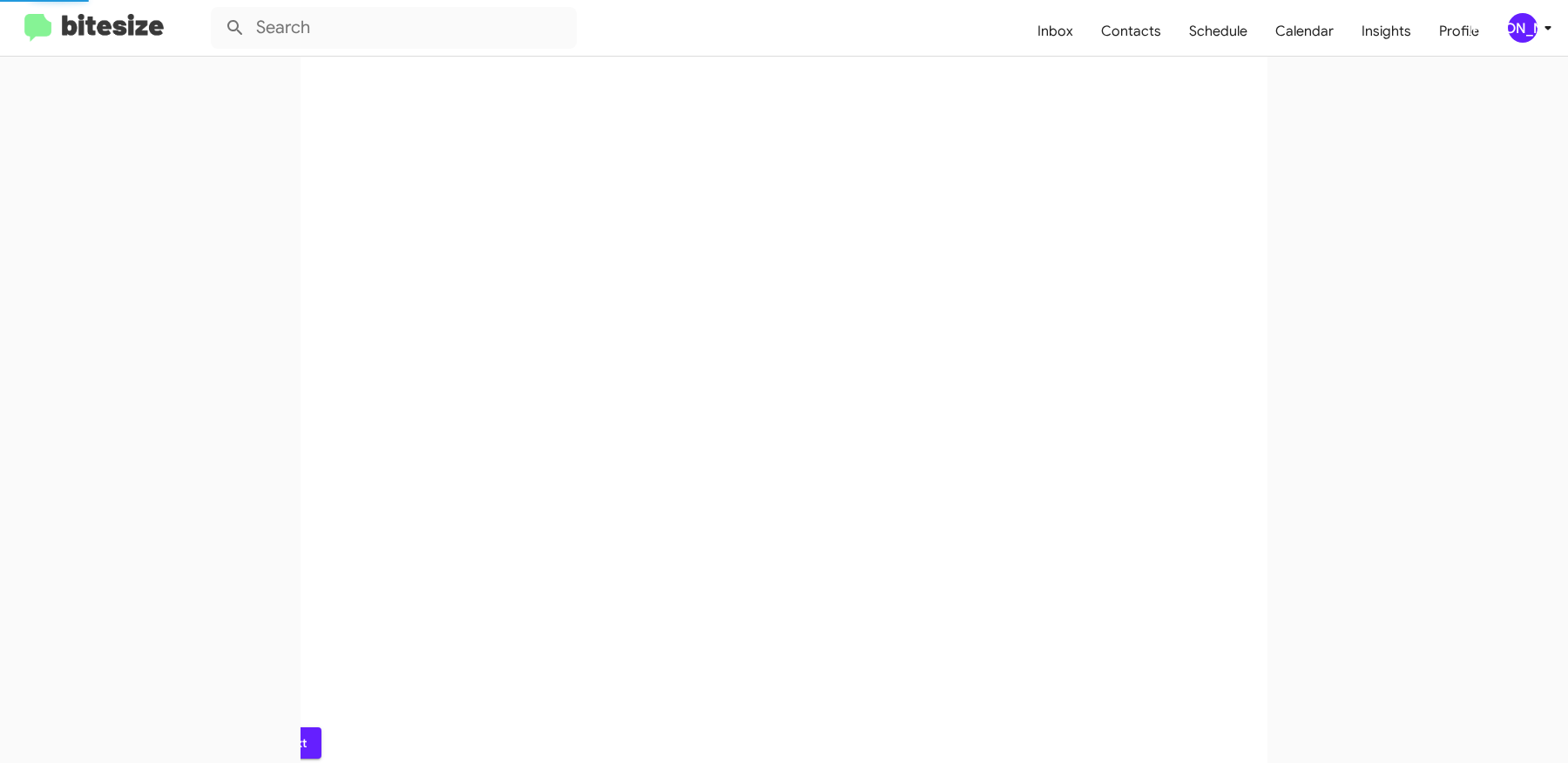
scroll to position [0, 0]
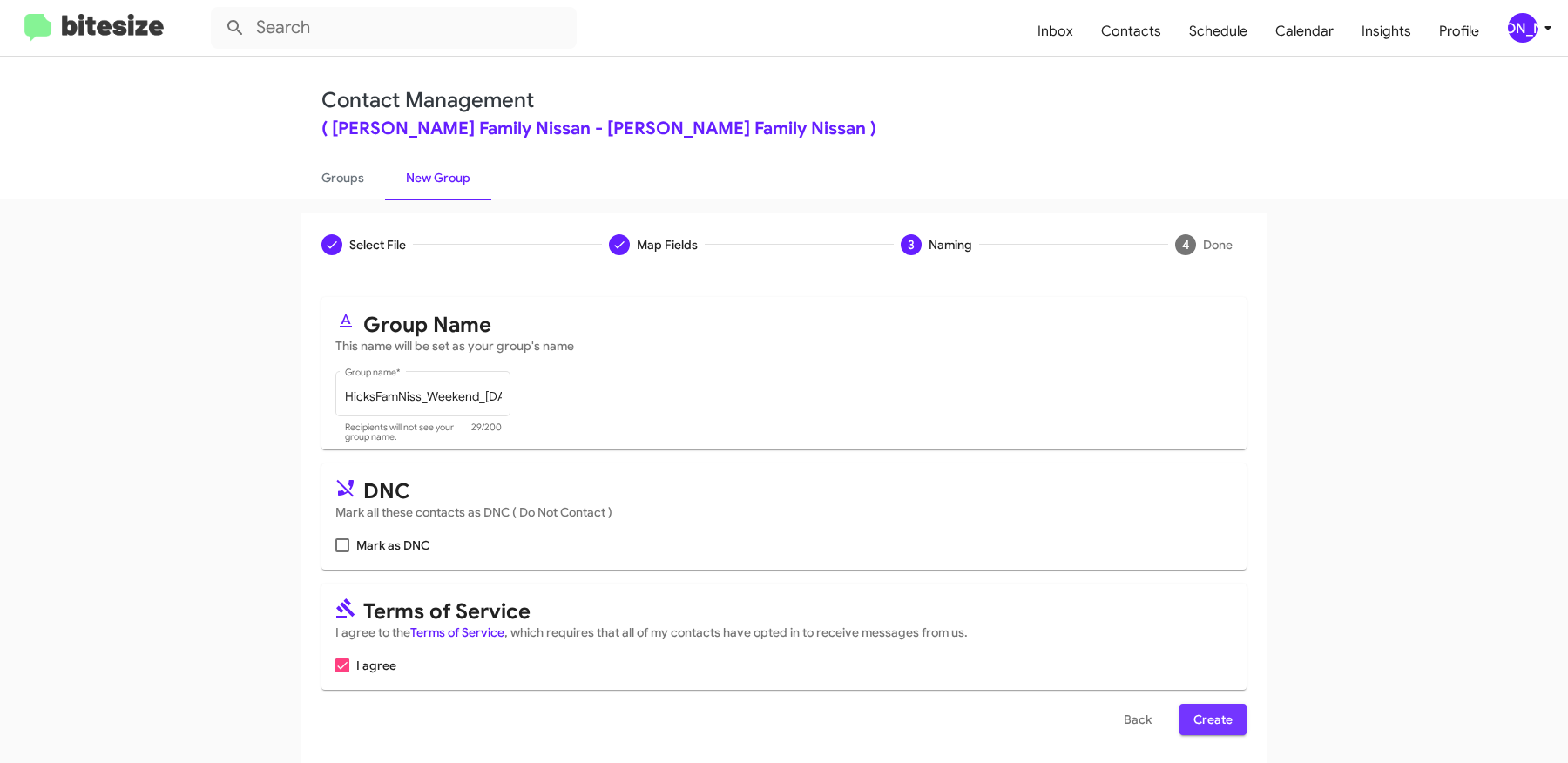
click at [1219, 714] on span "Create" at bounding box center [1213, 719] width 39 height 31
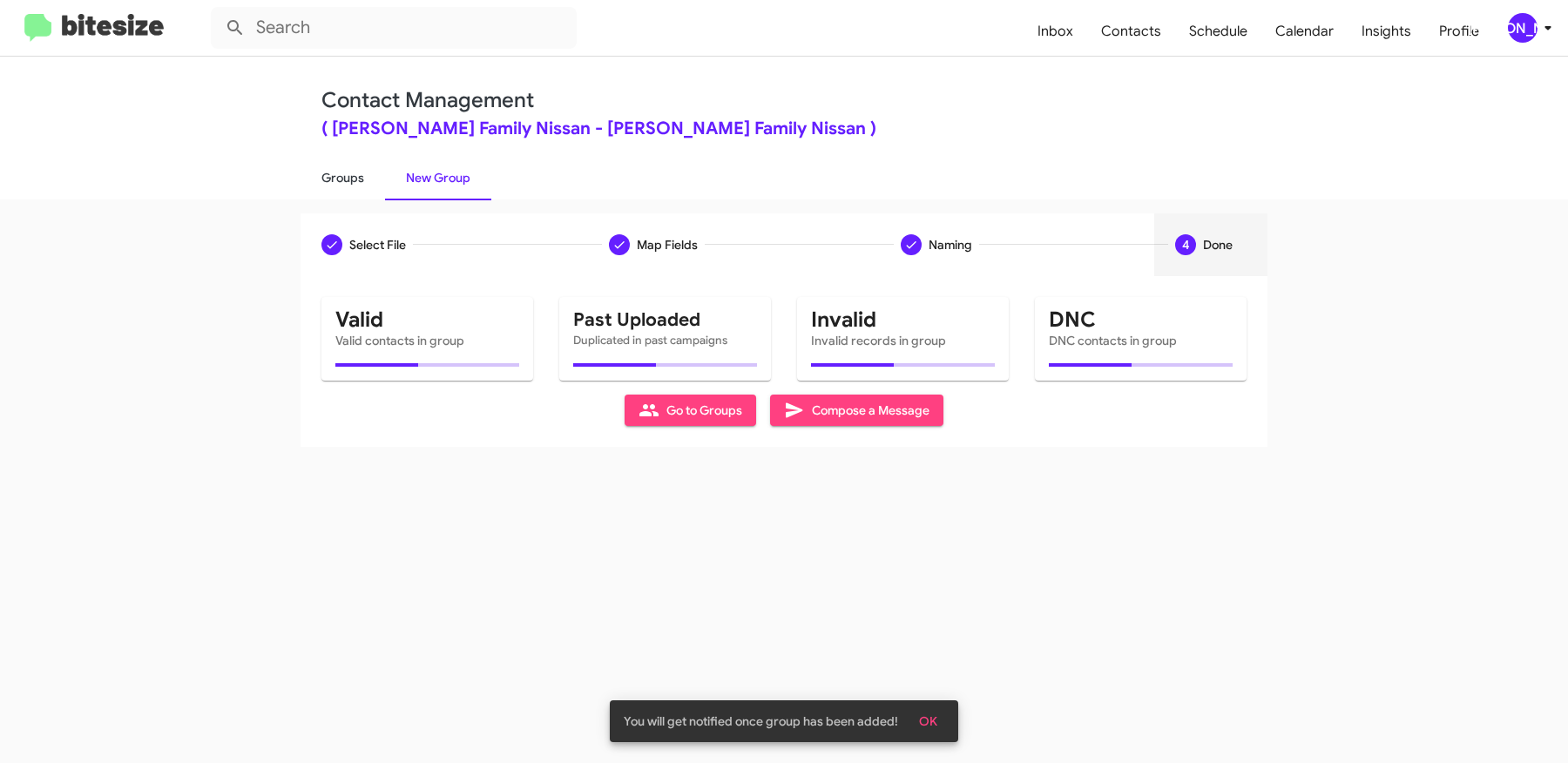
click at [345, 174] on link "Groups" at bounding box center [343, 177] width 85 height 46
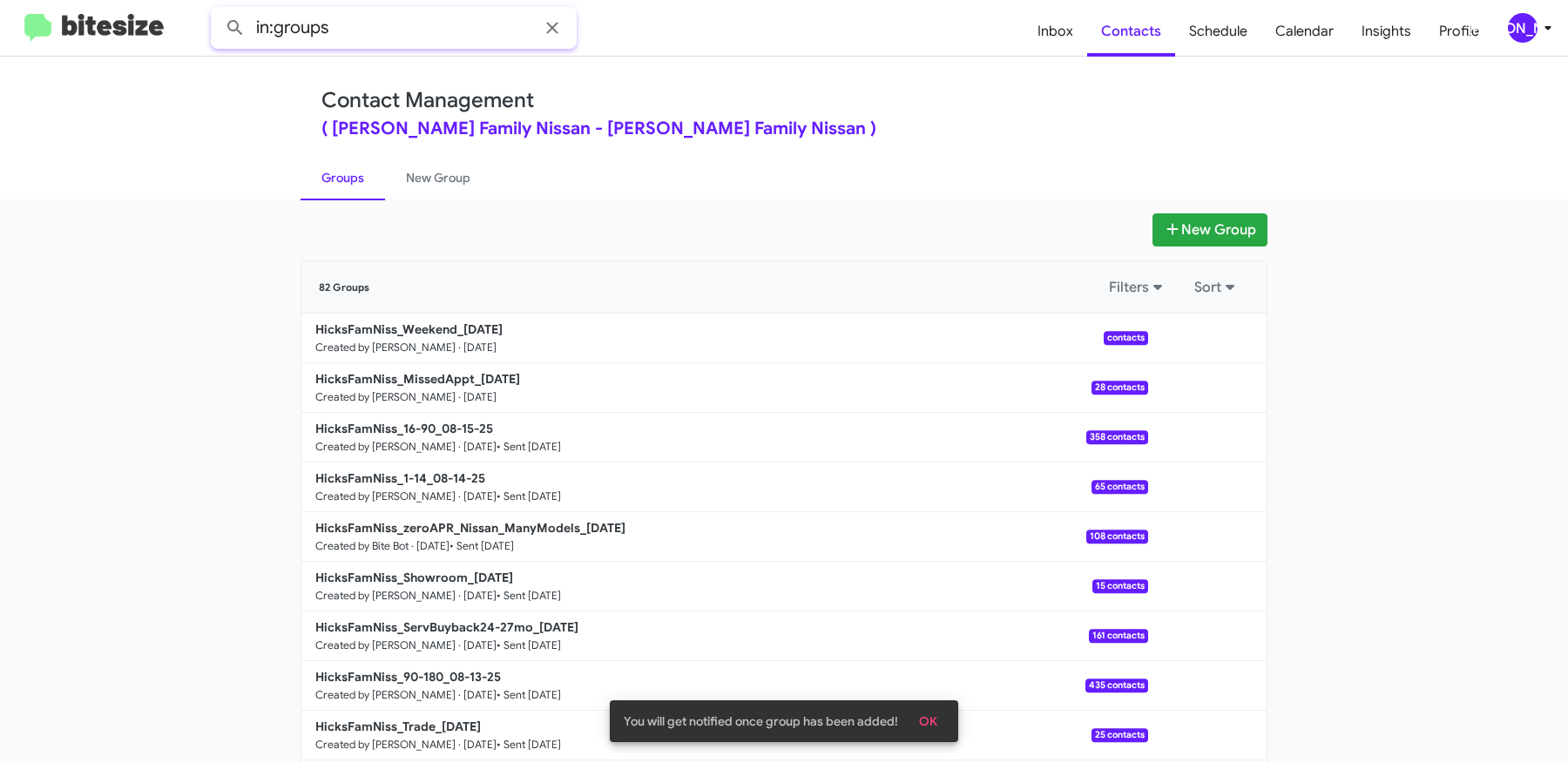
click at [396, 46] on input "in:groups" at bounding box center [394, 27] width 366 height 42
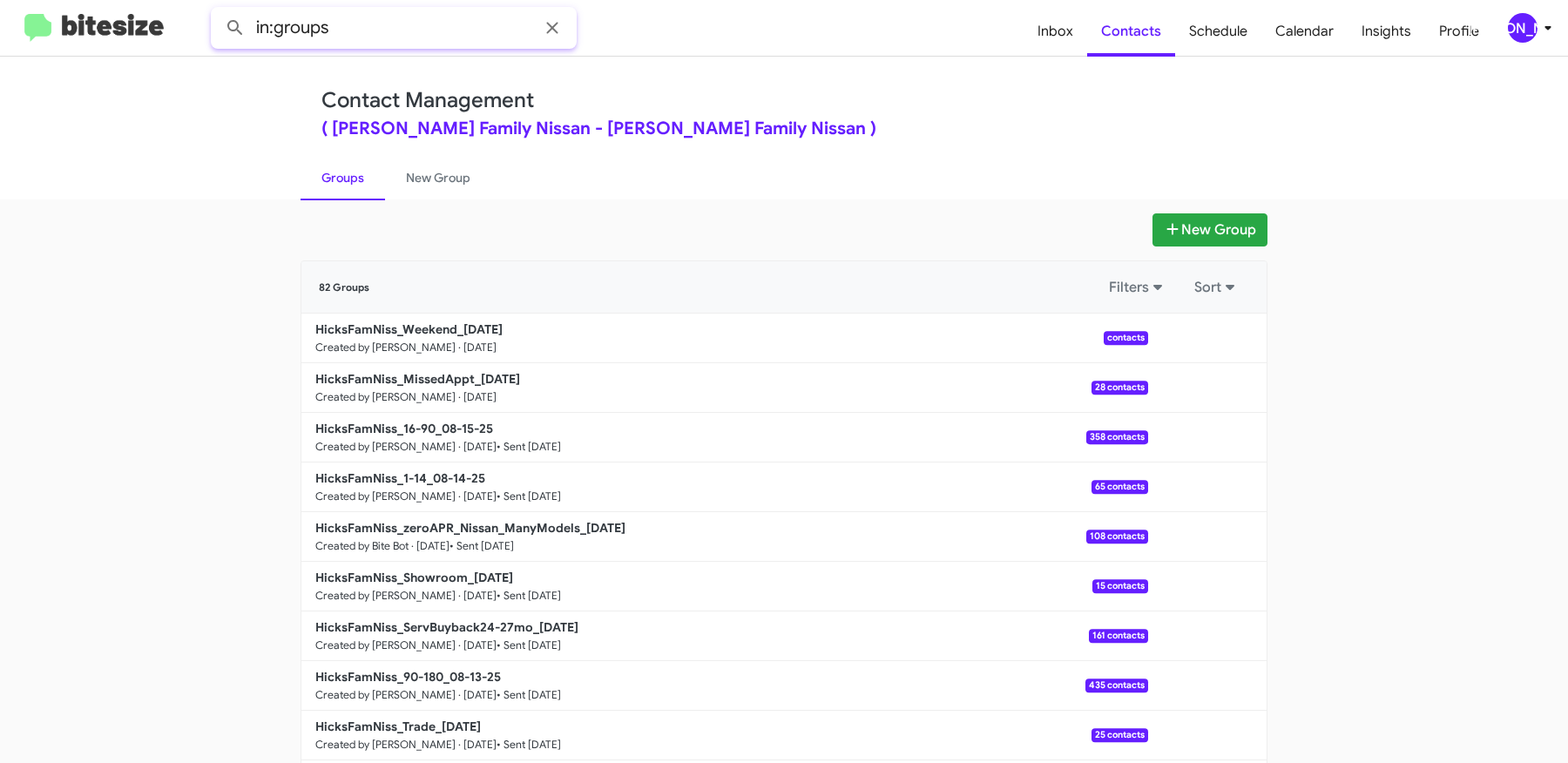
click at [385, 30] on input "in:groups" at bounding box center [394, 27] width 366 height 42
type input "in:groups missed"
click at [218, 11] on button at bounding box center [236, 28] width 35 height 35
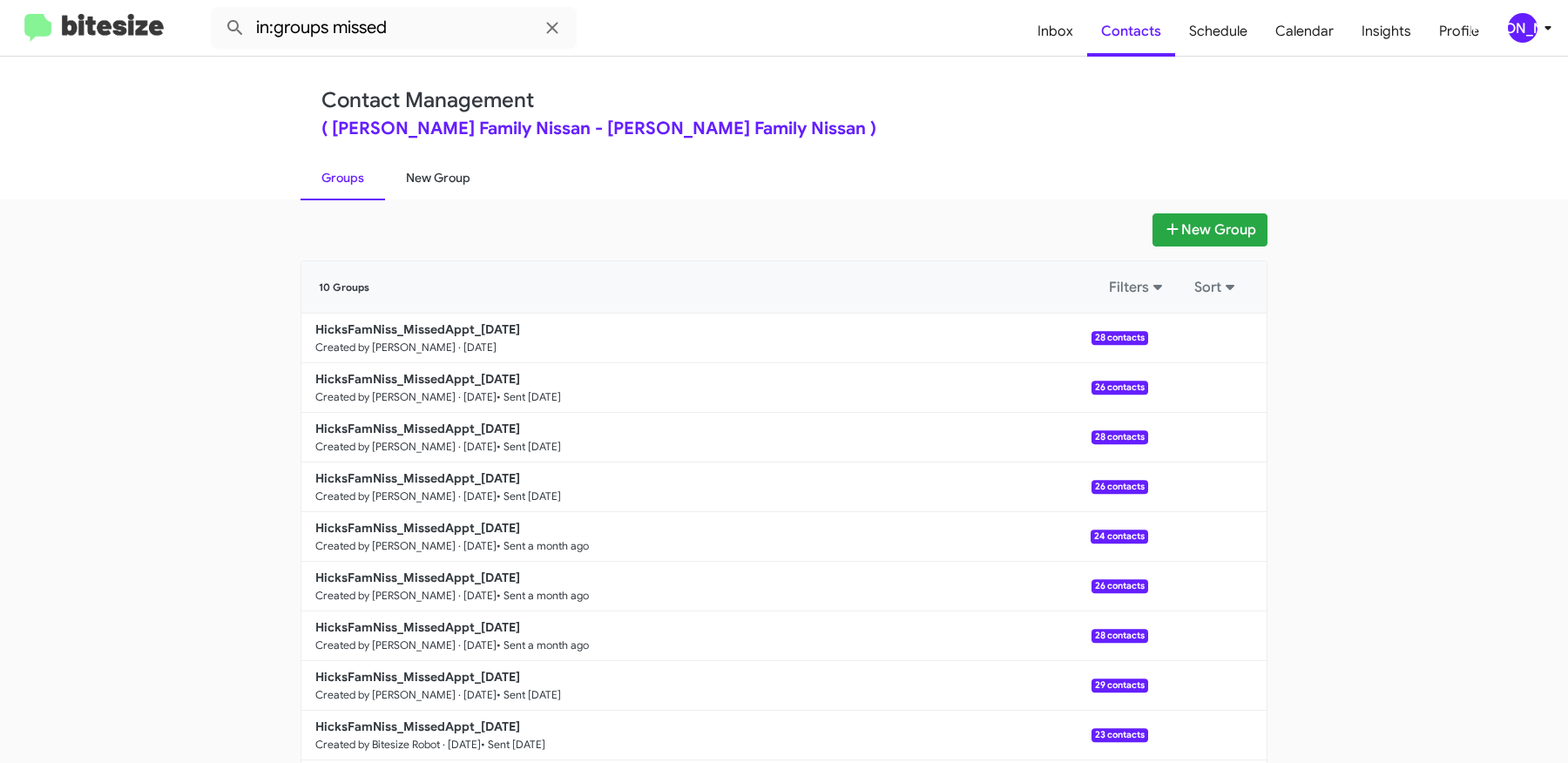
click at [422, 162] on link "New Group" at bounding box center [438, 177] width 106 height 46
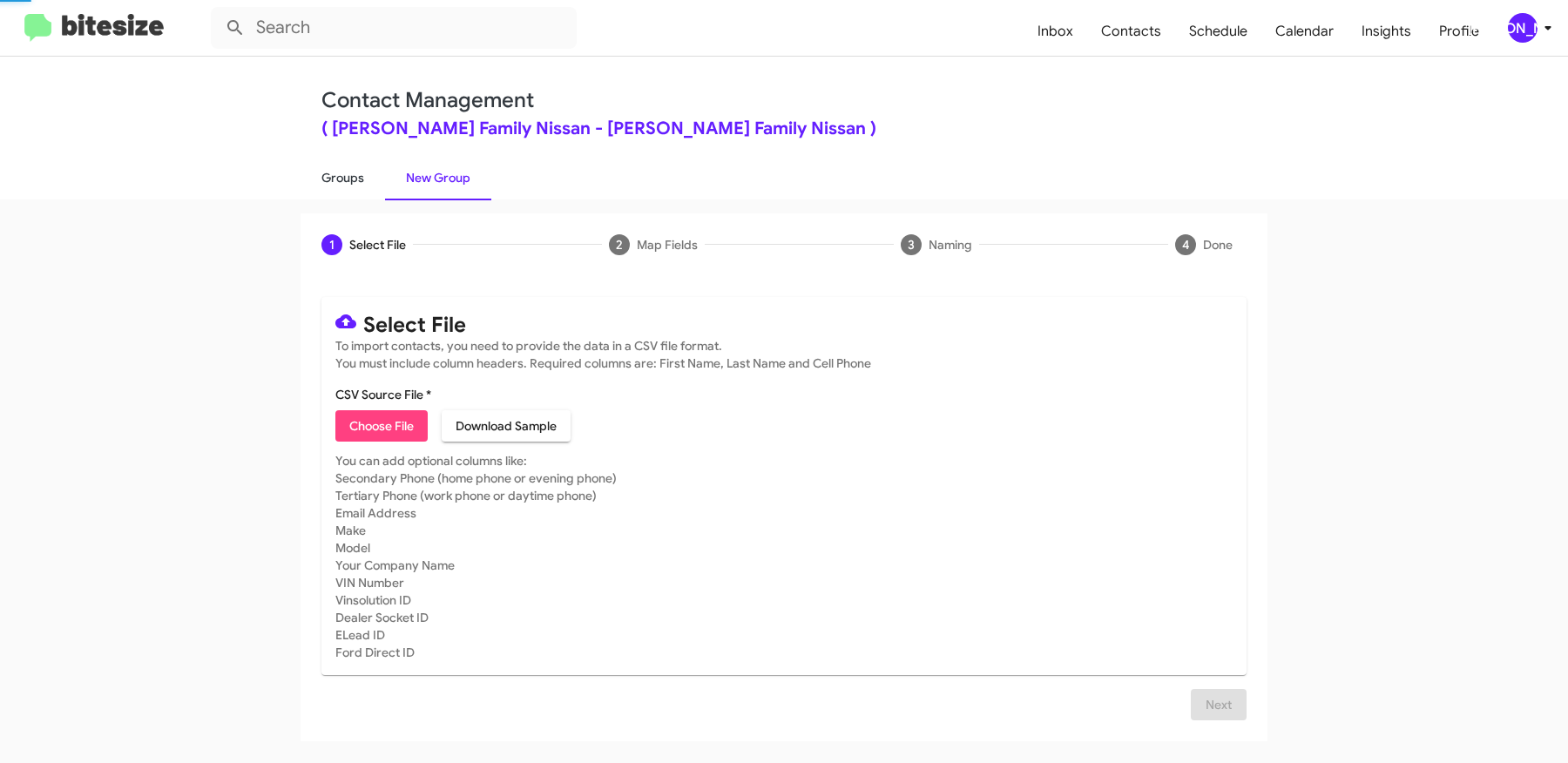
click at [335, 162] on link "Groups" at bounding box center [343, 177] width 85 height 46
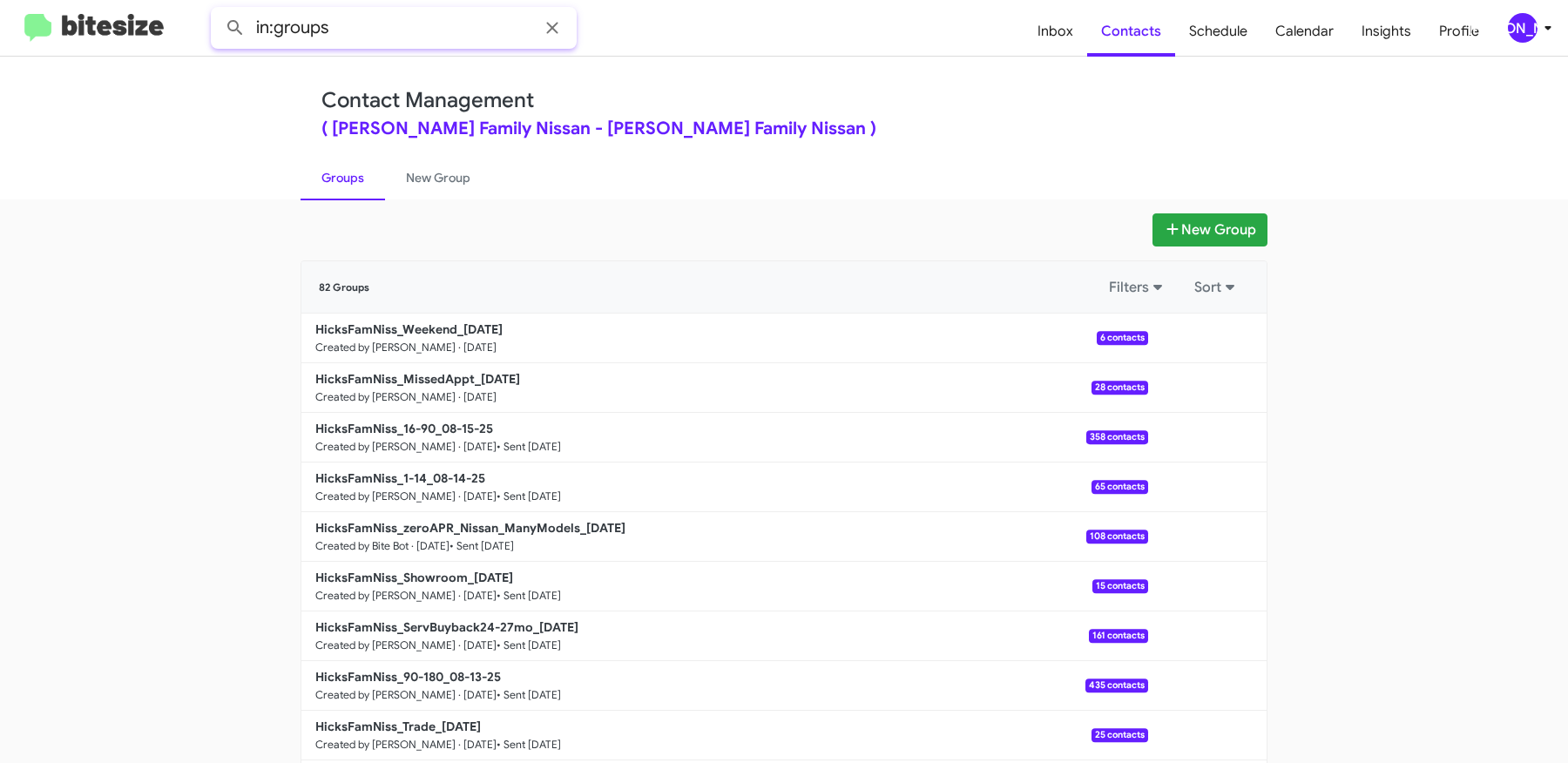
click at [397, 29] on input "in:groups" at bounding box center [394, 27] width 366 height 42
type input "in:groups weekend"
click at [218, 11] on button at bounding box center [236, 28] width 35 height 35
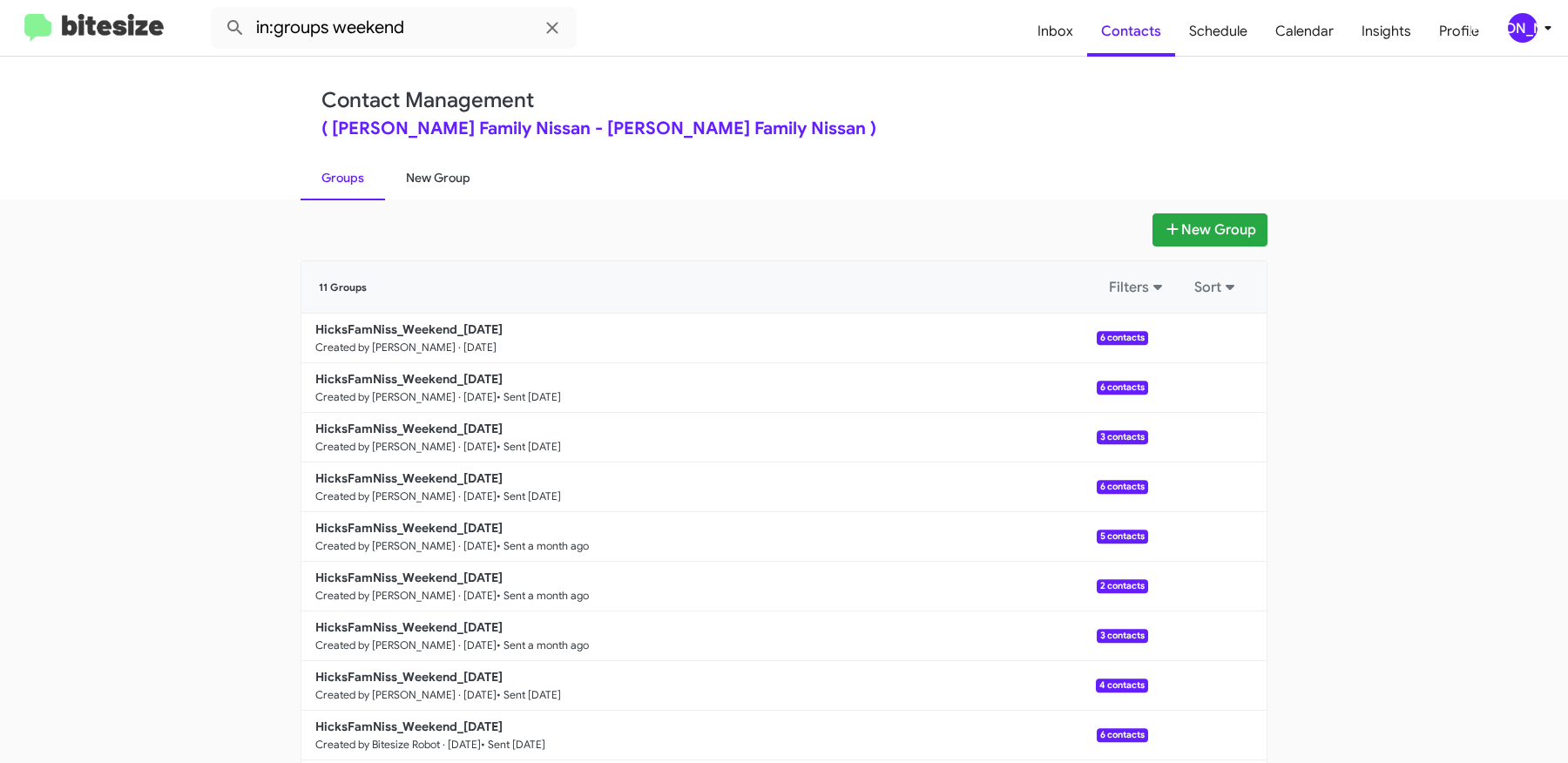
click at [451, 174] on link "New Group" at bounding box center [438, 177] width 106 height 46
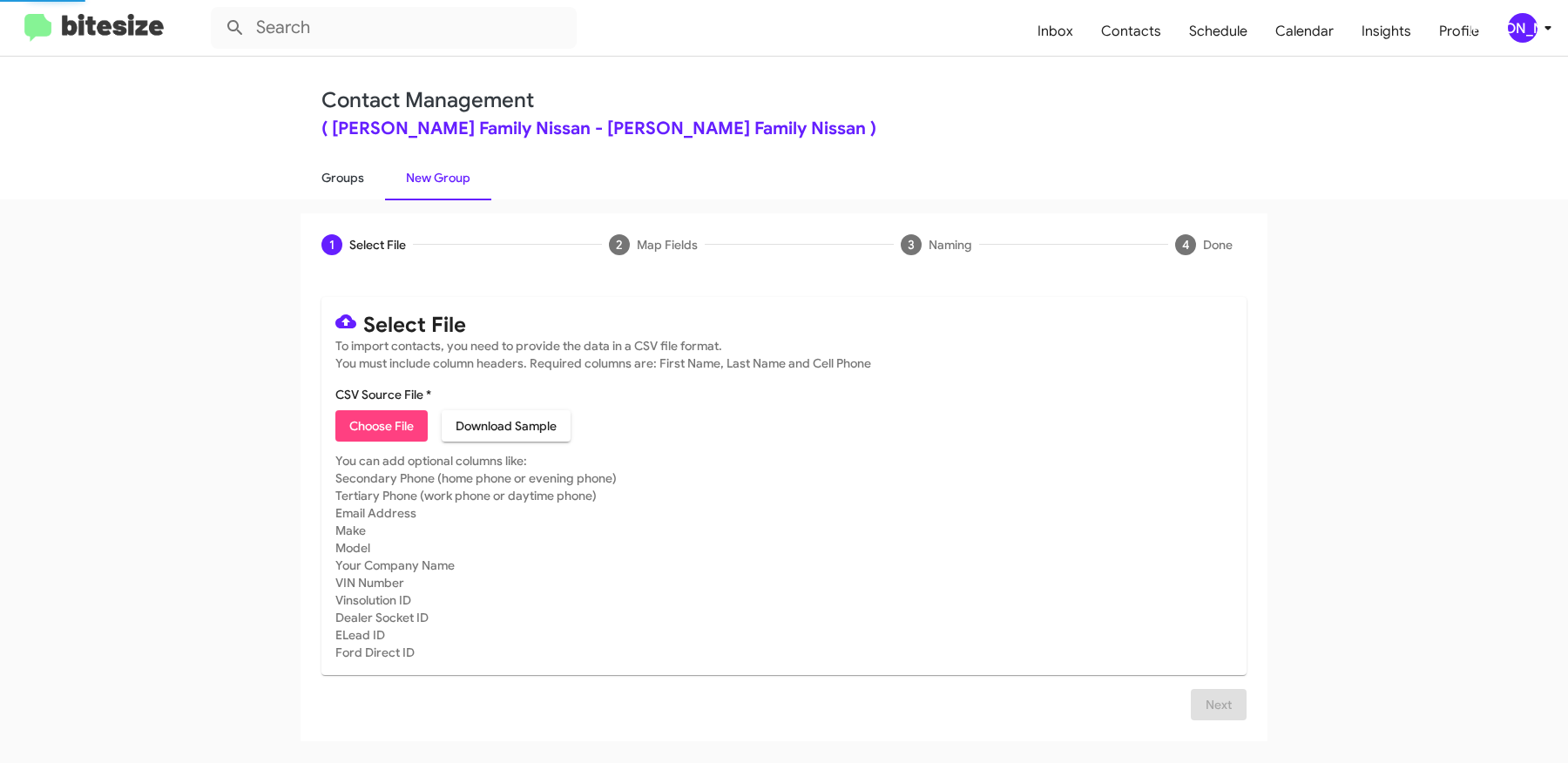
click at [341, 164] on link "Groups" at bounding box center [343, 177] width 85 height 46
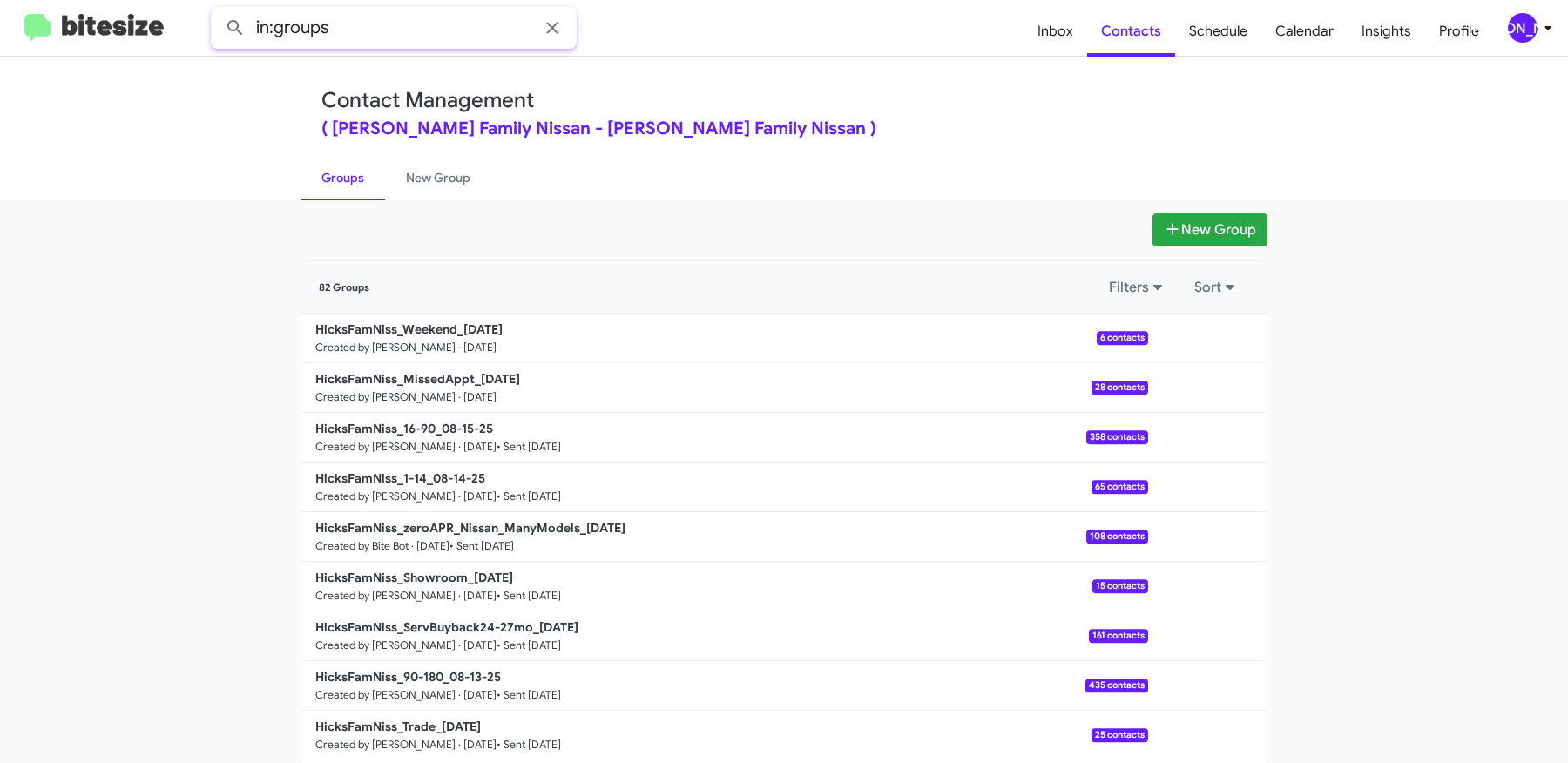
click at [399, 20] on input "in:groups" at bounding box center [394, 27] width 366 height 42
type input "in:groups missed"
click at [218, 11] on button at bounding box center [236, 28] width 35 height 35
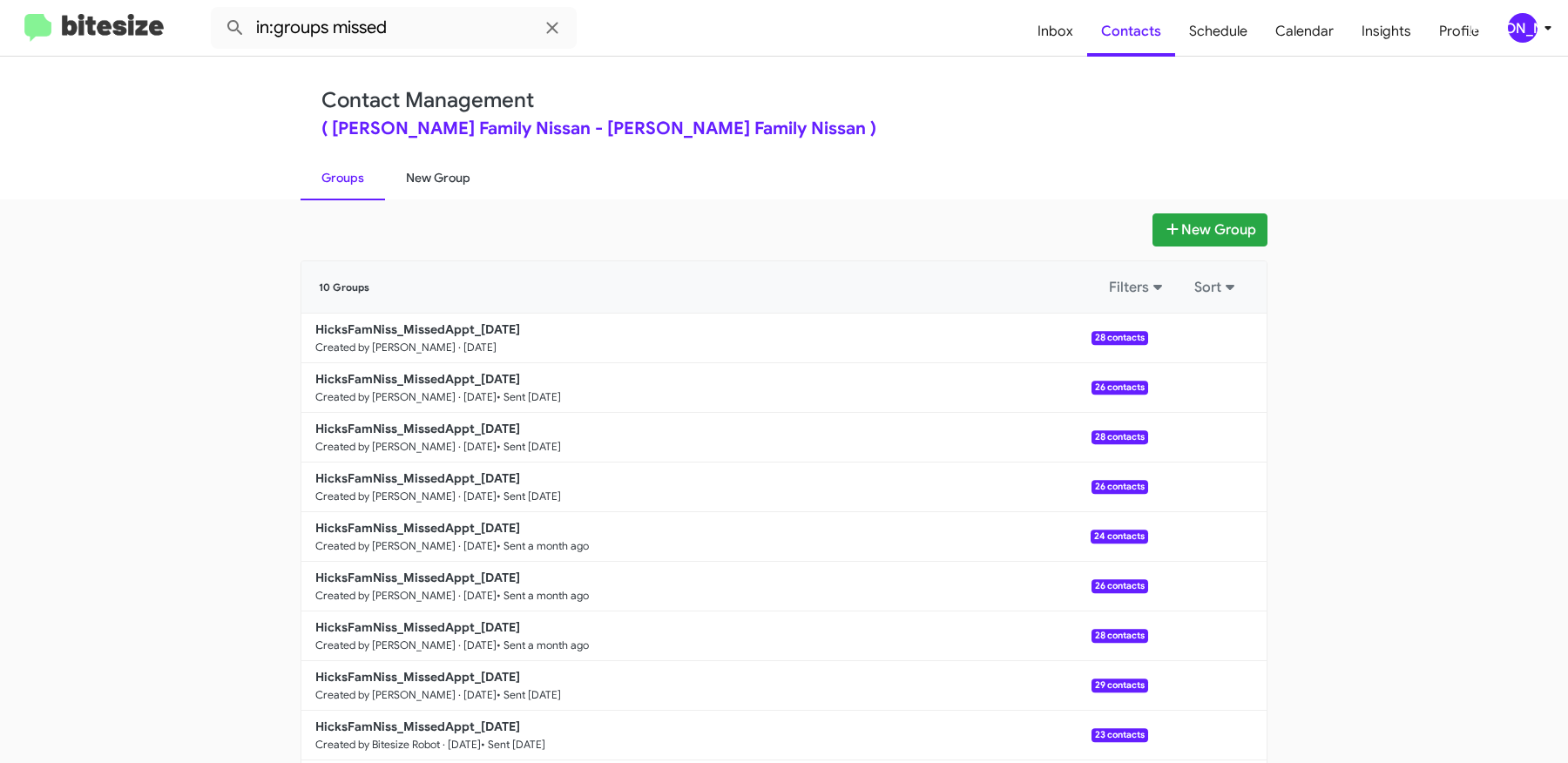
click at [427, 172] on link "New Group" at bounding box center [438, 177] width 106 height 46
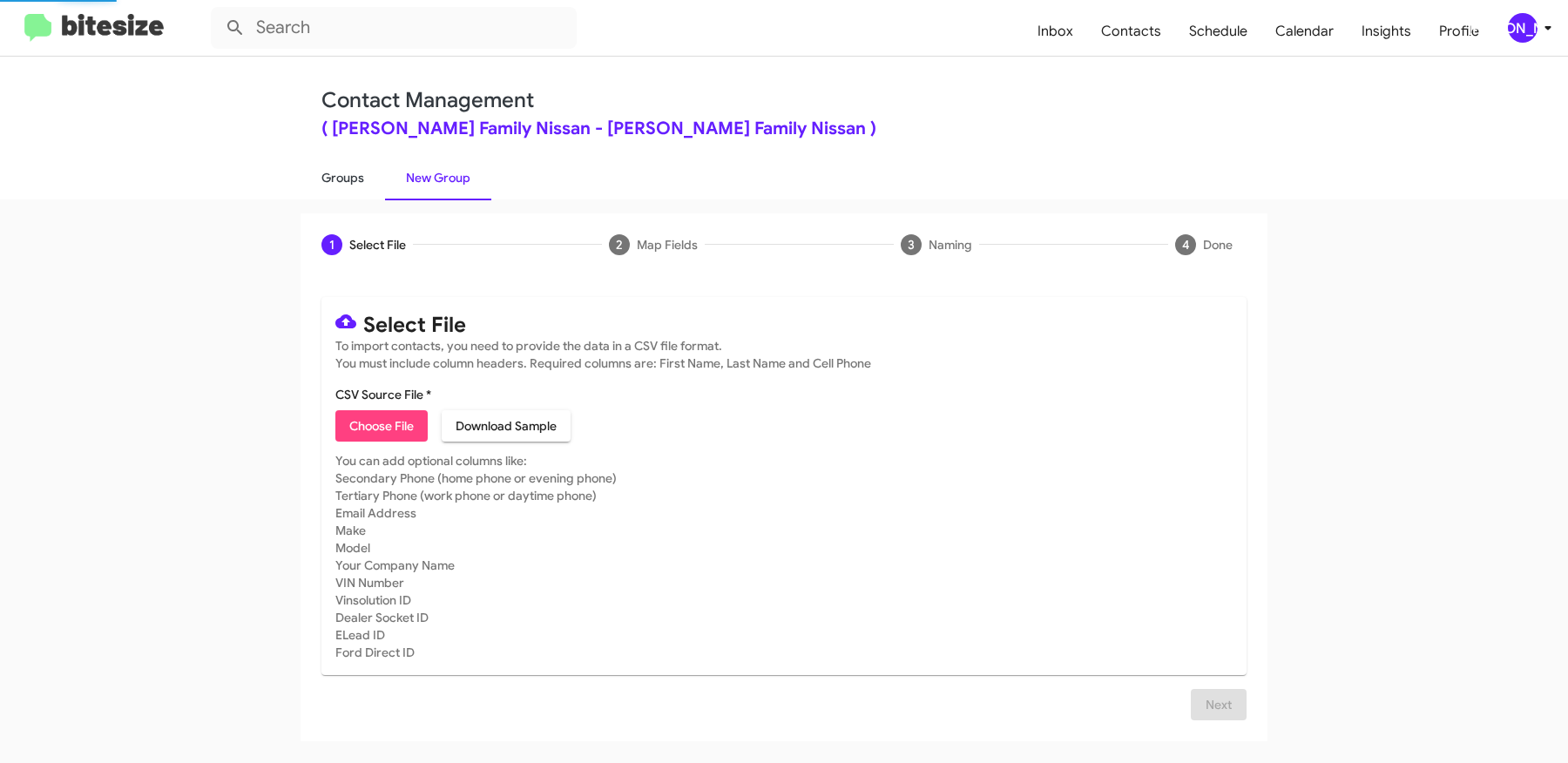
click at [348, 170] on link "Groups" at bounding box center [343, 177] width 85 height 46
type input "in:groups"
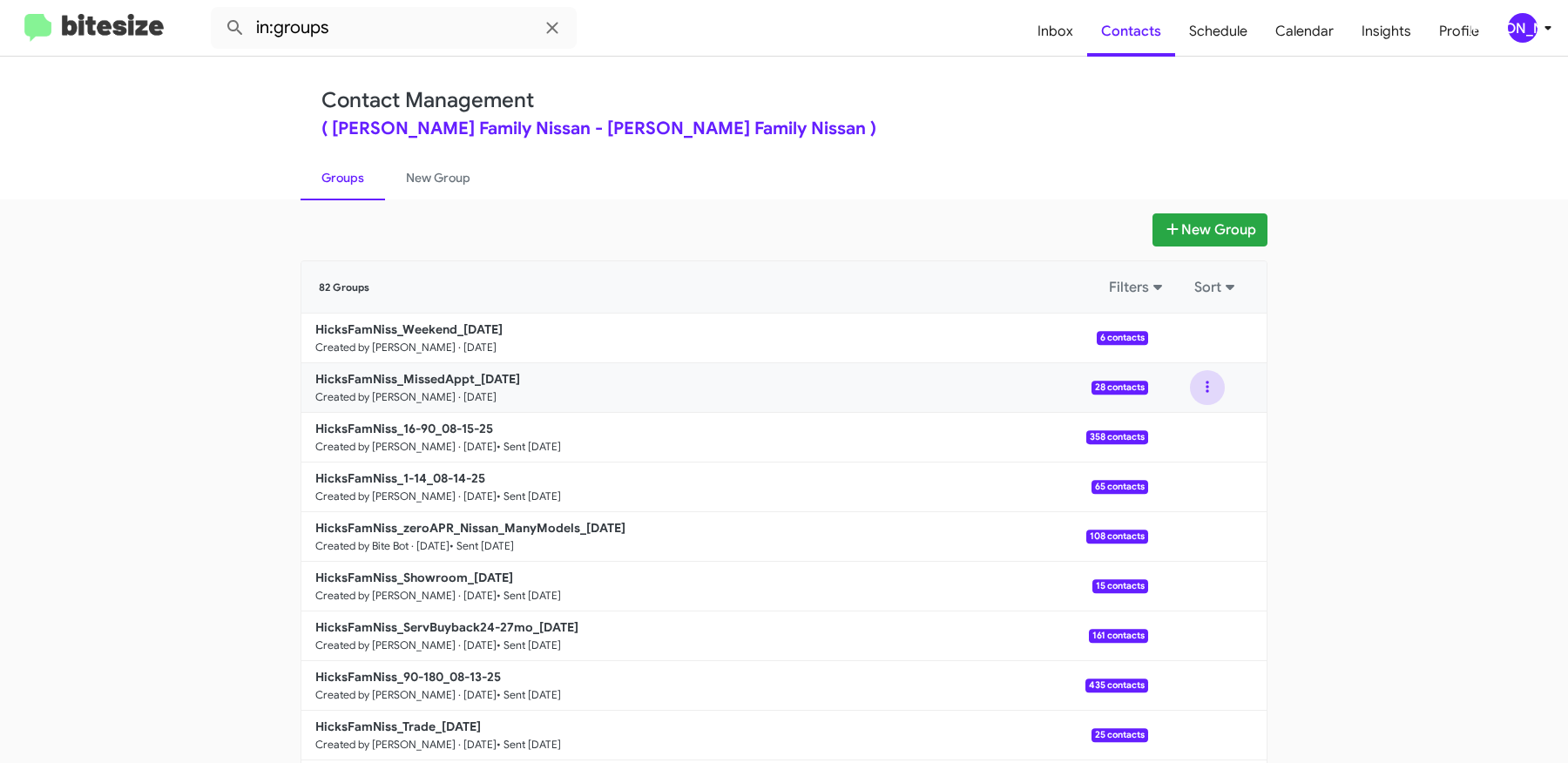
click at [1210, 382] on button at bounding box center [1208, 387] width 35 height 35
click at [1186, 427] on button "View contacts" at bounding box center [1154, 434] width 139 height 42
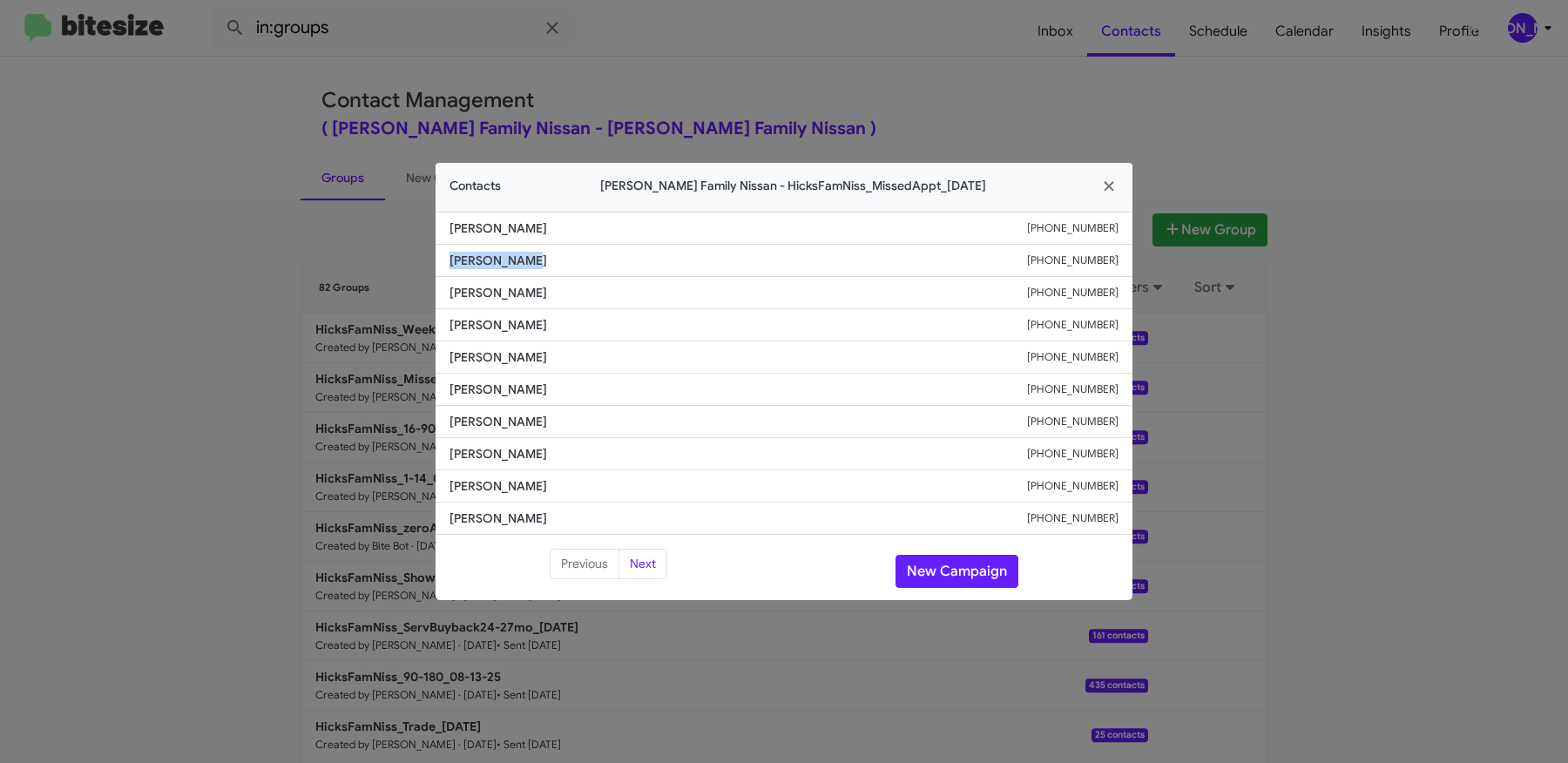
drag, startPoint x: 558, startPoint y: 259, endPoint x: 438, endPoint y: 255, distance: 120.1
click at [438, 255] on li "Karina Gomez +19563537332" at bounding box center [784, 261] width 697 height 32
copy span "Karina Gomez"
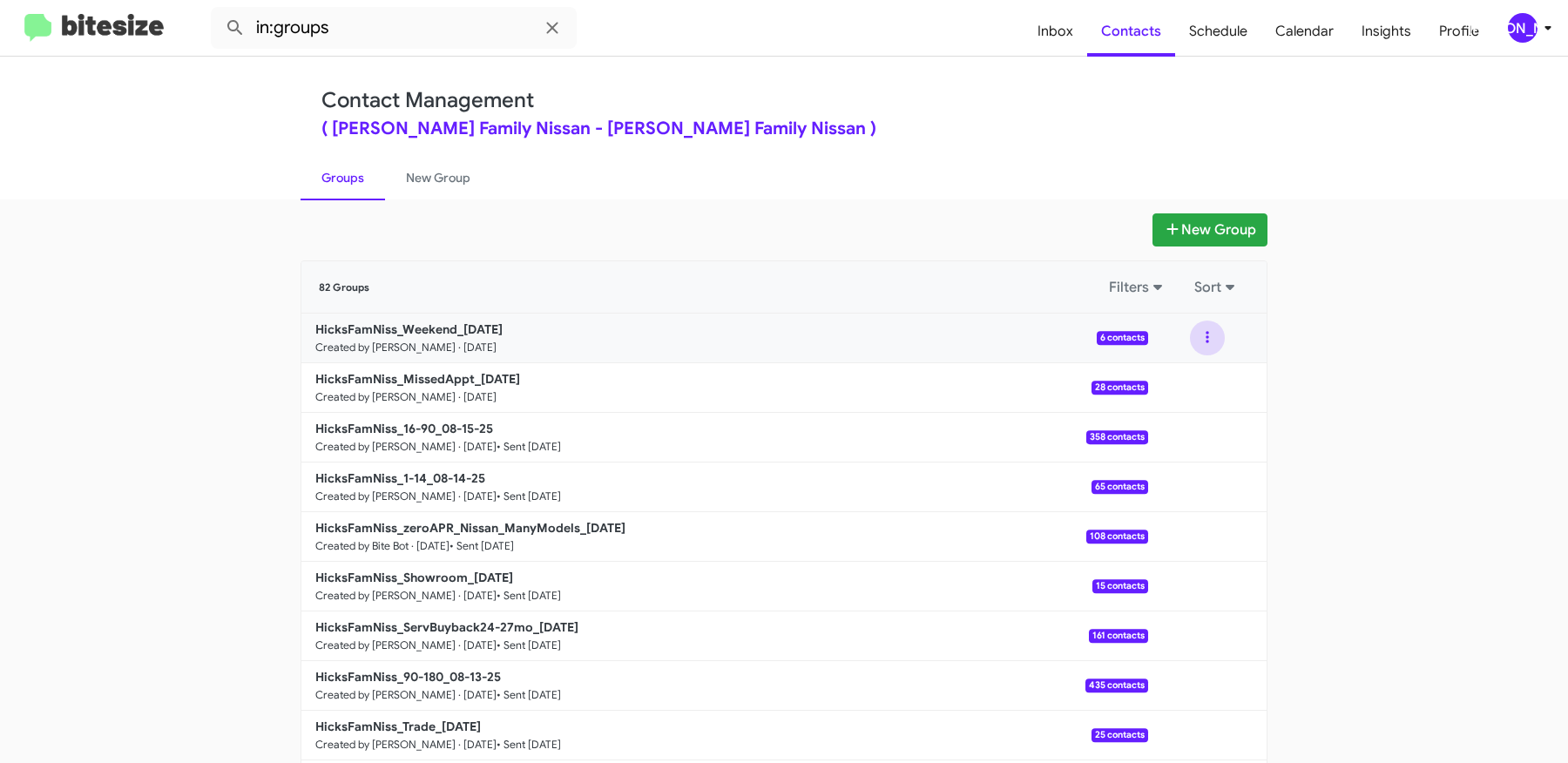
click at [1219, 336] on button at bounding box center [1208, 338] width 35 height 35
click at [1200, 374] on button "View contacts" at bounding box center [1154, 384] width 139 height 42
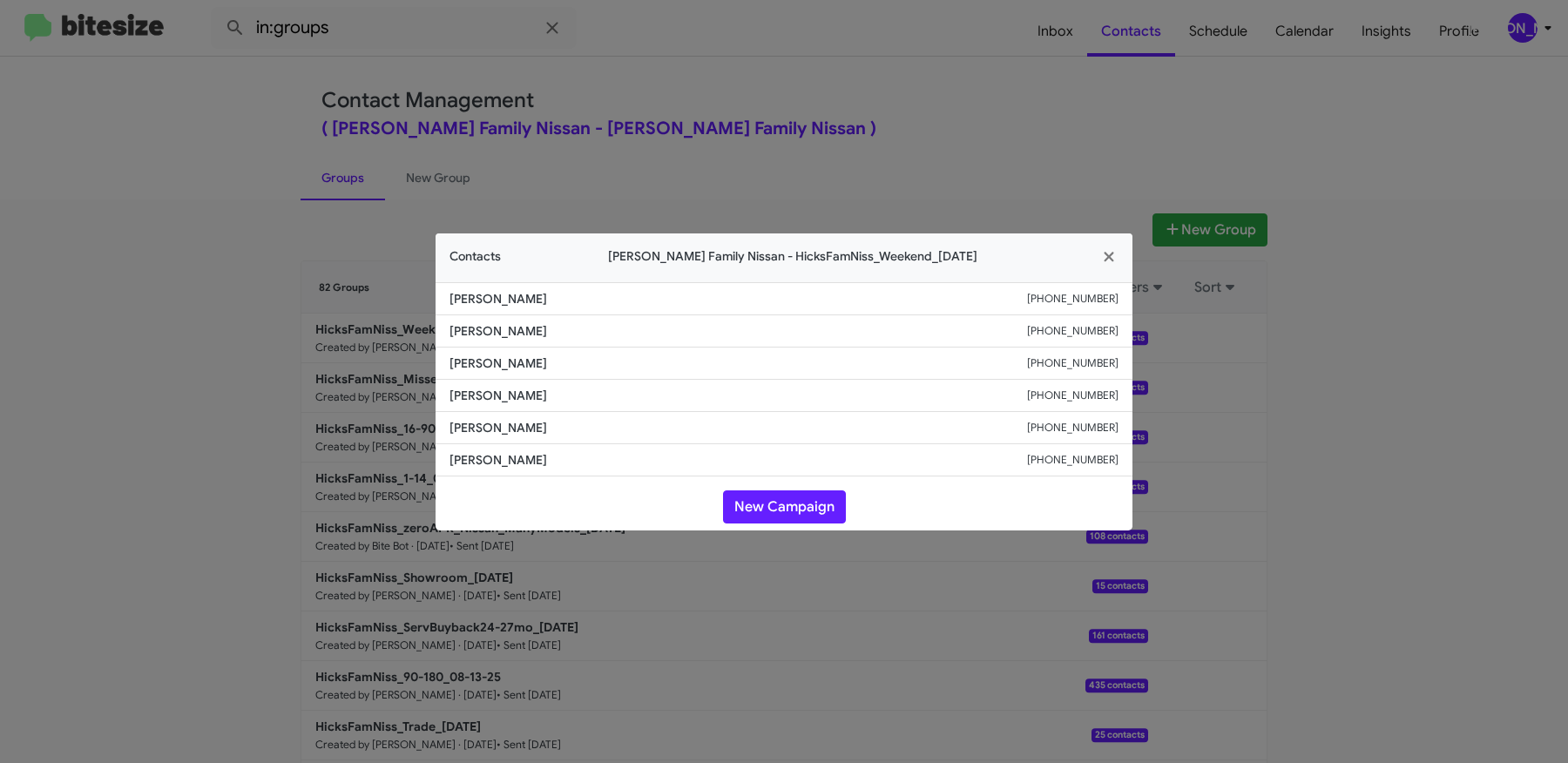
drag, startPoint x: 557, startPoint y: 334, endPoint x: 420, endPoint y: 333, distance: 137.0
click at [420, 333] on modal-container "Contacts Hicks Family Nissan - HicksFamNiss_Weekend_08-18-25 Jessica Saldana +1…" at bounding box center [784, 382] width 1568 height 763
copy span "Donato Graziano"
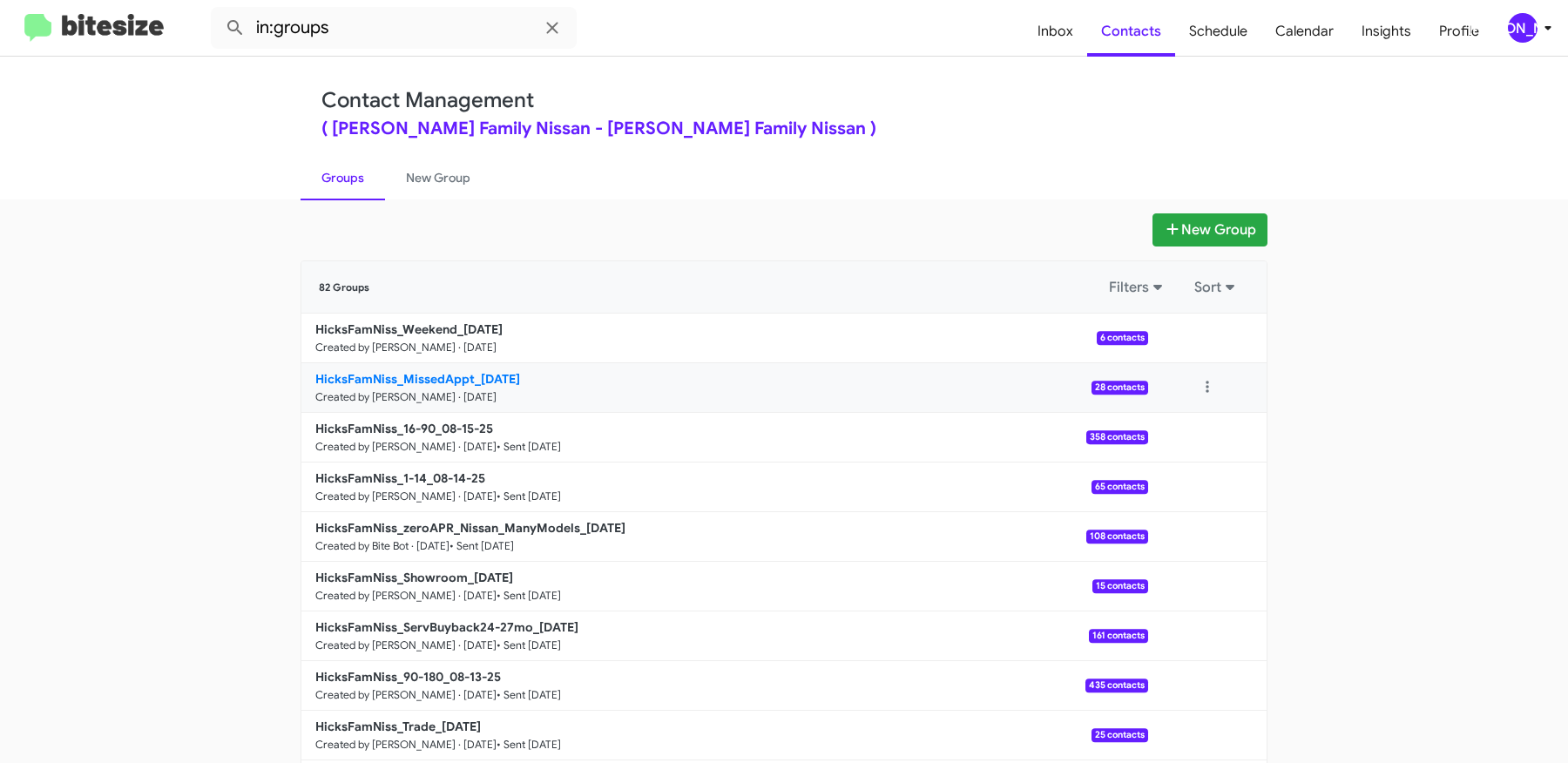
click at [484, 372] on b "HicksFamNiss_MissedAppt_08-18-25" at bounding box center [418, 379] width 204 height 16
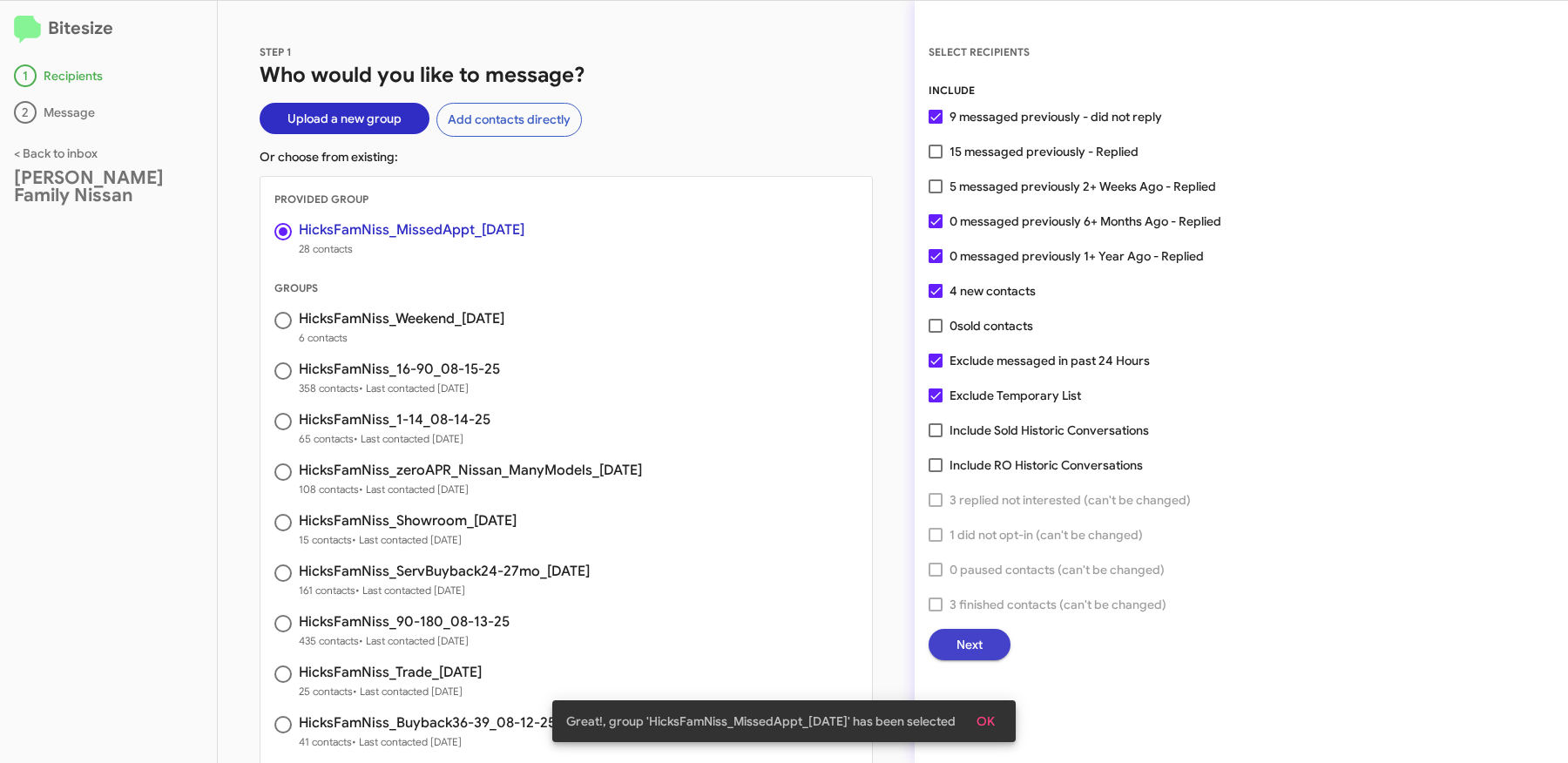
click at [968, 643] on span "Next" at bounding box center [969, 644] width 26 height 31
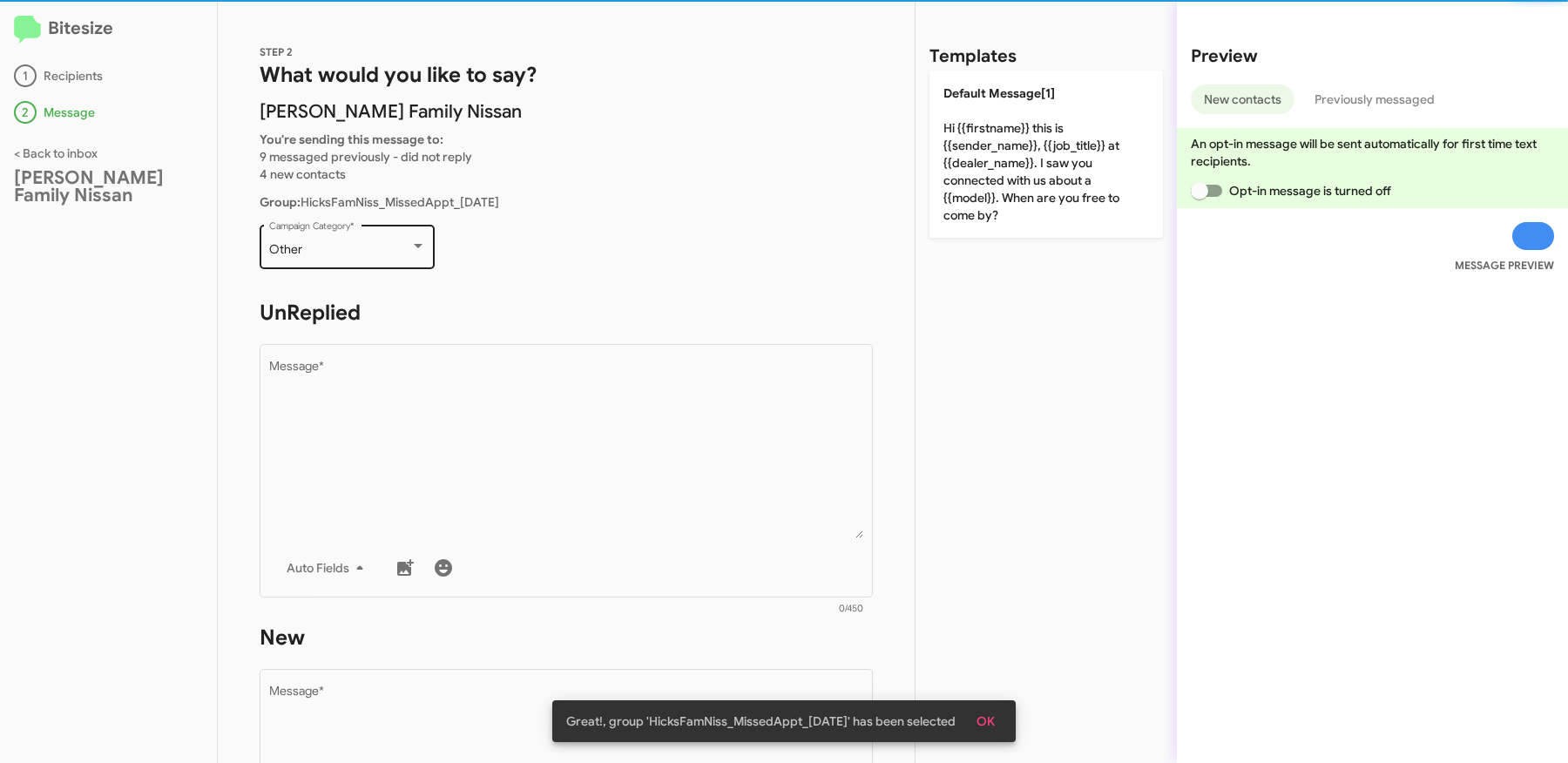
click at [378, 236] on div "Other Campaign Category *" at bounding box center [347, 244] width 157 height 48
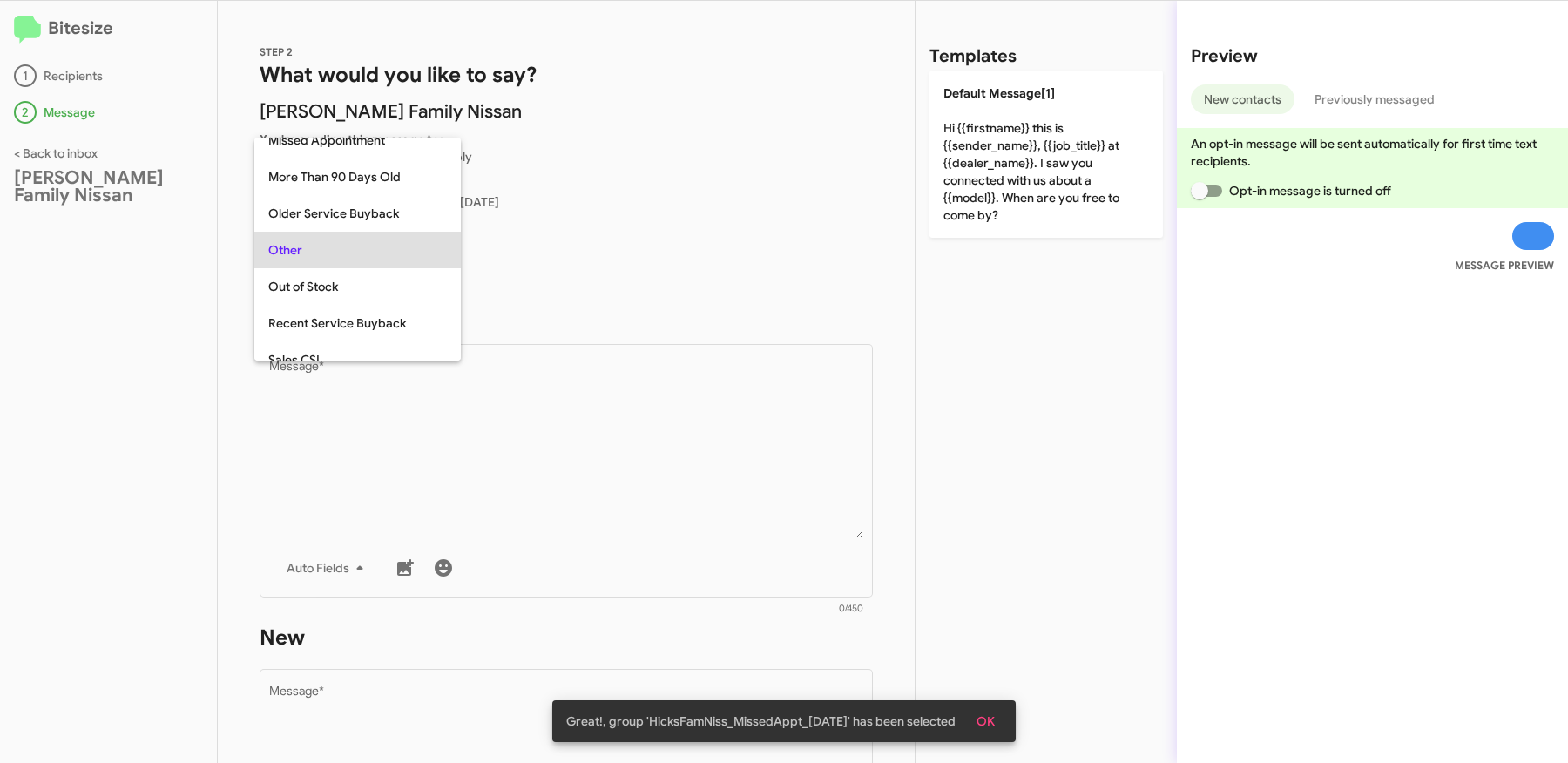
scroll to position [329, 0]
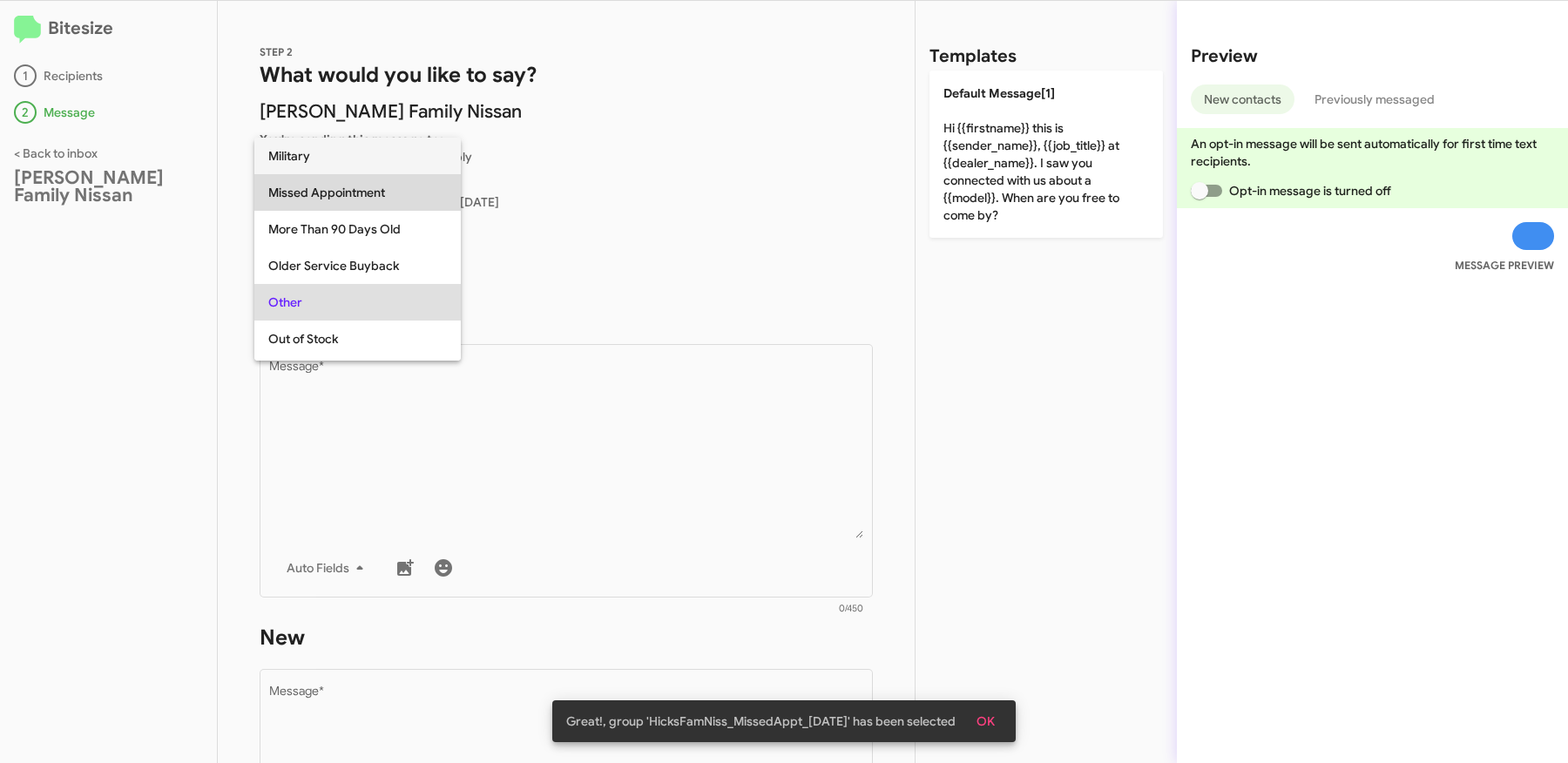
click at [346, 187] on span "Missed Appointment" at bounding box center [357, 193] width 178 height 37
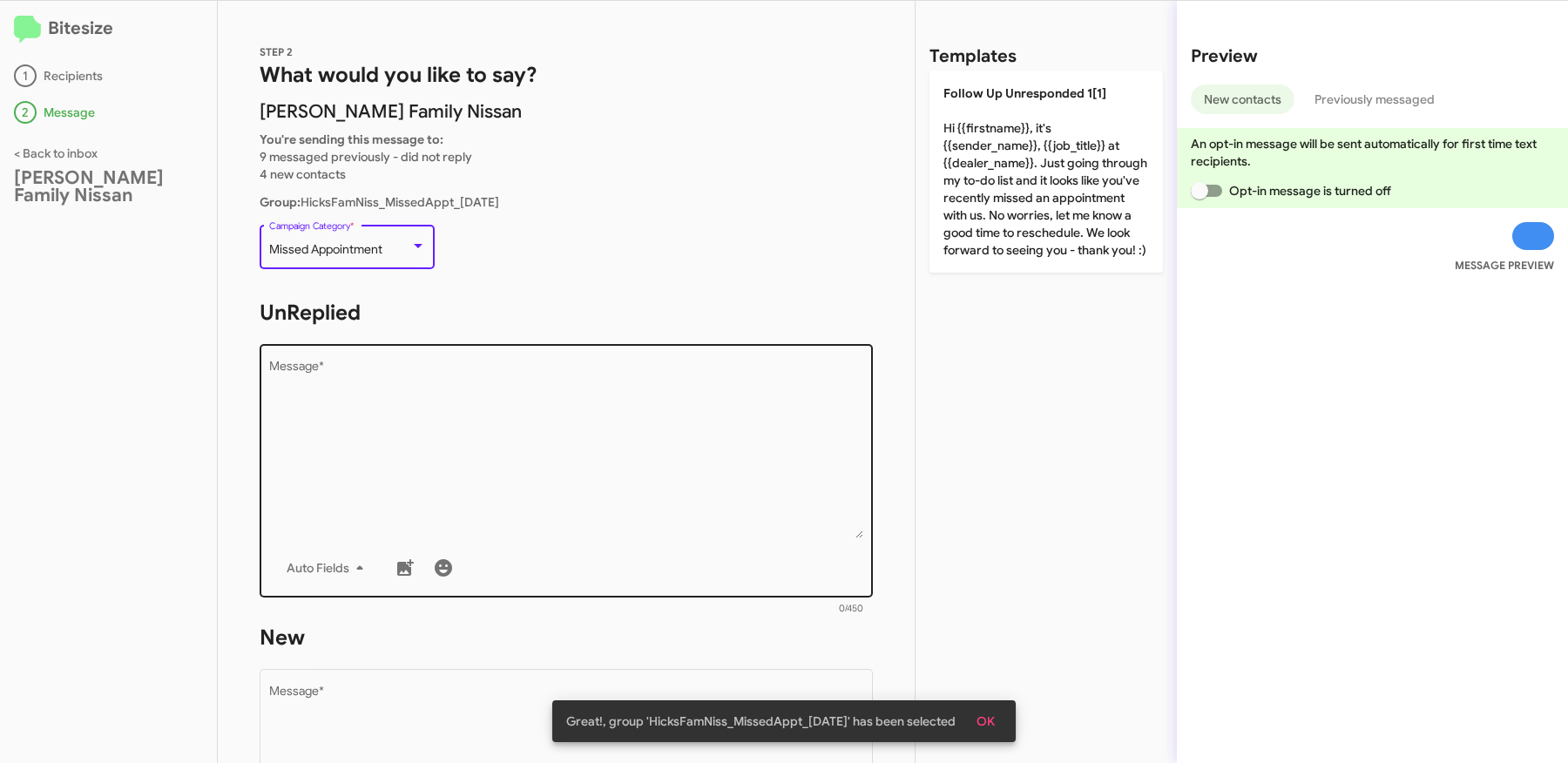
click at [504, 451] on textarea "Message *" at bounding box center [566, 450] width 595 height 178
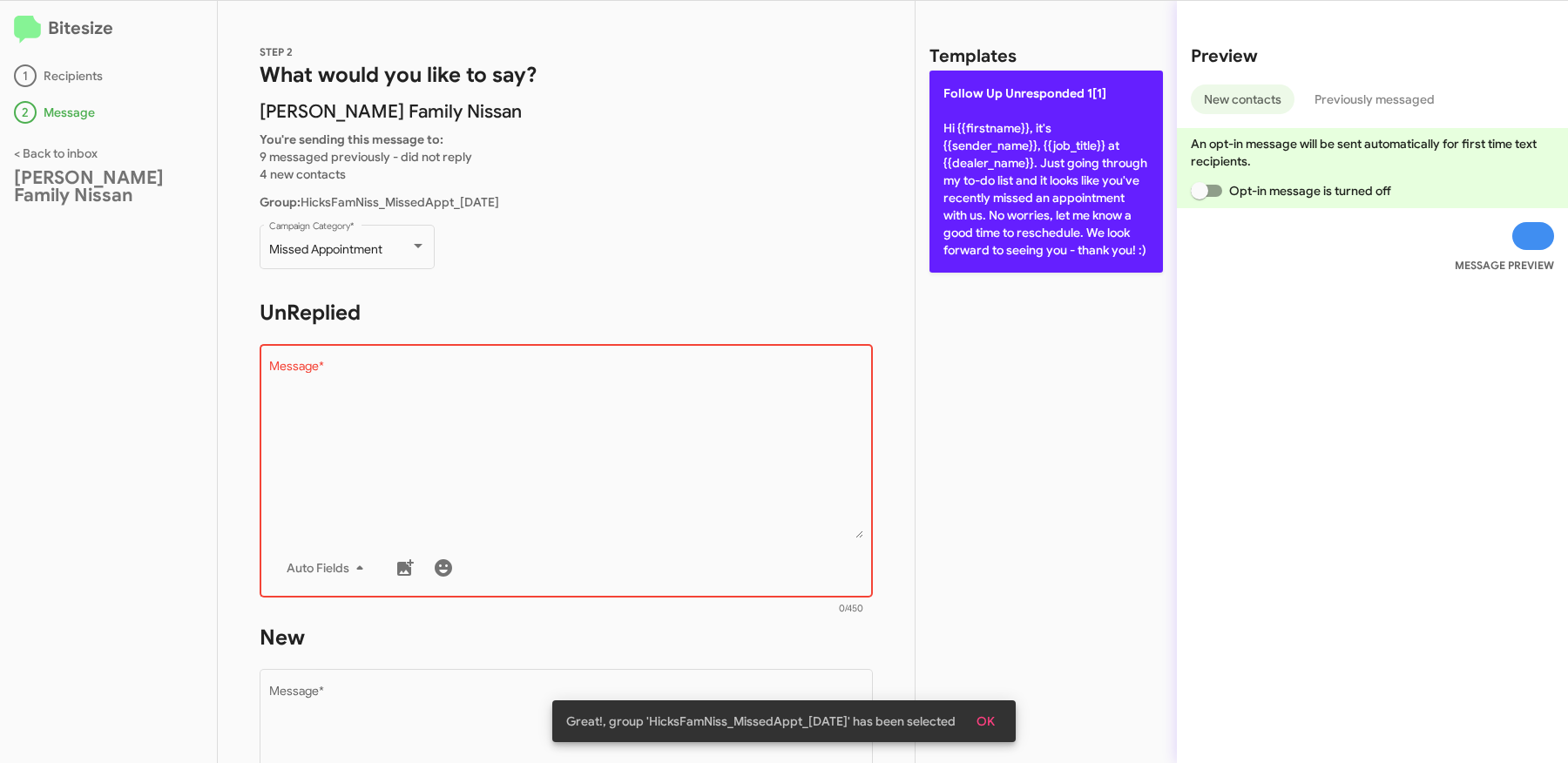
click at [1051, 203] on p "Follow Up Unresponded 1[1] Hi {{firstname}}, it's {{sender_name}}, {{job_title}…" at bounding box center [1046, 171] width 234 height 202
type textarea "Hi {{firstname}}, it's {{sender_name}}, {{job_title}} at {{dealer_name}}. Just …"
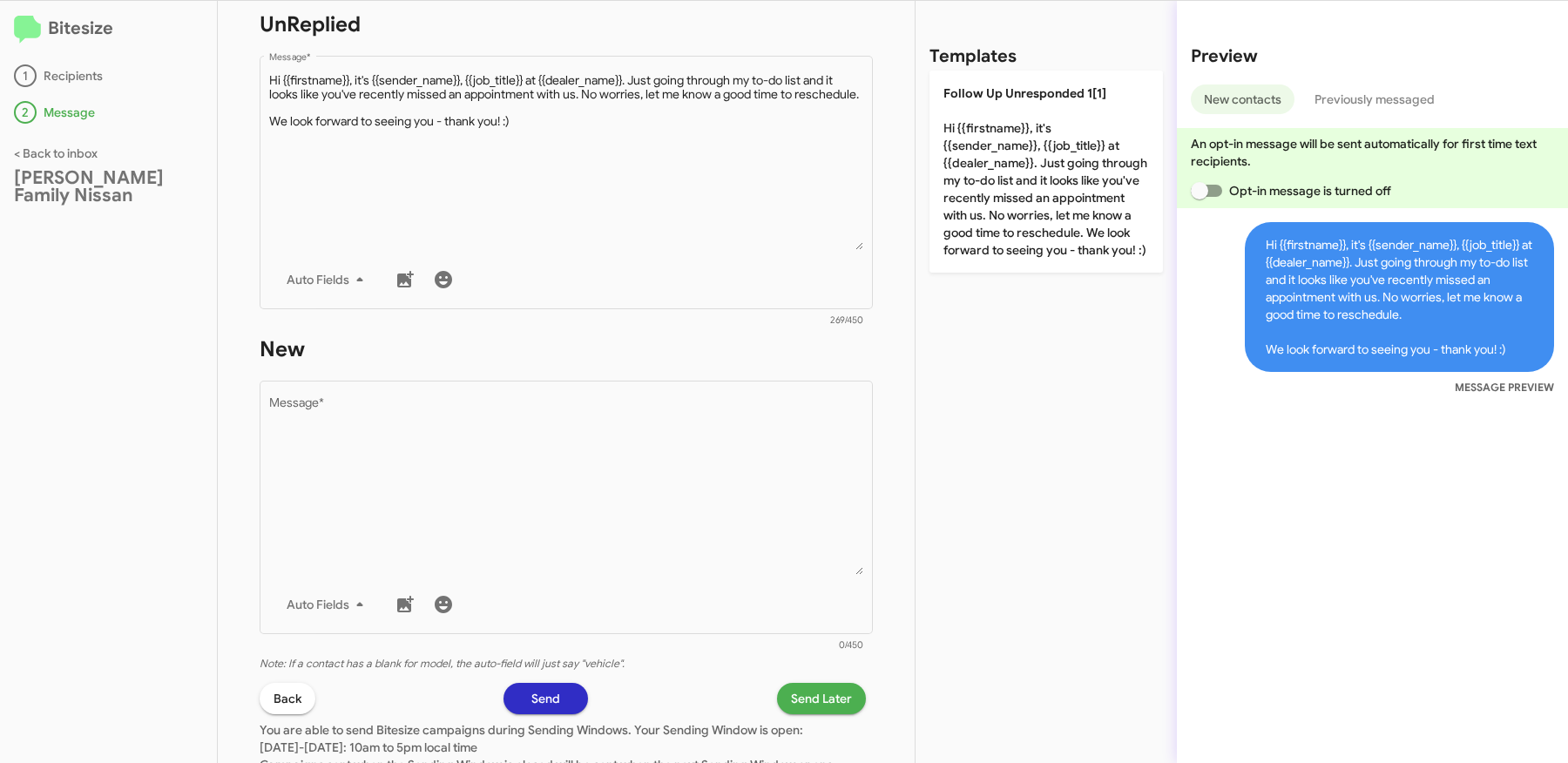
scroll to position [373, 0]
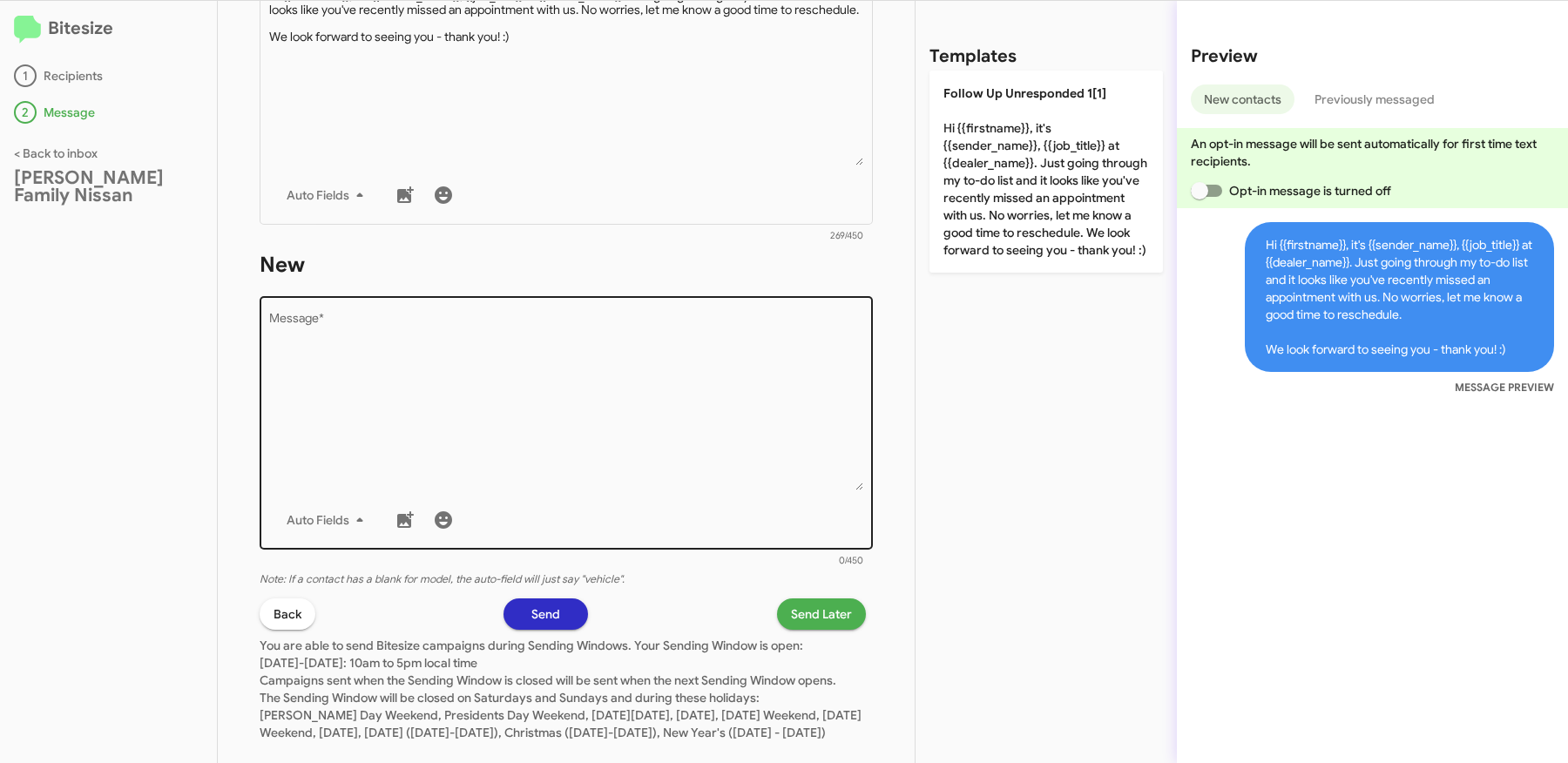
click at [641, 385] on textarea "Message *" at bounding box center [566, 401] width 595 height 178
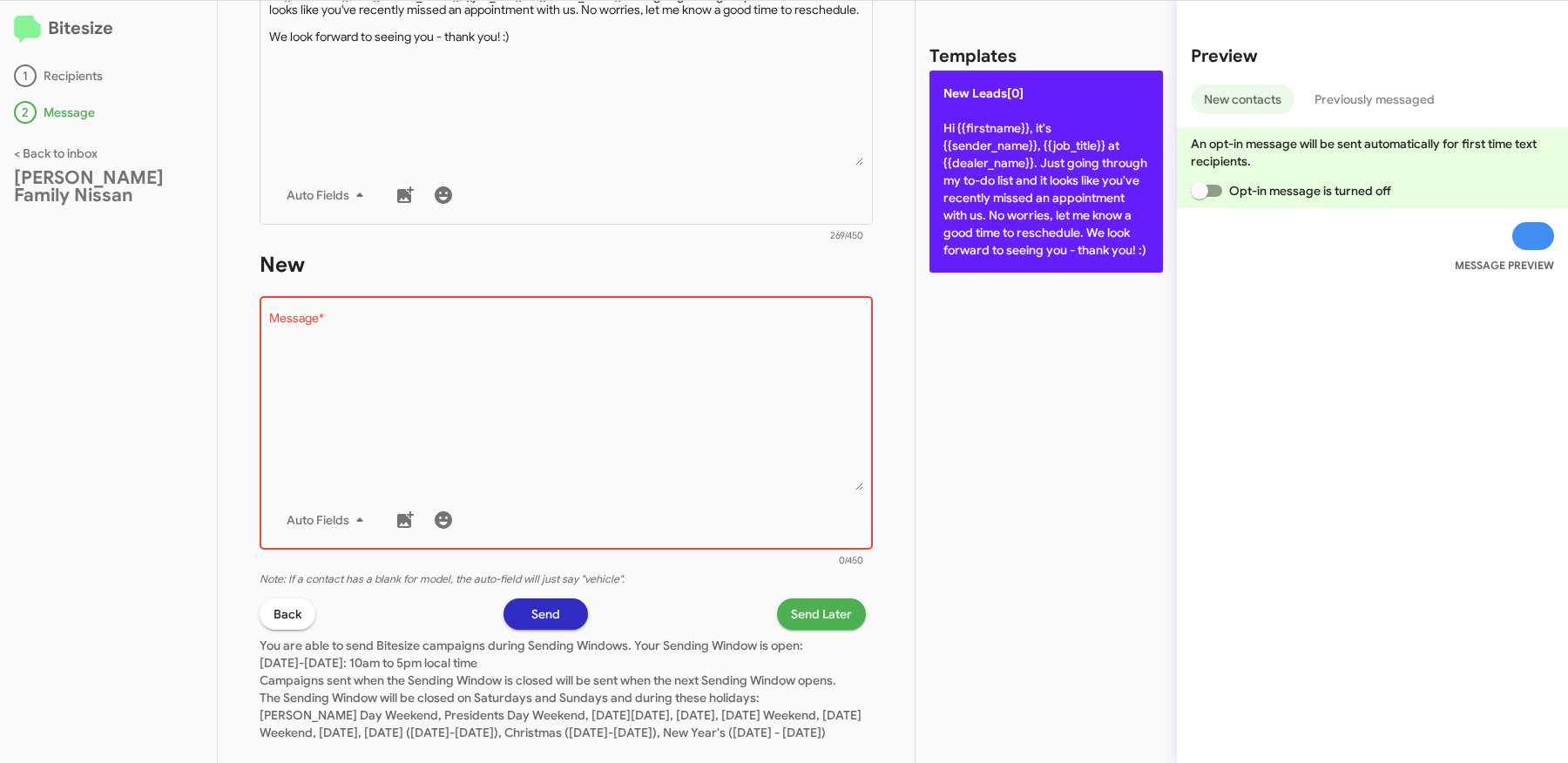
click at [1034, 194] on p "New Leads[0] Hi {{firstname}}, it's {{sender_name}}, {{job_title}} at {{dealer_…" at bounding box center [1046, 171] width 234 height 202
type textarea "Hi {{firstname}}, it's {{sender_name}}, {{job_title}} at {{dealer_name}}. Just …"
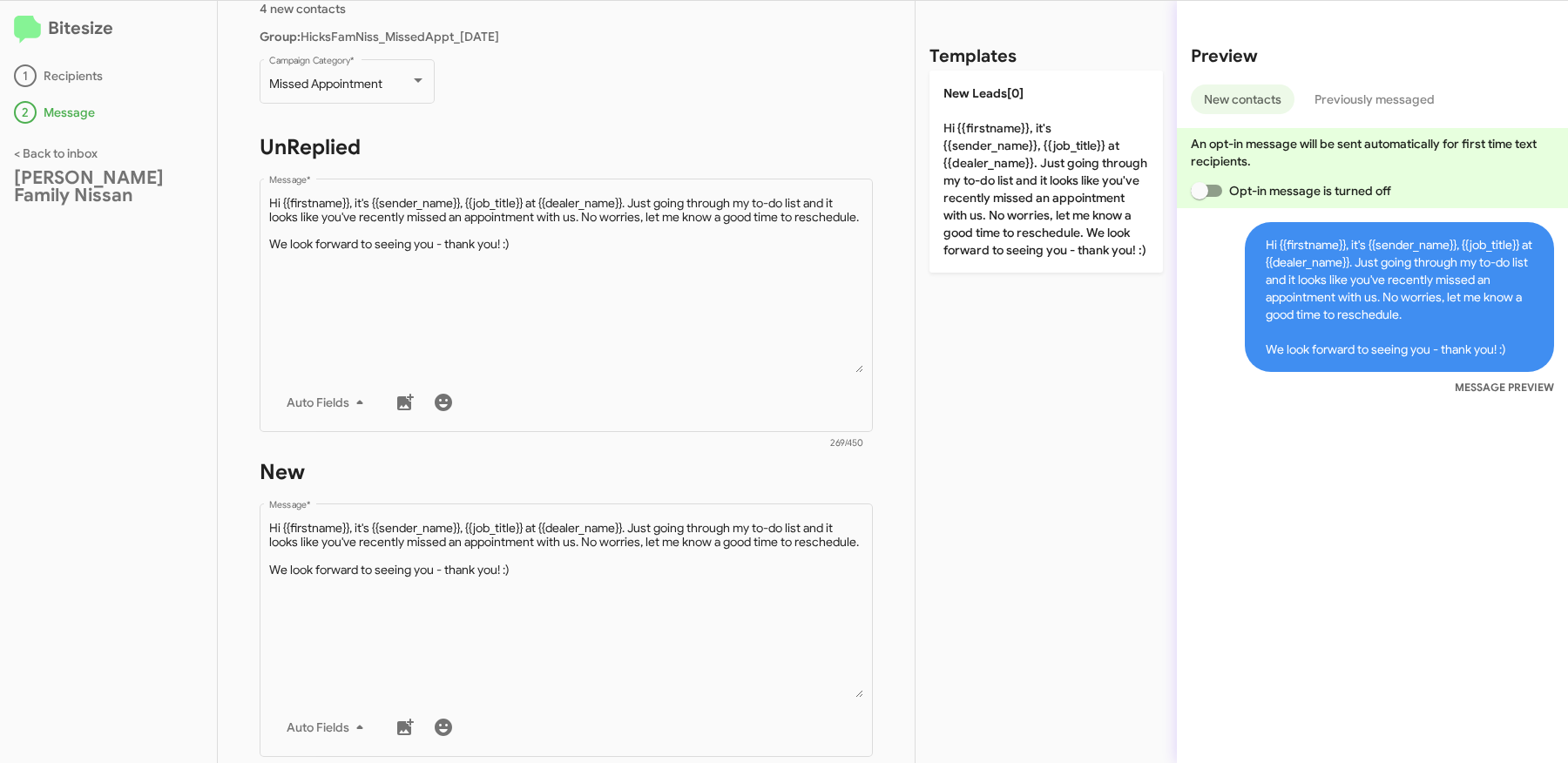
scroll to position [419, 0]
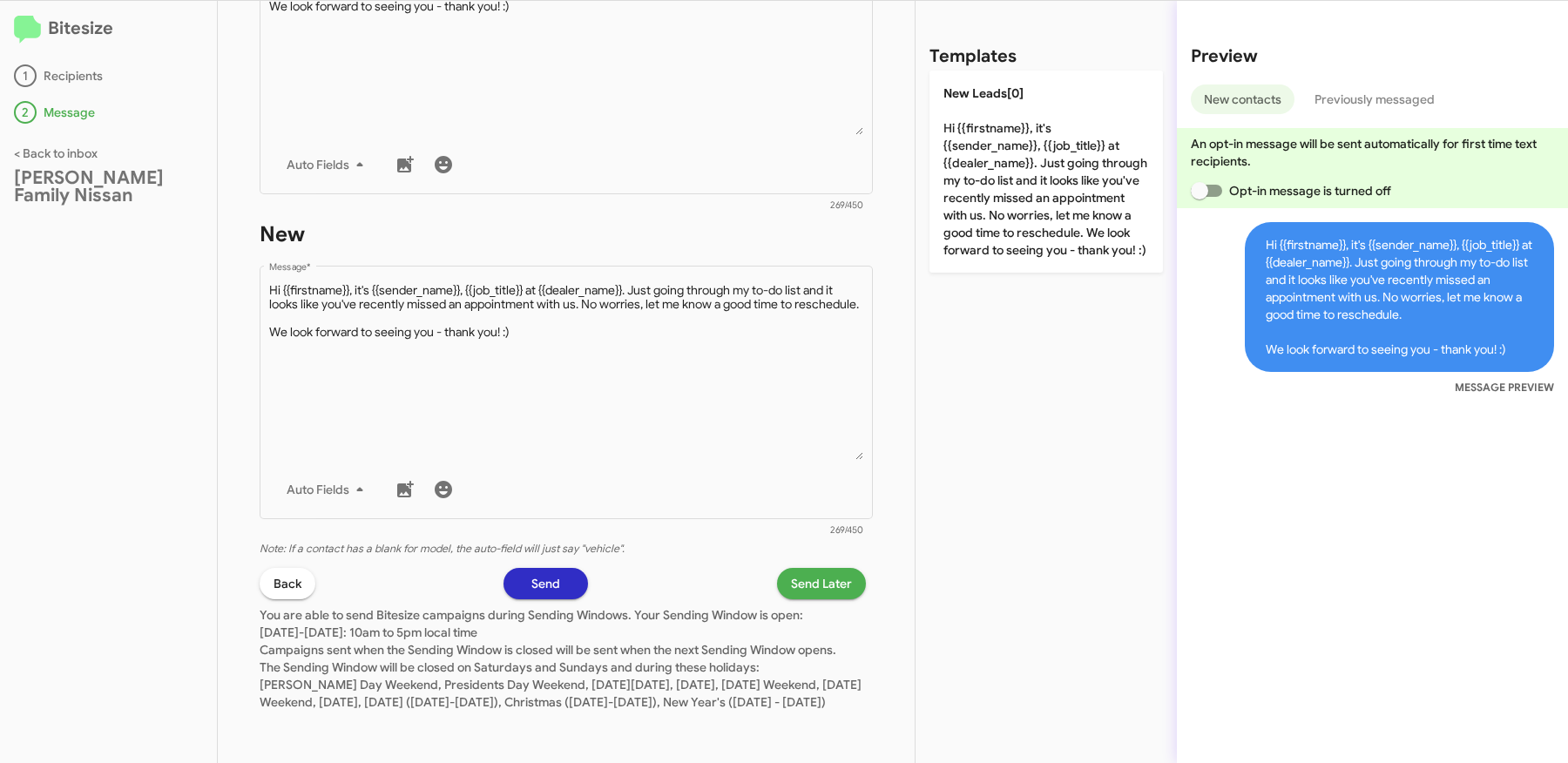
click at [816, 568] on span "Send Later" at bounding box center [821, 584] width 61 height 31
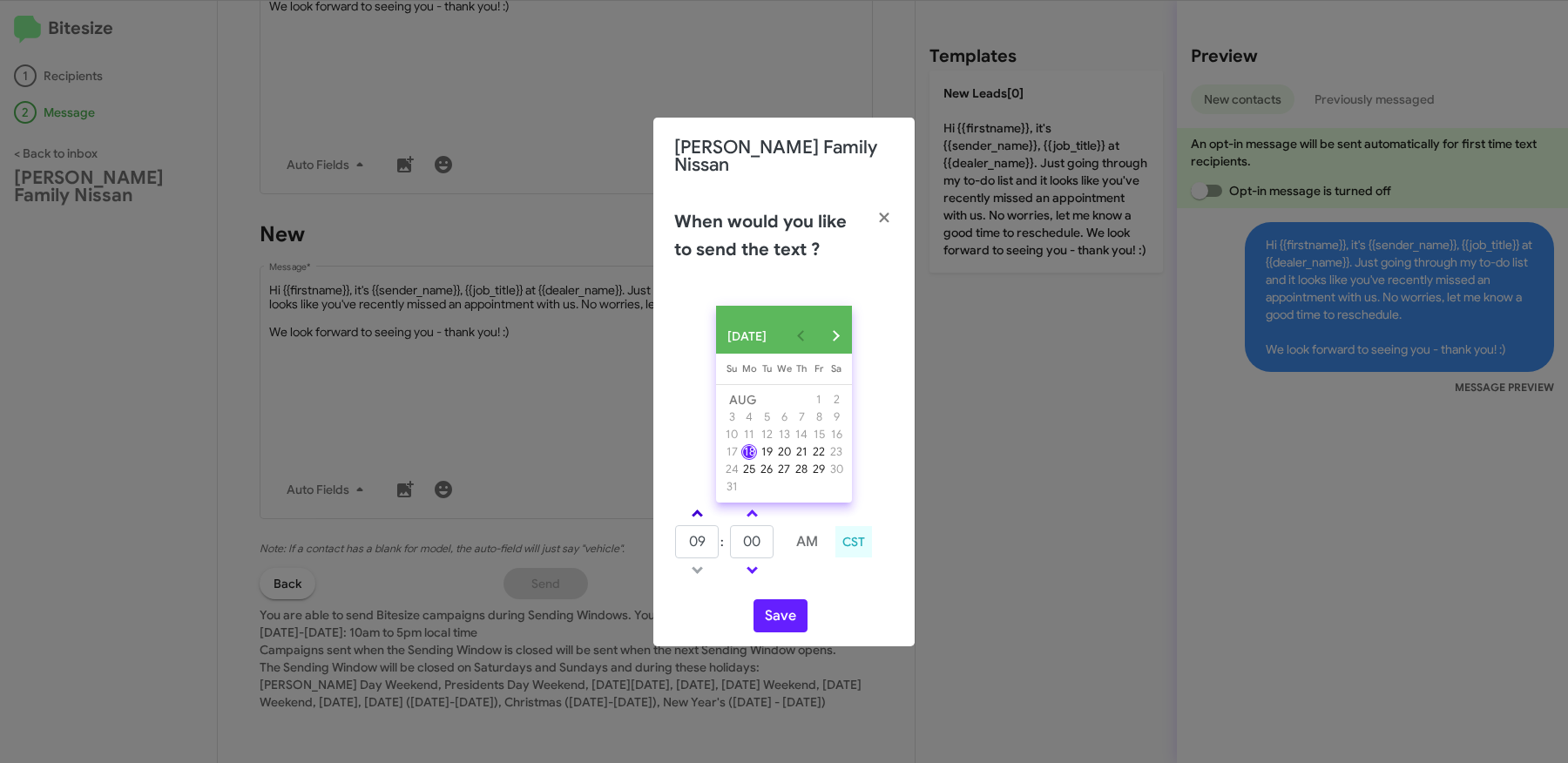
click at [702, 517] on link at bounding box center [697, 513] width 30 height 20
type input "10"
drag, startPoint x: 768, startPoint y: 533, endPoint x: 693, endPoint y: 532, distance: 75.0
click at [699, 533] on tr "10 : 00 AM" at bounding box center [752, 542] width 156 height 35
type input "33"
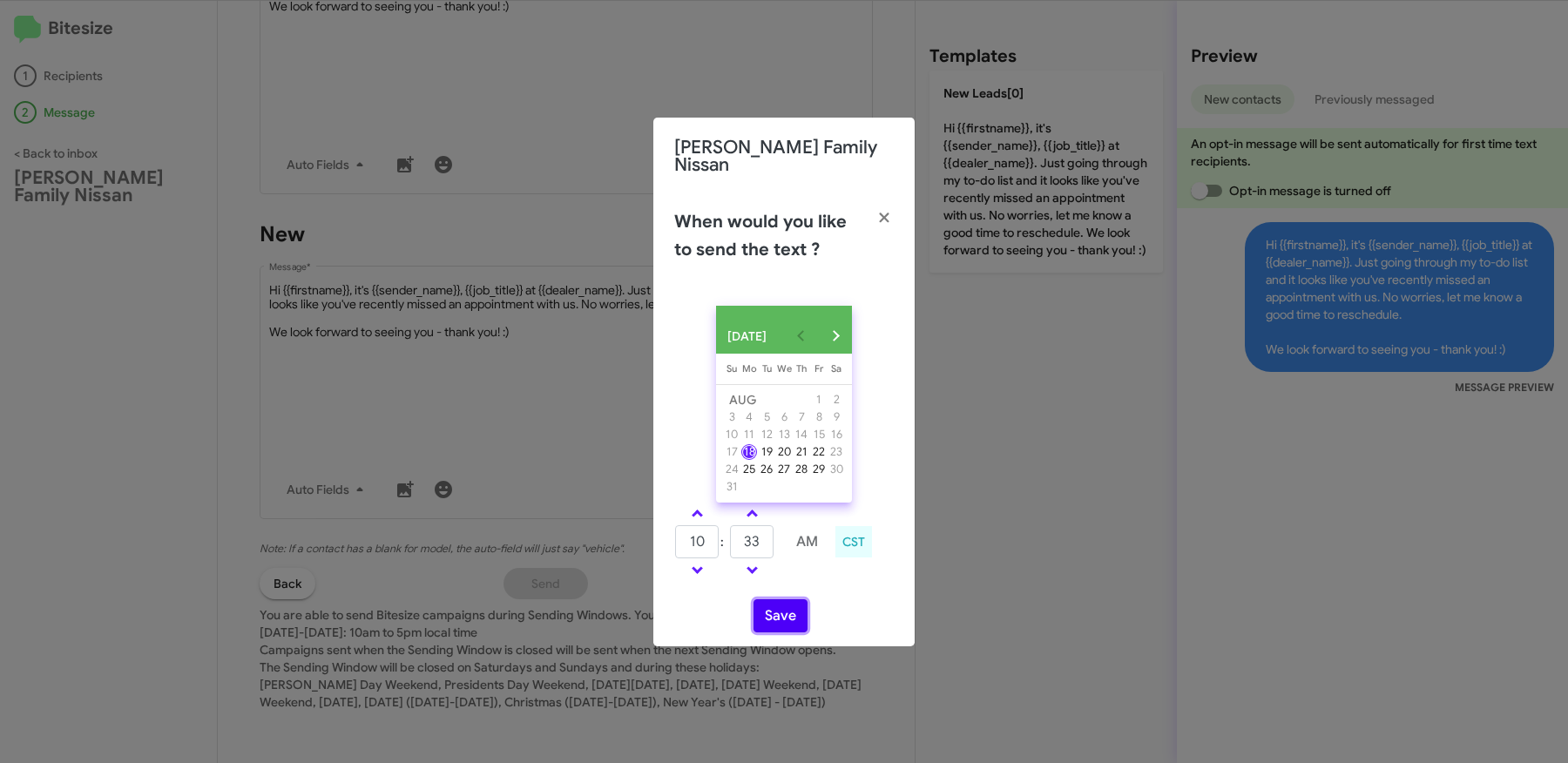
click at [773, 617] on button "Save" at bounding box center [780, 616] width 54 height 33
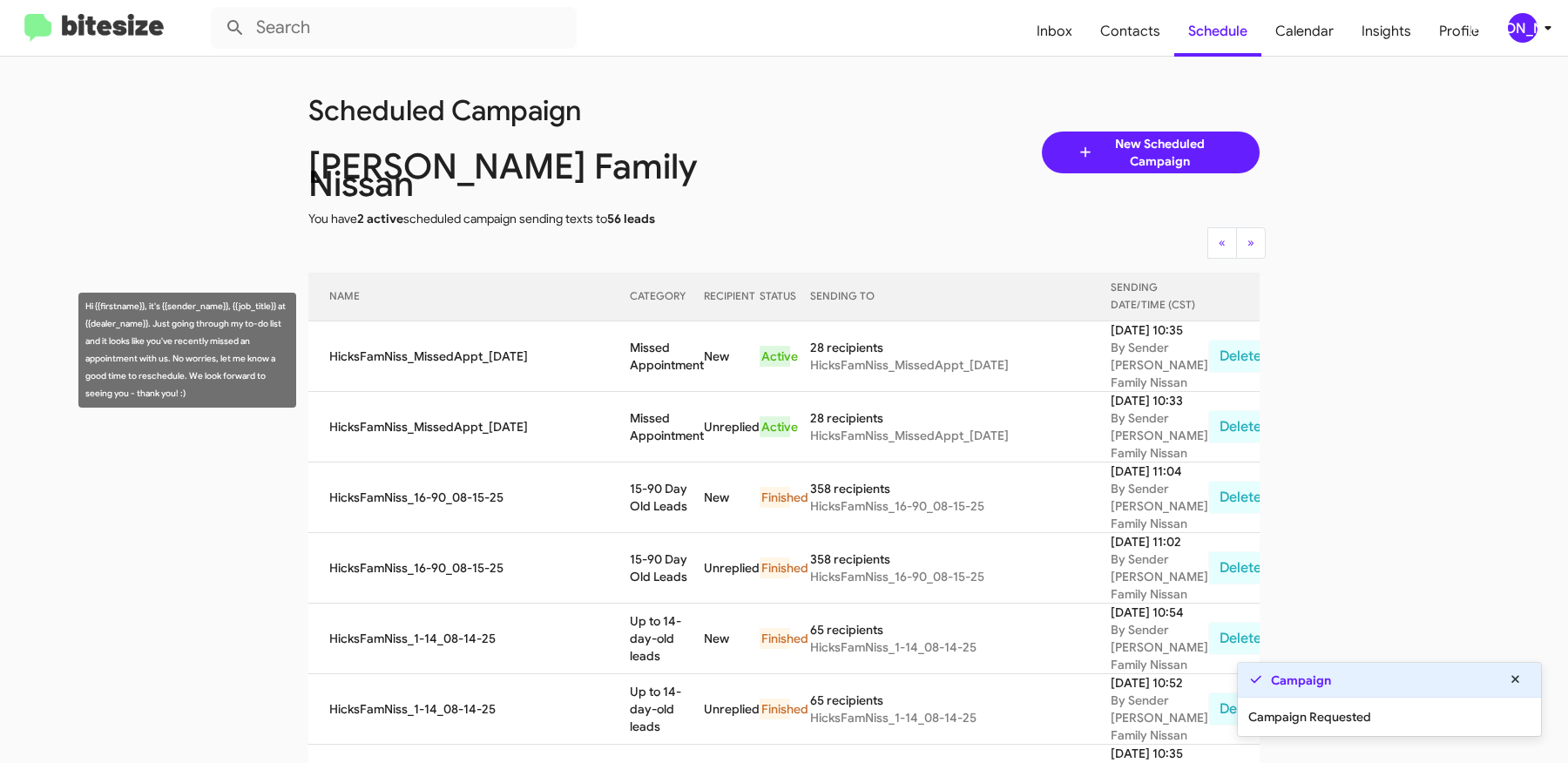
click at [635, 341] on td "Missed Appointment" at bounding box center [667, 356] width 74 height 70
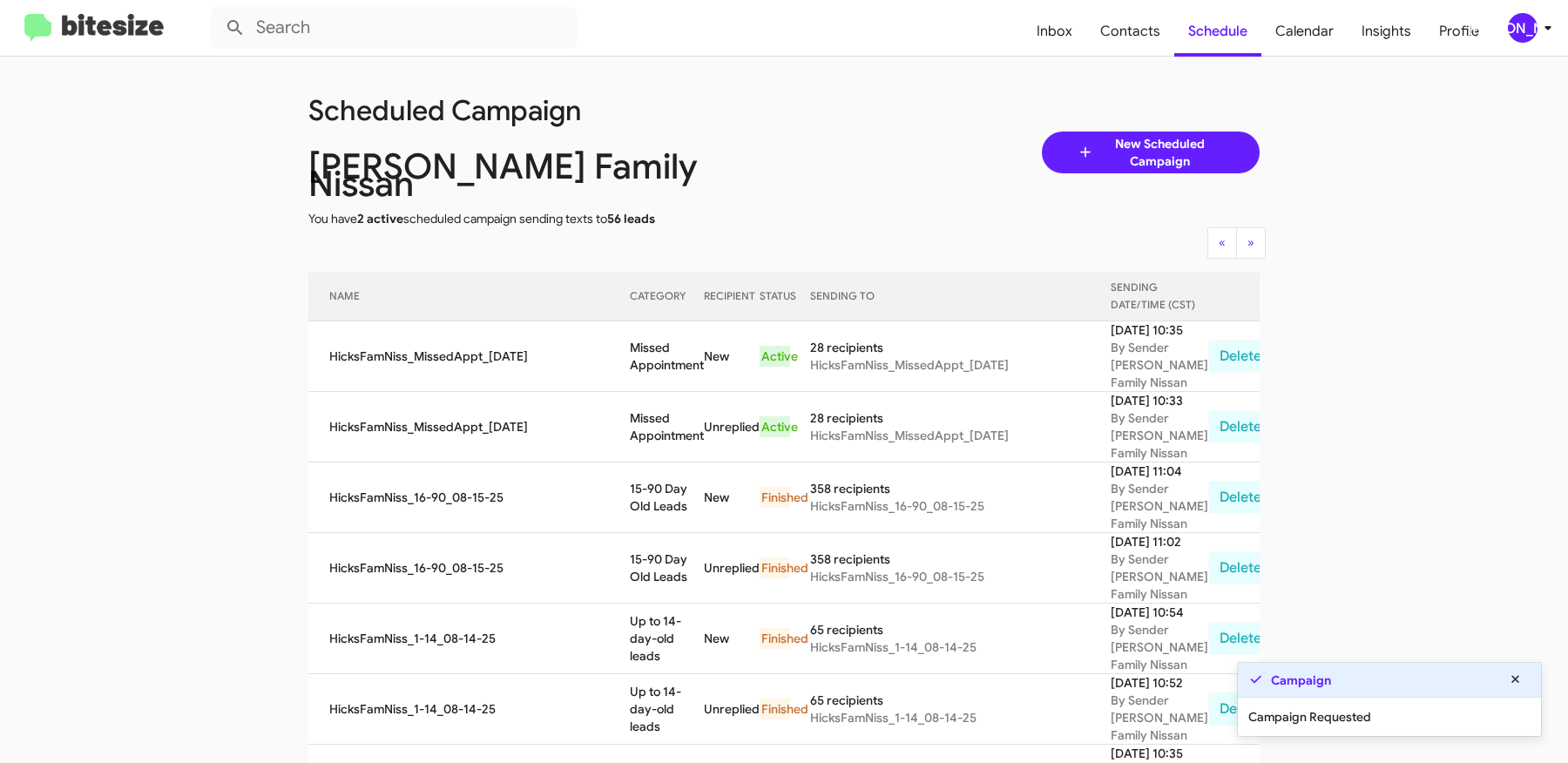
click at [635, 341] on td "Missed Appointment" at bounding box center [667, 356] width 74 height 70
click at [665, 353] on td "Missed Appointment" at bounding box center [667, 356] width 74 height 70
copy td "Missed Appointment"
click at [1147, 25] on span "Contacts" at bounding box center [1130, 31] width 88 height 51
type input "in:groups"
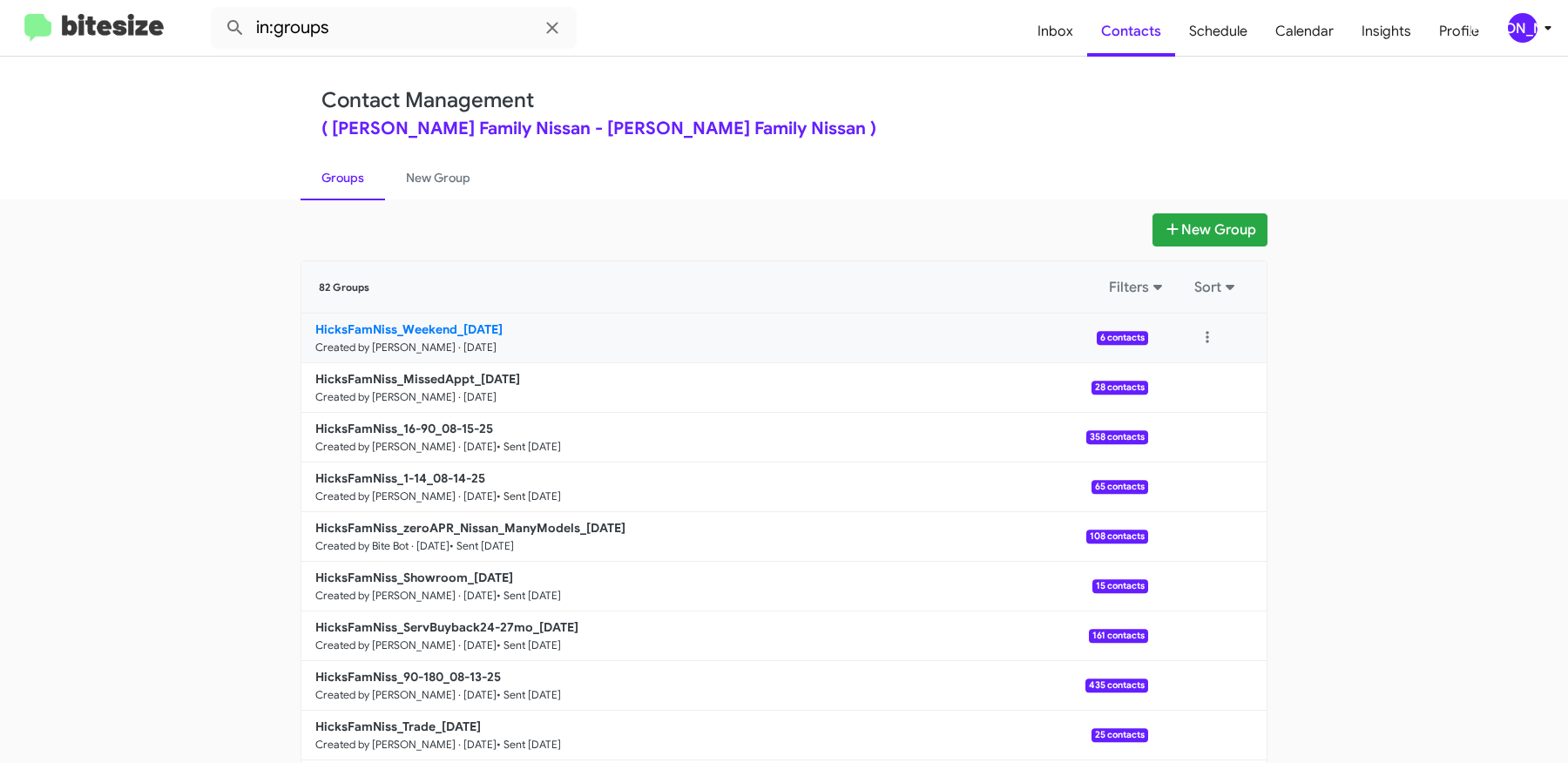
click at [458, 328] on b "HicksFamNiss_Weekend_08-18-25" at bounding box center [409, 329] width 187 height 16
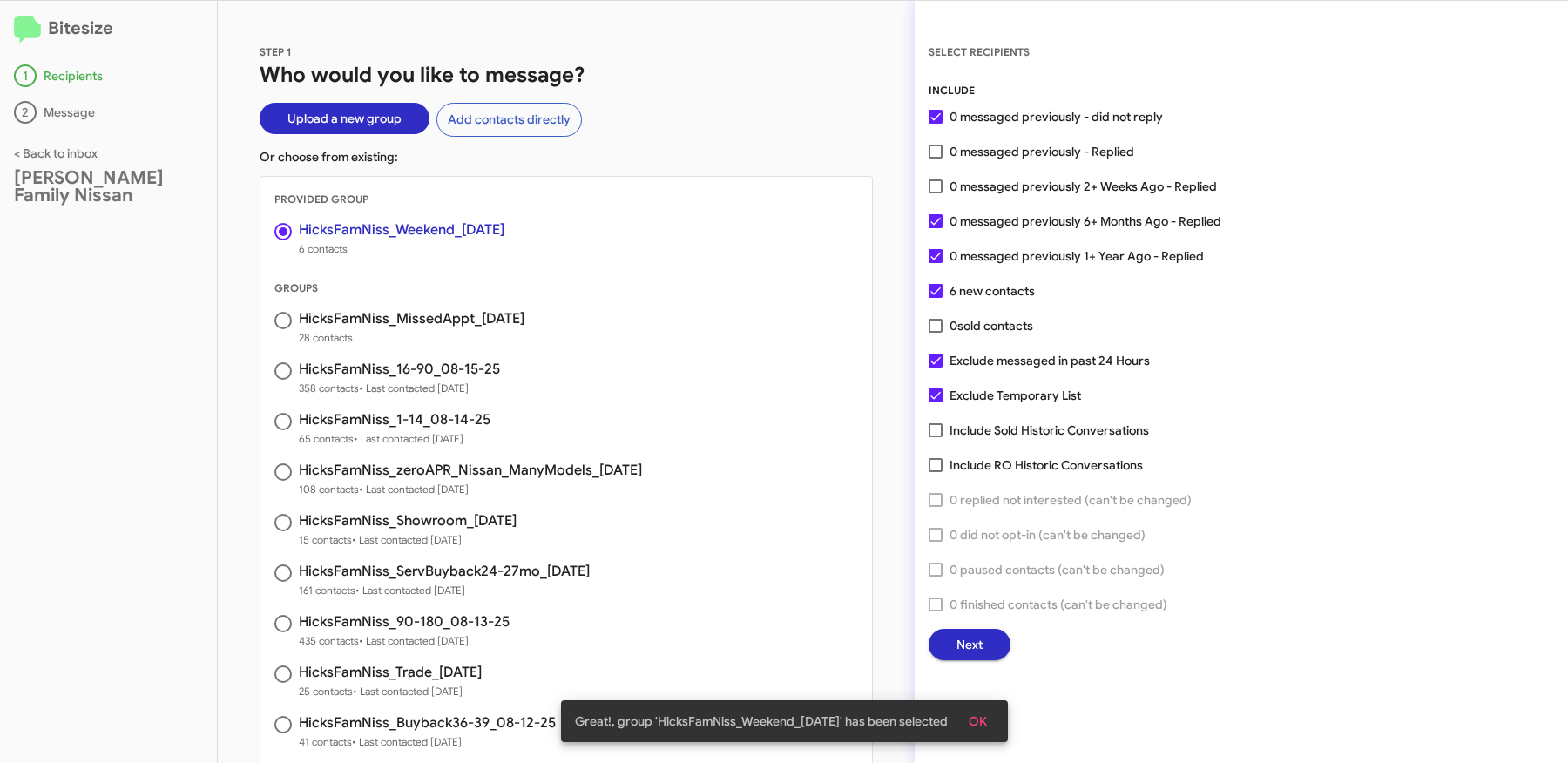
click at [991, 646] on button "Next" at bounding box center [969, 644] width 82 height 31
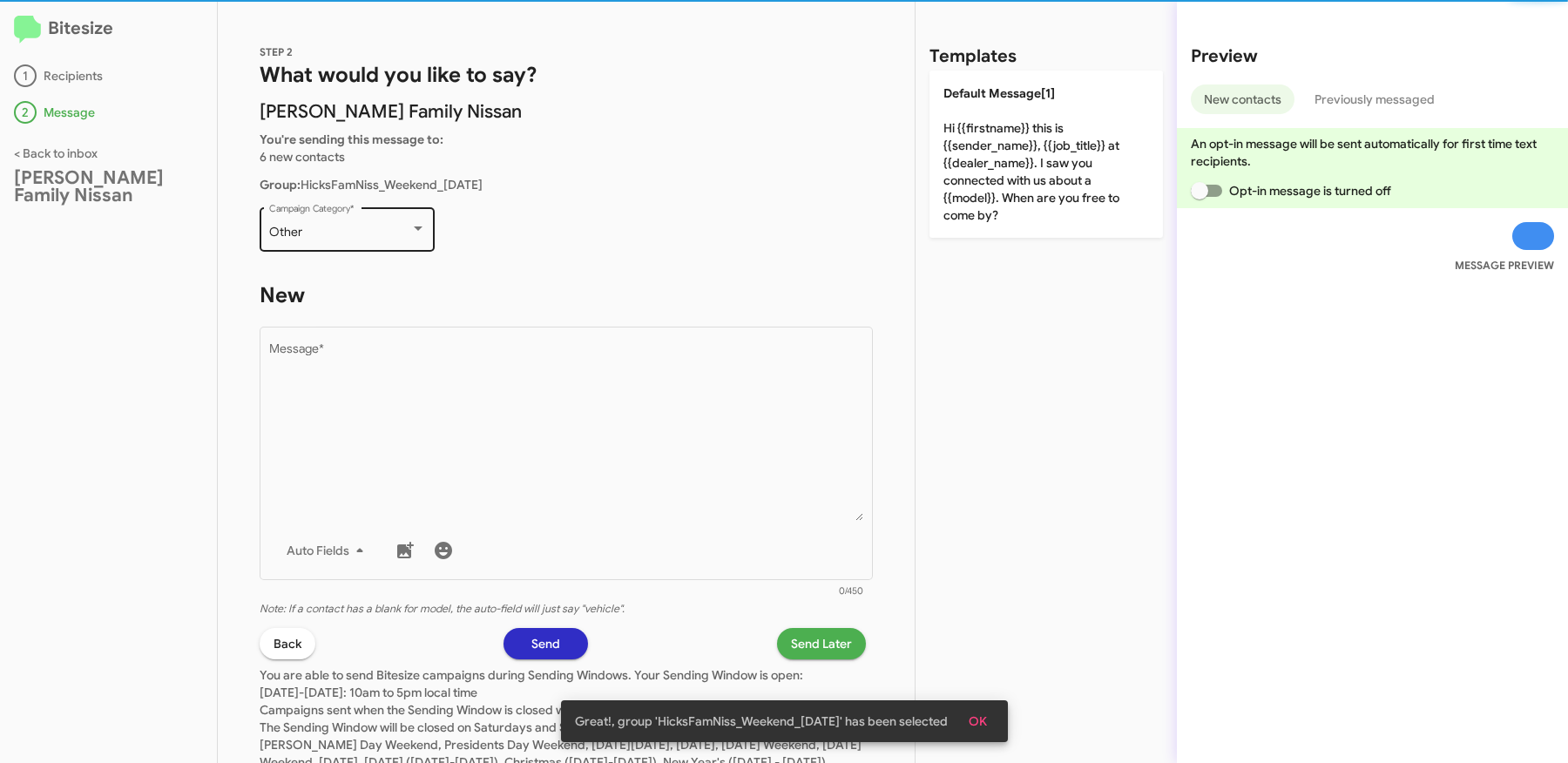
click at [383, 231] on div "Other" at bounding box center [340, 233] width 141 height 14
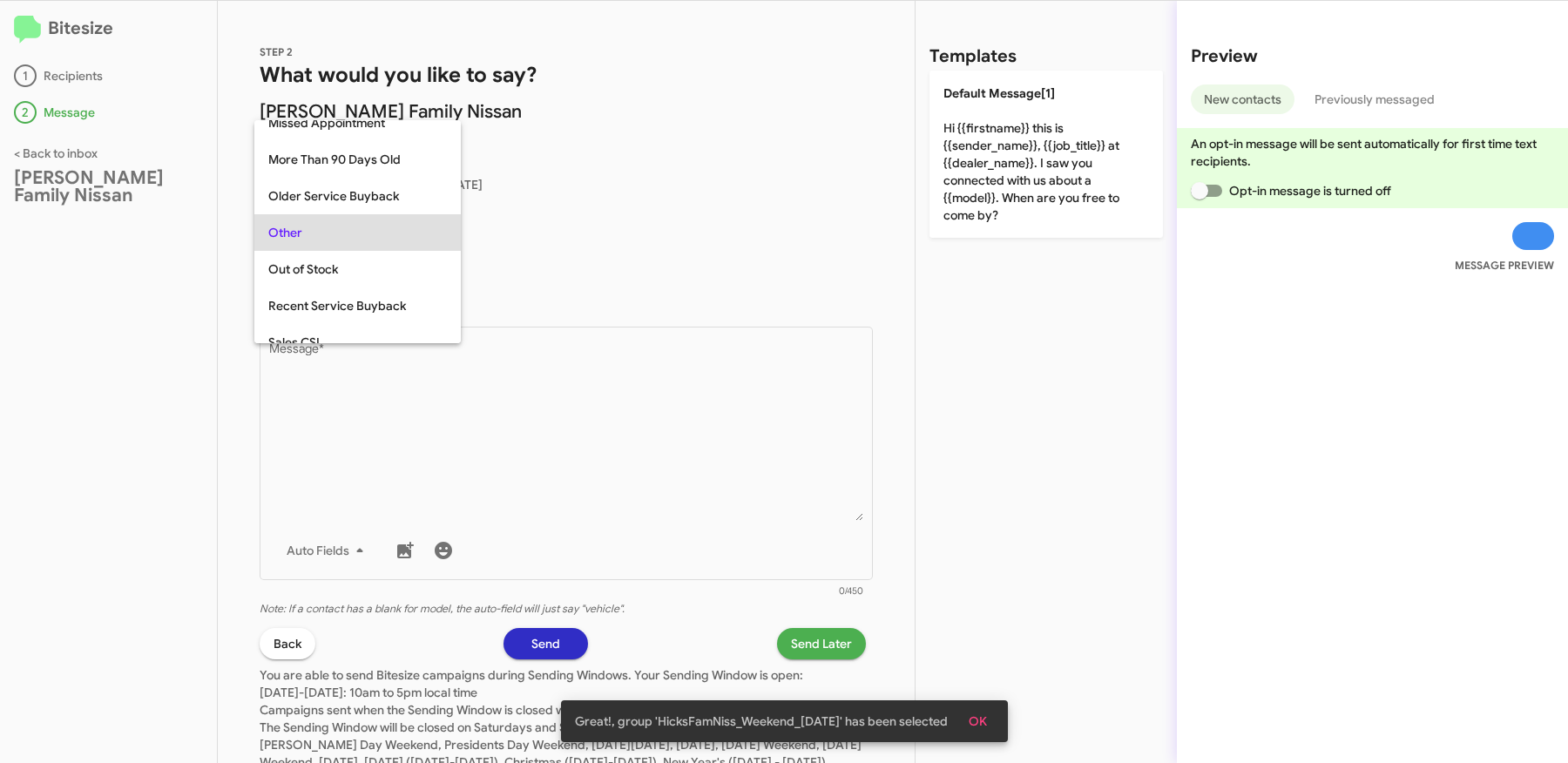
scroll to position [727, 0]
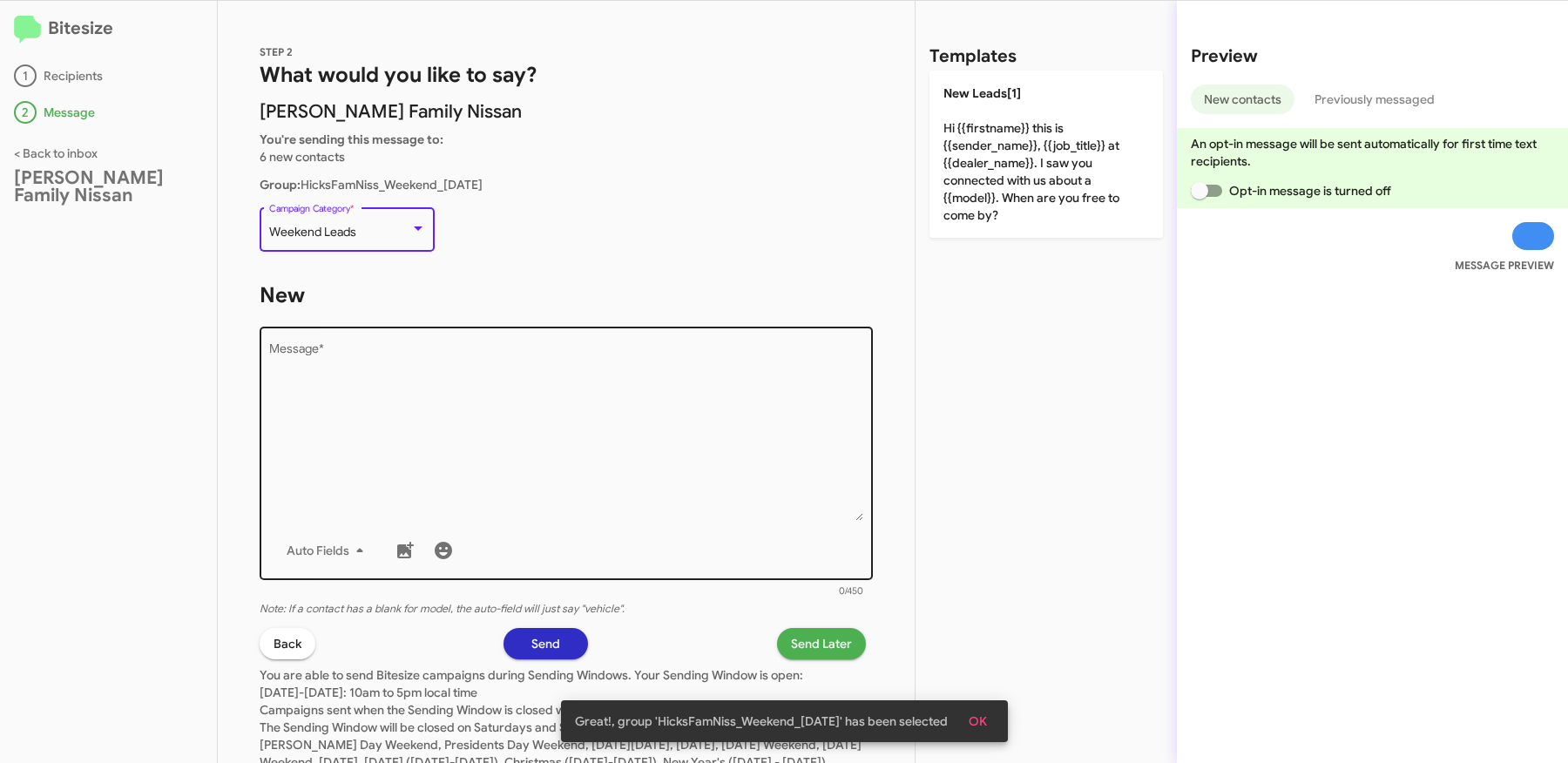
click at [421, 394] on textarea "Message *" at bounding box center [566, 432] width 595 height 178
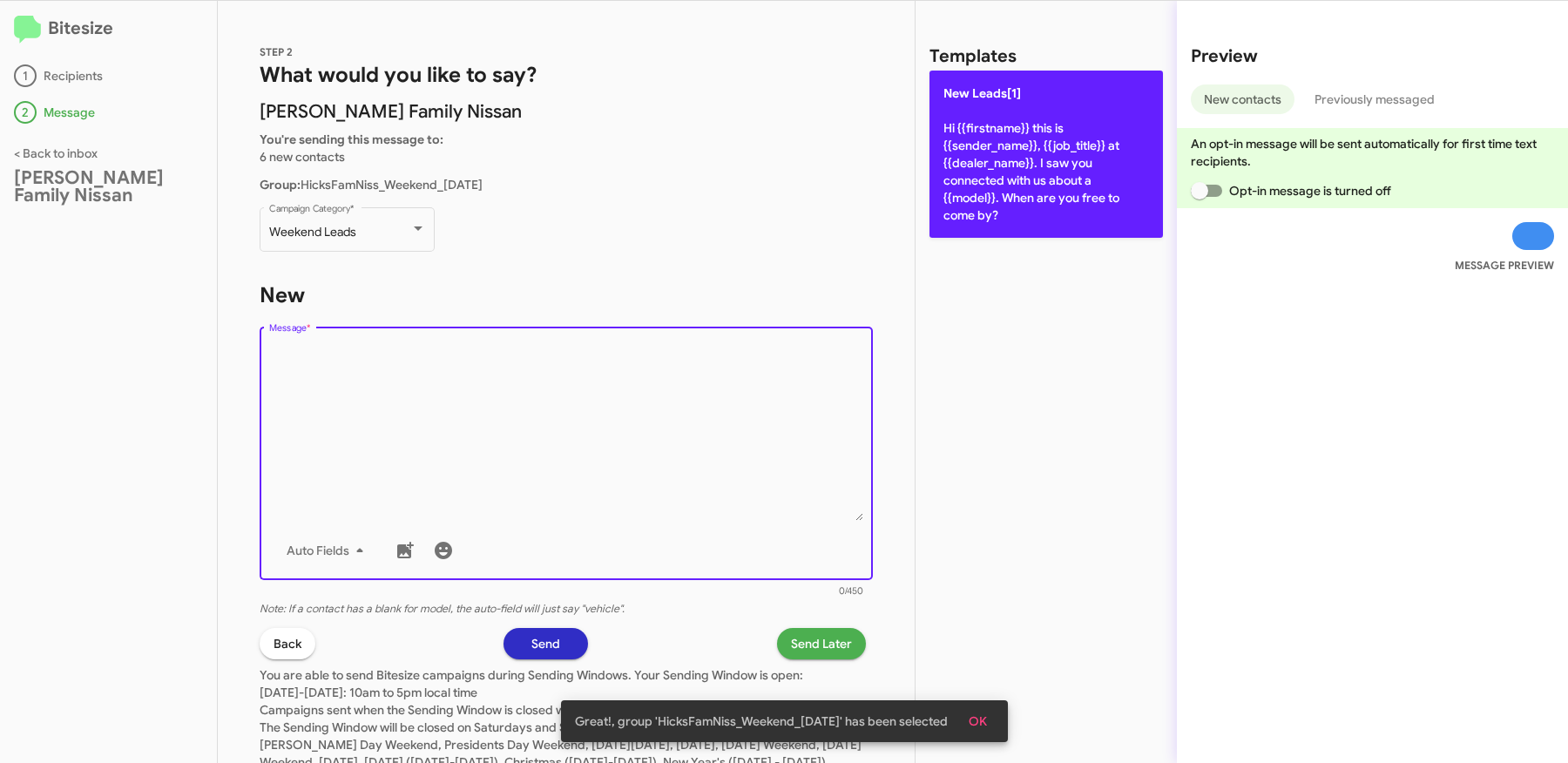
click at [1091, 149] on p "New Leads[1] Hi {{firstname}} this is {{sender_name}}, {{job_title}} at {{deale…" at bounding box center [1046, 154] width 234 height 167
type textarea "Hi {{firstname}} this is {{sender_name}}, {{job_title}} at {{dealer_name}}. I s…"
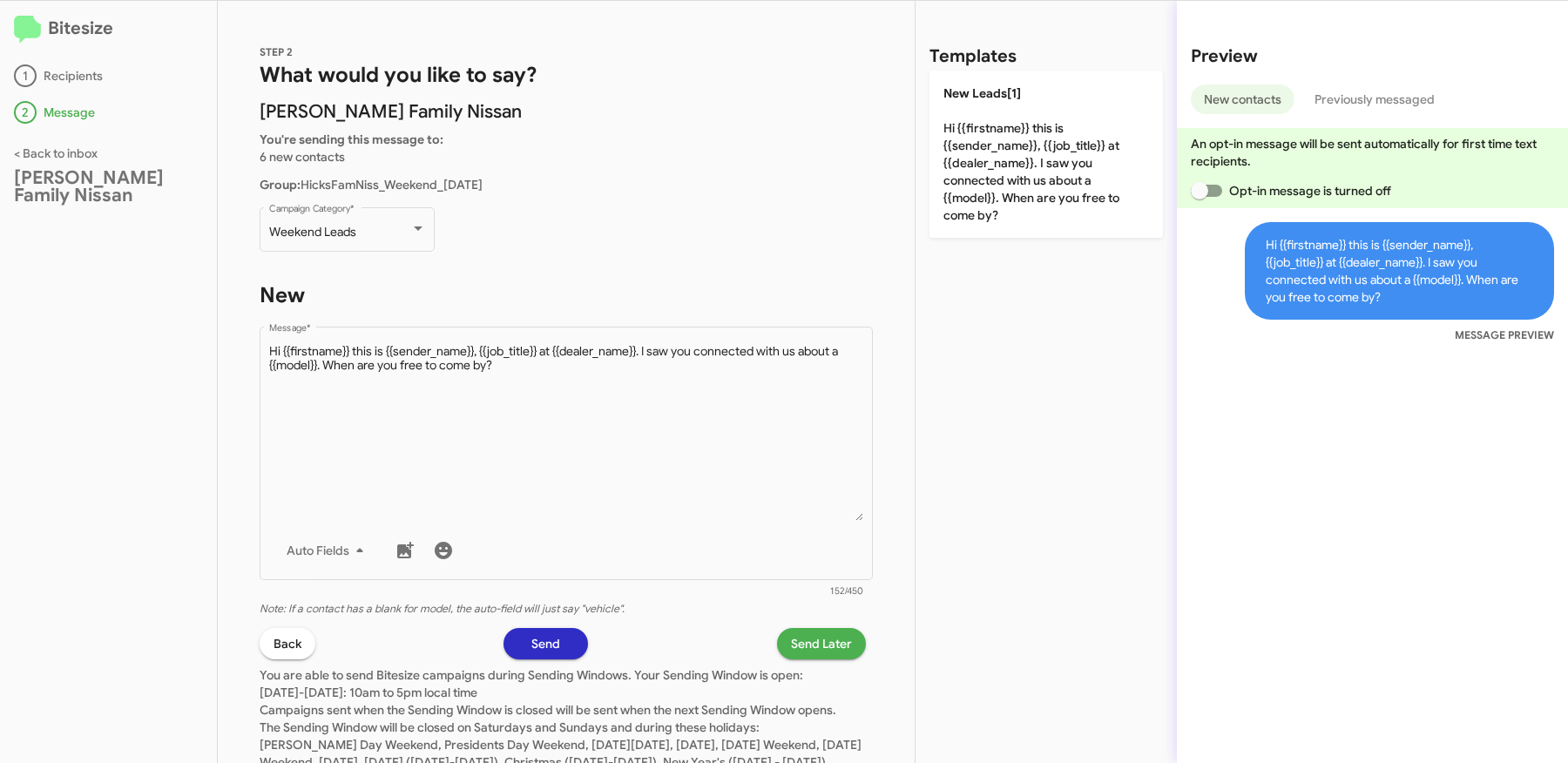
click at [849, 645] on span "Send Later" at bounding box center [821, 643] width 61 height 31
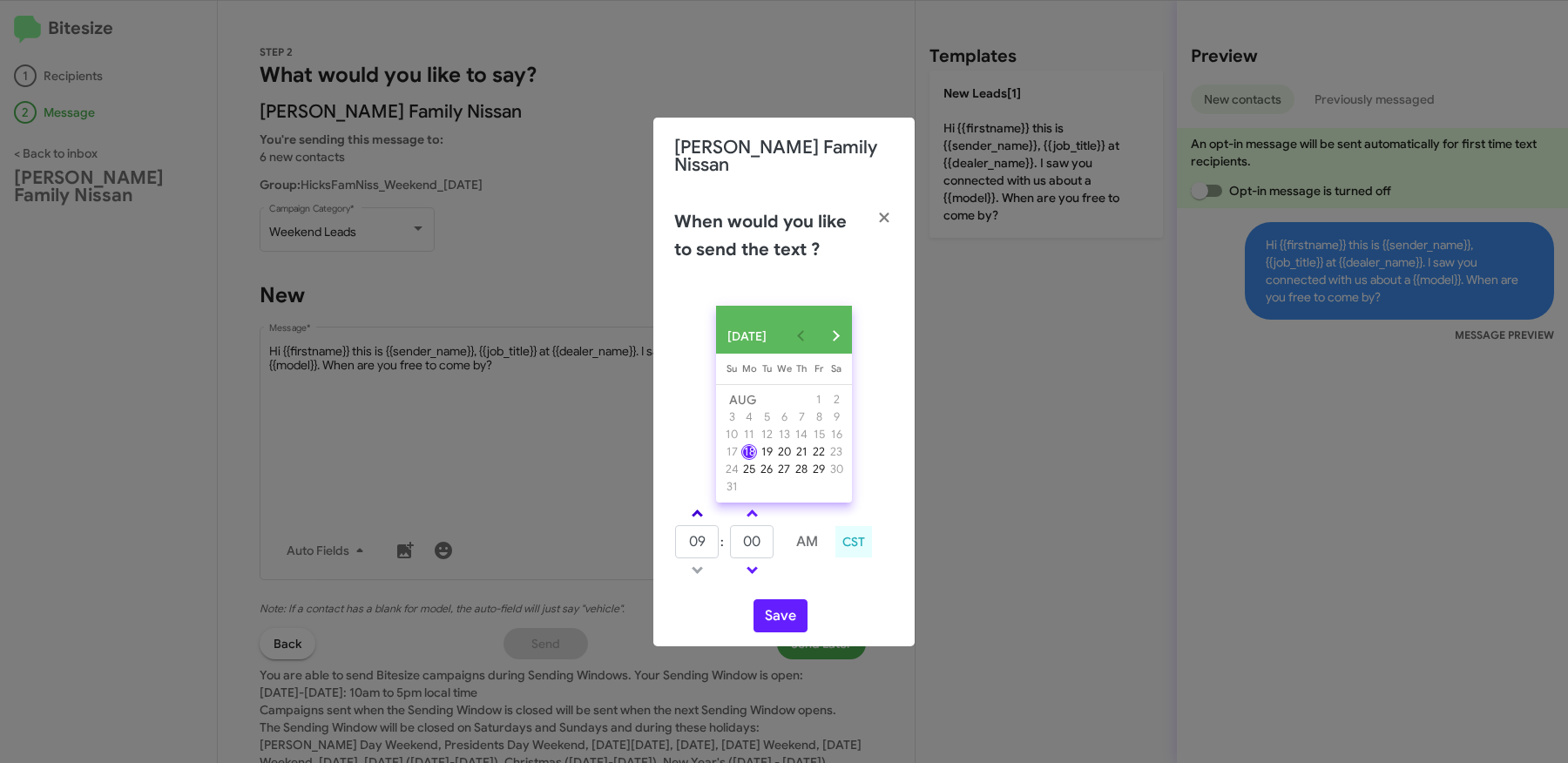
click at [702, 507] on link at bounding box center [697, 513] width 30 height 20
type input "10"
drag, startPoint x: 751, startPoint y: 542, endPoint x: 801, endPoint y: 544, distance: 50.0
click at [783, 543] on tr "10 : 00 AM" at bounding box center [752, 542] width 156 height 35
type input "07"
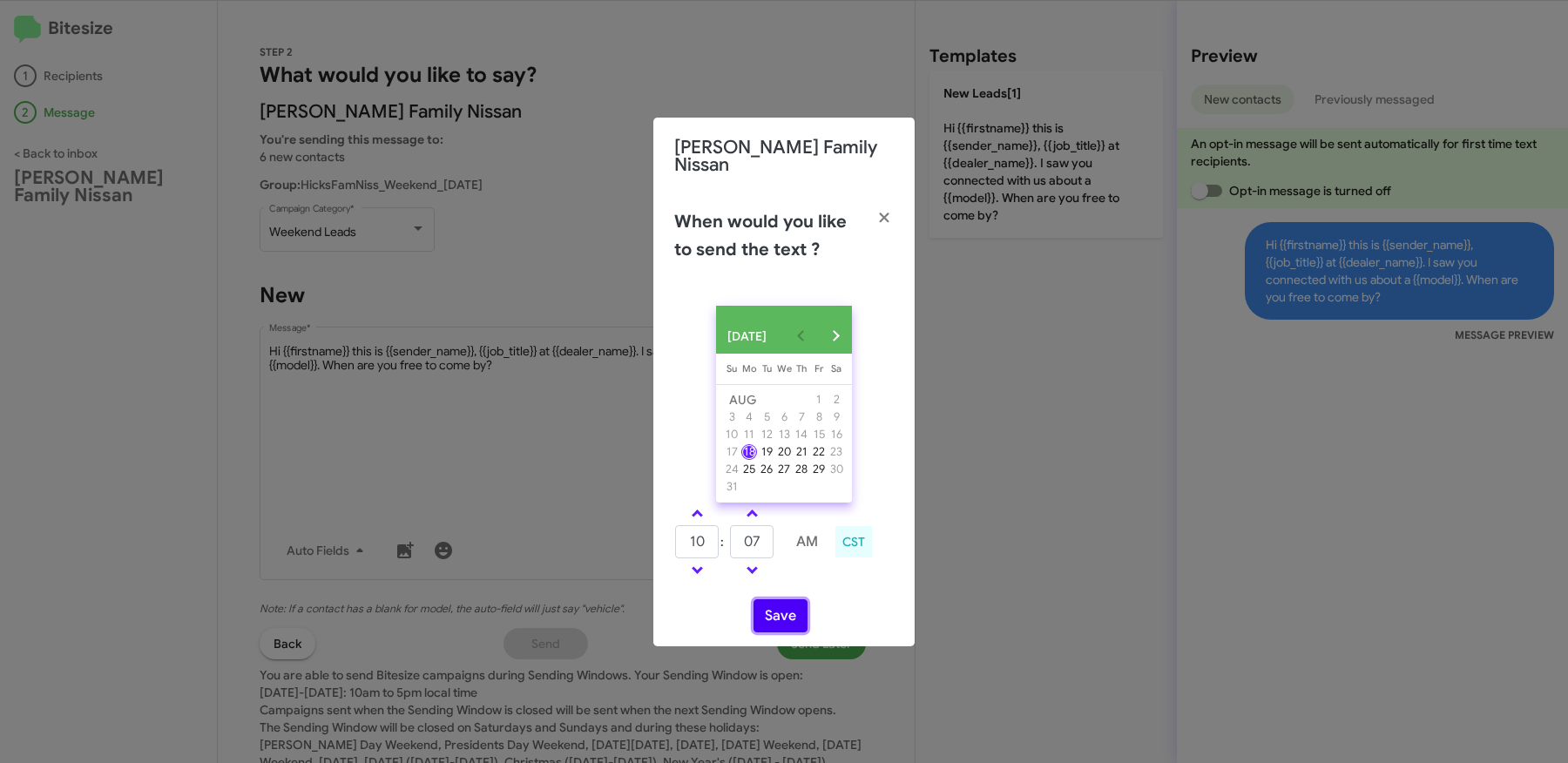
click at [778, 609] on button "Save" at bounding box center [780, 616] width 54 height 33
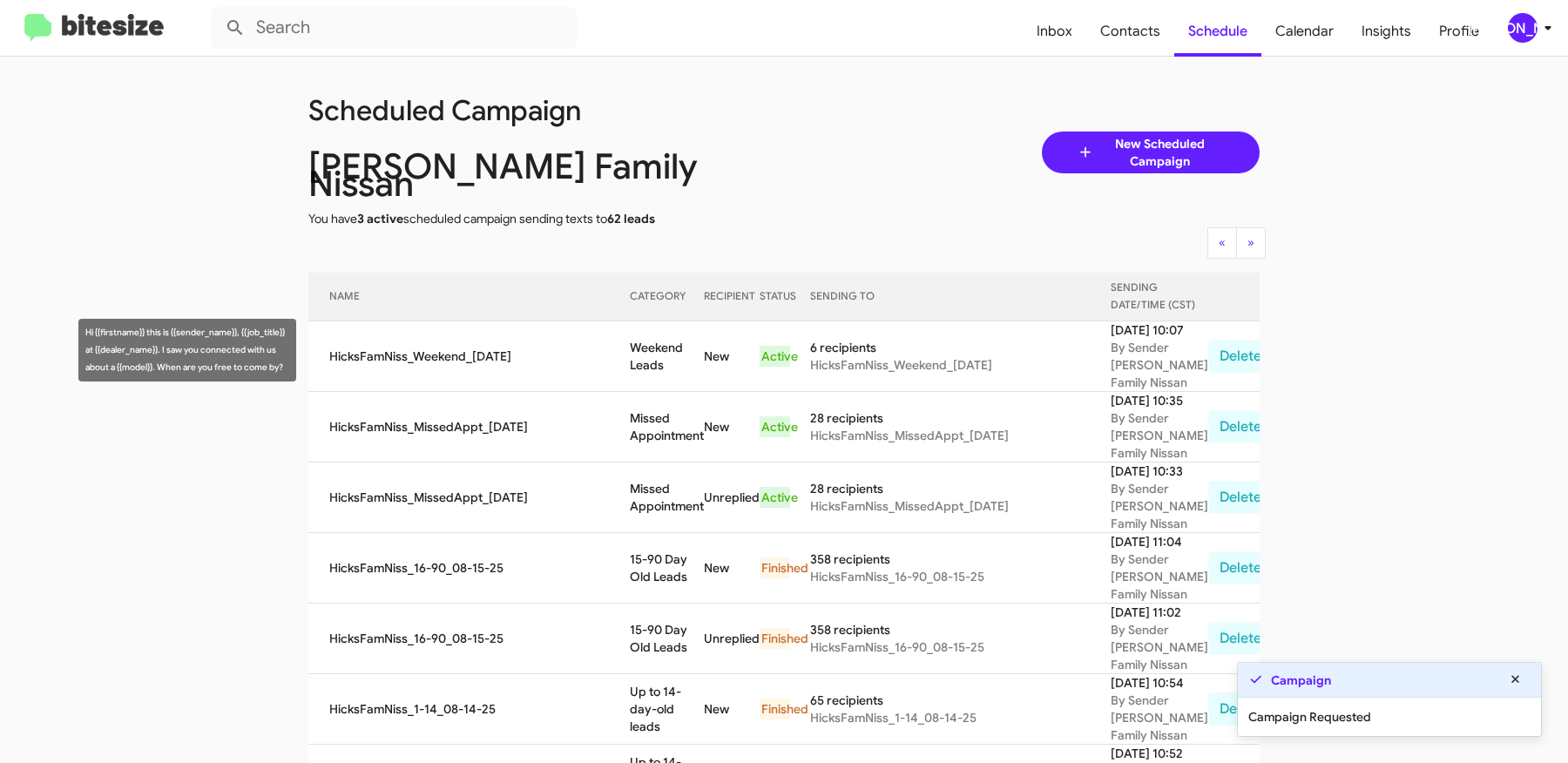
click at [630, 345] on td "Weekend Leads" at bounding box center [667, 356] width 74 height 70
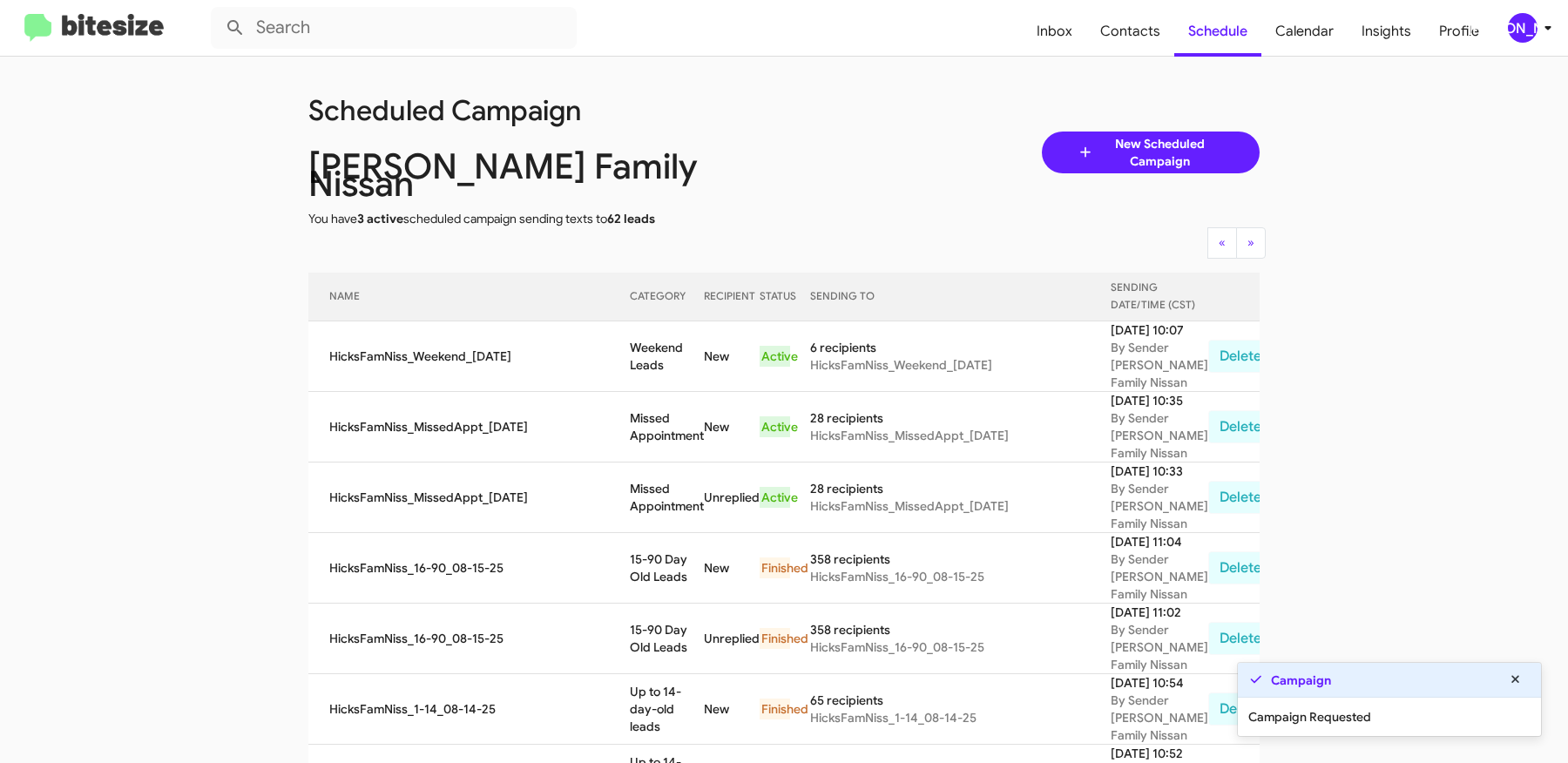
click at [640, 361] on td "Weekend Leads" at bounding box center [667, 356] width 74 height 70
copy td "Weekend Leads"
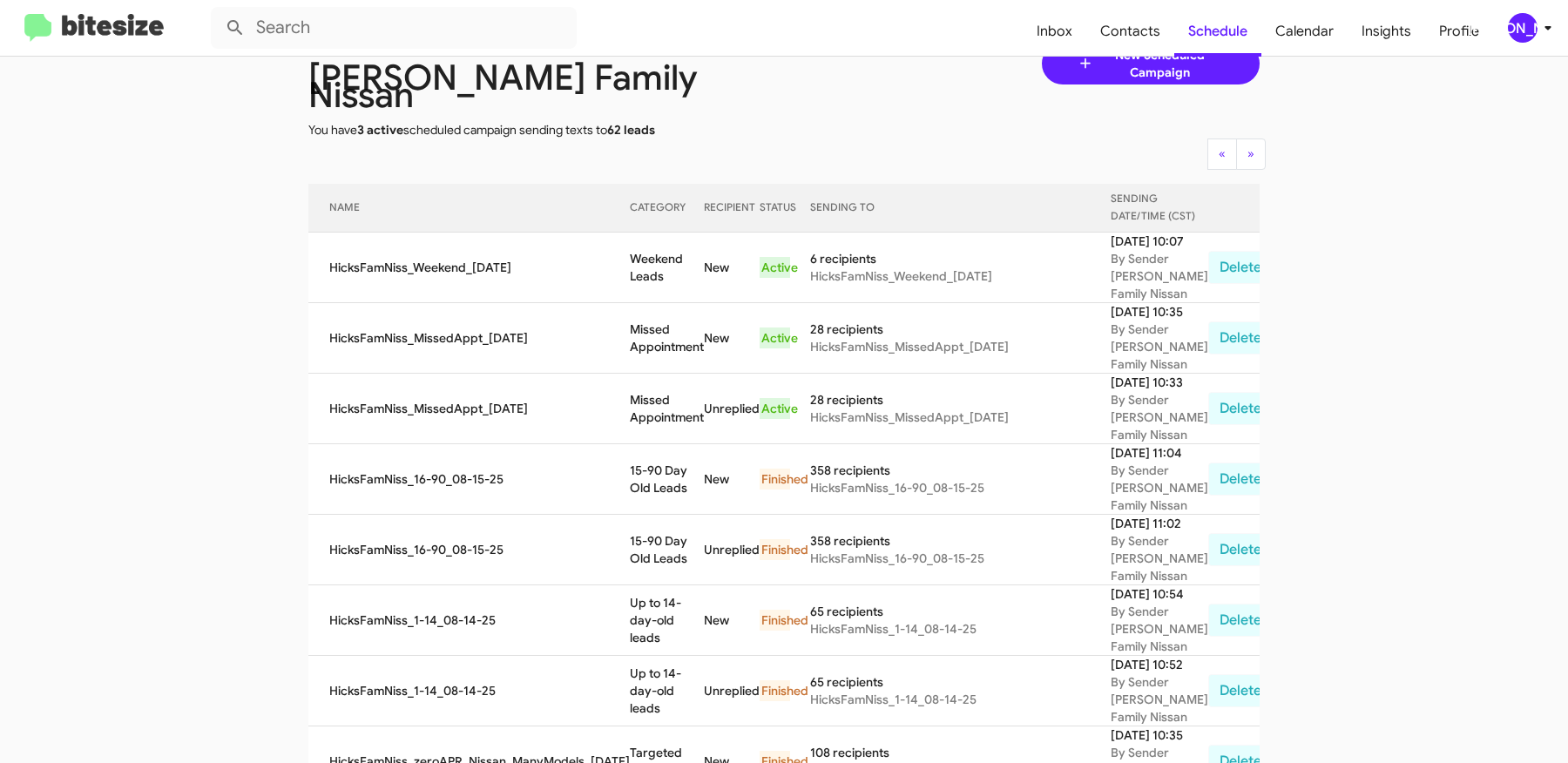
scroll to position [92, 0]
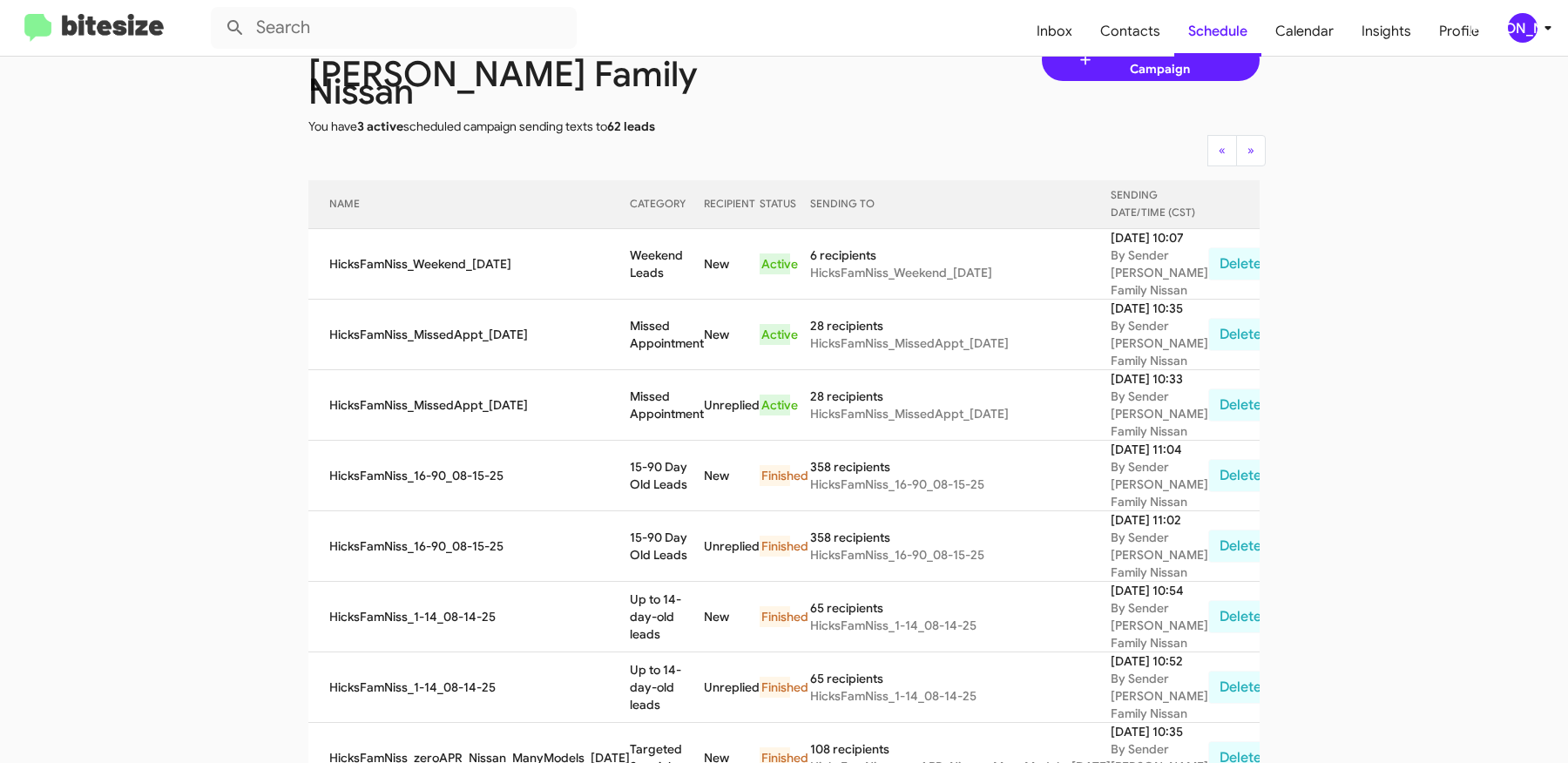
click at [1521, 31] on div "[PERSON_NAME]" at bounding box center [1522, 27] width 29 height 29
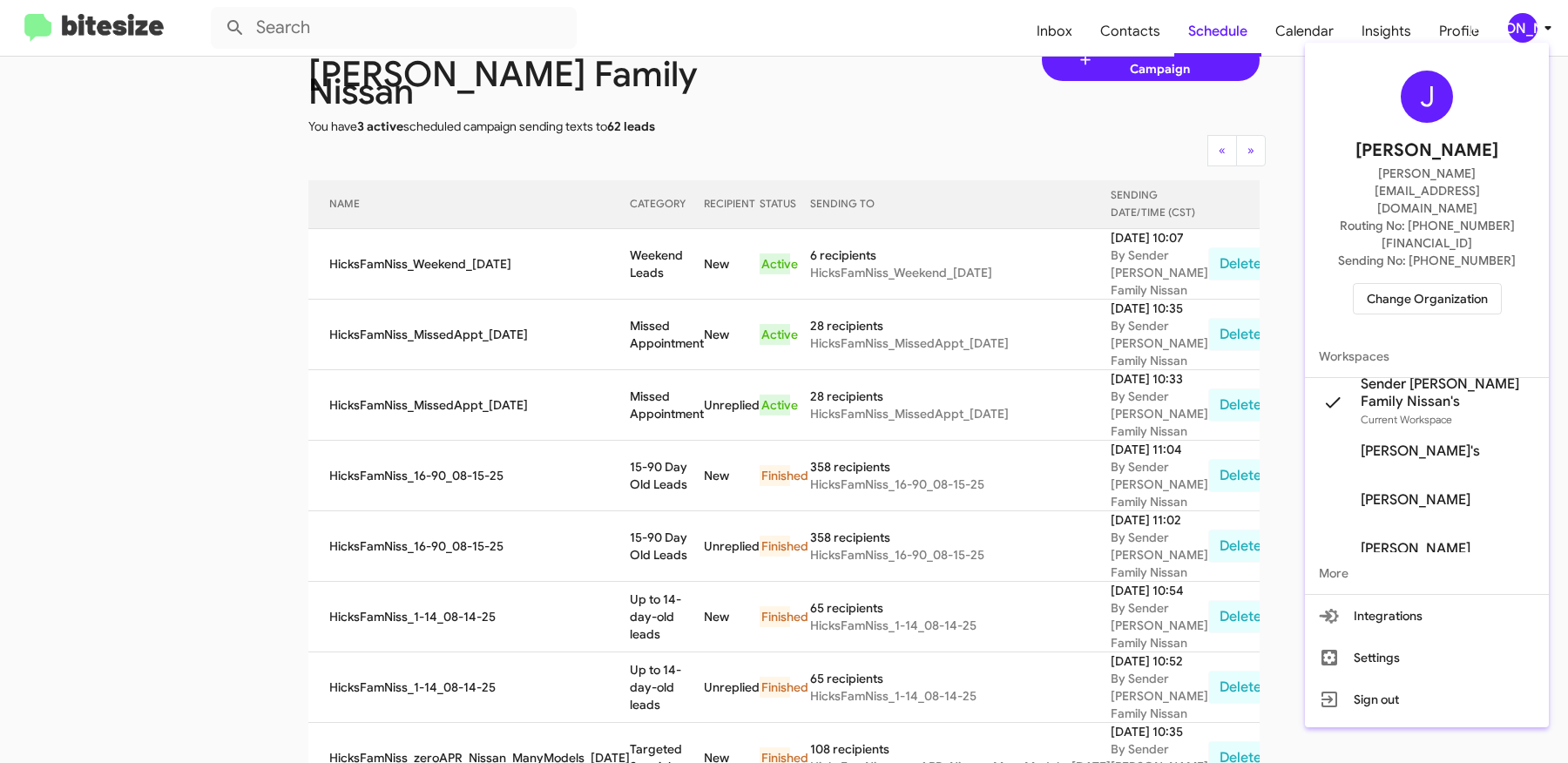
click at [1405, 284] on span "Change Organization" at bounding box center [1427, 299] width 121 height 29
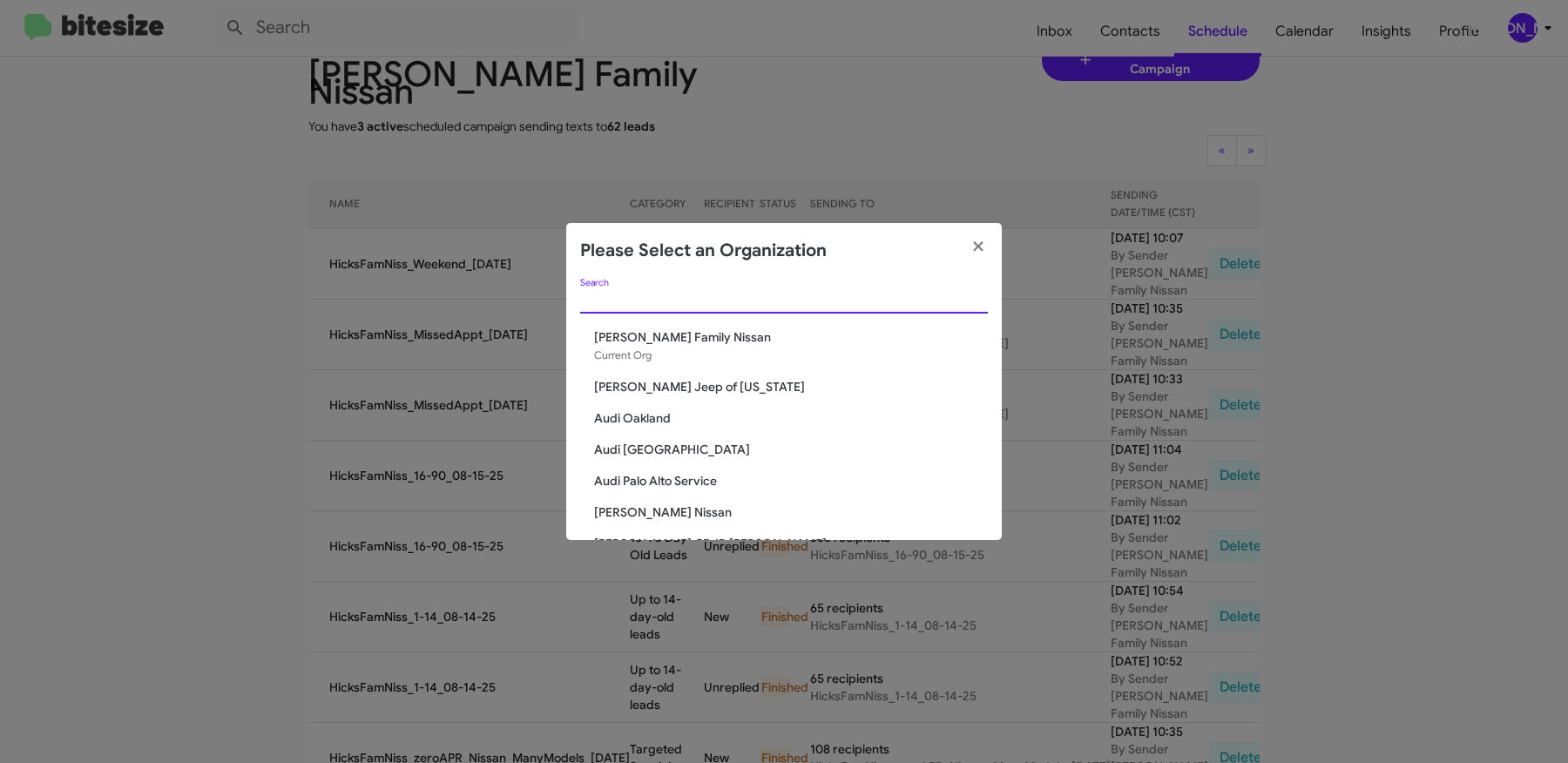
click at [893, 298] on input "Search" at bounding box center [784, 301] width 408 height 14
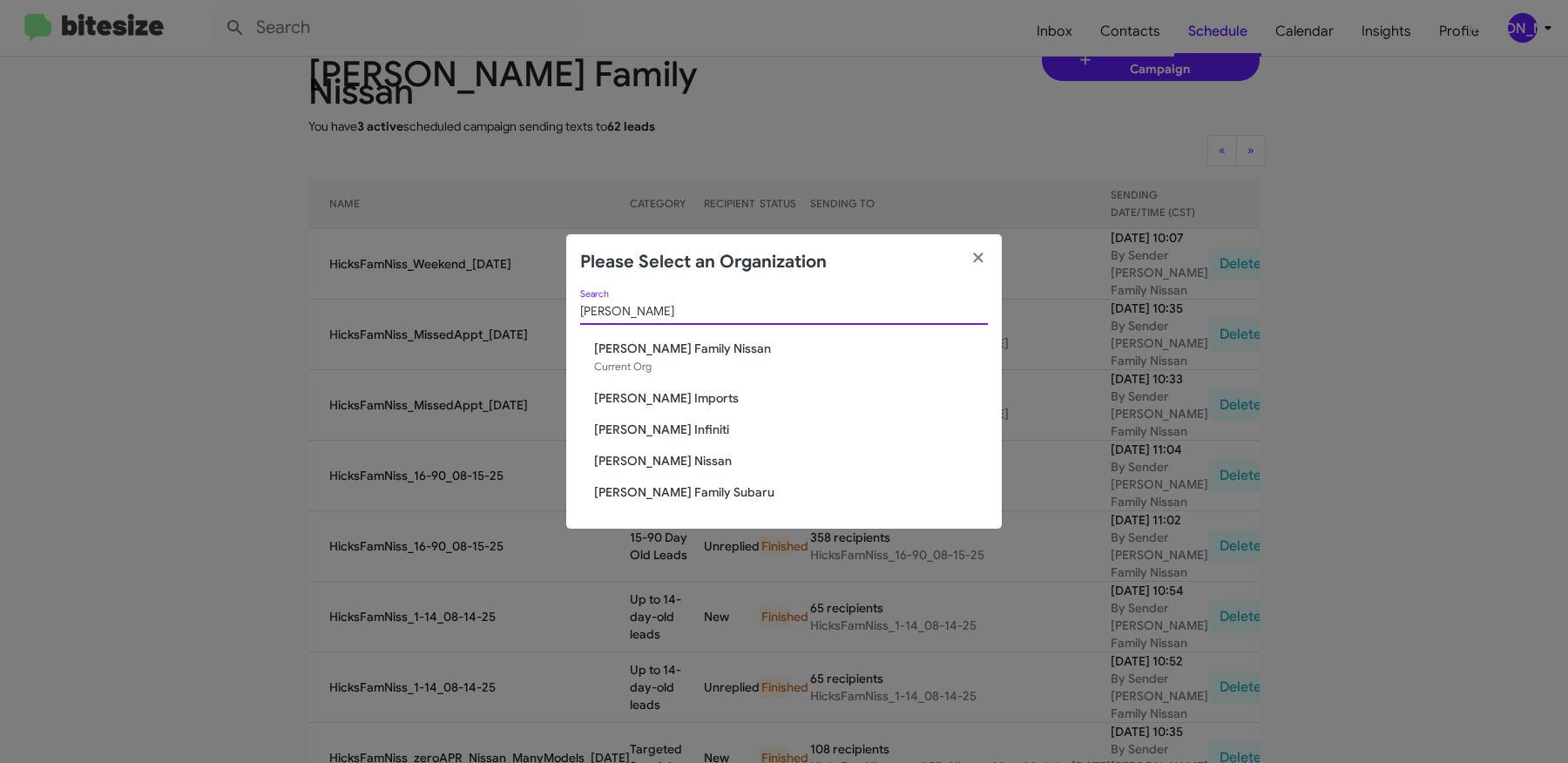
type input "hicks"
click at [648, 492] on span "Hicks Family Subaru" at bounding box center [790, 492] width 394 height 18
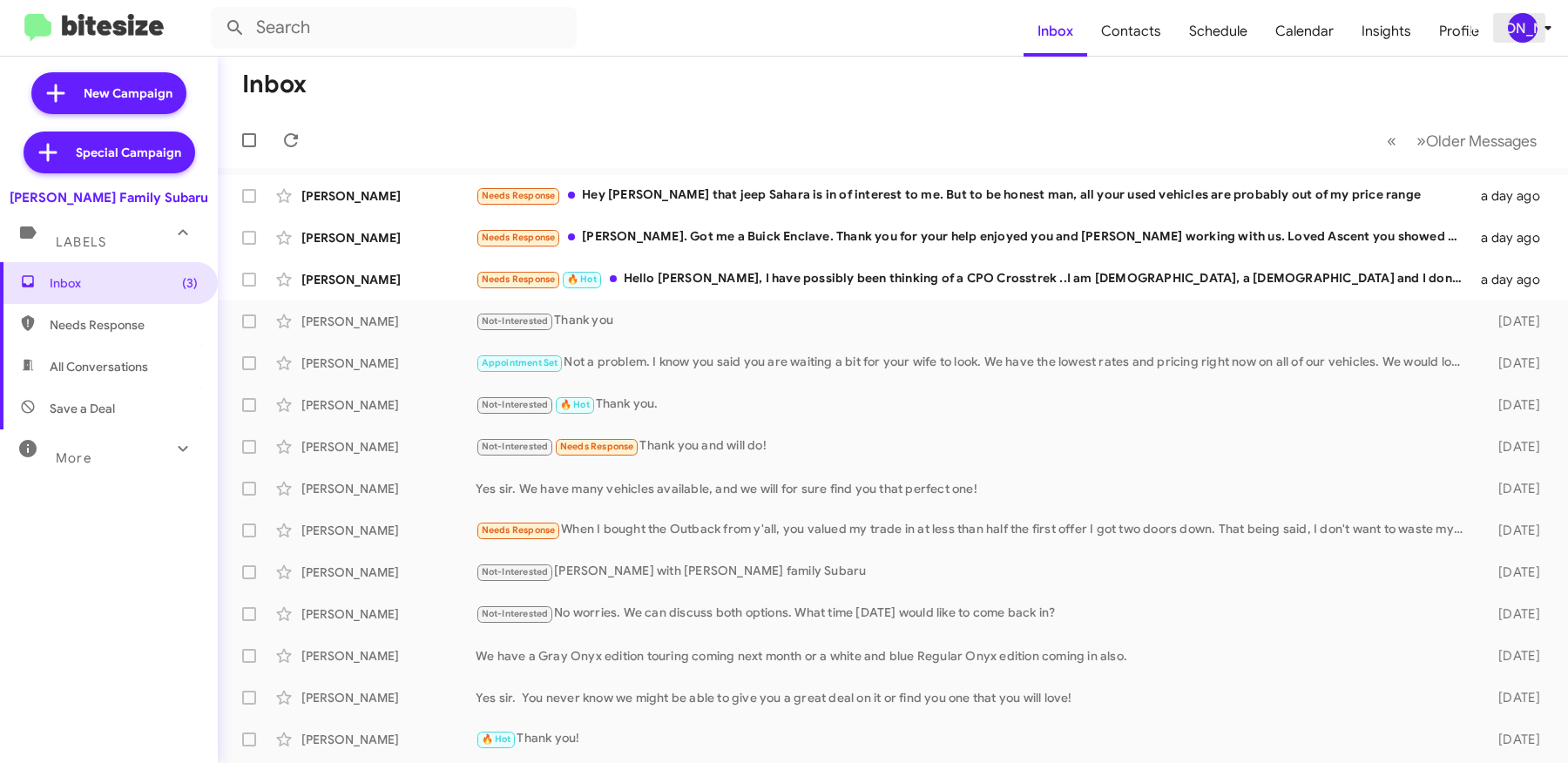
click at [1524, 31] on div "[PERSON_NAME]" at bounding box center [1522, 27] width 29 height 29
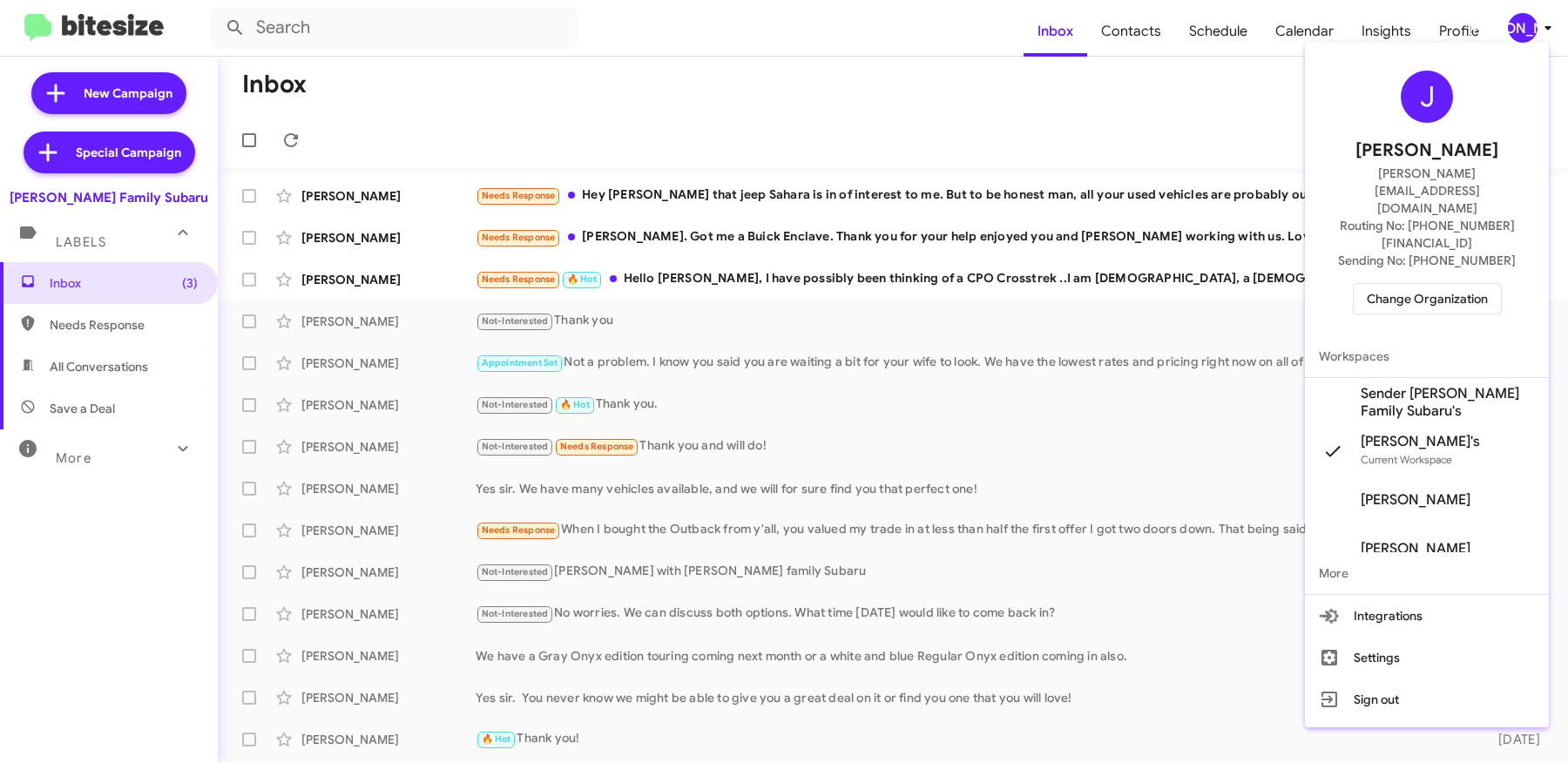
click at [1390, 385] on span "Sender [PERSON_NAME] Family Subaru's" at bounding box center [1447, 403] width 174 height 35
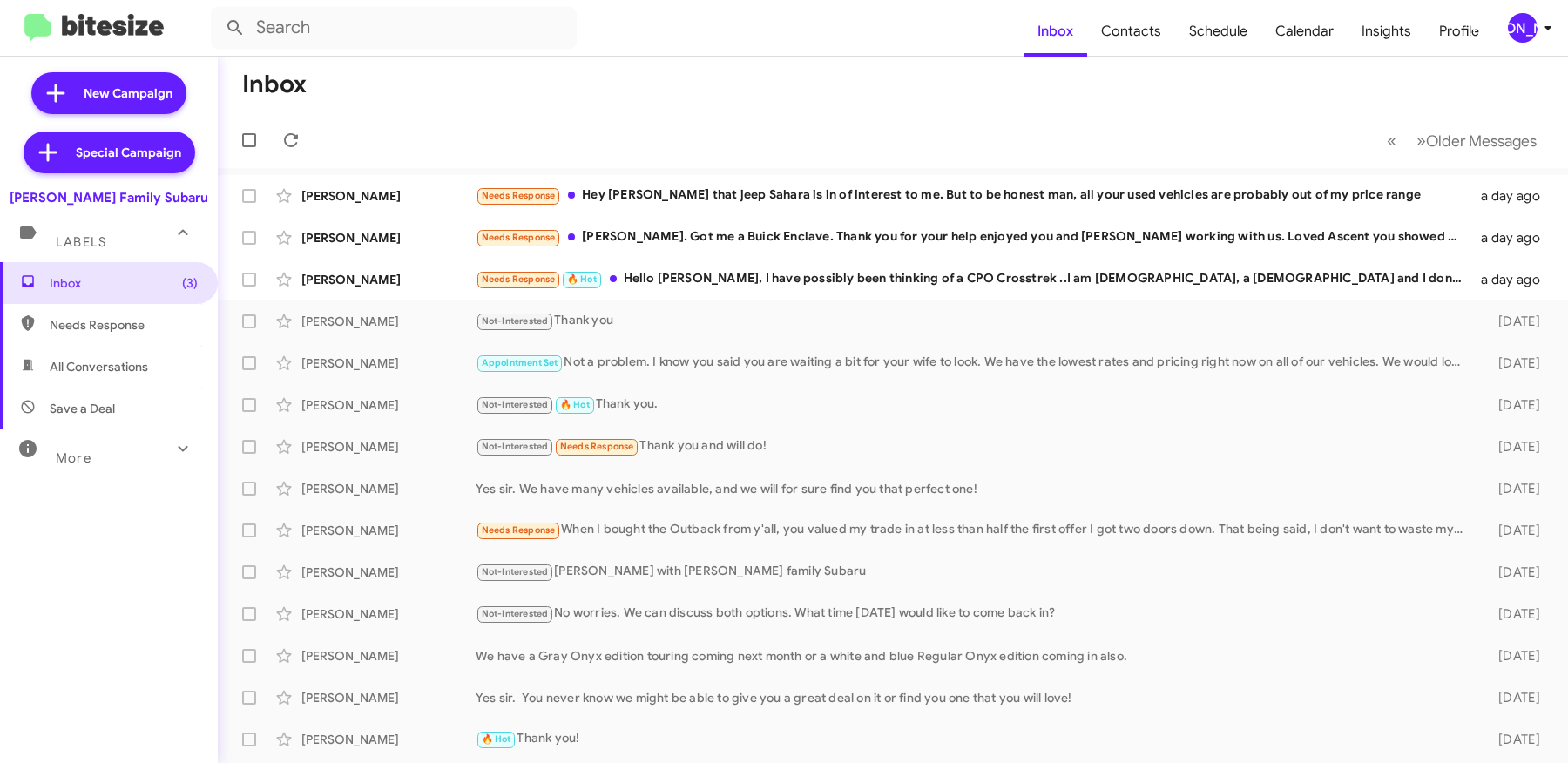
click at [1521, 28] on div "[PERSON_NAME]" at bounding box center [1522, 27] width 29 height 29
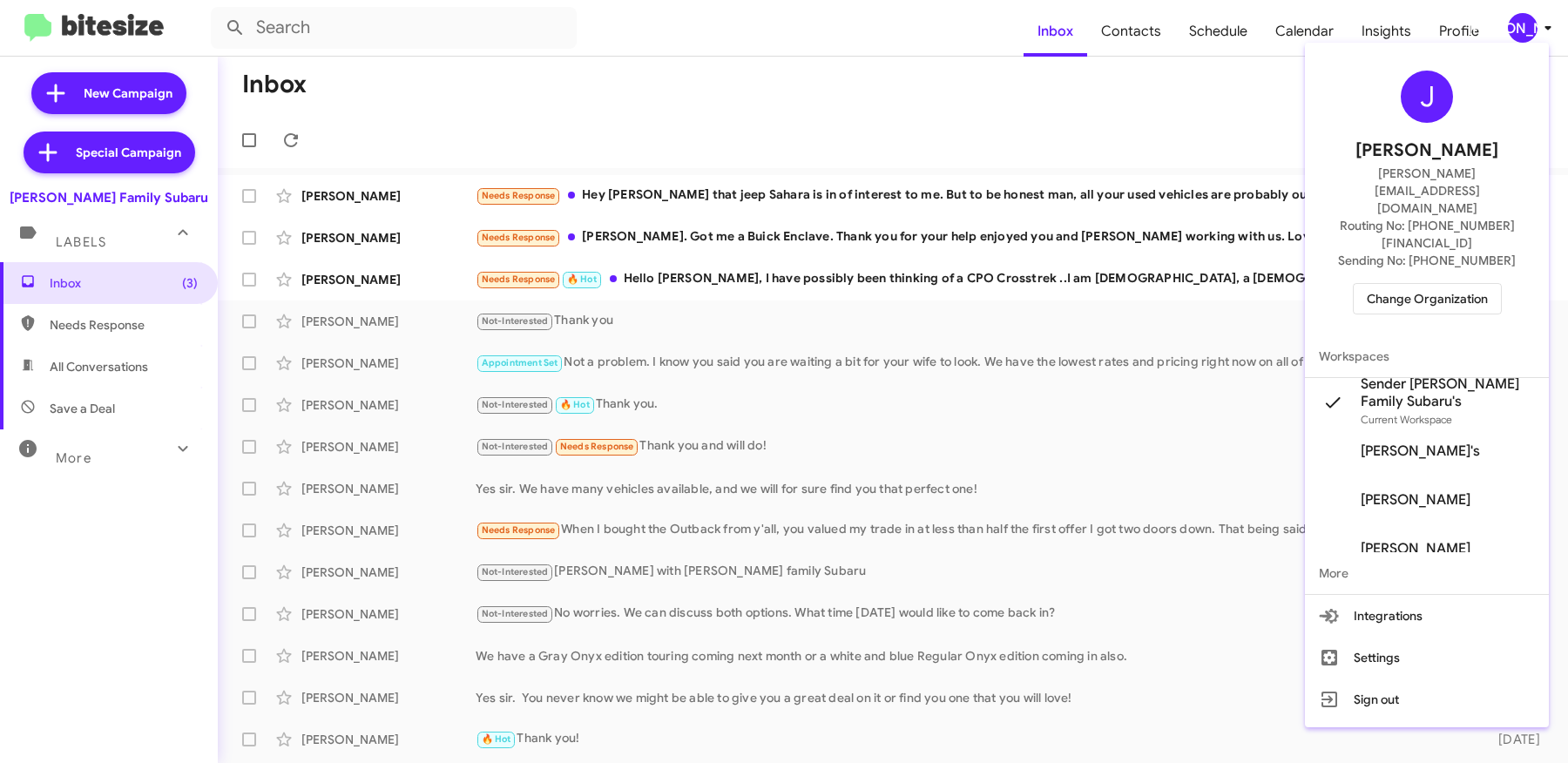
click at [1131, 35] on div at bounding box center [784, 382] width 1568 height 763
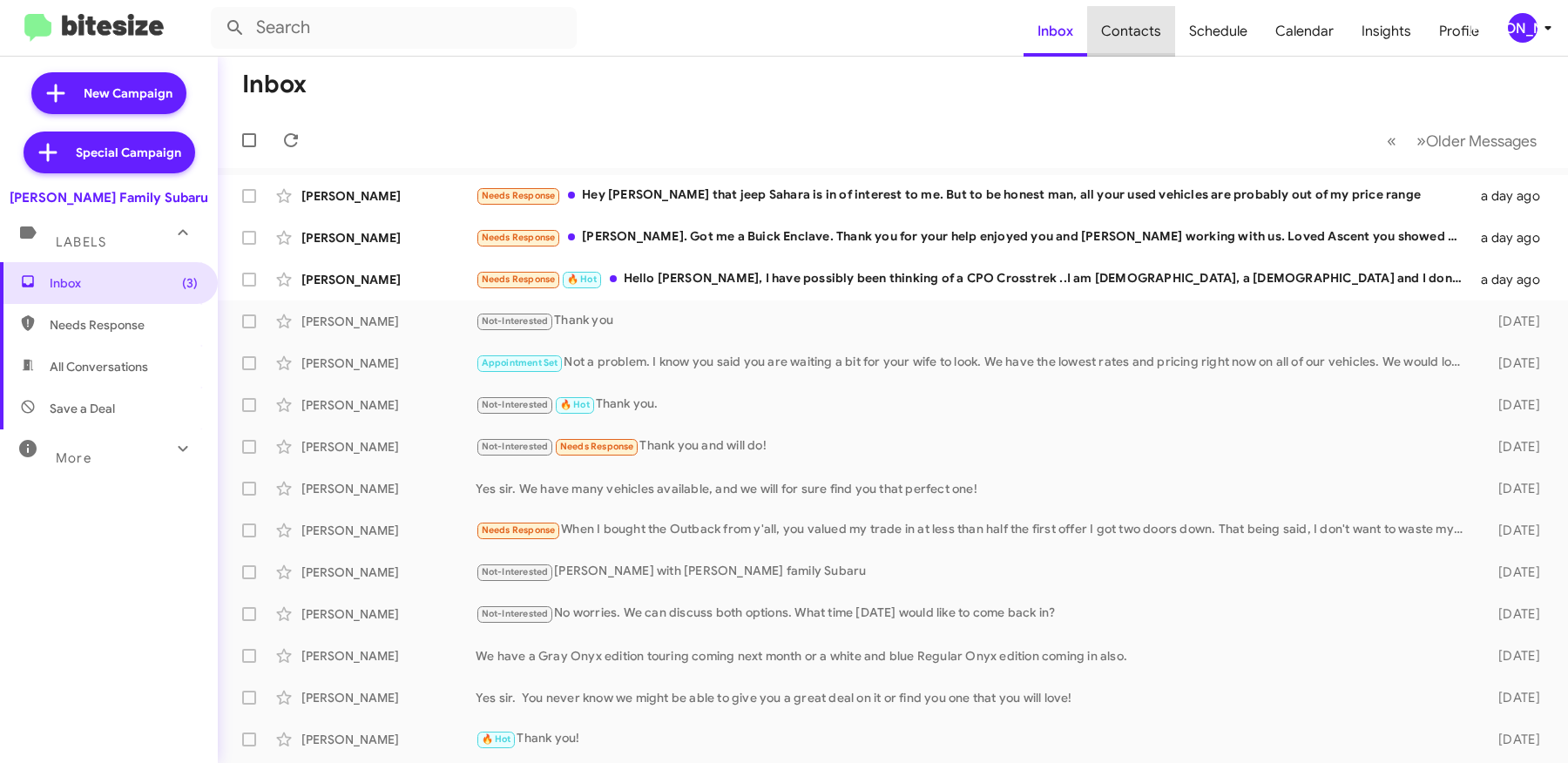
click at [1143, 32] on span "Contacts" at bounding box center [1131, 31] width 88 height 51
type input "in:groups"
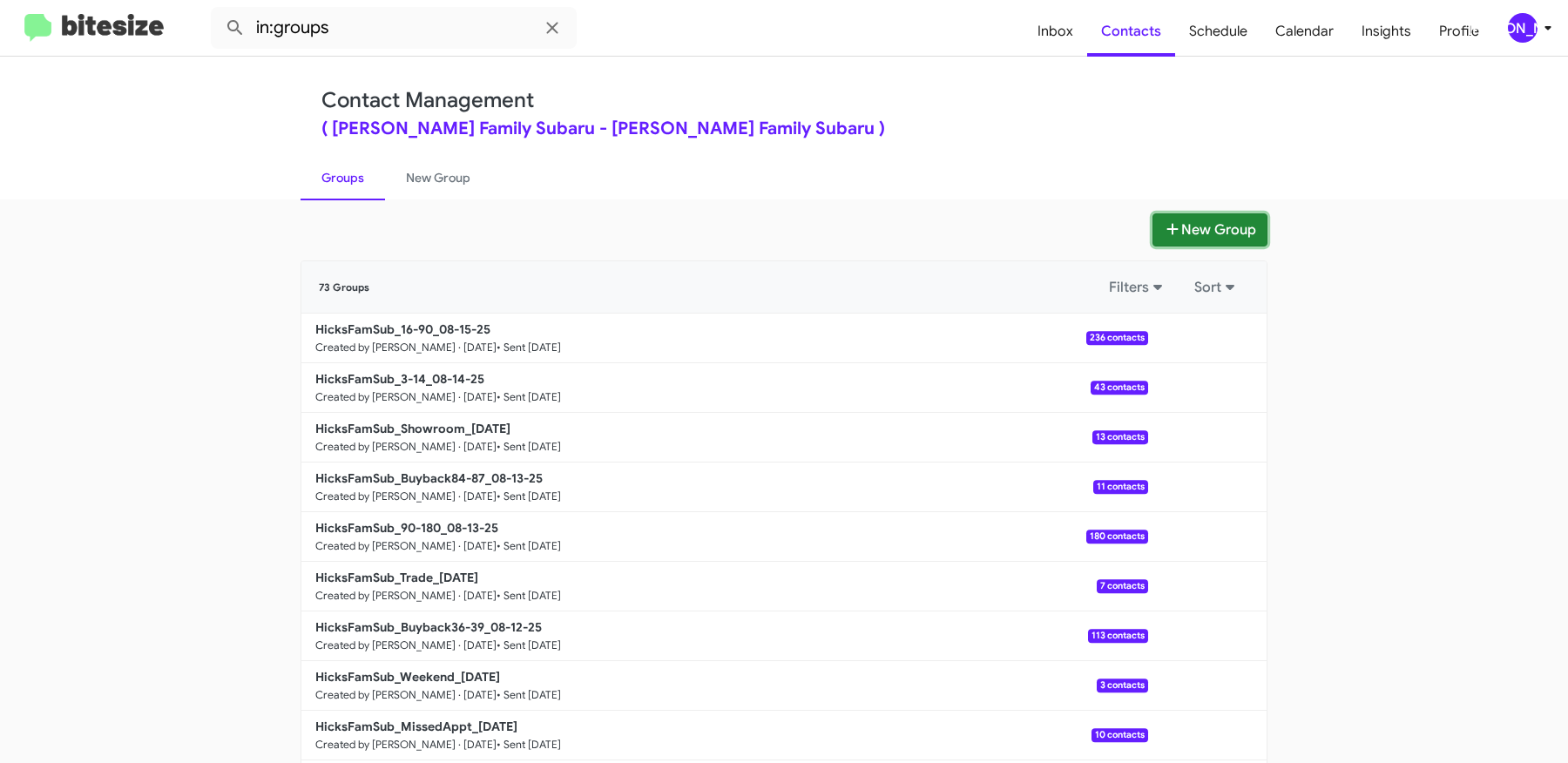
click at [1191, 216] on button "New Group" at bounding box center [1210, 230] width 115 height 33
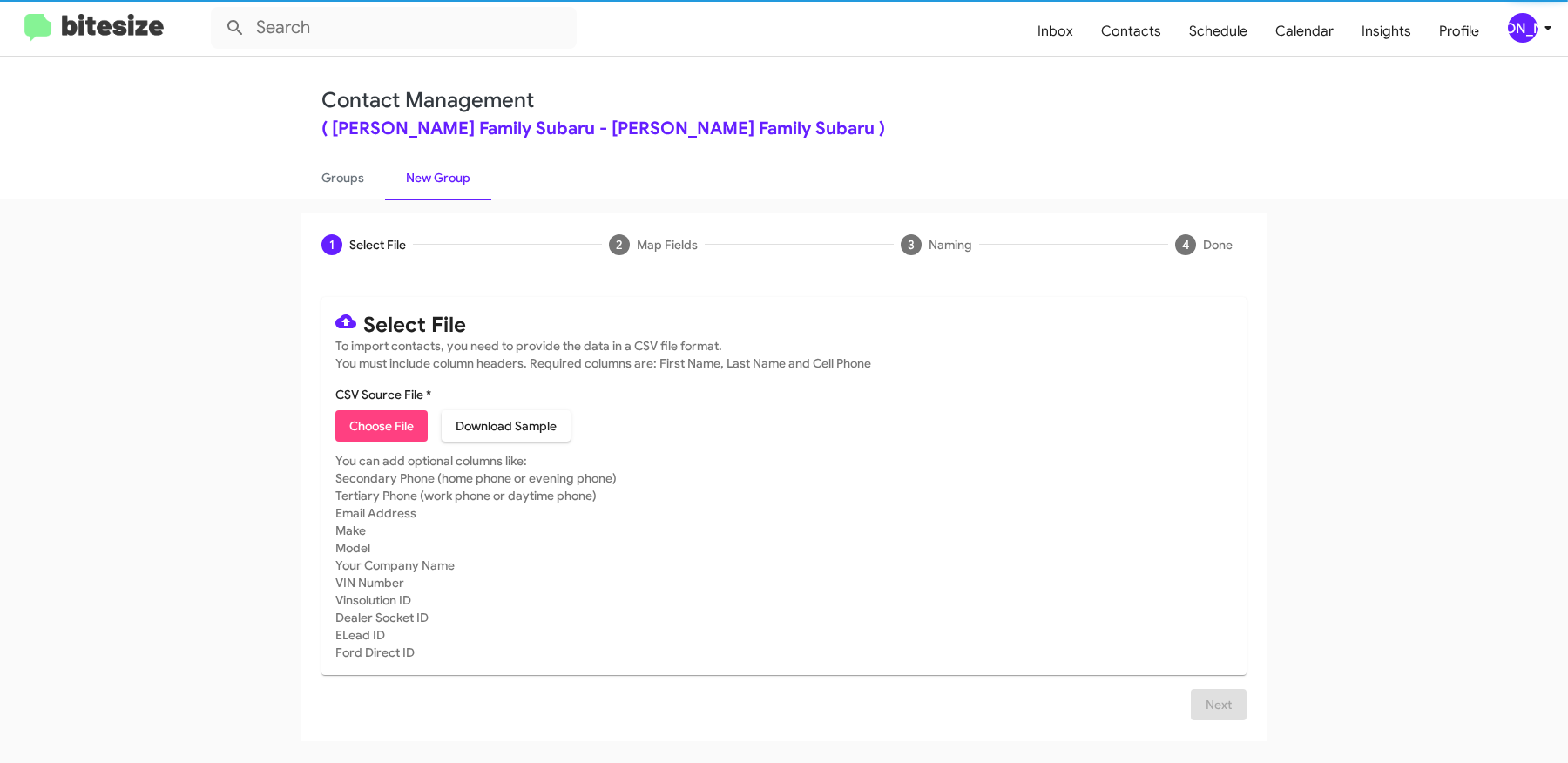
click at [378, 432] on span "Choose File" at bounding box center [382, 426] width 64 height 31
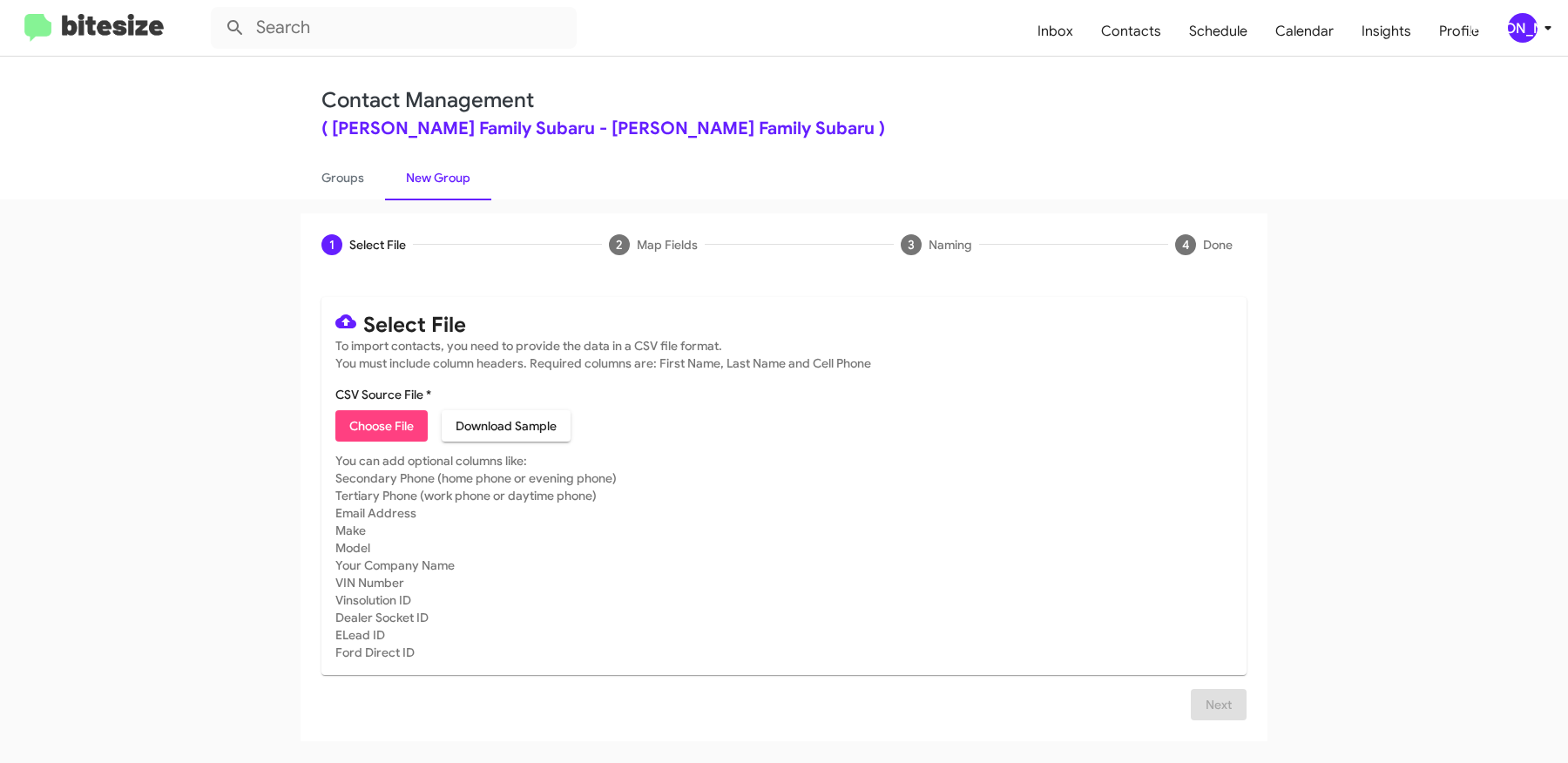
type input "HicksFamSub_MissedAppt_[DATE]"
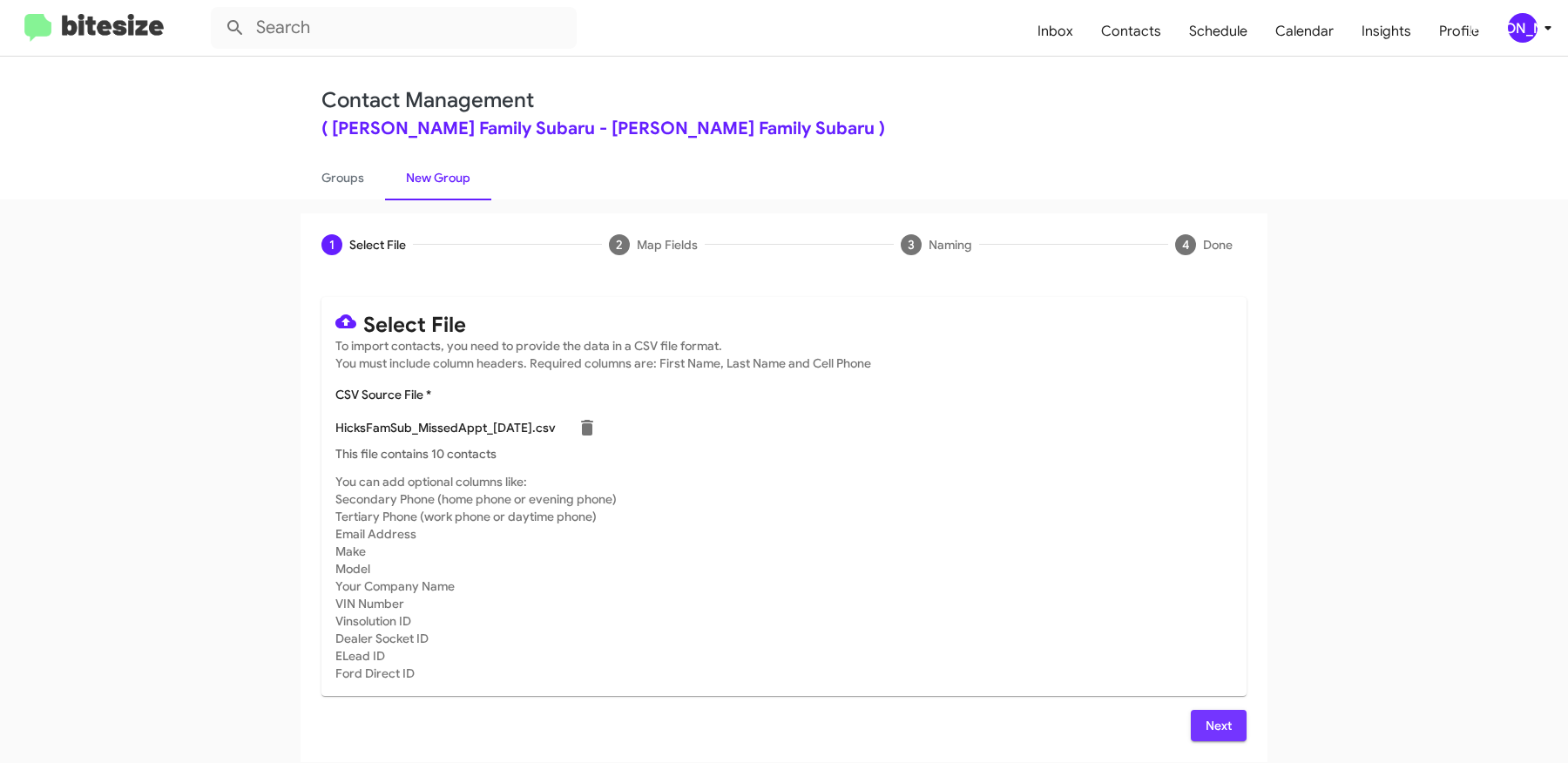
click at [1224, 716] on span "Next" at bounding box center [1219, 725] width 28 height 31
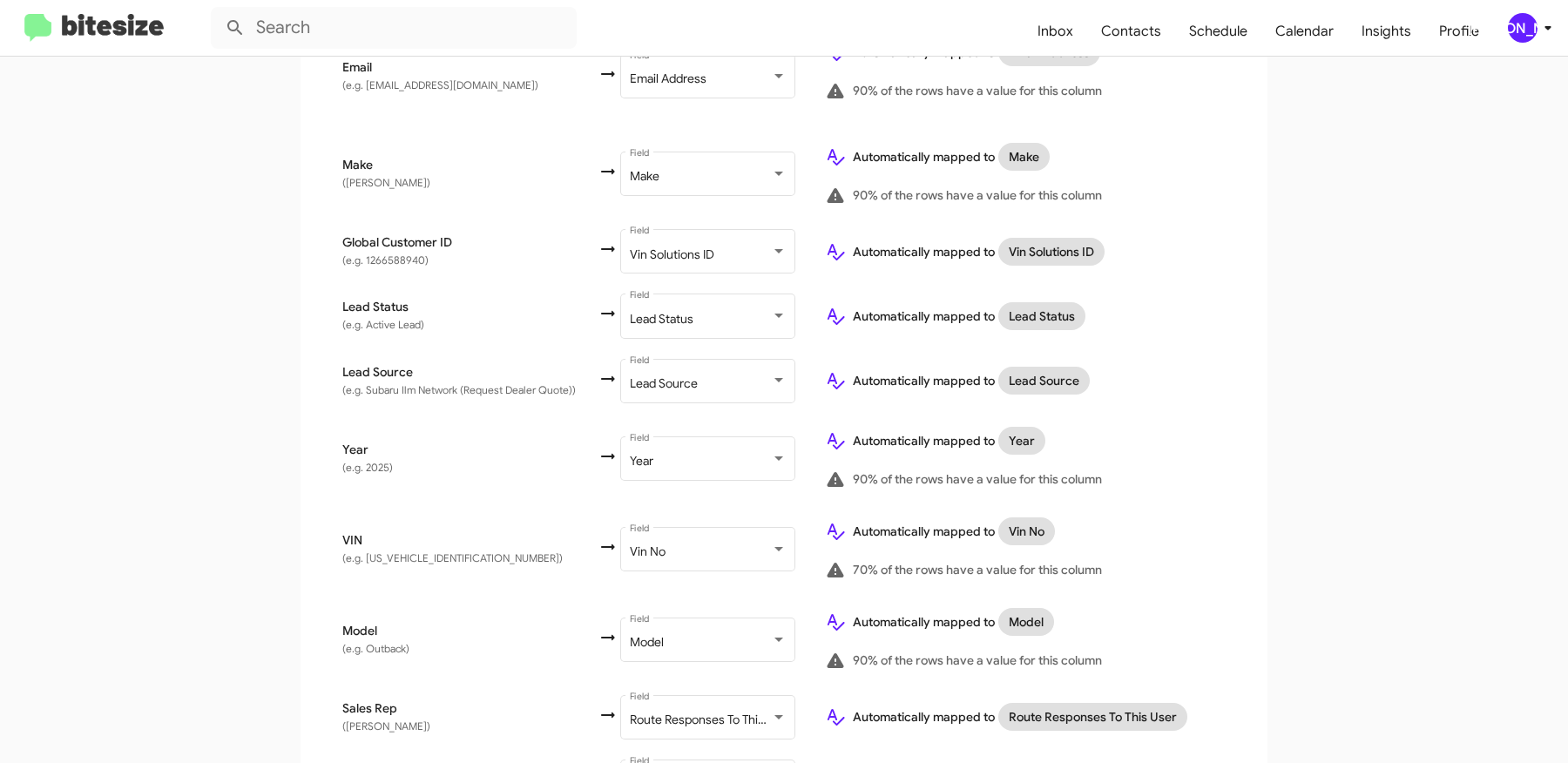
scroll to position [936, 0]
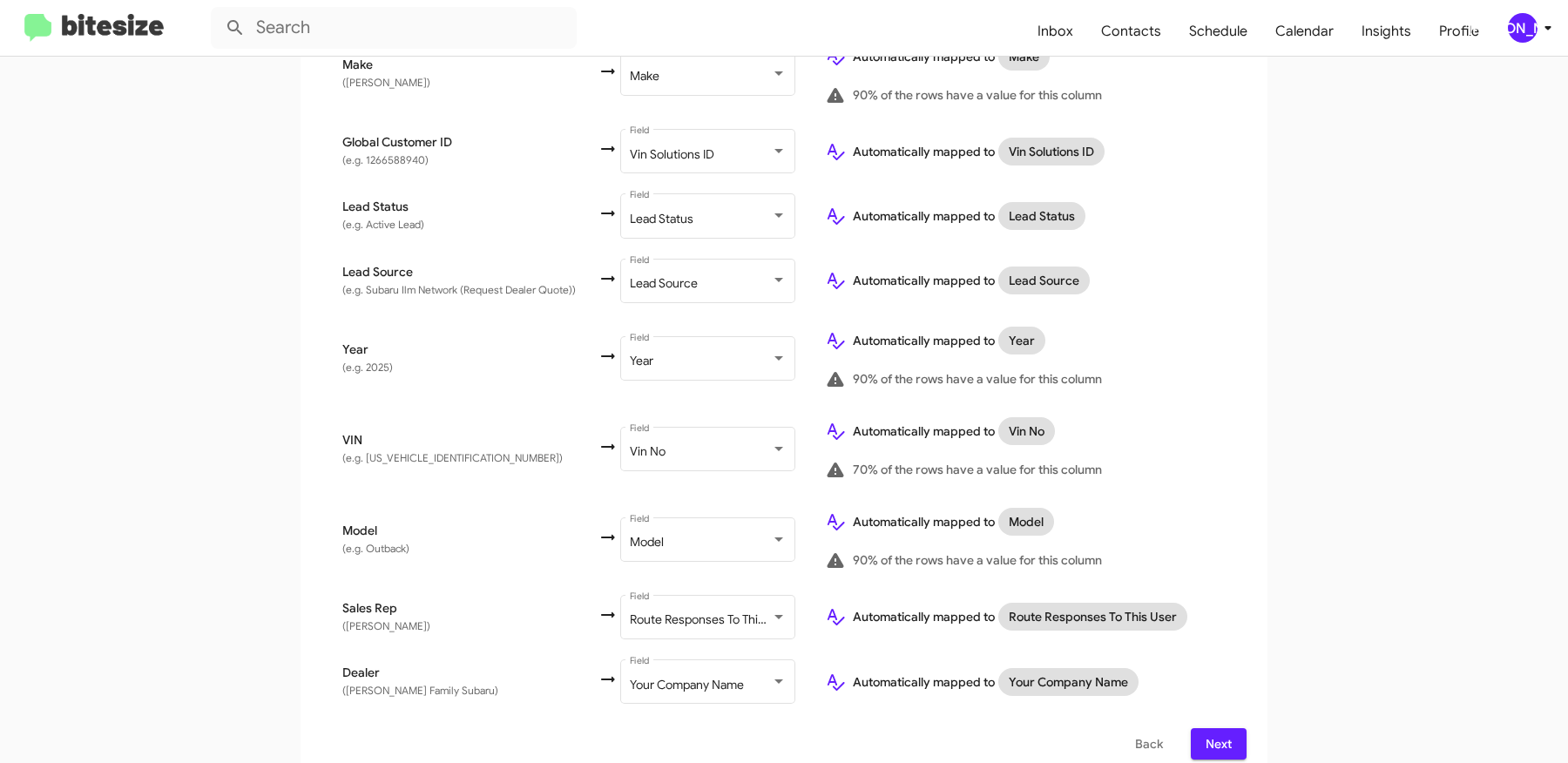
click at [1217, 728] on span "Next" at bounding box center [1219, 744] width 28 height 31
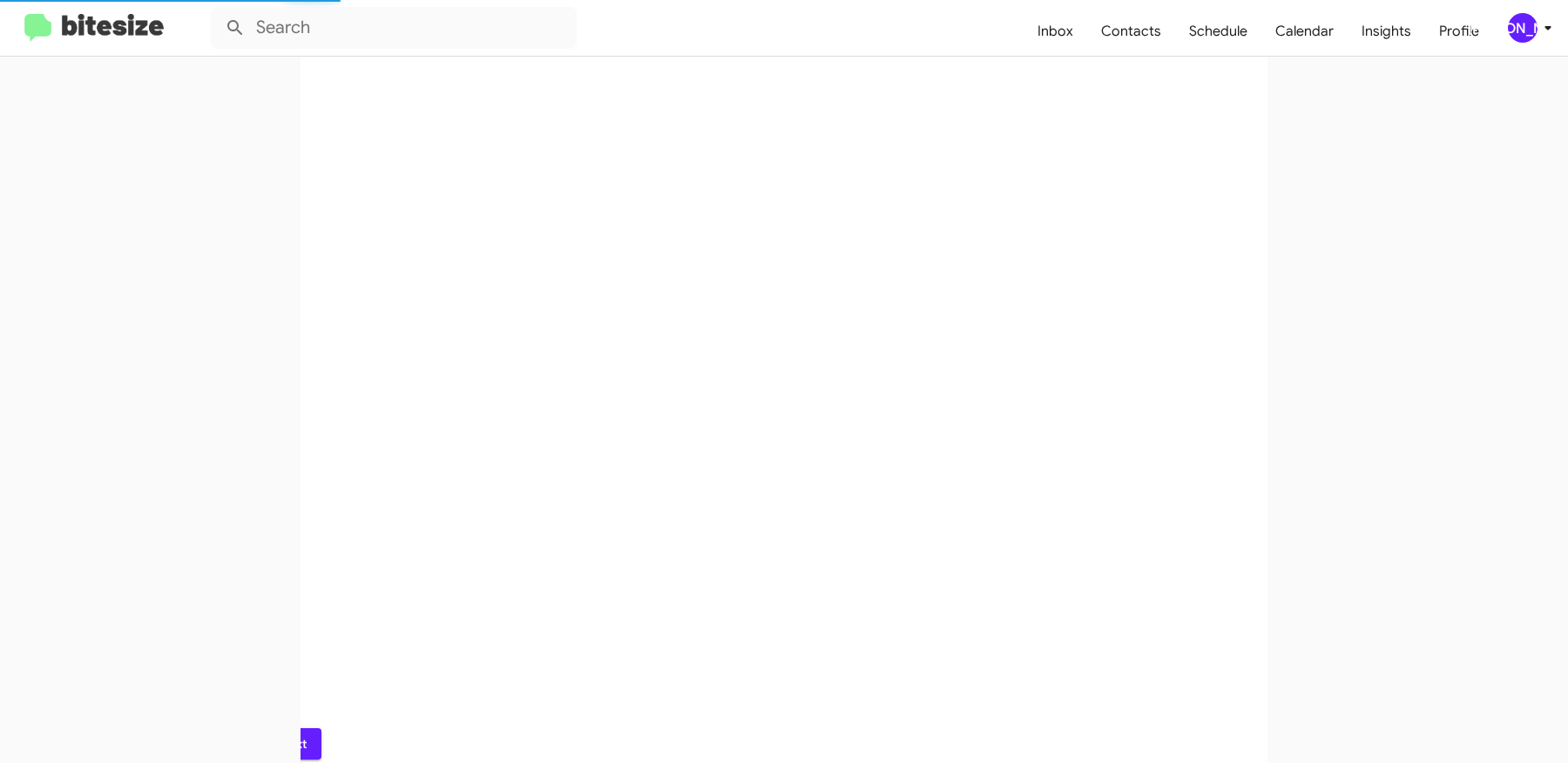
scroll to position [0, 0]
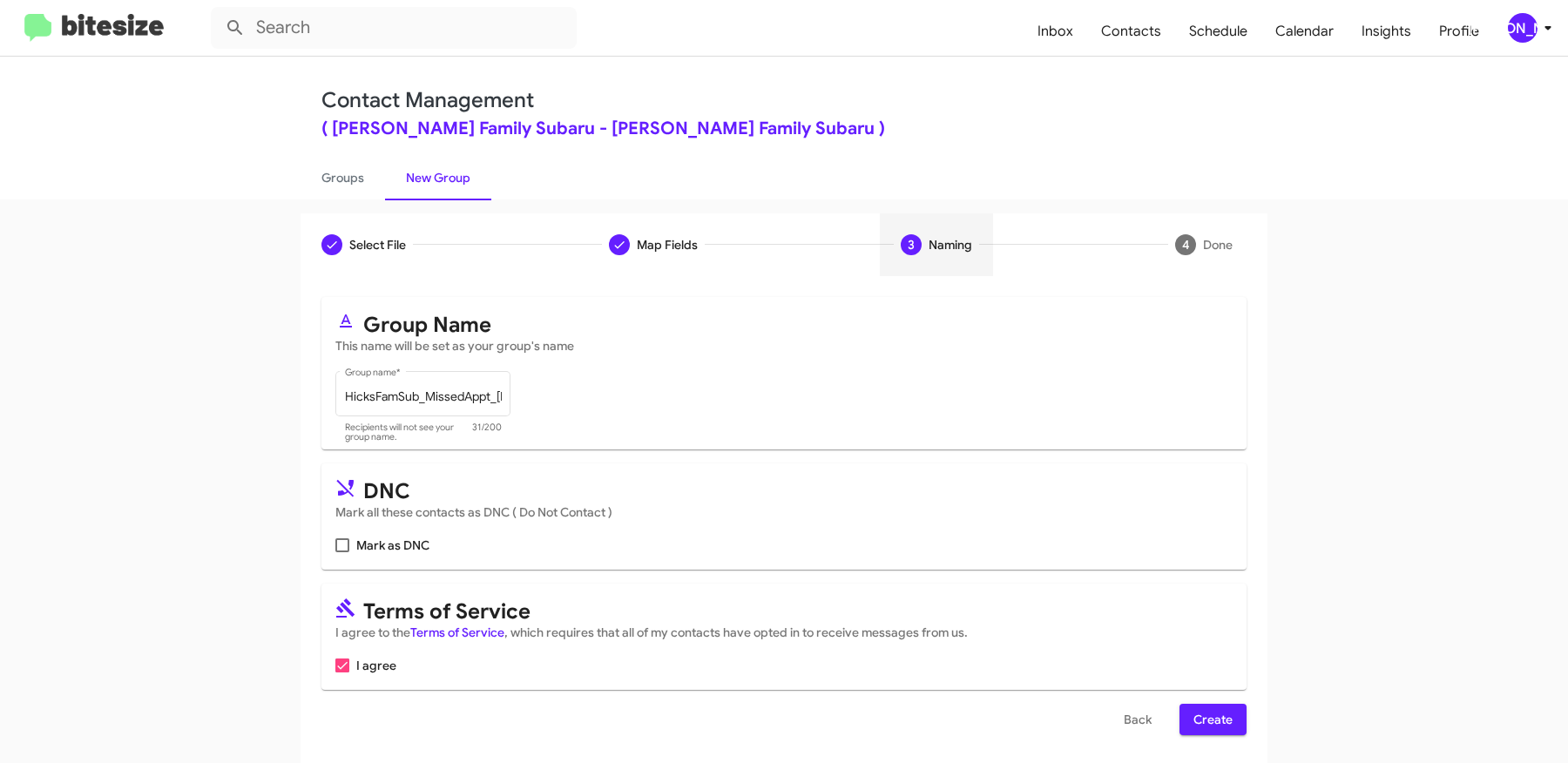
click at [1217, 718] on span "Create" at bounding box center [1213, 719] width 39 height 31
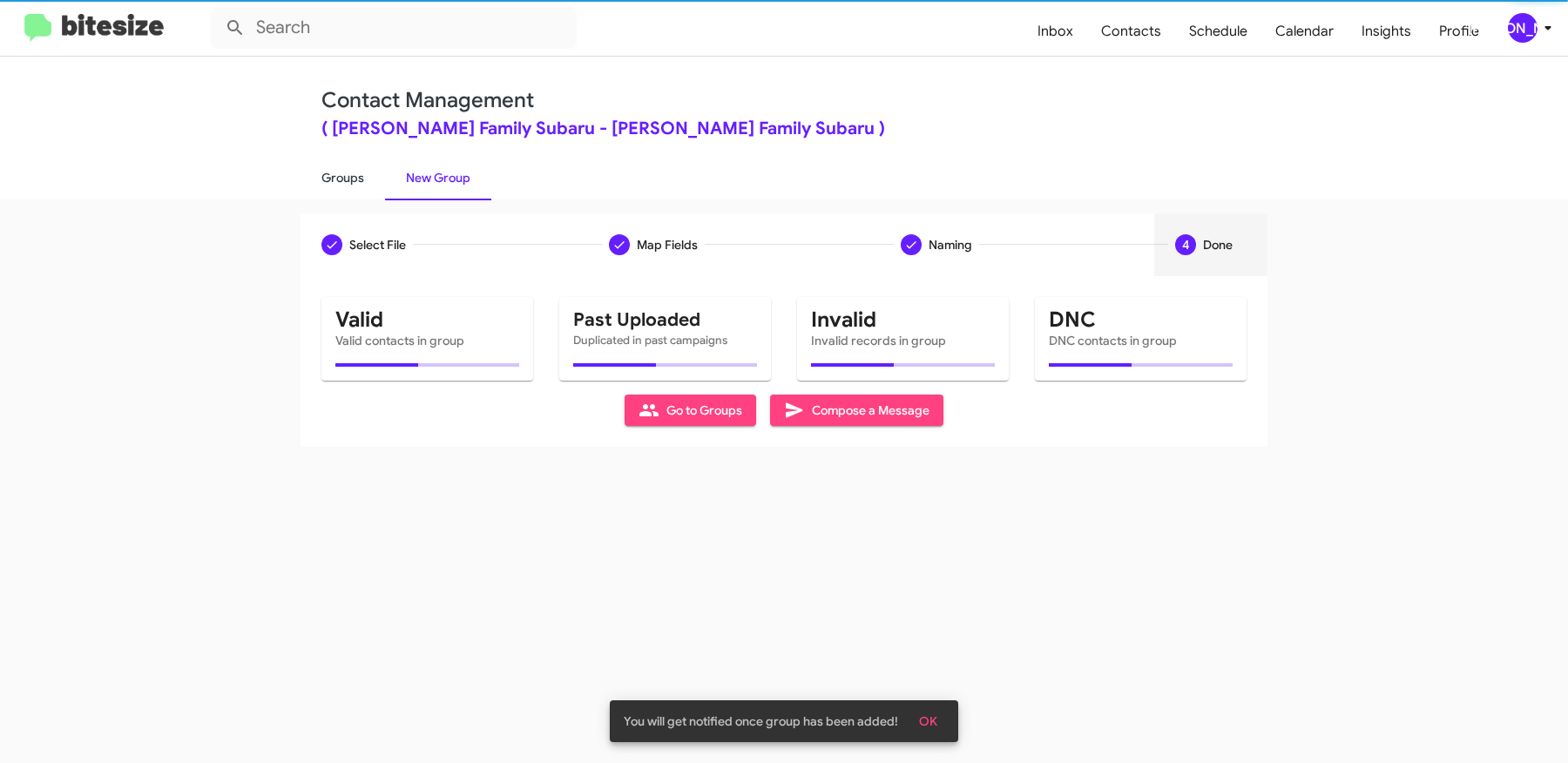
click at [347, 164] on link "Groups" at bounding box center [343, 177] width 85 height 46
type input "in:groups"
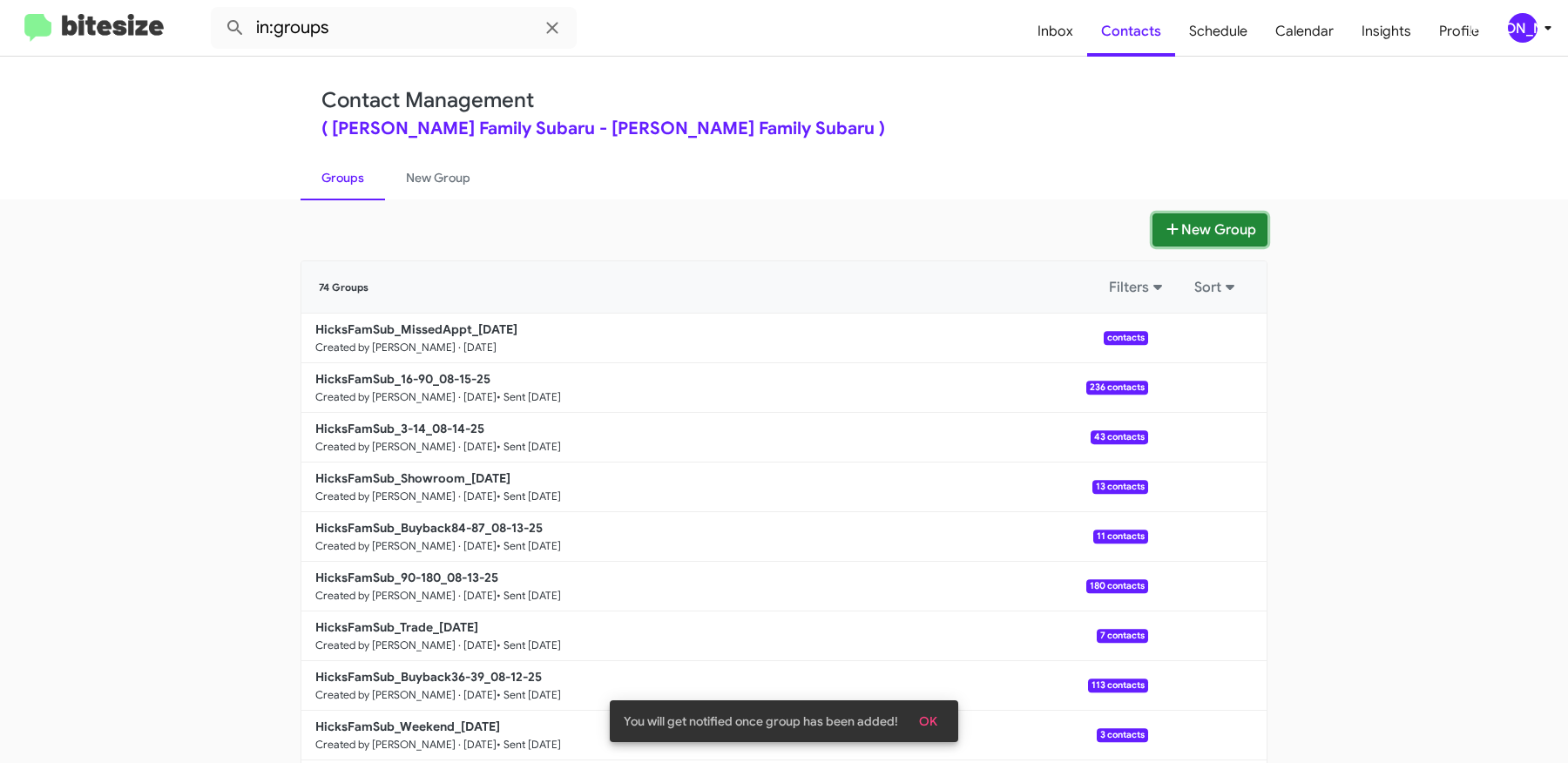
click at [1185, 220] on button "New Group" at bounding box center [1210, 230] width 115 height 33
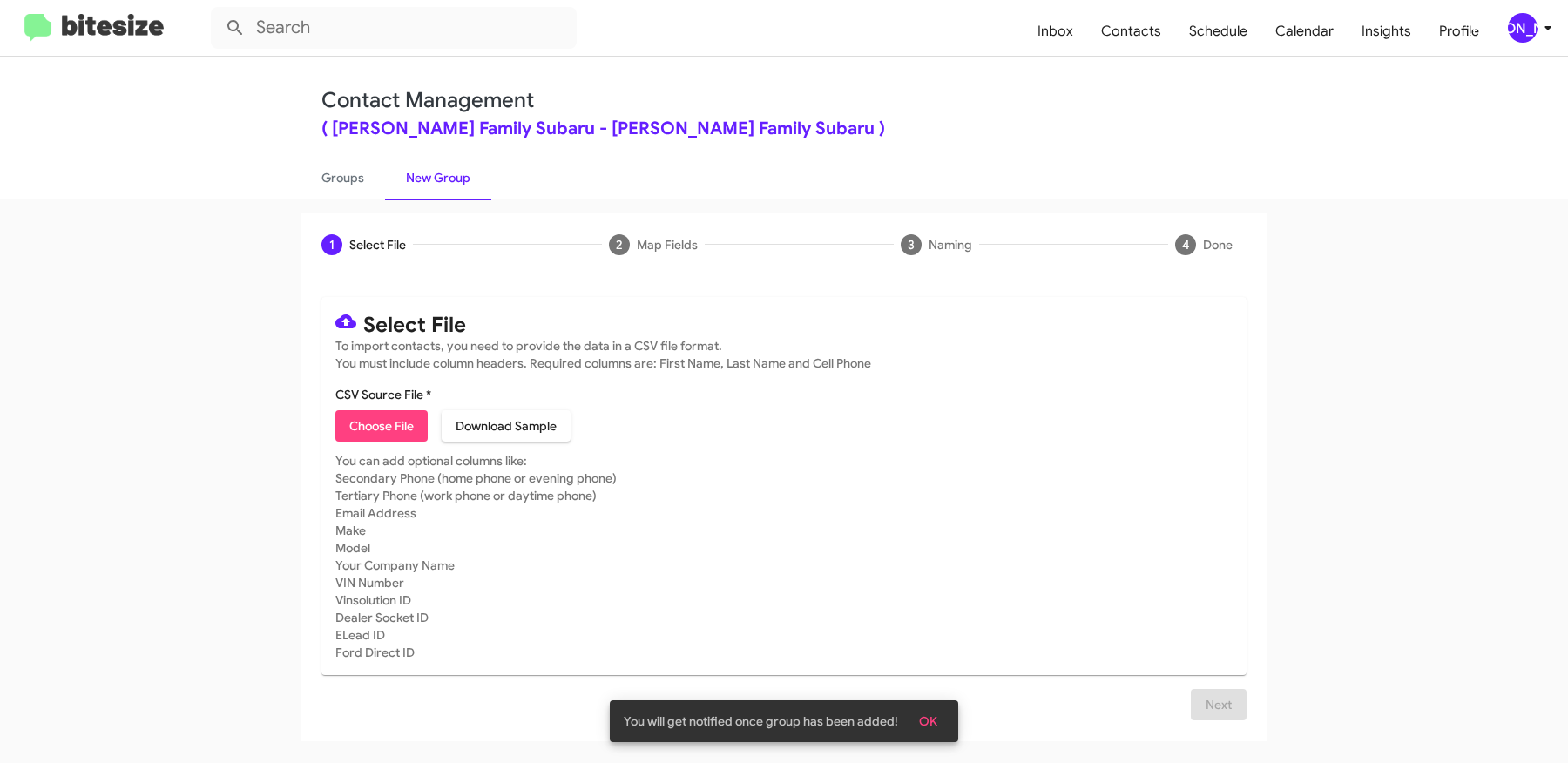
click at [362, 427] on span "Choose File" at bounding box center [382, 426] width 64 height 31
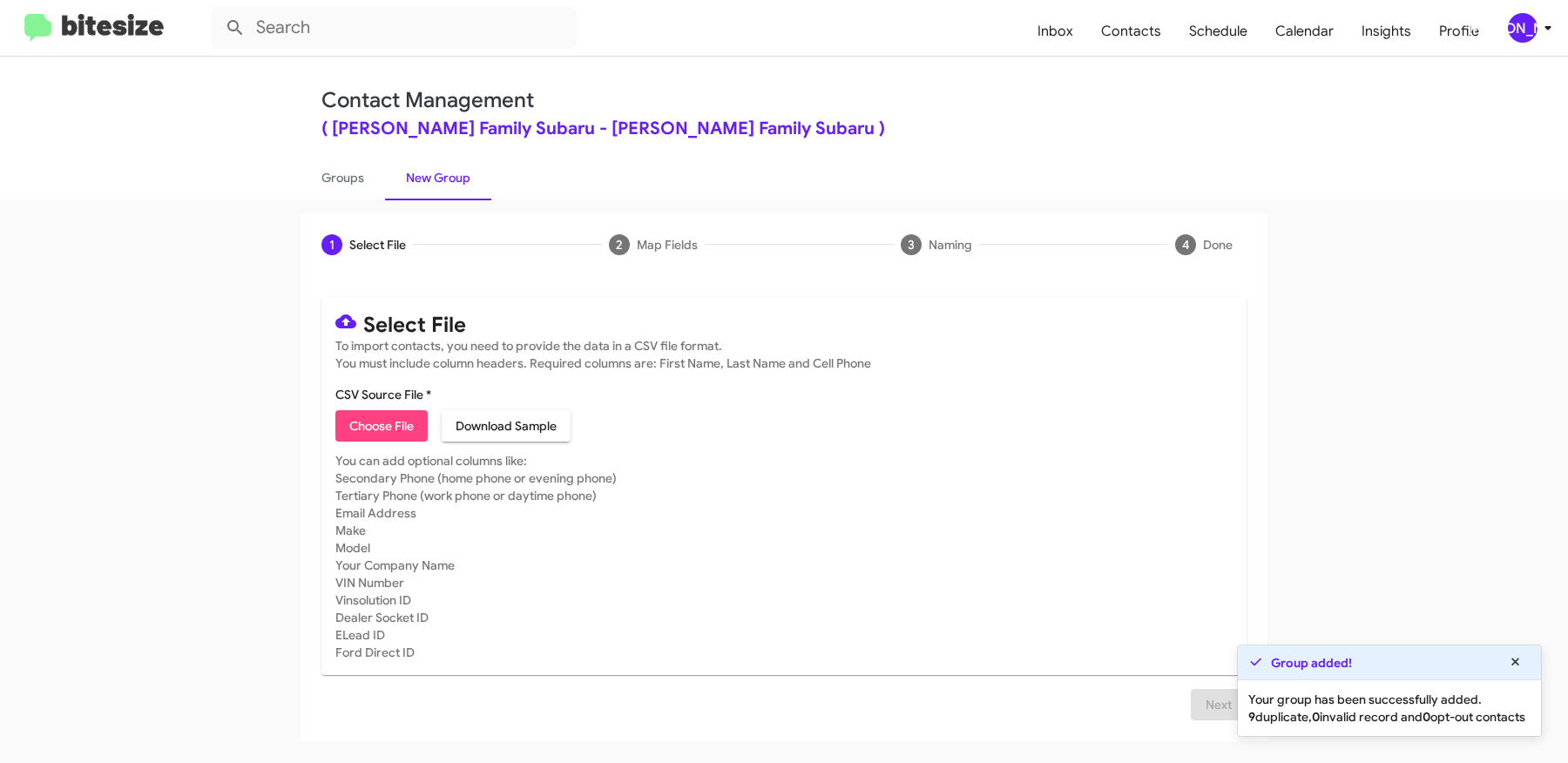
type input "HicksFamSub_Weekend_[DATE]"
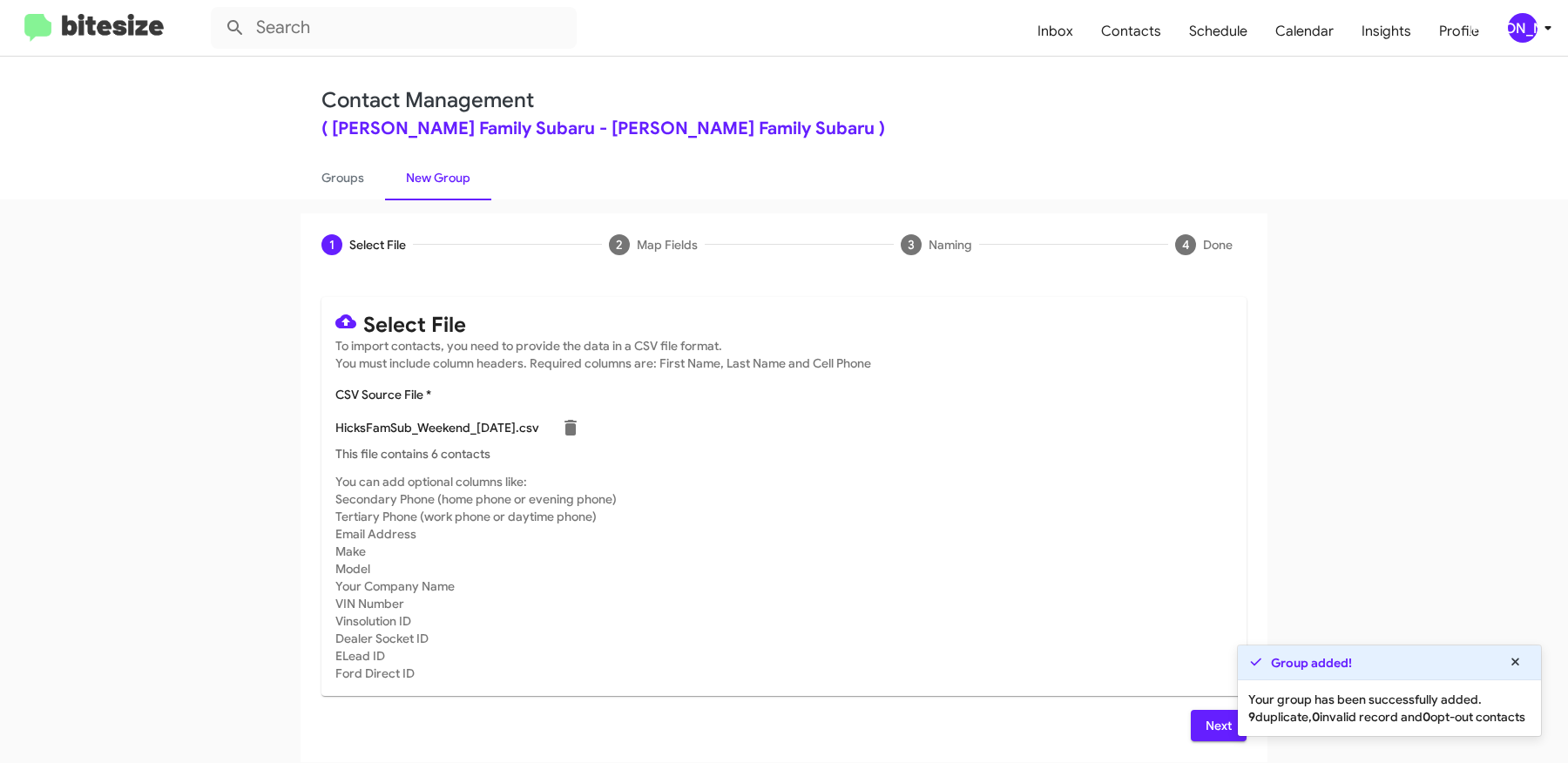
click at [1199, 718] on button "Next" at bounding box center [1219, 725] width 55 height 31
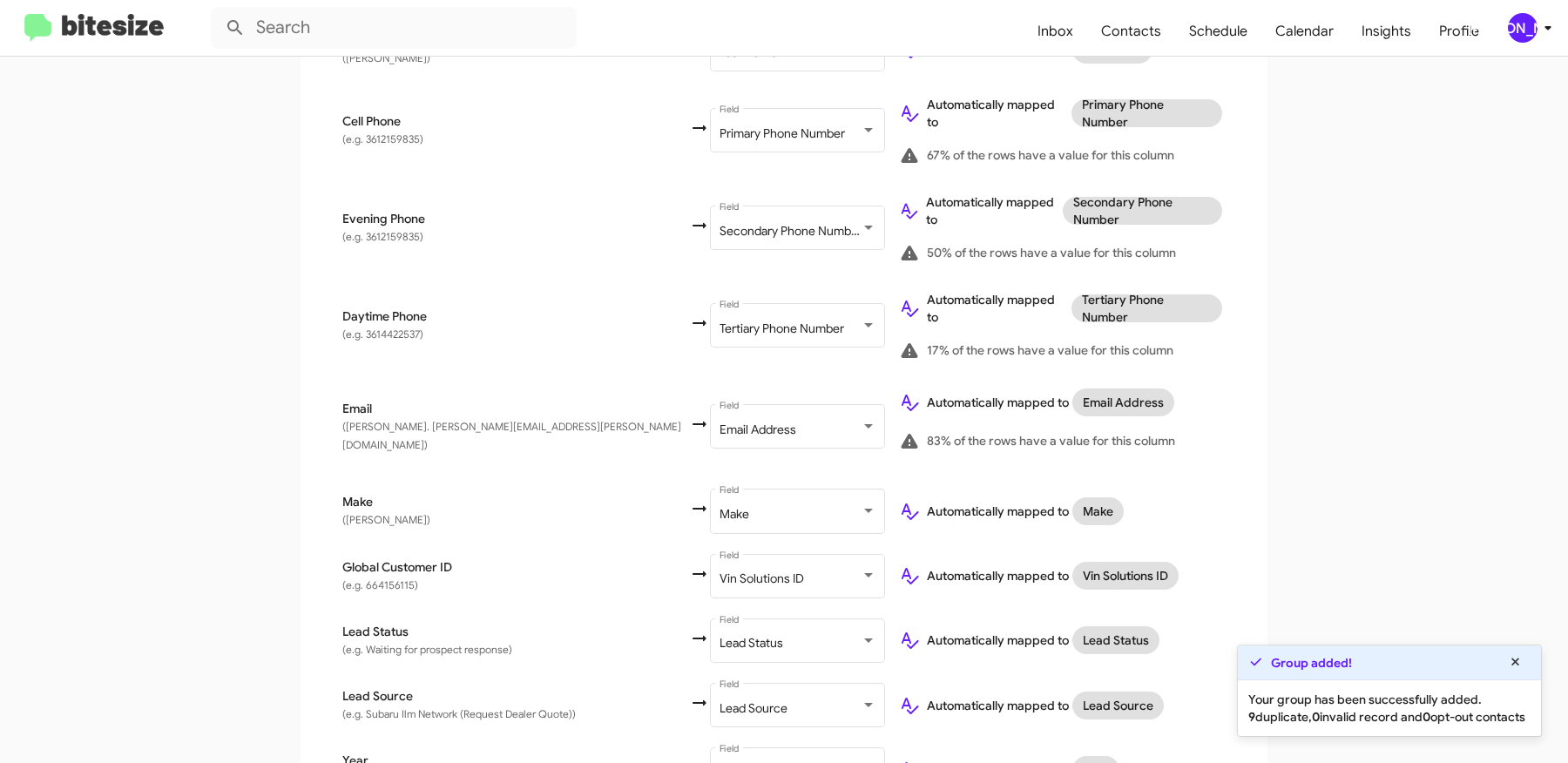
scroll to position [833, 0]
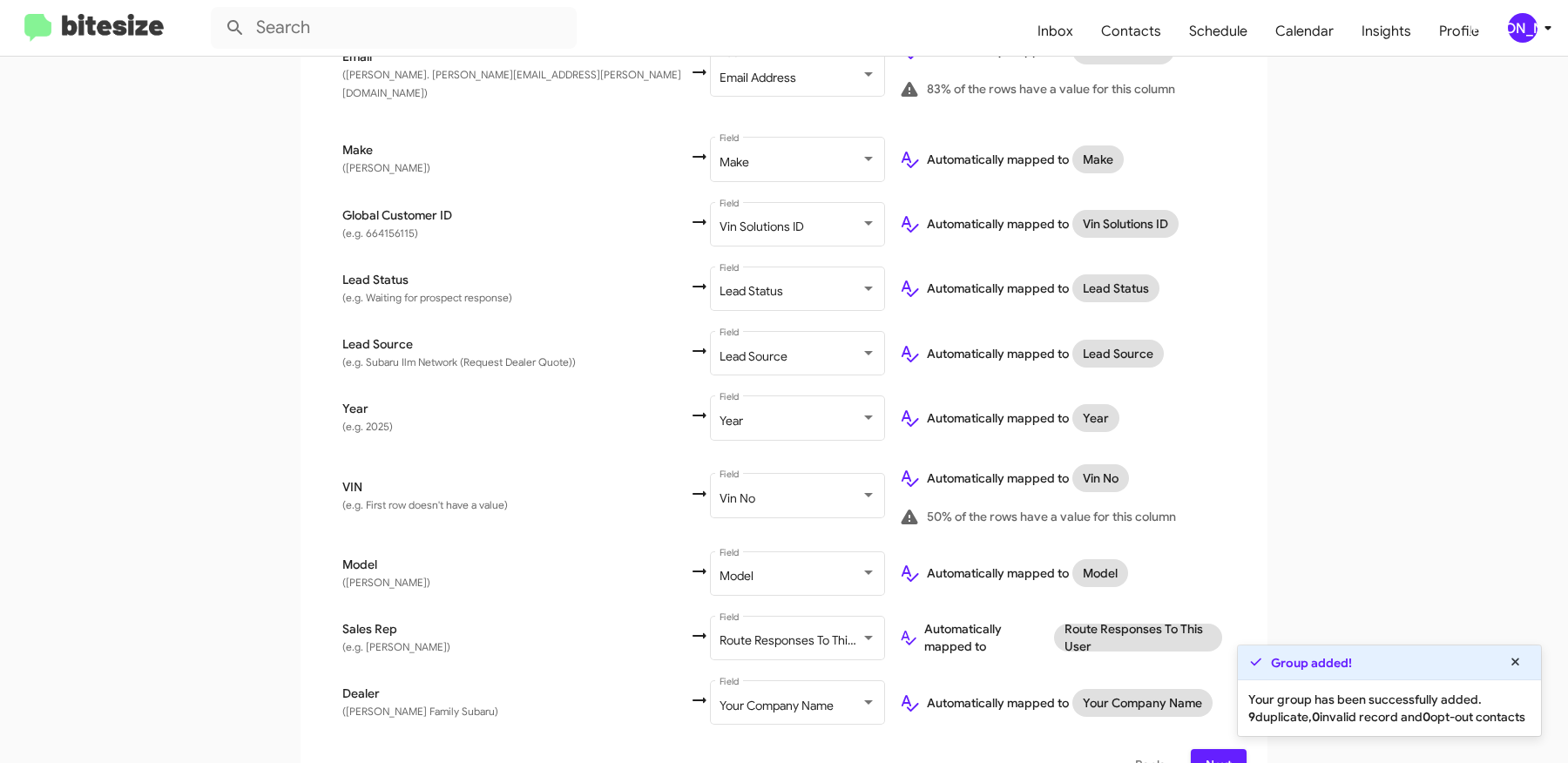
click at [1205, 749] on span "Next" at bounding box center [1219, 765] width 28 height 31
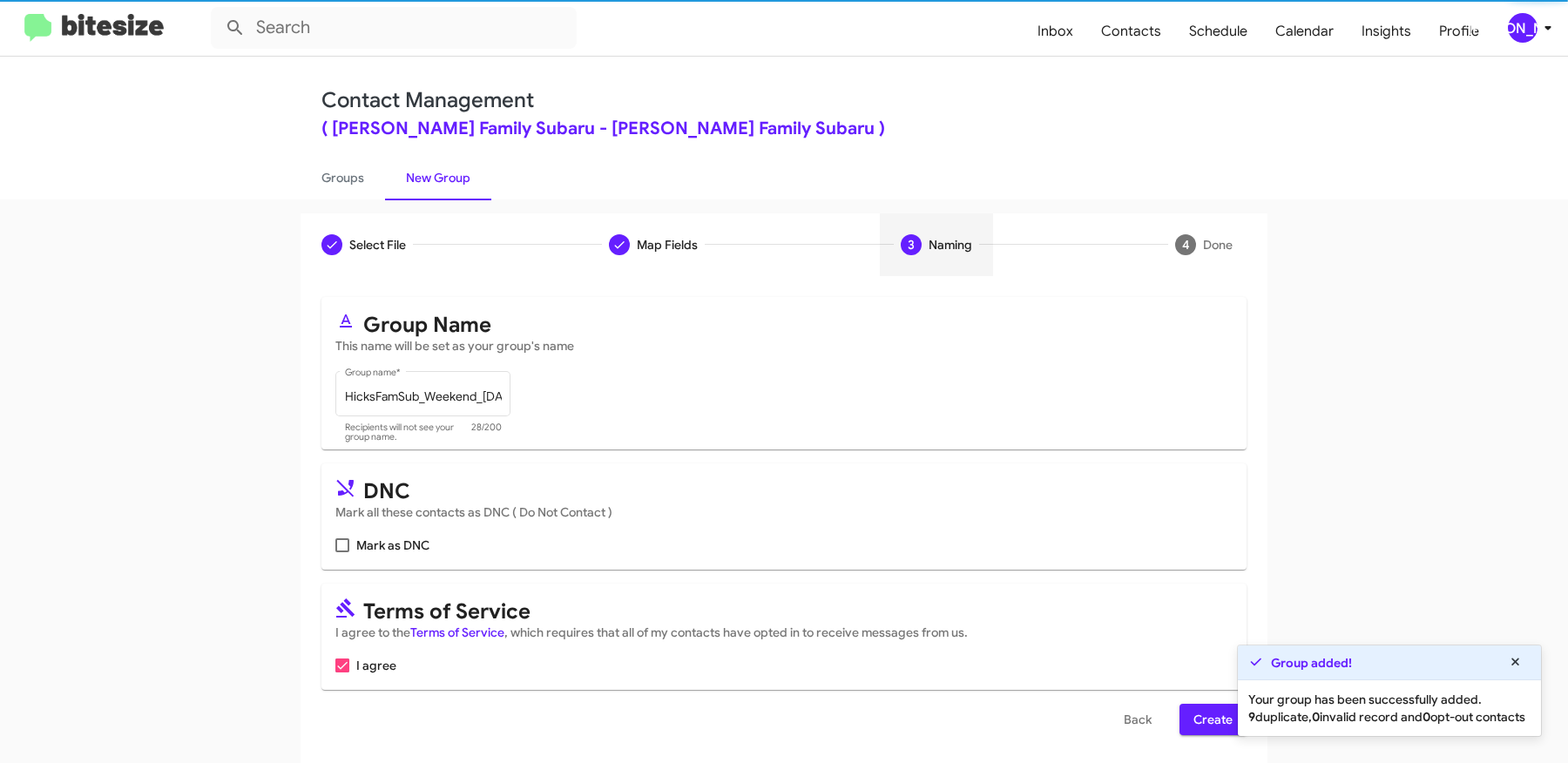
scroll to position [5, 0]
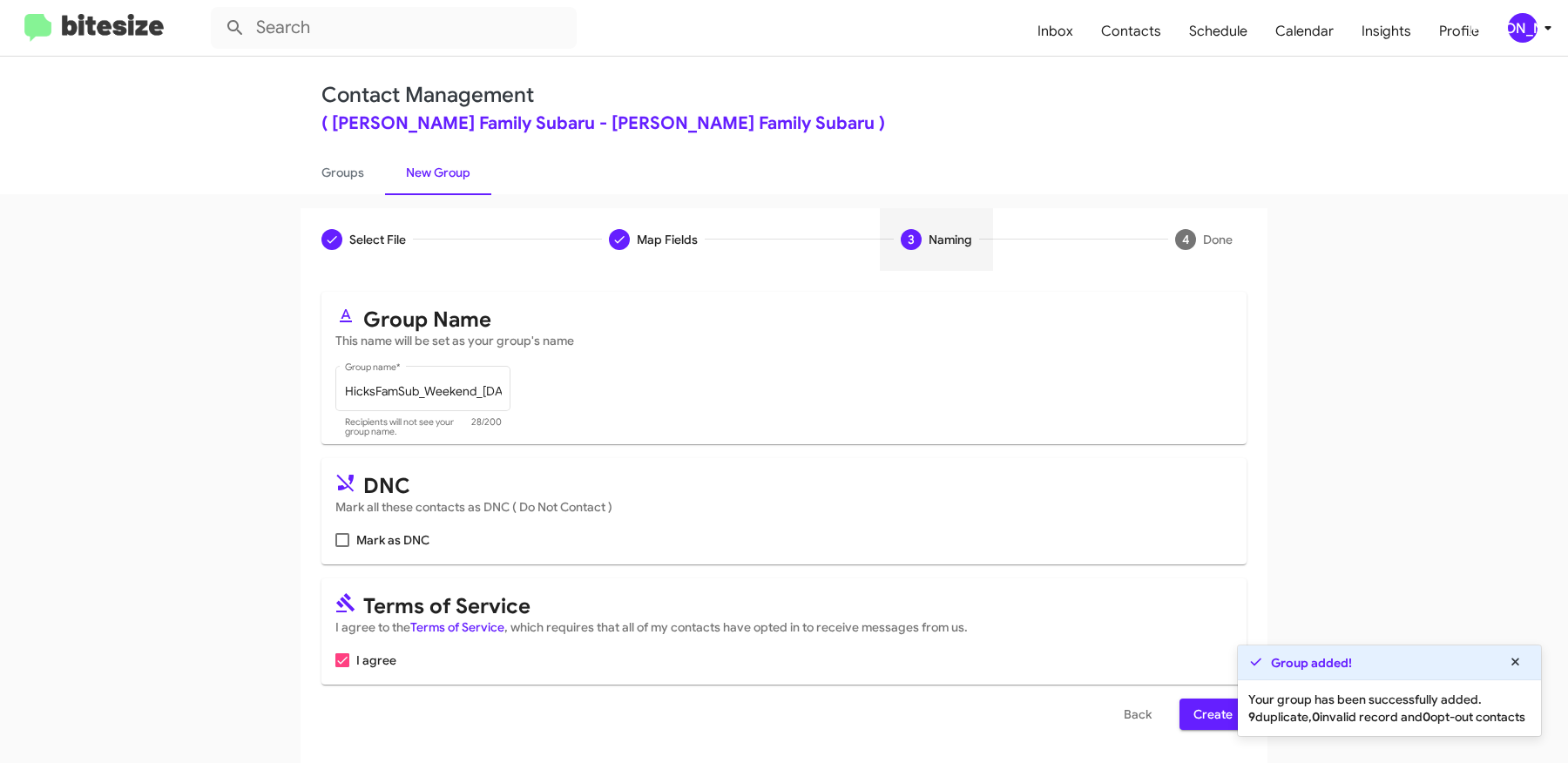
click at [1208, 718] on span "Create" at bounding box center [1213, 714] width 39 height 31
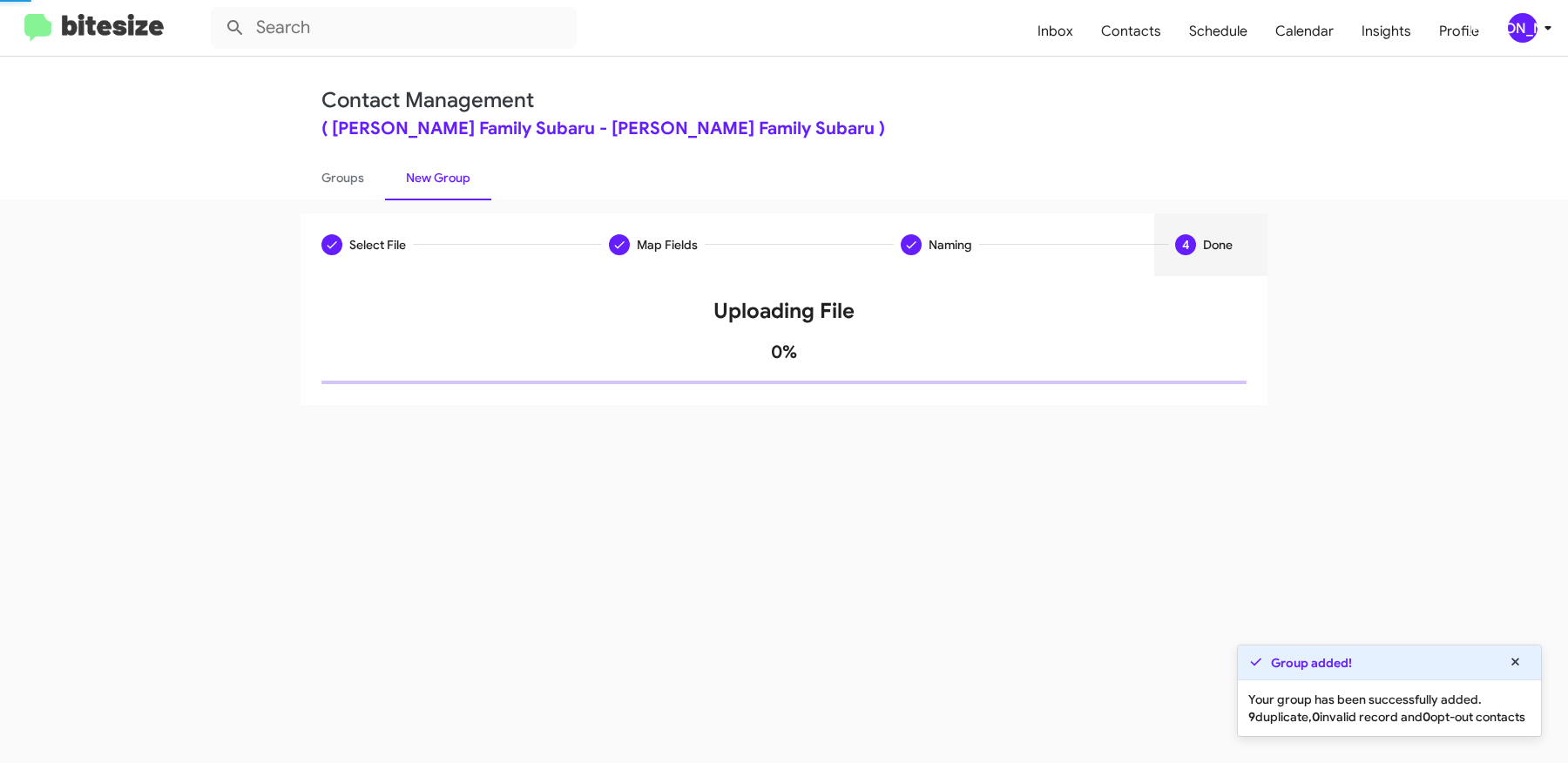
scroll to position [0, 0]
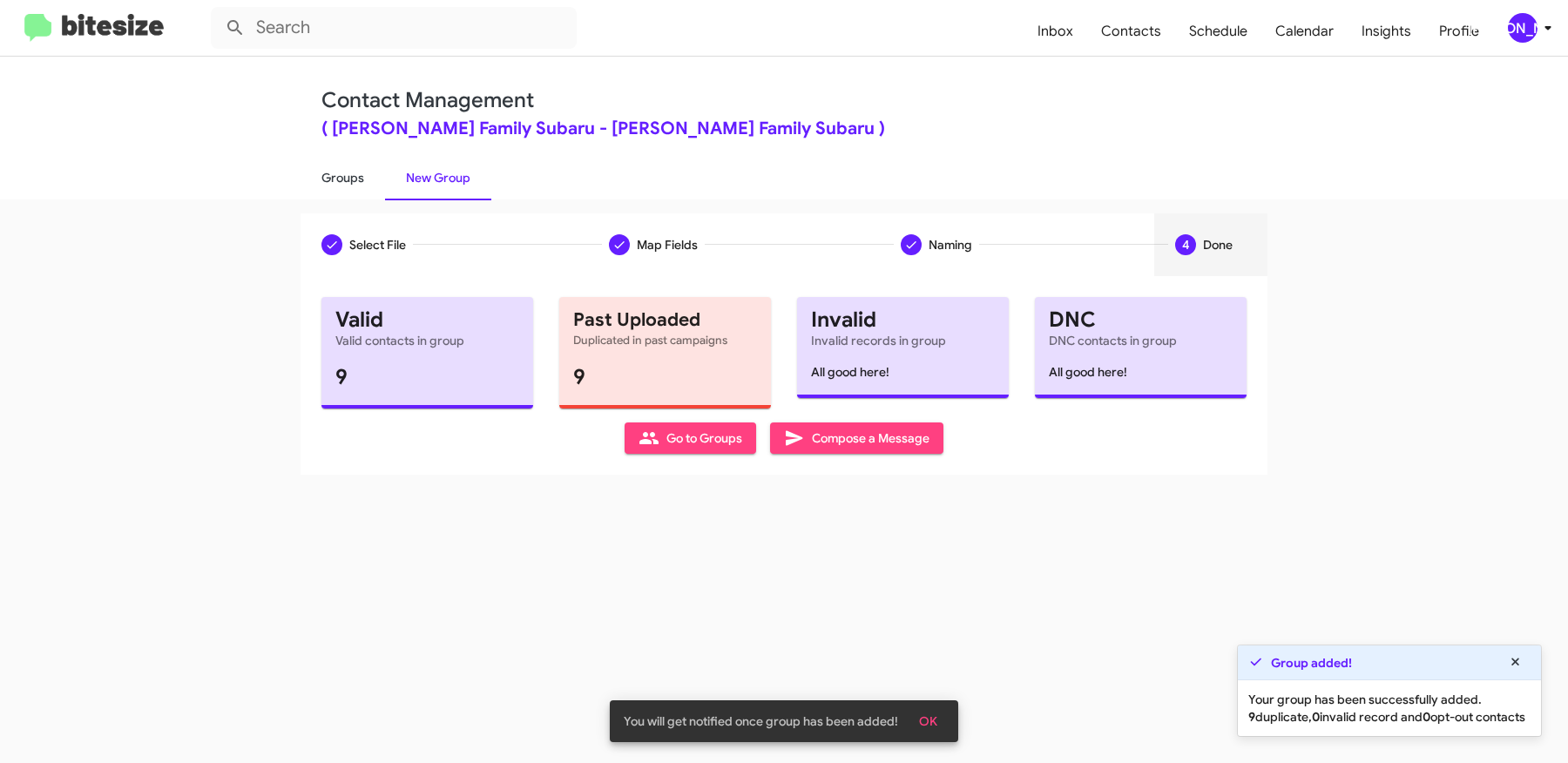
click at [357, 187] on link "Groups" at bounding box center [343, 177] width 85 height 46
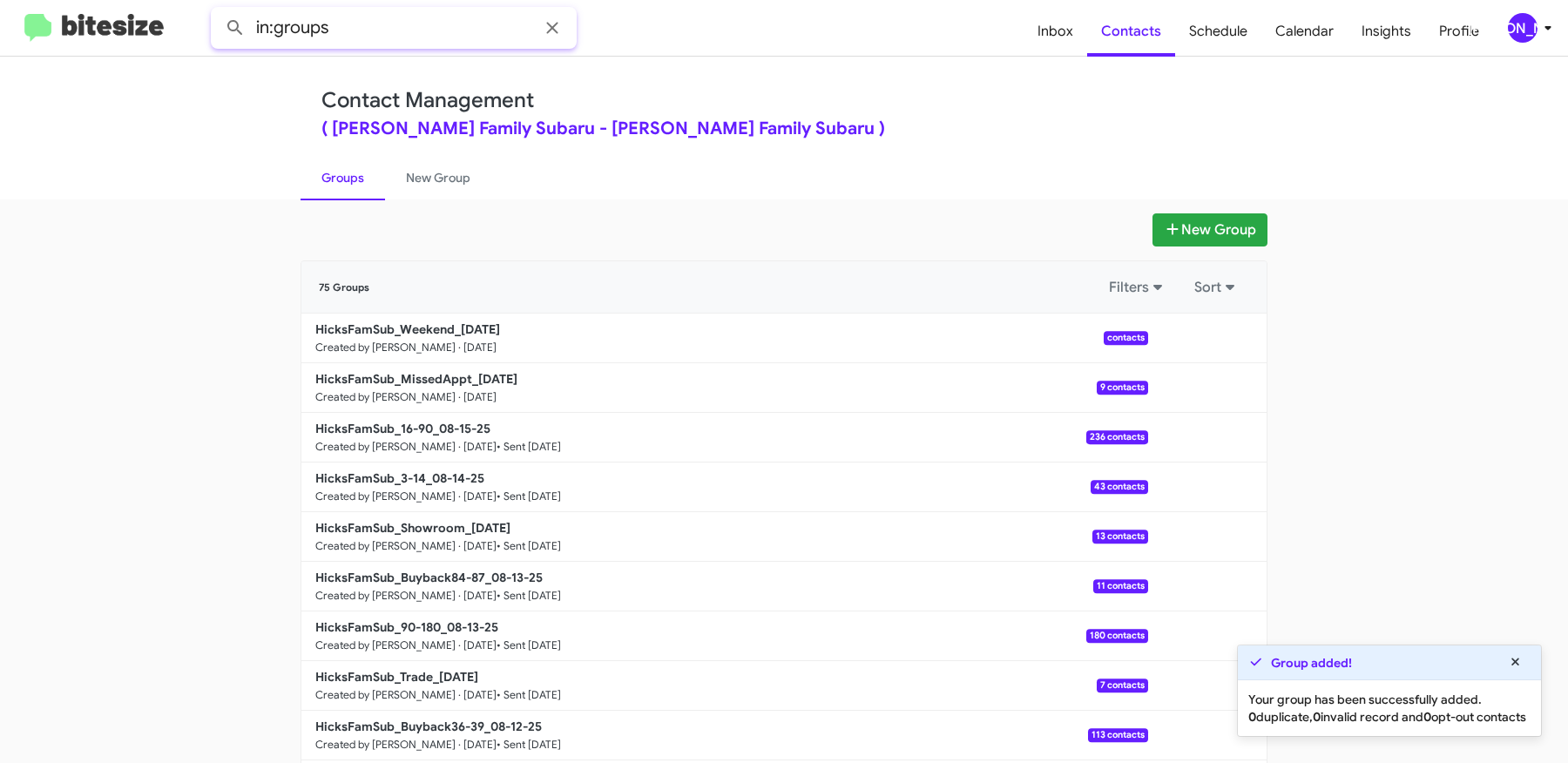
click at [401, 31] on input "in:groups" at bounding box center [394, 27] width 366 height 42
type input "in:groups missed"
click at [218, 11] on button at bounding box center [236, 28] width 35 height 35
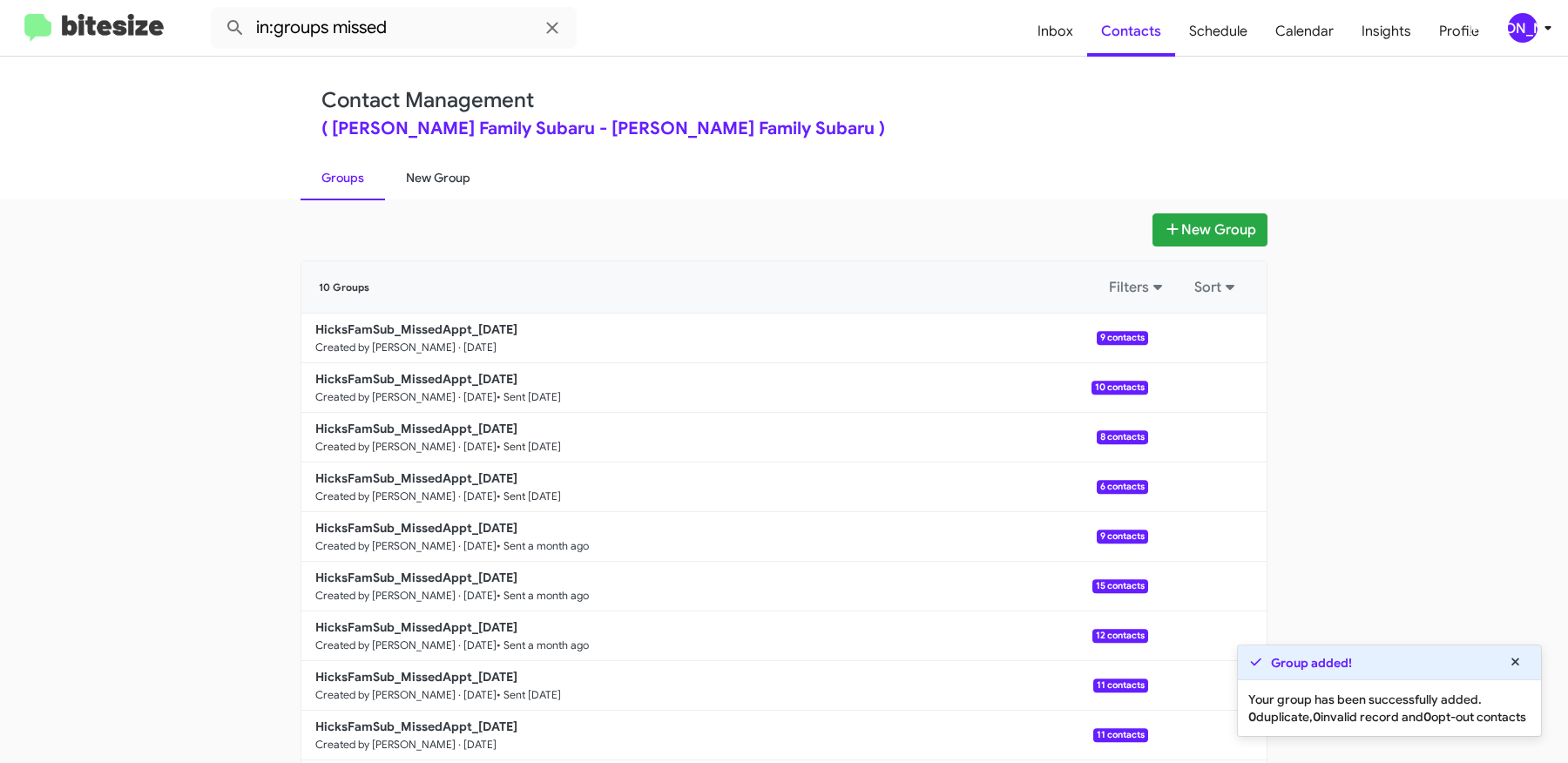
click at [459, 178] on link "New Group" at bounding box center [438, 177] width 106 height 46
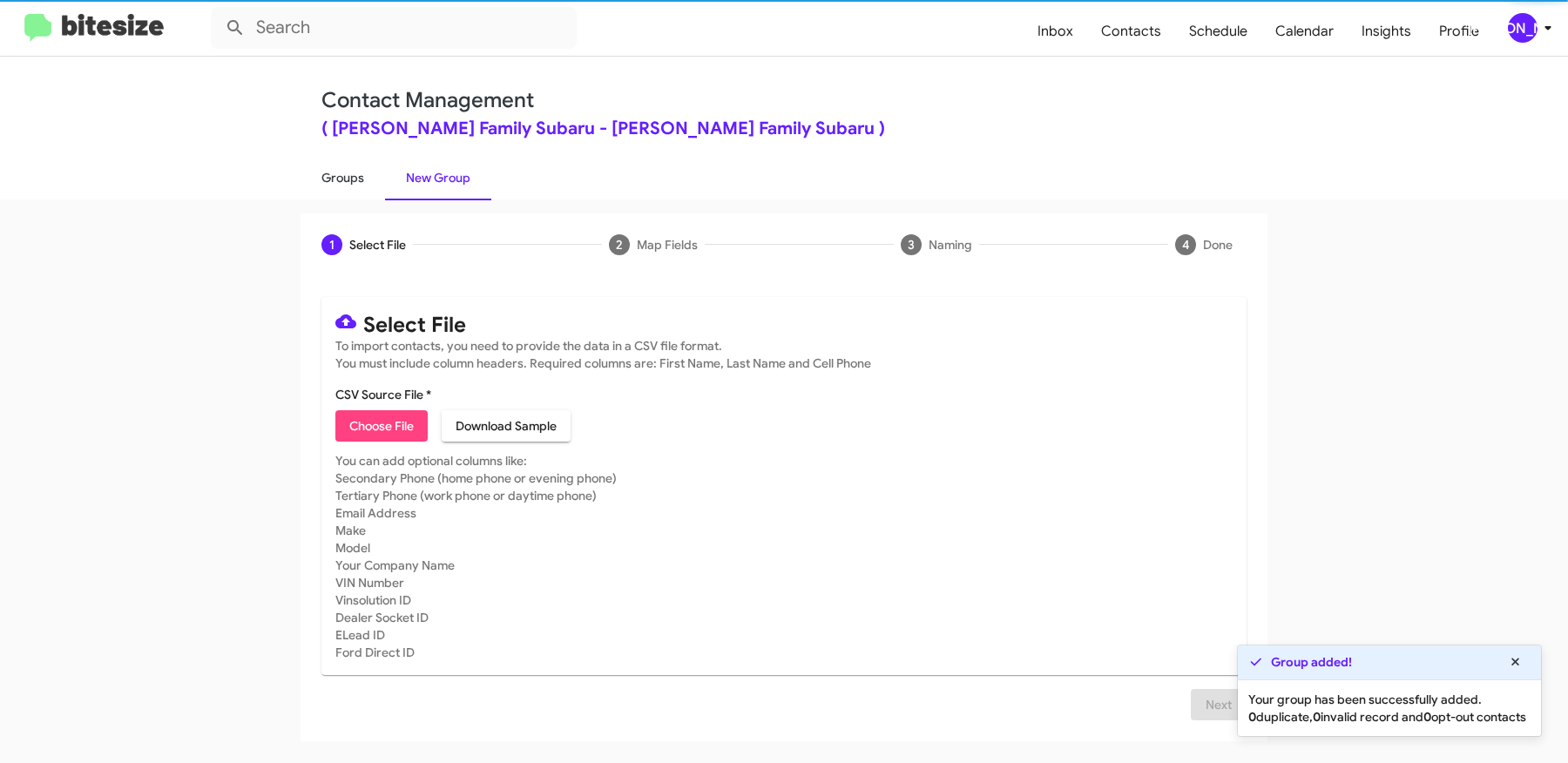
click at [354, 178] on link "Groups" at bounding box center [343, 177] width 85 height 46
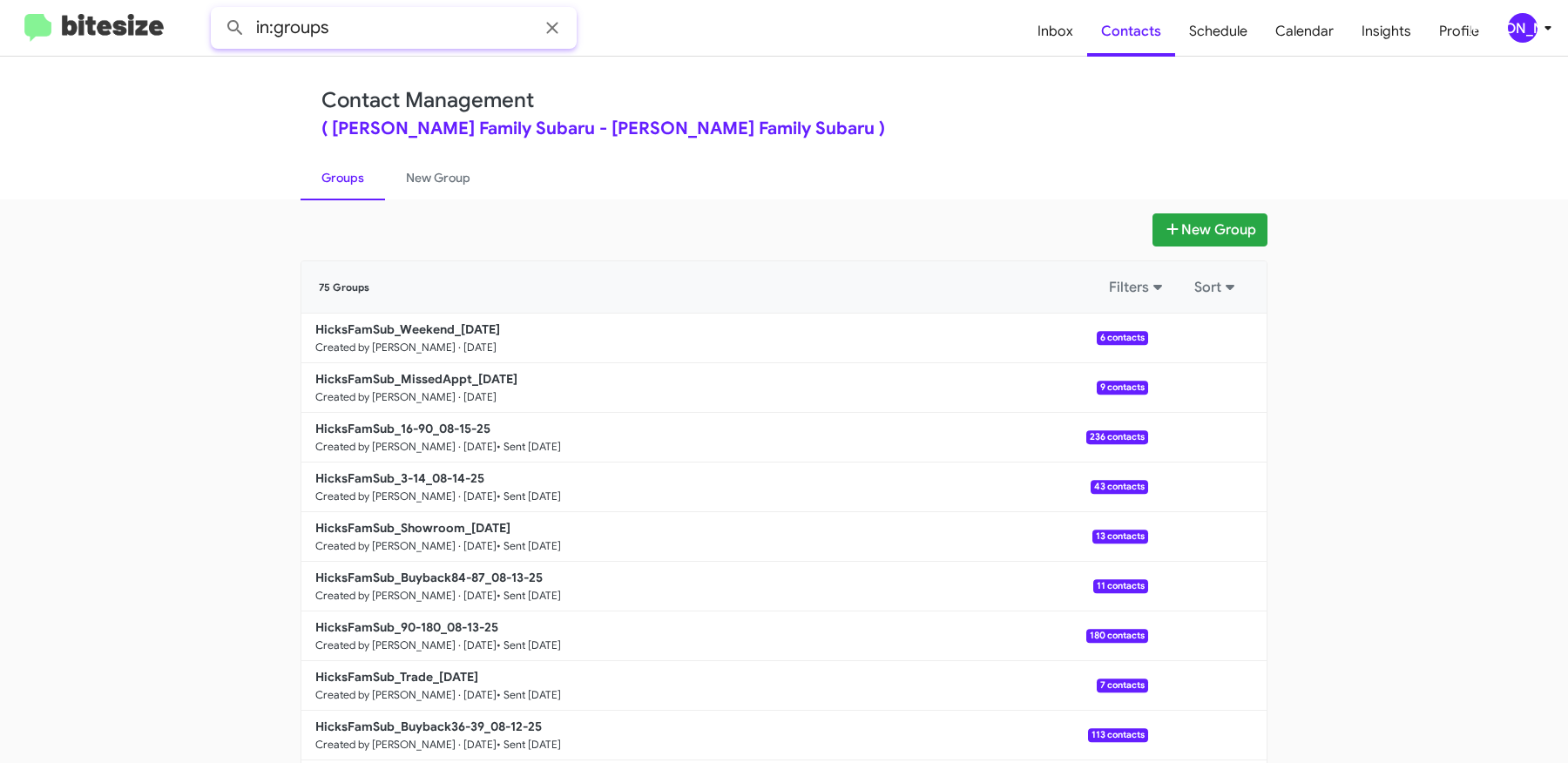
click at [366, 20] on input "in:groups" at bounding box center [394, 27] width 366 height 42
type input "in:groups weekend"
click at [218, 11] on button at bounding box center [236, 28] width 35 height 35
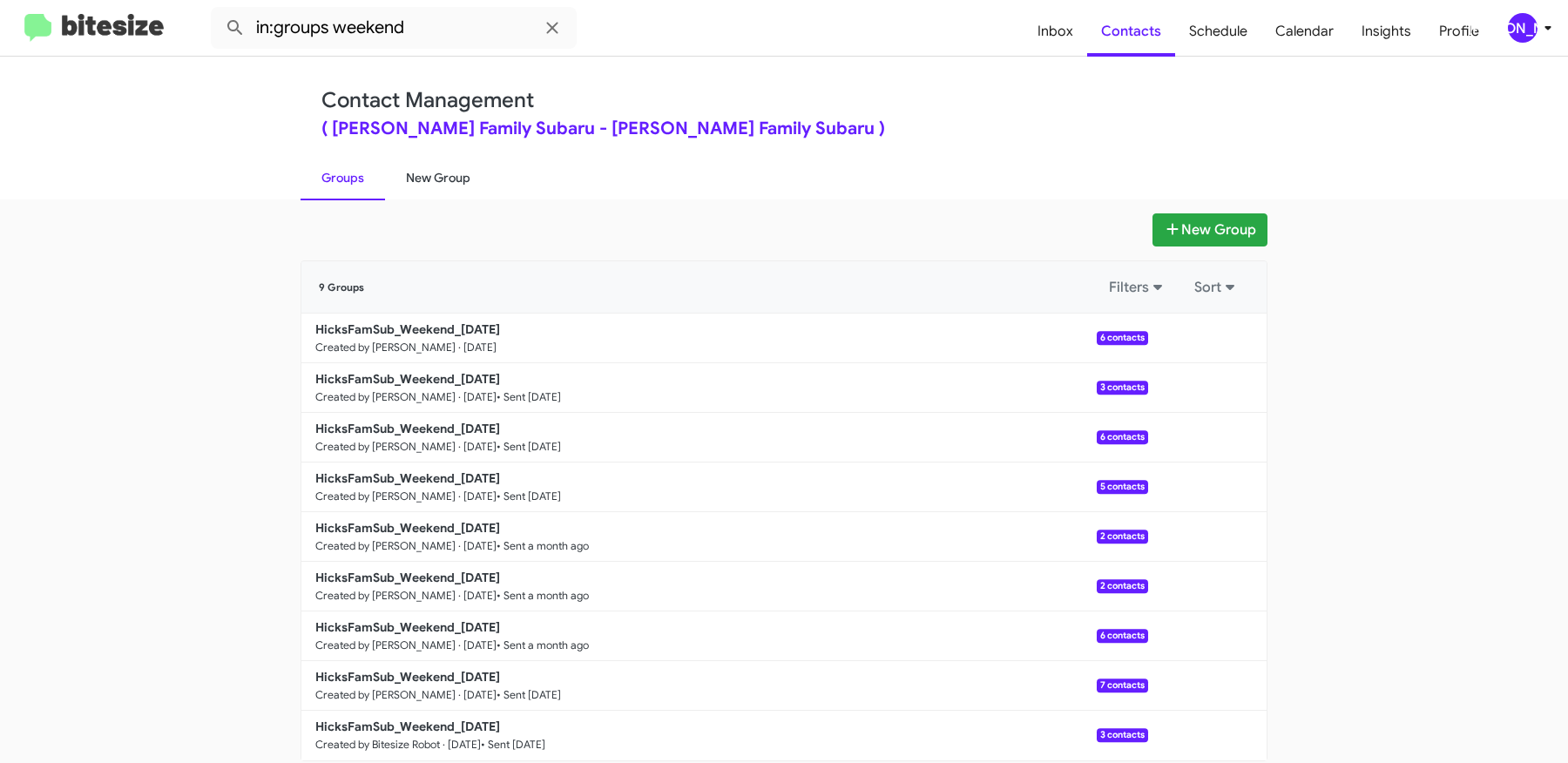
click at [451, 178] on link "New Group" at bounding box center [438, 177] width 106 height 46
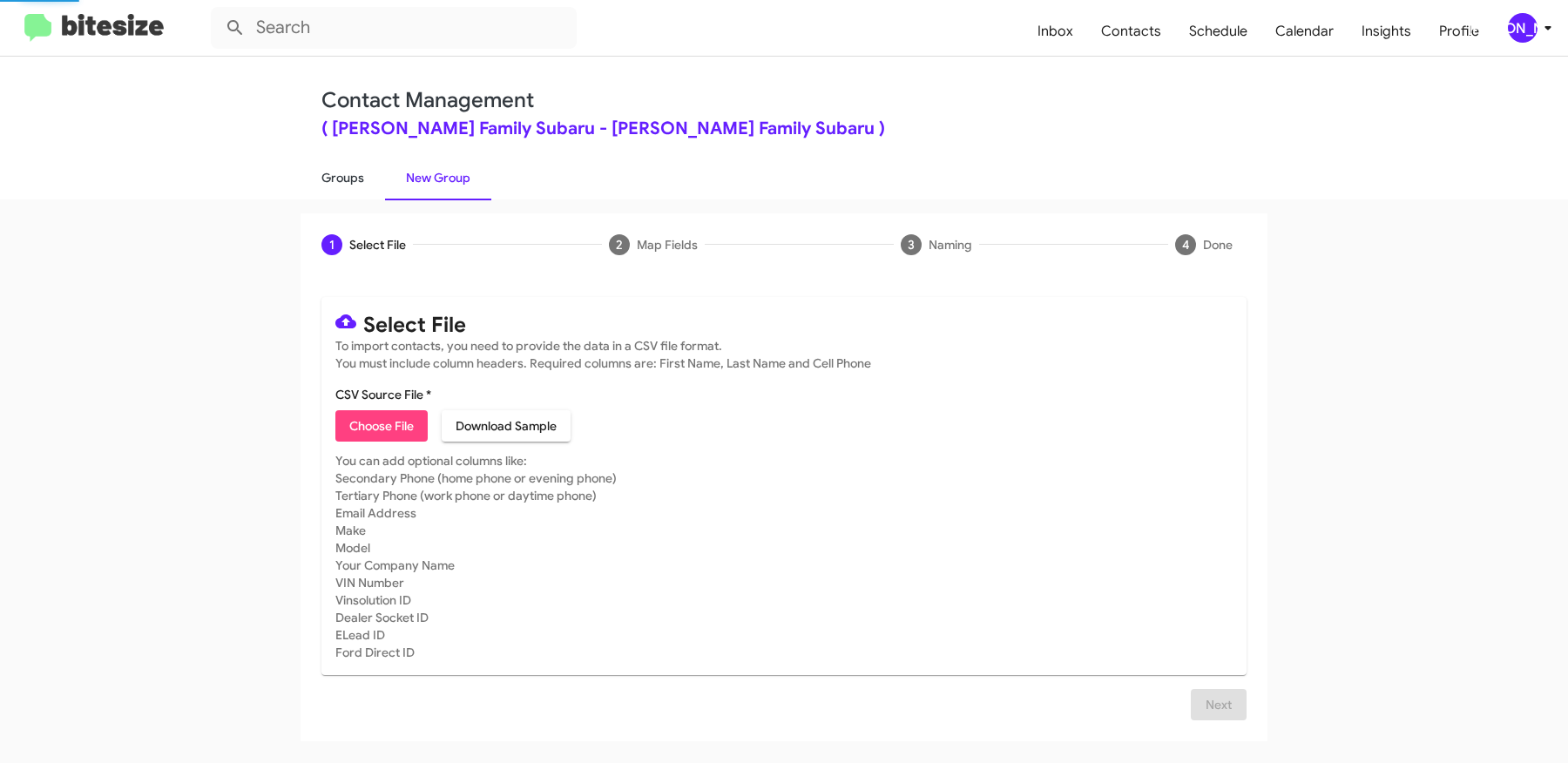
click at [366, 171] on link "Groups" at bounding box center [343, 177] width 85 height 46
type input "in:groups"
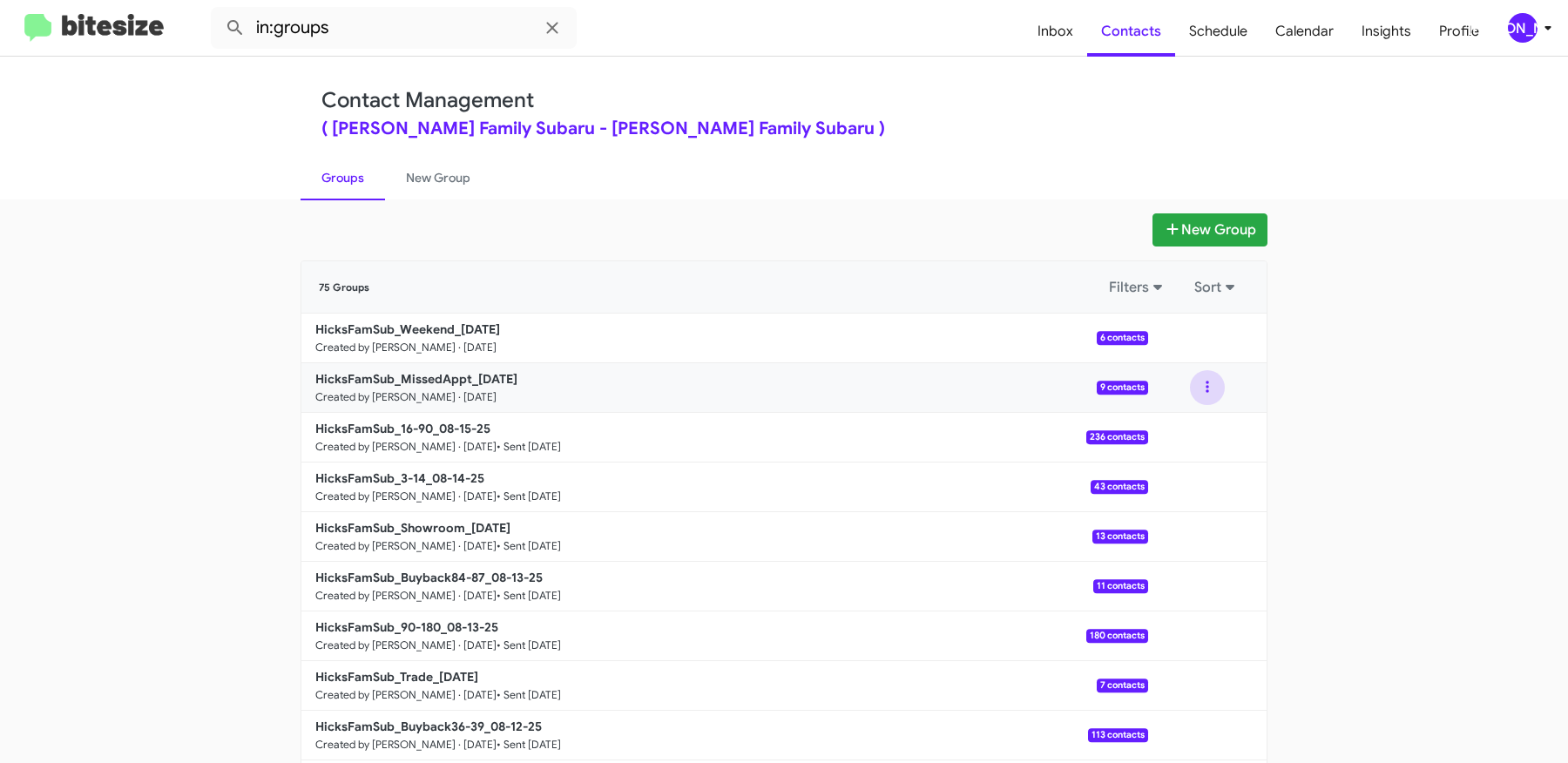
click at [1207, 385] on button at bounding box center [1208, 387] width 35 height 35
click at [1178, 420] on button "View contacts" at bounding box center [1154, 434] width 139 height 42
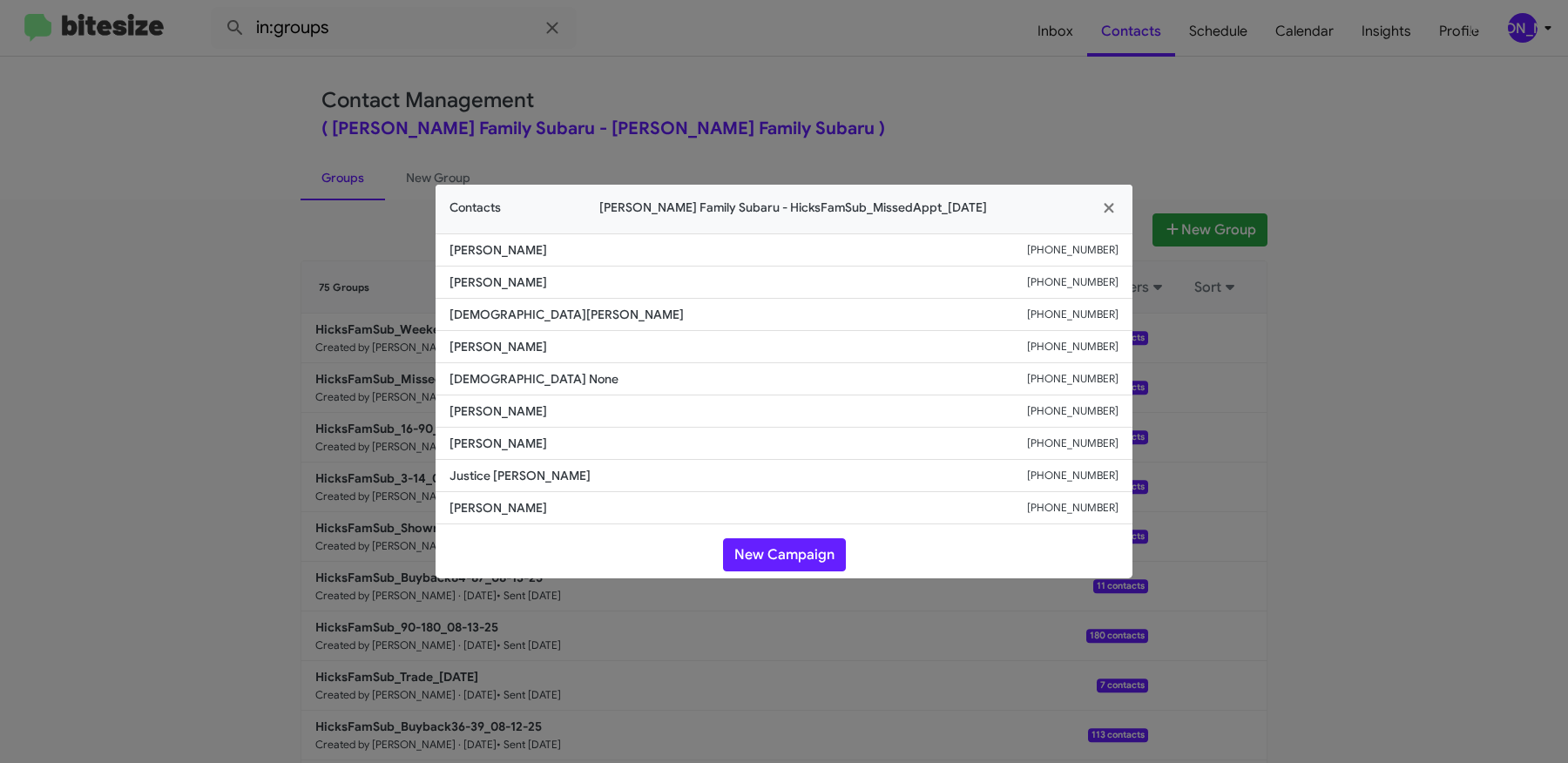
click at [473, 342] on span "[PERSON_NAME]" at bounding box center [738, 346] width 577 height 18
click at [508, 342] on span "[PERSON_NAME]" at bounding box center [738, 346] width 577 height 18
copy span "[PERSON_NAME]"
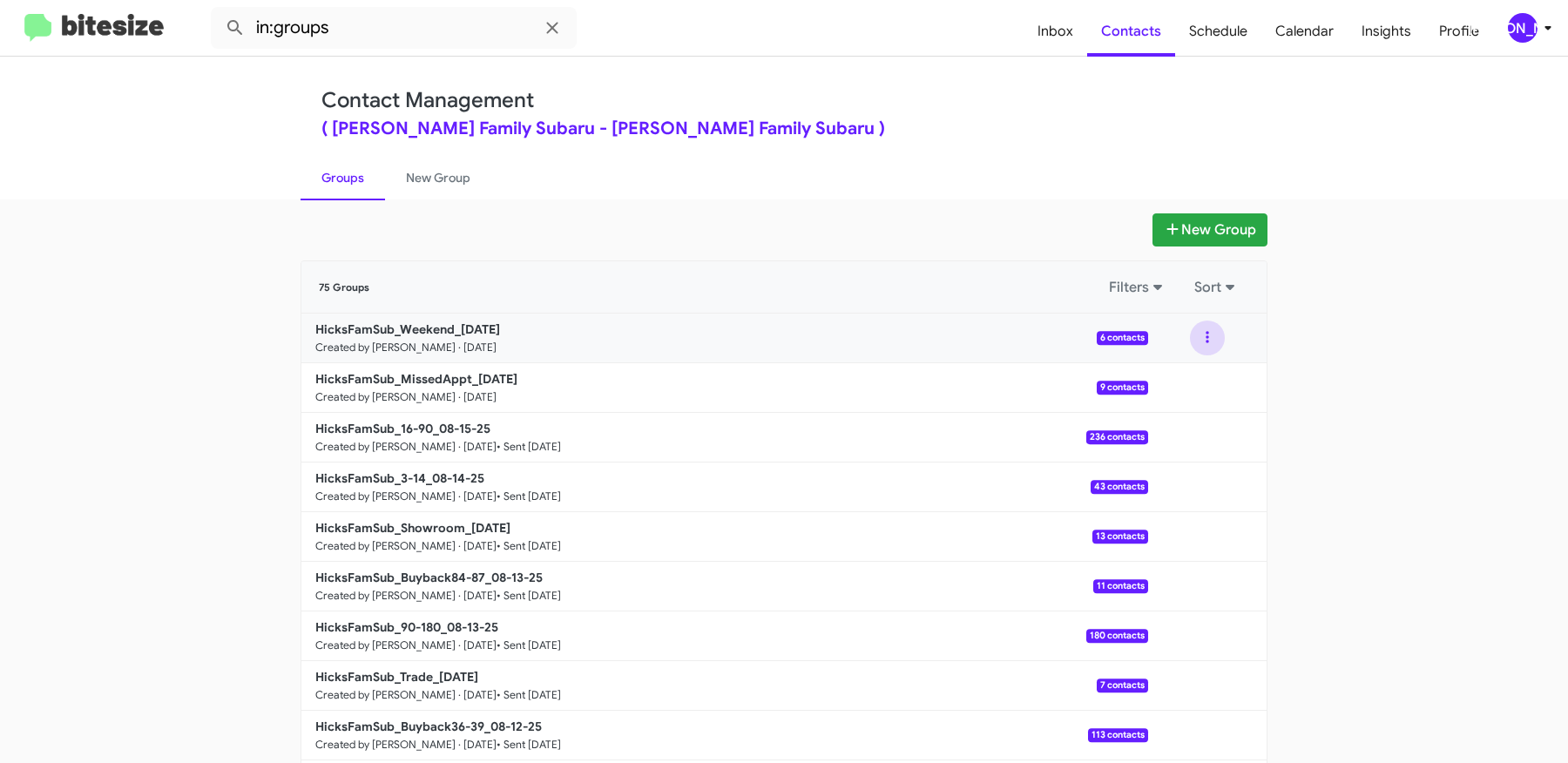
click at [1204, 336] on button at bounding box center [1208, 338] width 35 height 35
click at [1199, 369] on button "View contacts" at bounding box center [1154, 384] width 139 height 42
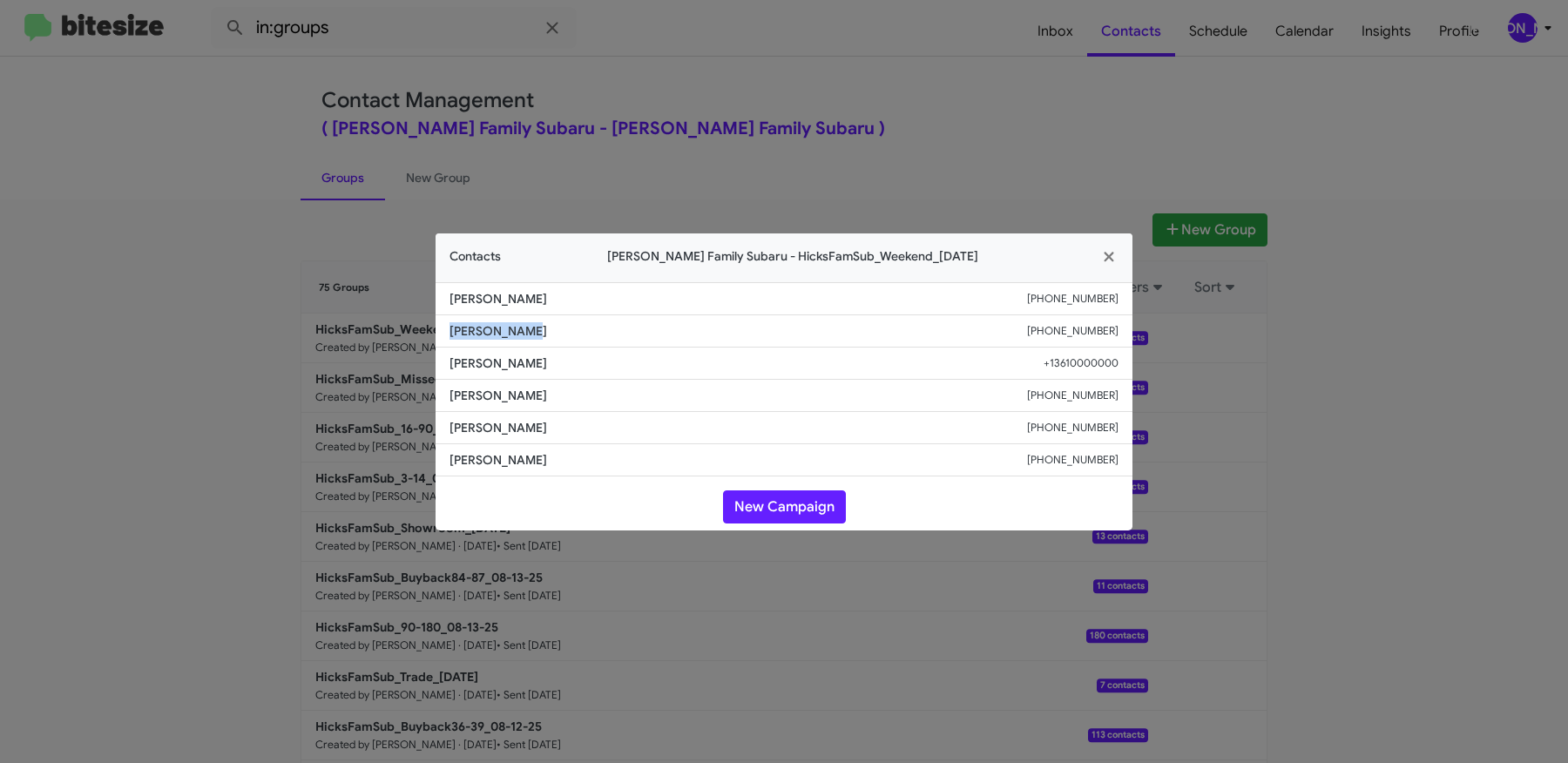
drag, startPoint x: 519, startPoint y: 329, endPoint x: 421, endPoint y: 329, distance: 98.0
click at [421, 329] on modal-container "Contacts [PERSON_NAME] Family Subaru - HicksFamSub_Weekend_[DATE] [PERSON_NAME]…" at bounding box center [784, 382] width 1568 height 763
copy span "[PERSON_NAME]"
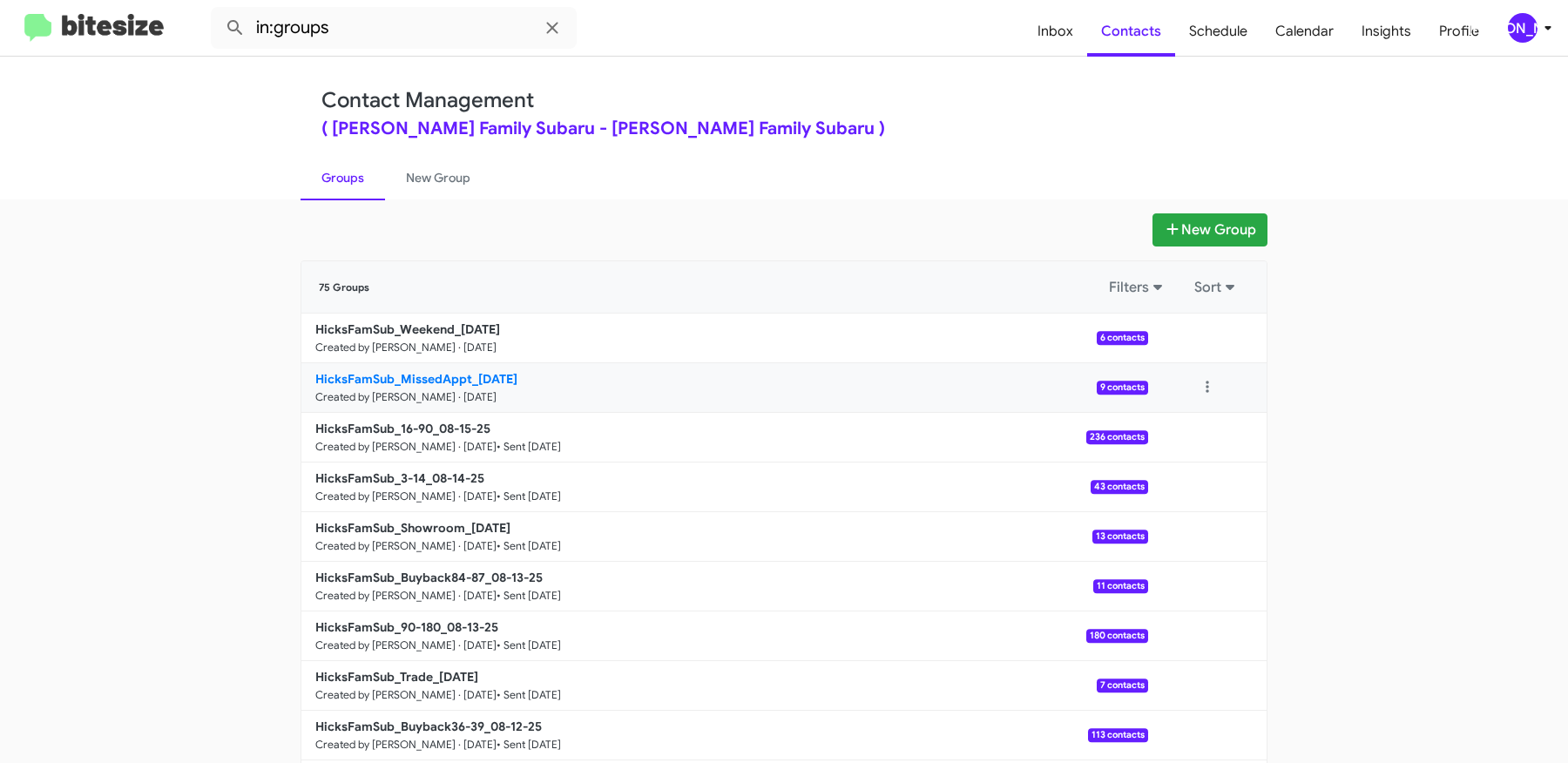
click at [384, 382] on b "HicksFamSub_MissedAppt_[DATE]" at bounding box center [417, 379] width 202 height 16
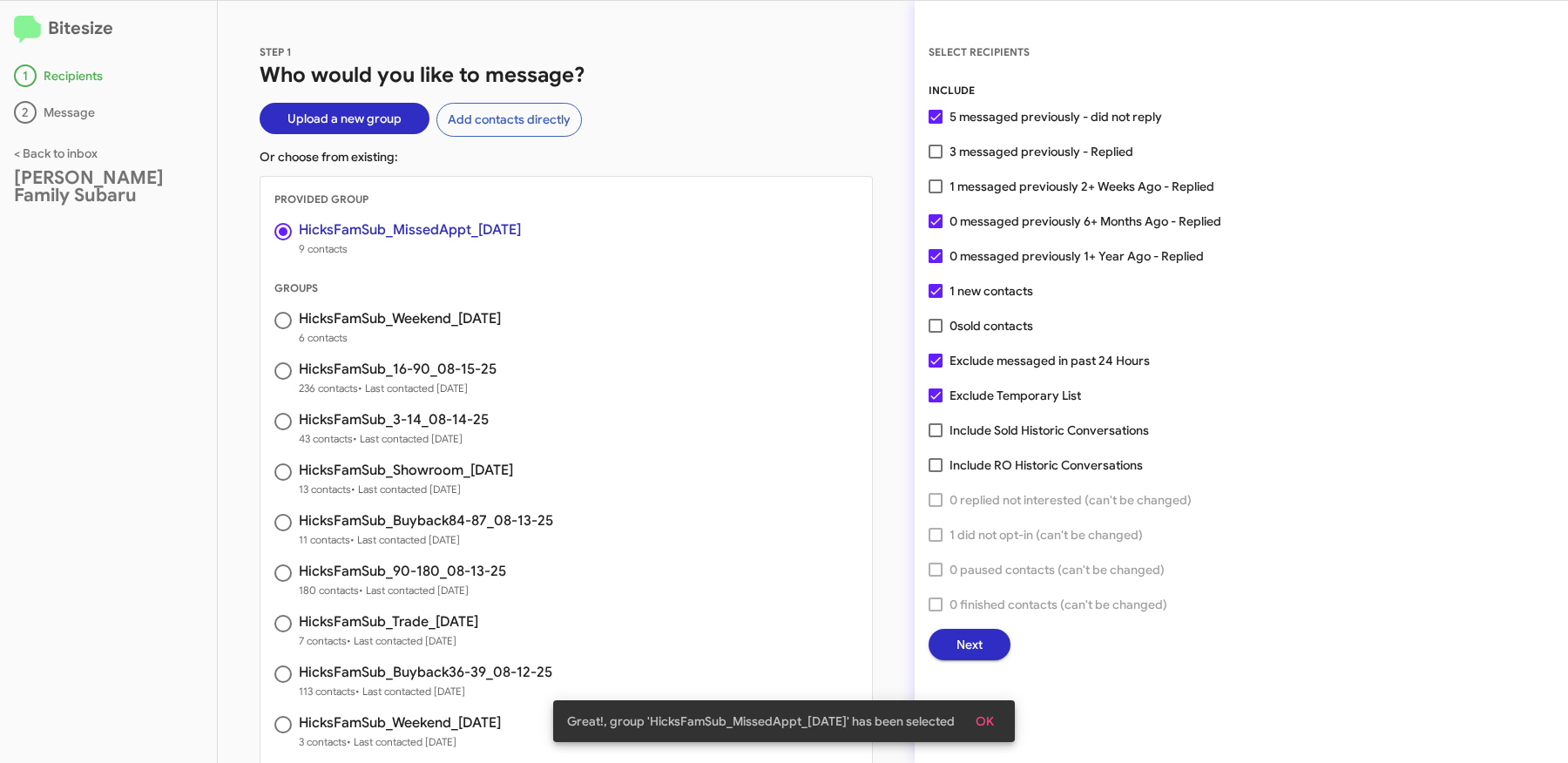
click at [961, 636] on span "Next" at bounding box center [969, 644] width 26 height 31
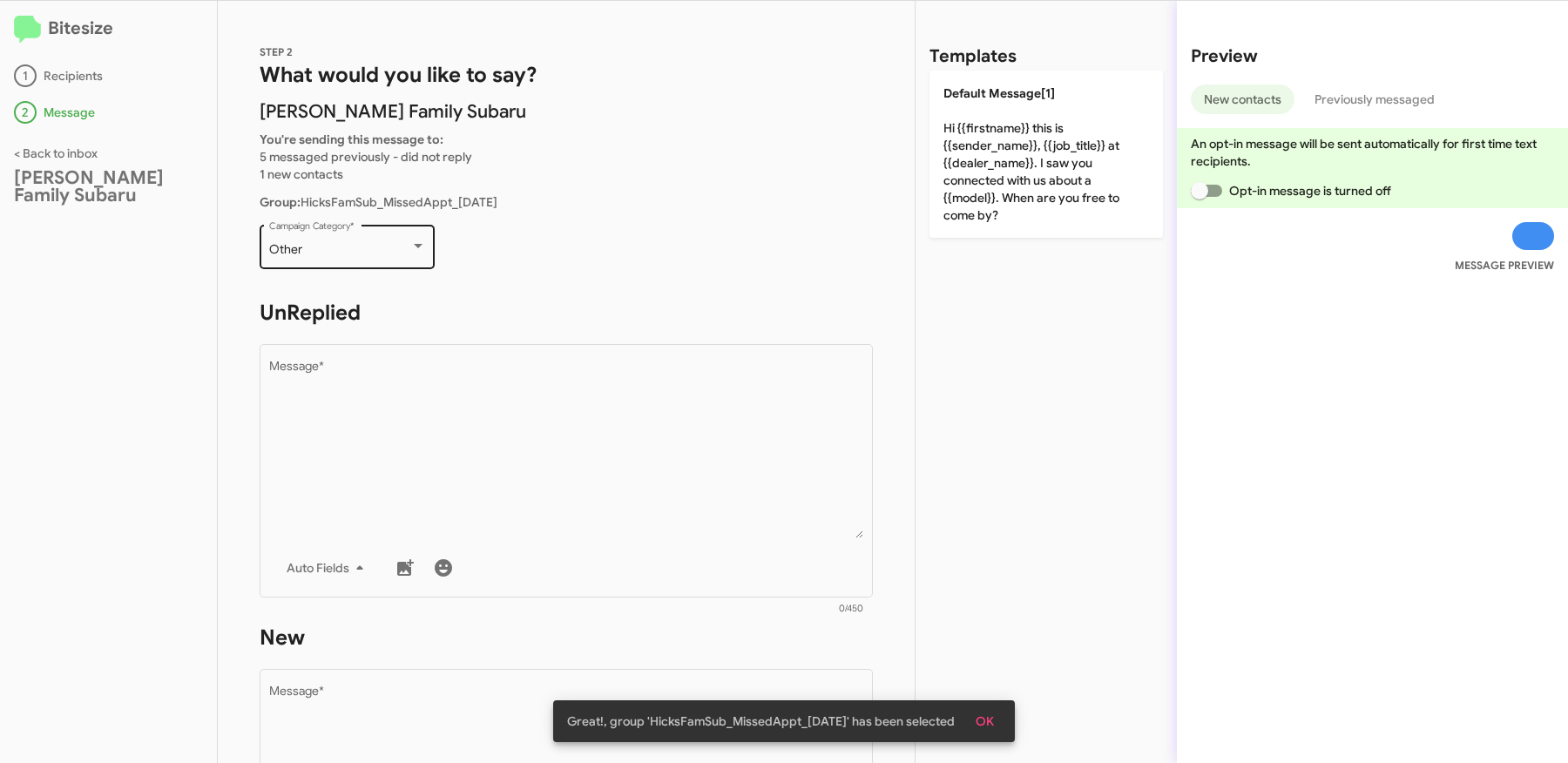
click at [357, 236] on div "Other Campaign Category *" at bounding box center [347, 244] width 157 height 48
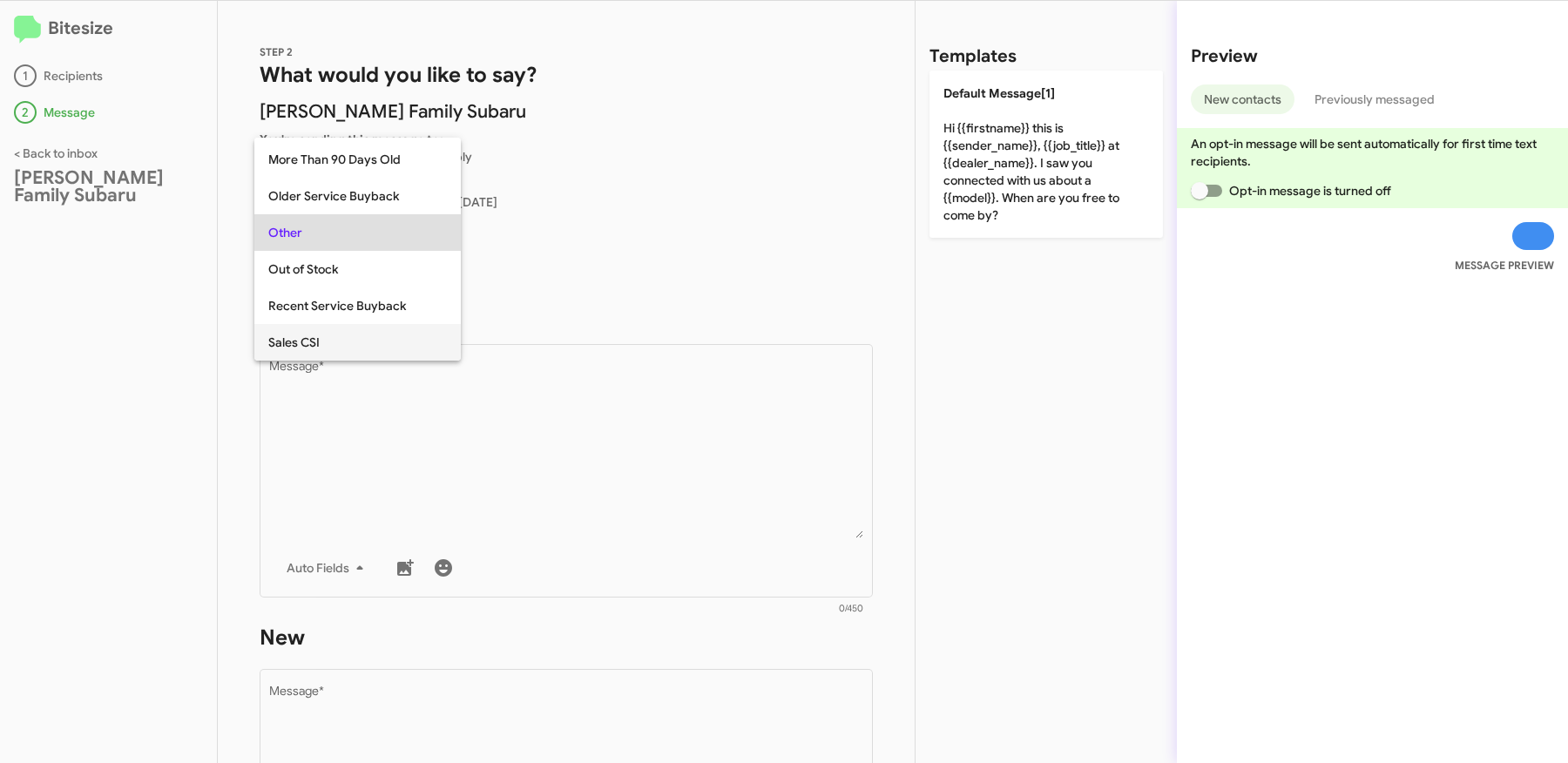
scroll to position [329, 0]
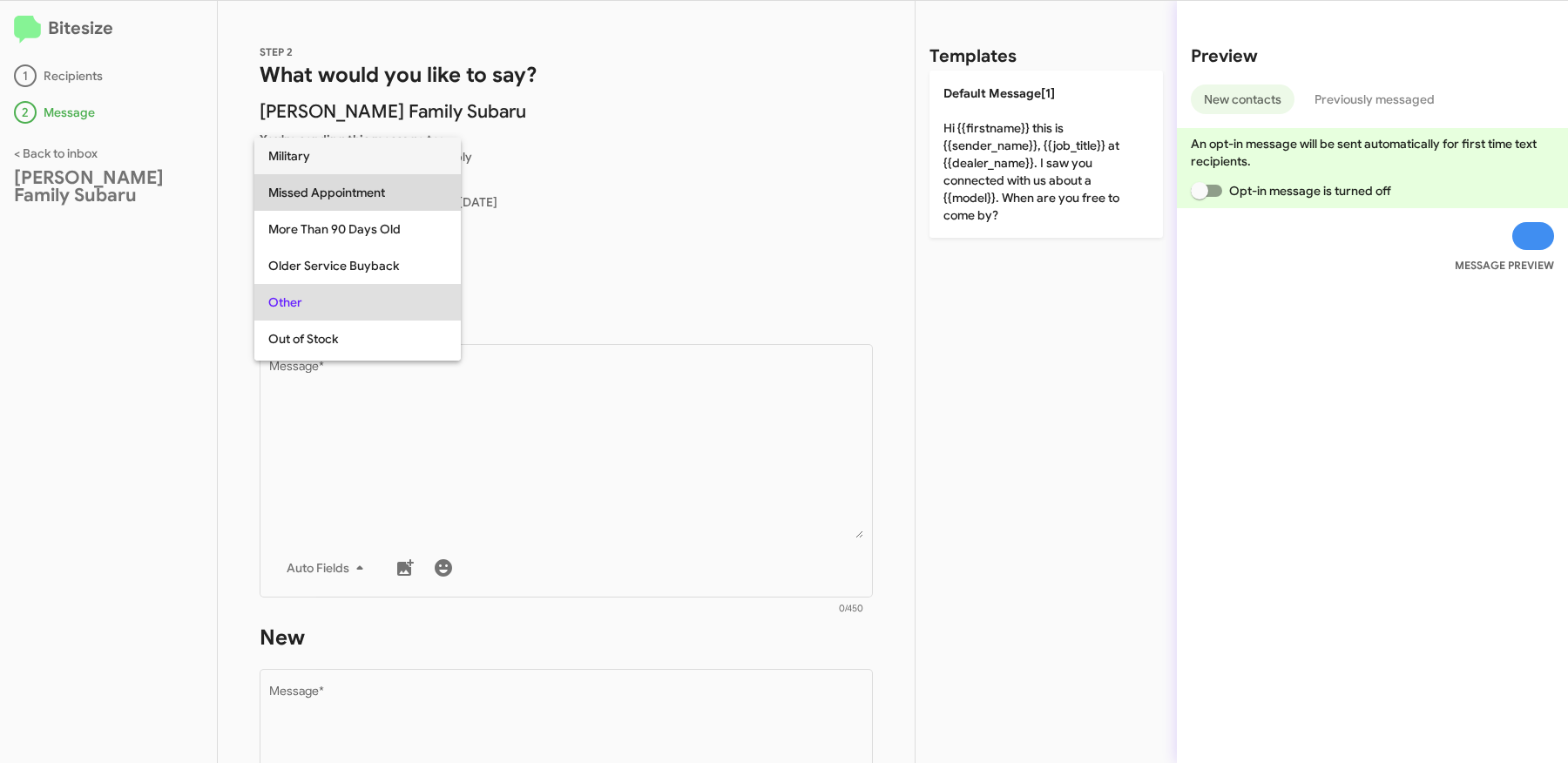
click at [324, 193] on span "Missed Appointment" at bounding box center [357, 193] width 178 height 37
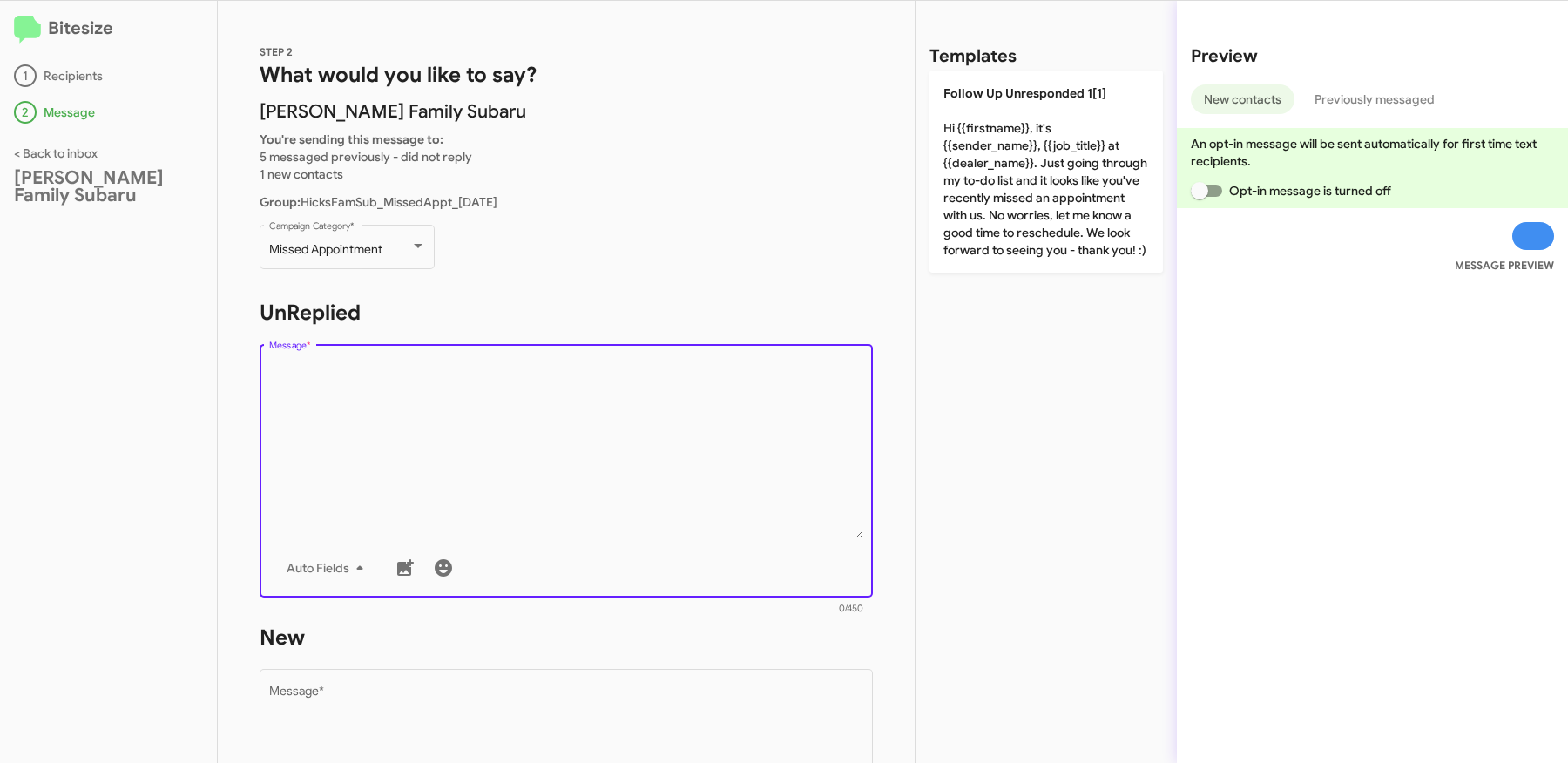
click at [500, 457] on textarea "Message *" at bounding box center [566, 450] width 595 height 178
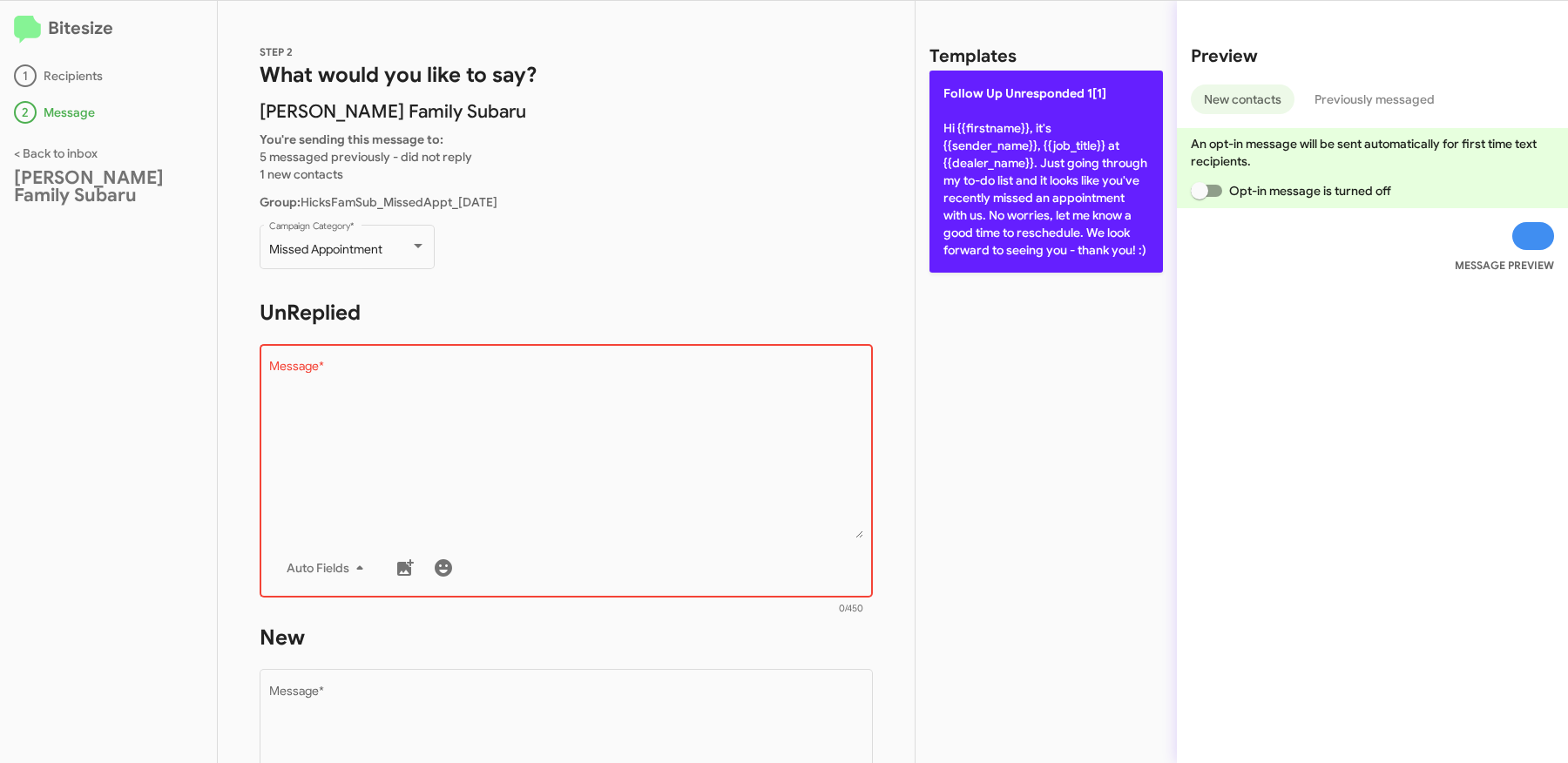
click at [1032, 200] on p "Follow Up Unresponded 1[1] Hi {{firstname}}, it's {{sender_name}}, {{job_title}…" at bounding box center [1046, 171] width 234 height 202
type textarea "Hi {{firstname}}, it's {{sender_name}}, {{job_title}} at {{dealer_name}}. Just …"
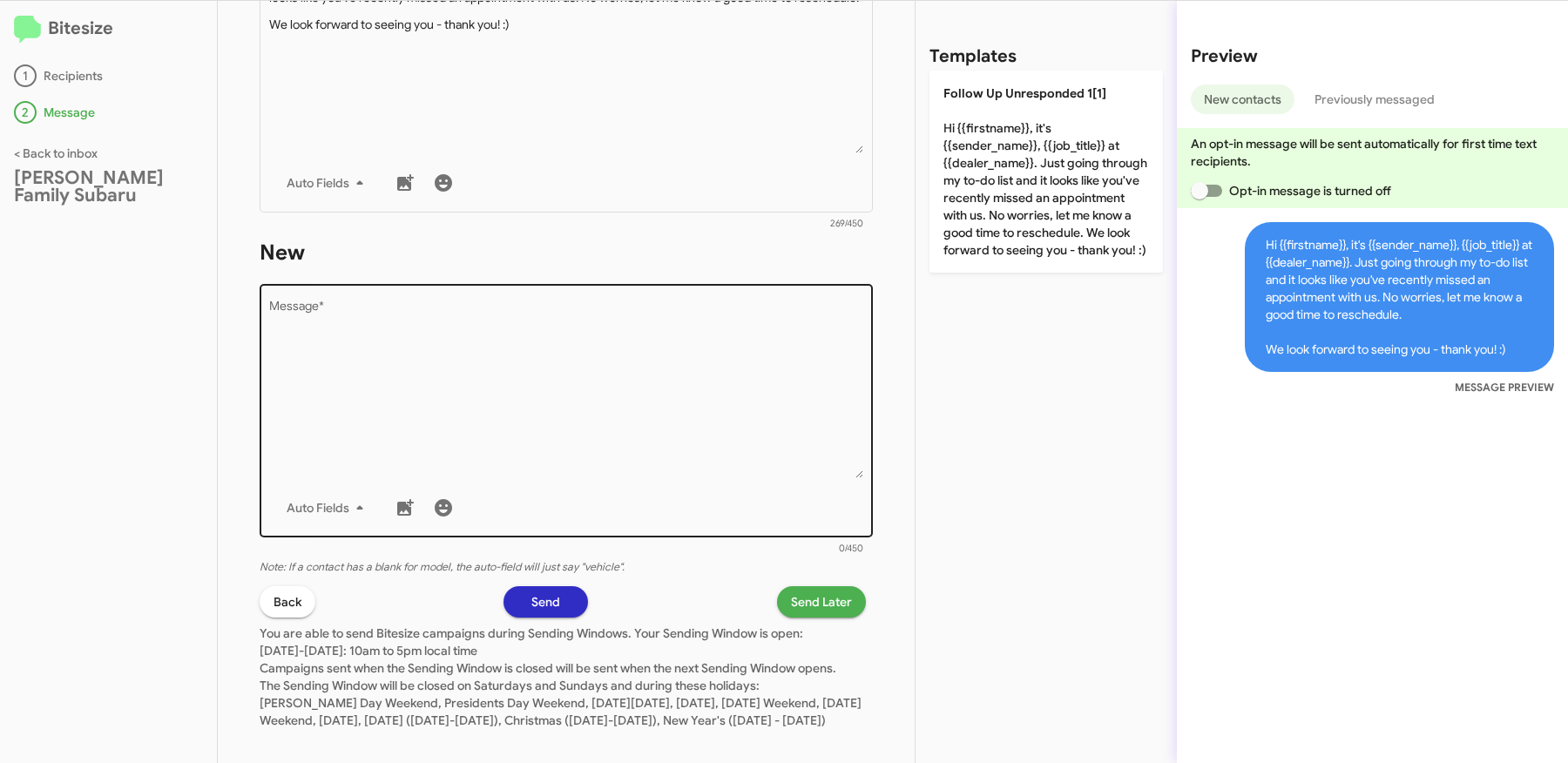
scroll to position [415, 0]
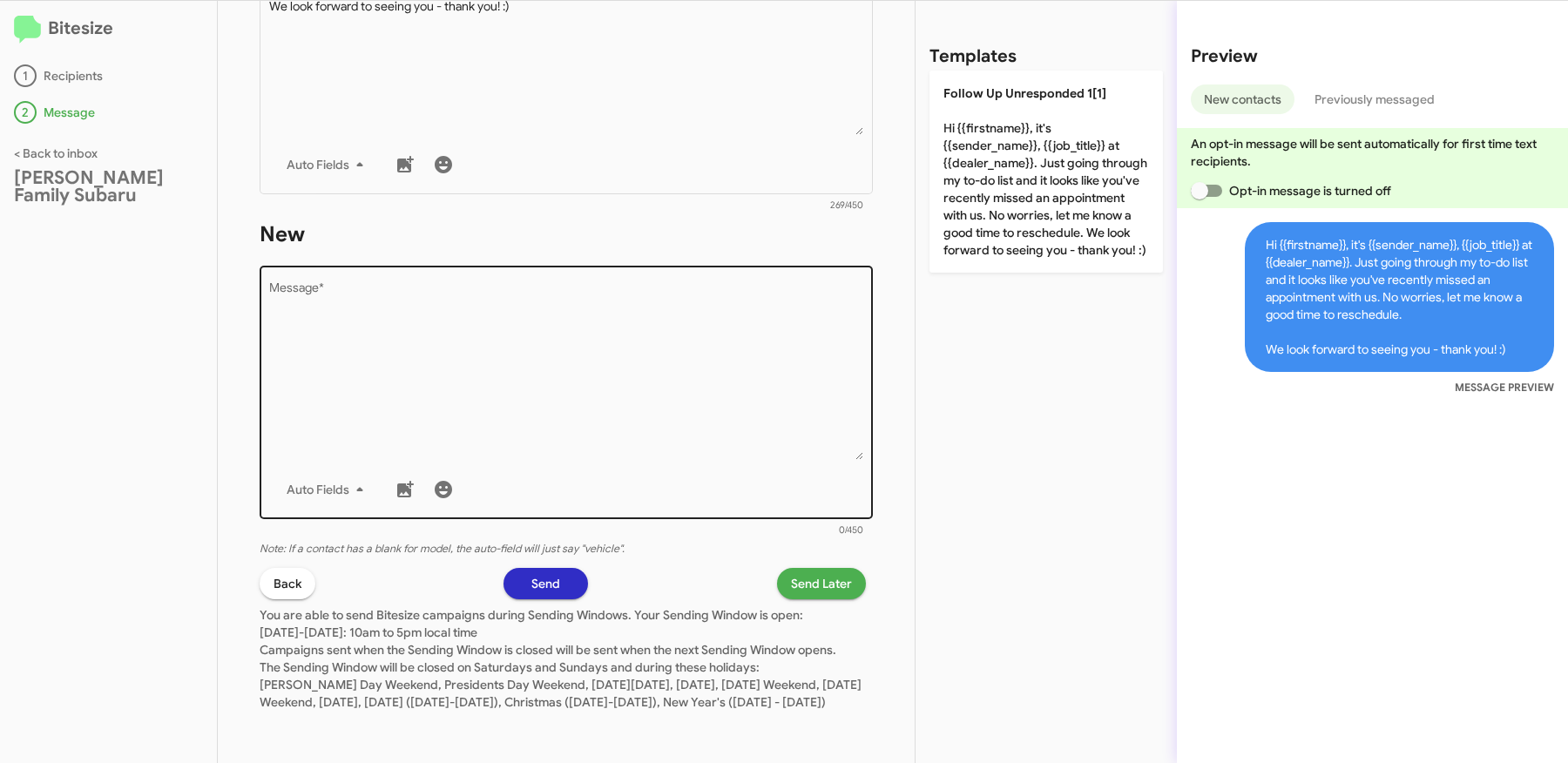
click at [594, 432] on textarea "Message *" at bounding box center [566, 371] width 595 height 178
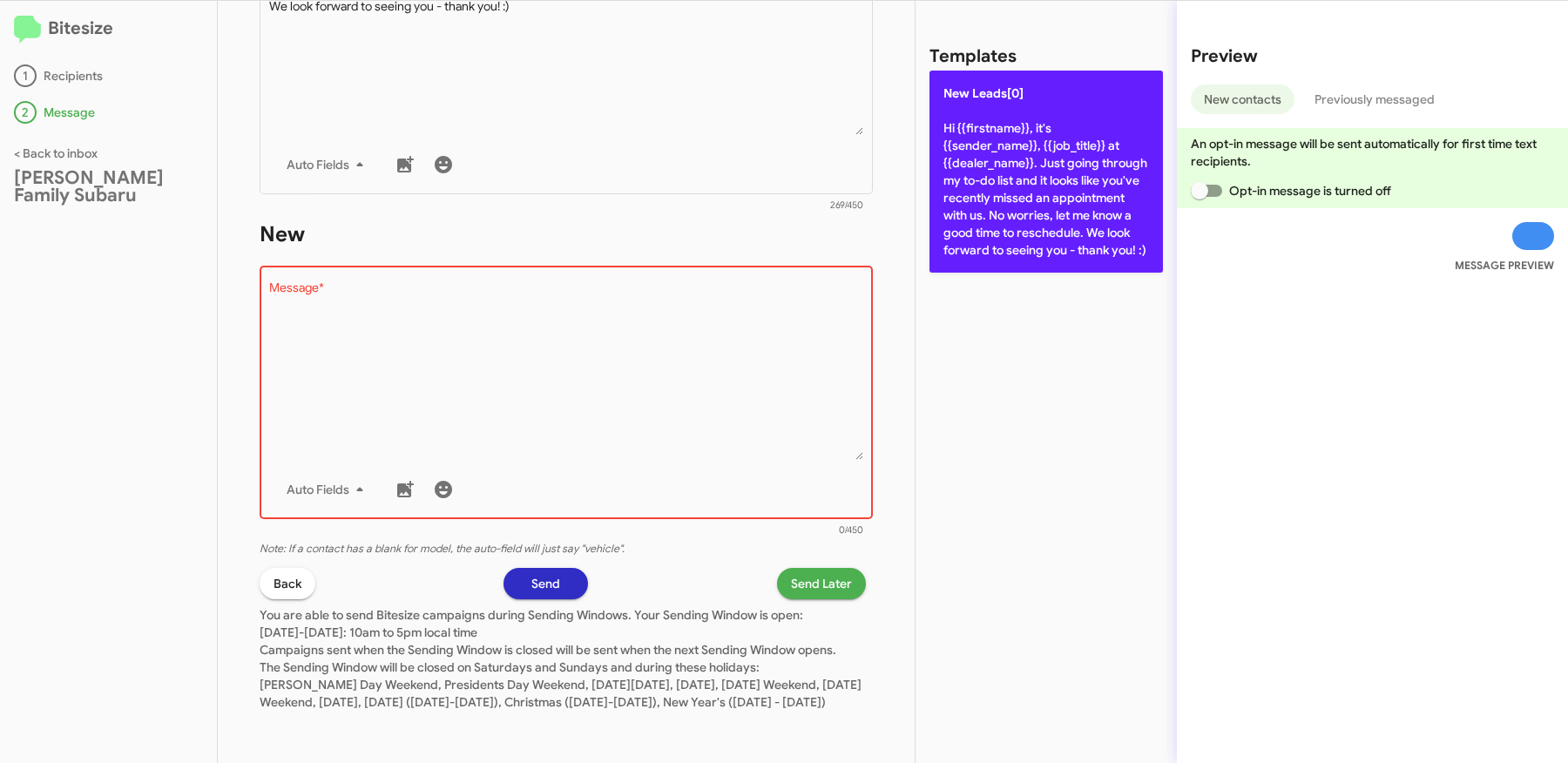
click at [954, 195] on p "New Leads[0] Hi {{firstname}}, it's {{sender_name}}, {{job_title}} at {{dealer_…" at bounding box center [1046, 171] width 234 height 202
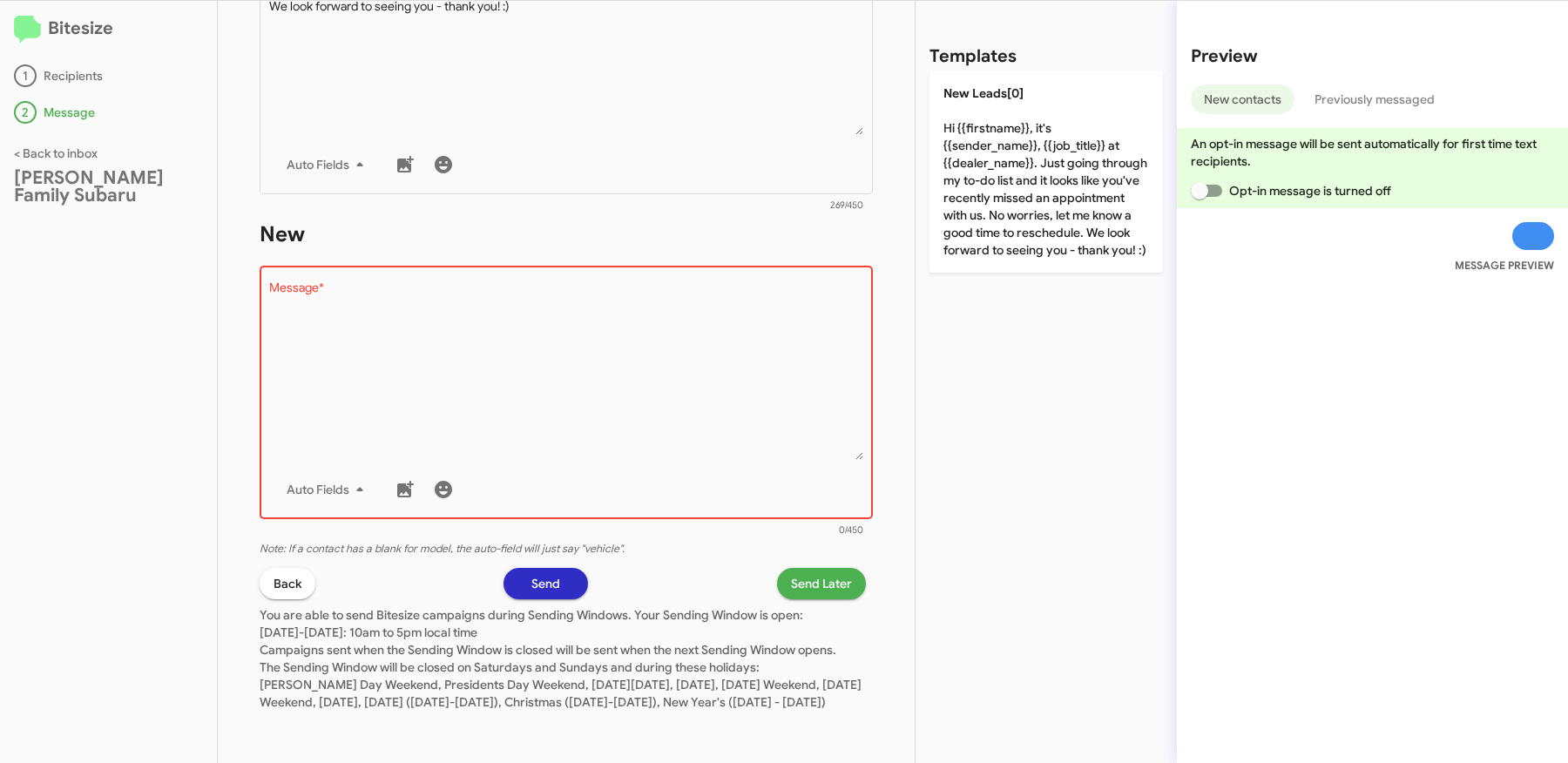
type textarea "Hi {{firstname}}, it's {{sender_name}}, {{job_title}} at {{dealer_name}}. Just …"
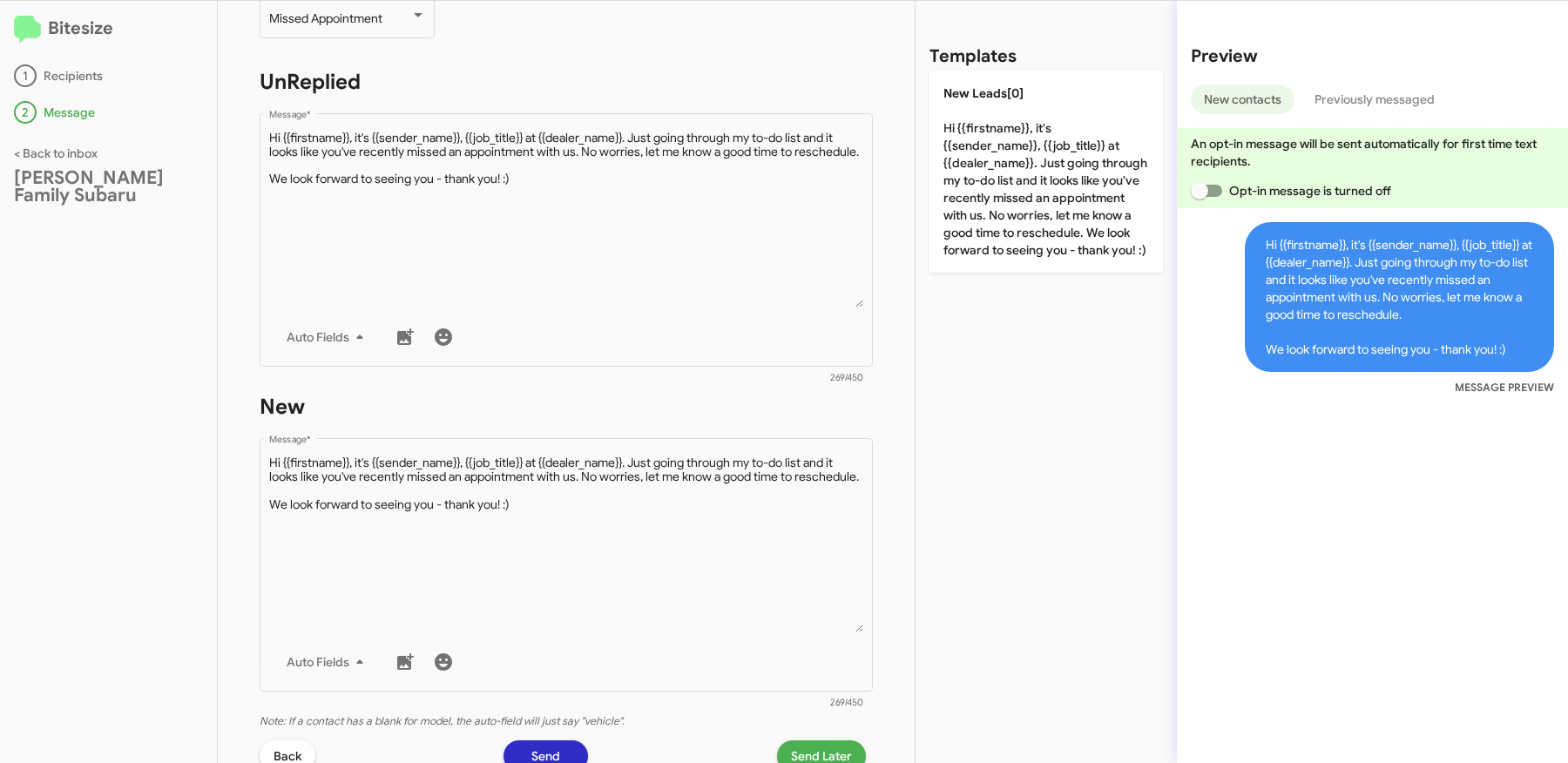
scroll to position [419, 0]
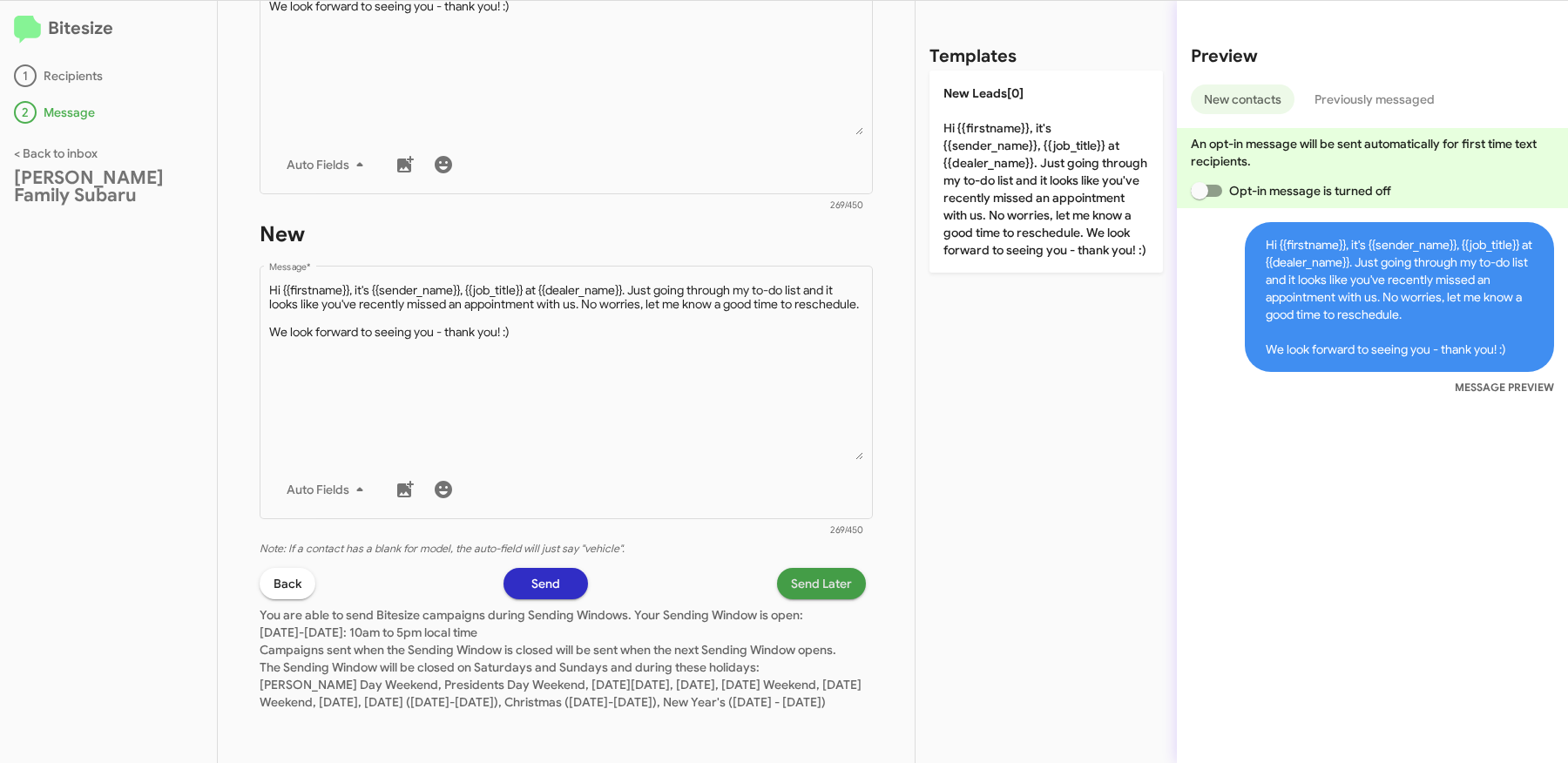
click at [821, 572] on span "Send Later" at bounding box center [821, 584] width 61 height 31
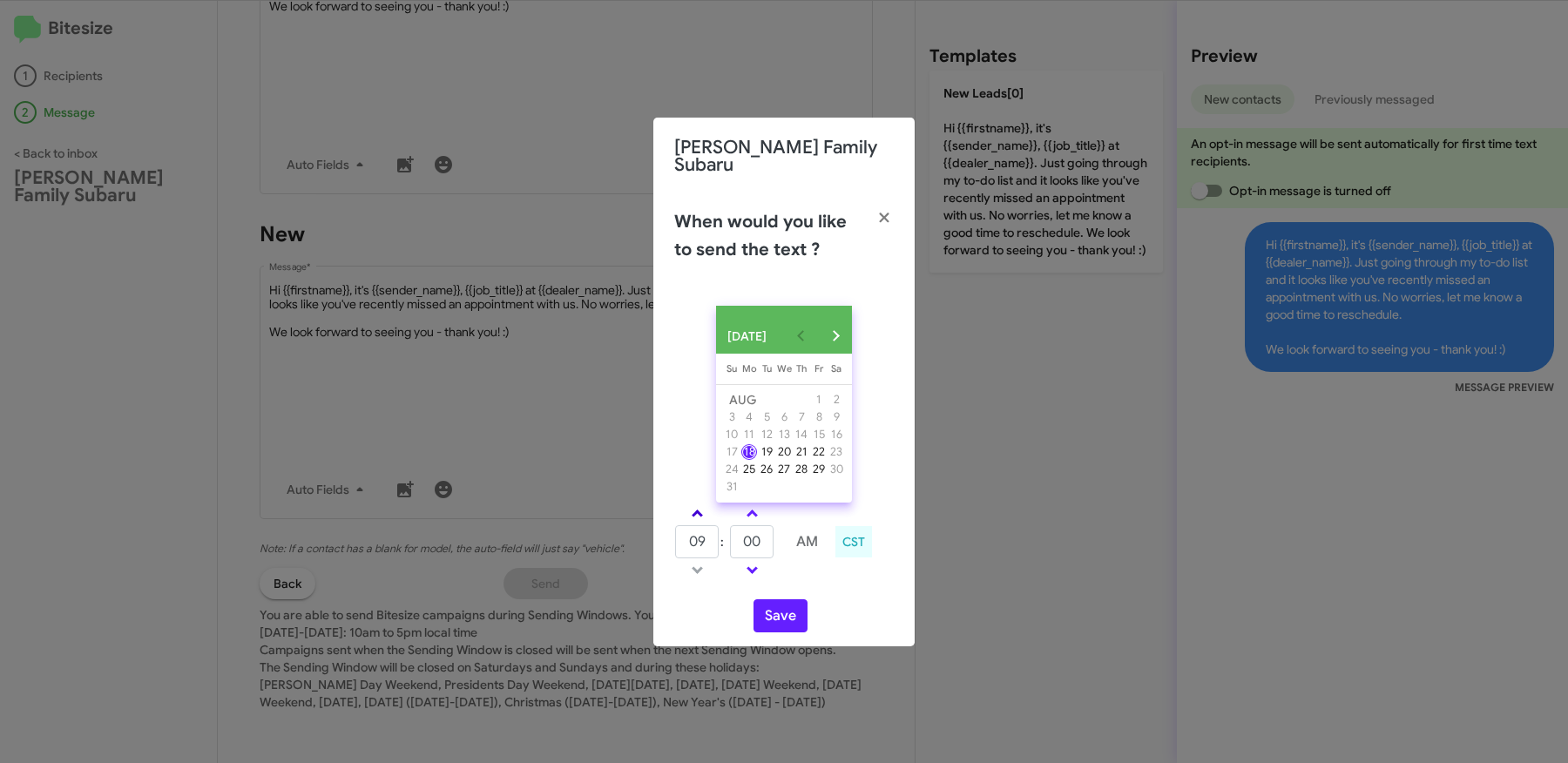
click at [698, 508] on link at bounding box center [697, 513] width 30 height 20
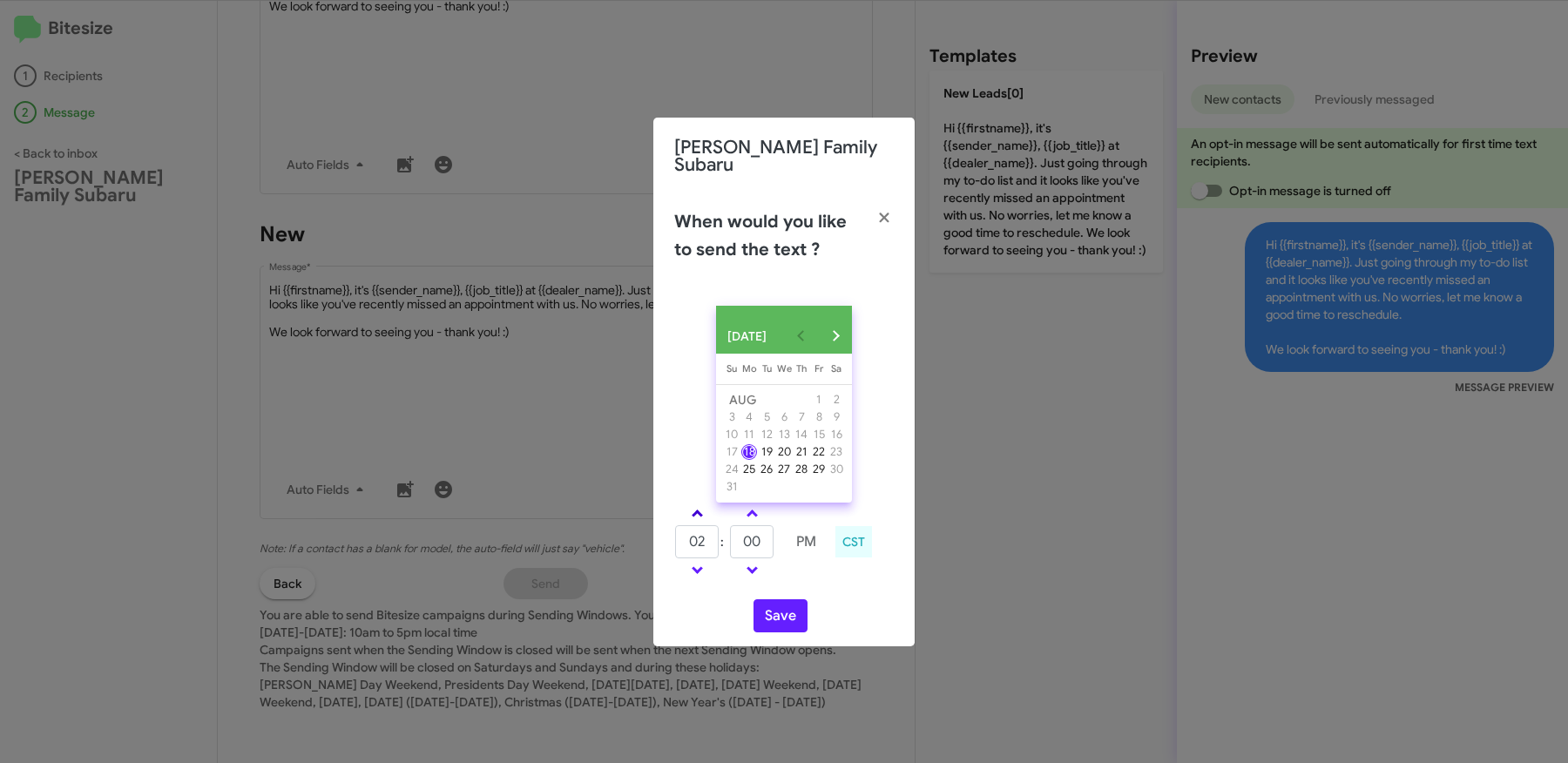
click at [698, 508] on link at bounding box center [697, 513] width 30 height 20
type input "06"
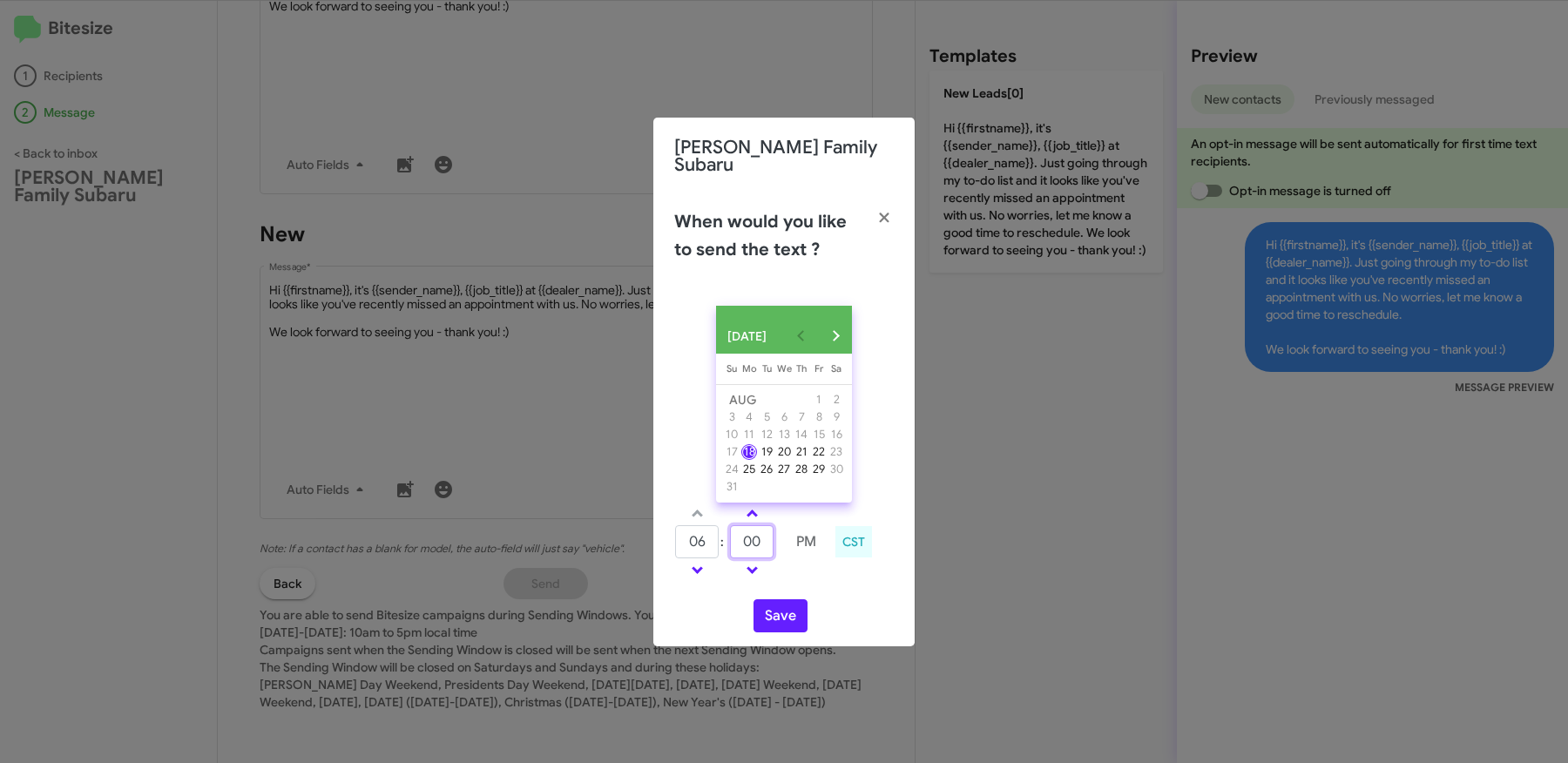
drag, startPoint x: 767, startPoint y: 539, endPoint x: 721, endPoint y: 535, distance: 46.2
click at [731, 536] on input "00" at bounding box center [751, 542] width 44 height 33
type input "23"
click at [785, 623] on button "Save" at bounding box center [780, 616] width 54 height 33
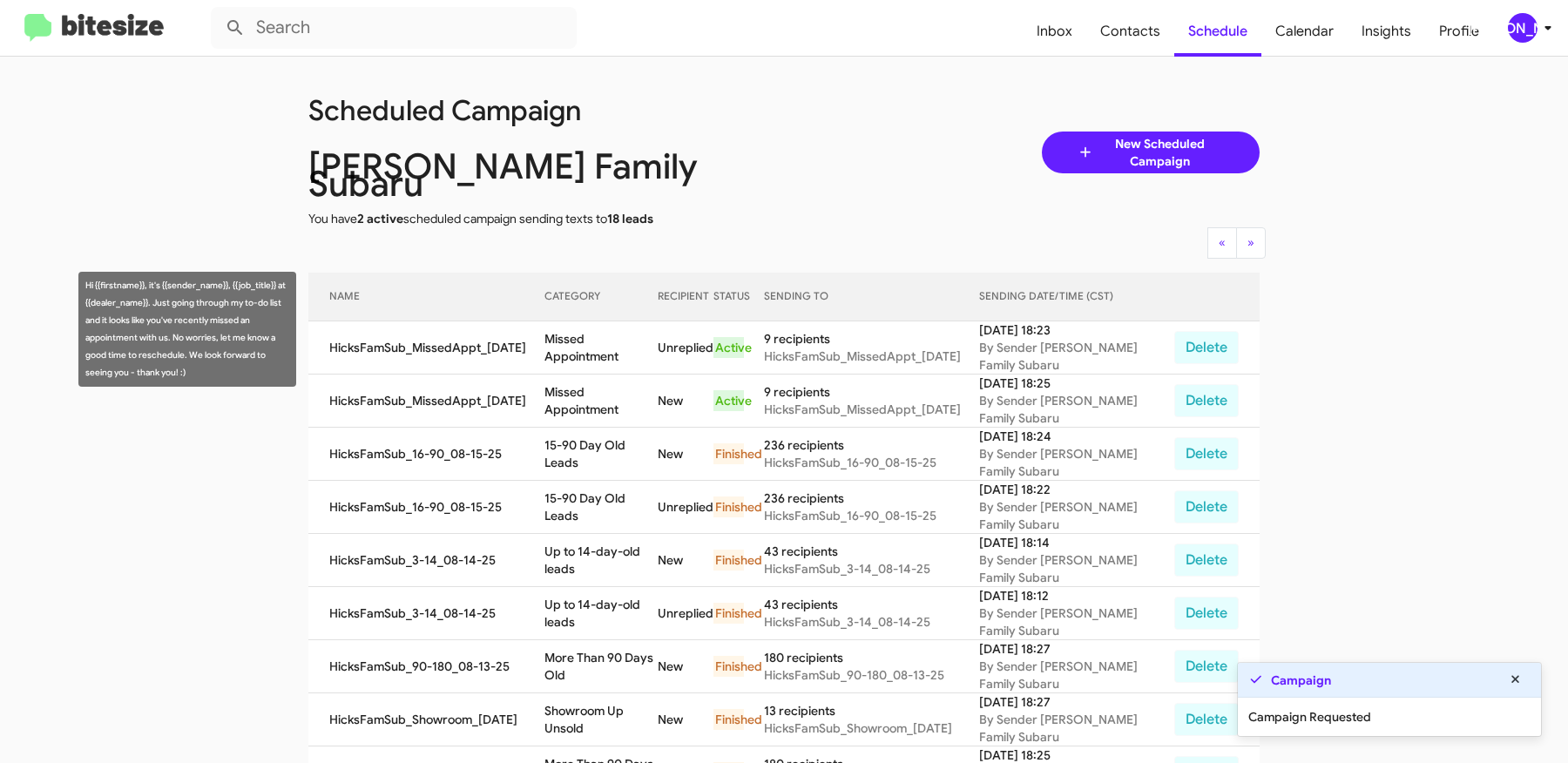
click at [569, 326] on td "Missed Appointment" at bounding box center [601, 347] width 113 height 54
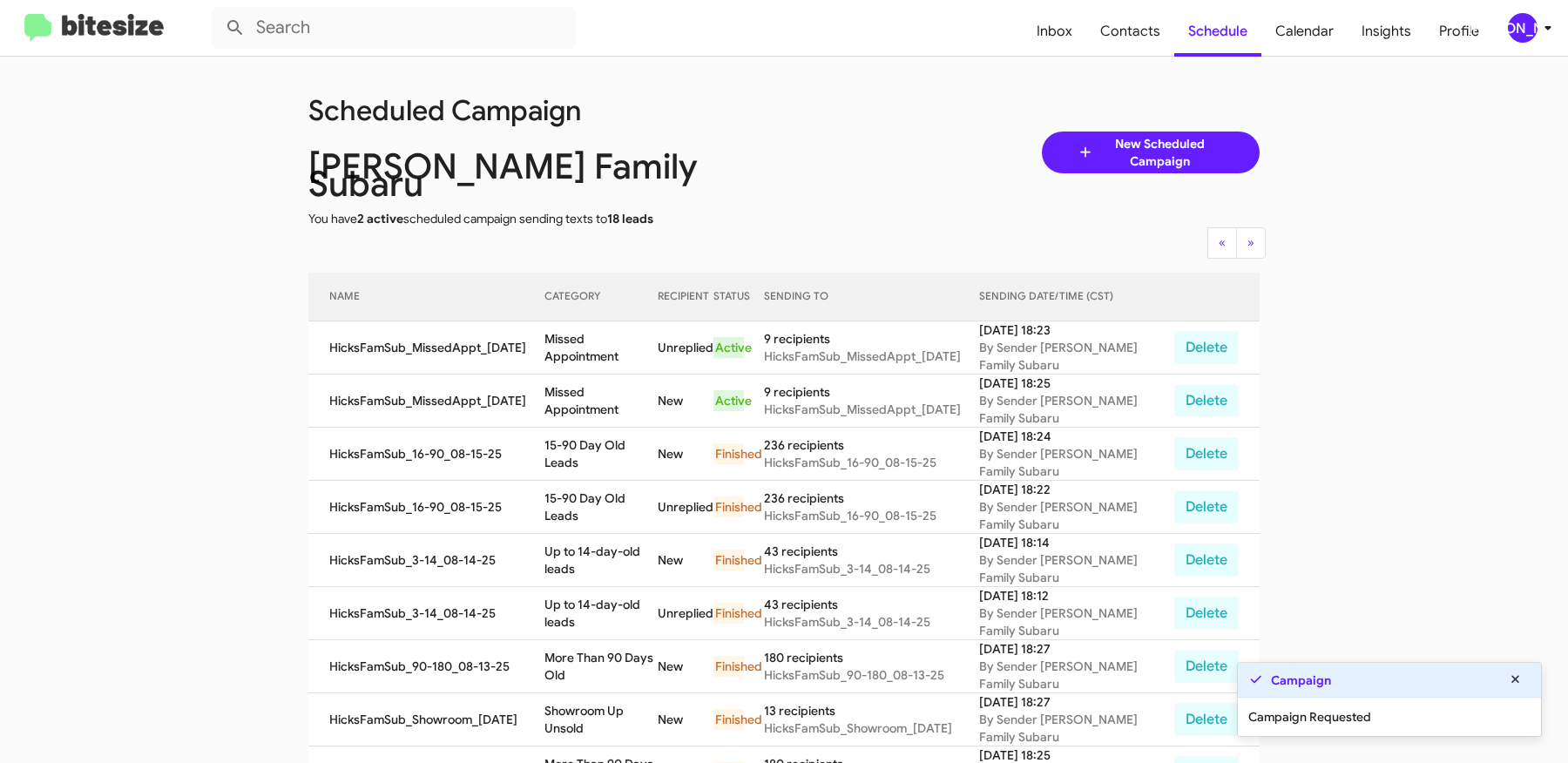
click at [569, 325] on td "Missed Appointment" at bounding box center [601, 347] width 113 height 54
click at [658, 325] on td "Missed Appointment" at bounding box center [601, 347] width 113 height 54
copy td "Missed Appointment"
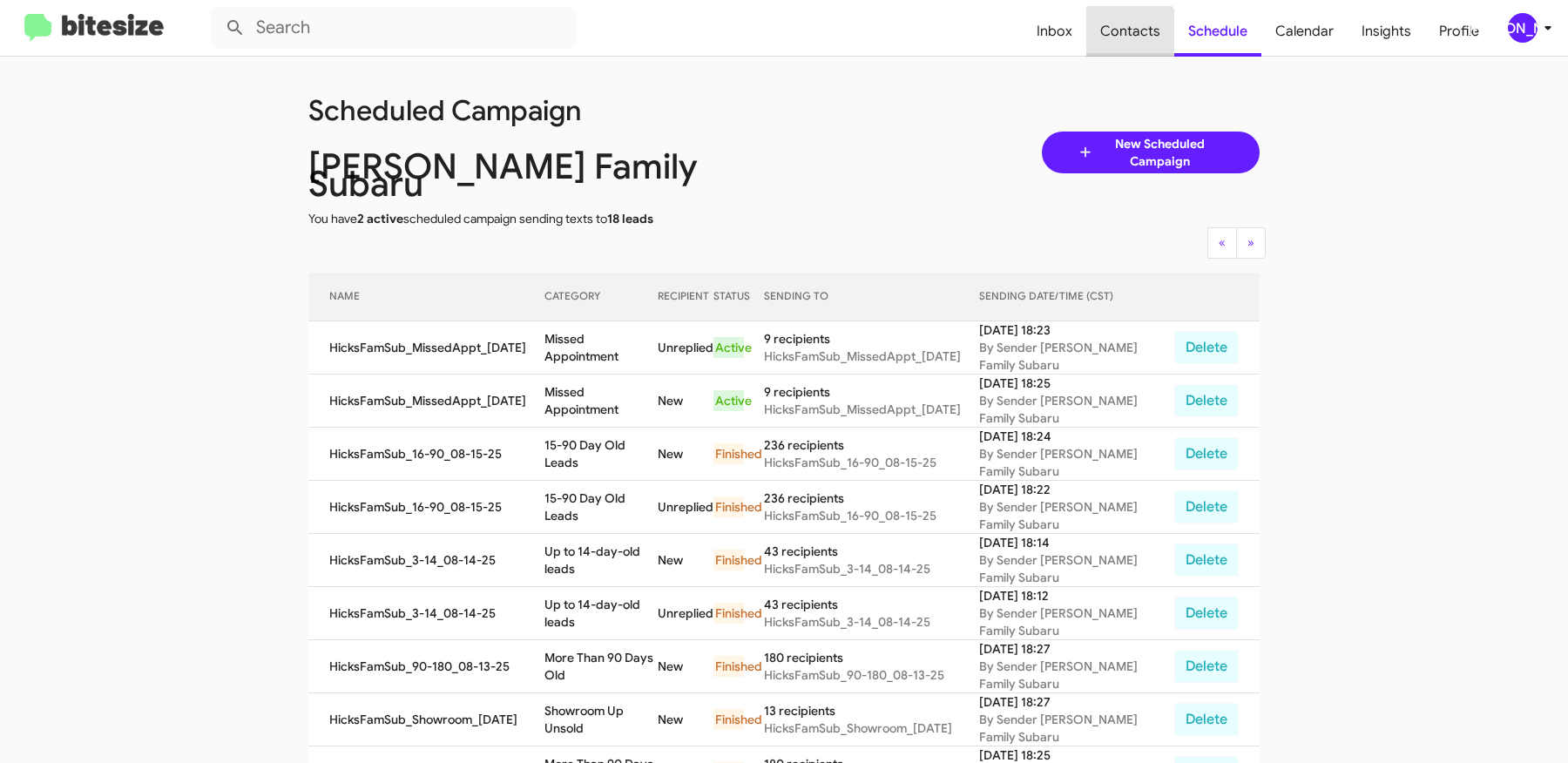
click at [1132, 43] on span "Contacts" at bounding box center [1130, 31] width 88 height 51
type input "in:groups"
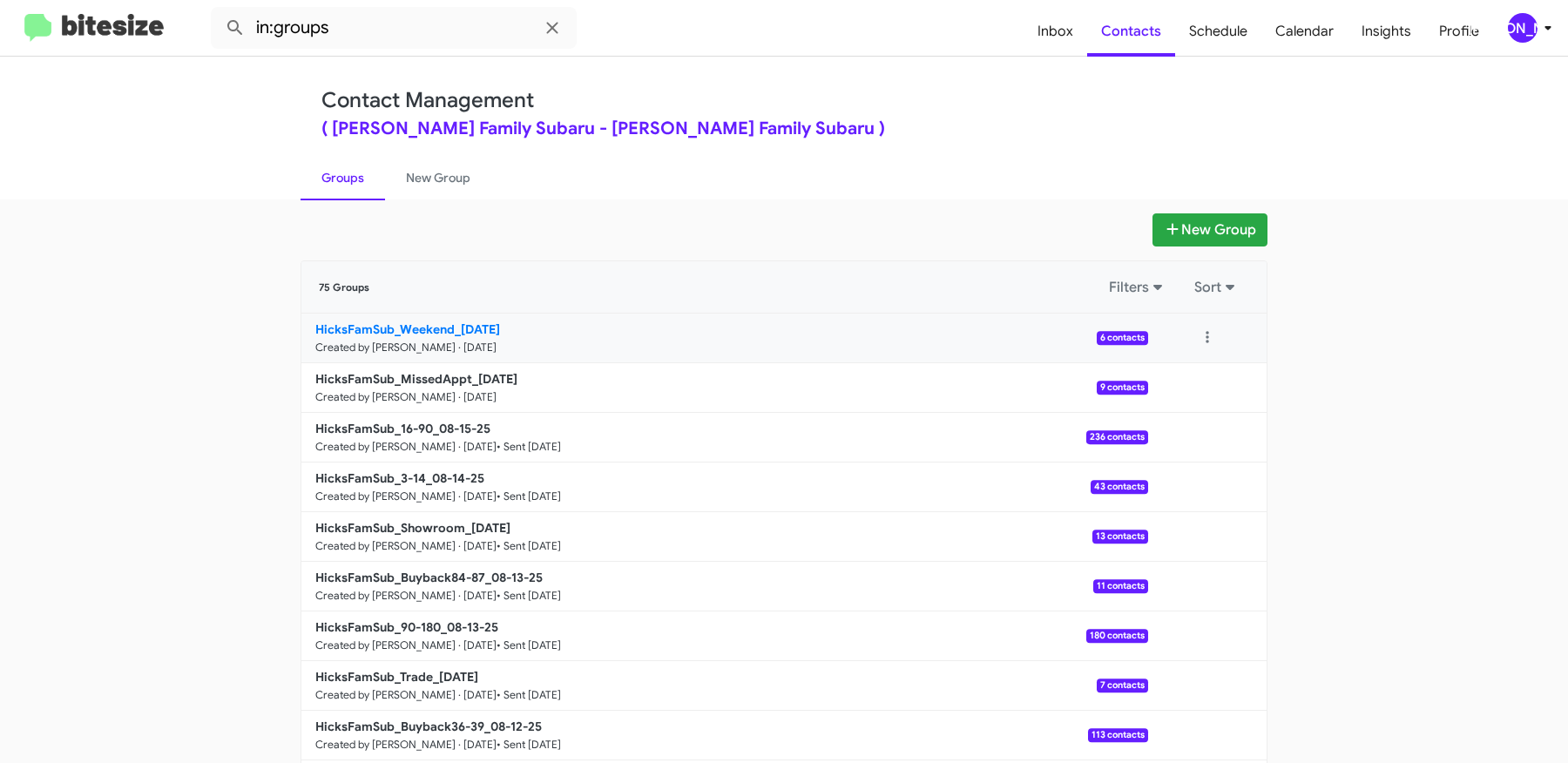
click at [469, 336] on p "HicksFamSub_Weekend_08-18-25" at bounding box center [724, 329] width 819 height 18
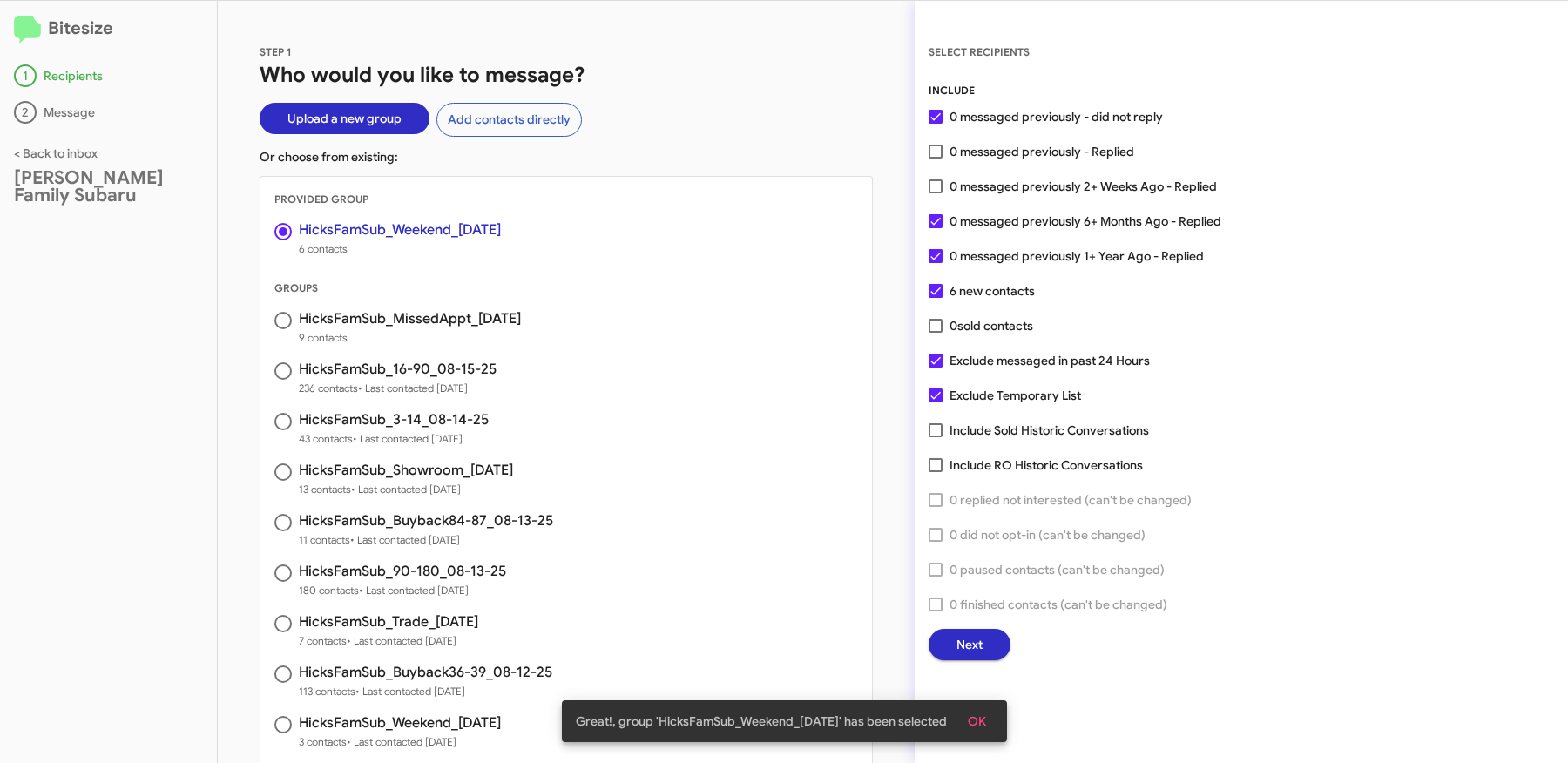
click at [964, 641] on span "Next" at bounding box center [969, 644] width 26 height 31
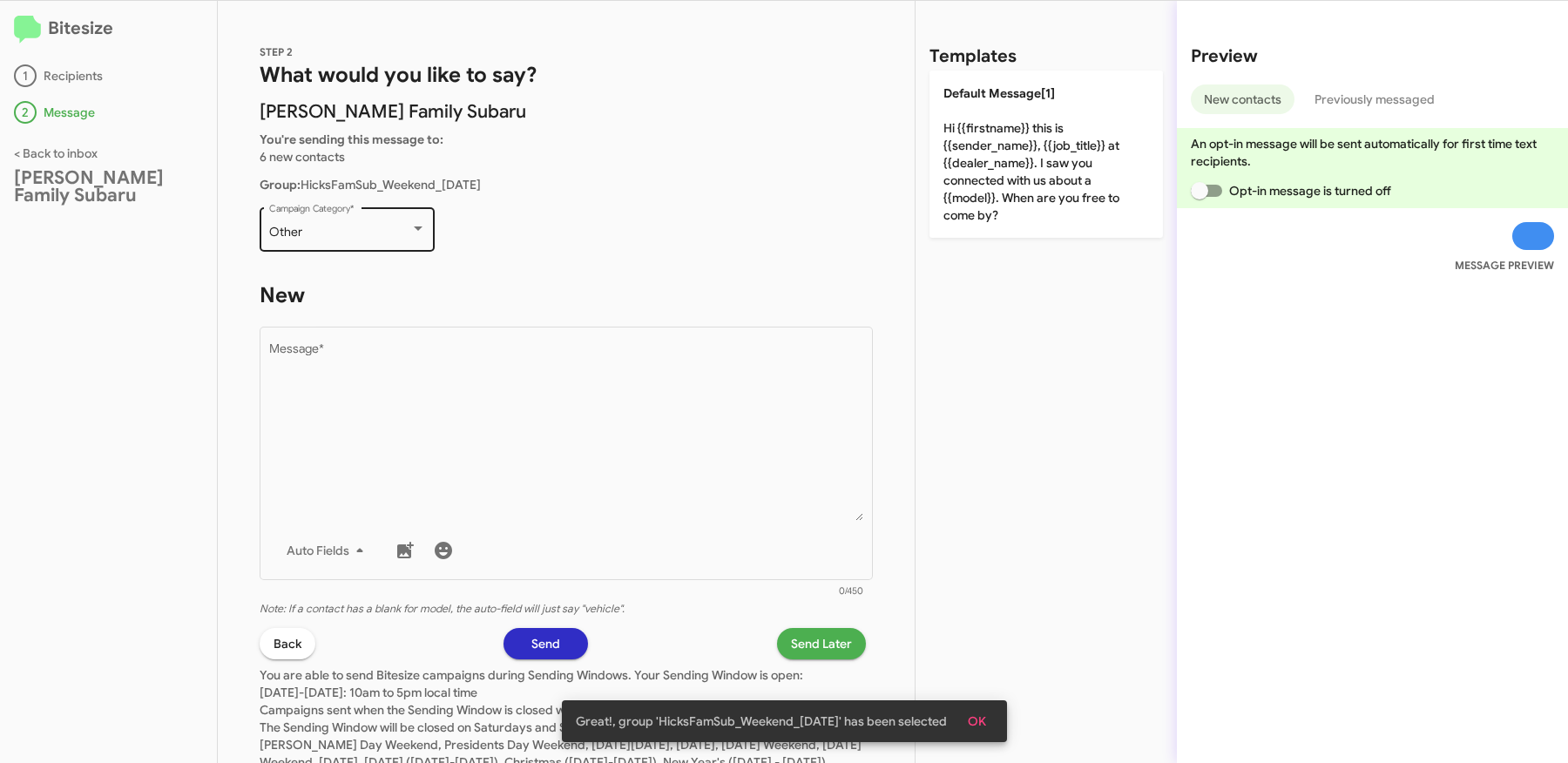
click at [368, 220] on div "Other Campaign Category *" at bounding box center [347, 227] width 157 height 48
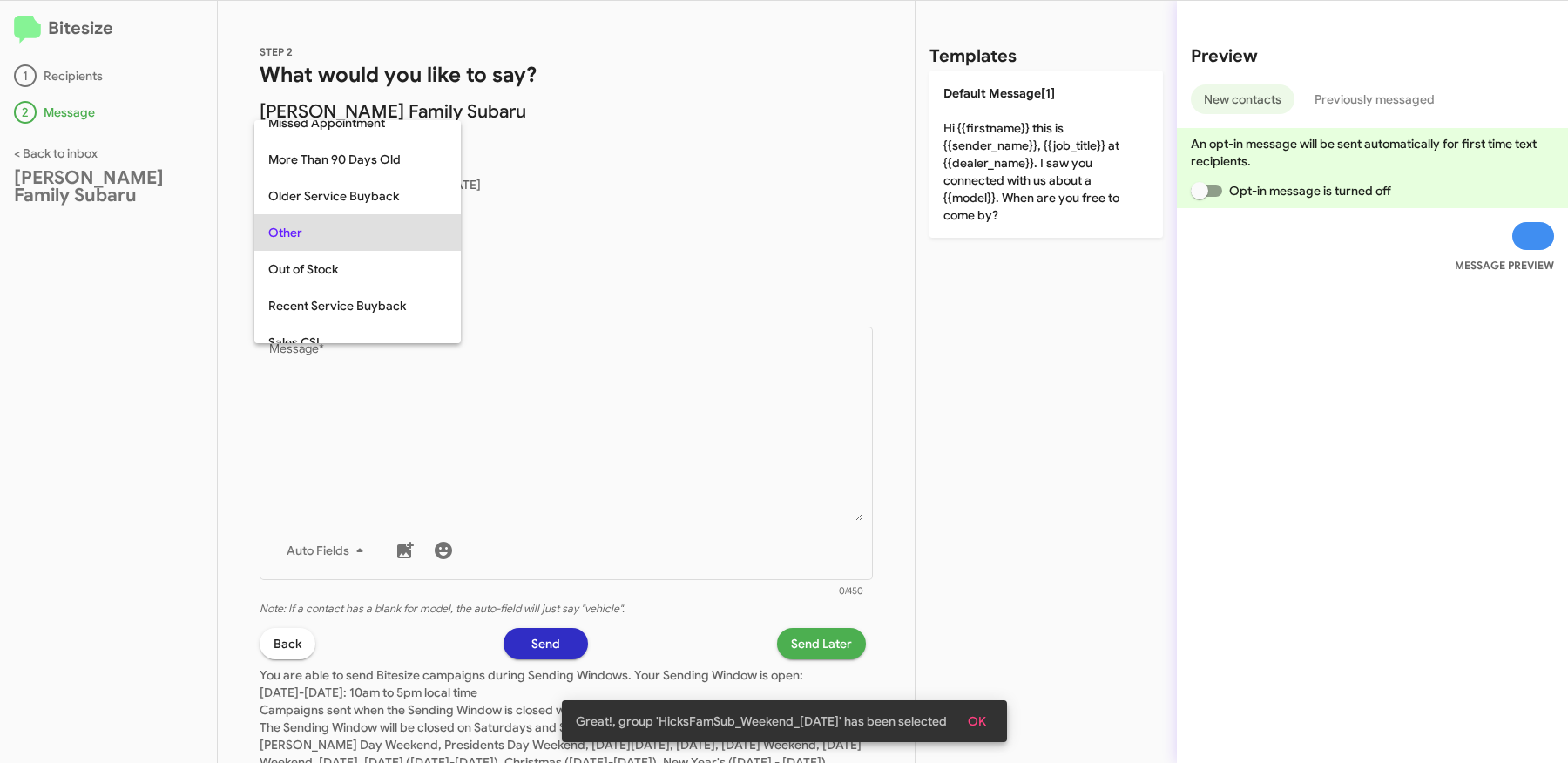
scroll to position [727, 0]
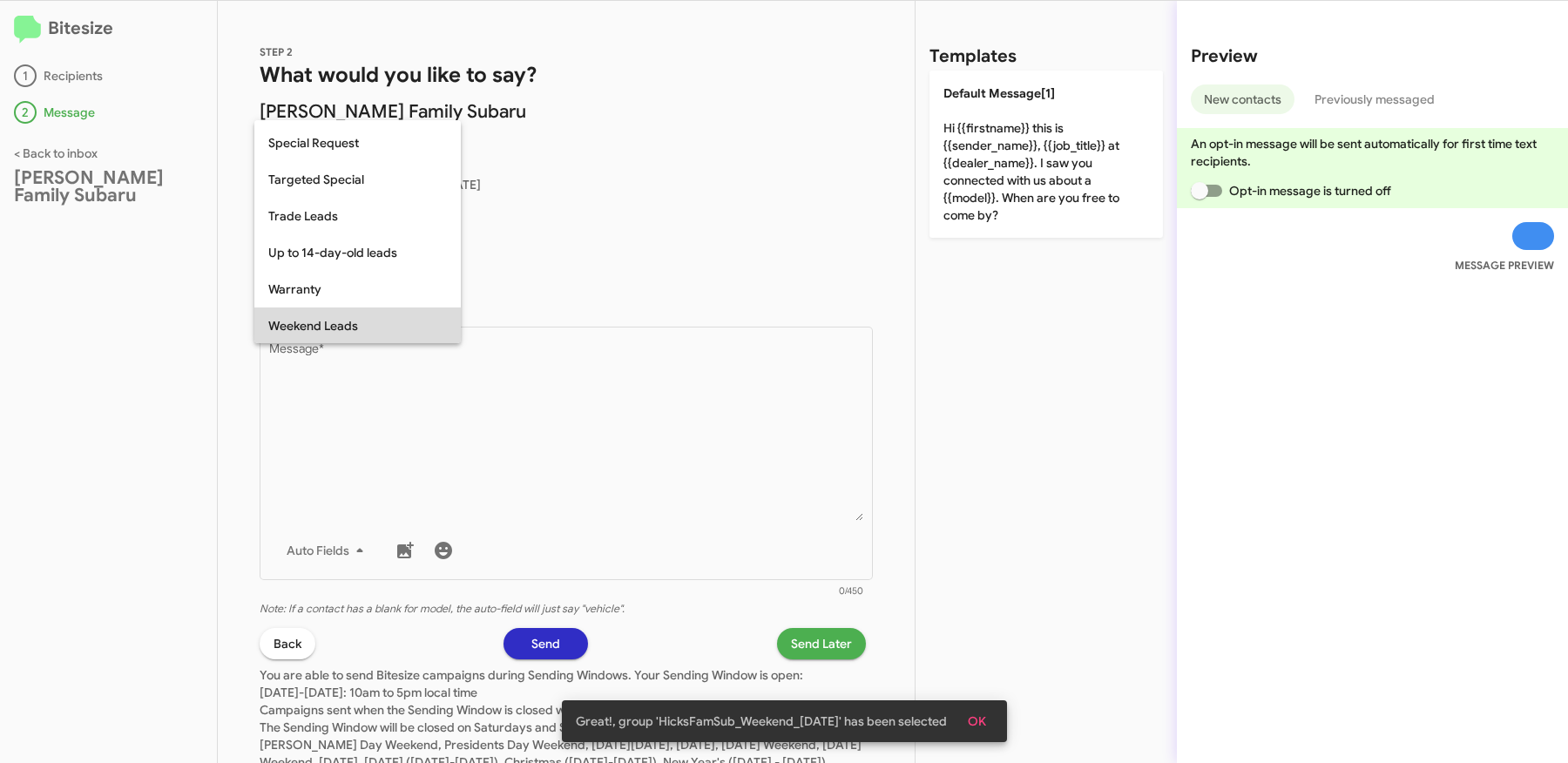
click at [336, 317] on span "Weekend Leads" at bounding box center [357, 326] width 178 height 37
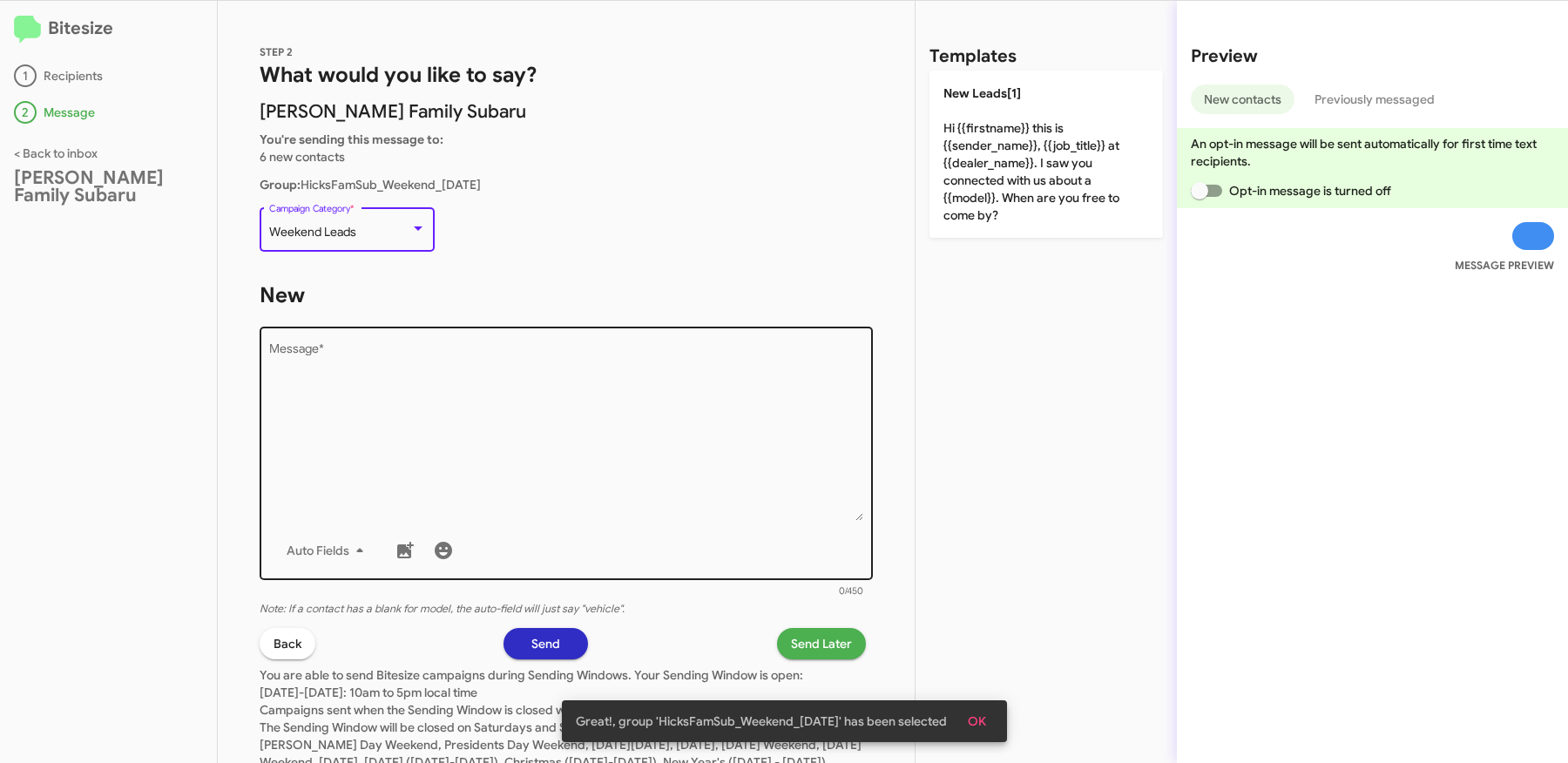
click at [439, 402] on textarea "Message *" at bounding box center [566, 432] width 595 height 178
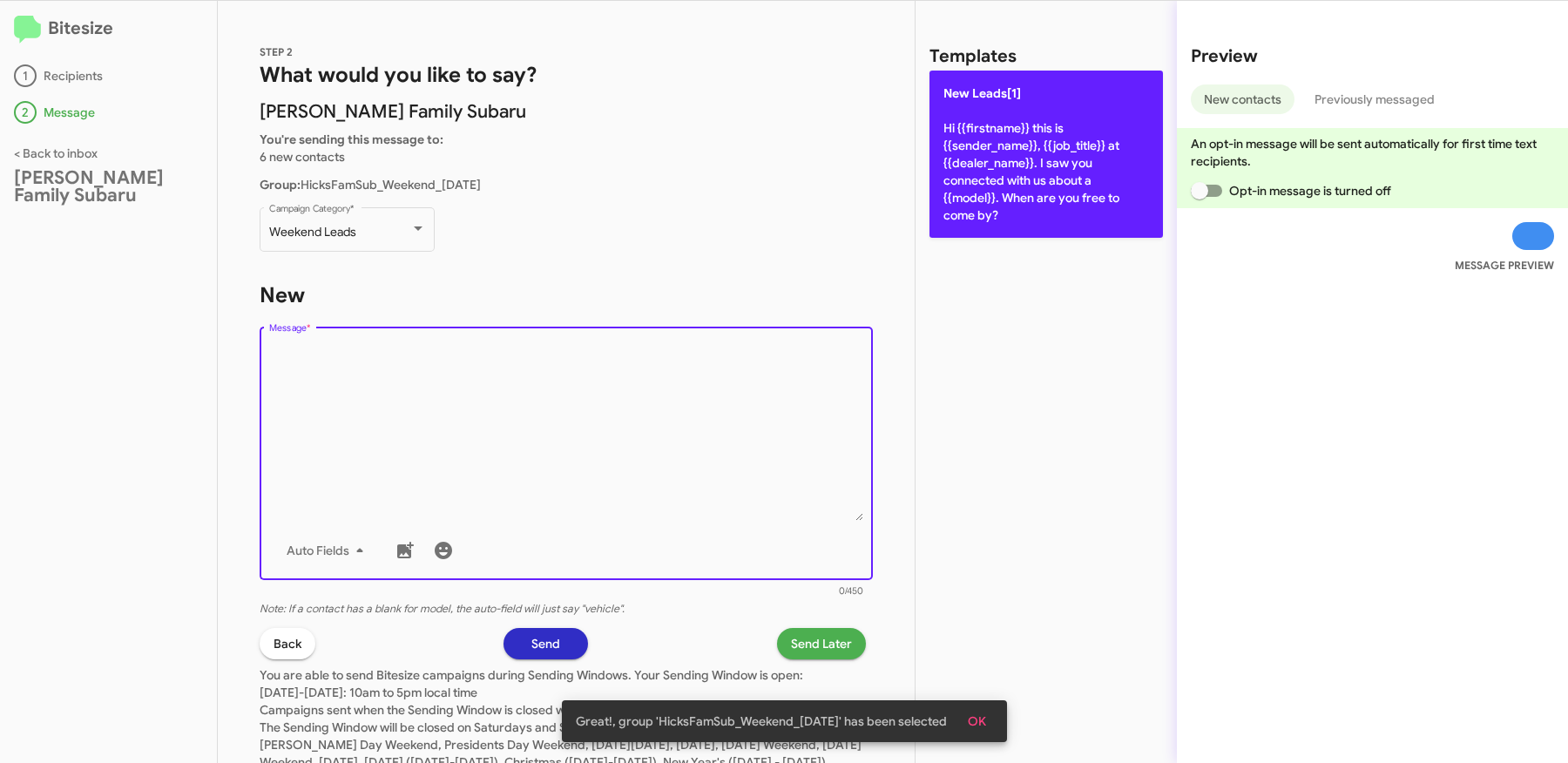
click at [1004, 211] on p "New Leads[1] Hi {{firstname}} this is {{sender_name}}, {{job_title}} at {{deale…" at bounding box center [1046, 154] width 234 height 167
type textarea "Hi {{firstname}} this is {{sender_name}}, {{job_title}} at {{dealer_name}}. I s…"
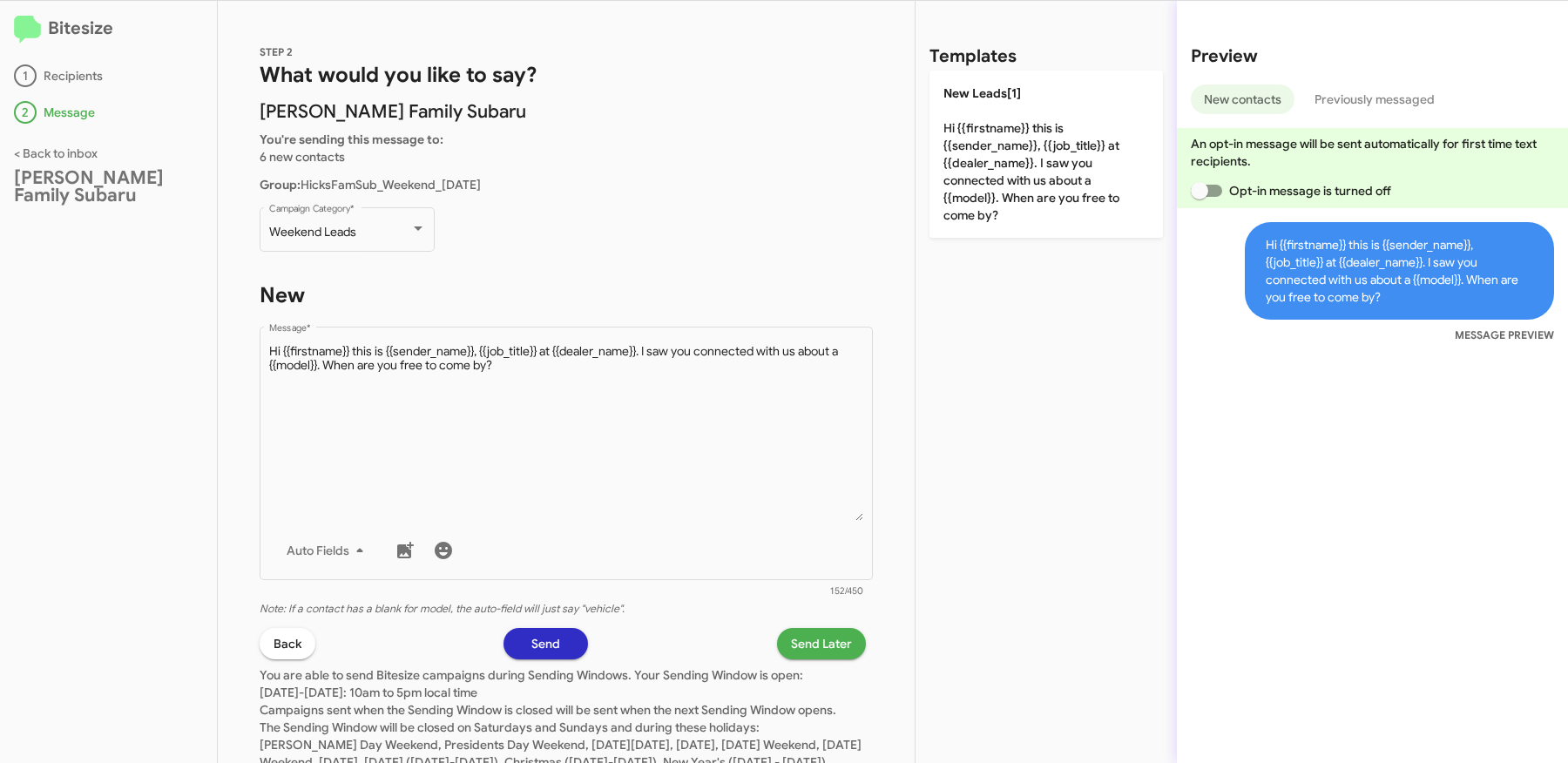
click at [828, 638] on span "Send Later" at bounding box center [821, 643] width 61 height 31
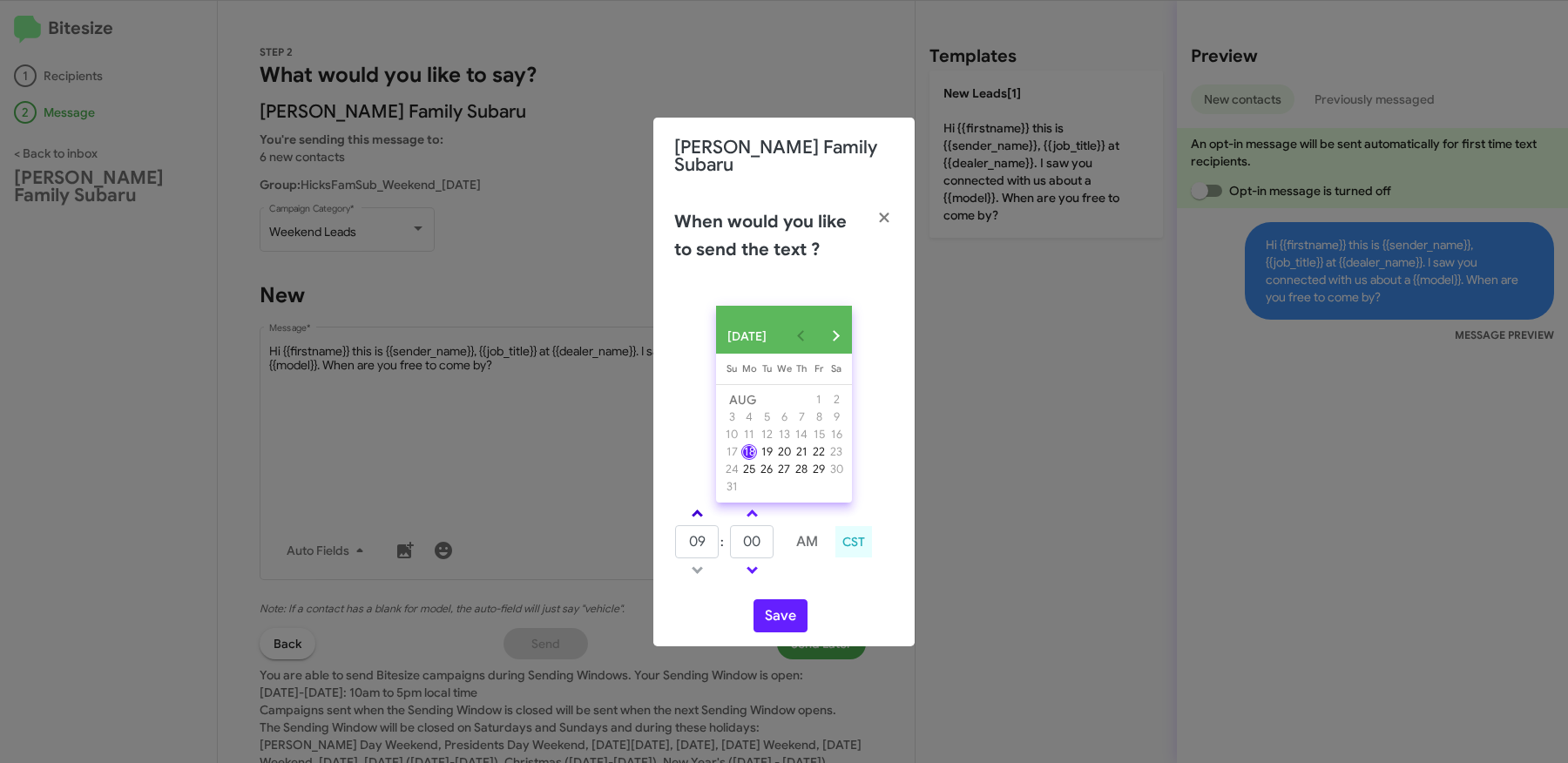
click at [700, 518] on link at bounding box center [697, 513] width 30 height 20
click at [699, 518] on span at bounding box center [698, 516] width 12 height 12
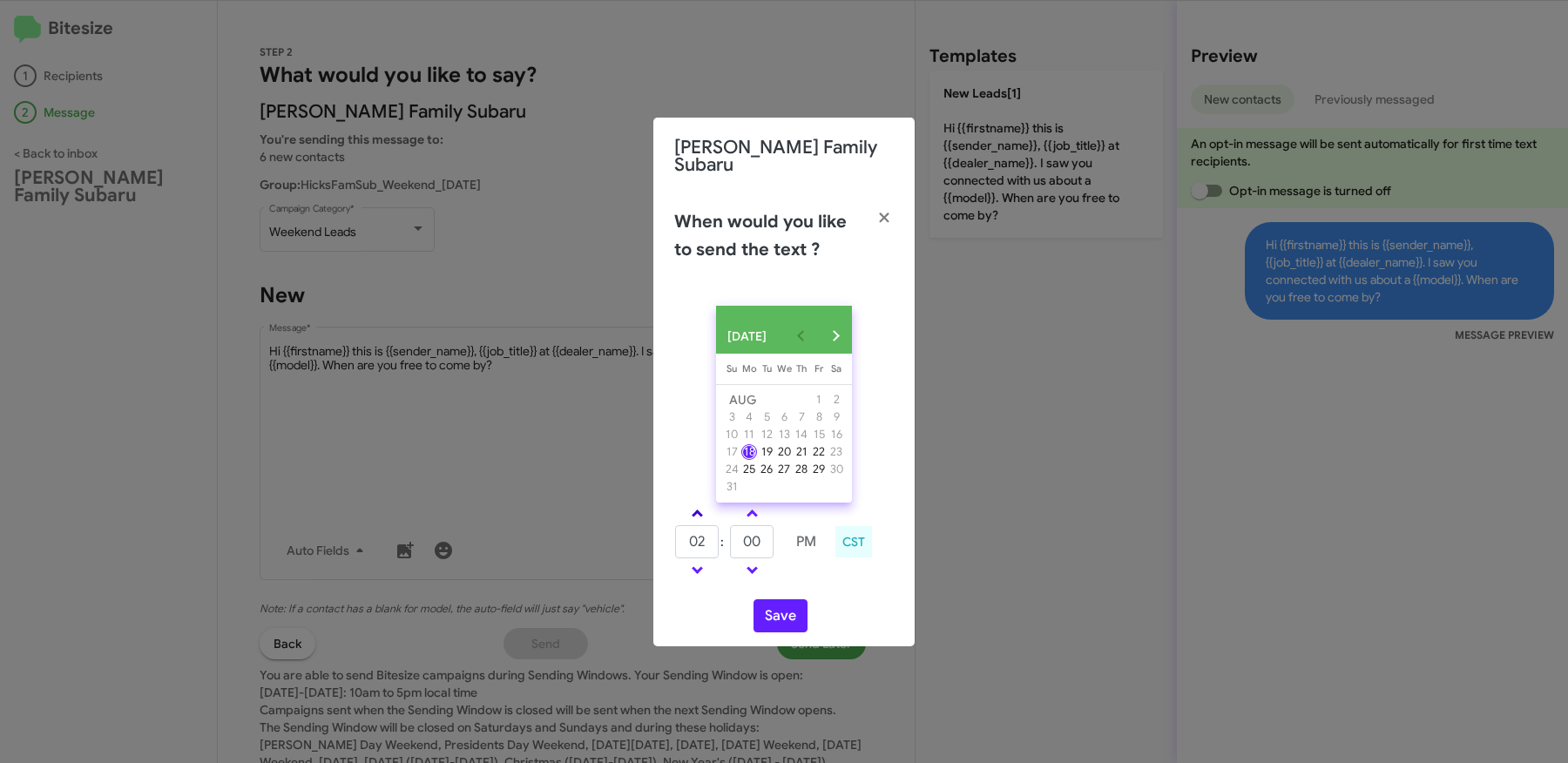
click at [699, 518] on span at bounding box center [698, 516] width 12 height 12
type input "06"
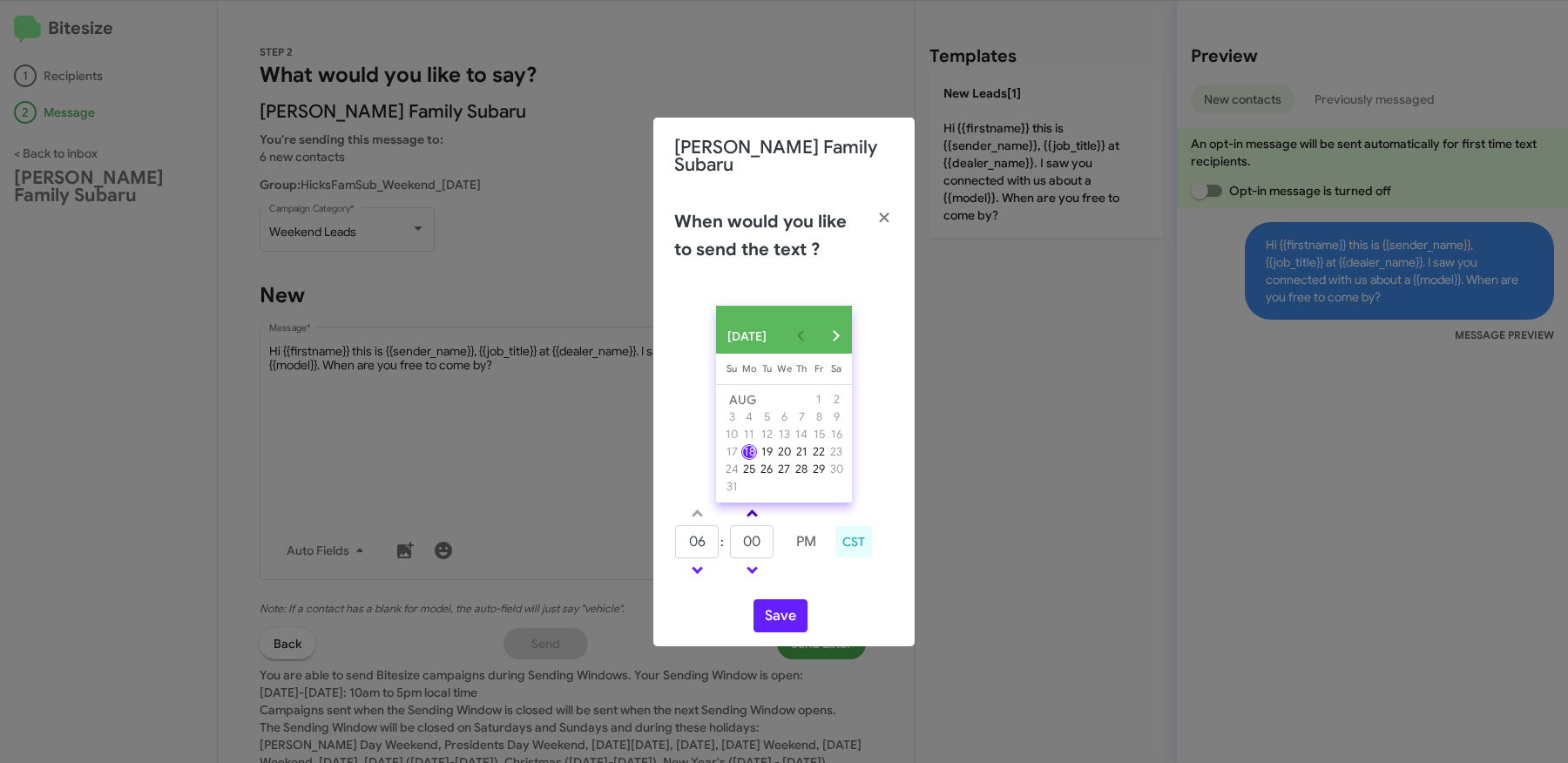
click at [751, 510] on link at bounding box center [751, 513] width 30 height 20
type input "10"
click at [780, 610] on button "Save" at bounding box center [780, 616] width 54 height 33
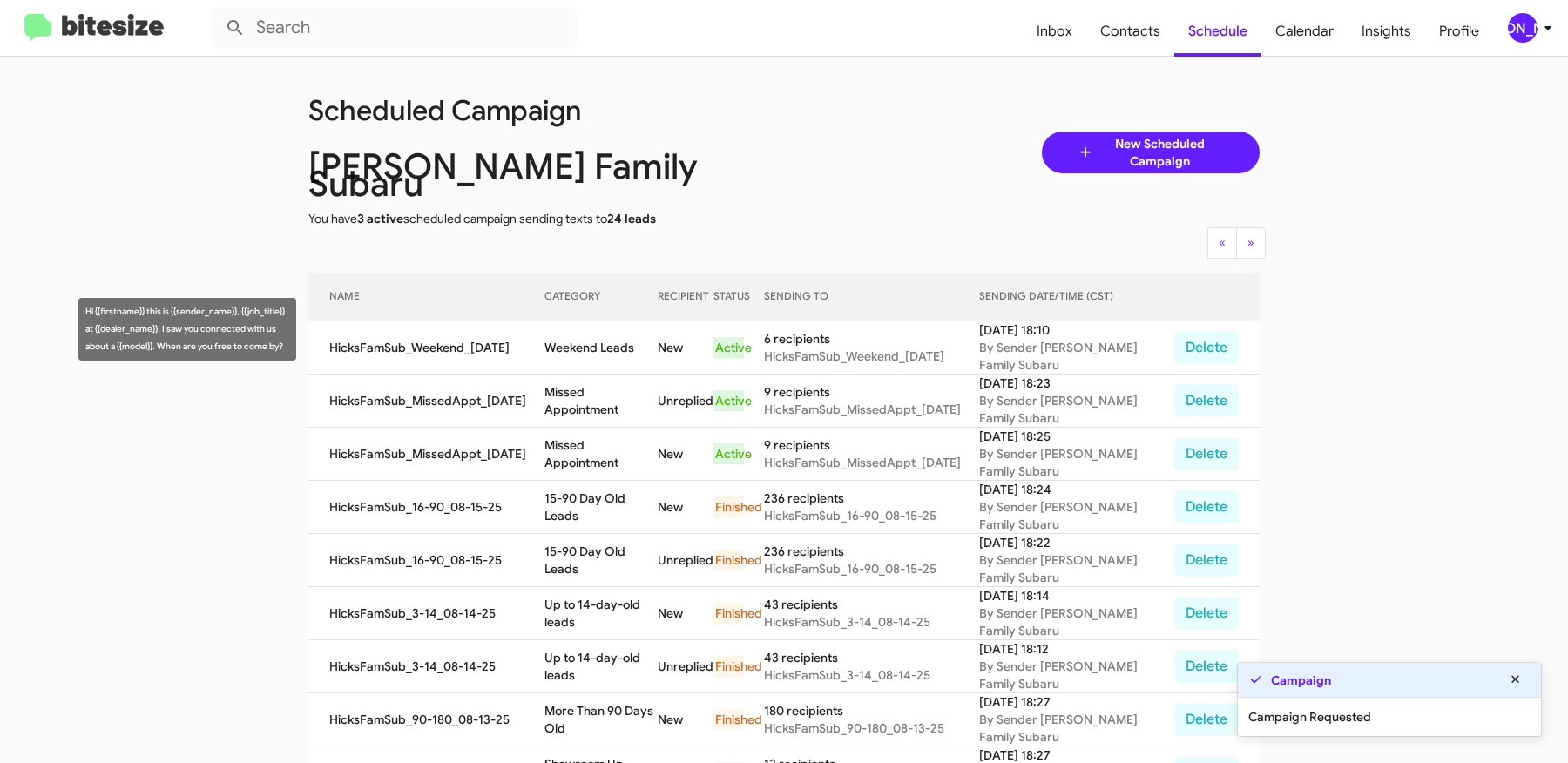
click at [577, 321] on td "Weekend Leads" at bounding box center [601, 347] width 113 height 54
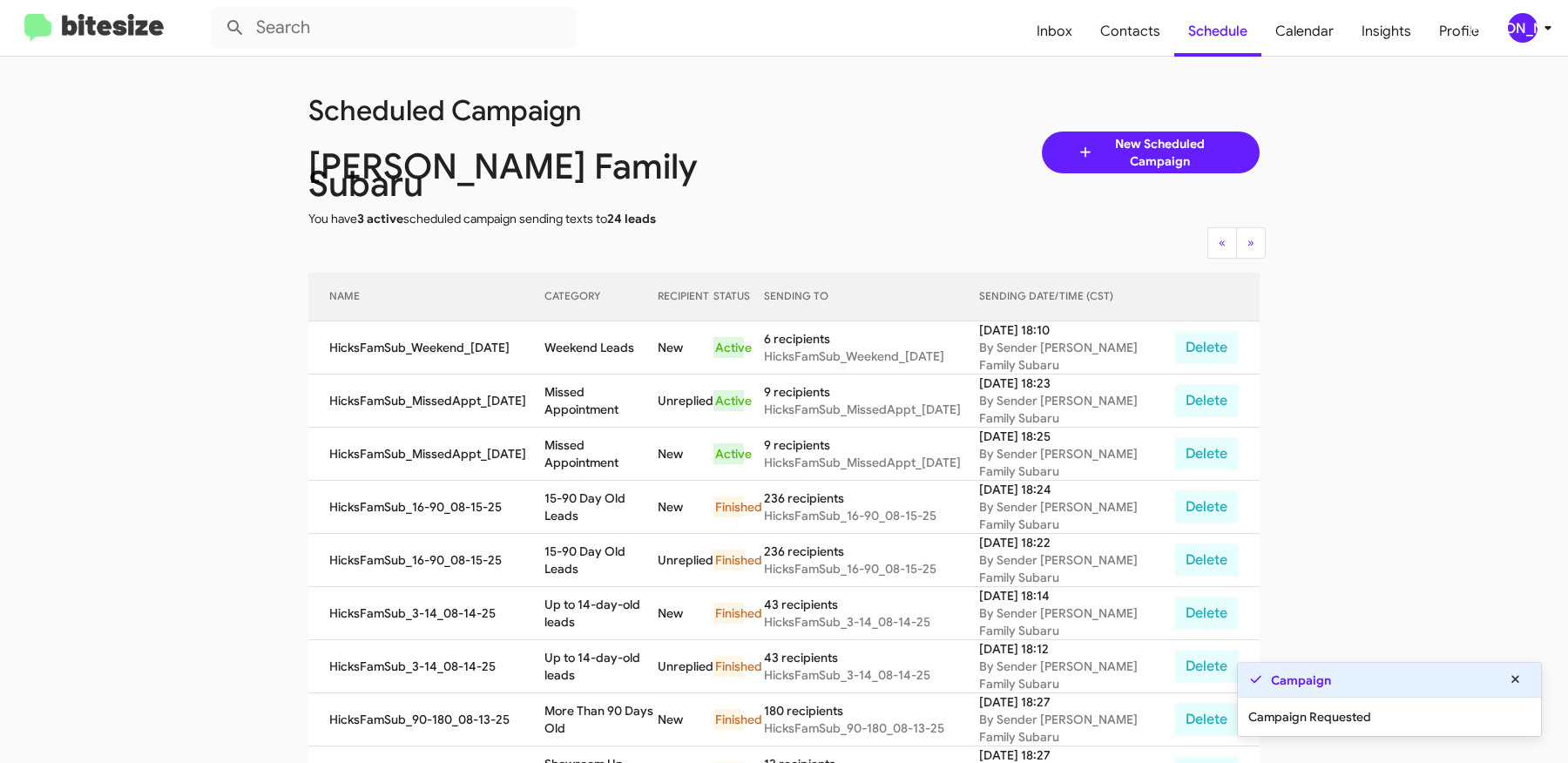
click at [577, 321] on td "Weekend Leads" at bounding box center [601, 347] width 113 height 54
click at [630, 333] on td "Weekend Leads" at bounding box center [601, 347] width 113 height 54
copy td "Weekend Leads"
click at [174, 291] on app-scheduler "Scheduled Campaign Hicks Family Subaru You have 3 active scheduled campaign sen…" at bounding box center [784, 731] width 1568 height 1349
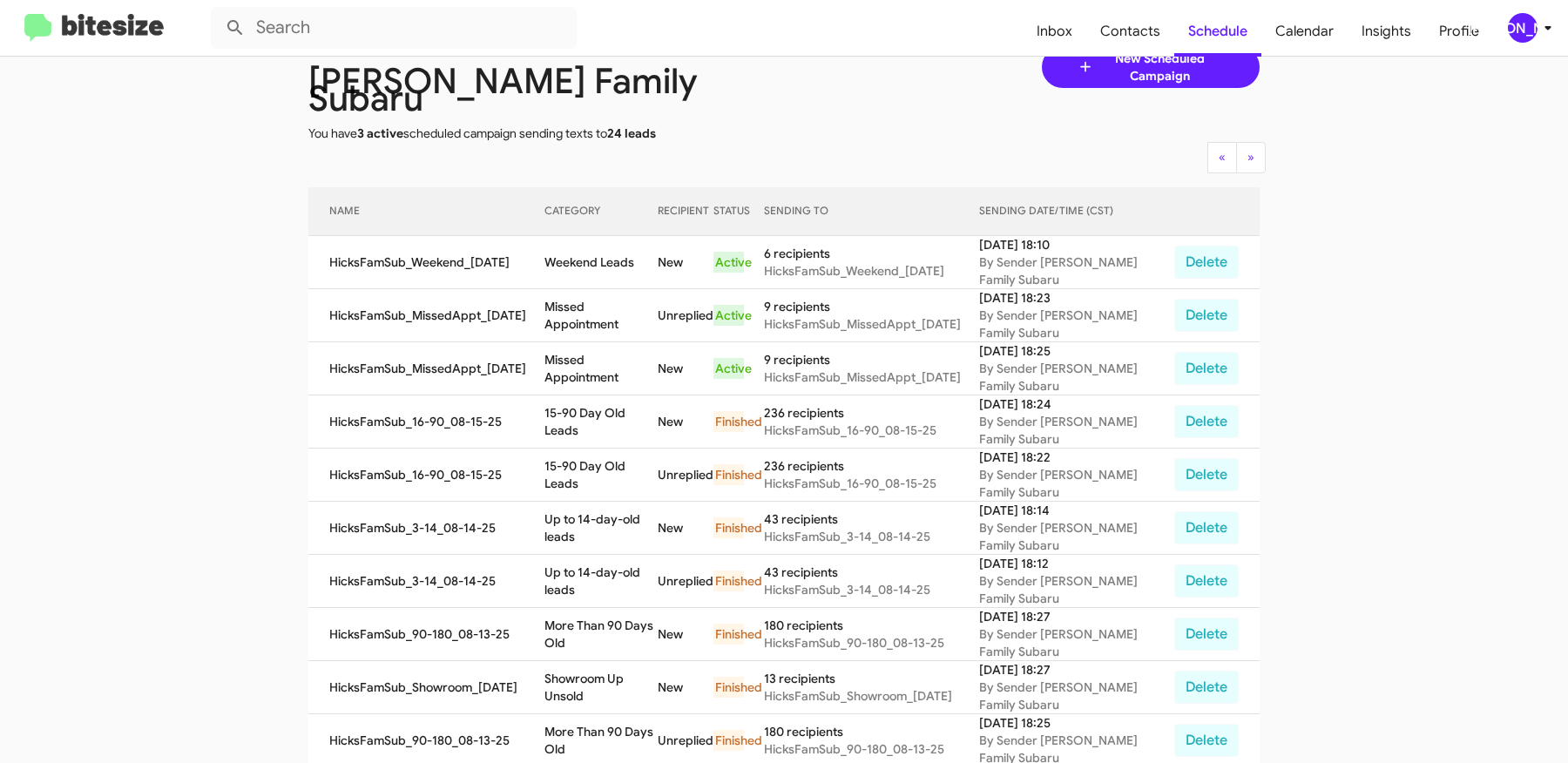
scroll to position [85, 0]
click at [1543, 29] on icon at bounding box center [1548, 27] width 20 height 20
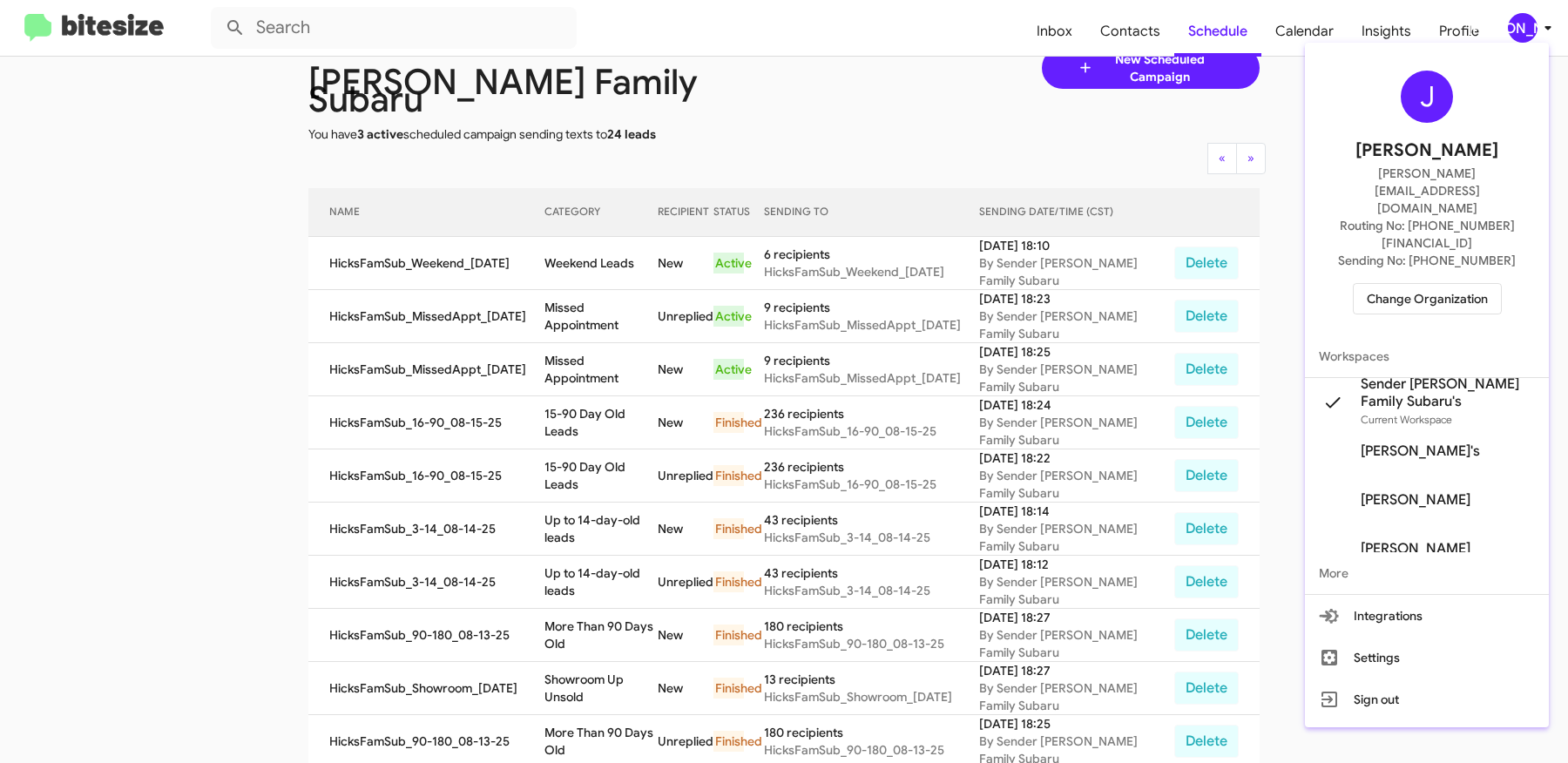
click at [1432, 284] on span "Change Organization" at bounding box center [1427, 299] width 121 height 29
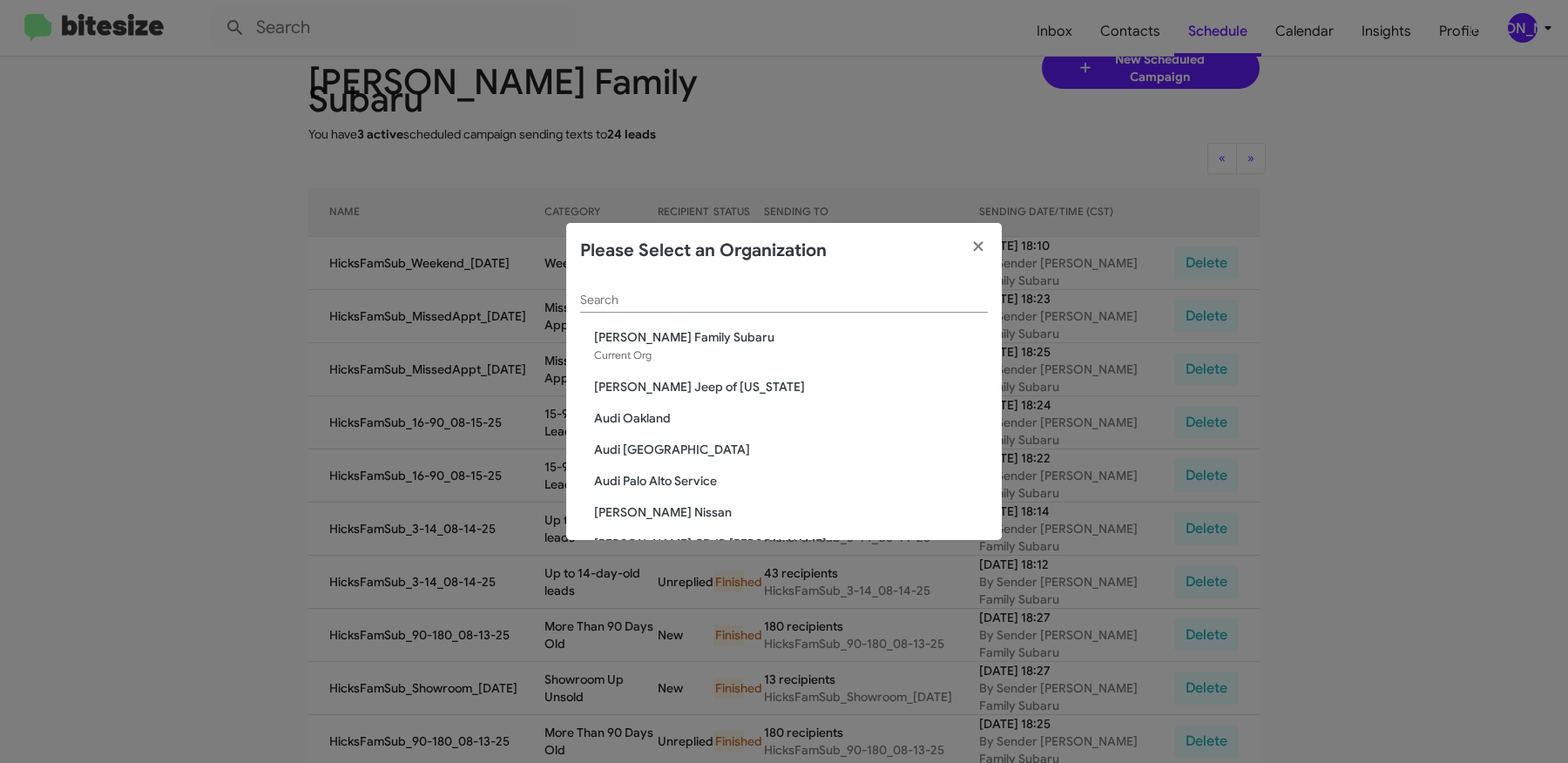
click at [607, 296] on input "Search" at bounding box center [784, 301] width 408 height 14
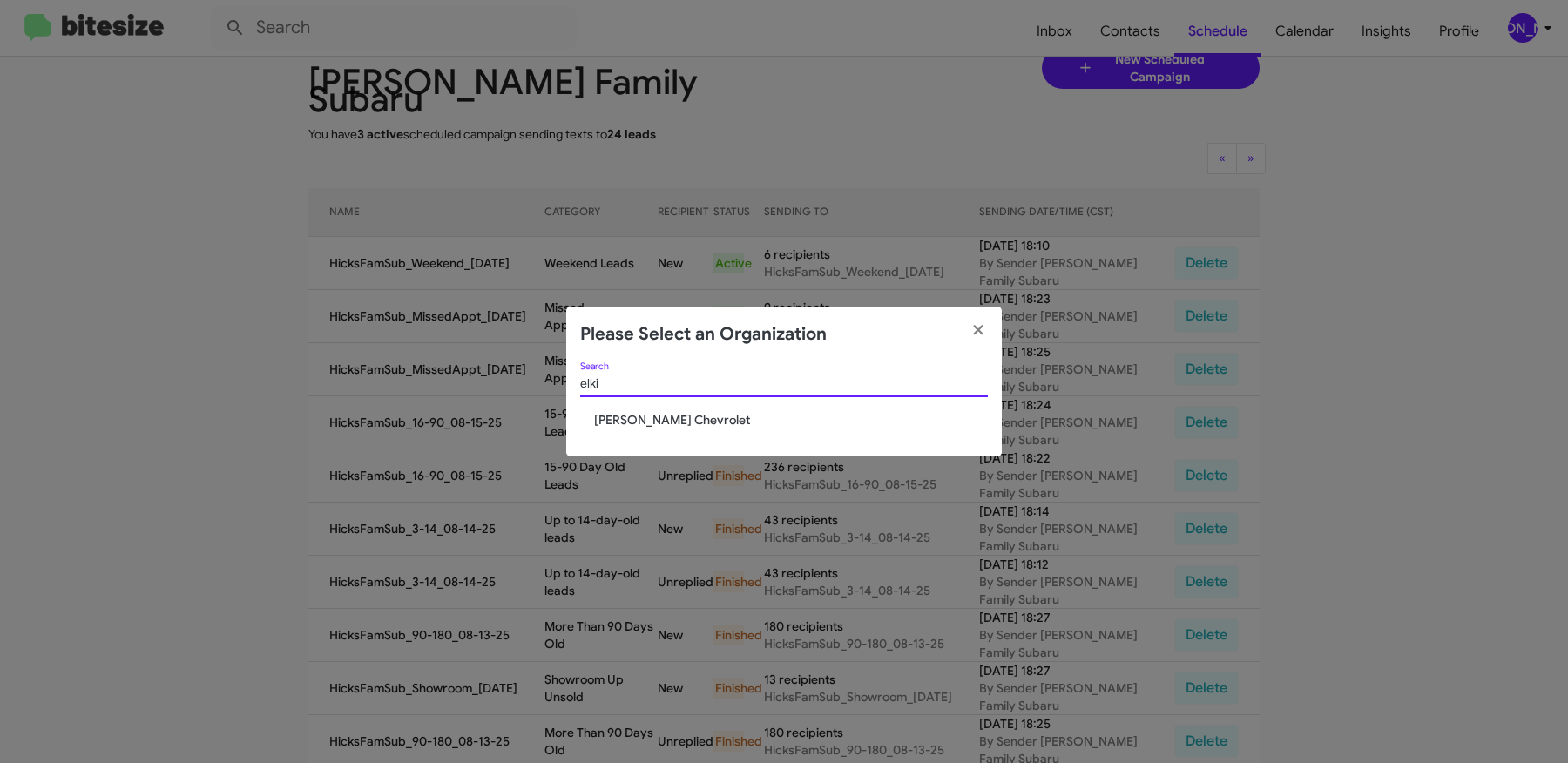
type input "elki"
click at [649, 426] on span "[PERSON_NAME] Chevrolet" at bounding box center [790, 419] width 394 height 18
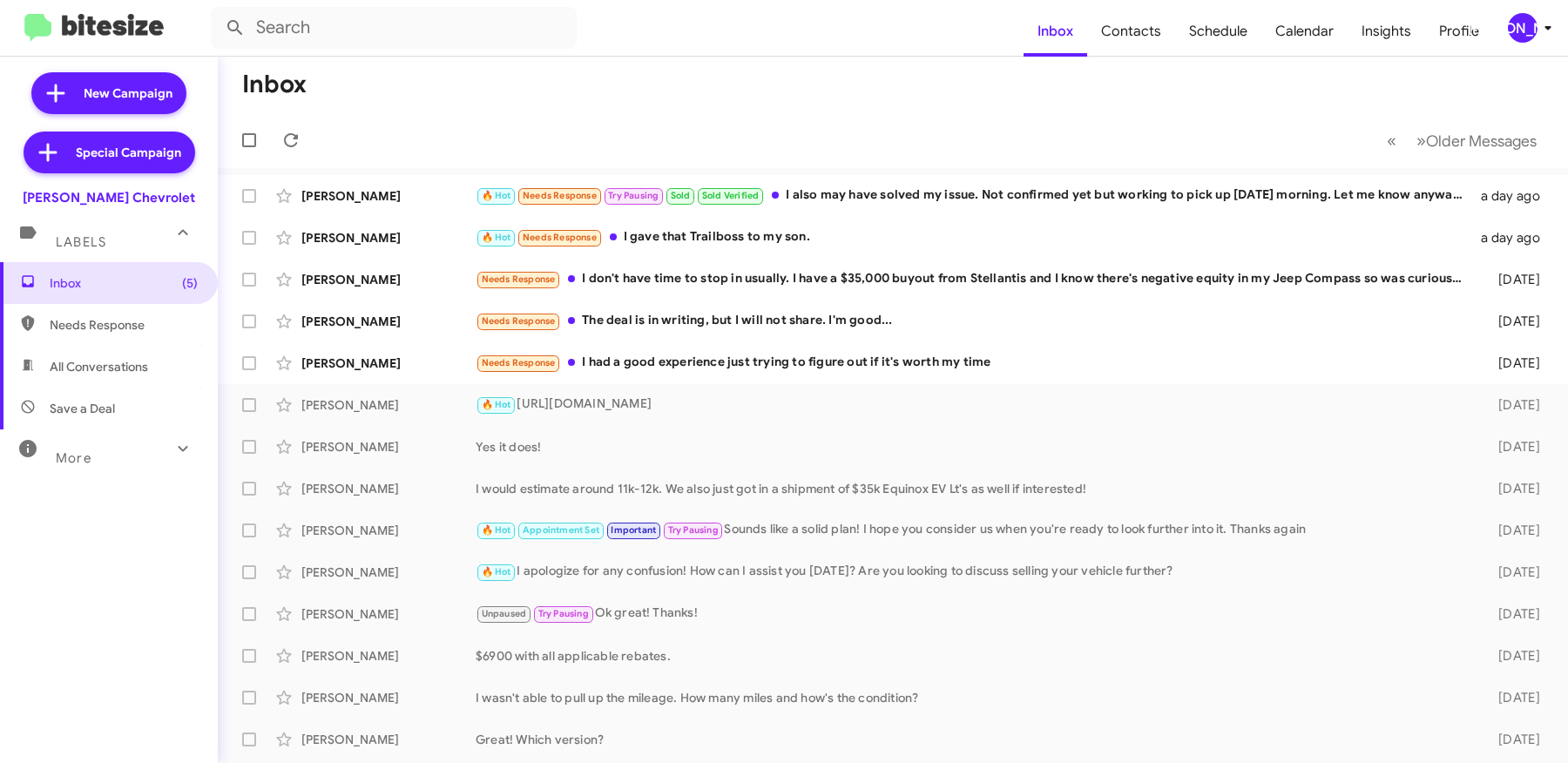
click at [1533, 26] on div "[PERSON_NAME]" at bounding box center [1522, 27] width 29 height 29
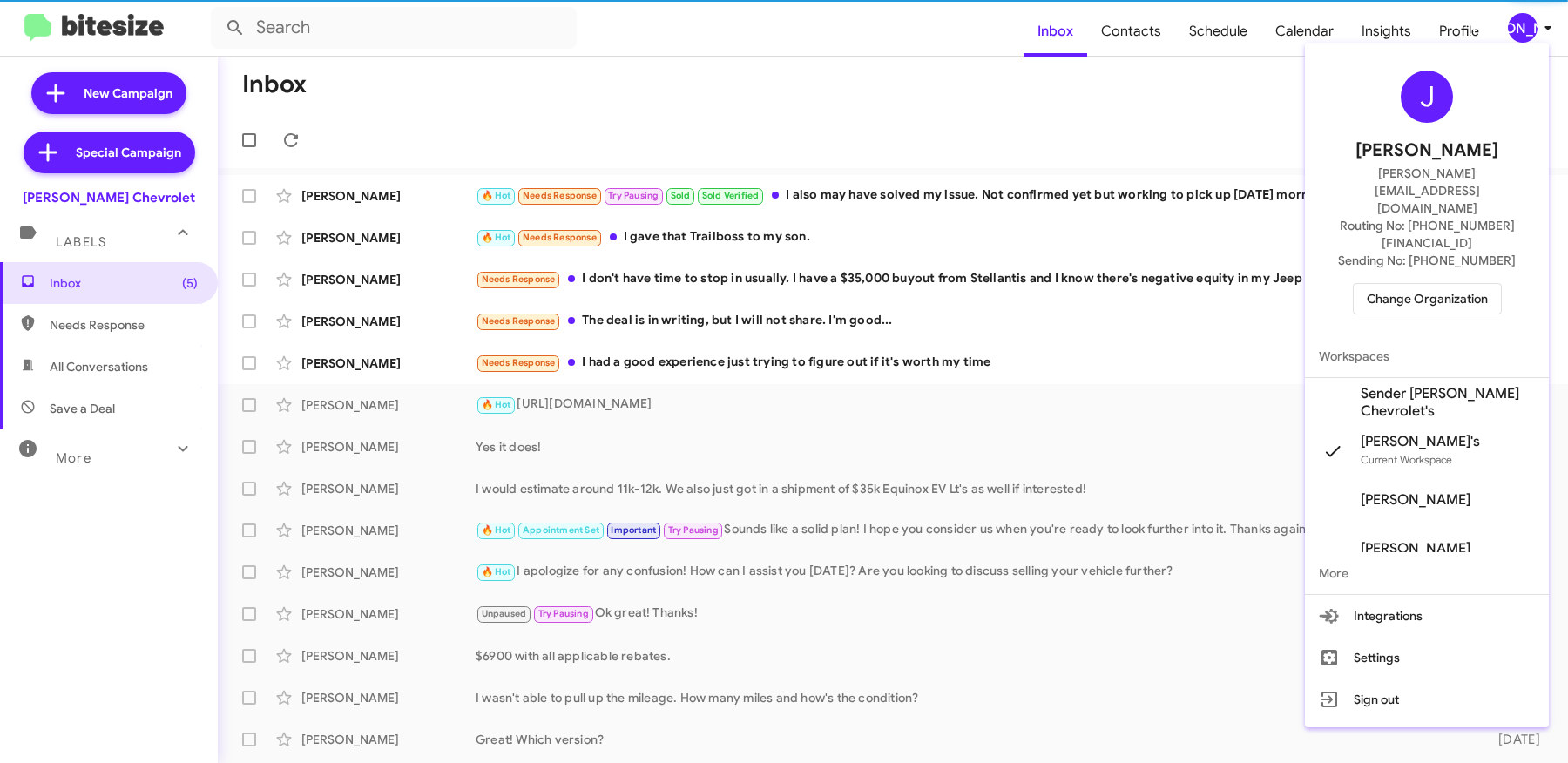
click at [1432, 385] on span "Sender [PERSON_NAME] Chevrolet's" at bounding box center [1447, 403] width 174 height 35
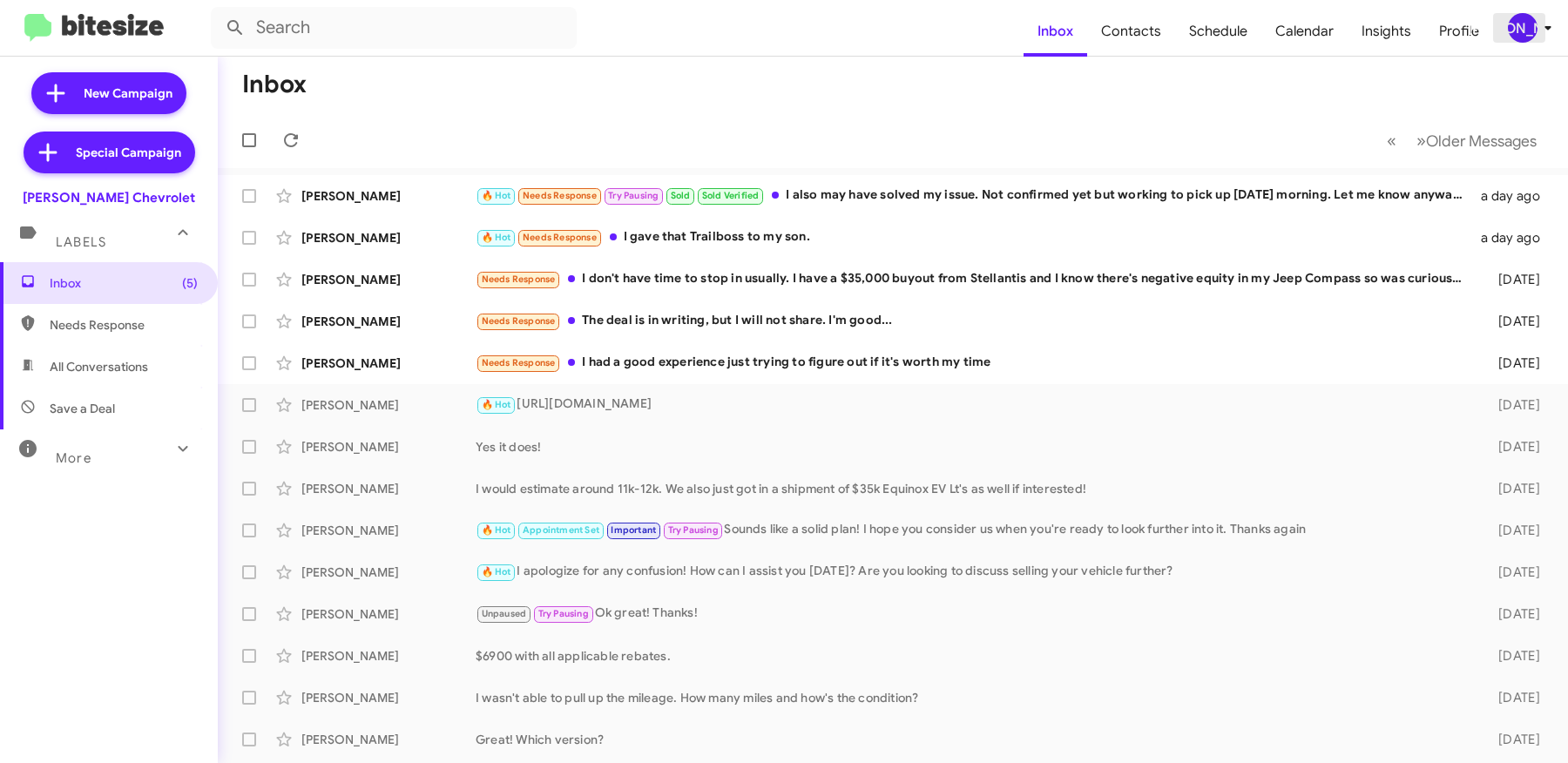
click at [1518, 35] on div "[PERSON_NAME]" at bounding box center [1522, 27] width 29 height 29
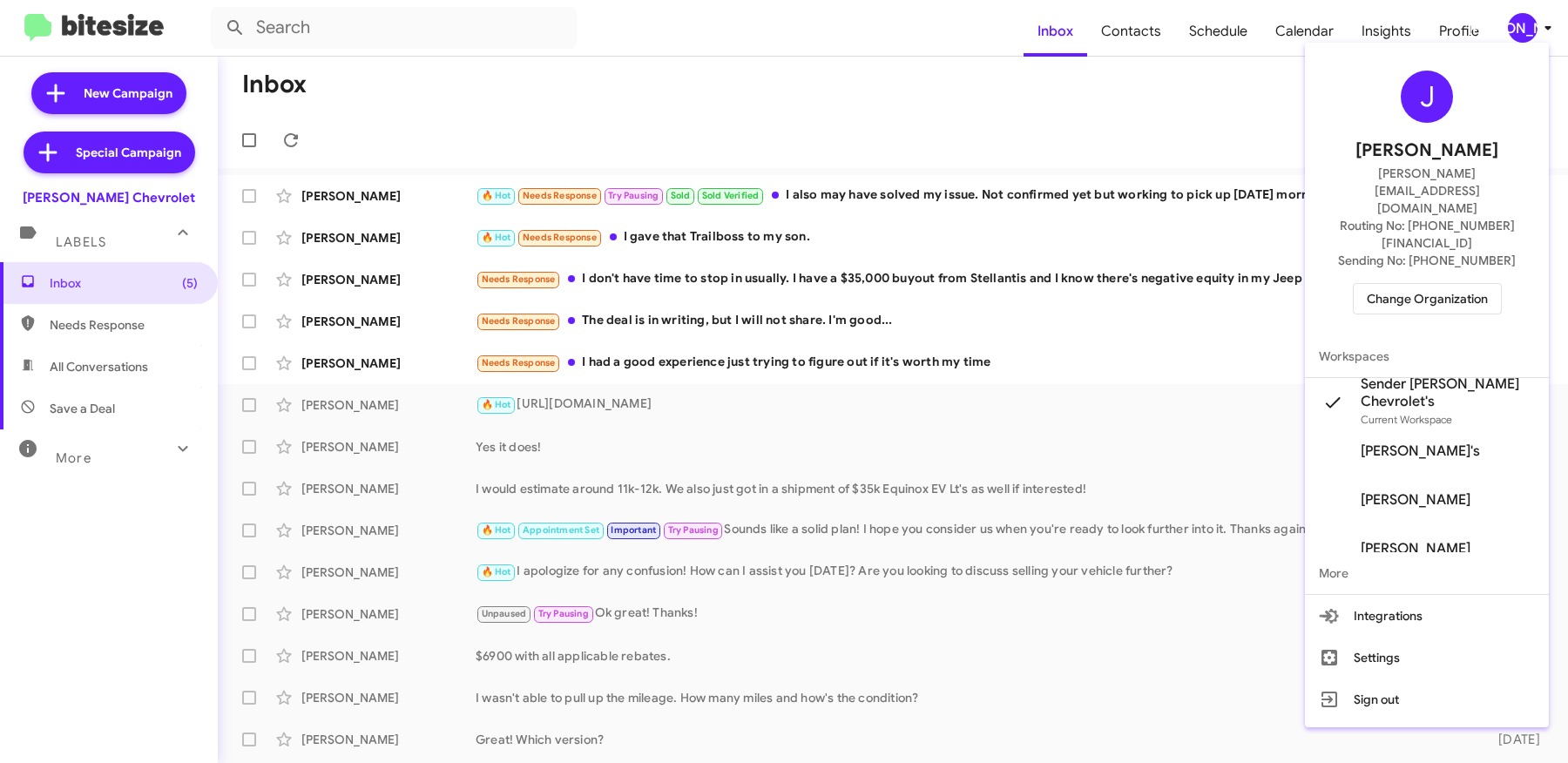
click at [1163, 112] on div at bounding box center [784, 382] width 1568 height 763
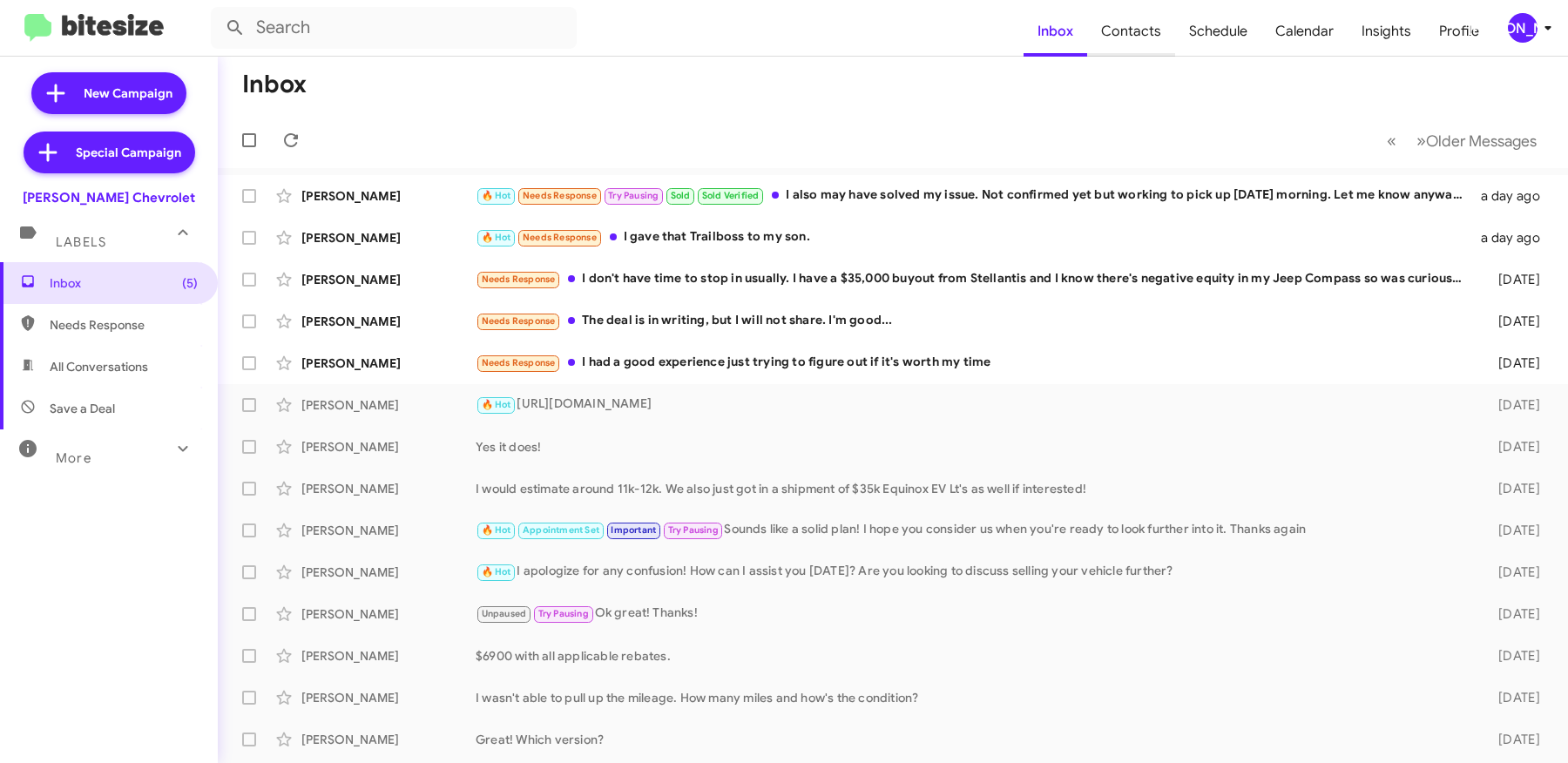
click at [1120, 11] on span "Contacts" at bounding box center [1131, 31] width 88 height 51
type input "in:groups"
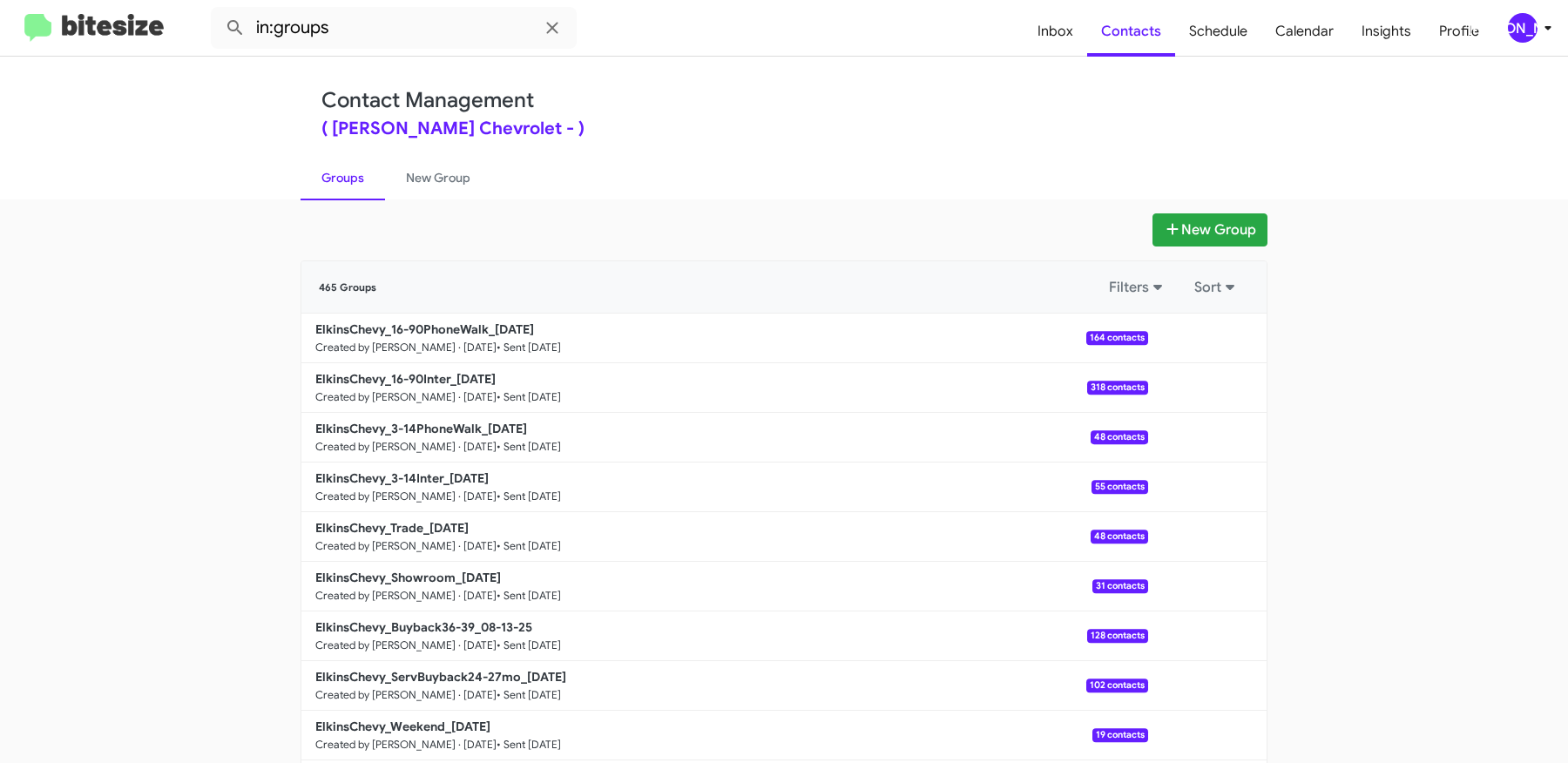
click at [1536, 25] on div "[PERSON_NAME]" at bounding box center [1522, 27] width 29 height 29
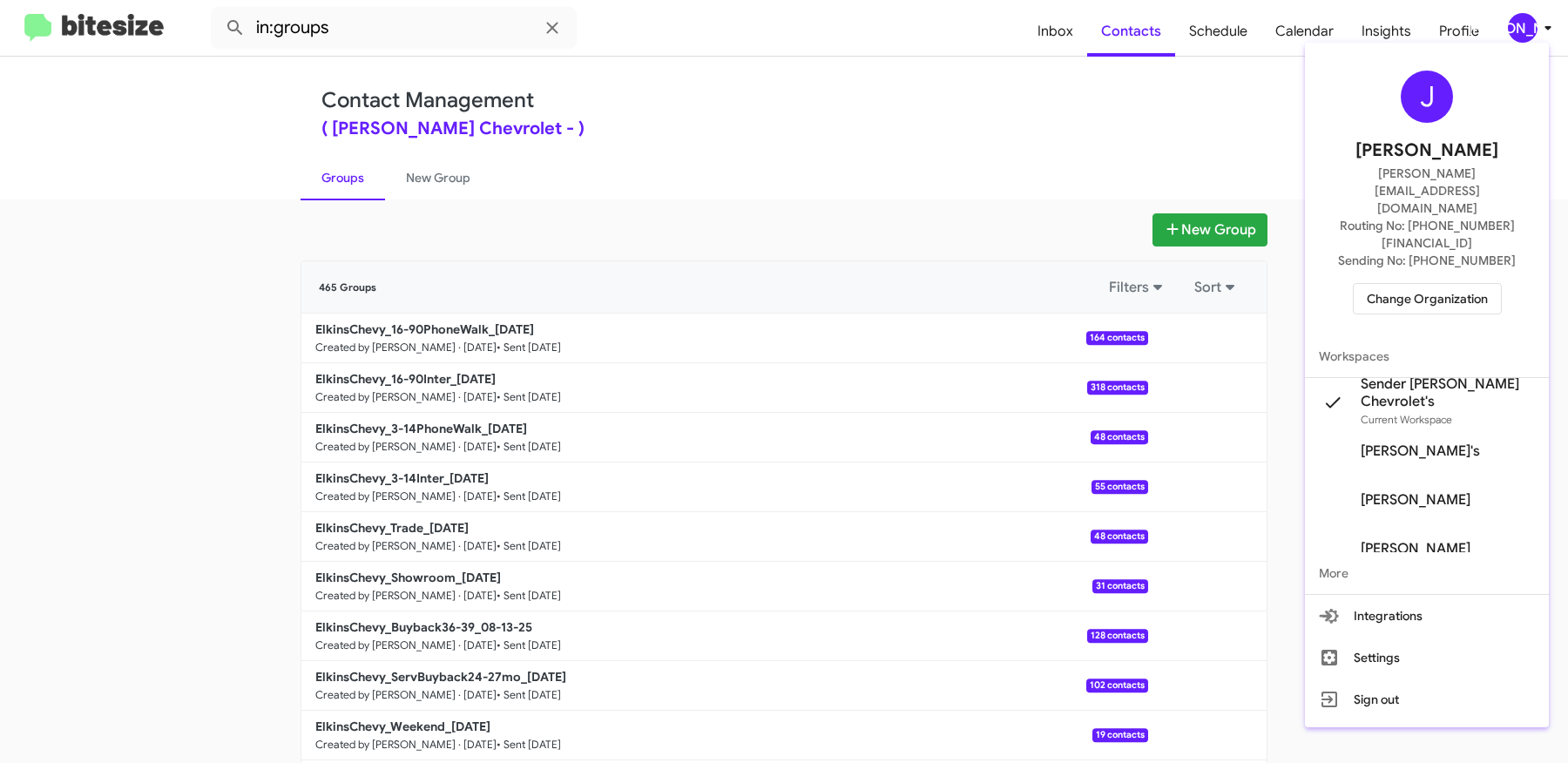
click at [1181, 128] on div at bounding box center [784, 382] width 1568 height 763
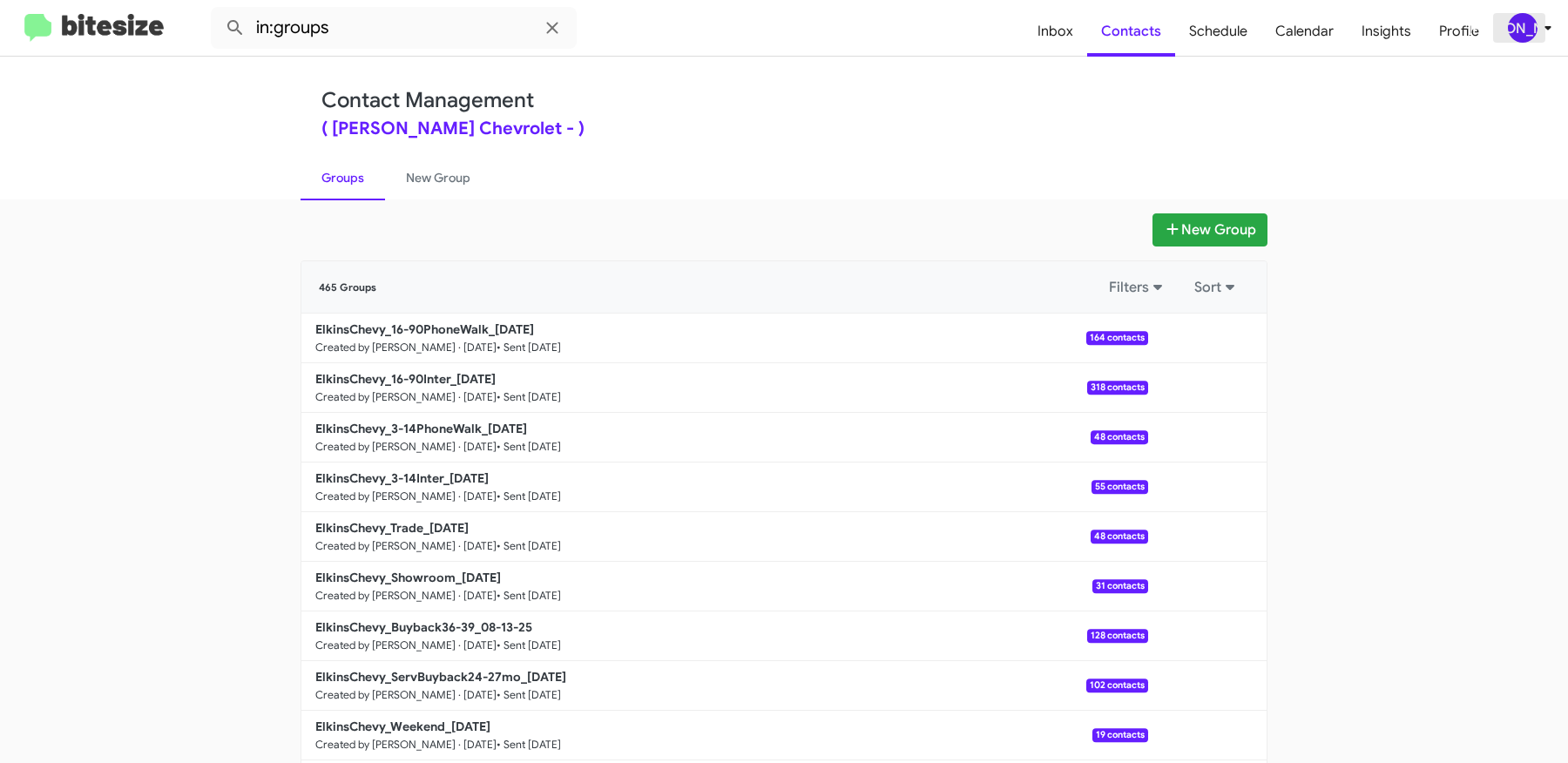
click at [1517, 22] on div "[PERSON_NAME]" at bounding box center [1522, 27] width 29 height 29
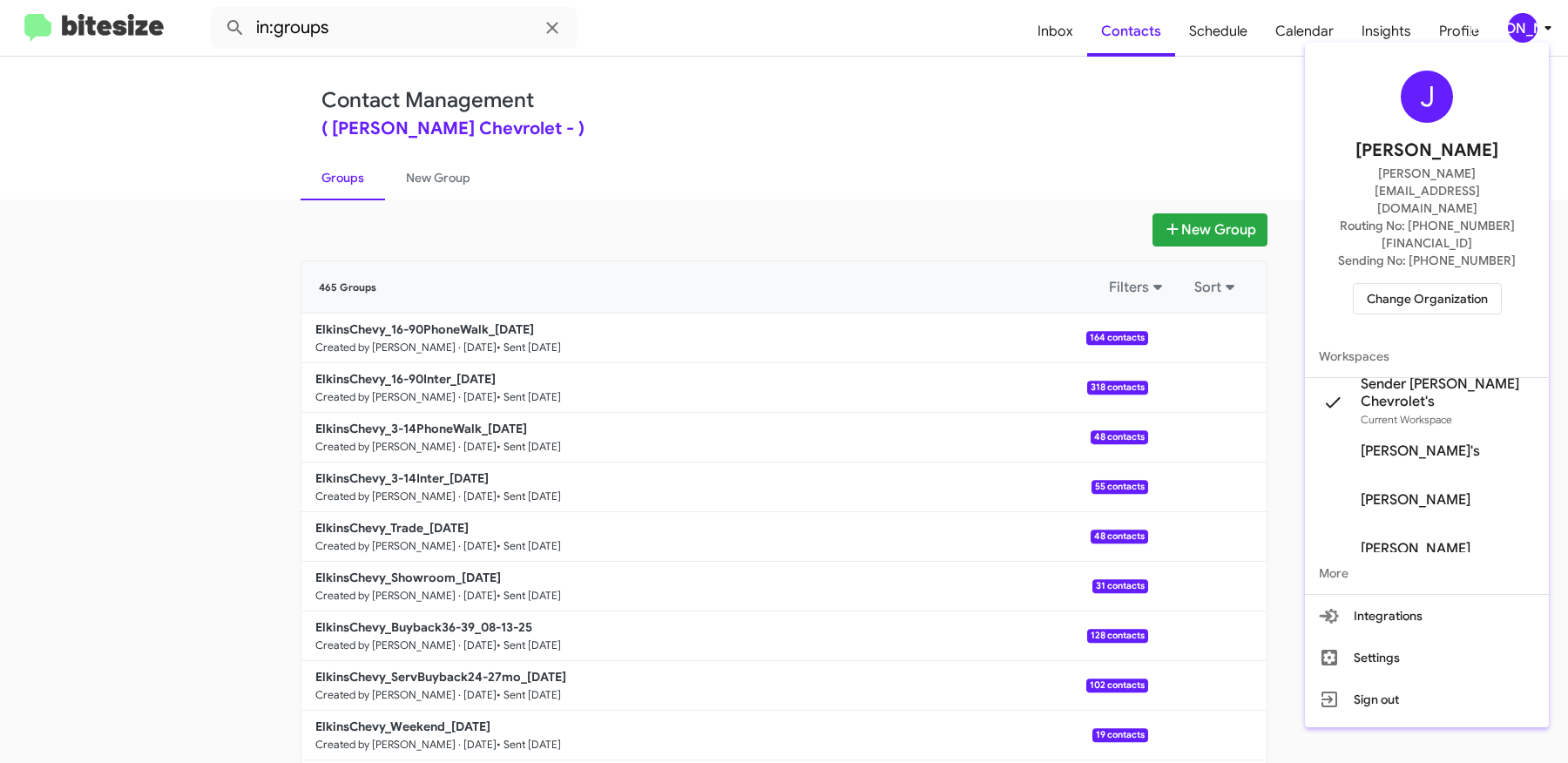
click at [1208, 231] on div at bounding box center [784, 382] width 1568 height 763
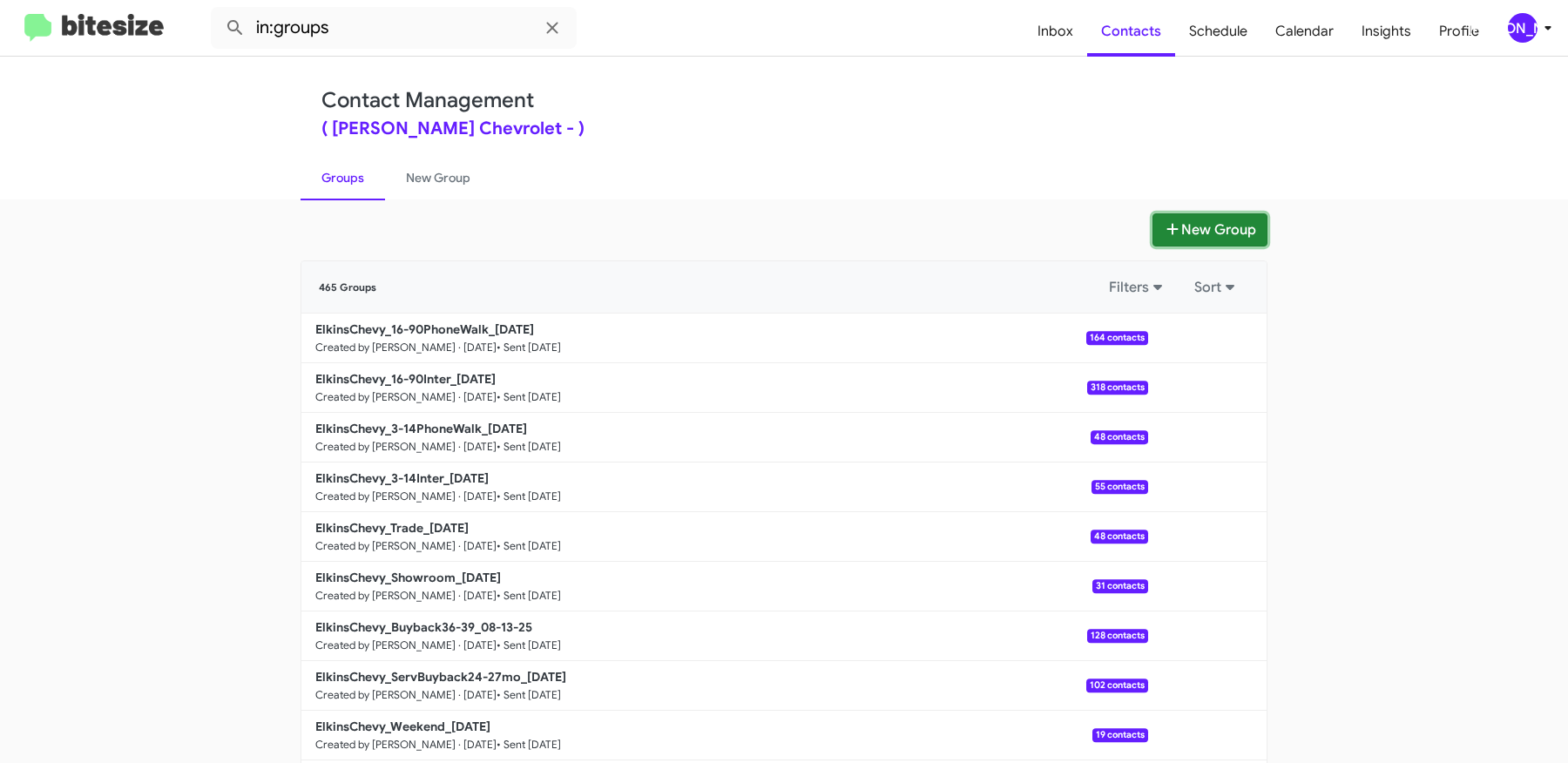
click at [1217, 231] on button "New Group" at bounding box center [1210, 230] width 115 height 33
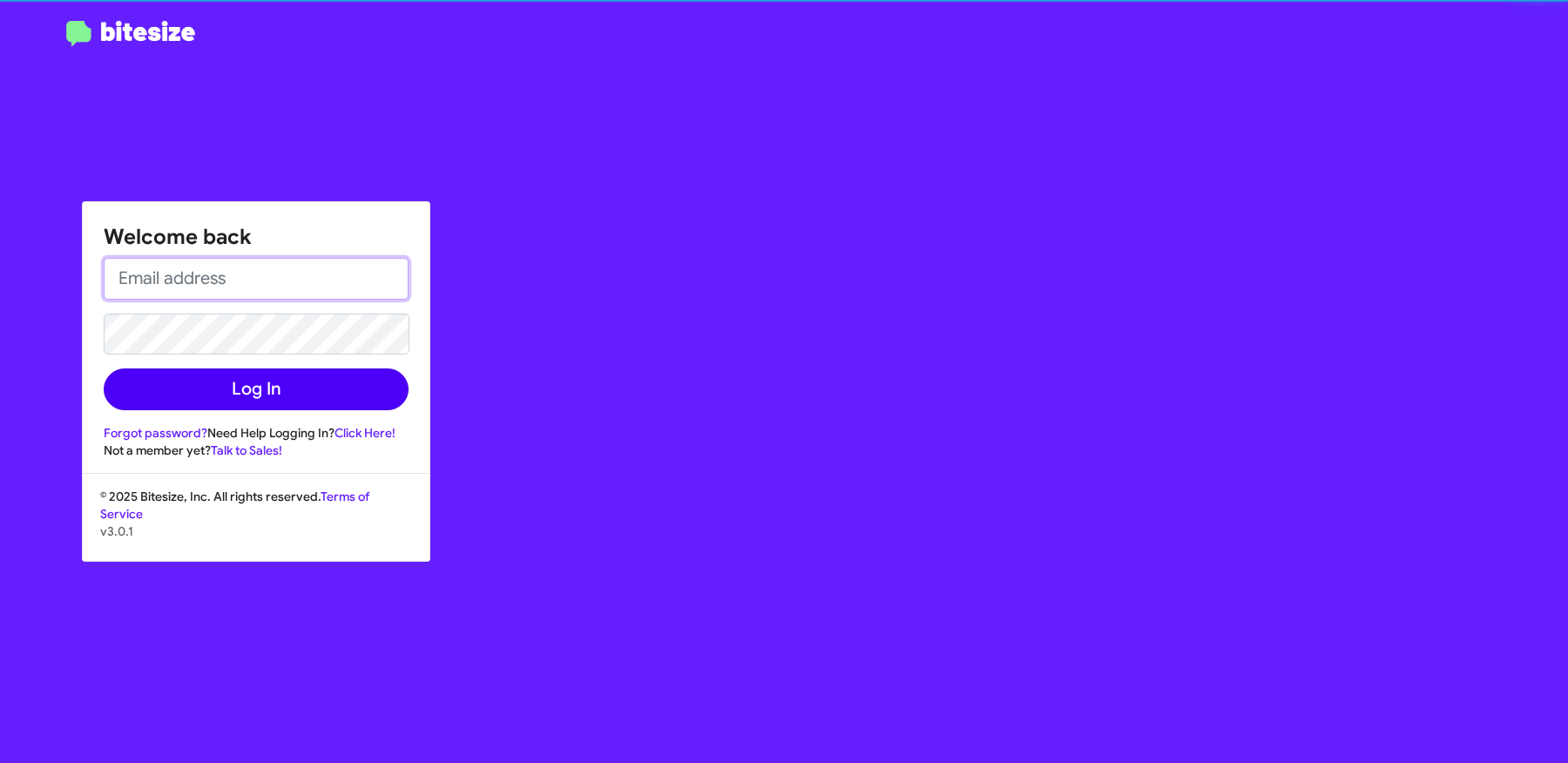
type input "[PERSON_NAME][EMAIL_ADDRESS][DOMAIN_NAME]"
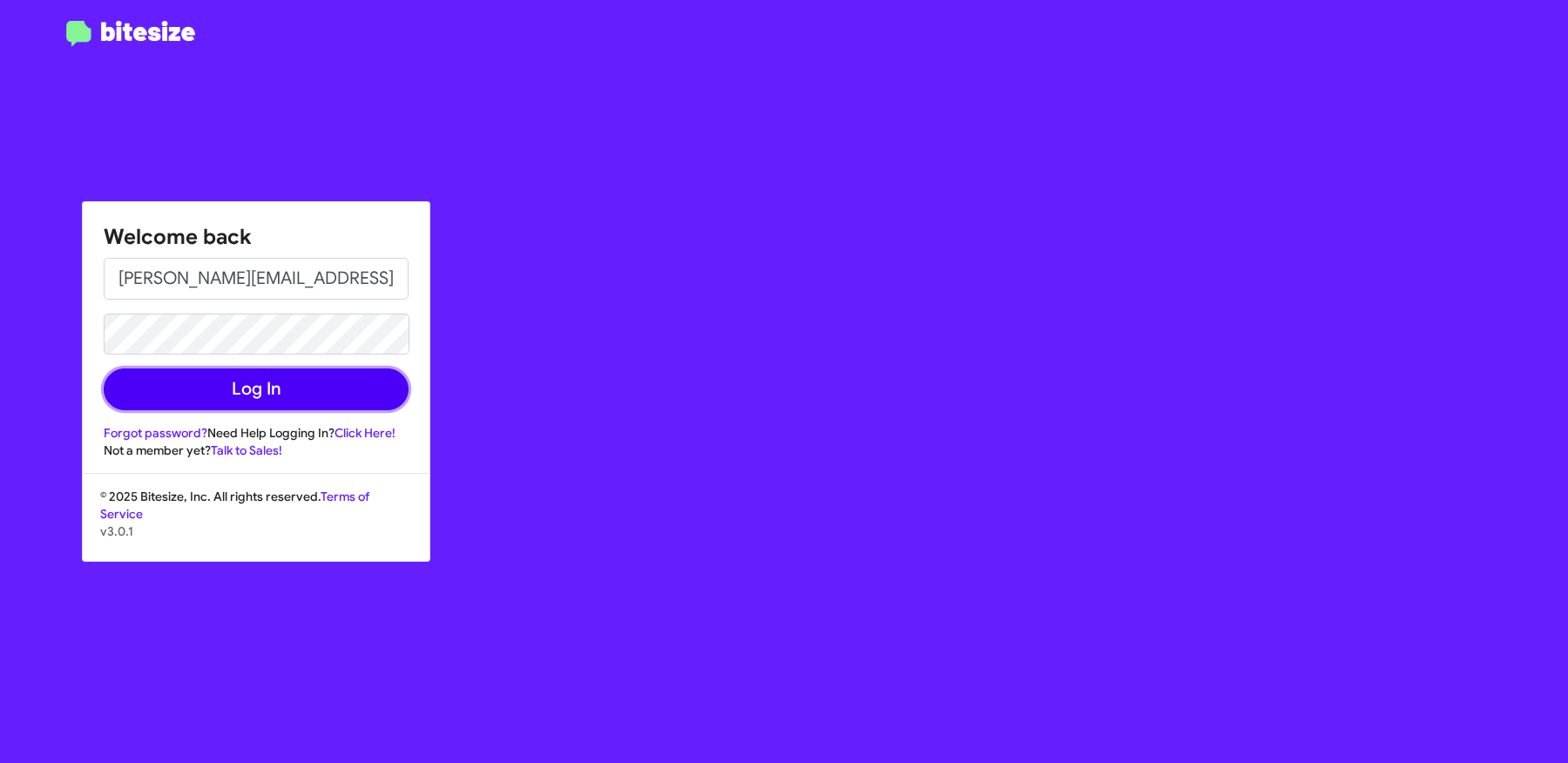
click at [385, 400] on button "Log In" at bounding box center [256, 389] width 305 height 42
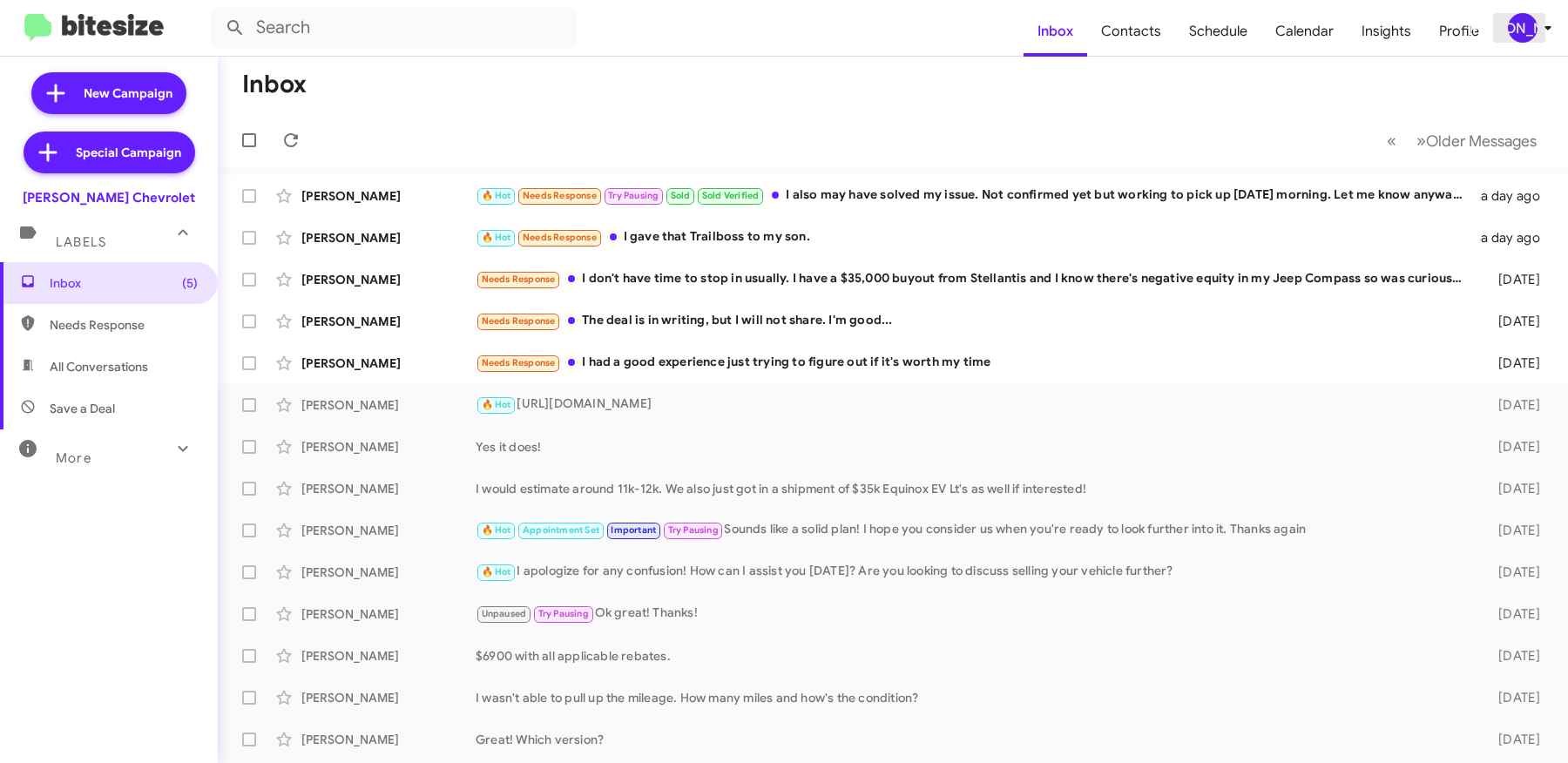
click at [1531, 21] on div "[PERSON_NAME]" at bounding box center [1522, 27] width 29 height 29
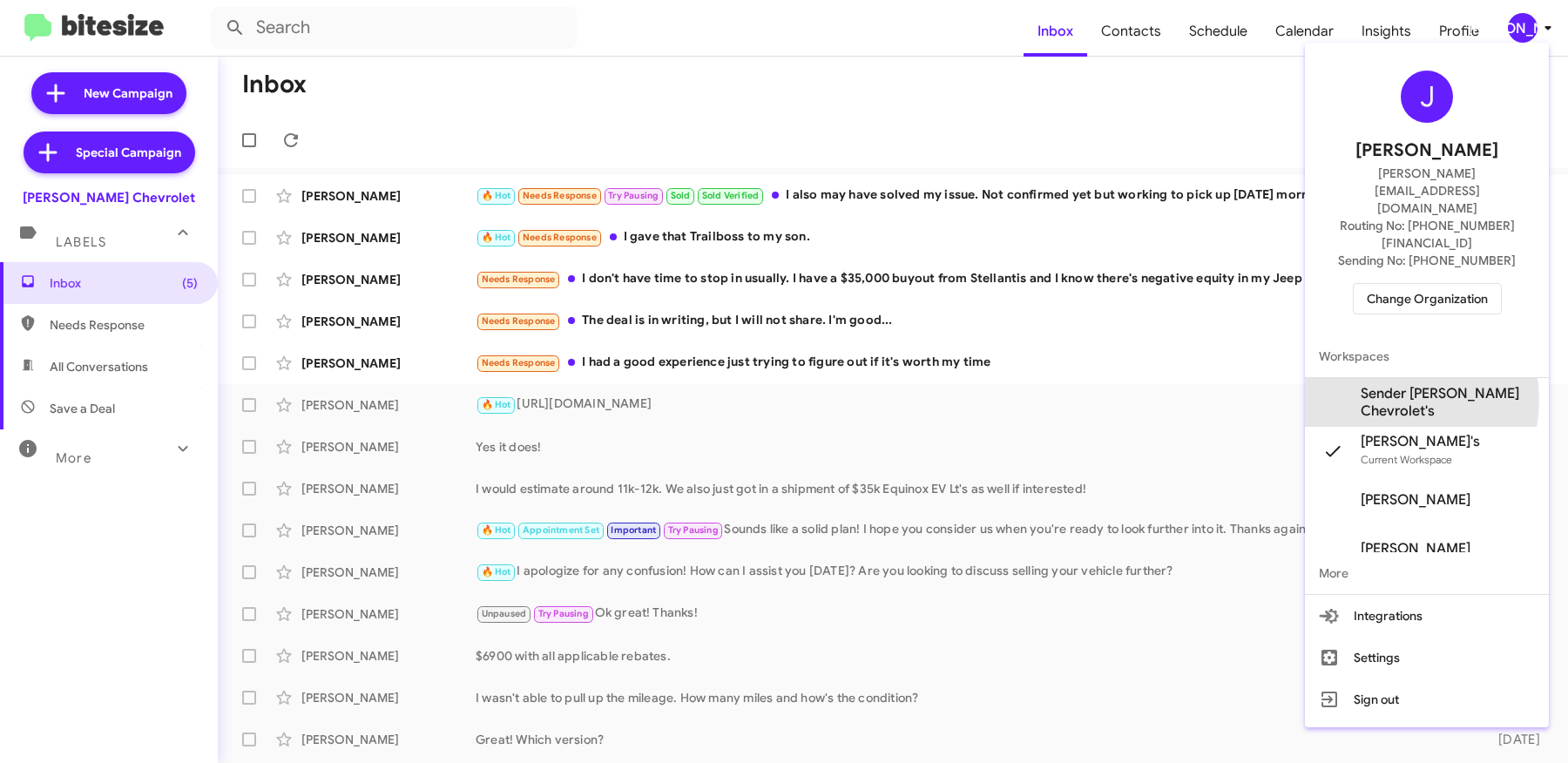
click at [1404, 385] on span "Sender [PERSON_NAME] Chevrolet's" at bounding box center [1447, 403] width 174 height 35
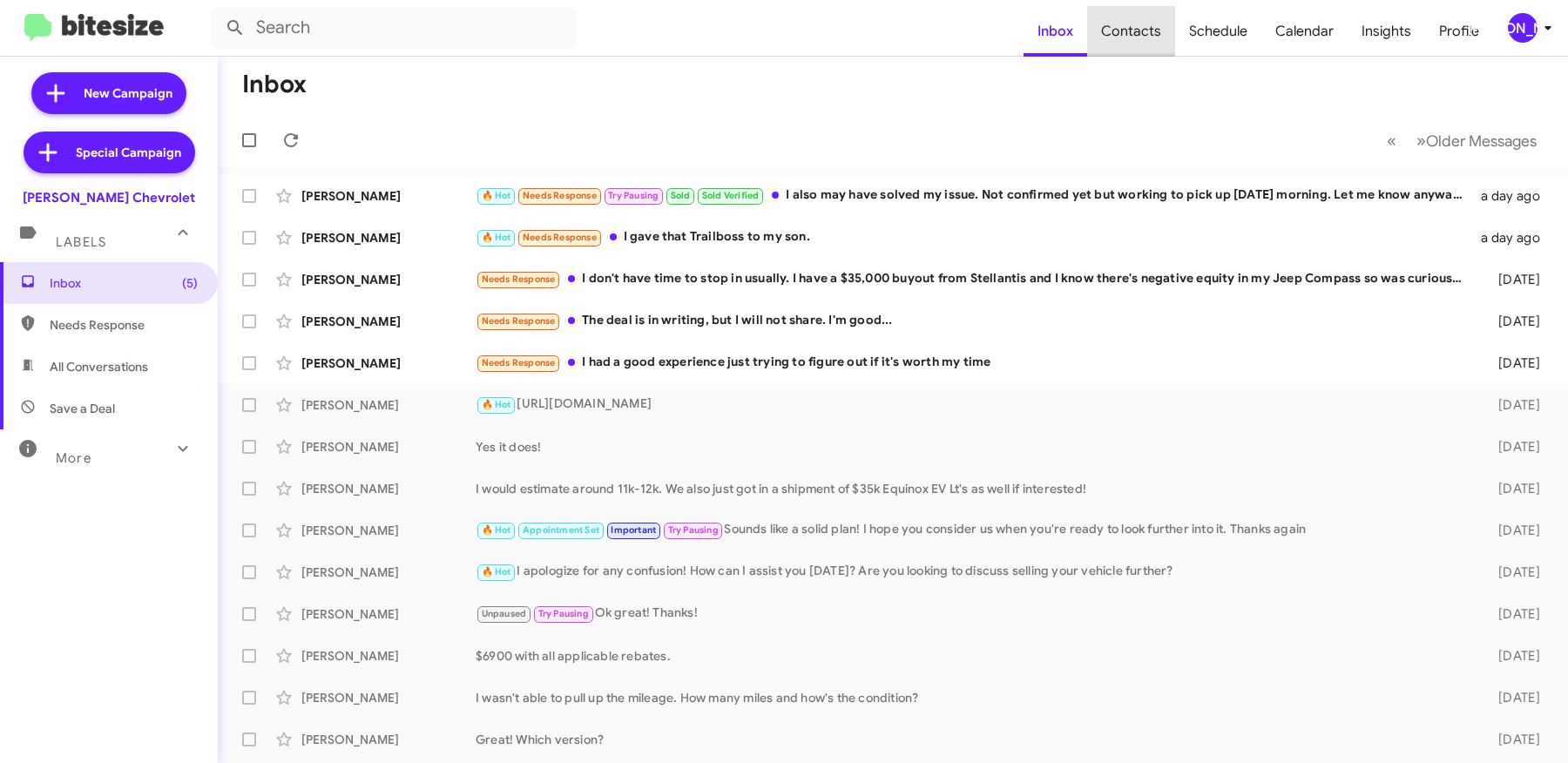
click at [1143, 54] on span "Contacts" at bounding box center [1131, 31] width 88 height 51
type input "in:groups"
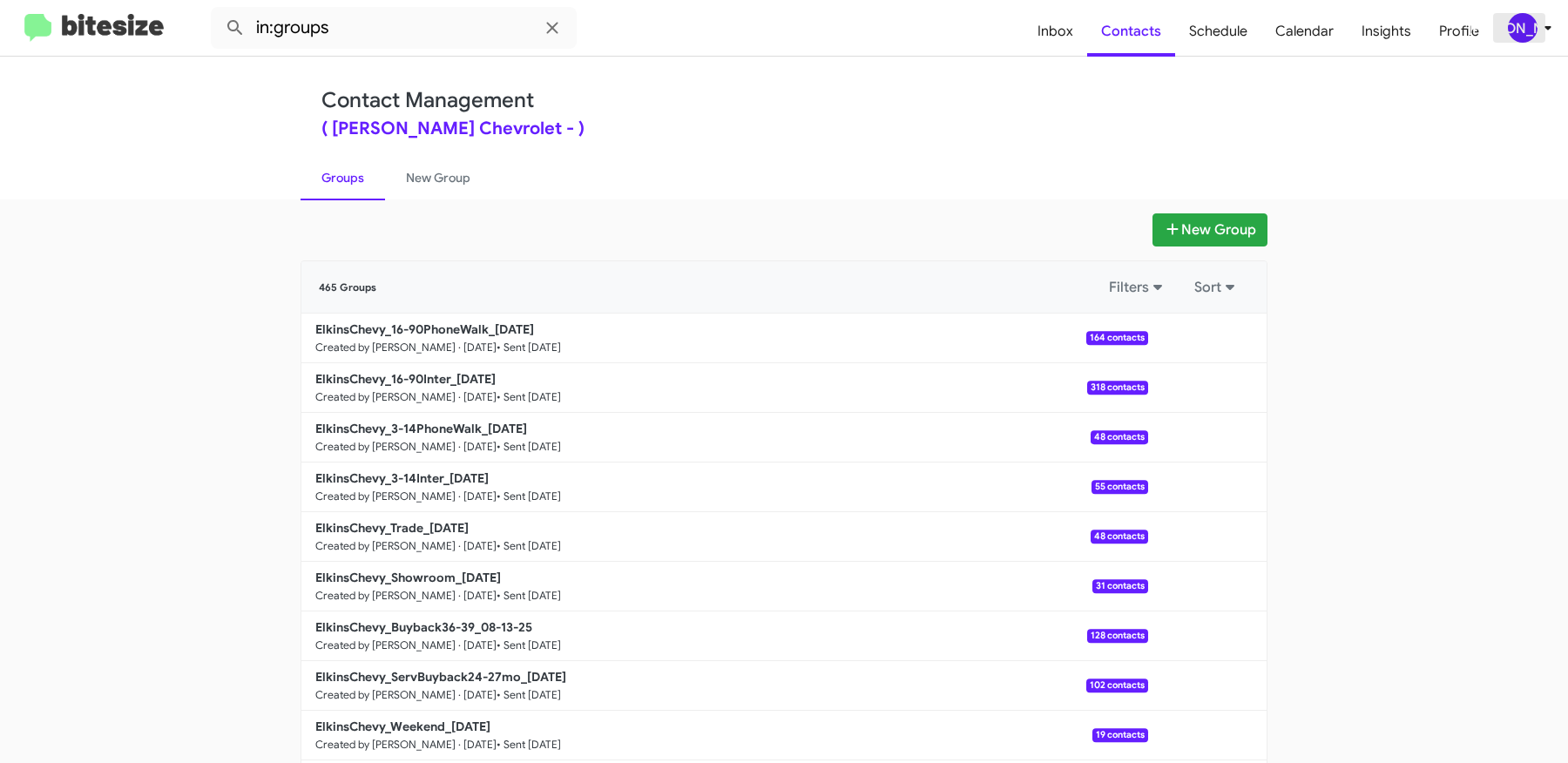
click at [1536, 23] on div "[PERSON_NAME]" at bounding box center [1522, 27] width 29 height 29
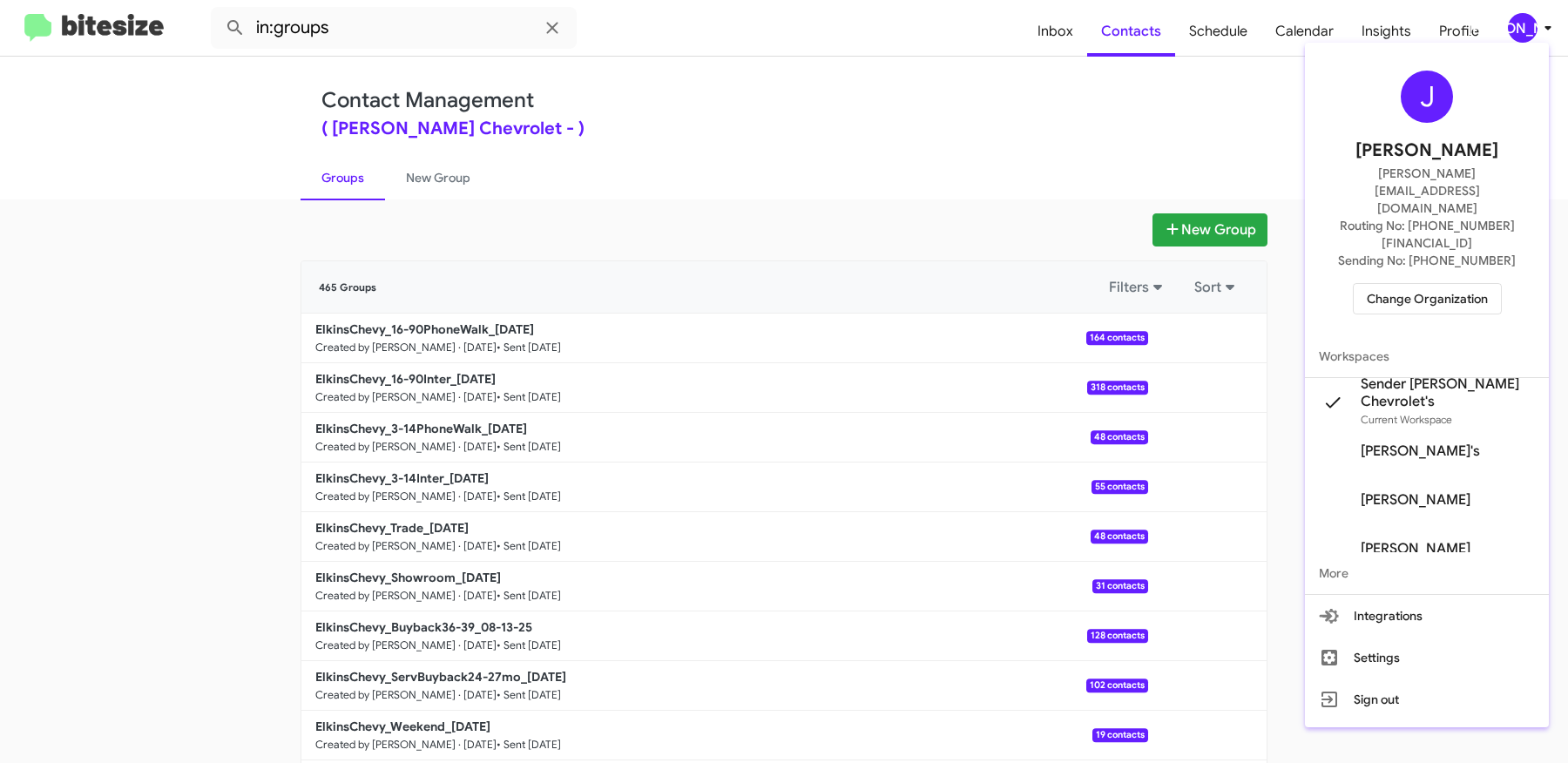
click at [1032, 151] on div at bounding box center [784, 382] width 1568 height 763
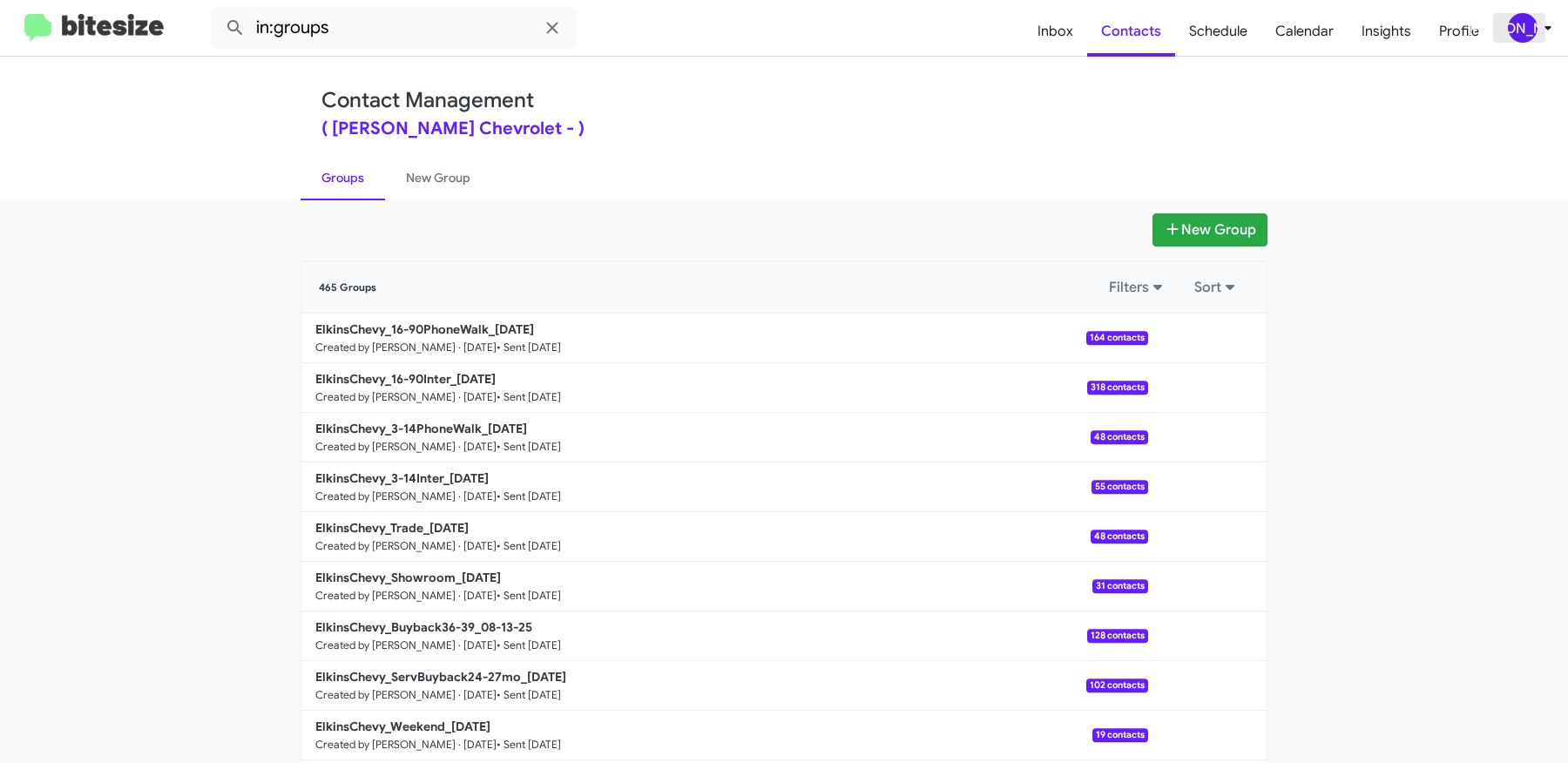
click at [1538, 26] on icon at bounding box center [1548, 27] width 20 height 20
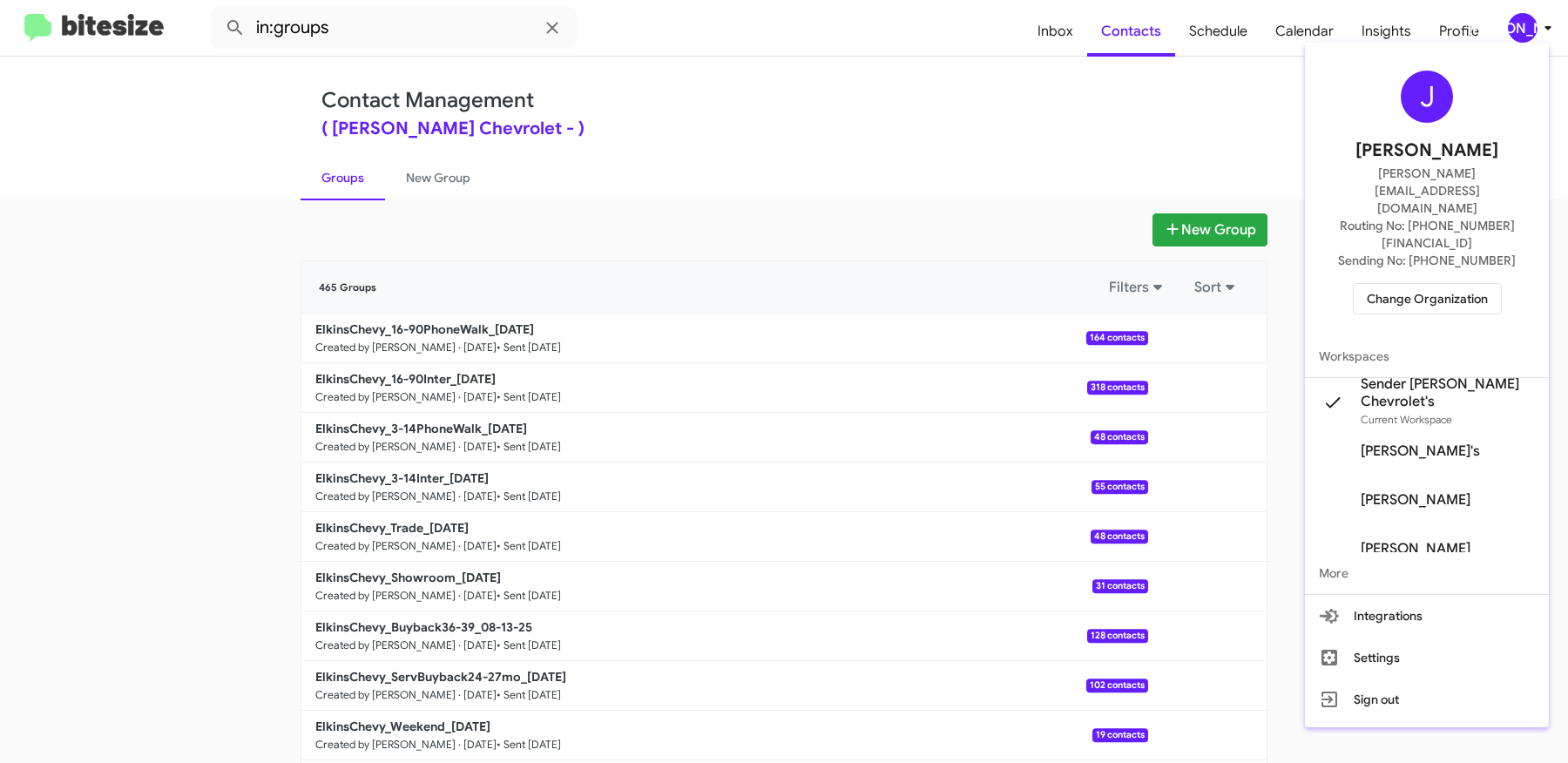
click at [1020, 195] on div at bounding box center [784, 382] width 1568 height 763
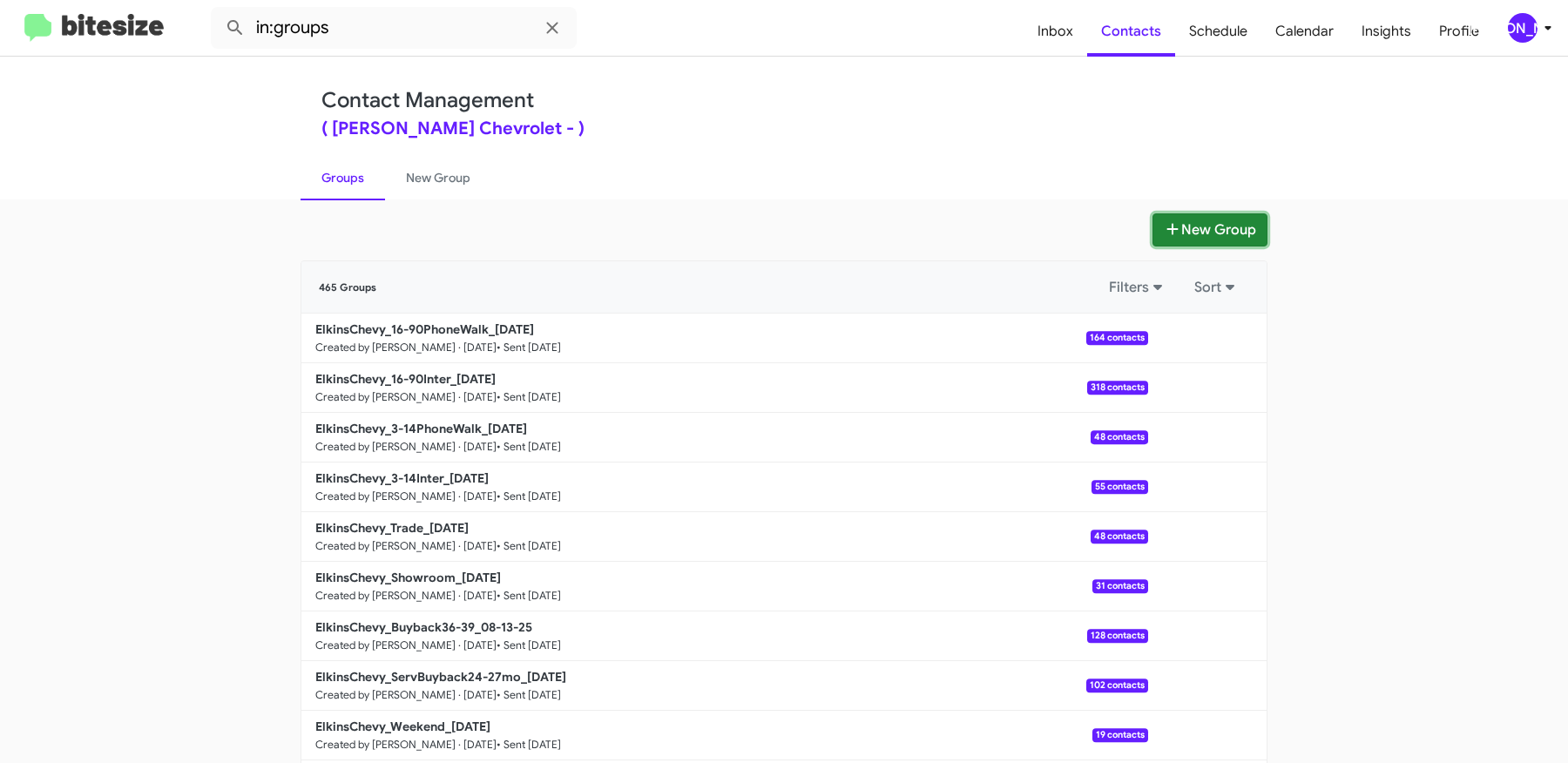
click at [1197, 225] on button "New Group" at bounding box center [1210, 230] width 115 height 33
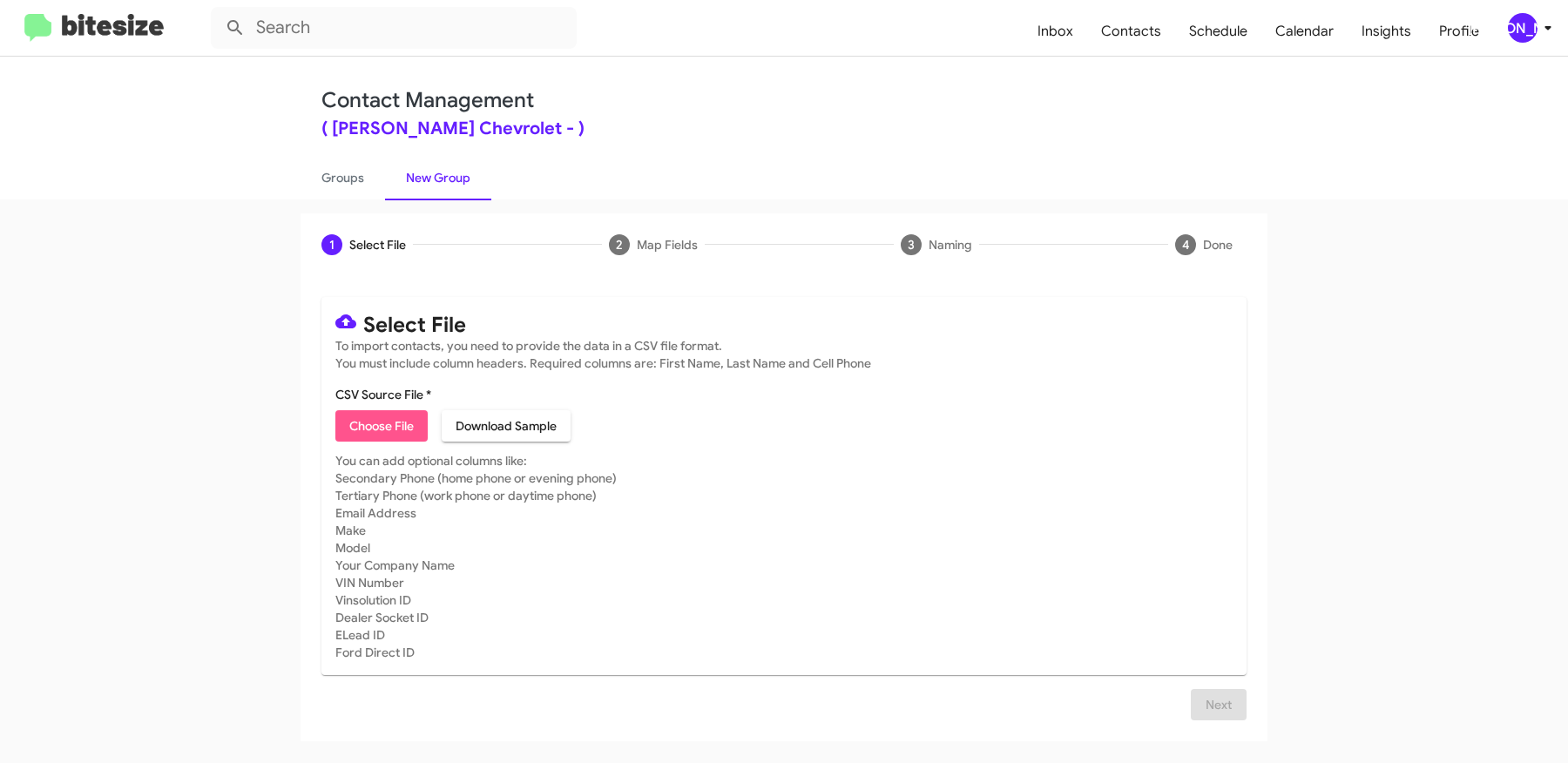
click at [402, 418] on span "Choose File" at bounding box center [382, 426] width 64 height 31
type input "ElkinsChevy_Weekend_[DATE]"
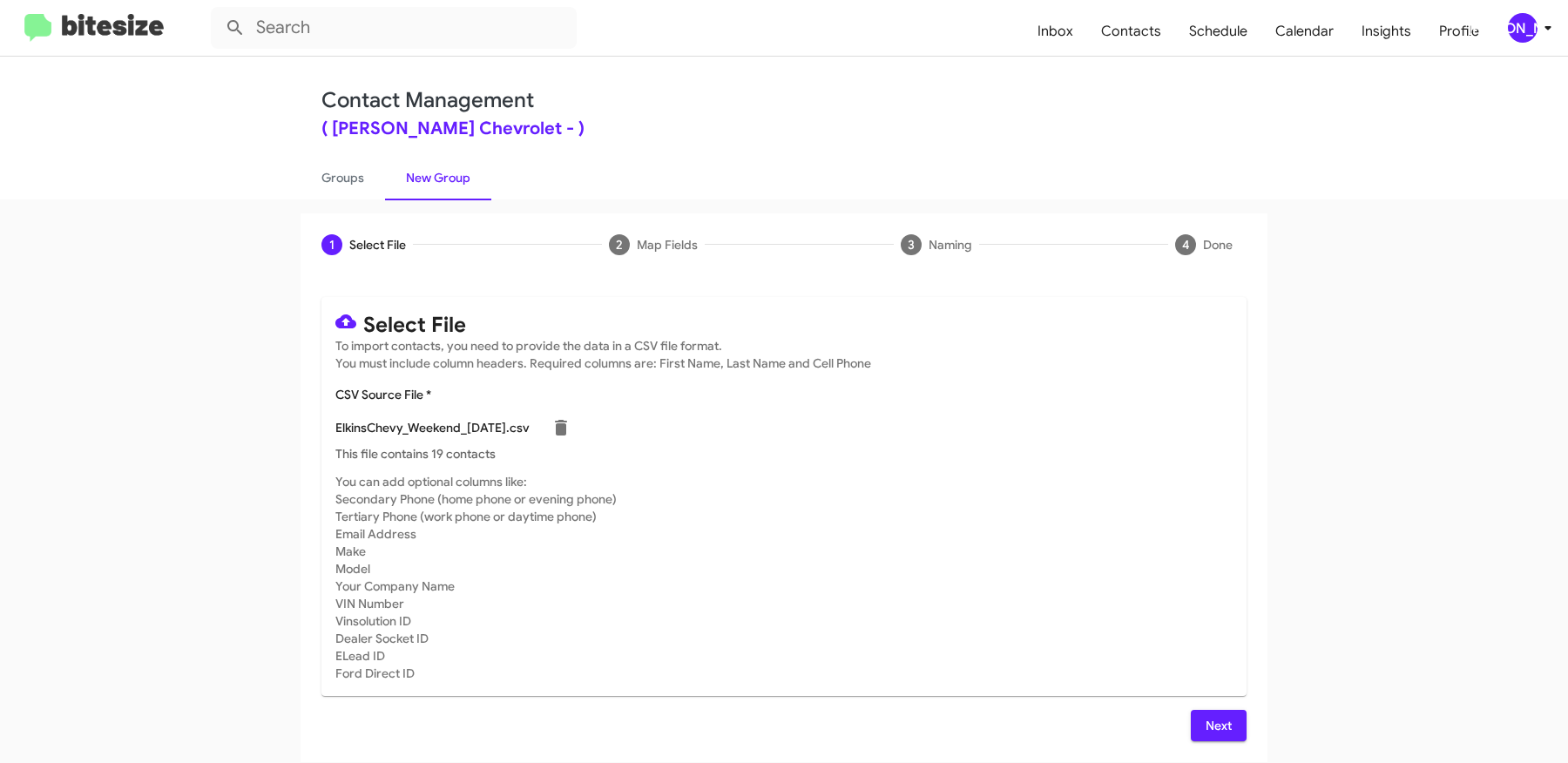
click at [1218, 721] on span "Next" at bounding box center [1219, 725] width 28 height 31
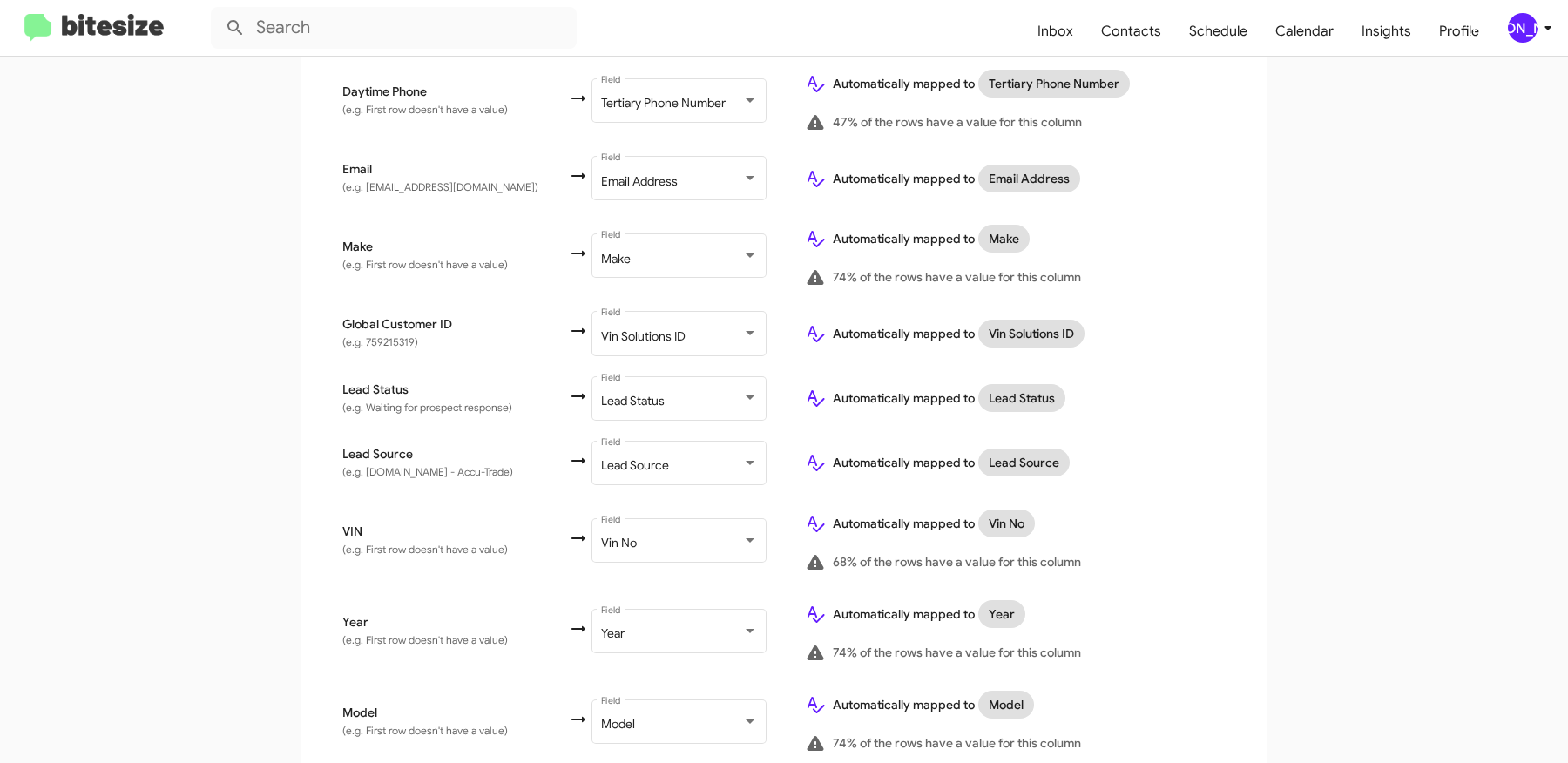
scroll to position [896, 0]
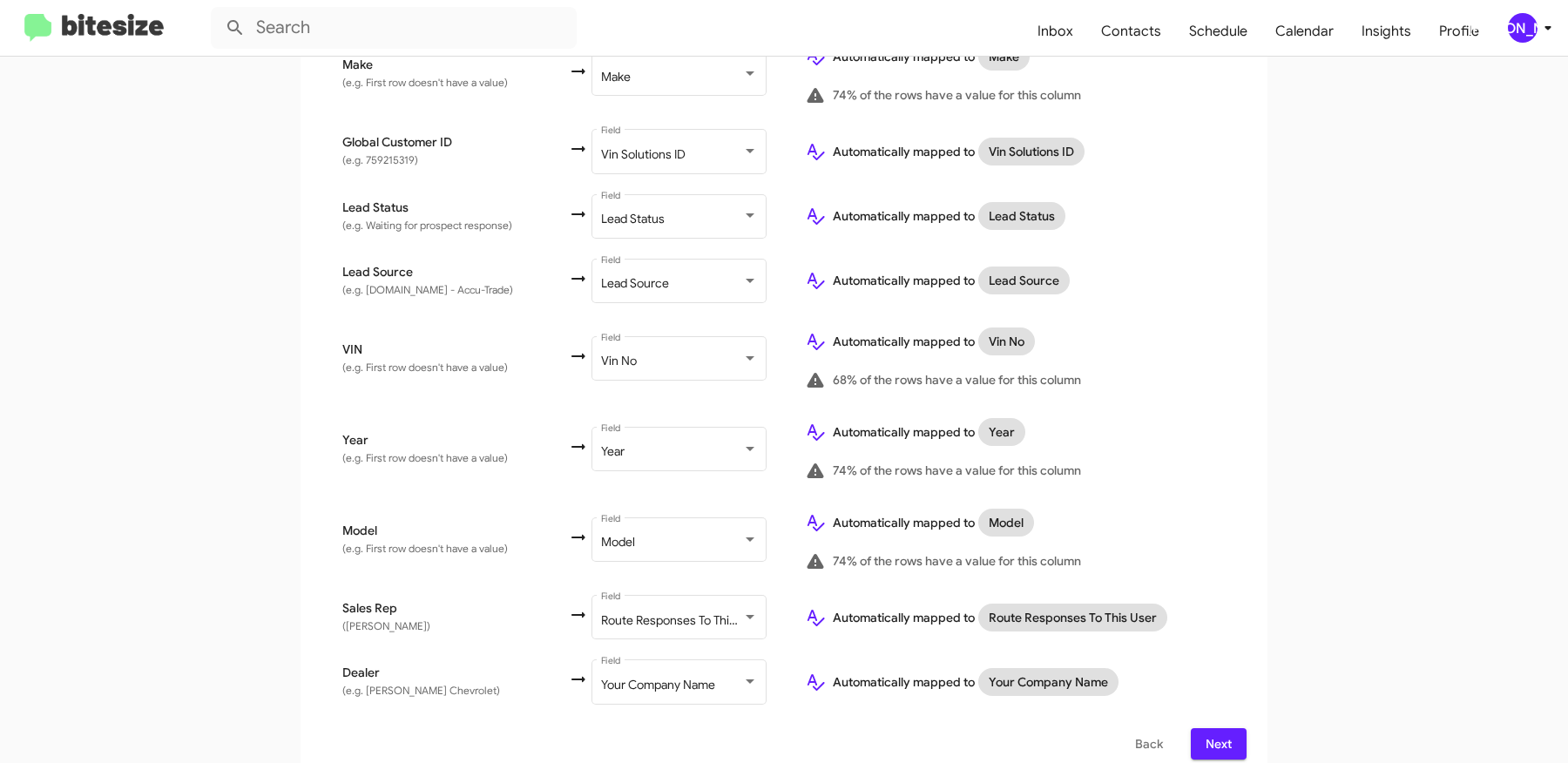
click at [1227, 728] on span "Next" at bounding box center [1219, 744] width 28 height 31
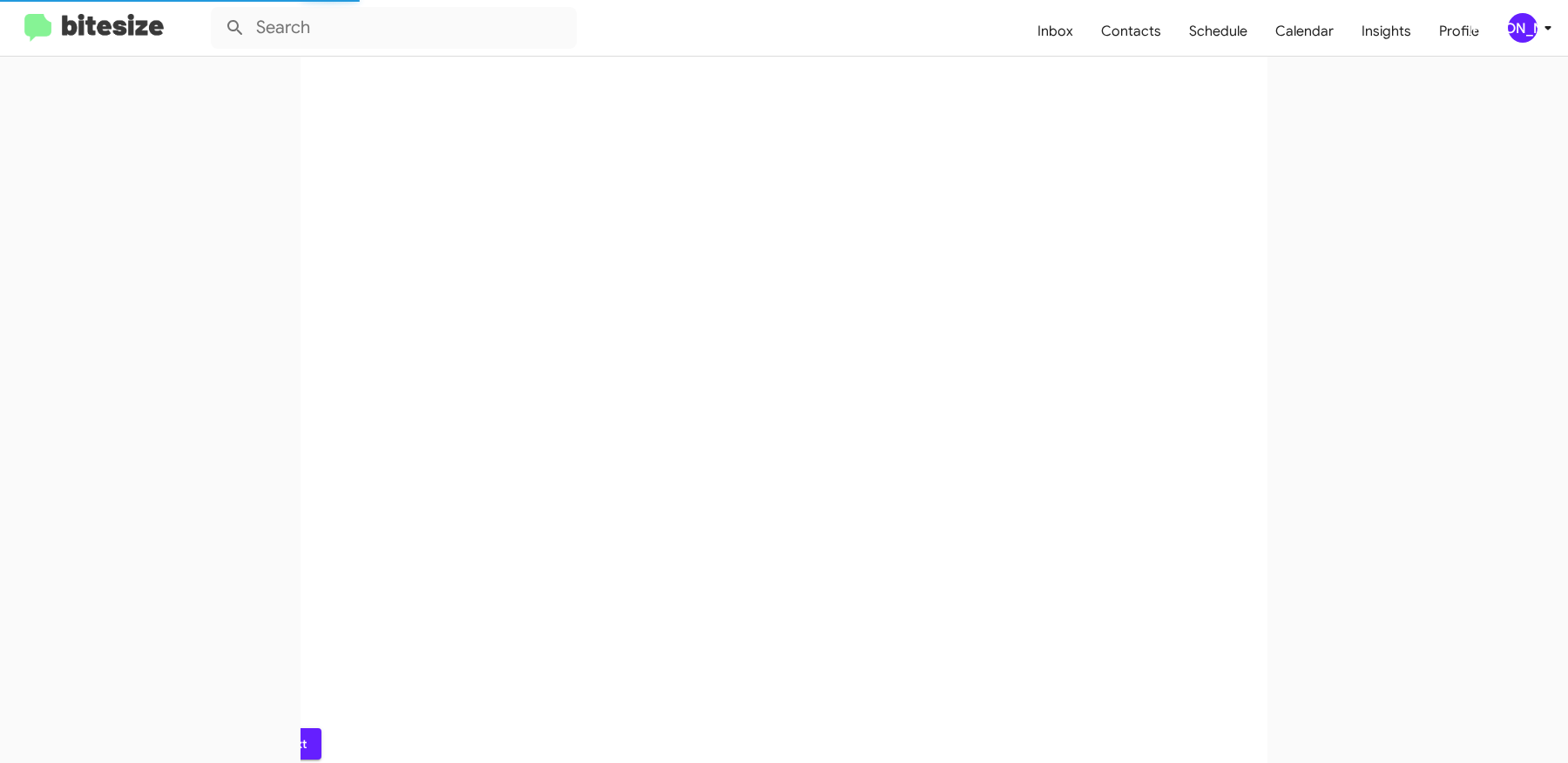
scroll to position [0, 0]
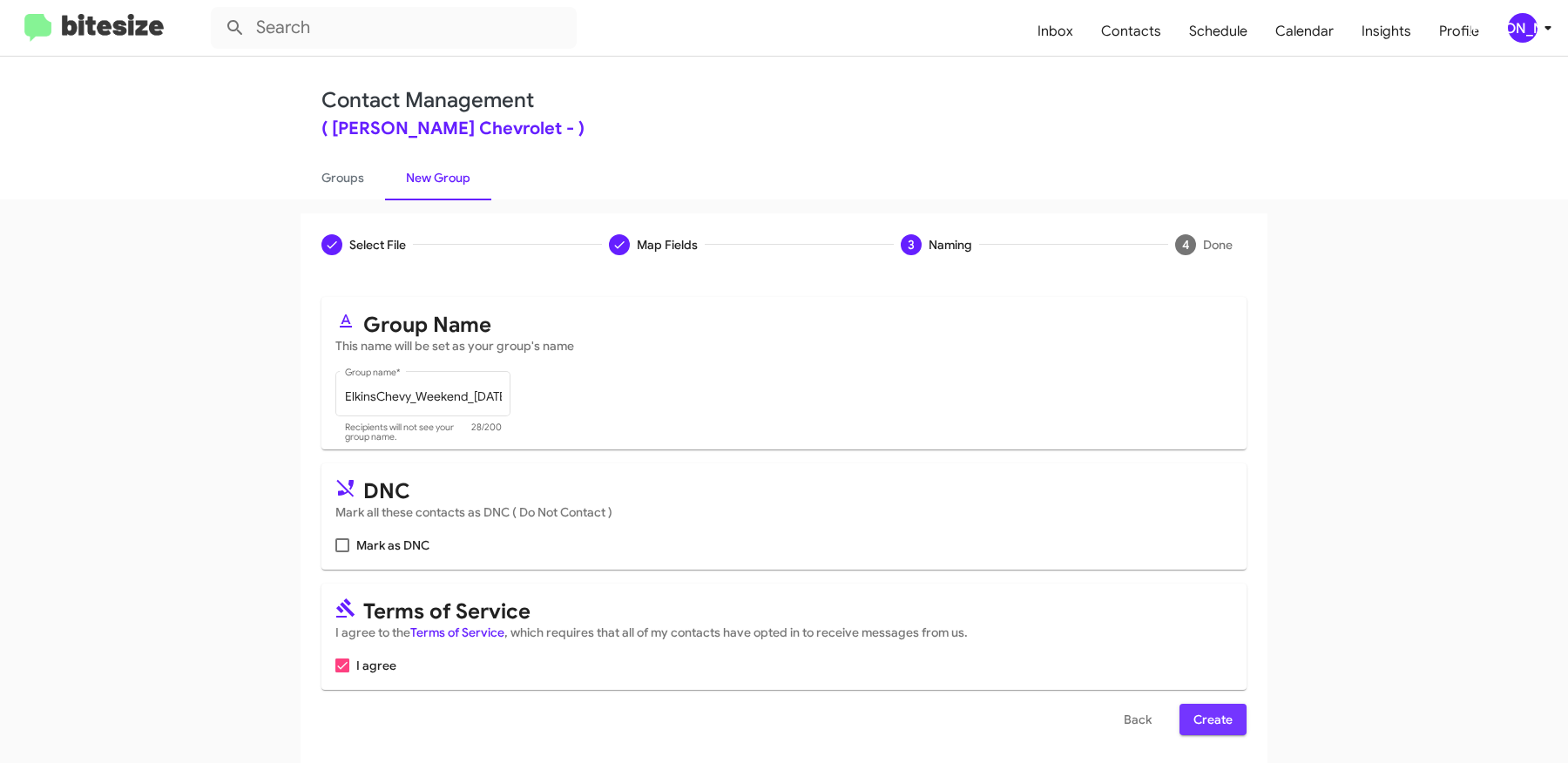
click at [1217, 713] on span "Create" at bounding box center [1213, 719] width 39 height 31
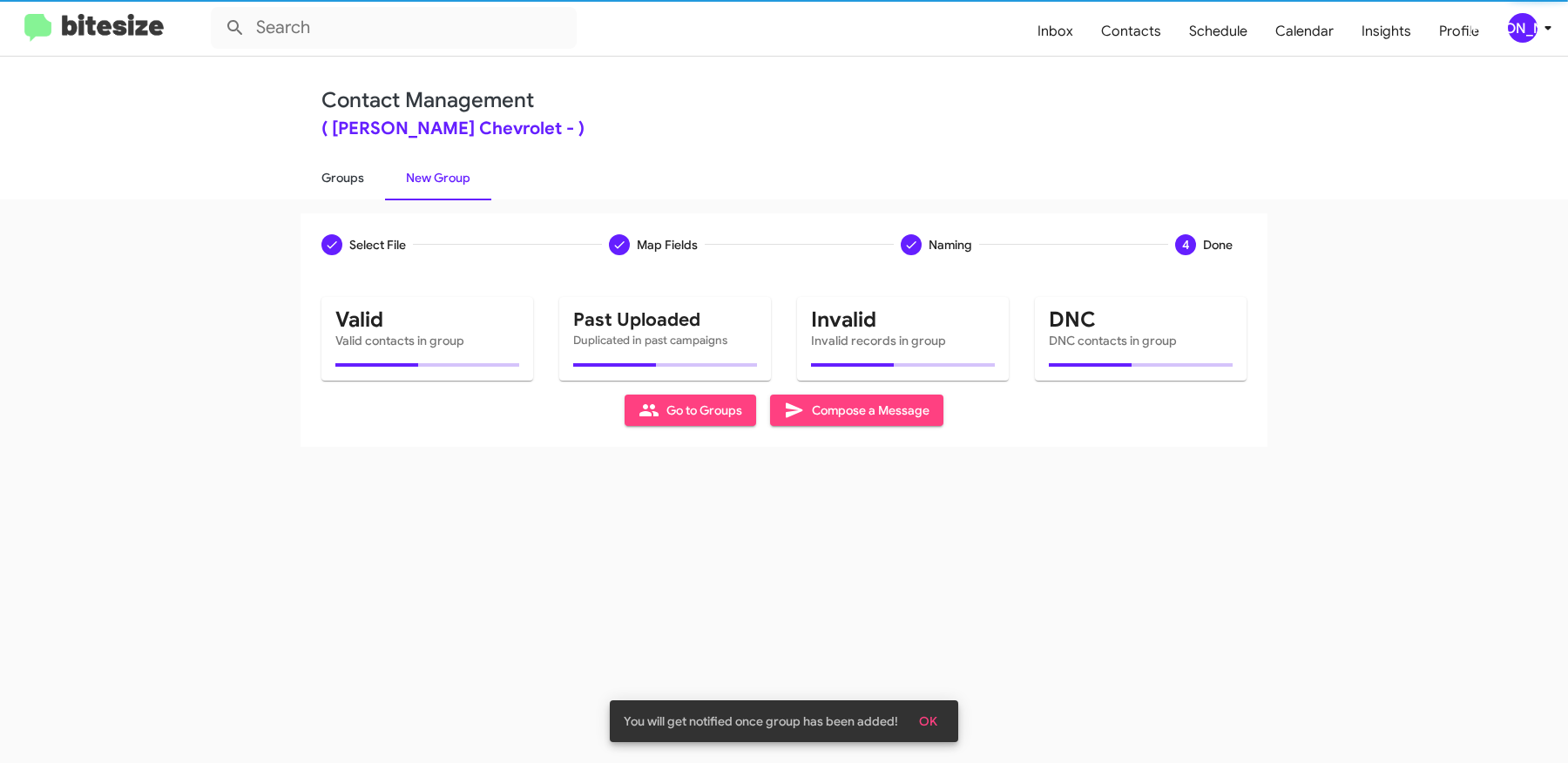
click at [346, 183] on link "Groups" at bounding box center [343, 177] width 85 height 46
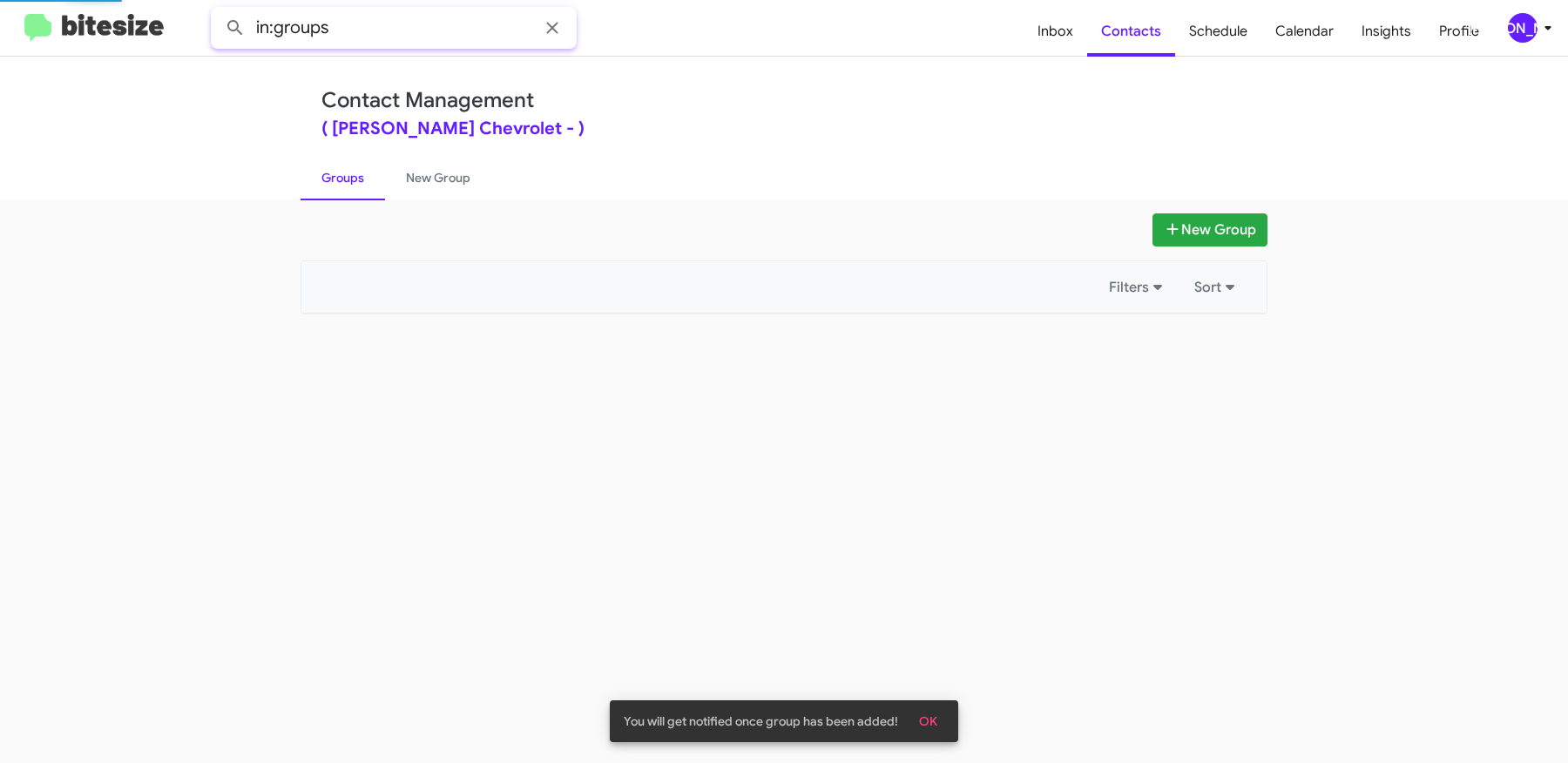
click at [368, 31] on input "in:groups" at bounding box center [394, 27] width 366 height 42
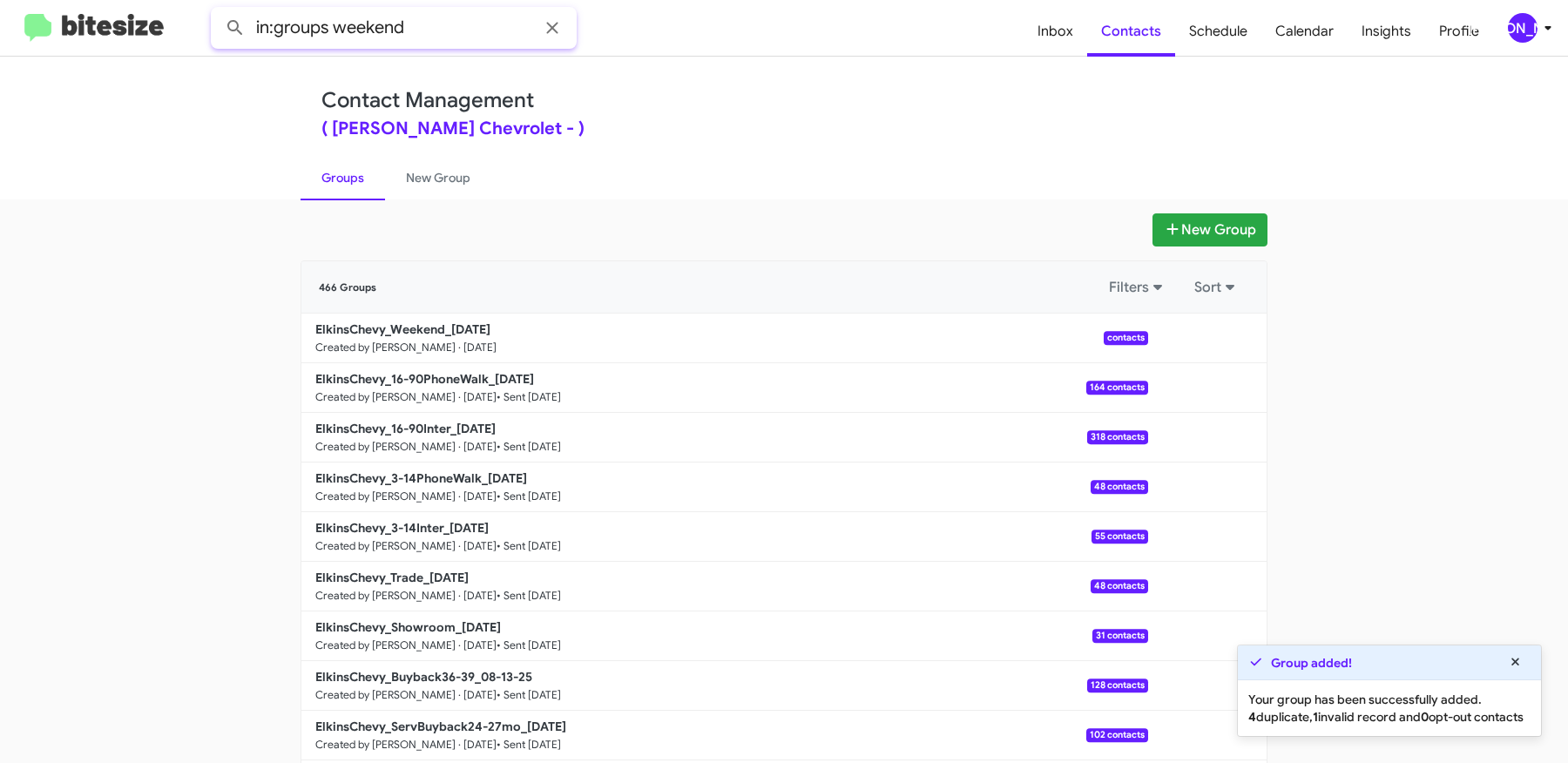
type input "in:groups weekend"
click at [218, 11] on button at bounding box center [236, 28] width 35 height 35
click at [1199, 341] on button at bounding box center [1208, 338] width 35 height 35
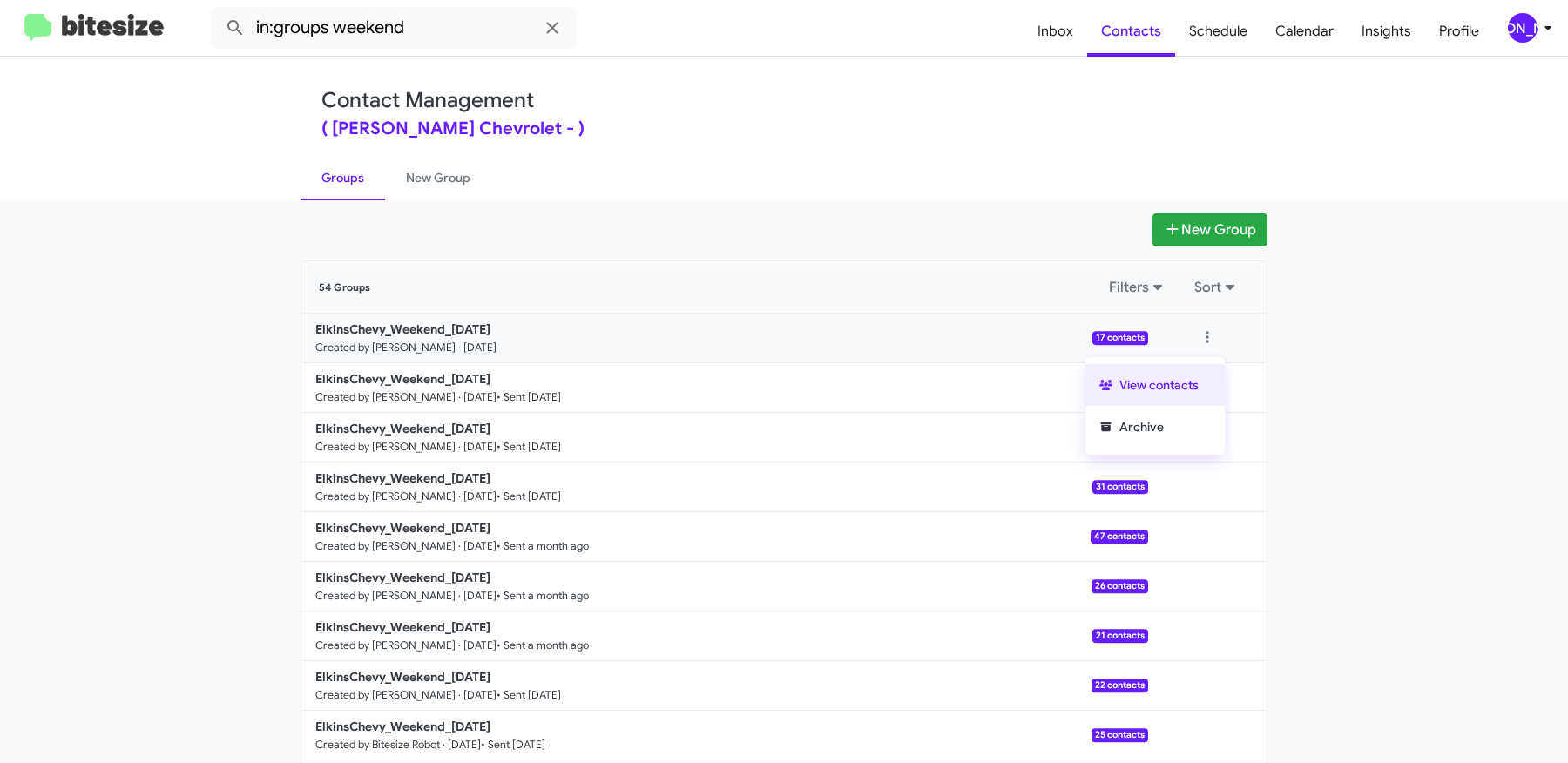
click at [1164, 392] on button "View contacts" at bounding box center [1154, 384] width 139 height 42
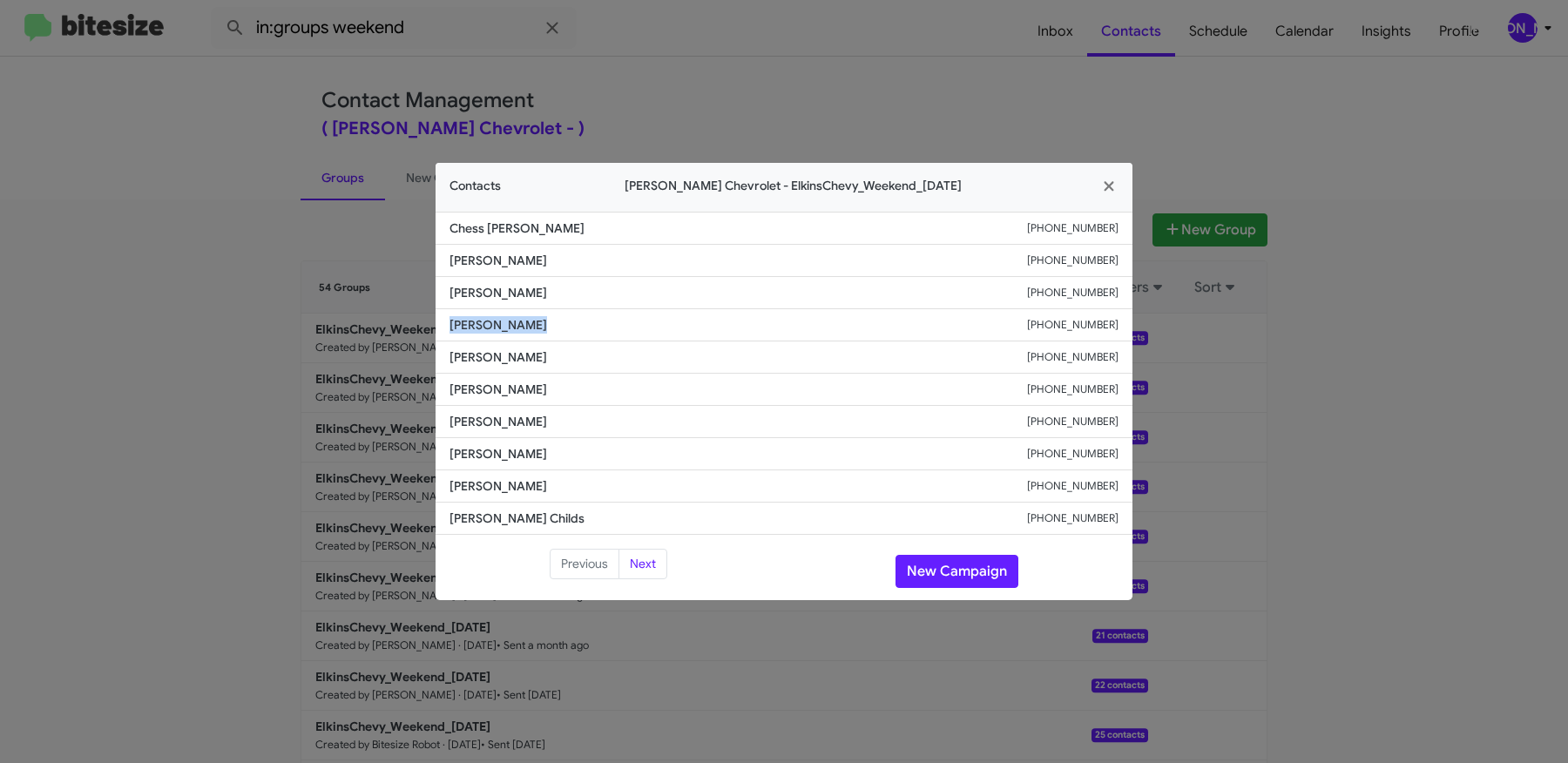
drag, startPoint x: 534, startPoint y: 327, endPoint x: 419, endPoint y: 323, distance: 115.1
click at [419, 323] on modal-container "Contacts [PERSON_NAME] Chevrolet - ElkinsChevy_Weekend_[DATE] Chess [PERSON_NAM…" at bounding box center [784, 382] width 1568 height 763
copy span "[PERSON_NAME]"
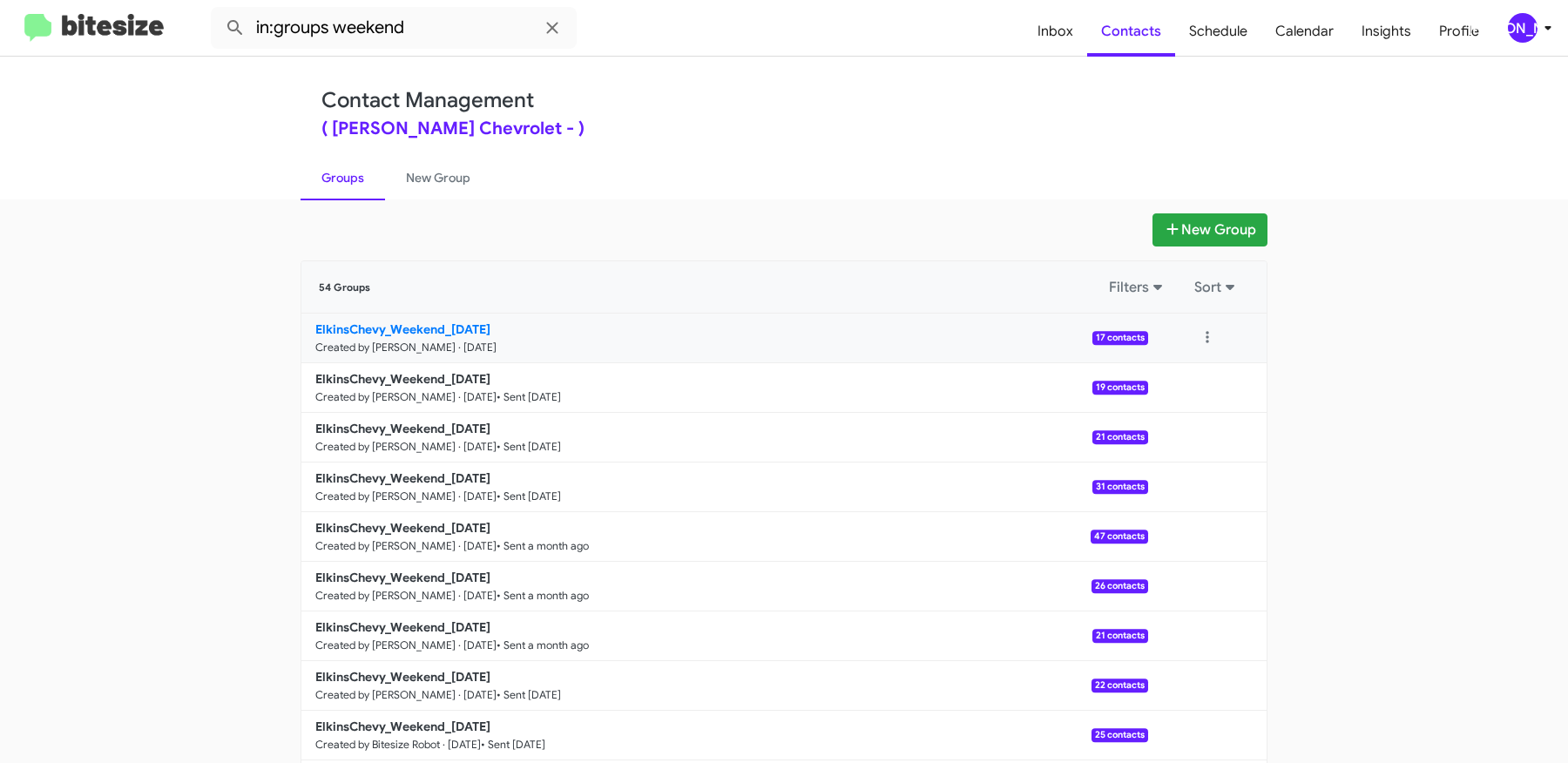
click at [464, 328] on b "ElkinsChevy_Weekend_[DATE]" at bounding box center [403, 329] width 175 height 16
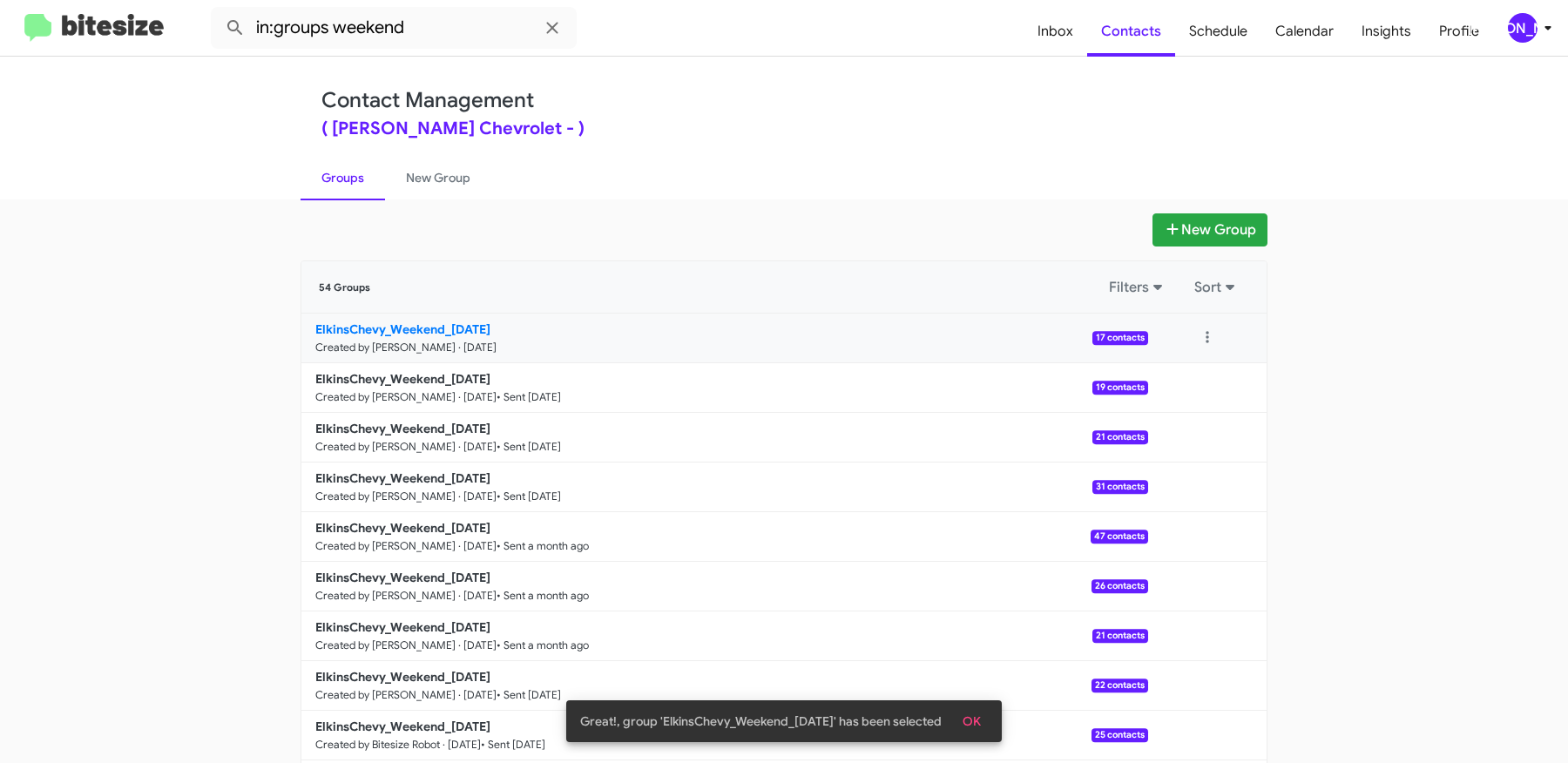
click at [479, 328] on b "ElkinsChevy_Weekend_[DATE]" at bounding box center [403, 329] width 175 height 16
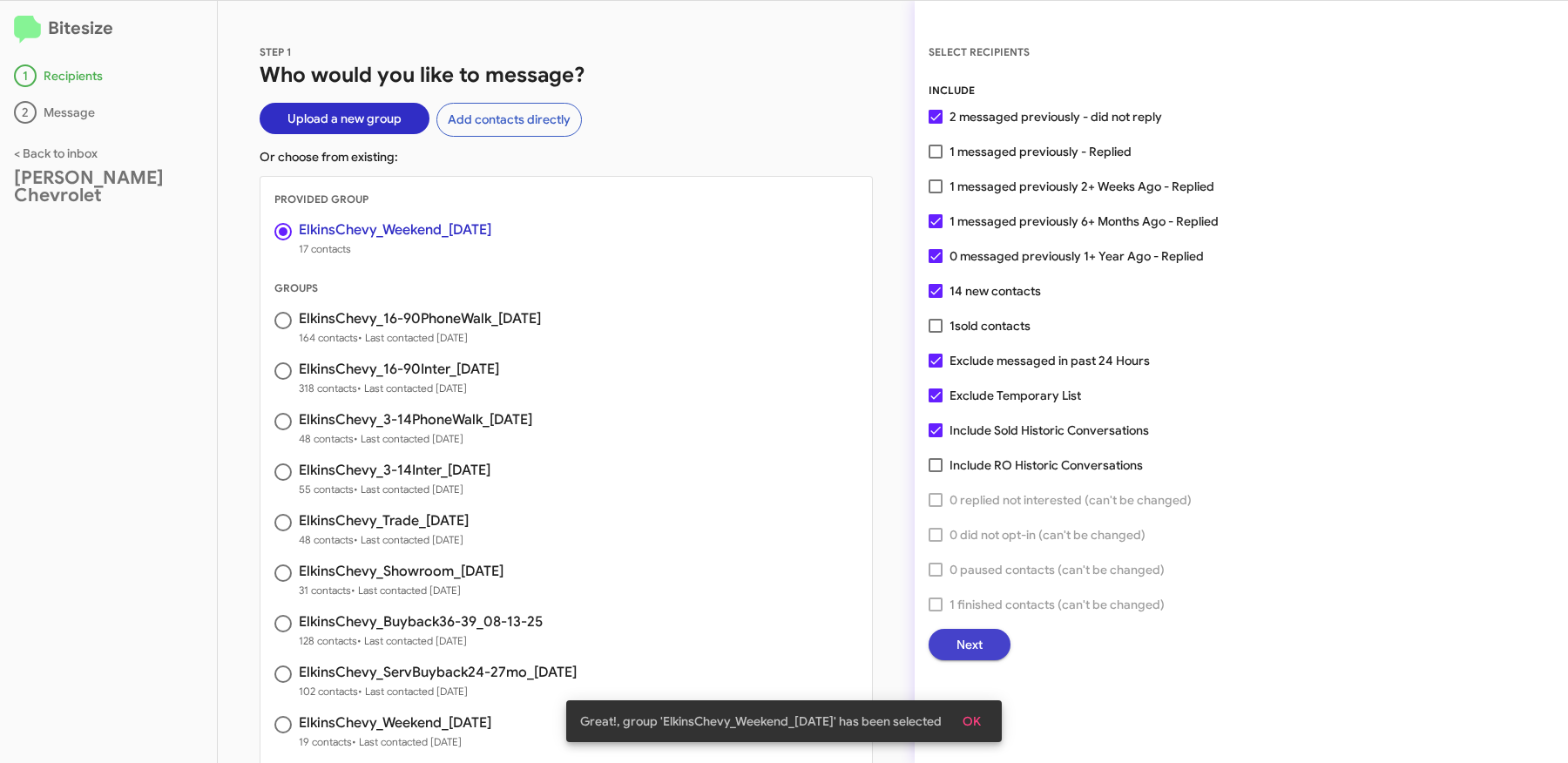
click at [966, 647] on span "Next" at bounding box center [969, 644] width 26 height 31
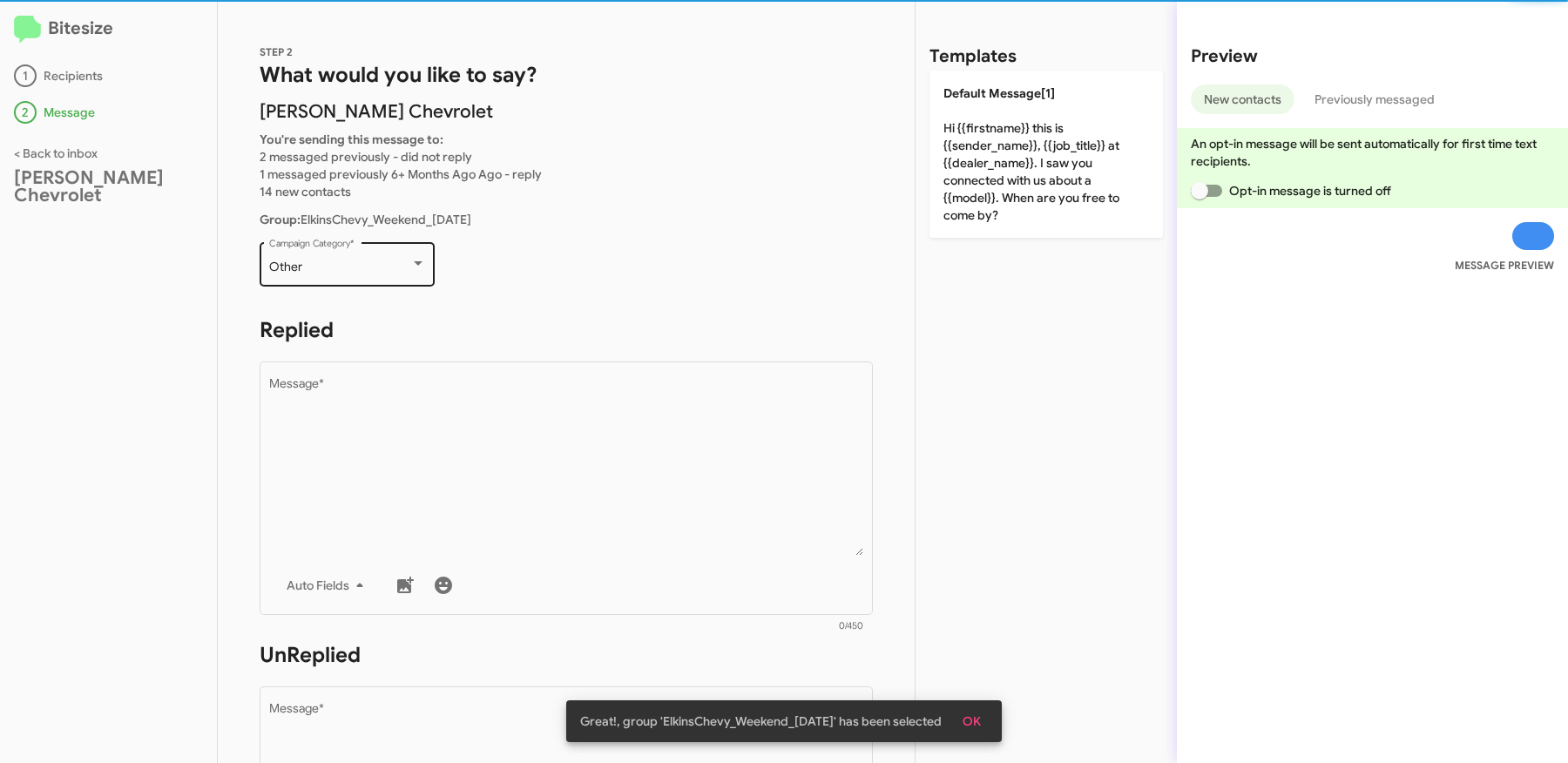
click at [386, 262] on div "Other" at bounding box center [340, 268] width 141 height 14
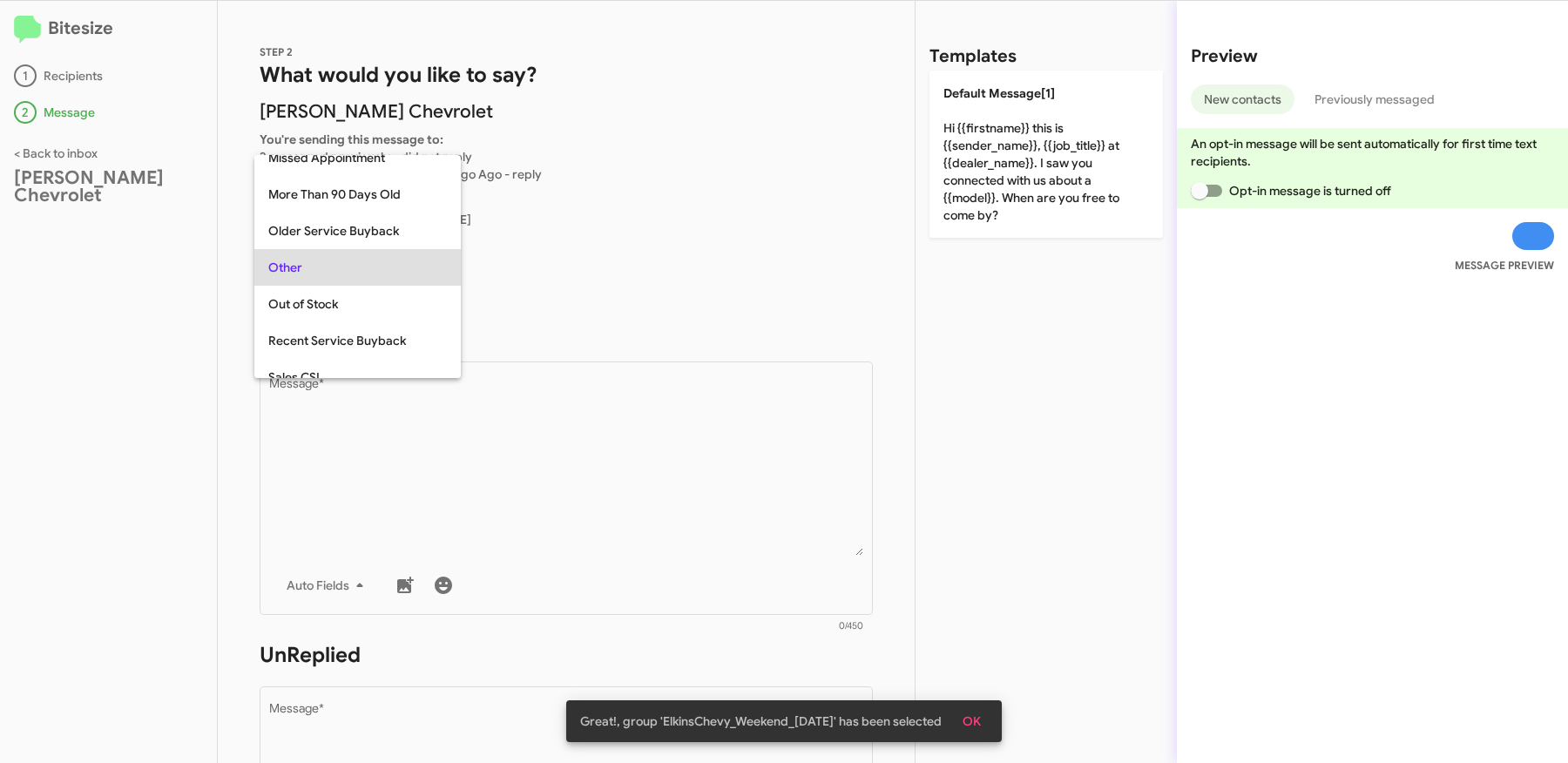
scroll to position [727, 0]
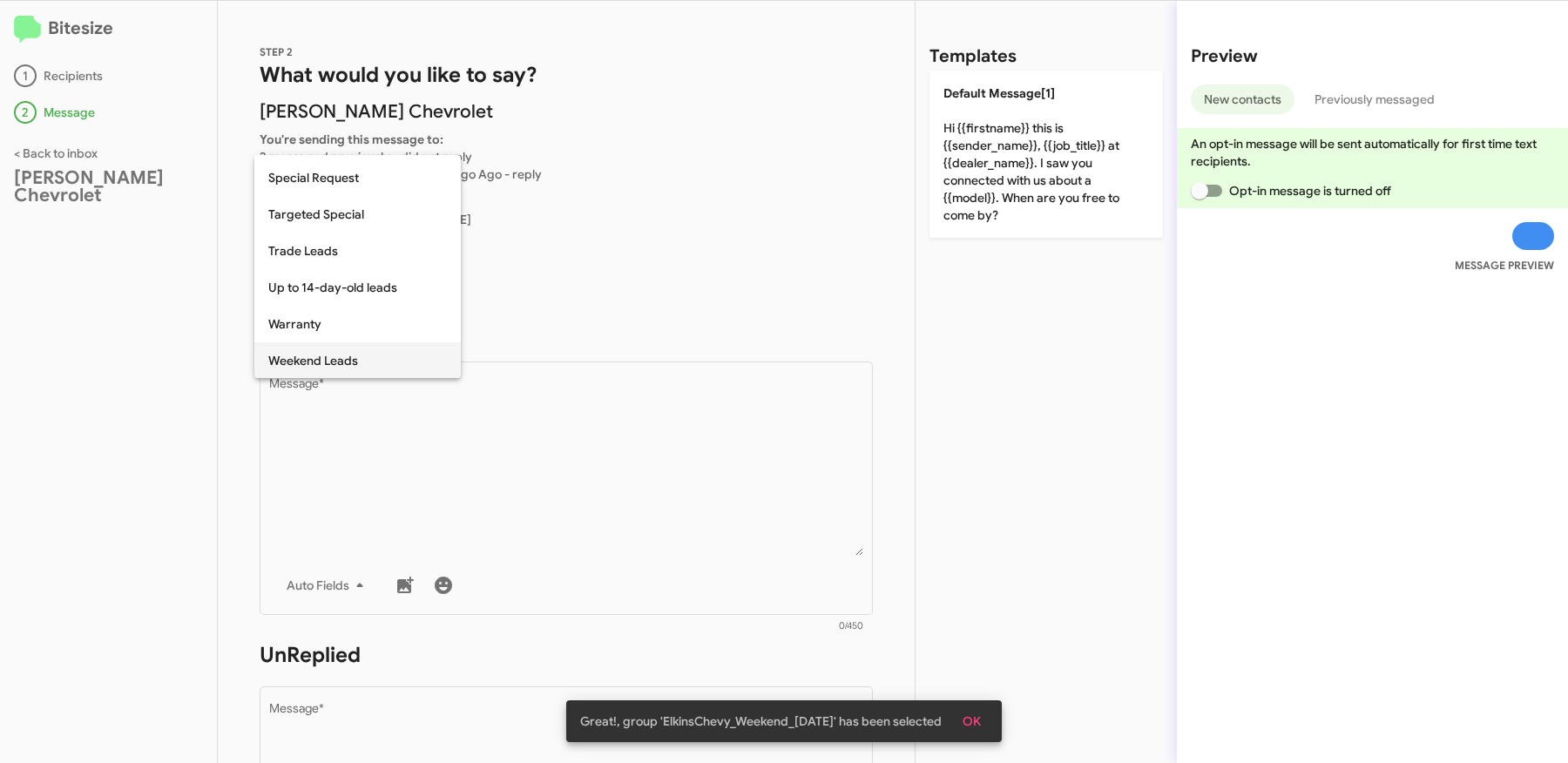
click at [335, 358] on span "Weekend Leads" at bounding box center [357, 361] width 178 height 37
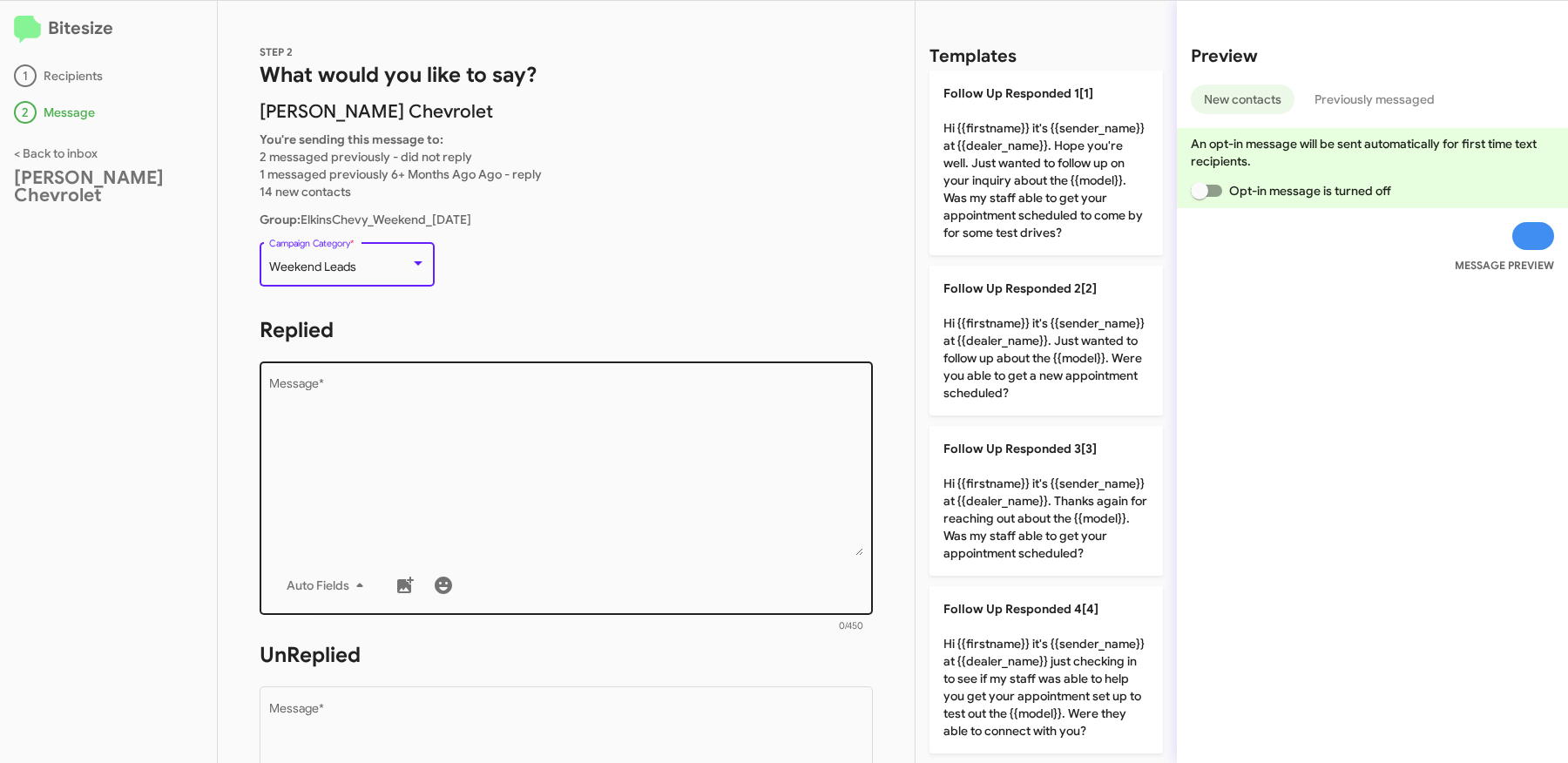
click at [516, 408] on textarea "Message *" at bounding box center [566, 466] width 595 height 178
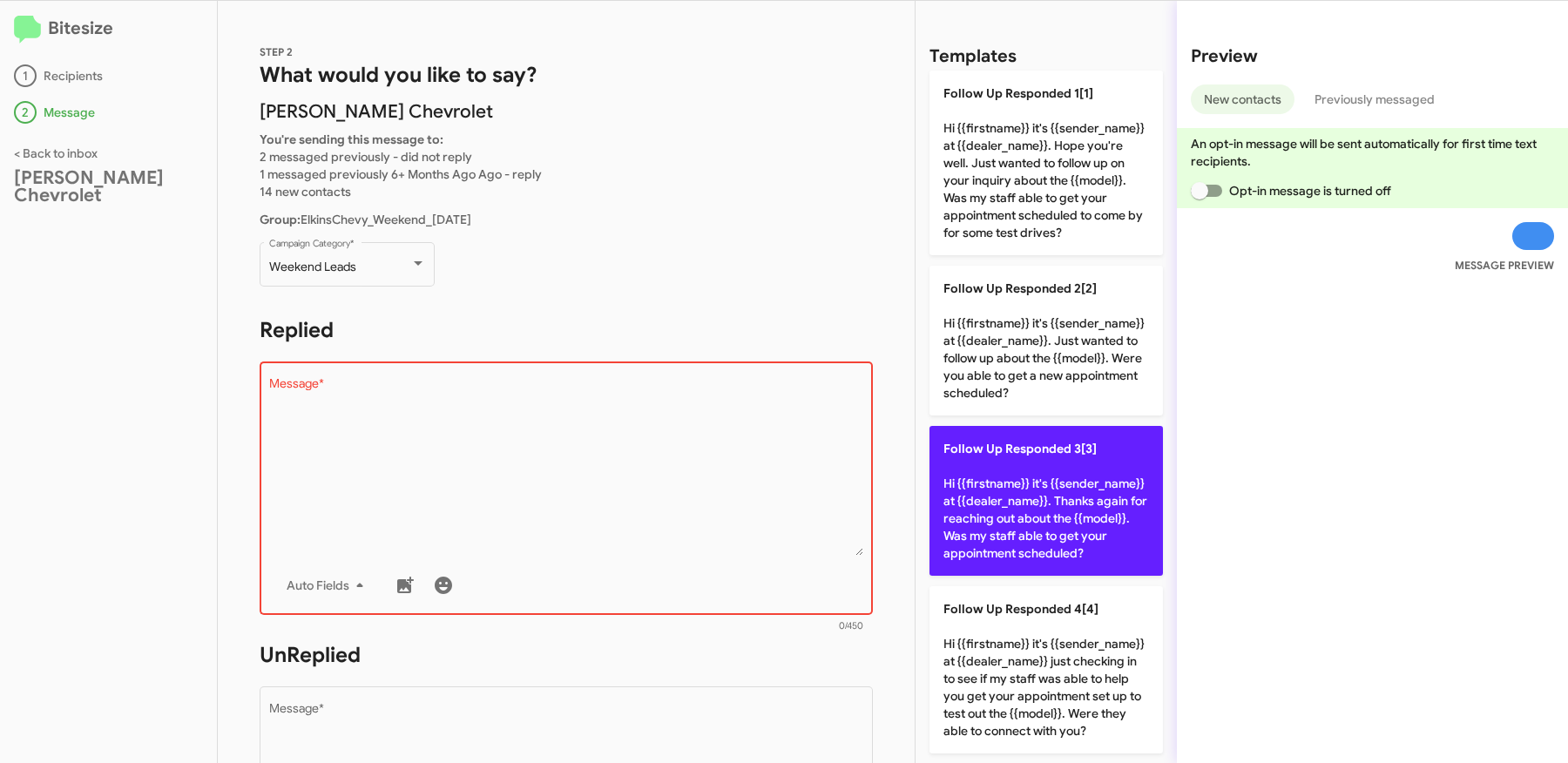
click at [1004, 510] on p "Follow Up Responded 3[3] Hi {{firstname}} it's {{sender_name}} at {{dealer_name…" at bounding box center [1046, 501] width 234 height 150
type textarea "Hi {{firstname}} it's {{sender_name}} at {{dealer_name}}. Thanks again for reac…"
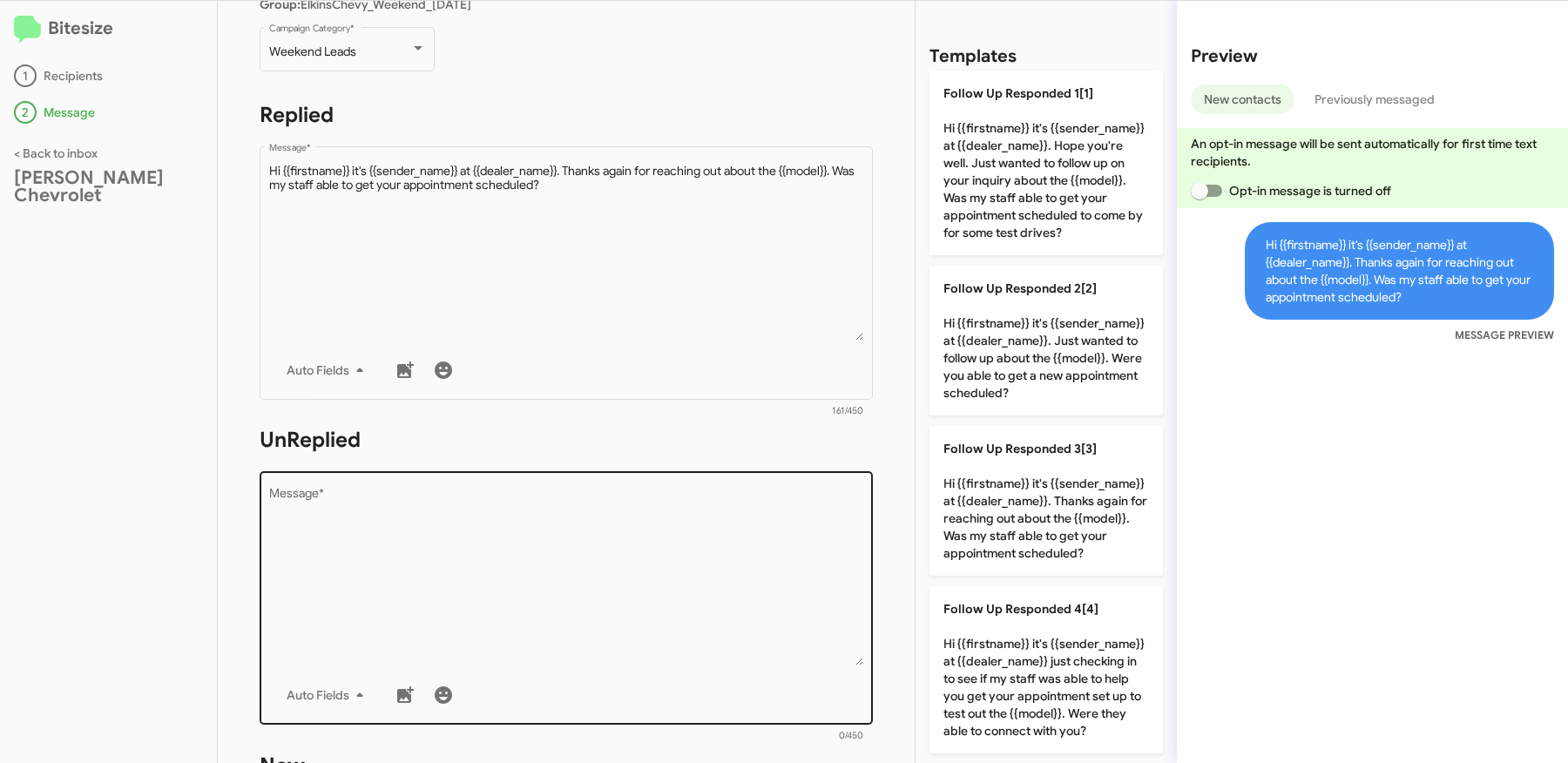
scroll to position [233, 0]
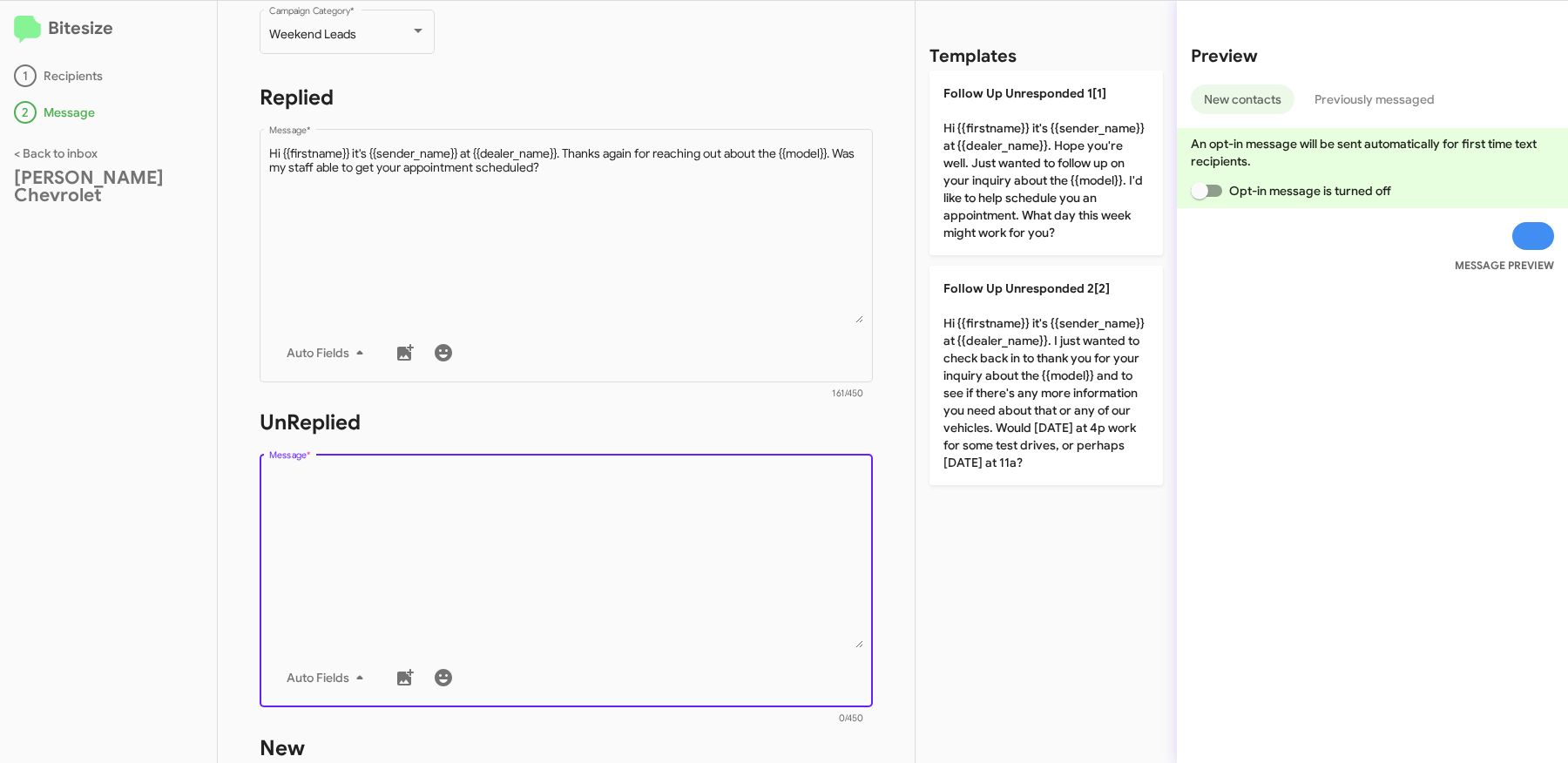
click at [681, 521] on textarea "Message *" at bounding box center [566, 559] width 595 height 178
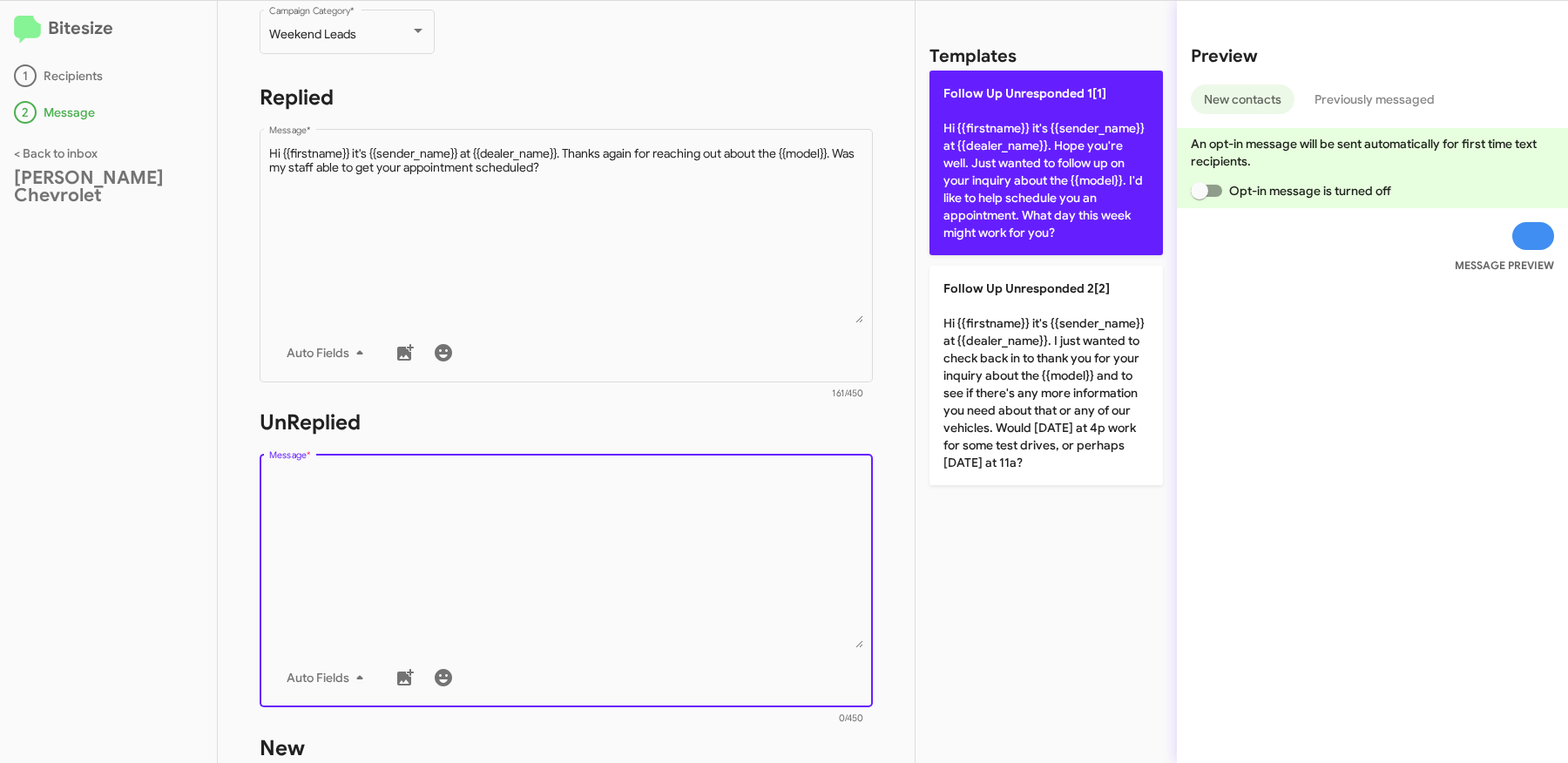
click at [1097, 151] on p "Follow Up Unresponded 1[1] Hi {{firstname}} it's {{sender_name}} at {{dealer_na…" at bounding box center [1046, 163] width 234 height 185
type textarea "Hi {{firstname}} it's {{sender_name}} at {{dealer_name}}. Hope you're well. Jus…"
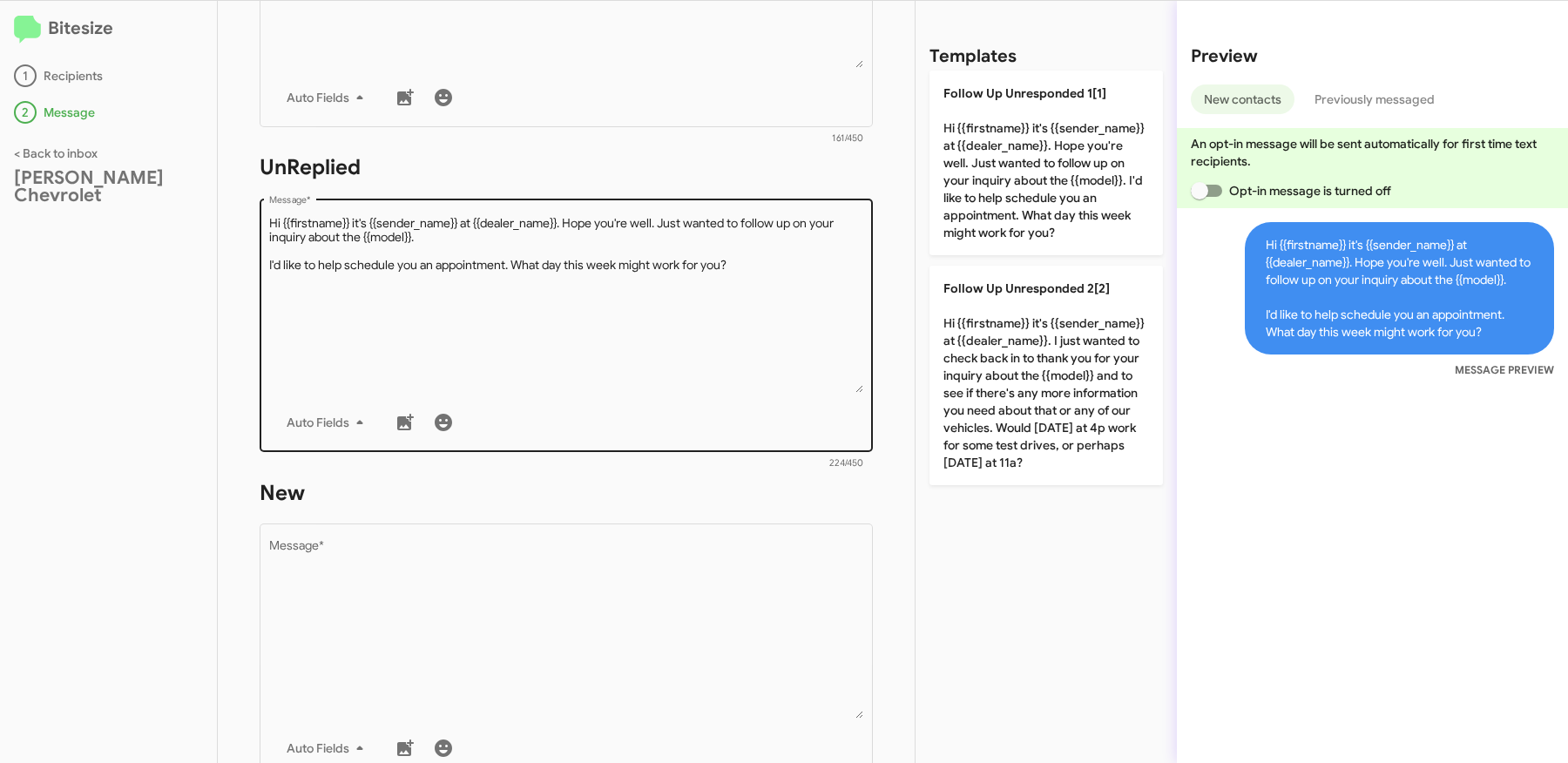
scroll to position [595, 0]
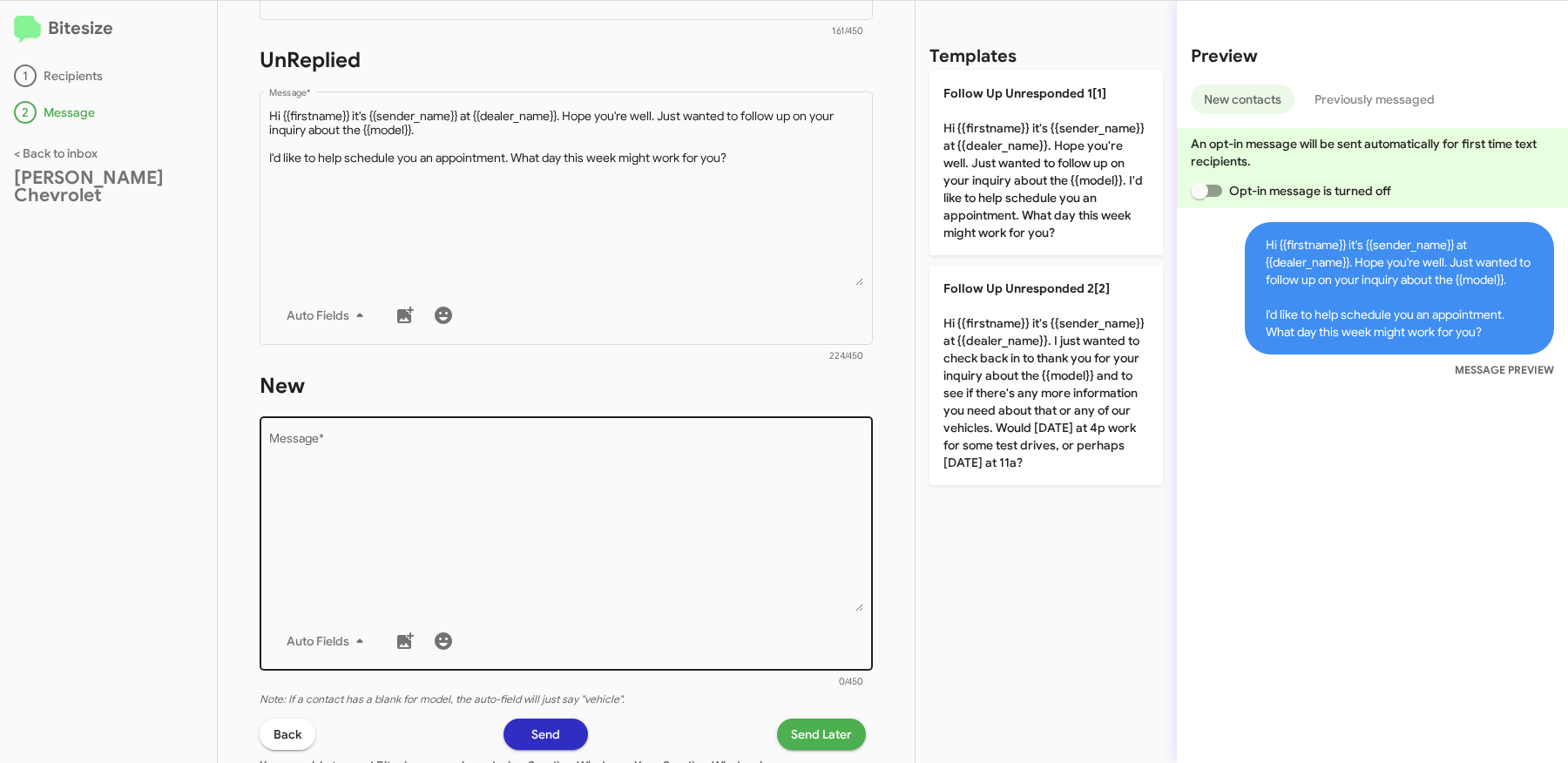
click at [638, 481] on textarea "Message *" at bounding box center [566, 523] width 595 height 178
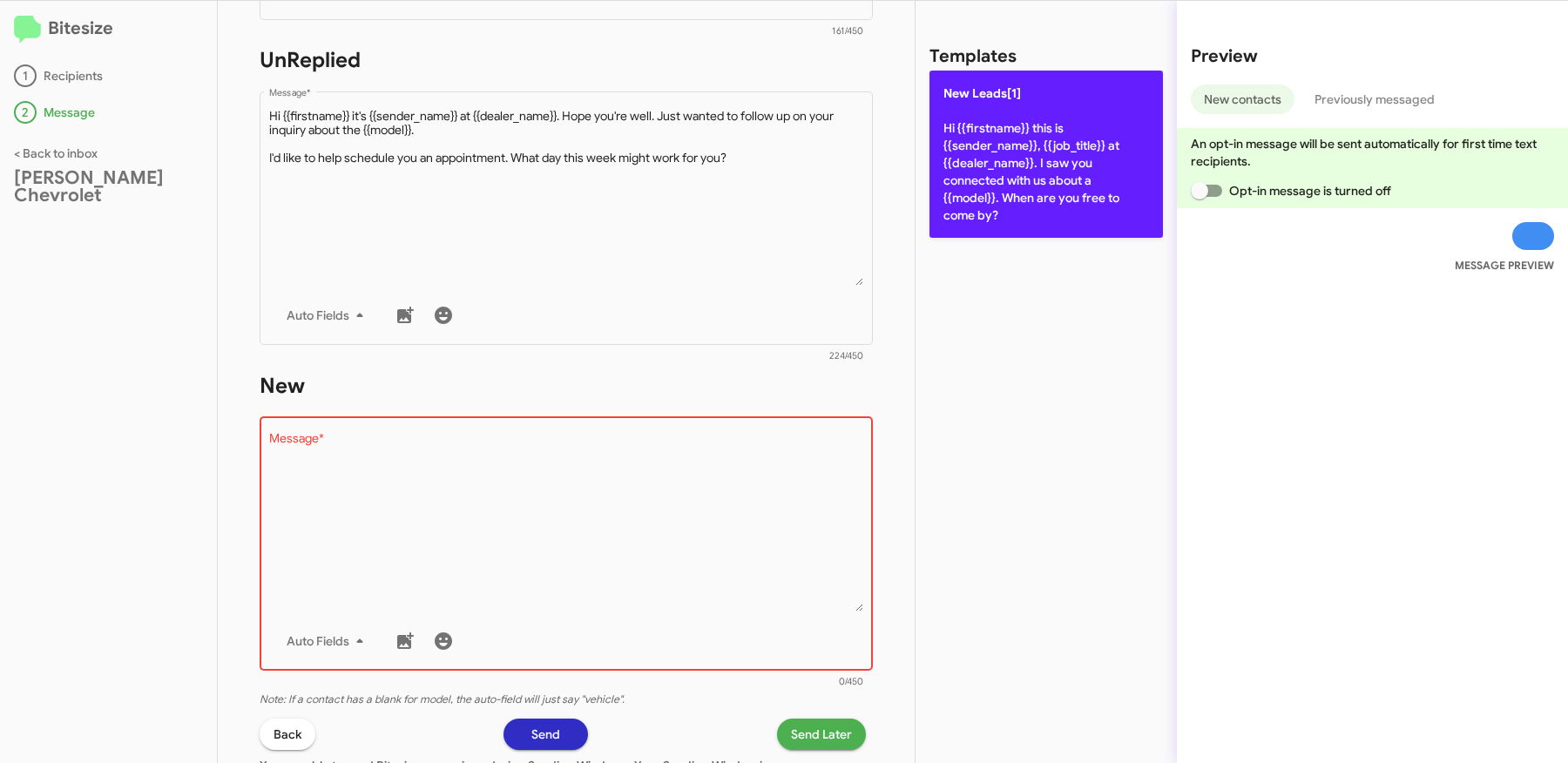
click at [1052, 145] on p "New Leads[1] Hi {{firstname}} this is {{sender_name}}, {{job_title}} at {{deale…" at bounding box center [1046, 154] width 234 height 167
type textarea "Hi {{firstname}} this is {{sender_name}}, {{job_title}} at {{dealer_name}}. I s…"
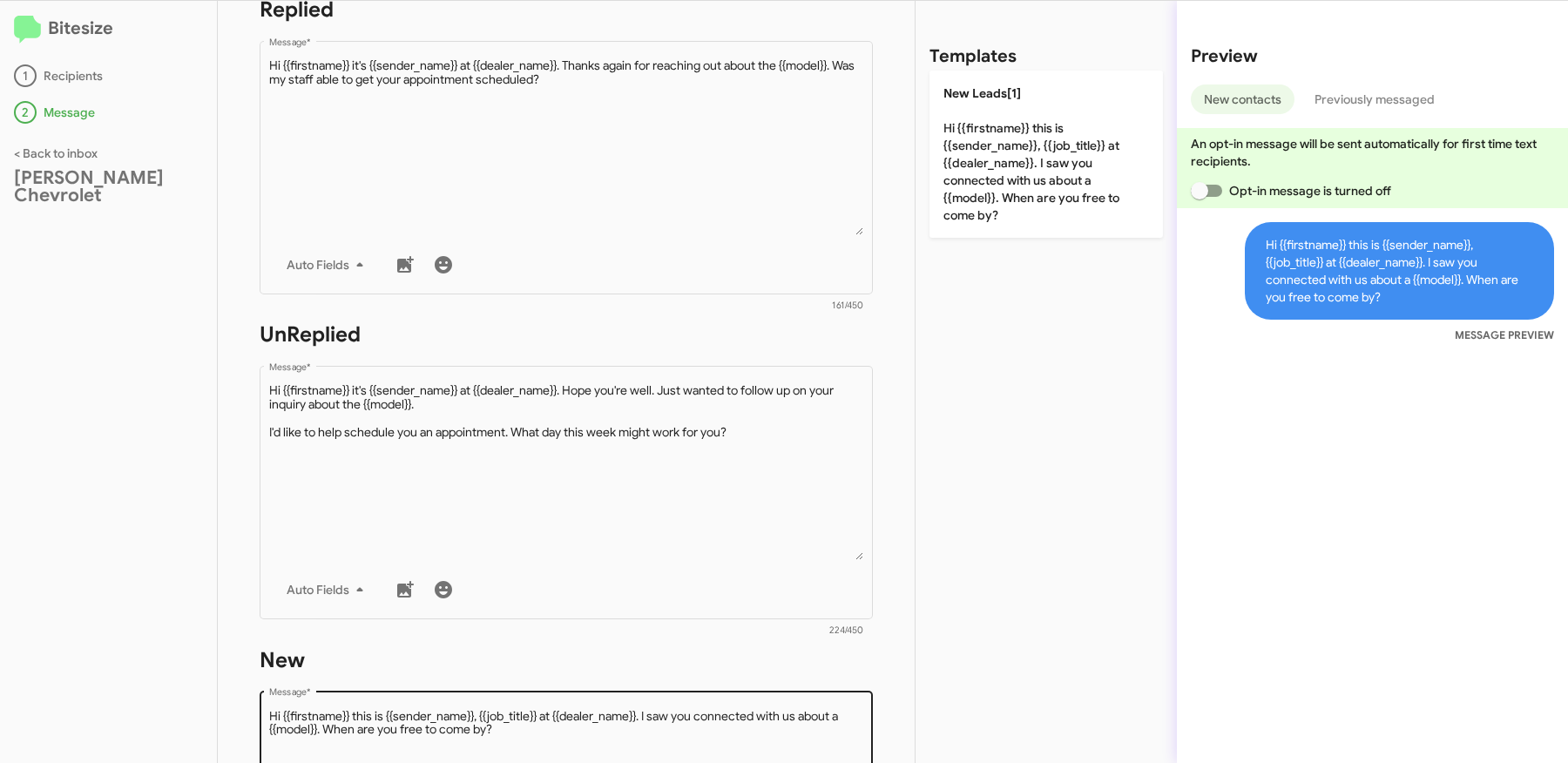
scroll to position [763, 0]
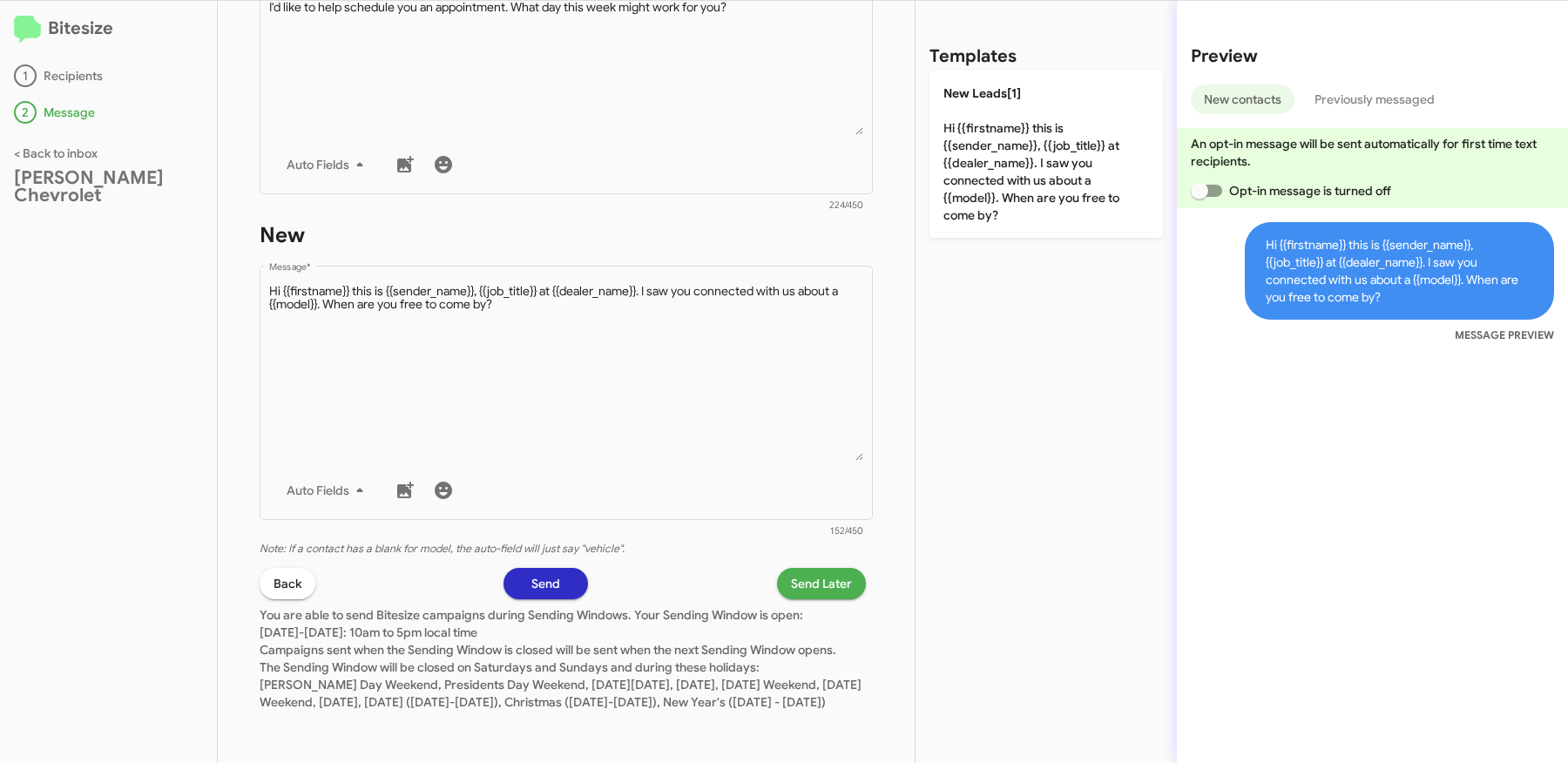
click at [828, 568] on span "Send Later" at bounding box center [821, 584] width 61 height 31
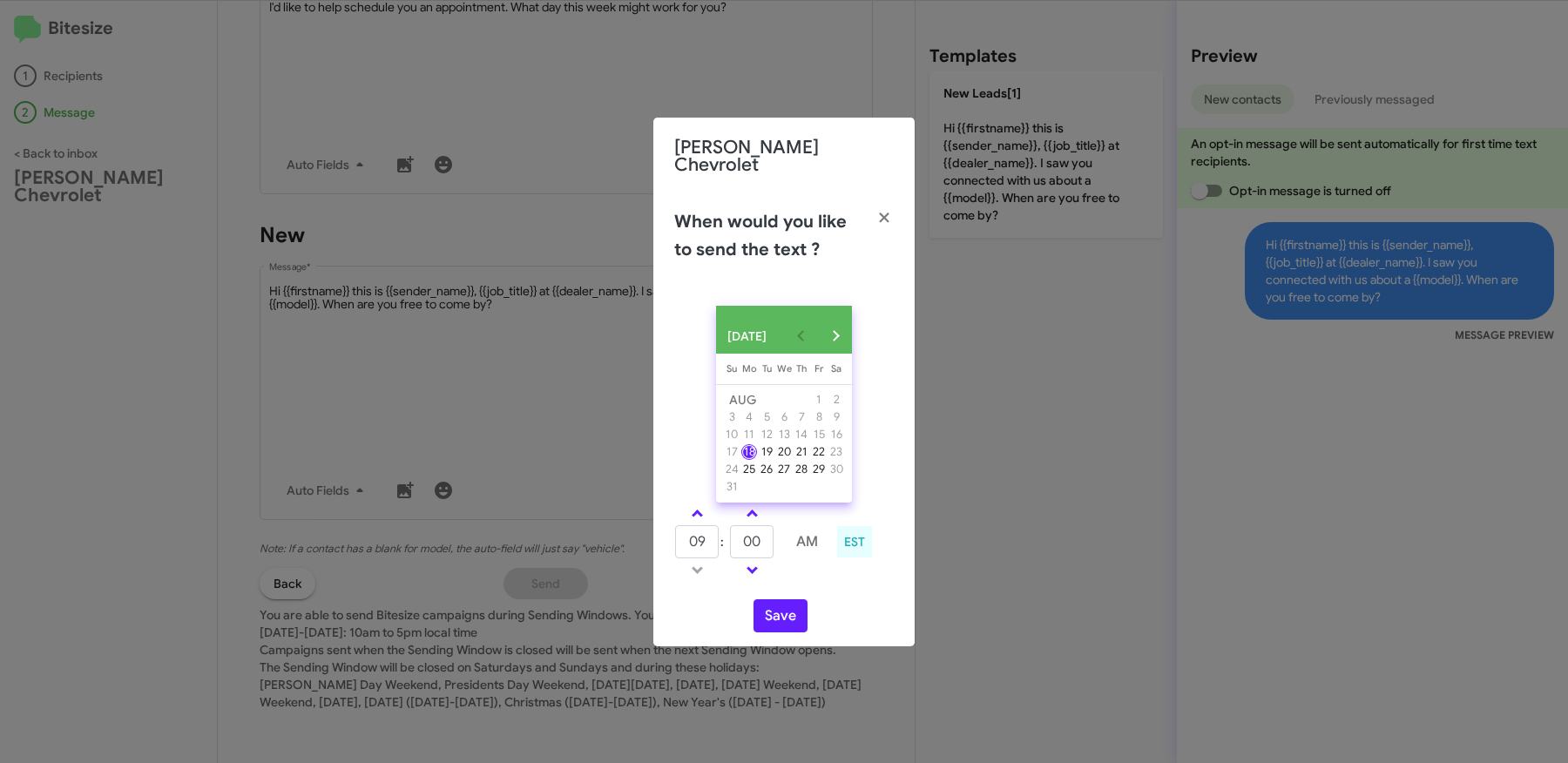
click at [700, 502] on td at bounding box center [697, 513] width 46 height 21
click at [700, 513] on span at bounding box center [698, 516] width 12 height 12
type input "10"
click at [791, 606] on button "Save" at bounding box center [780, 616] width 54 height 33
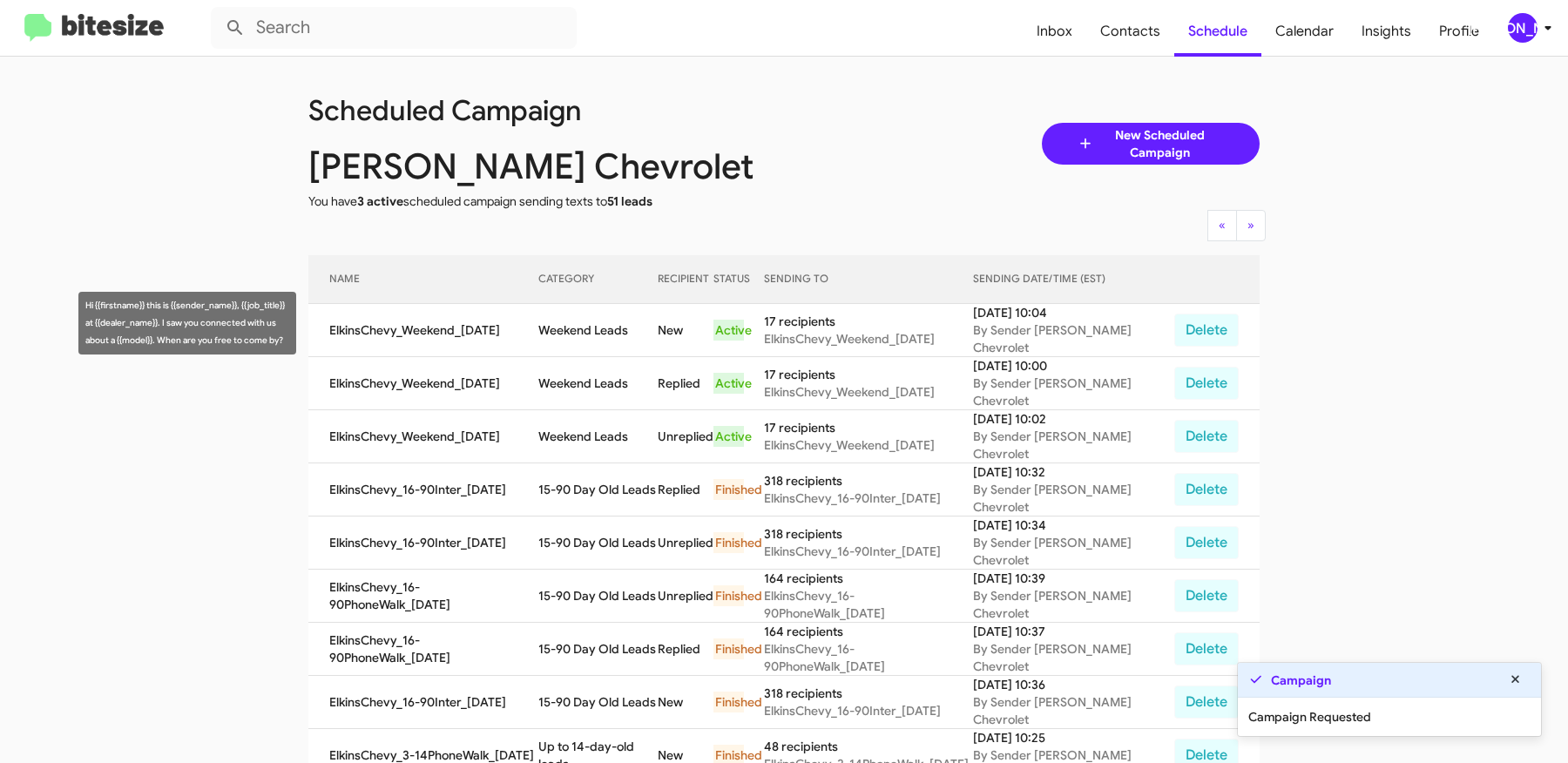
click at [579, 316] on td "Weekend Leads" at bounding box center [599, 330] width 121 height 54
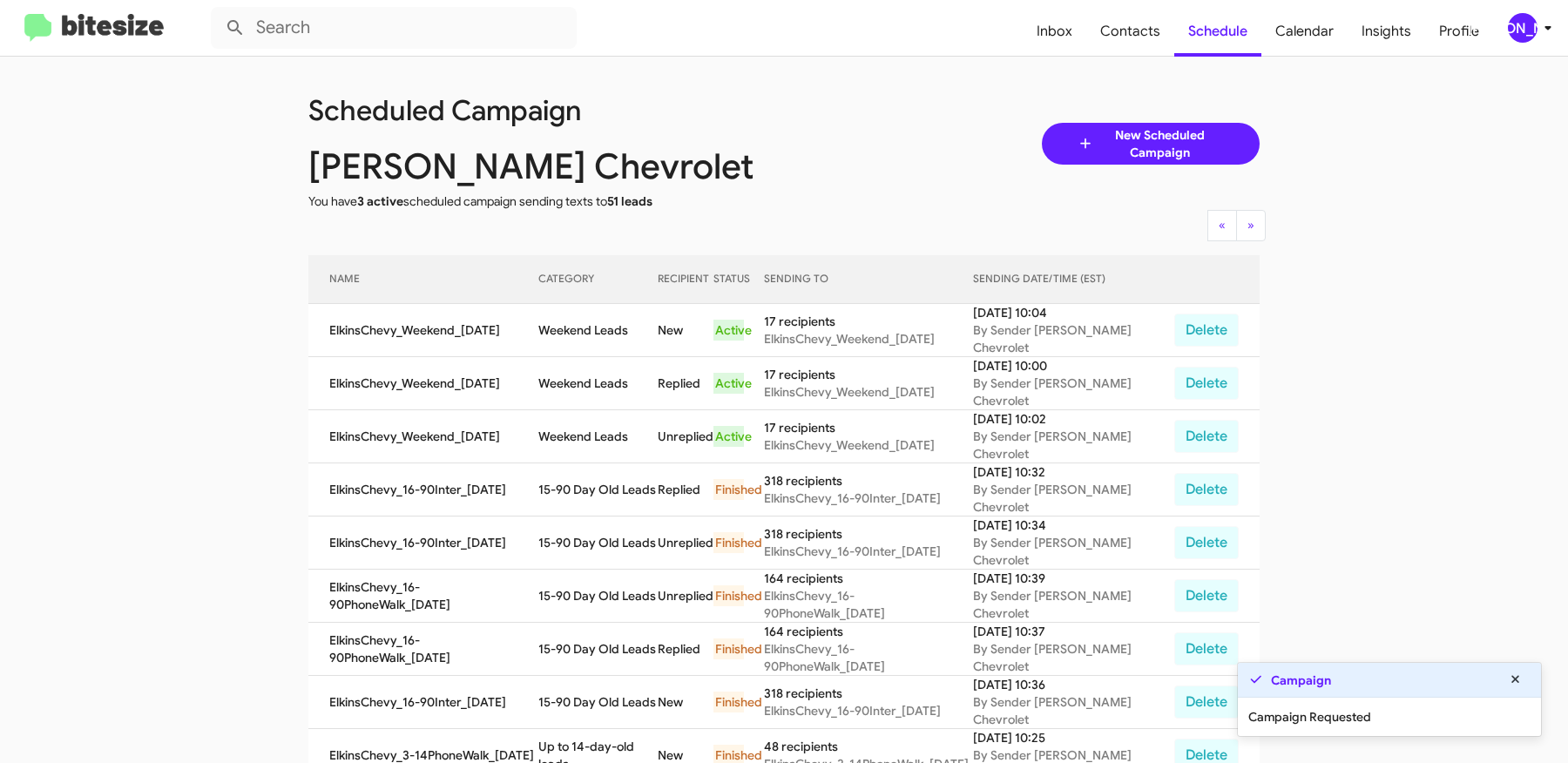
click at [578, 316] on td "Weekend Leads" at bounding box center [599, 330] width 121 height 54
click at [609, 318] on td "Weekend Leads" at bounding box center [599, 330] width 121 height 54
click at [631, 324] on td "Weekend Leads" at bounding box center [599, 330] width 121 height 54
copy td "Weekend Leads"
click at [200, 302] on app-scheduler "Scheduled Campaign [PERSON_NAME] Chevrolet You have 3 active scheduled campaign…" at bounding box center [784, 722] width 1568 height 1331
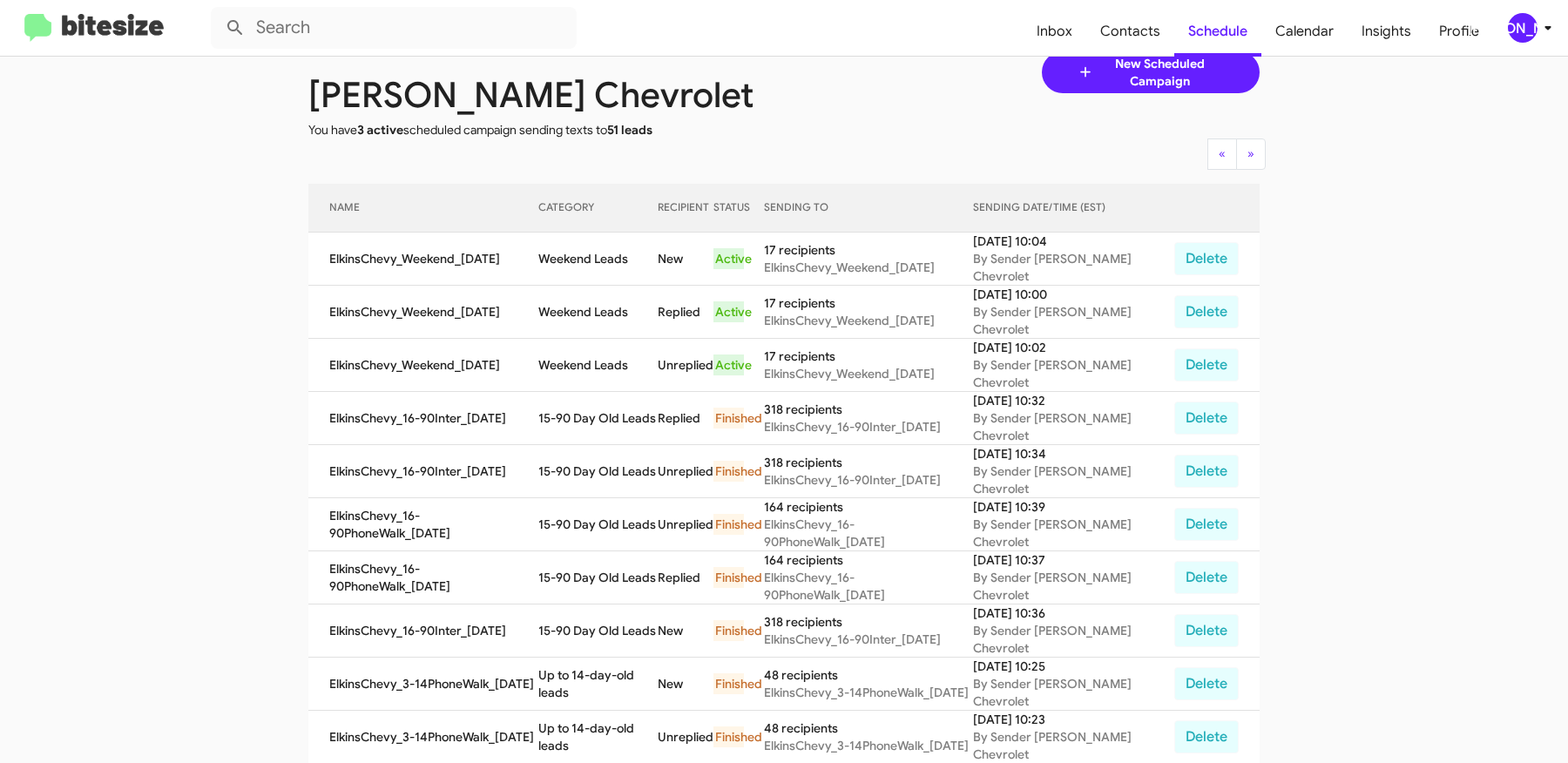
scroll to position [91, 0]
